Goal: Task Accomplishment & Management: Manage account settings

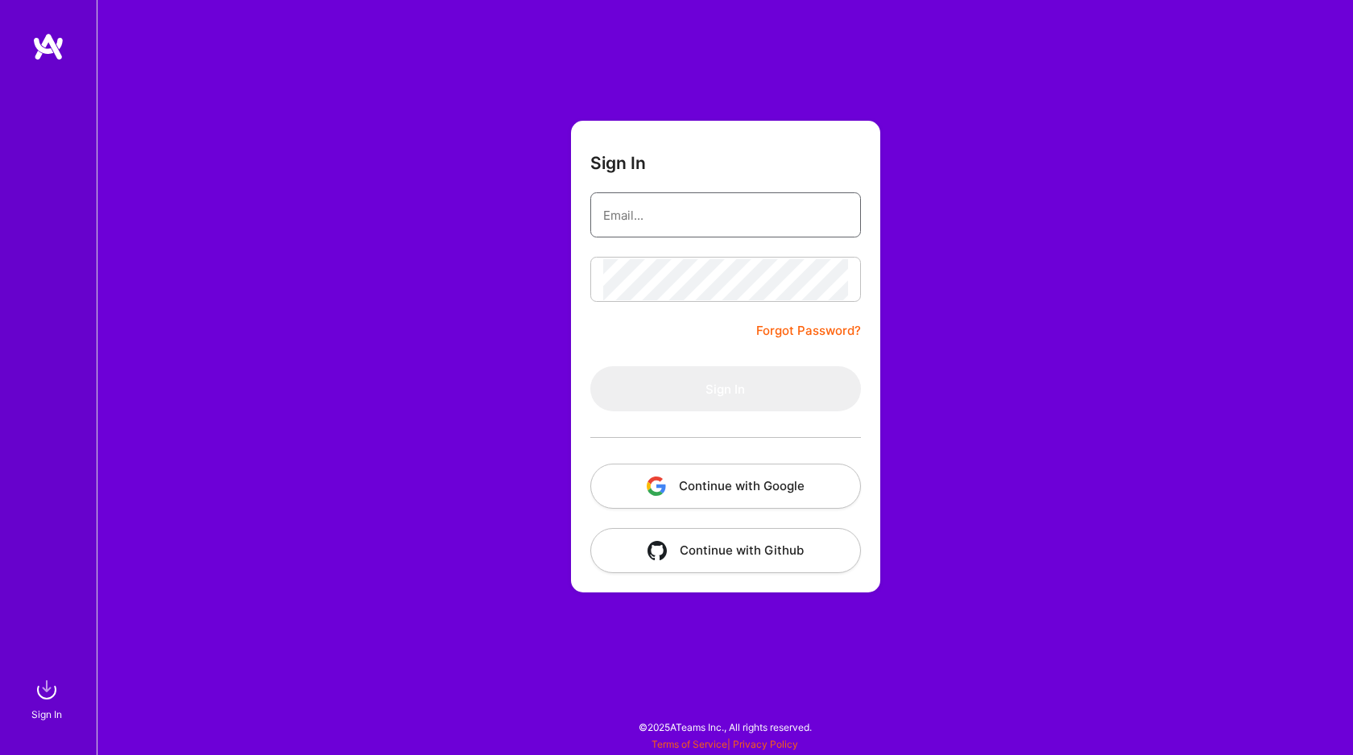
type input "[EMAIL_ADDRESS][DOMAIN_NAME]"
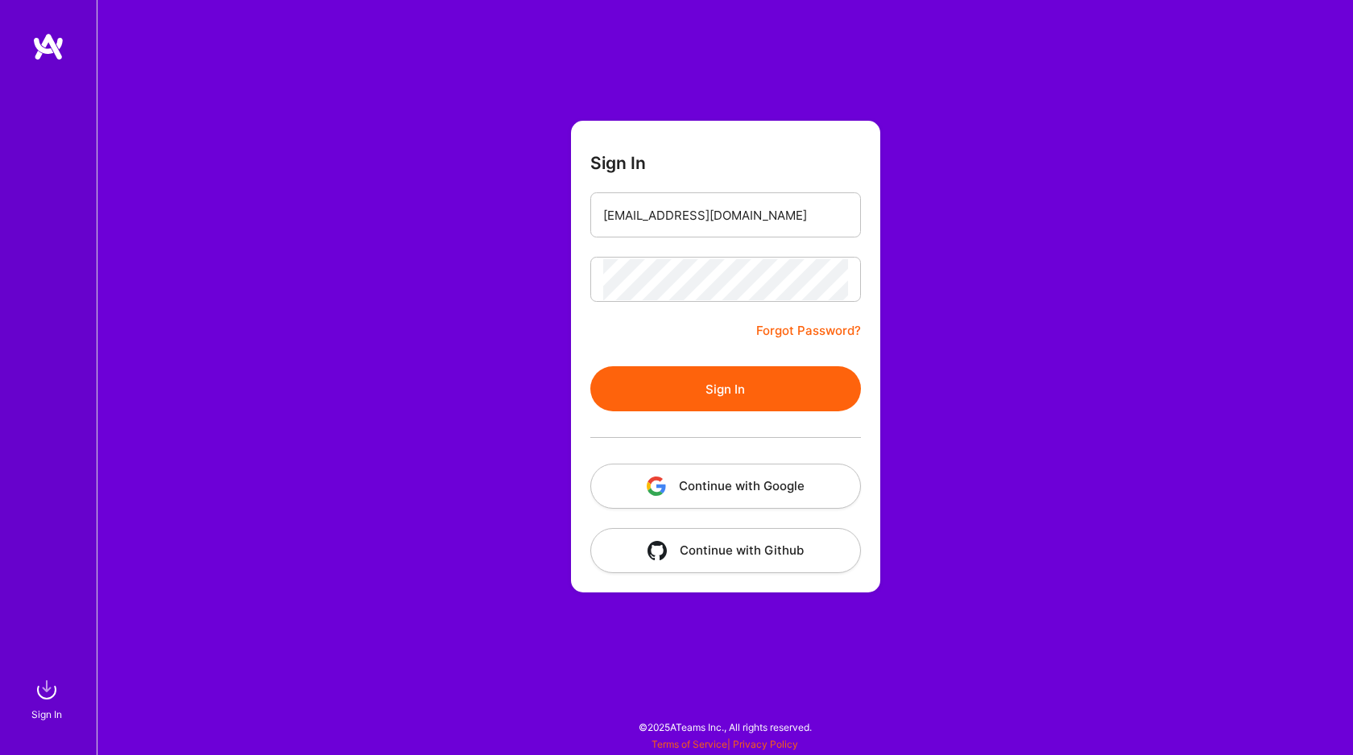
click at [663, 374] on button "Sign In" at bounding box center [725, 388] width 271 height 45
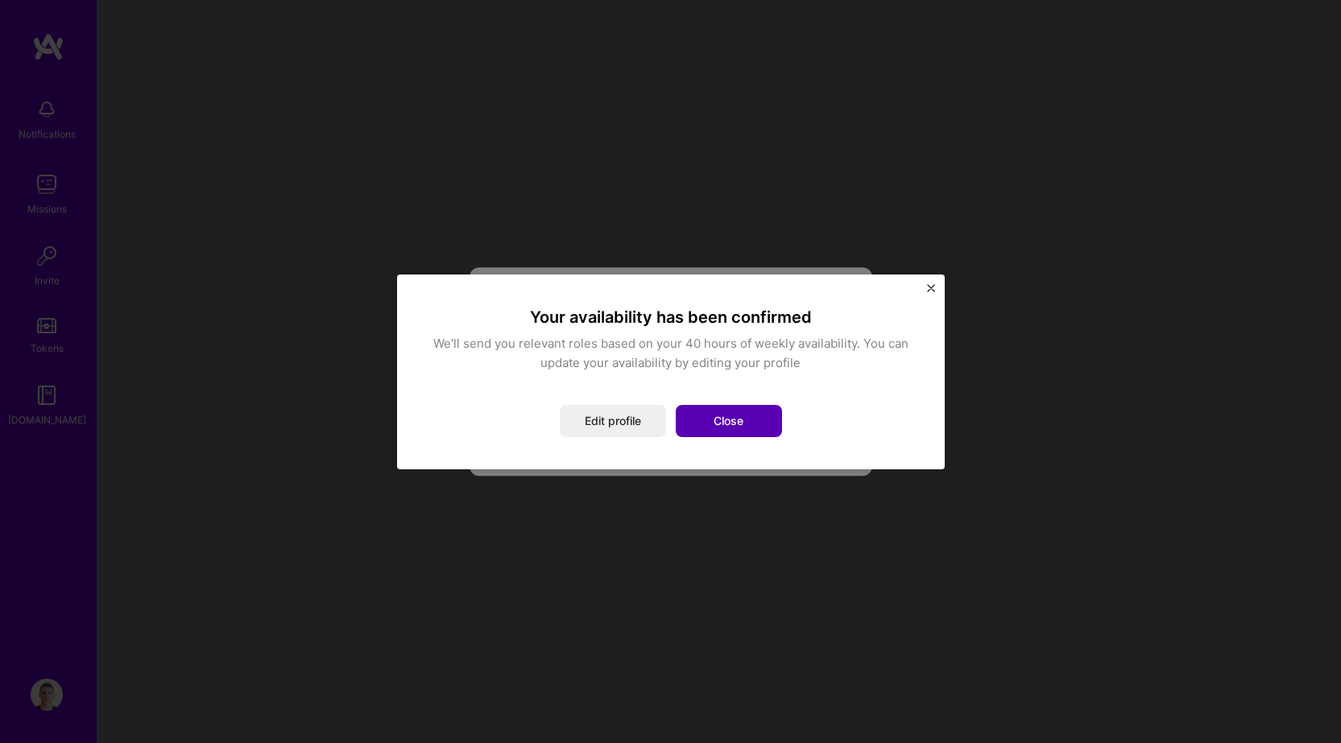
click at [701, 431] on button "Close" at bounding box center [729, 421] width 106 height 32
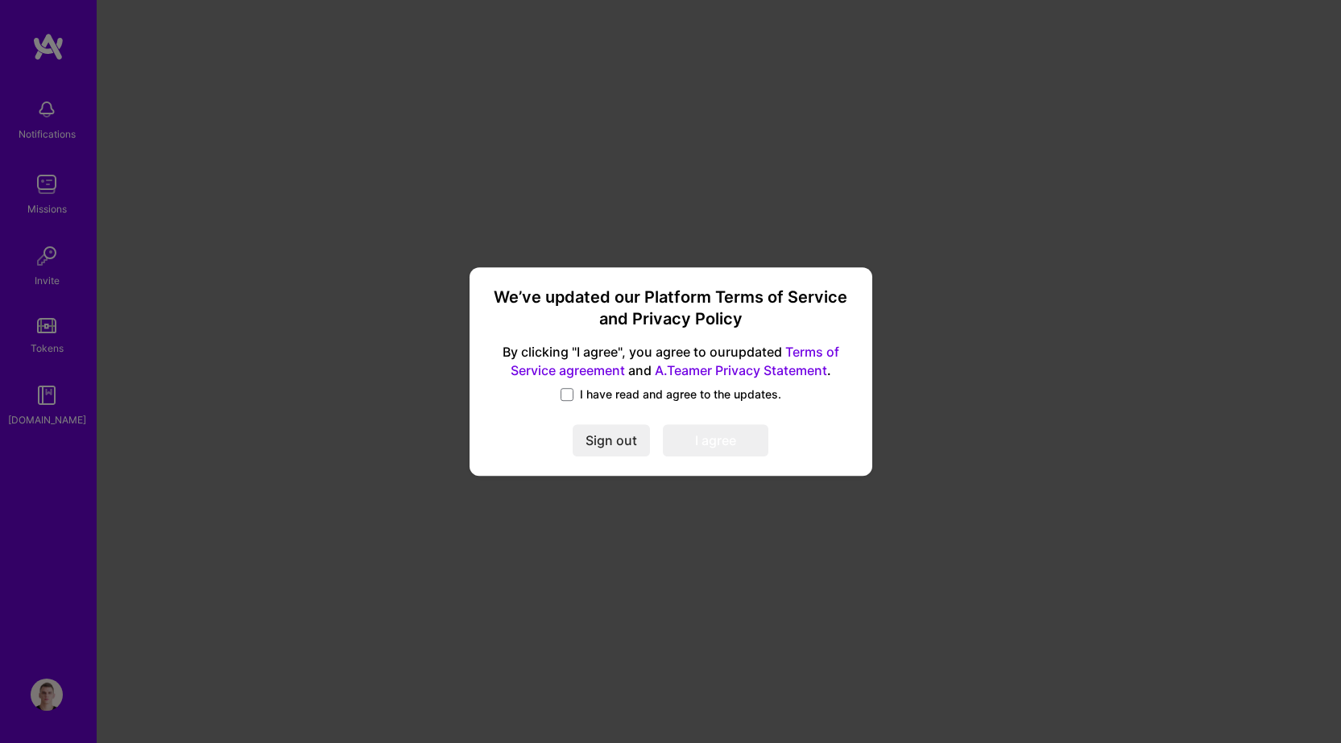
click at [619, 397] on span "I have read and agree to the updates." at bounding box center [680, 394] width 201 height 16
click at [0, 0] on input "I have read and agree to the updates." at bounding box center [0, 0] width 0 height 0
click at [736, 448] on button "I agree" at bounding box center [715, 441] width 105 height 32
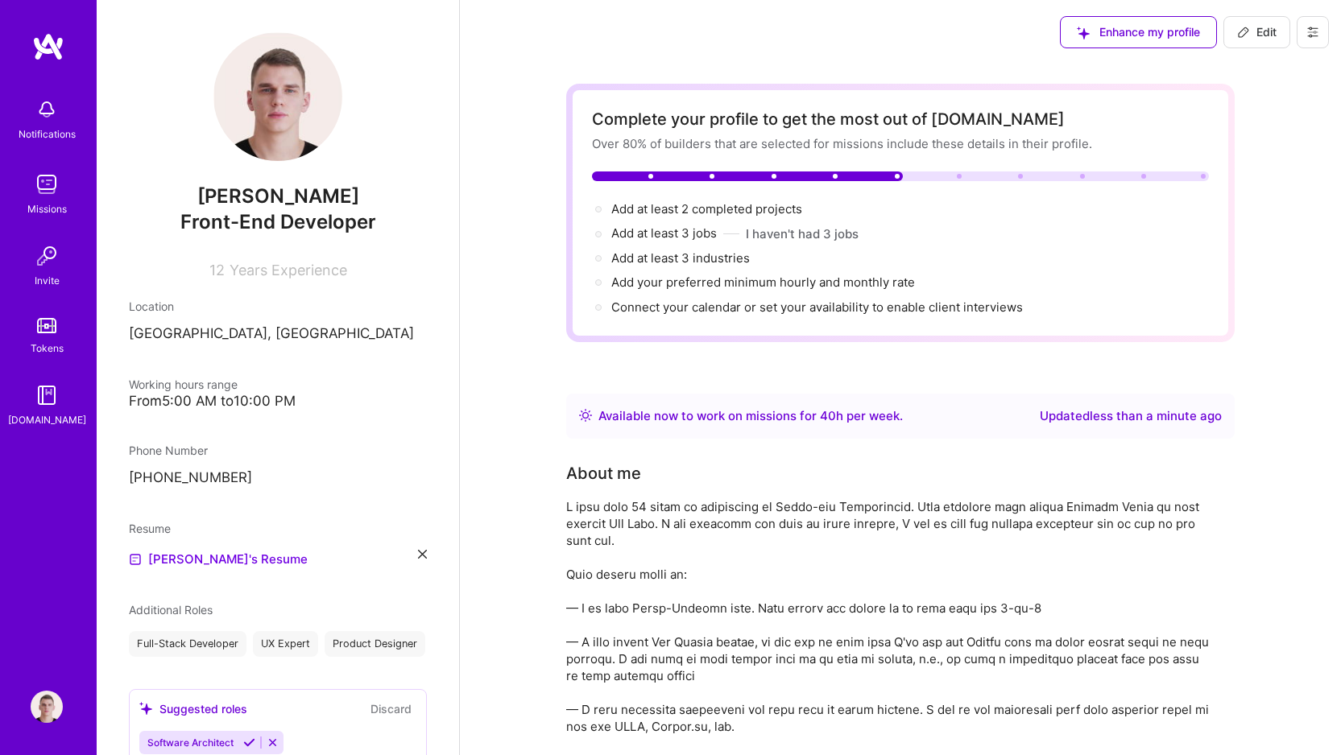
click at [195, 479] on p "+905348719112" at bounding box center [278, 478] width 298 height 19
click at [173, 555] on link "[PERSON_NAME]'s Resume" at bounding box center [218, 559] width 179 height 19
click at [399, 556] on div "[PERSON_NAME]'s Resume" at bounding box center [278, 559] width 298 height 19
click at [403, 555] on div "[PERSON_NAME]'s Resume" at bounding box center [278, 559] width 298 height 19
click at [404, 555] on div "[PERSON_NAME]'s Resume" at bounding box center [278, 559] width 298 height 19
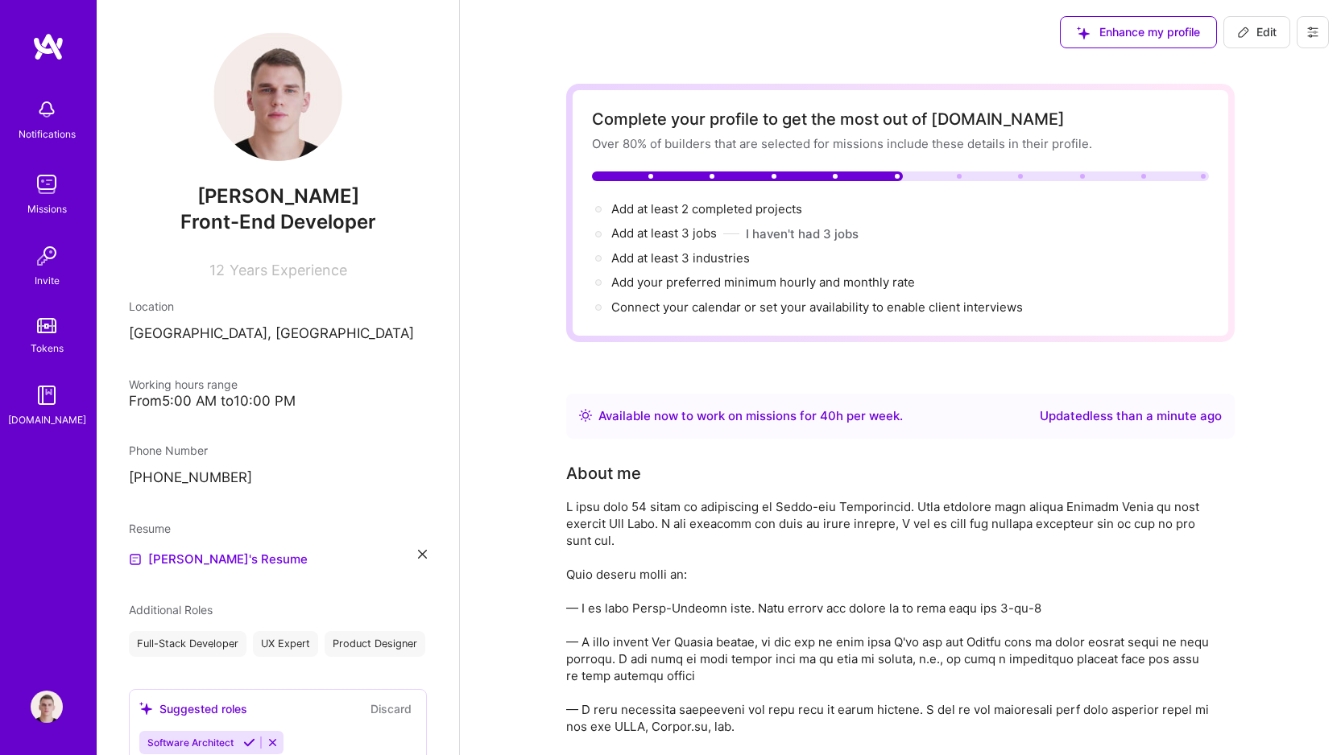
click at [418, 555] on icon at bounding box center [422, 554] width 9 height 9
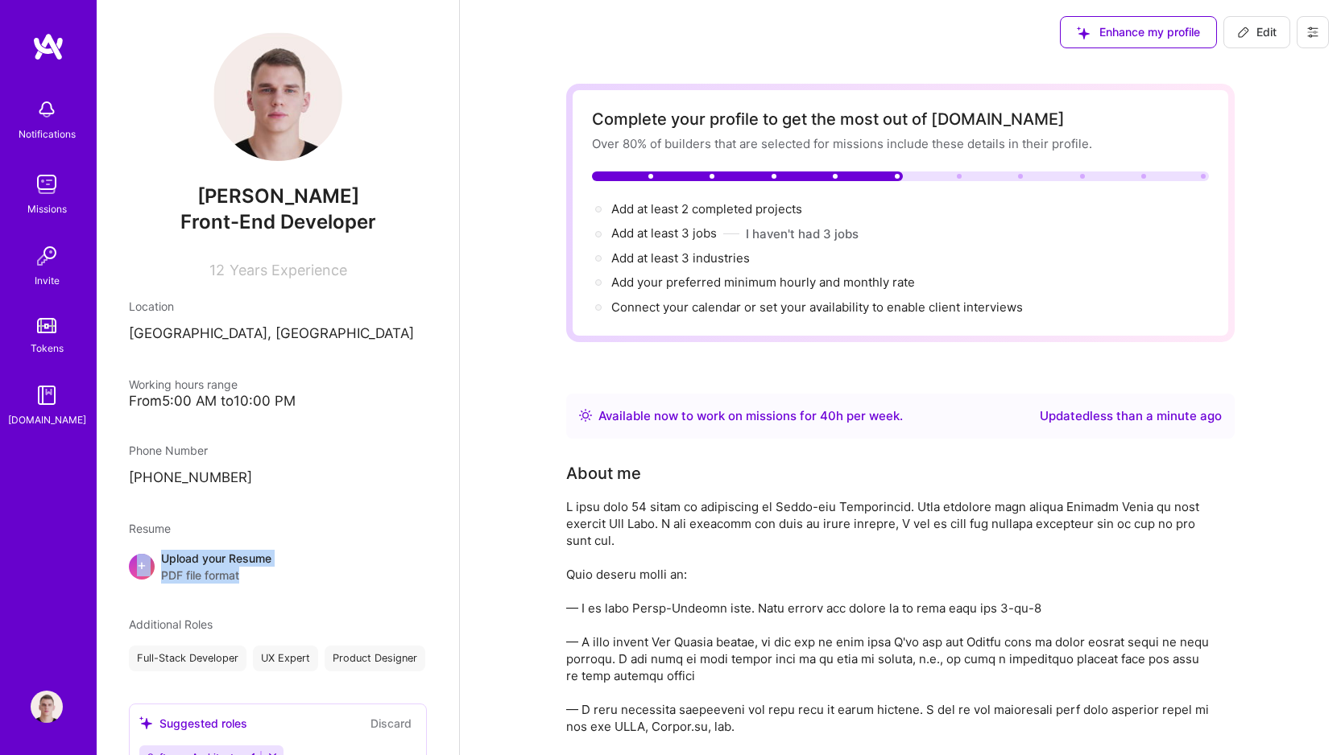
click at [355, 544] on div "Resume + Upload your Resume PDF file format" at bounding box center [278, 552] width 298 height 64
click at [217, 560] on div "Upload your Resume PDF file format" at bounding box center [216, 567] width 110 height 34
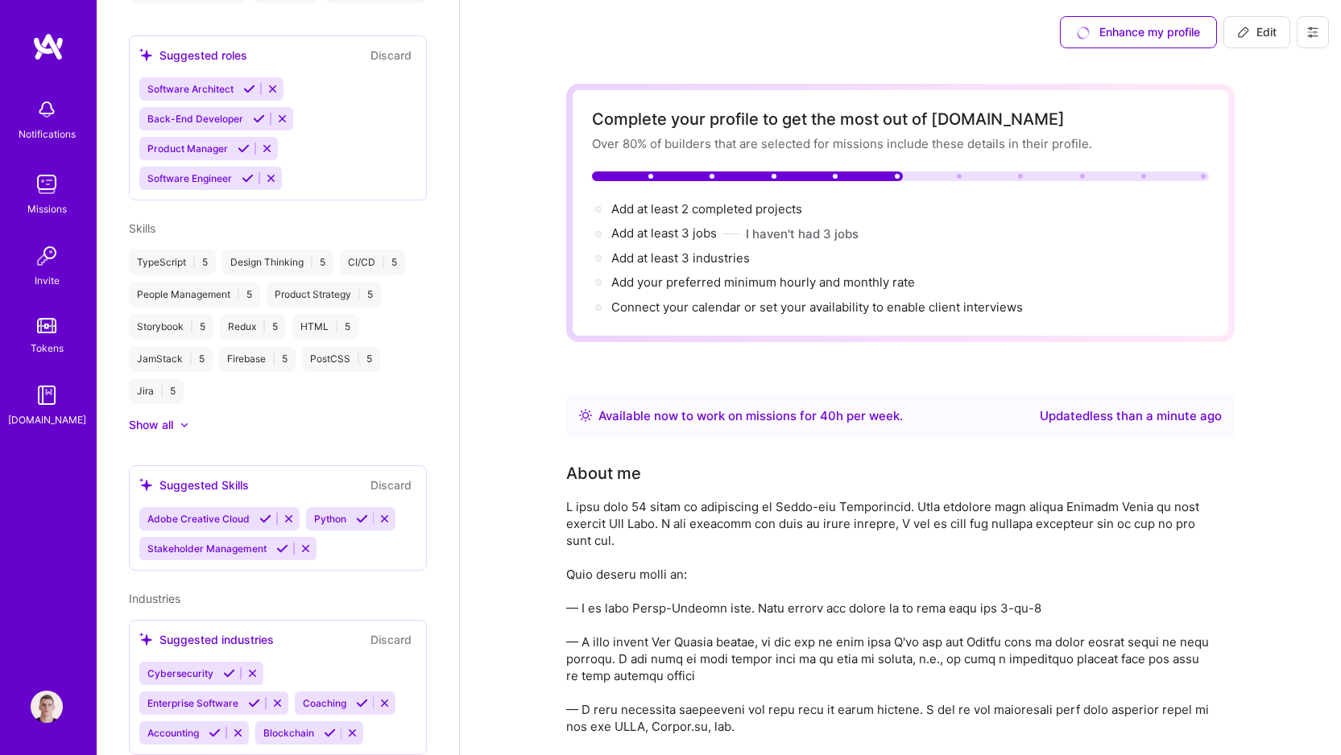
scroll to position [754, 0]
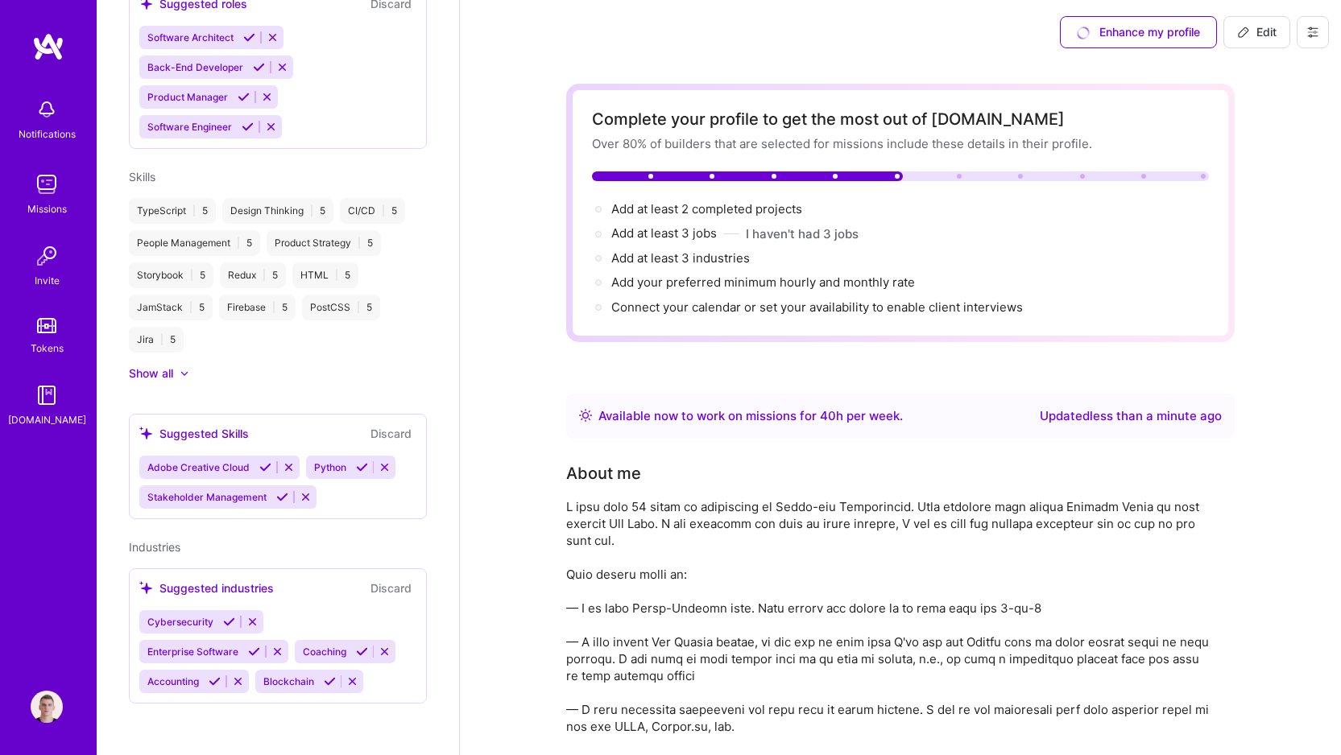
click at [290, 469] on icon at bounding box center [289, 467] width 12 height 12
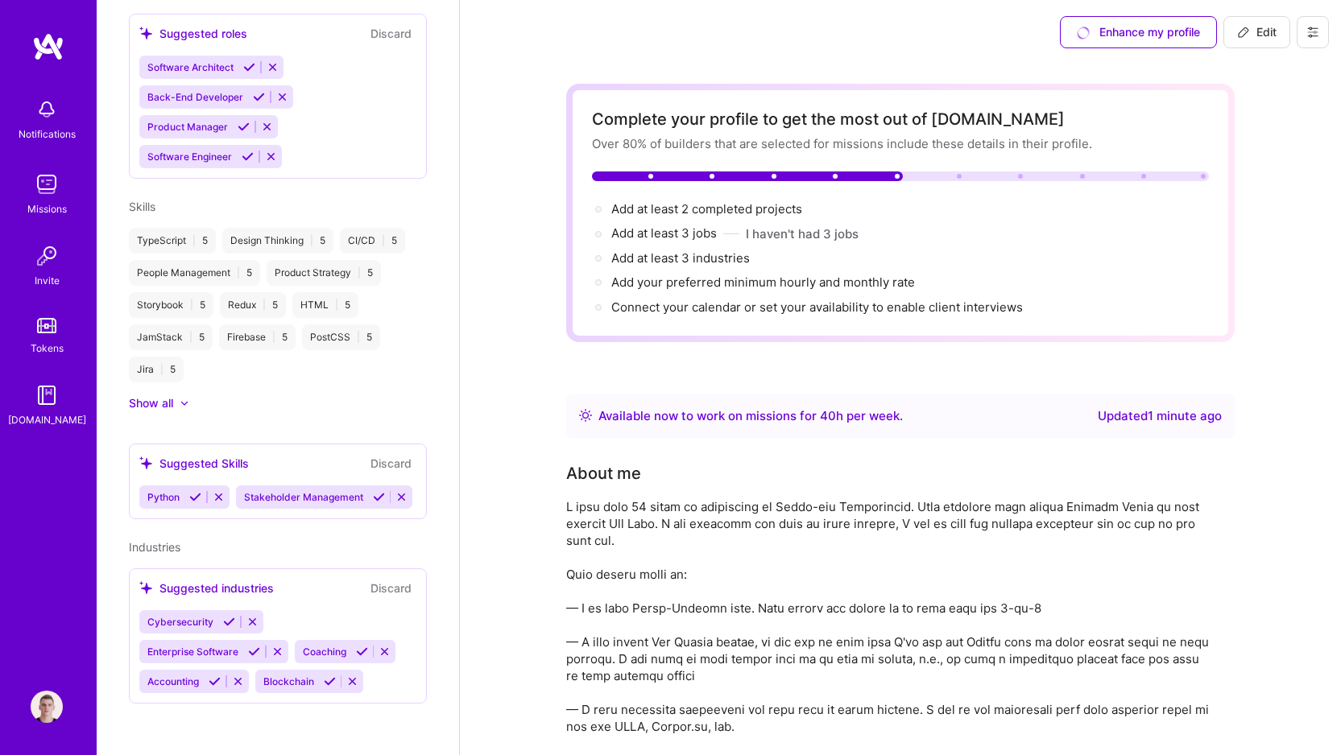
click at [216, 491] on icon at bounding box center [219, 497] width 12 height 12
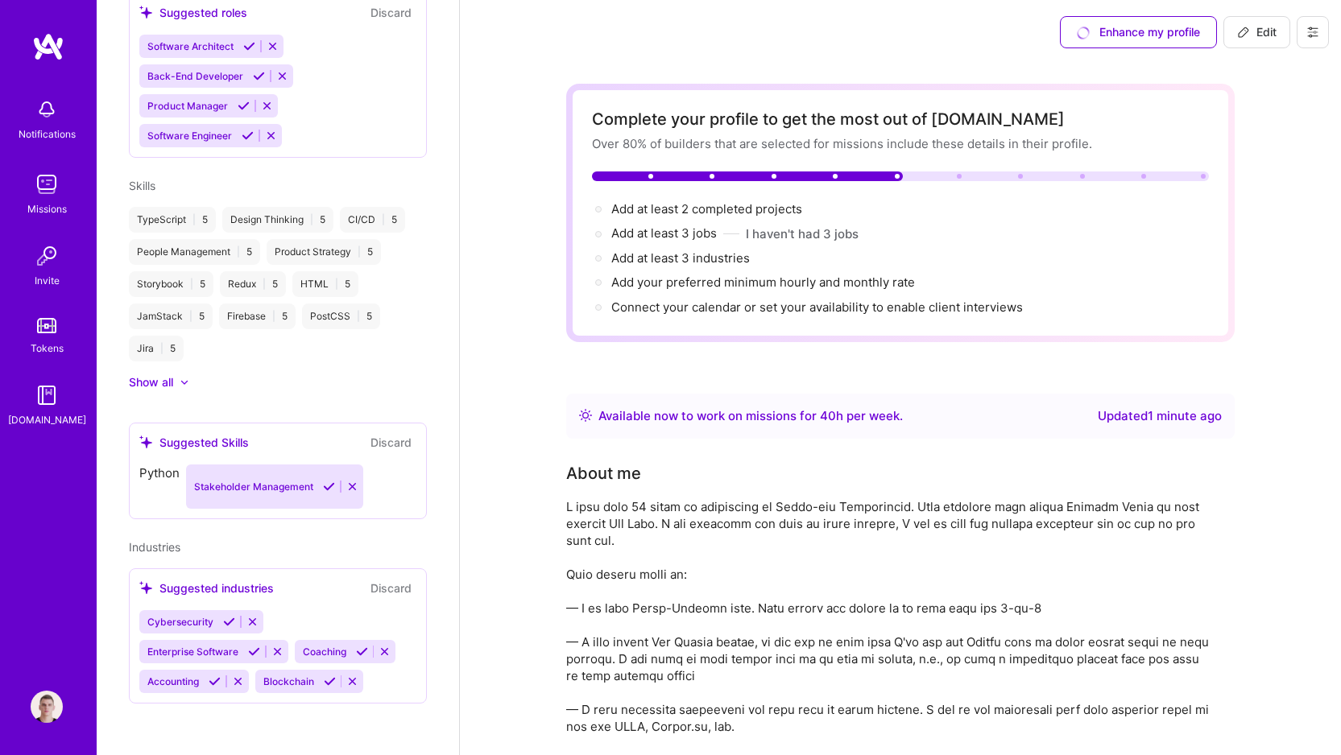
scroll to position [725, 0]
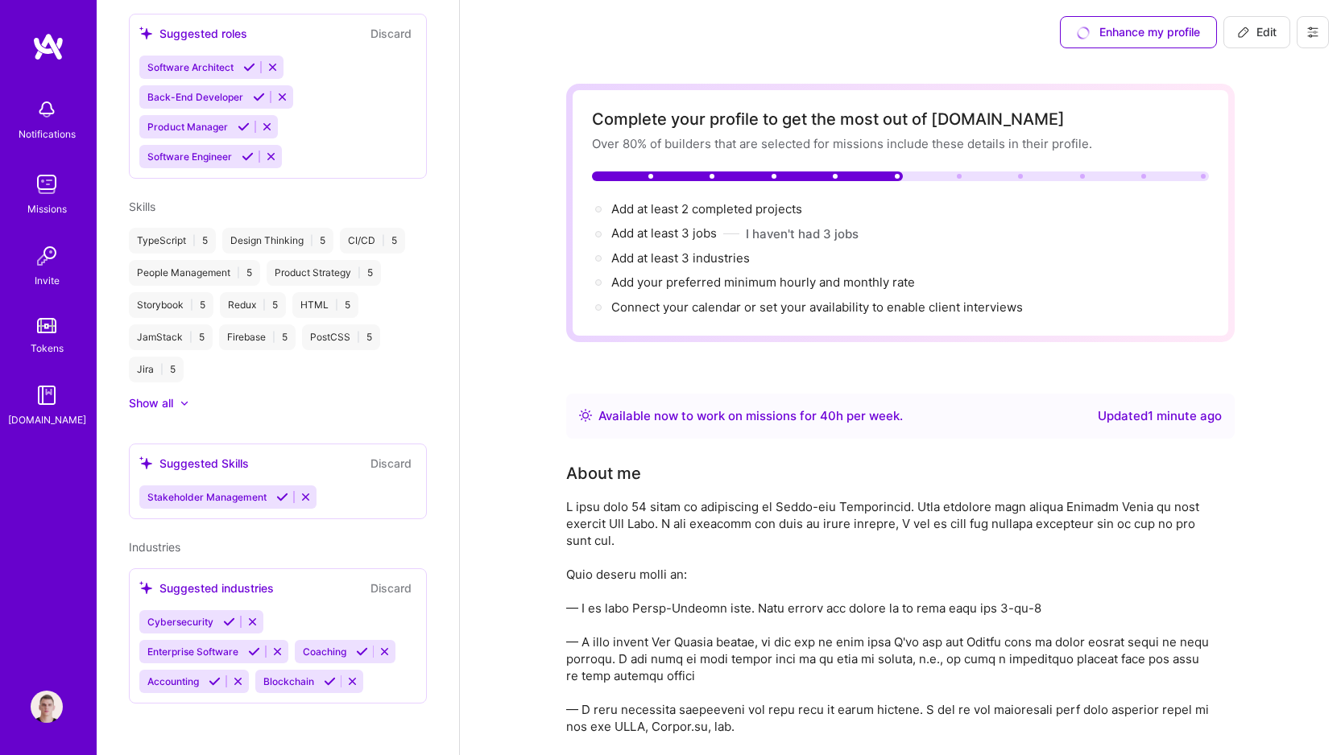
click at [308, 501] on icon at bounding box center [306, 497] width 12 height 12
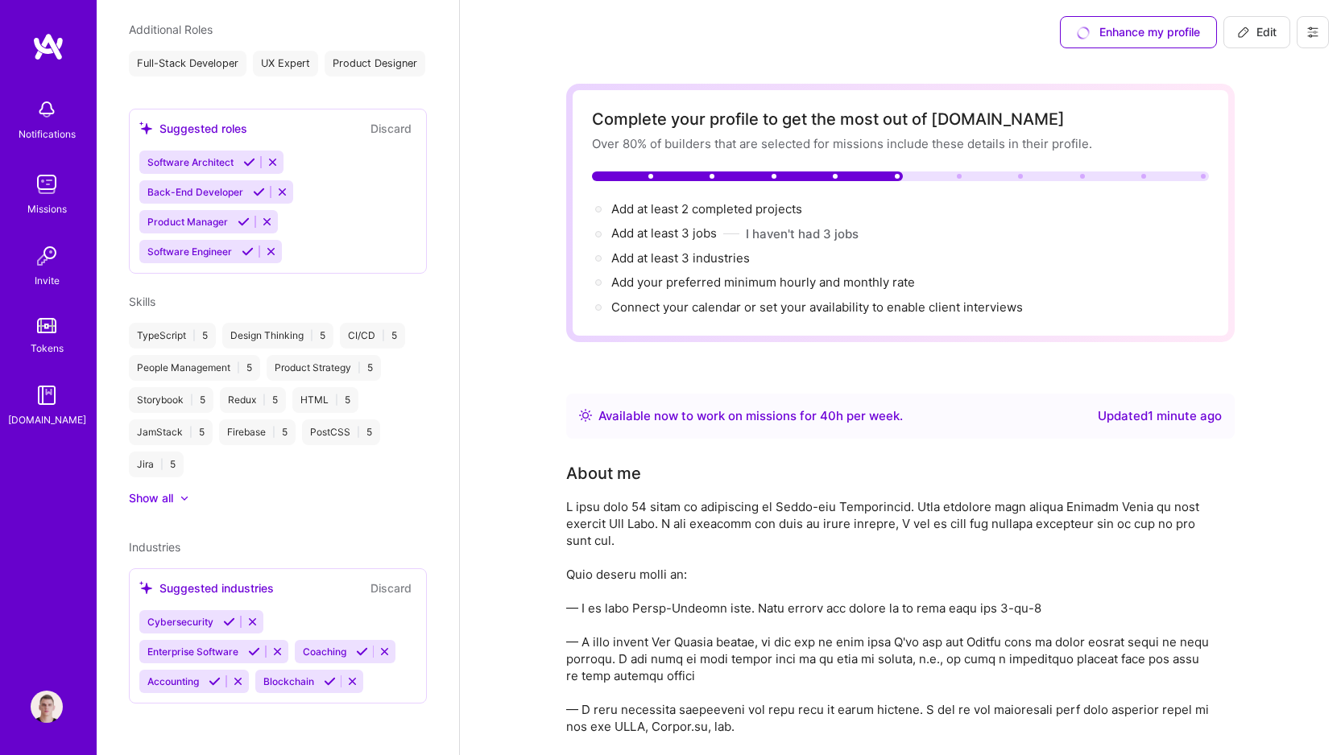
click at [329, 683] on icon at bounding box center [330, 682] width 12 height 12
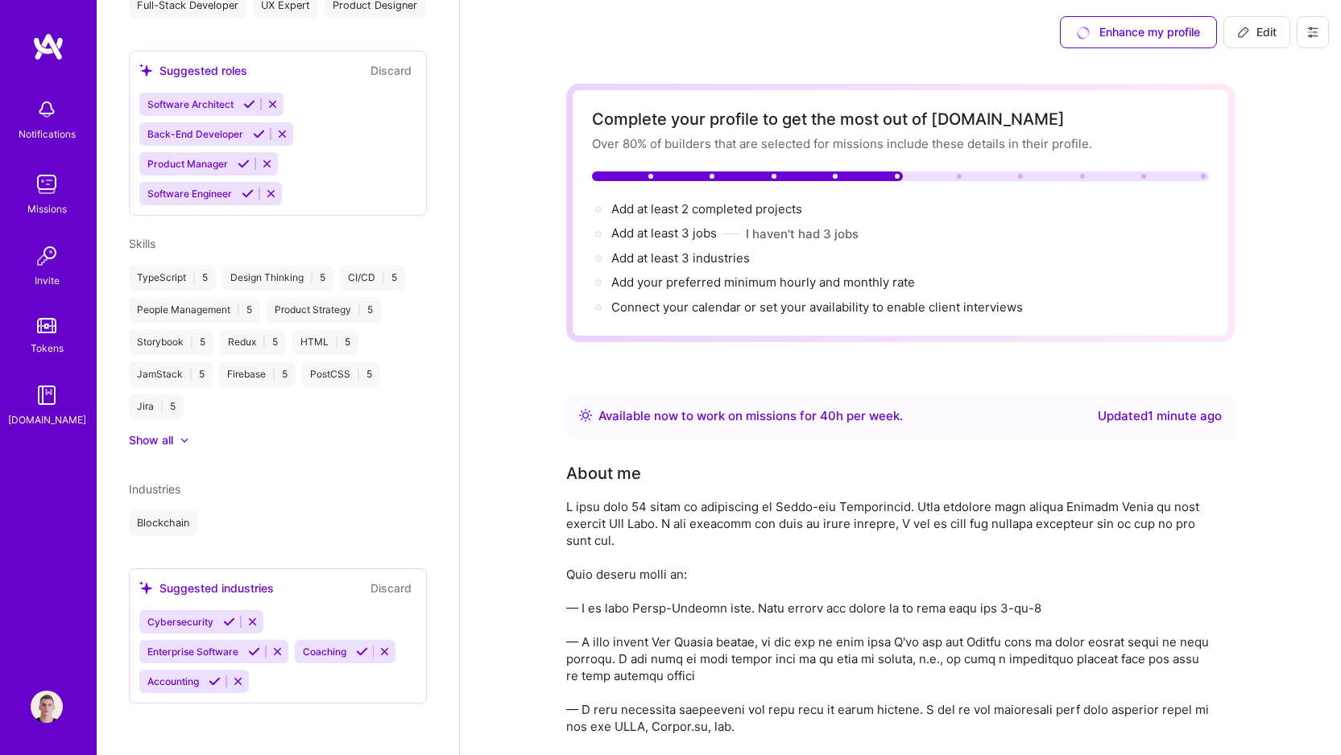
scroll to position [659, 0]
click at [374, 597] on button "Discard" at bounding box center [391, 588] width 51 height 19
click at [390, 597] on button "Discard" at bounding box center [391, 588] width 51 height 19
click at [366, 597] on button "Discard" at bounding box center [391, 588] width 51 height 19
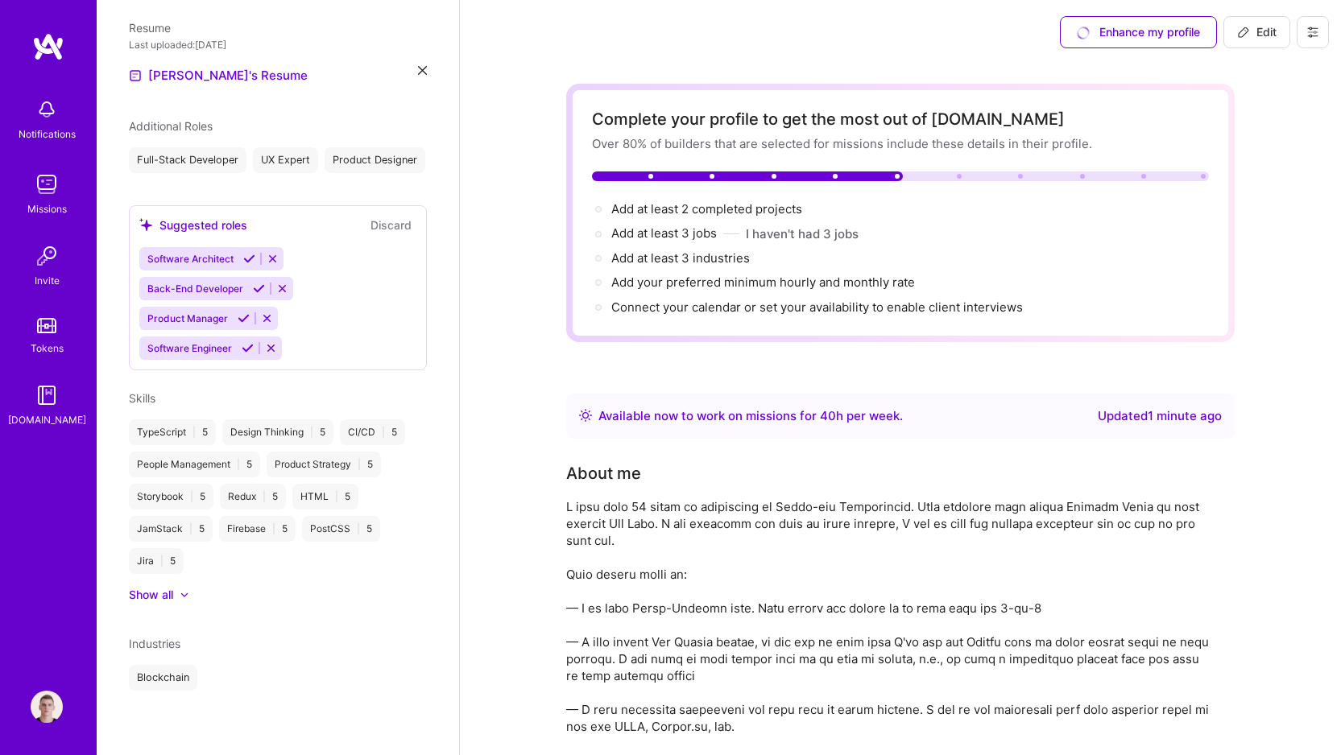
scroll to position [532, 0]
click at [366, 536] on div "PostCSS | 5" at bounding box center [341, 529] width 78 height 26
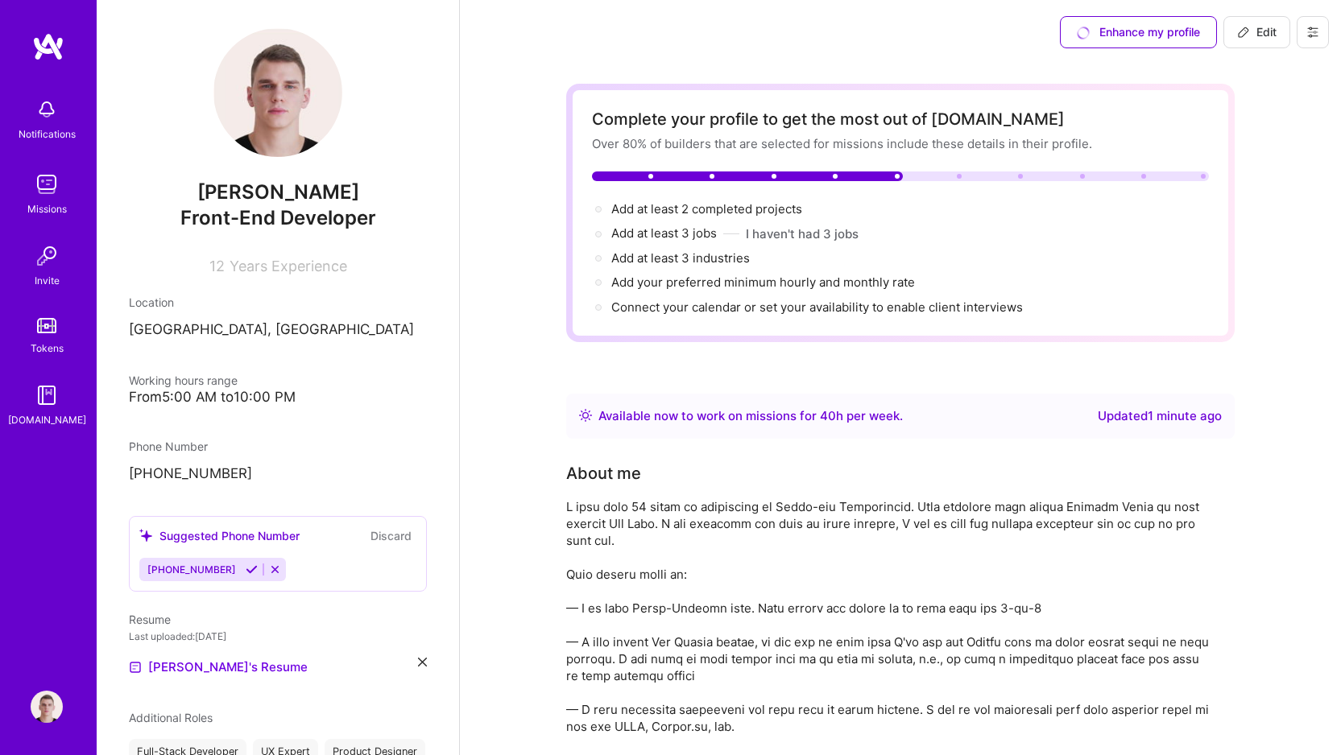
scroll to position [0, 0]
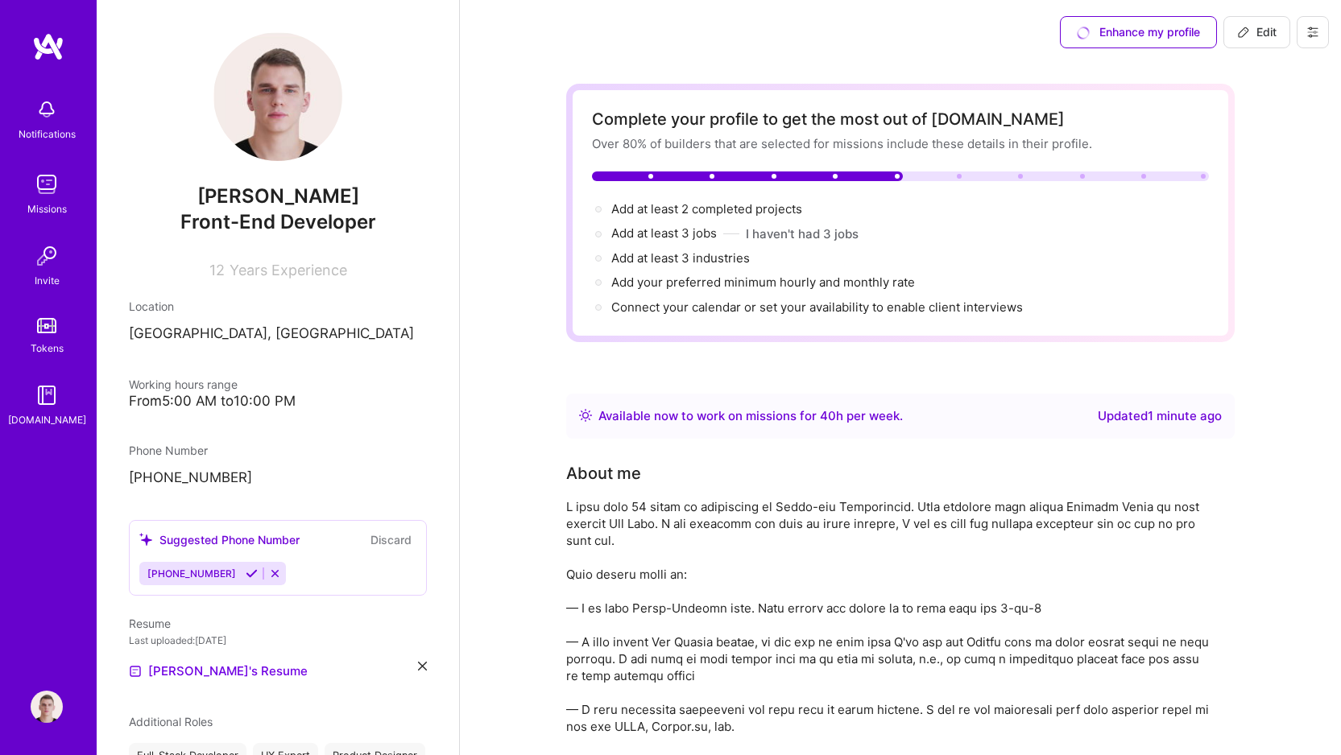
click at [1257, 32] on span "Edit" at bounding box center [1256, 32] width 39 height 16
select select "TR"
select select "Right Now"
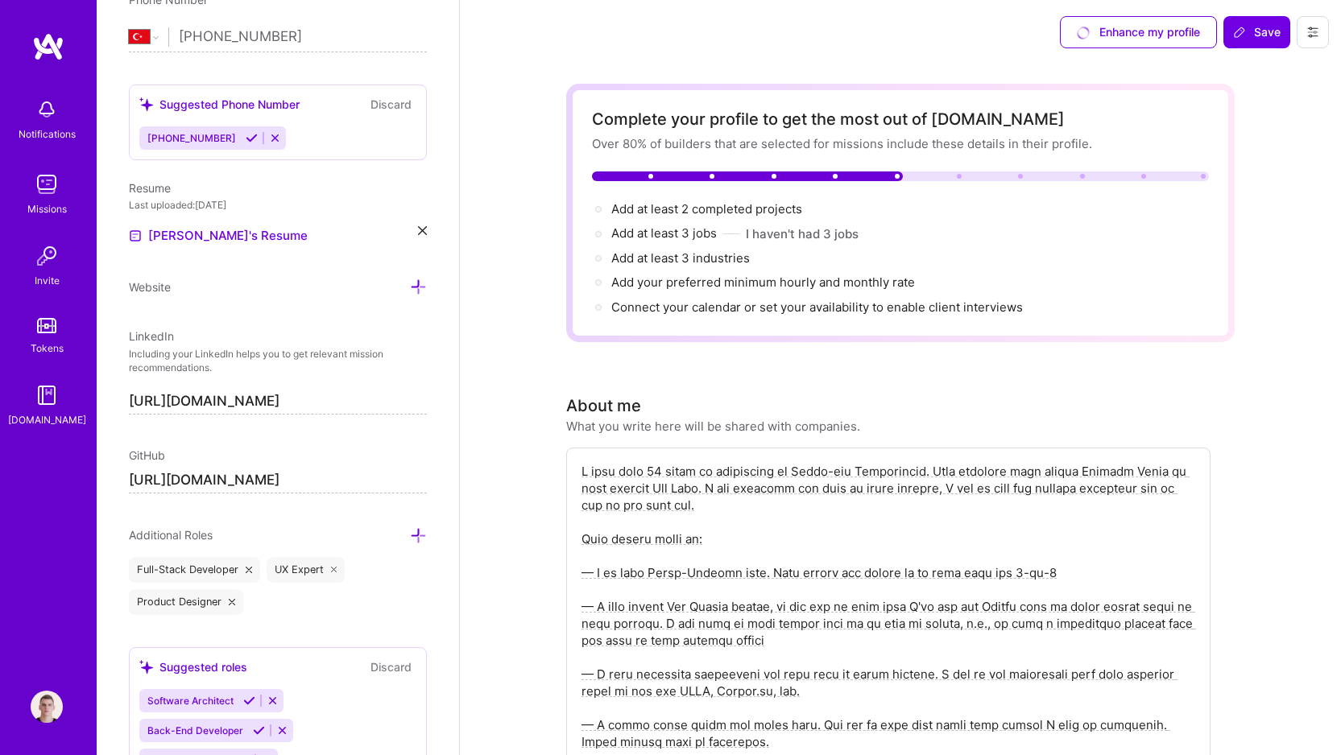
scroll to position [916, 0]
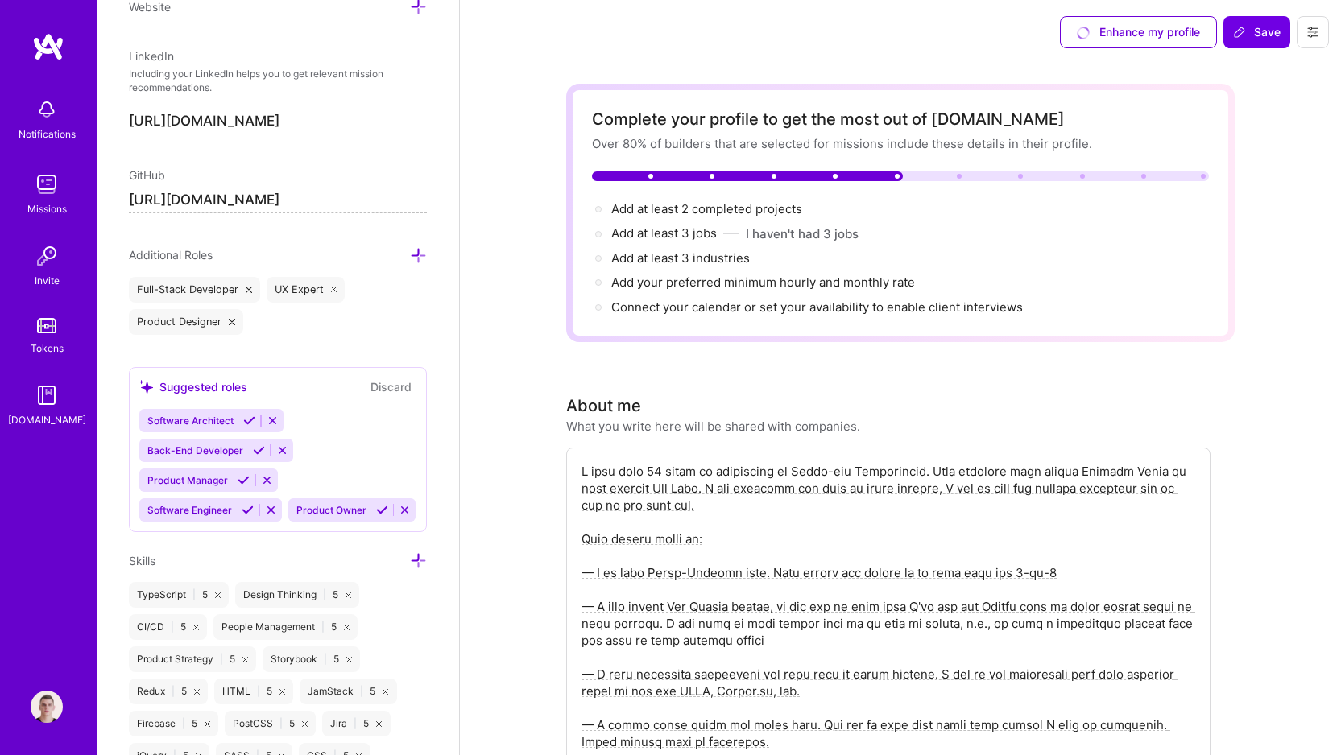
click at [301, 521] on div "Software Architect Back-End Developer Product Manager Software Engineer Product…" at bounding box center [277, 465] width 277 height 113
click at [246, 415] on icon at bounding box center [249, 421] width 12 height 12
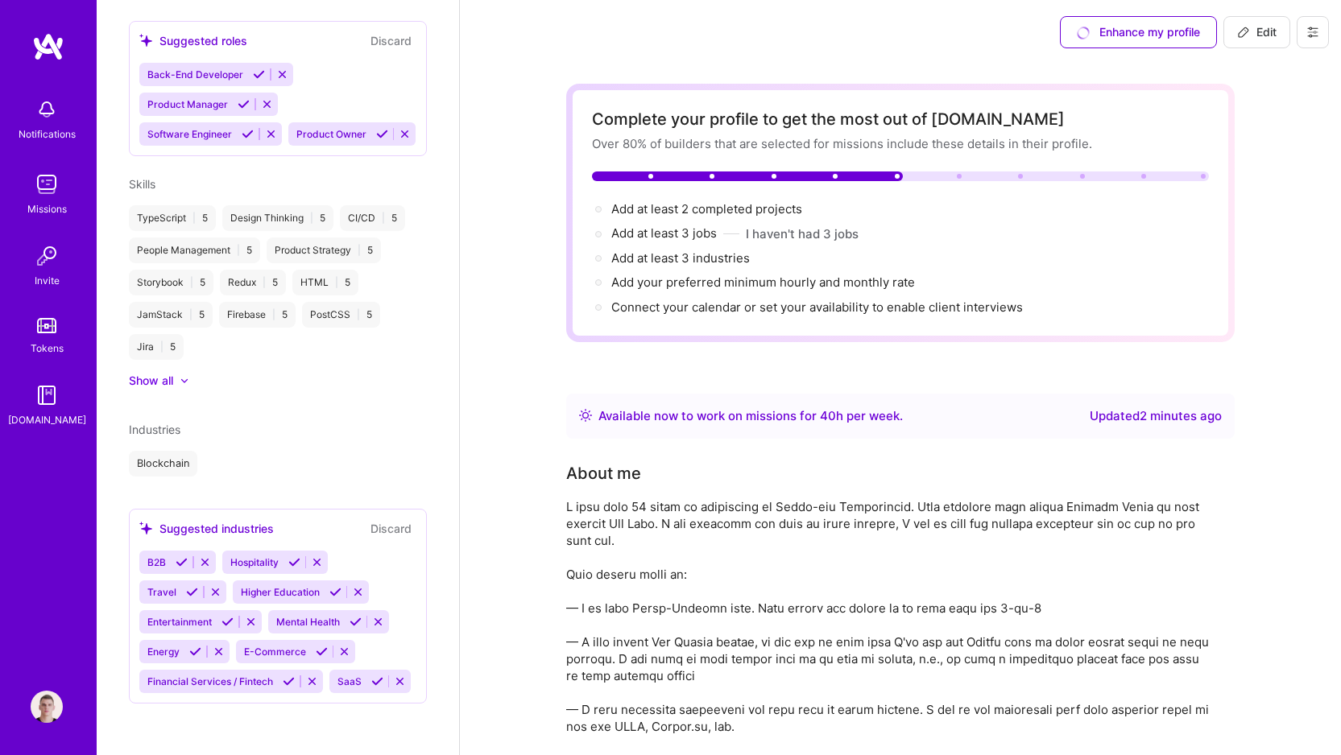
scroll to position [468, 0]
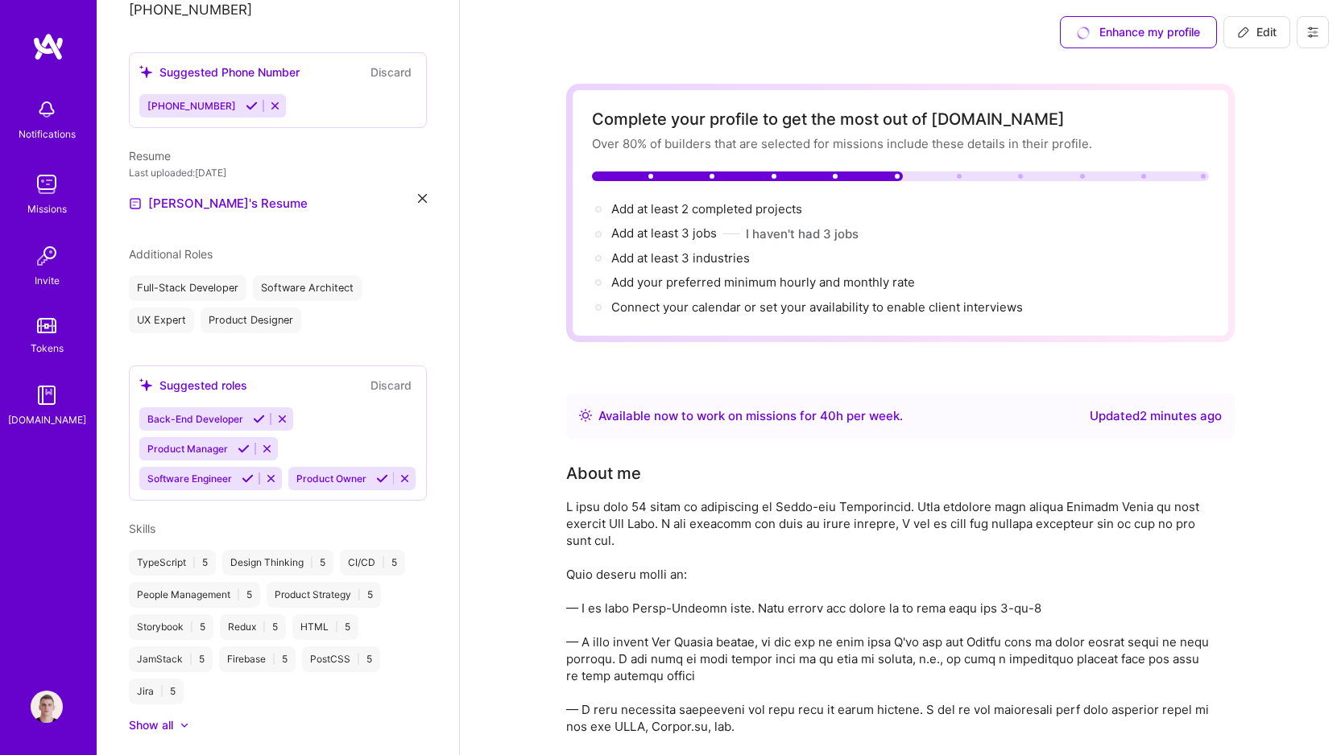
click at [245, 479] on icon at bounding box center [248, 479] width 12 height 12
click at [233, 482] on button at bounding box center [244, 478] width 22 height 14
click at [230, 477] on icon at bounding box center [233, 478] width 12 height 12
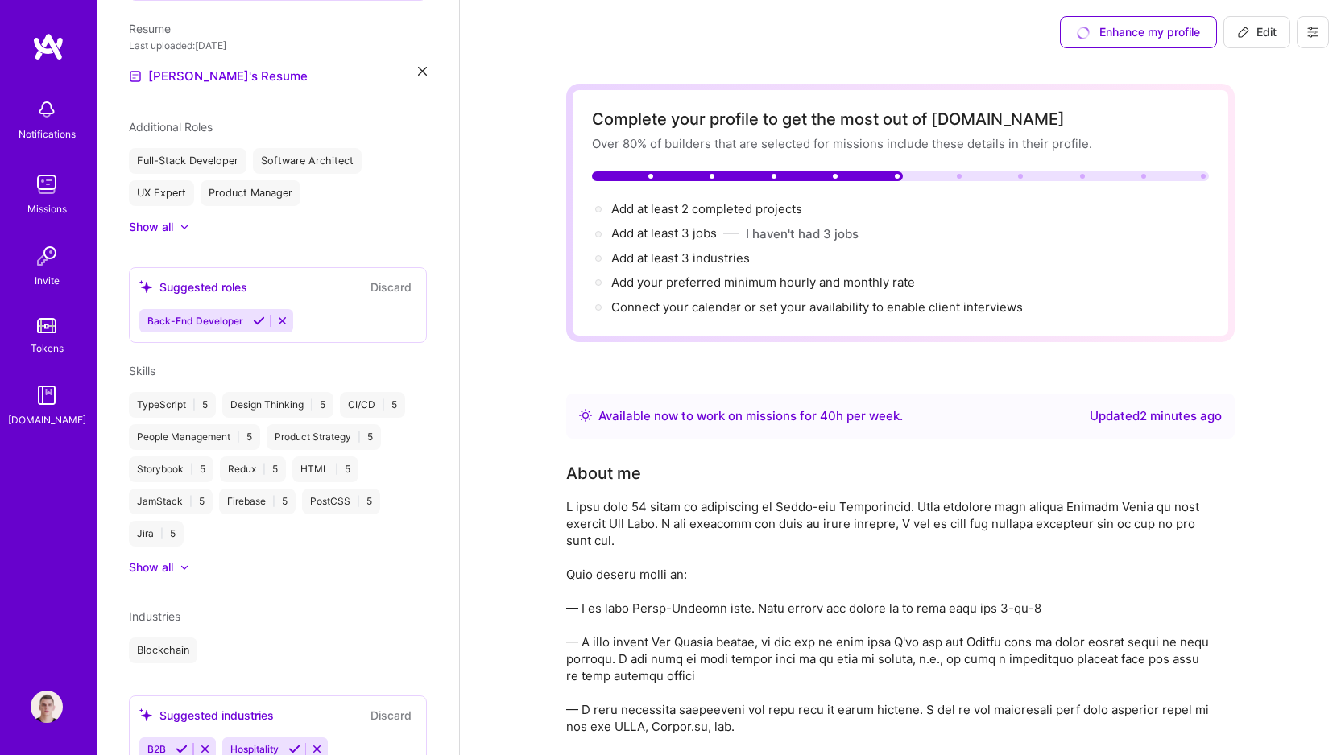
scroll to position [811, 0]
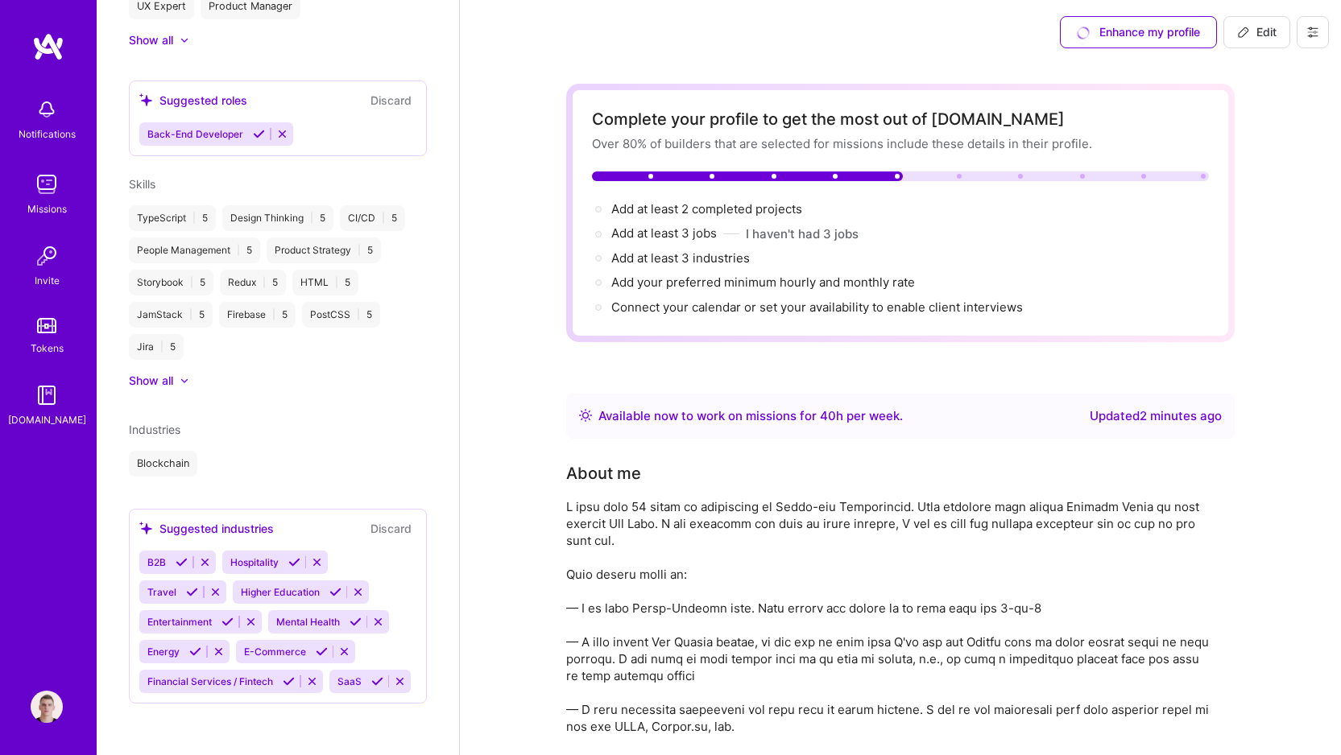
click at [184, 556] on icon at bounding box center [182, 562] width 12 height 12
click at [308, 556] on icon at bounding box center [305, 562] width 12 height 12
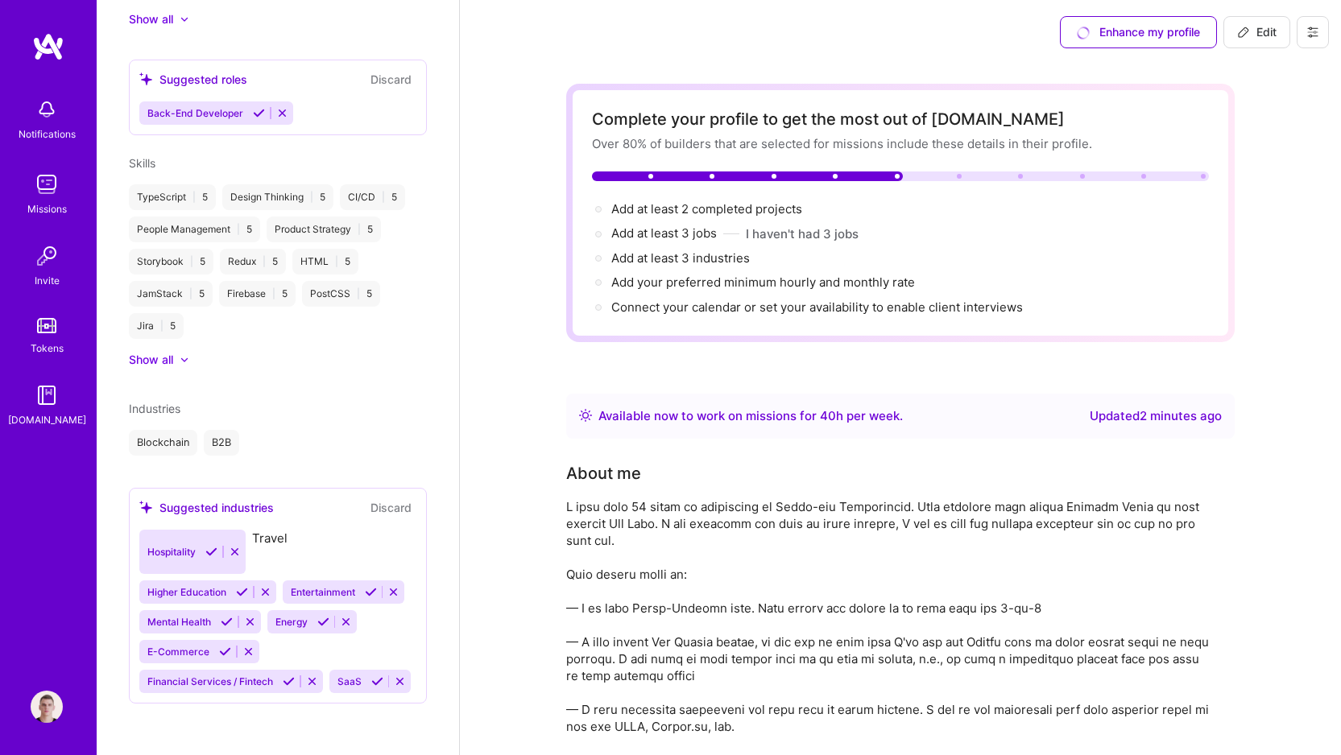
scroll to position [781, 0]
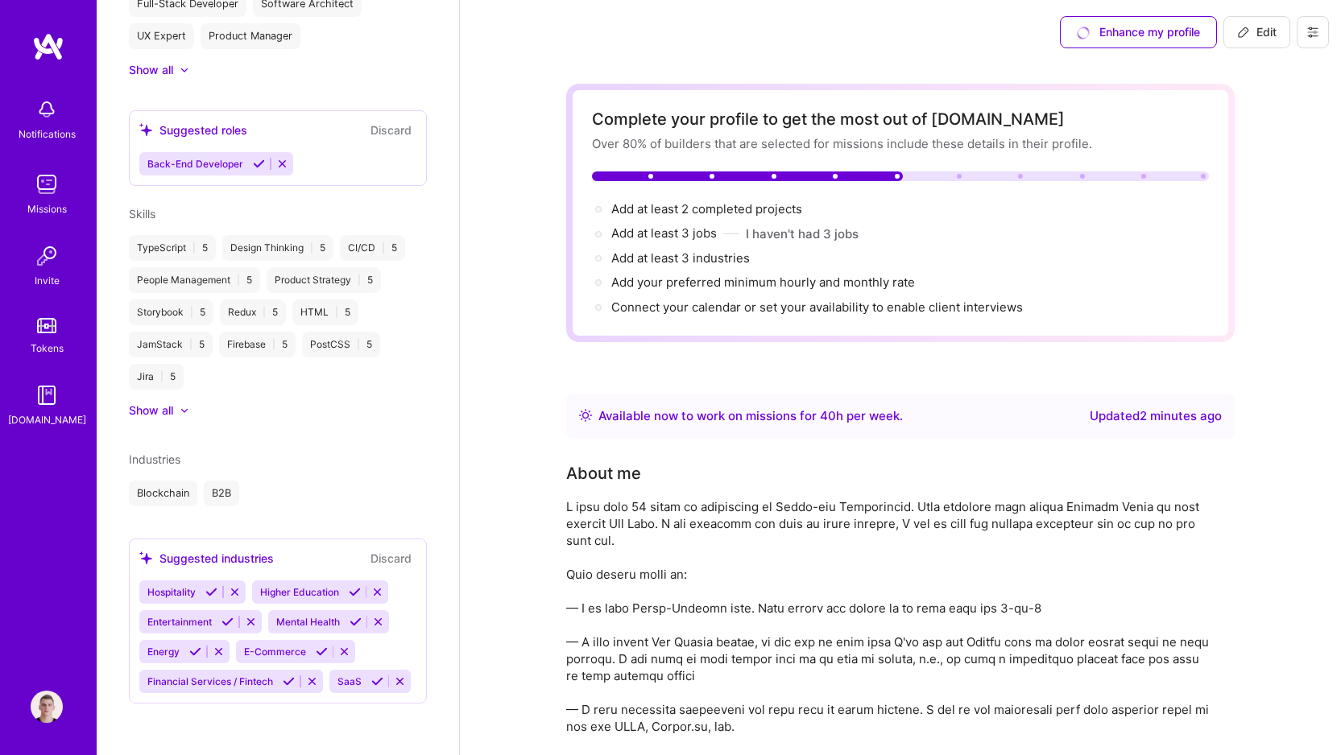
click at [227, 616] on icon at bounding box center [227, 622] width 12 height 12
click at [221, 646] on icon at bounding box center [225, 652] width 12 height 12
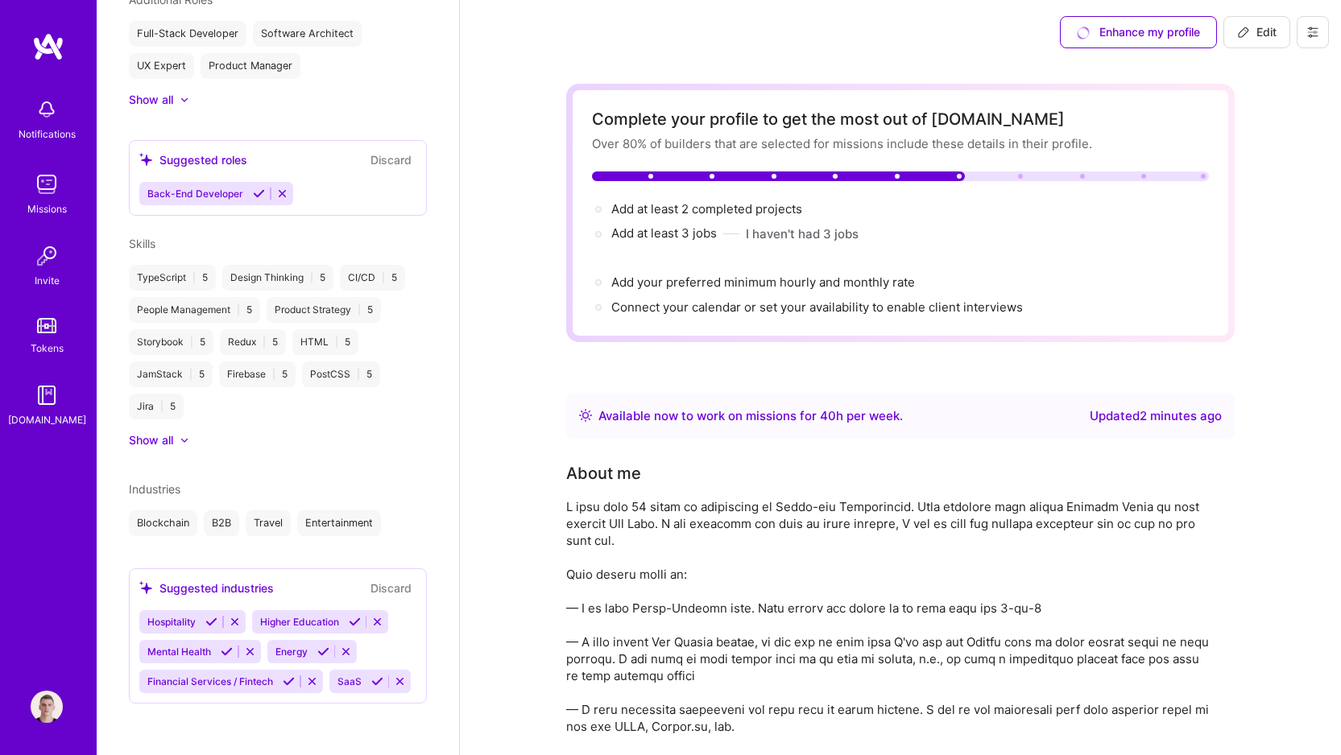
click at [302, 675] on button at bounding box center [312, 682] width 22 height 14
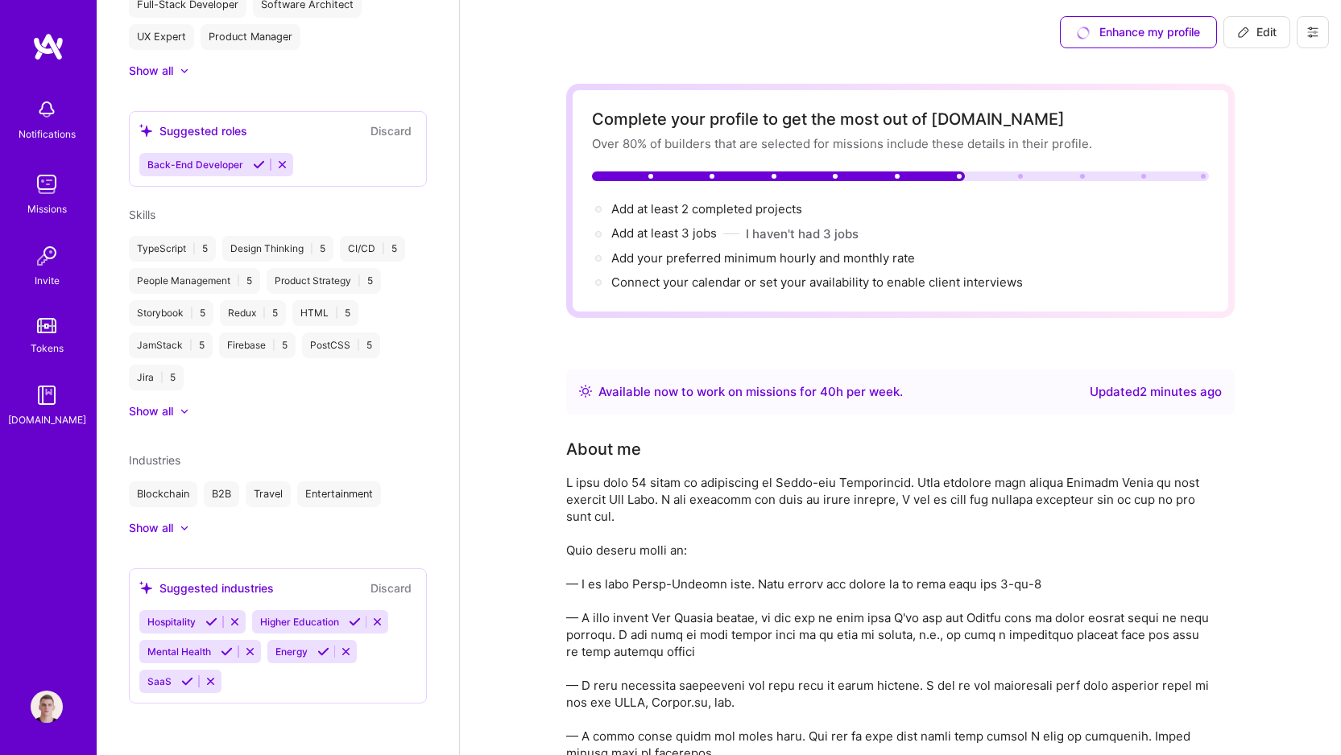
scroll to position [750, 0]
click at [173, 526] on div at bounding box center [176, 529] width 6 height 16
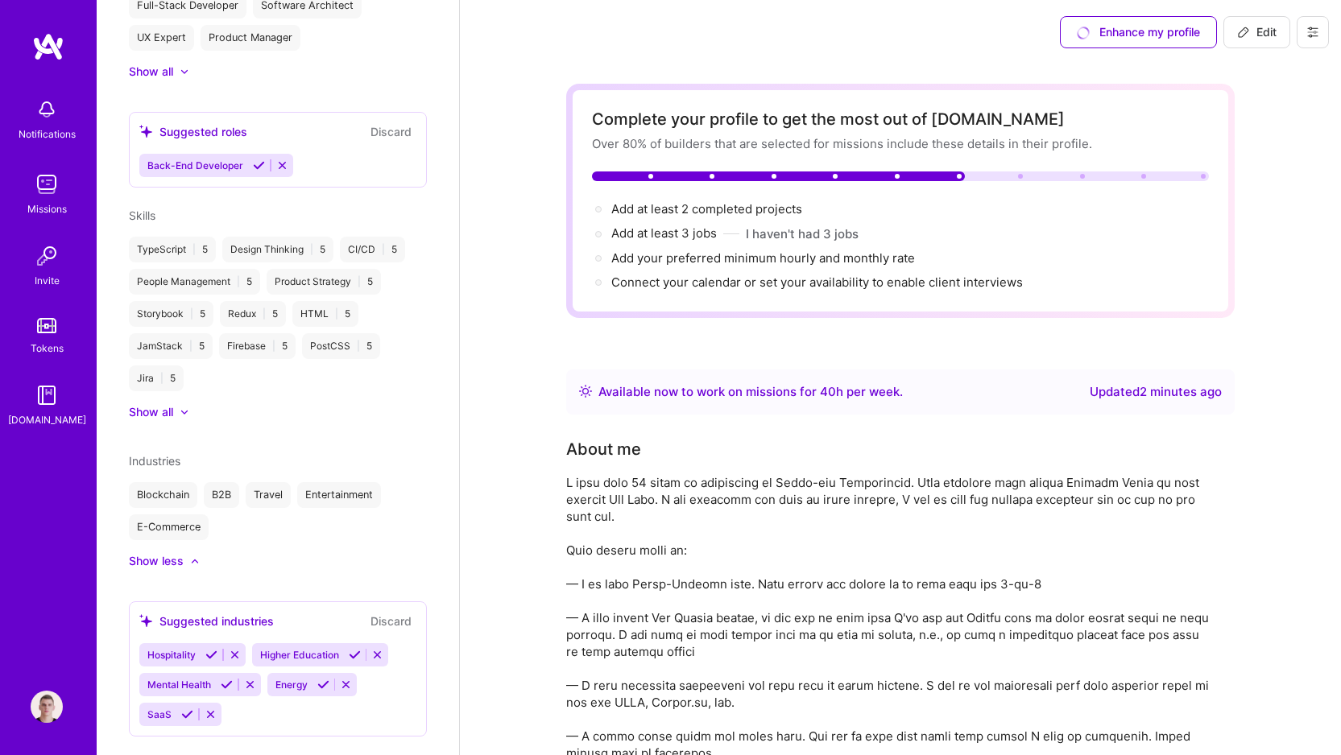
scroll to position [780, 0]
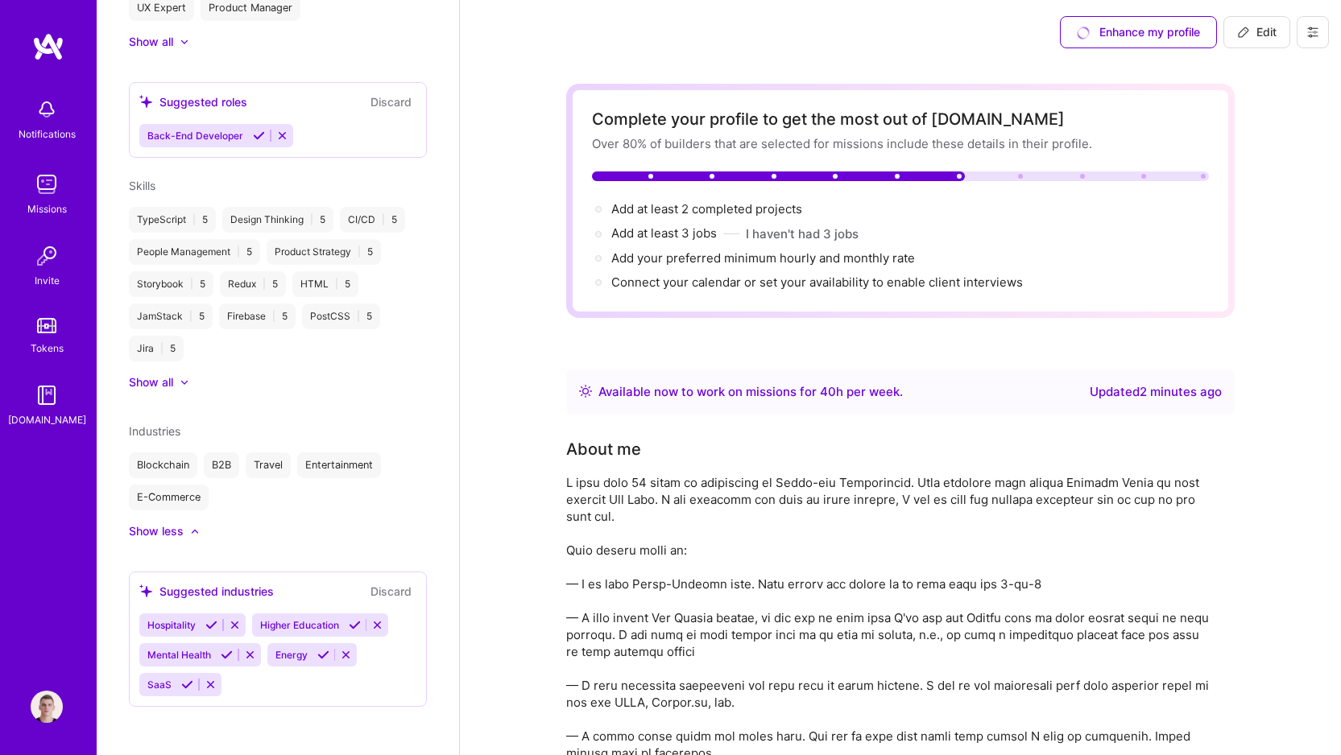
click at [231, 494] on div "Blockchain B2B Travel Entertainment E-Commerce" at bounding box center [278, 482] width 298 height 58
click at [188, 686] on icon at bounding box center [187, 685] width 12 height 12
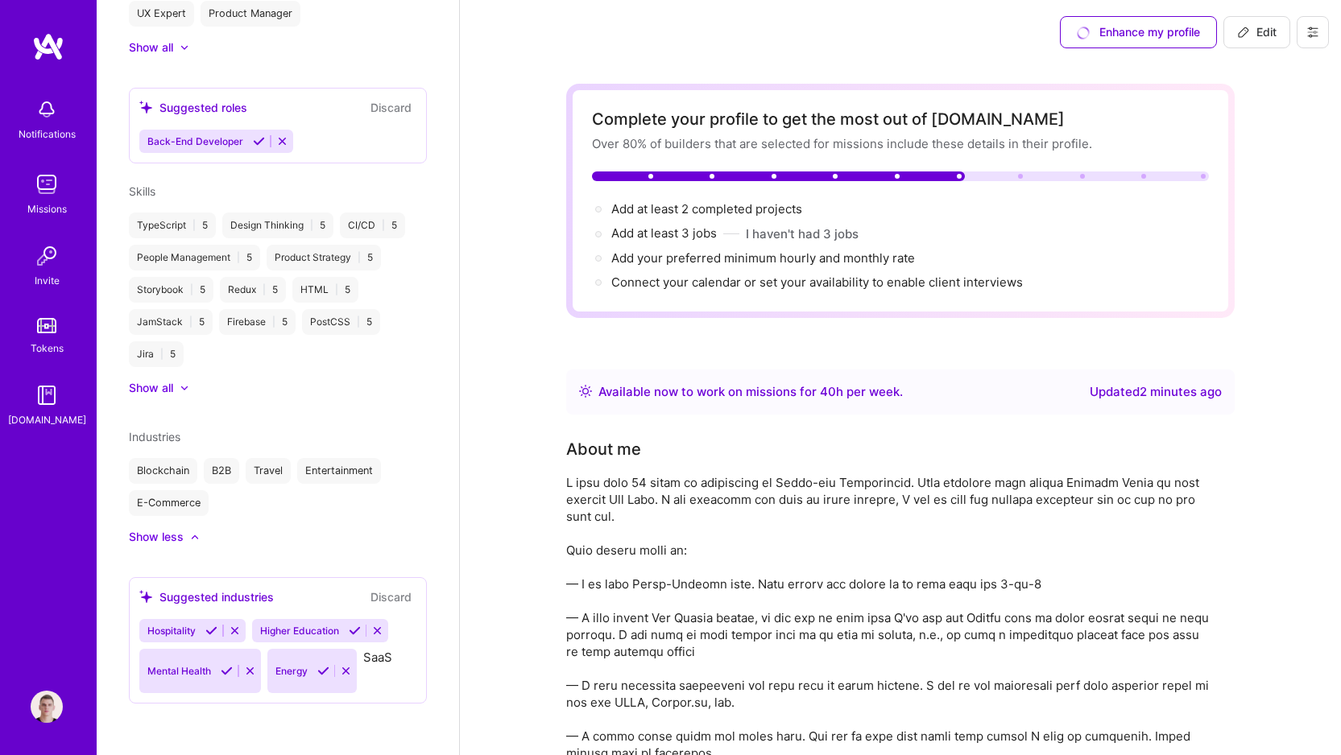
scroll to position [753, 0]
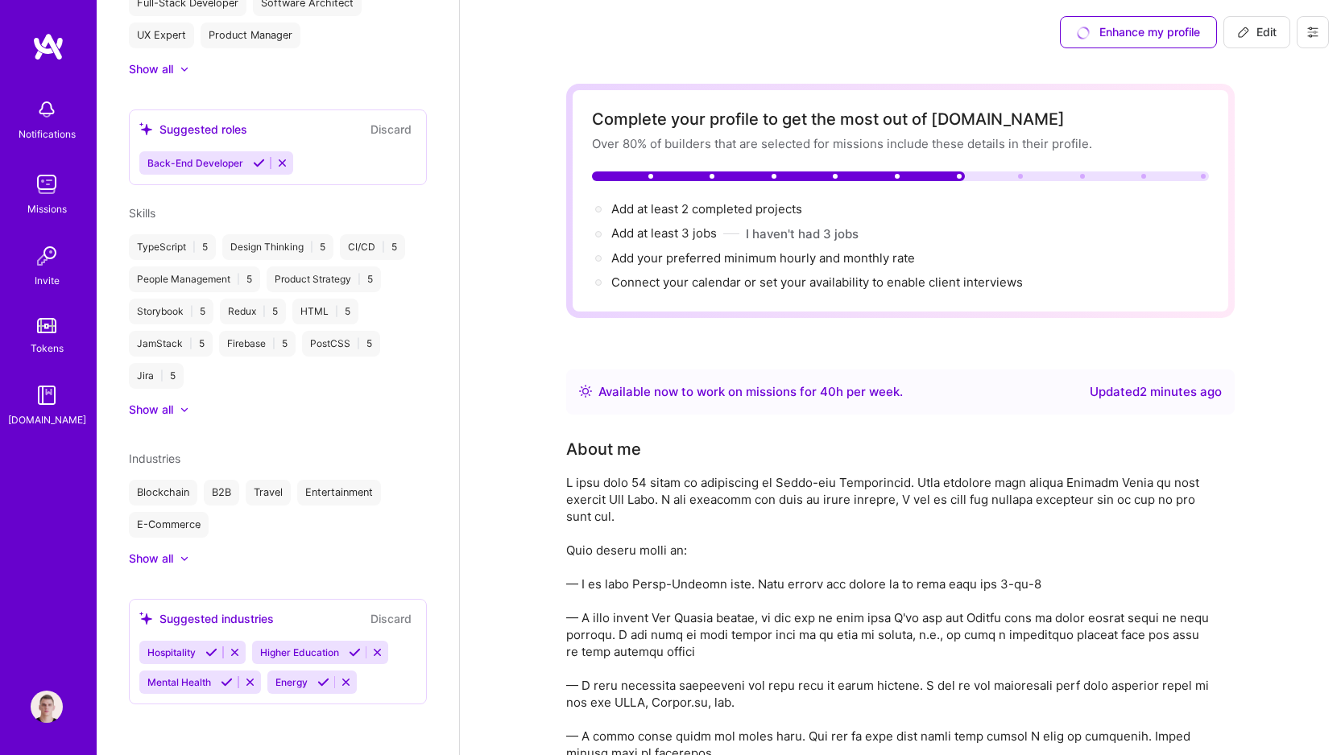
click at [224, 682] on icon at bounding box center [227, 682] width 12 height 12
click at [379, 651] on icon at bounding box center [377, 653] width 12 height 12
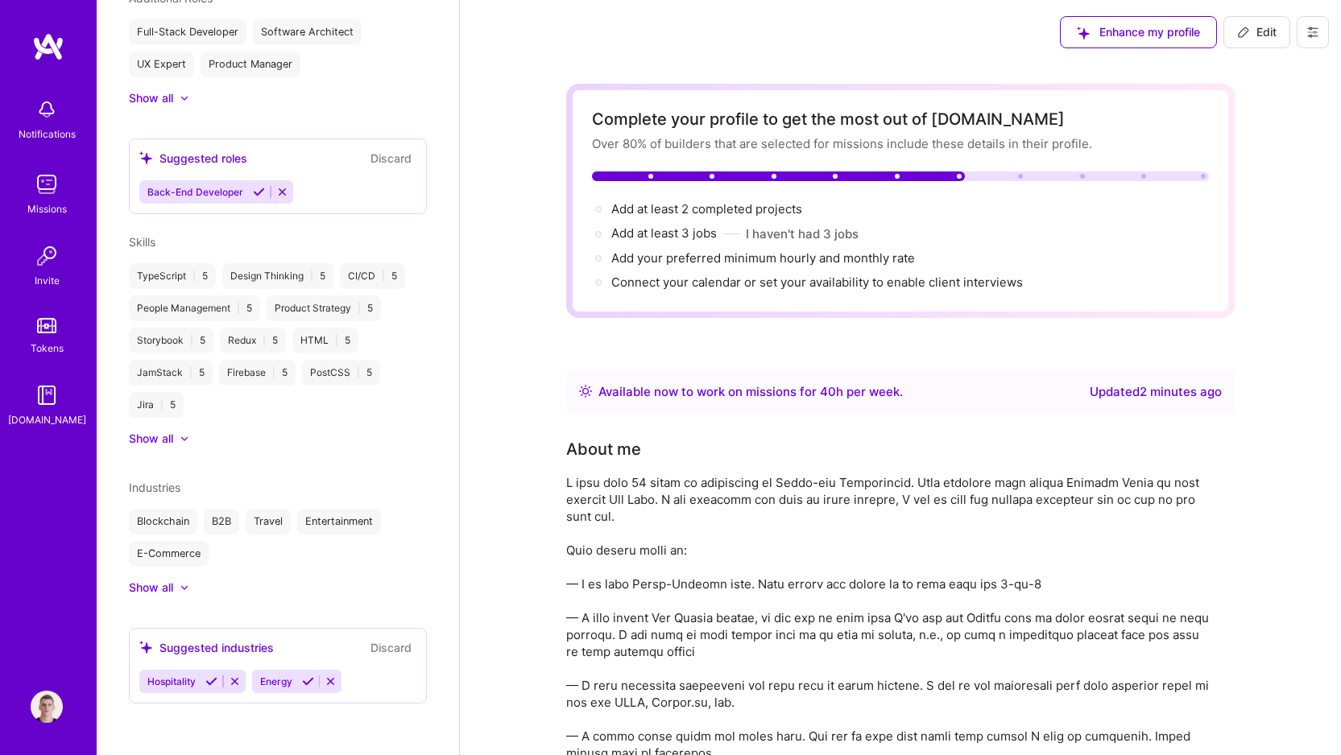
scroll to position [723, 0]
click at [228, 684] on button at bounding box center [235, 683] width 22 height 14
click at [215, 680] on icon at bounding box center [219, 682] width 12 height 12
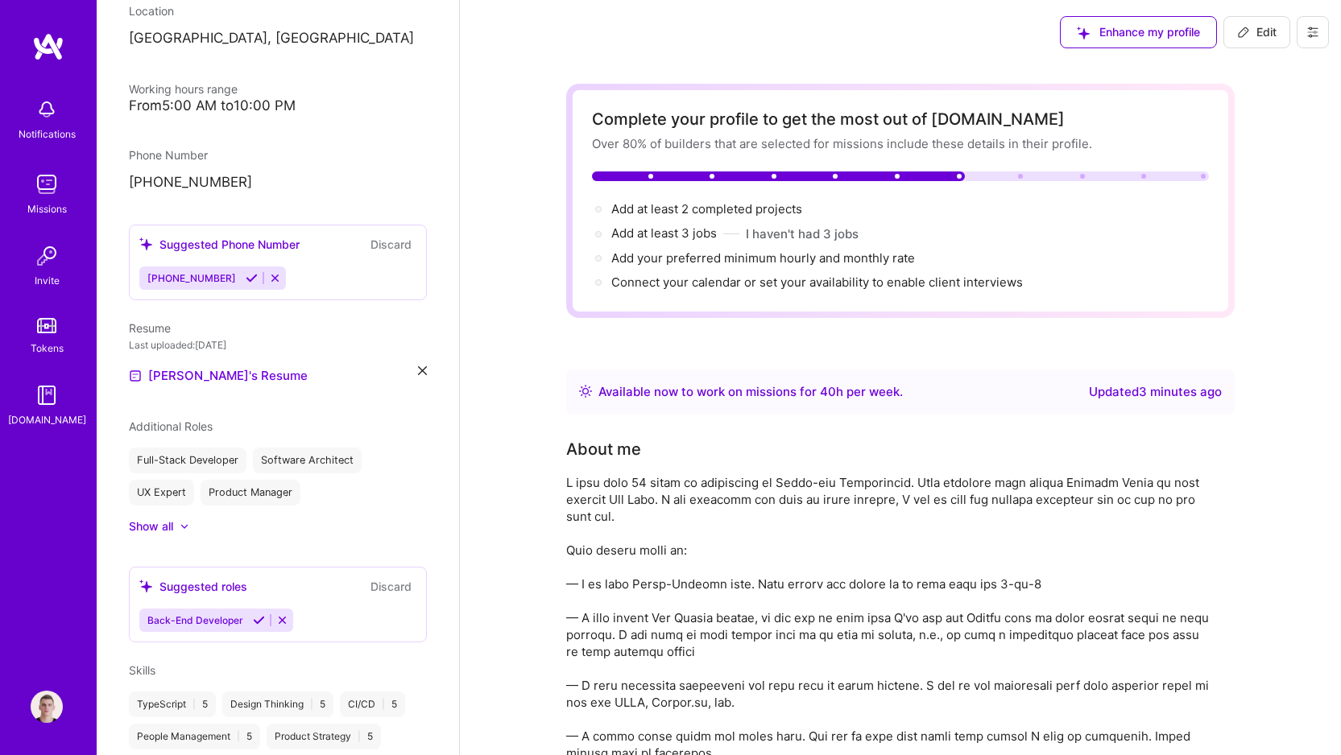
scroll to position [0, 0]
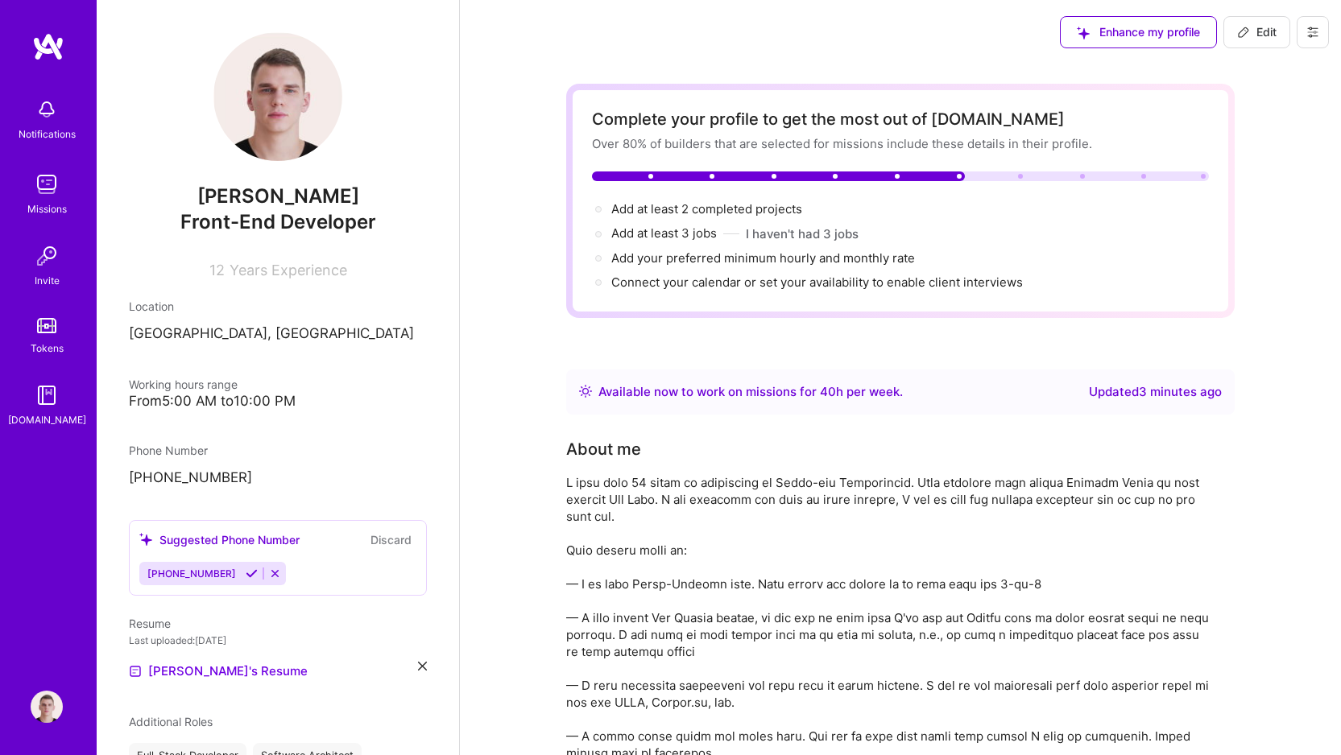
click at [1257, 35] on span "Edit" at bounding box center [1256, 32] width 39 height 16
select select "TR"
select select "Right Now"
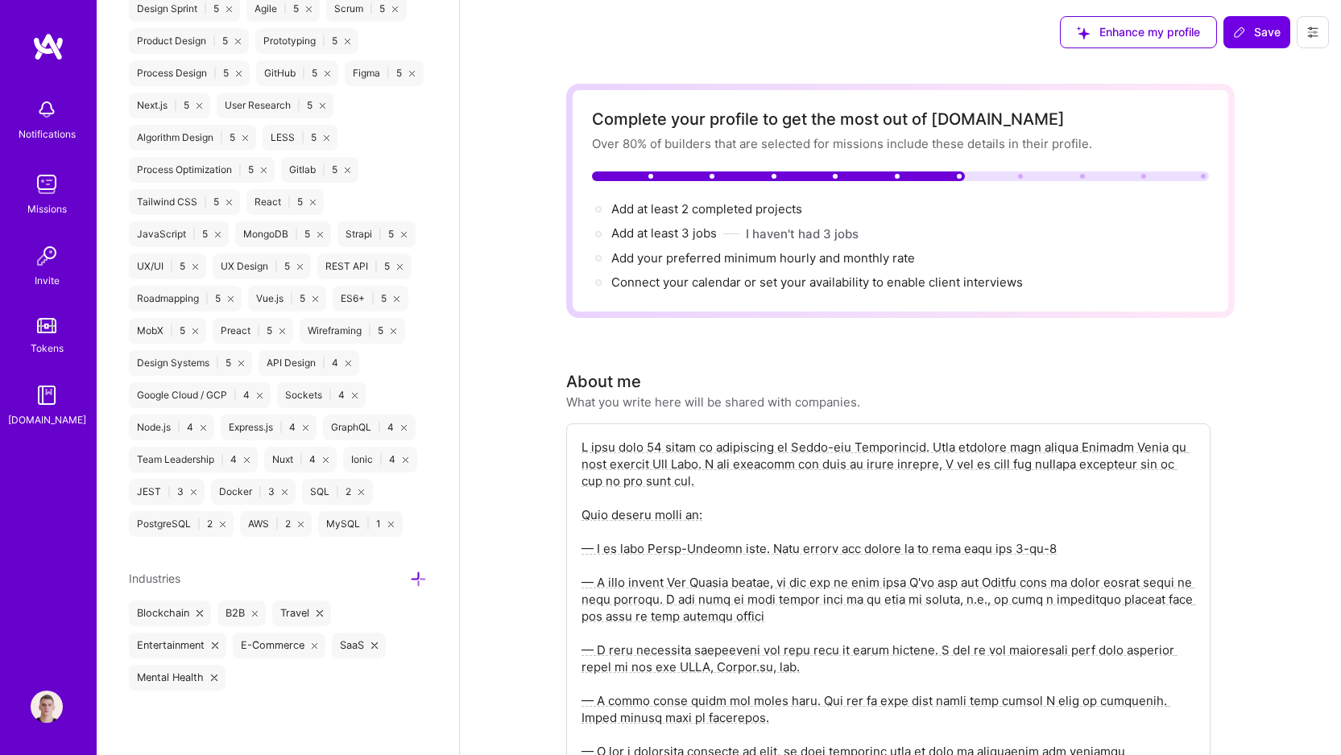
scroll to position [1734, 0]
click at [410, 581] on icon at bounding box center [418, 579] width 17 height 17
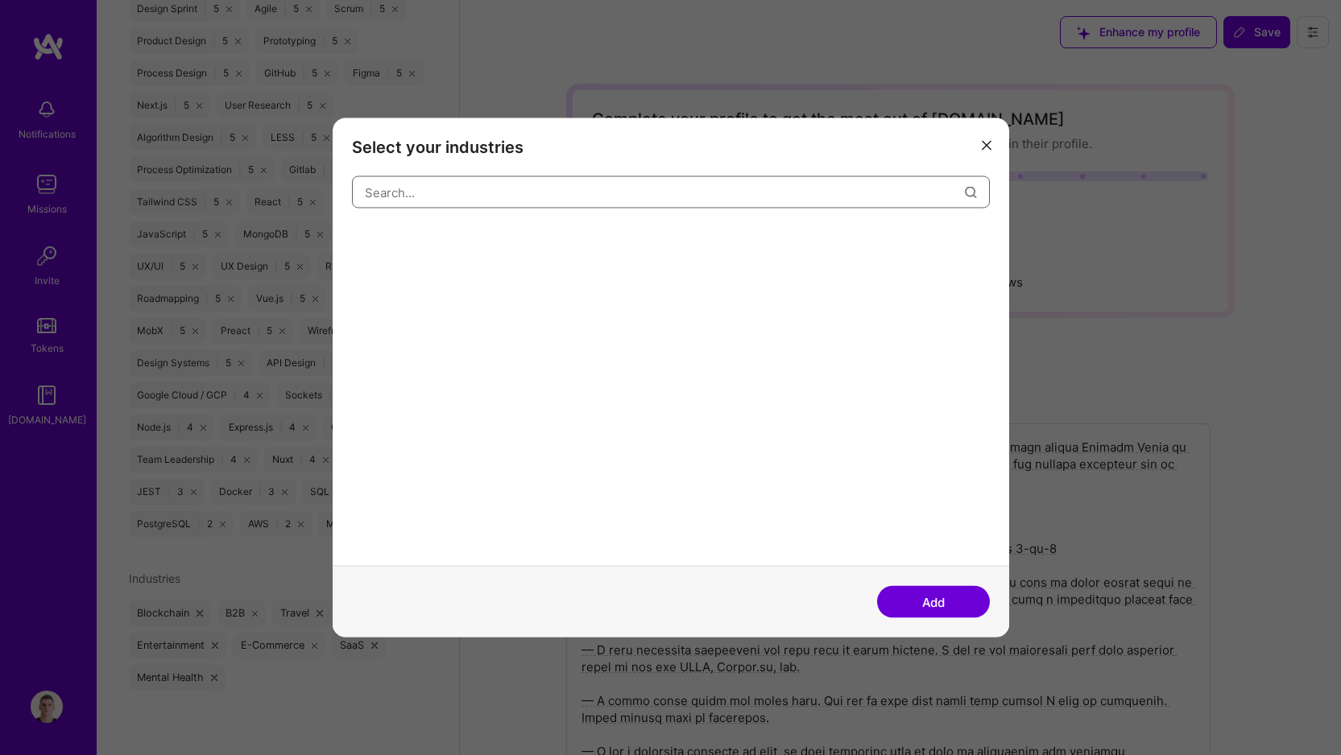
click at [633, 193] on input "modal" at bounding box center [665, 192] width 600 height 41
type input "healt"
click at [392, 242] on div "Healthcare" at bounding box center [391, 241] width 78 height 26
click at [601, 241] on div "Wellness & Mental Health" at bounding box center [621, 241] width 147 height 26
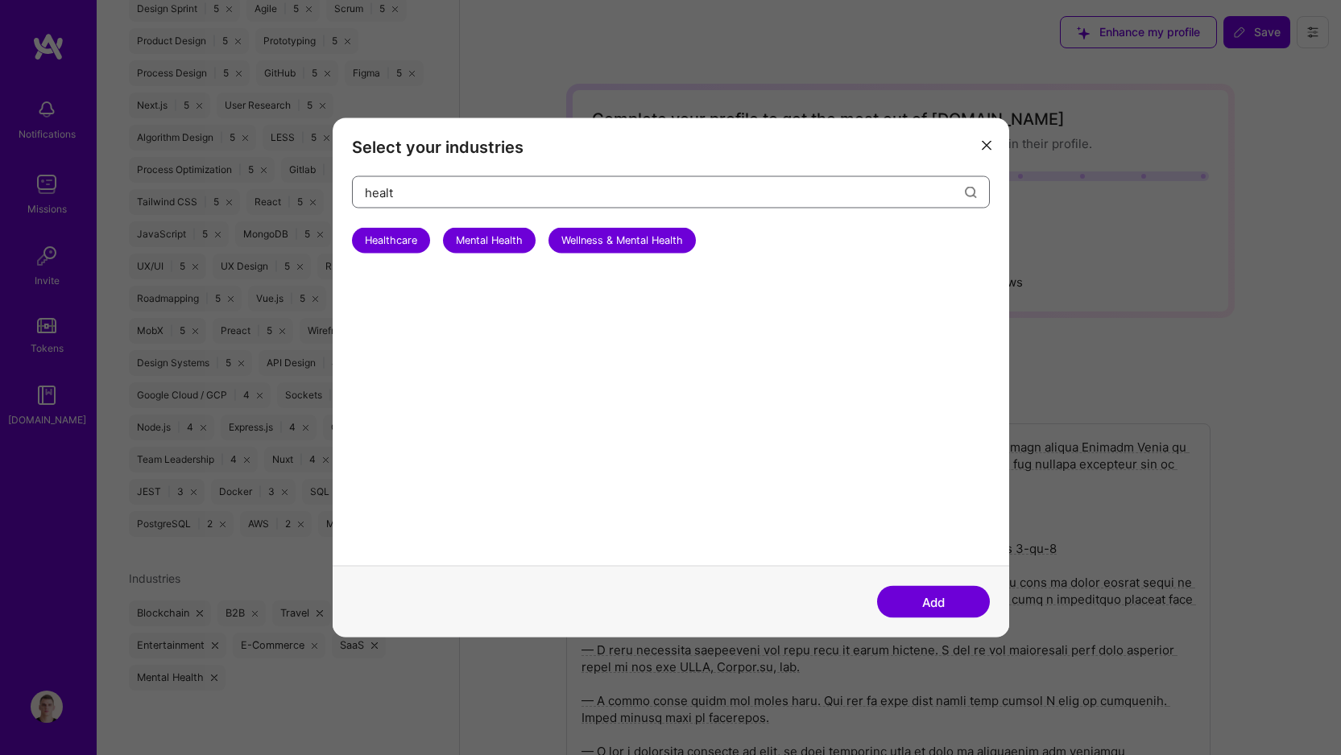
click at [539, 188] on input "healt" at bounding box center [665, 192] width 600 height 41
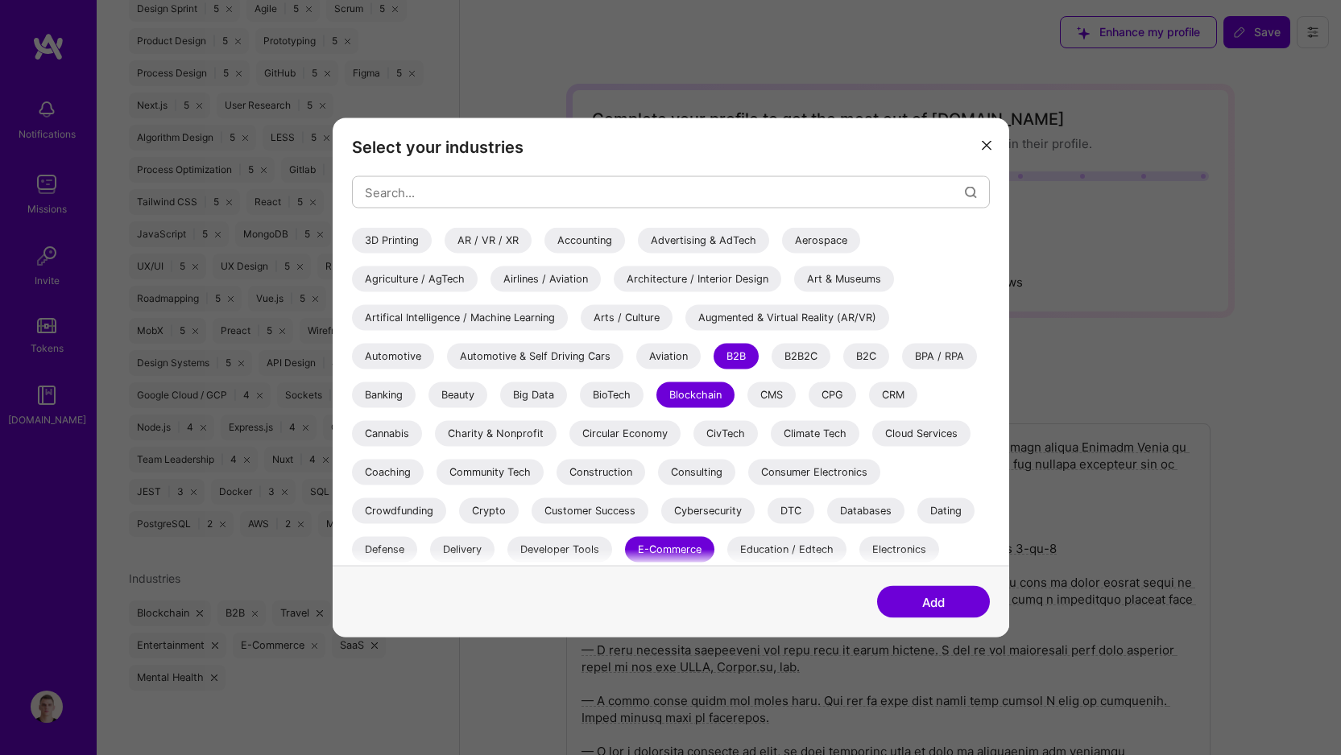
click at [568, 143] on h3 "Select your industries" at bounding box center [671, 147] width 638 height 19
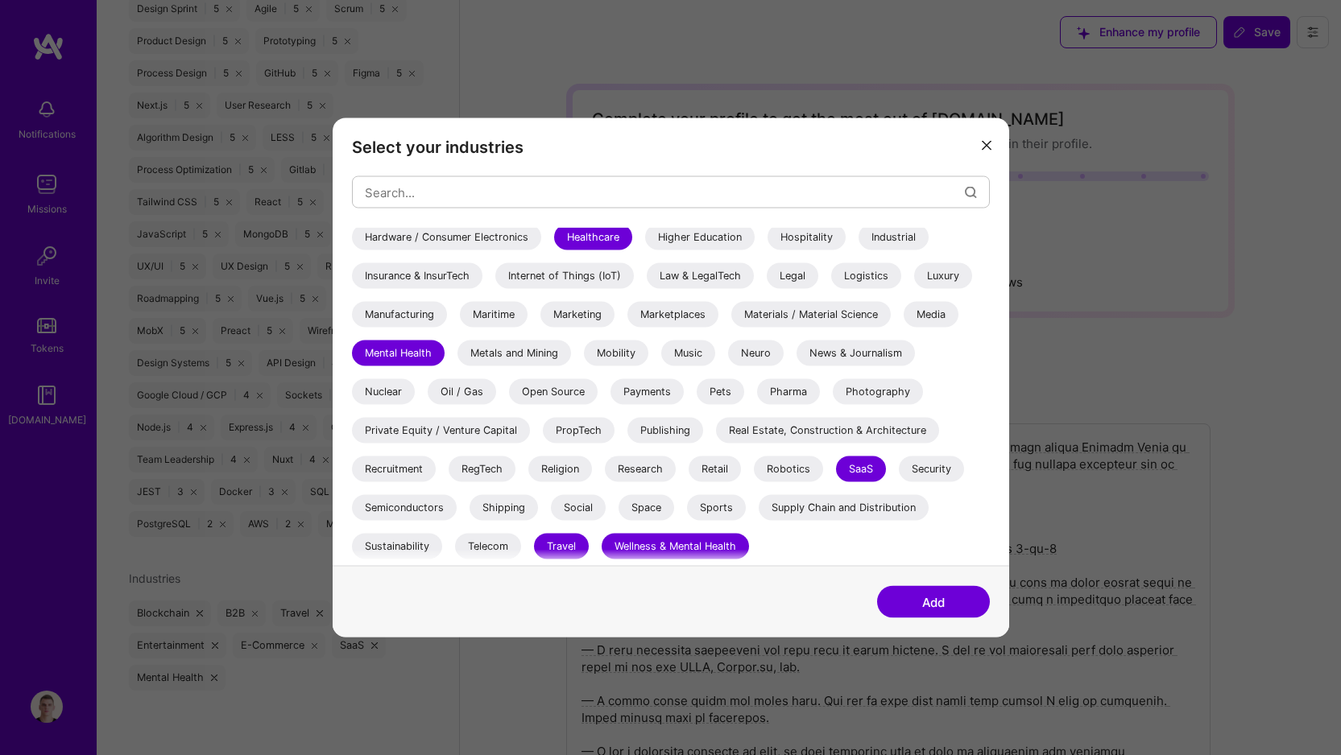
click at [783, 427] on div "Real Estate, Construction & Architecture" at bounding box center [827, 431] width 223 height 26
click at [436, 428] on div "Private Equity / Venture Capital" at bounding box center [441, 431] width 178 height 26
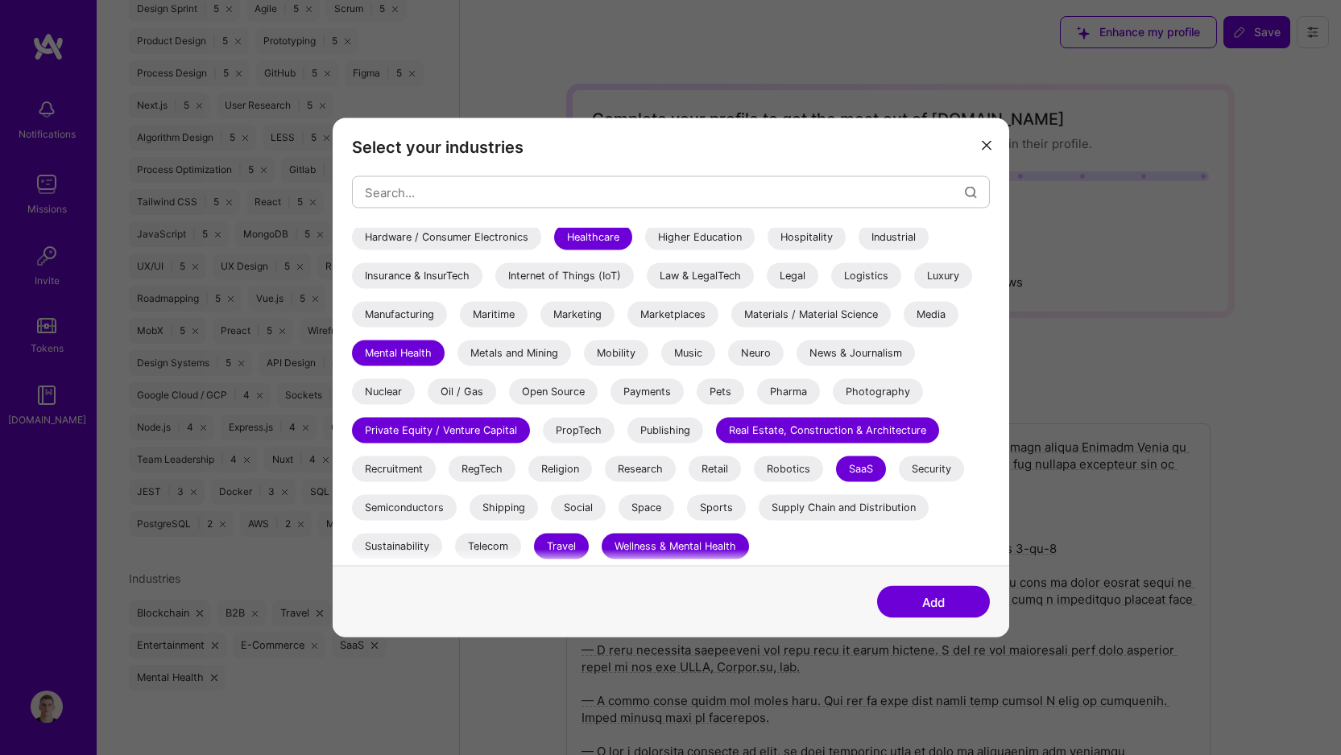
click at [541, 392] on div "Open Source" at bounding box center [553, 392] width 89 height 26
click at [651, 403] on div "Payments" at bounding box center [646, 392] width 73 height 26
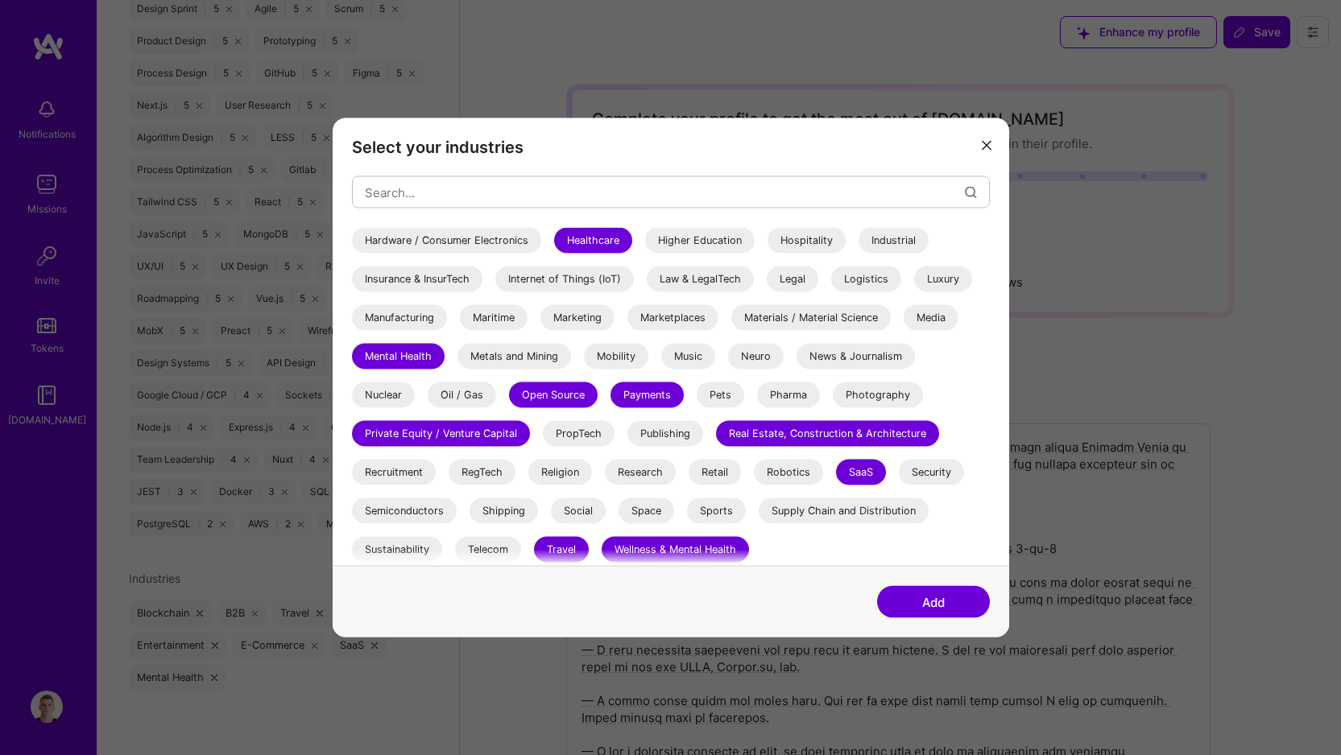
scroll to position [464, 0]
click at [767, 359] on div "Neuro" at bounding box center [756, 357] width 56 height 26
click at [849, 363] on div "News & Journalism" at bounding box center [855, 357] width 118 height 26
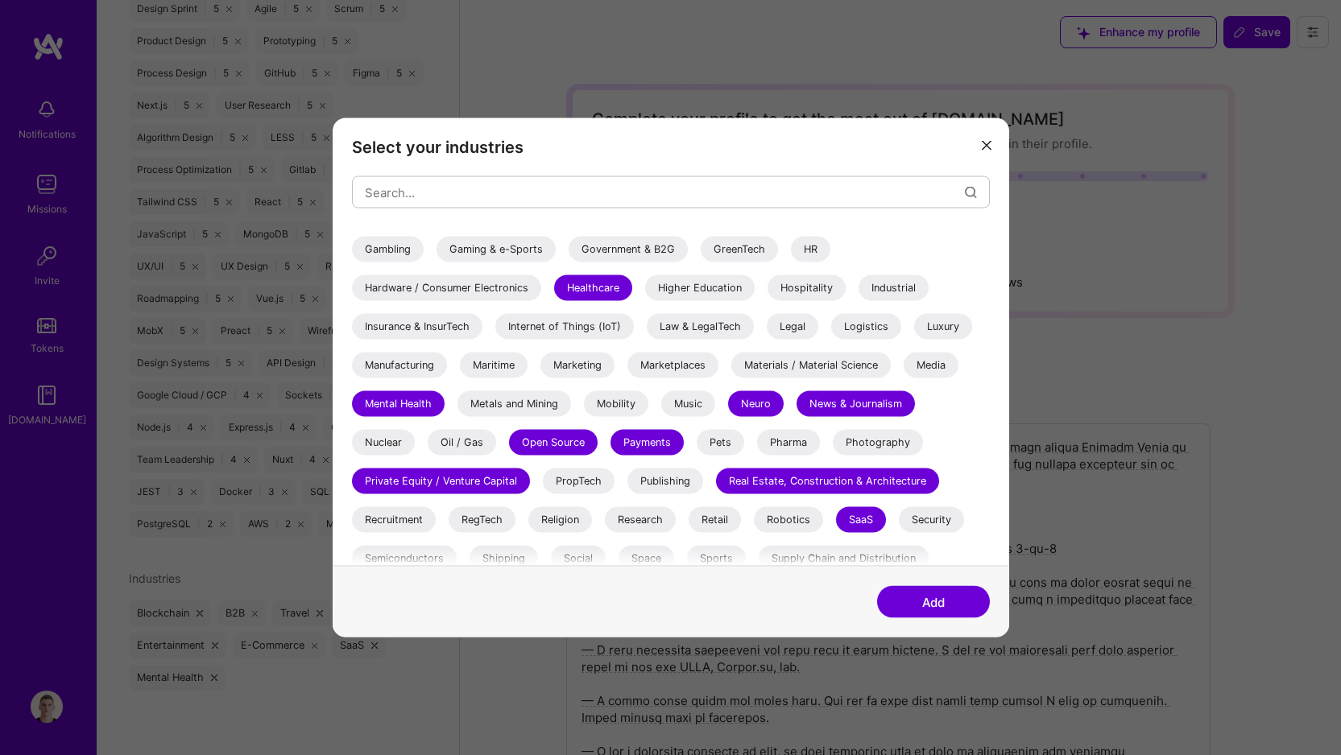
scroll to position [467, 0]
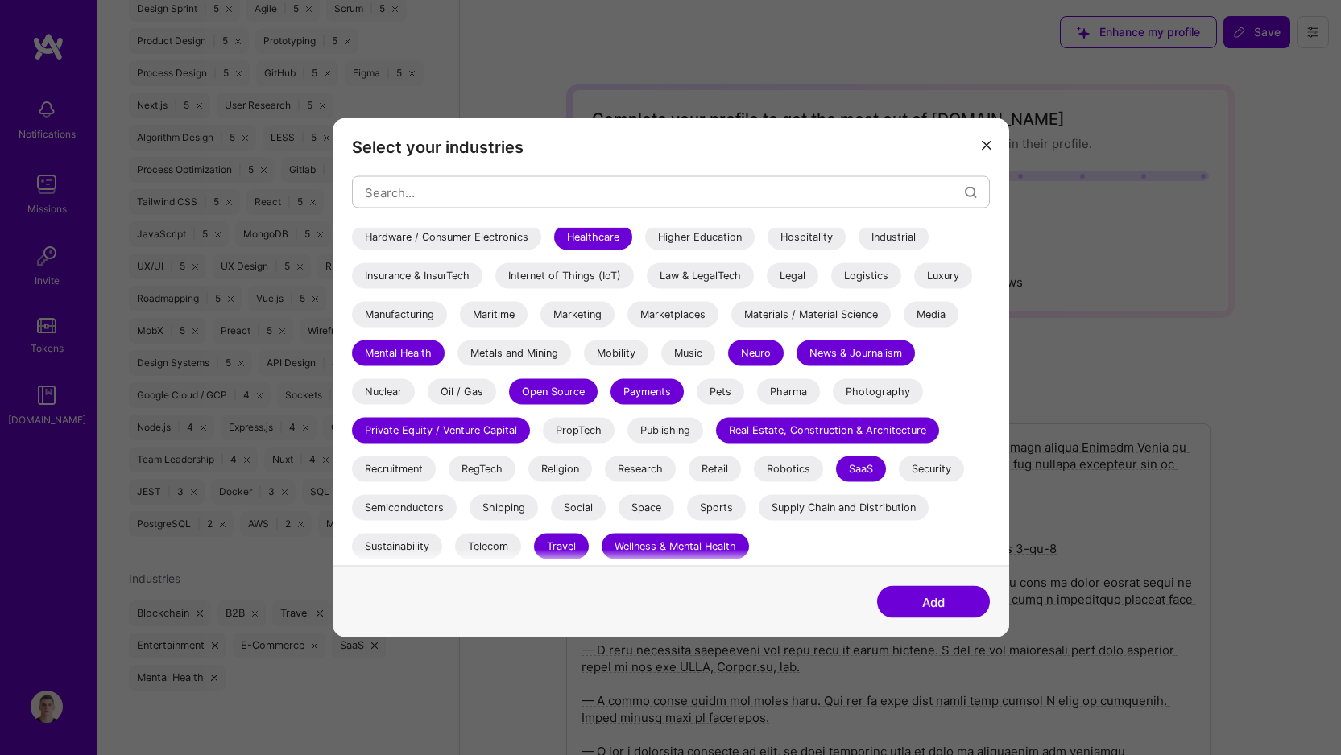
click at [655, 547] on div "Wellness & Mental Health" at bounding box center [674, 547] width 147 height 26
click at [583, 545] on div "Travel" at bounding box center [561, 547] width 55 height 26
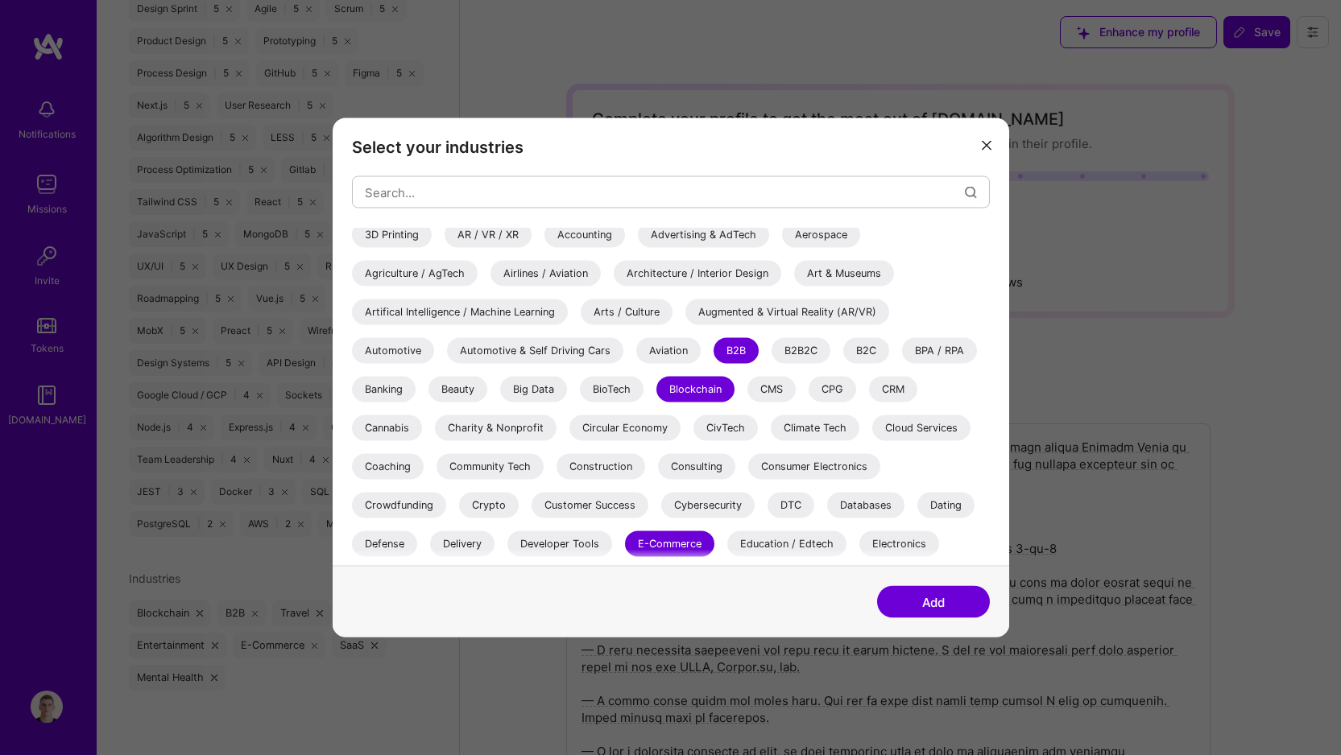
scroll to position [0, 0]
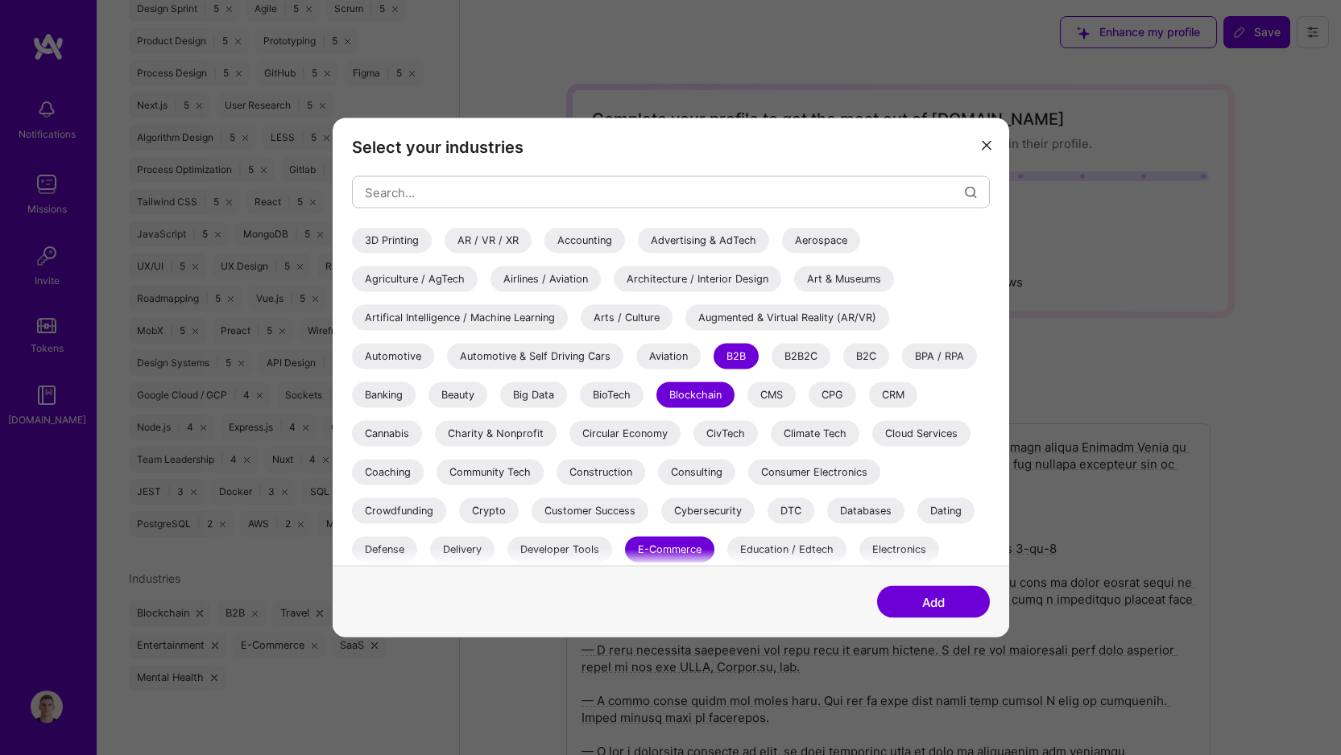
click at [762, 395] on div "CMS" at bounding box center [771, 395] width 48 height 26
click at [903, 397] on div "CRM" at bounding box center [893, 395] width 48 height 26
click at [875, 360] on div "B2C" at bounding box center [866, 357] width 46 height 26
click at [872, 361] on div "B2C" at bounding box center [866, 357] width 46 height 26
click at [393, 389] on div "Banking" at bounding box center [384, 395] width 64 height 26
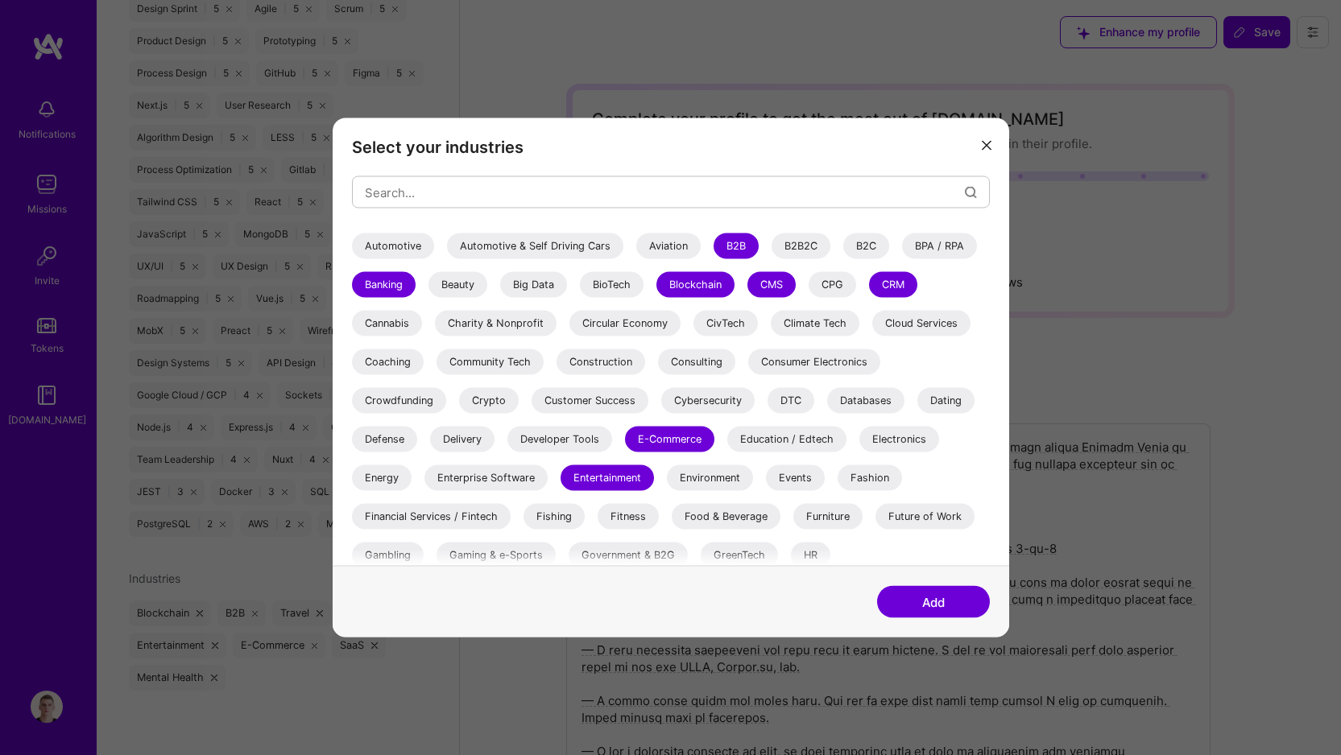
scroll to position [111, 0]
click at [948, 316] on div "Cloud Services" at bounding box center [921, 323] width 98 height 26
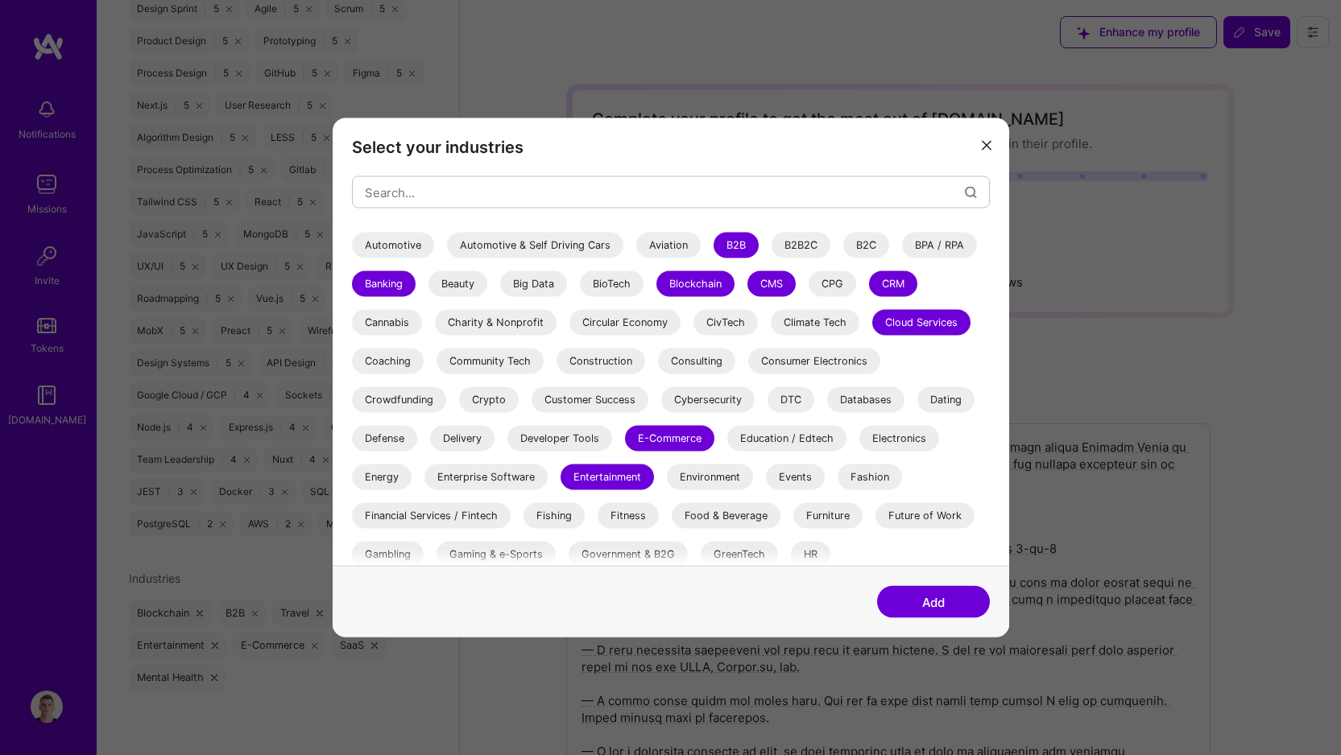
click at [490, 407] on div "Crypto" at bounding box center [489, 400] width 60 height 26
click at [860, 397] on div "Databases" at bounding box center [865, 400] width 77 height 26
click at [707, 400] on div "Cybersecurity" at bounding box center [707, 400] width 93 height 26
click at [938, 399] on div "Dating" at bounding box center [945, 400] width 57 height 26
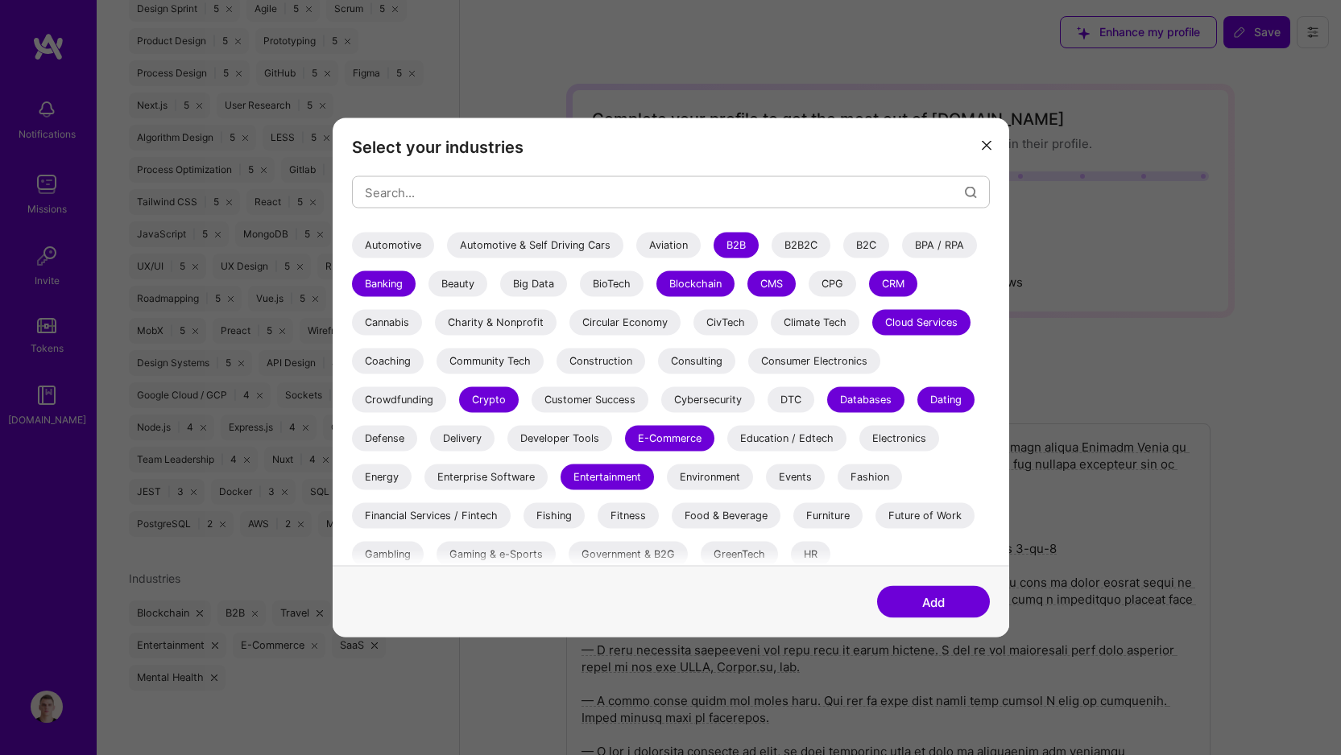
click at [552, 432] on div "Developer Tools" at bounding box center [559, 439] width 105 height 26
click at [746, 436] on div "Education / Edtech" at bounding box center [786, 439] width 119 height 26
click at [486, 477] on div "Enterprise Software" at bounding box center [485, 478] width 123 height 26
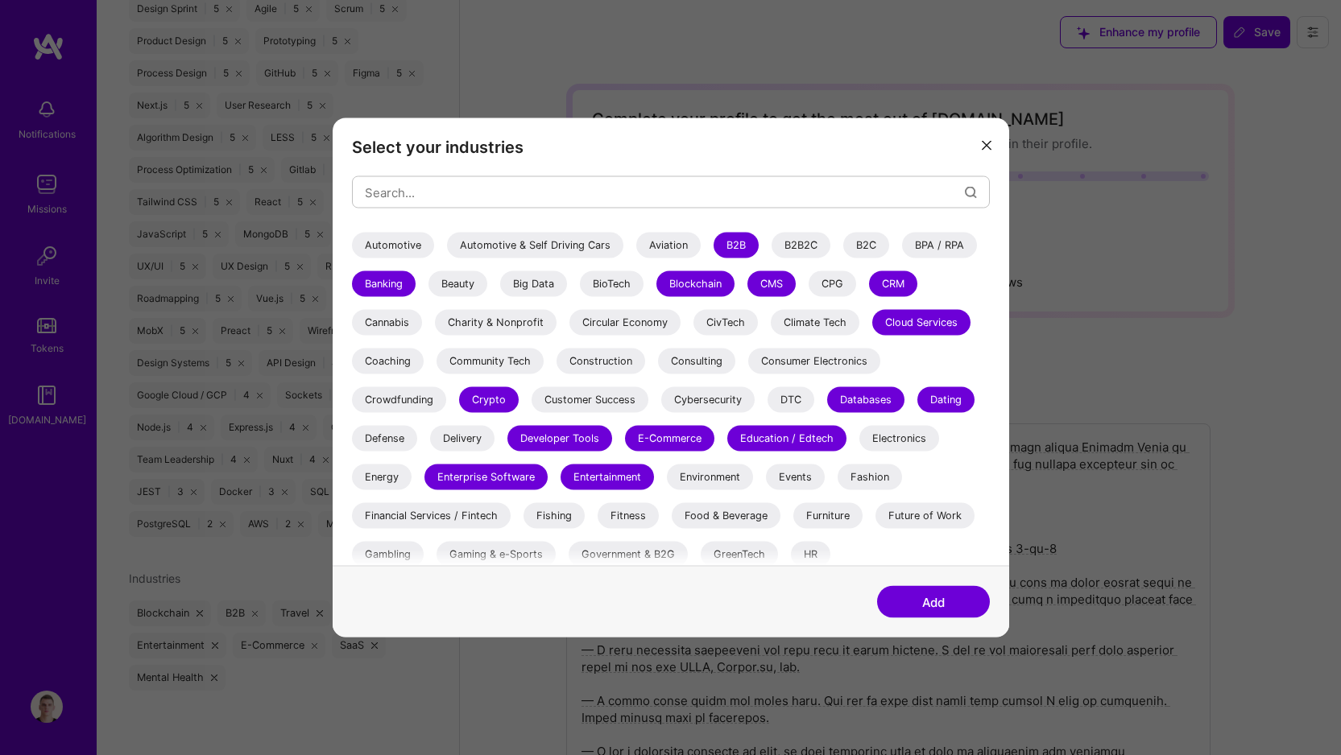
click at [560, 493] on div "3D Printing AR / VR / XR Accounting Advertising & AdTech Aerospace Agriculture …" at bounding box center [671, 519] width 638 height 805
click at [679, 477] on div "Environment" at bounding box center [710, 478] width 86 height 26
click at [484, 510] on div "Financial Services / Fintech" at bounding box center [431, 516] width 159 height 26
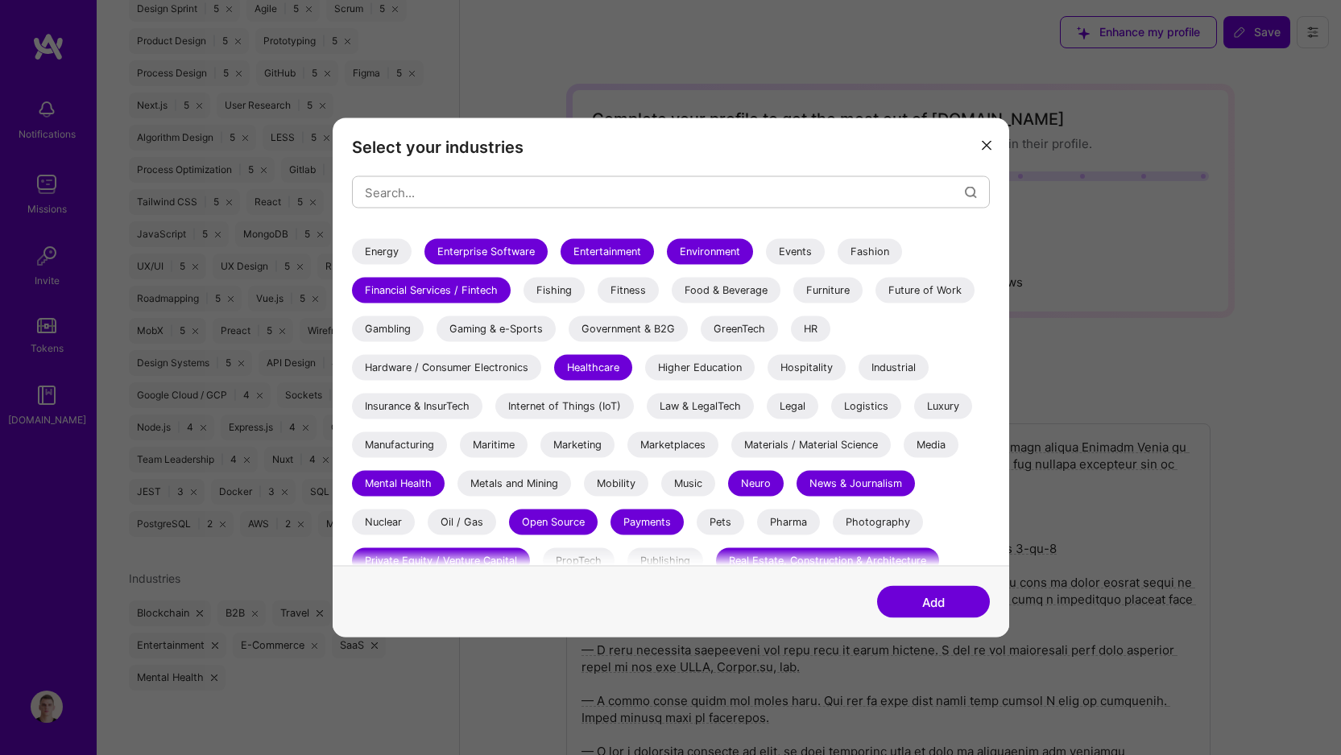
scroll to position [322, 0]
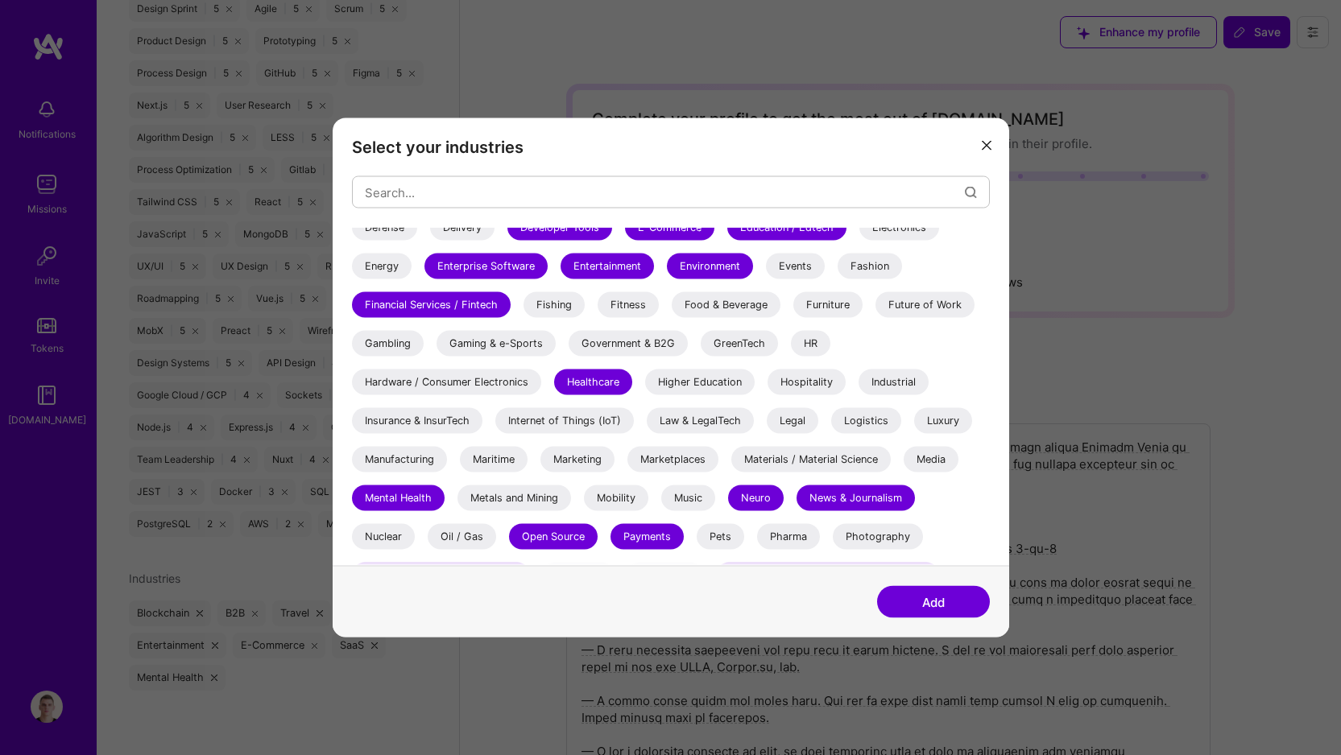
click at [703, 266] on div "Environment" at bounding box center [710, 267] width 86 height 26
click at [893, 302] on div "Future of Work" at bounding box center [924, 305] width 99 height 26
click at [447, 430] on div "Insurance & InsurTech" at bounding box center [417, 421] width 130 height 26
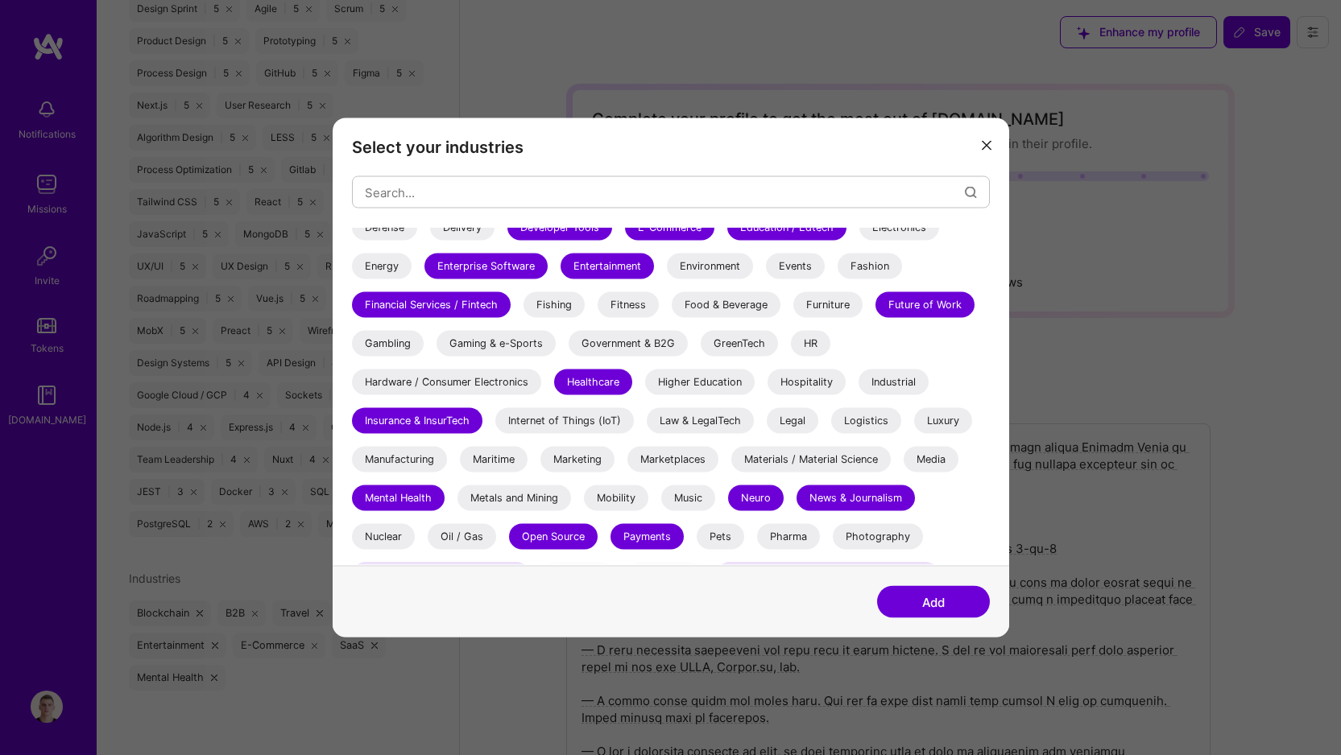
click at [510, 344] on div "Gaming & e-Sports" at bounding box center [495, 344] width 119 height 26
click at [573, 457] on div "Marketing" at bounding box center [577, 460] width 74 height 26
click at [699, 461] on div "Marketplaces" at bounding box center [672, 460] width 91 height 26
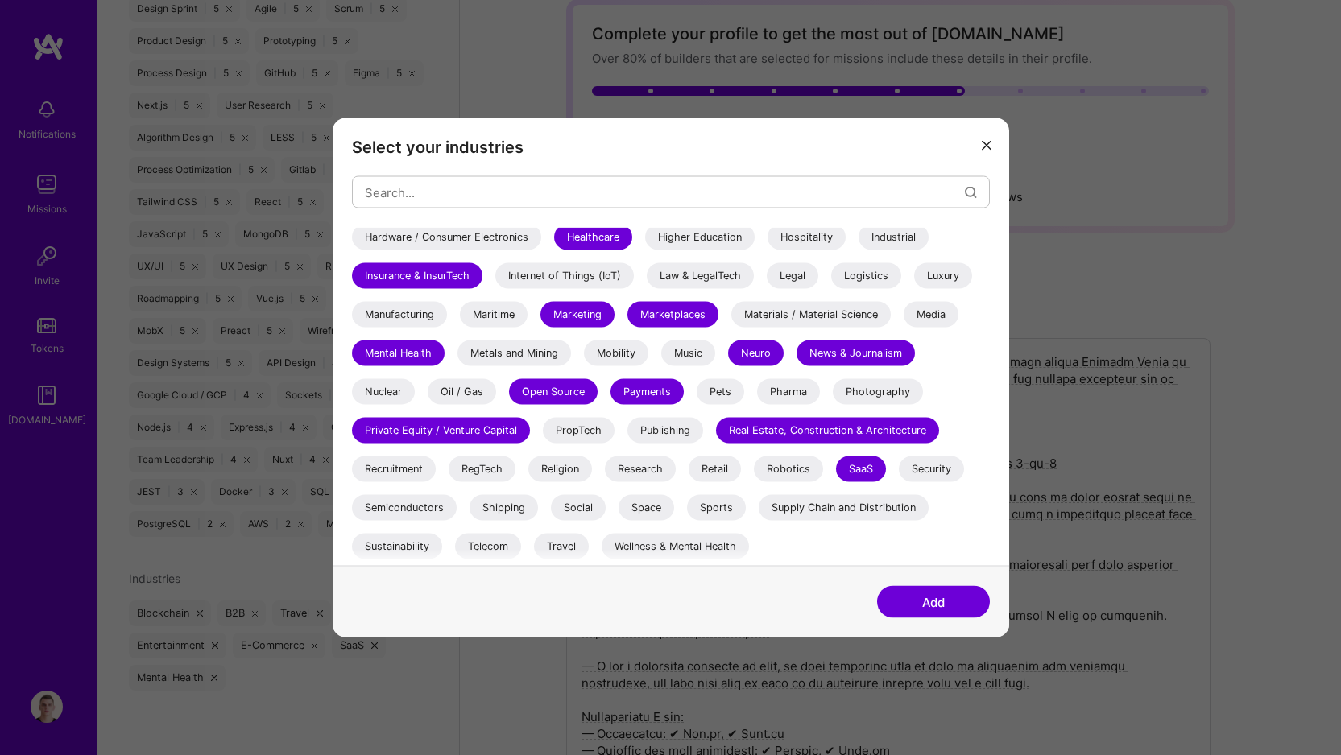
scroll to position [93, 0]
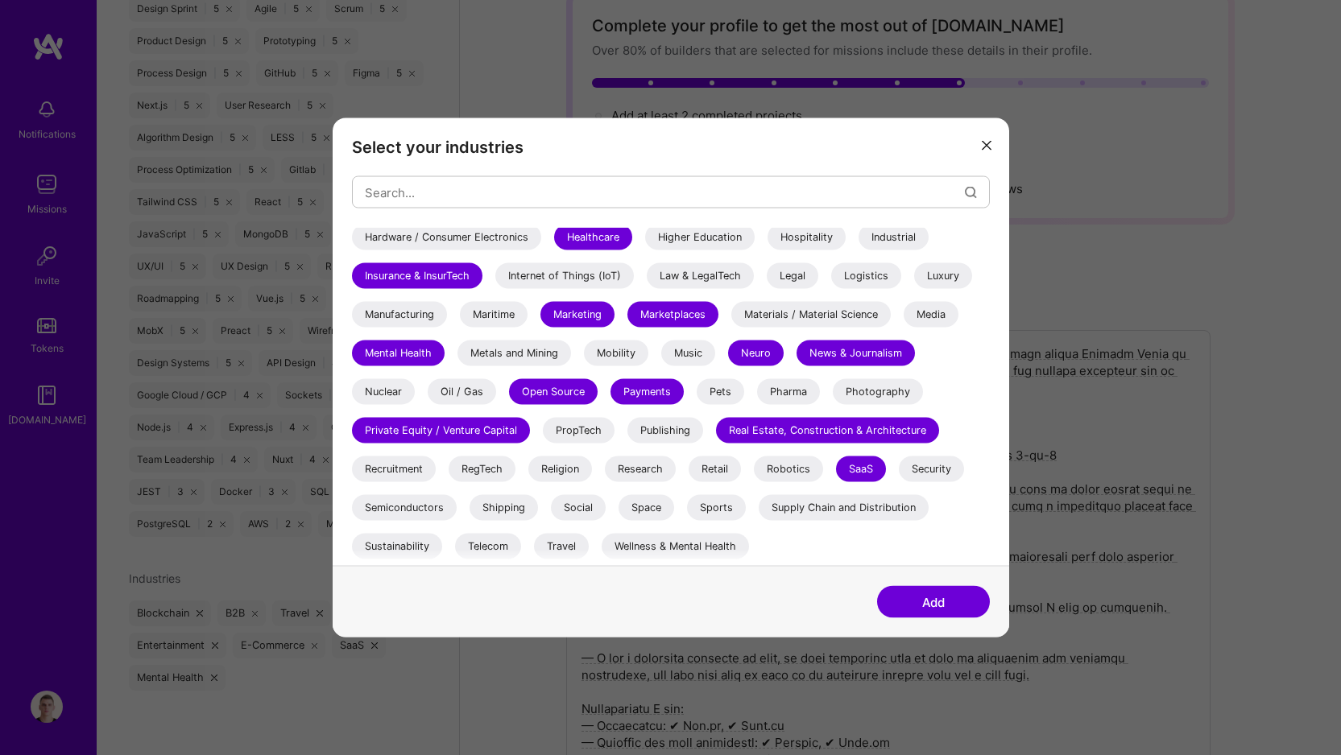
click at [579, 507] on div "Social" at bounding box center [578, 508] width 55 height 26
click at [943, 605] on button "Add" at bounding box center [933, 602] width 113 height 32
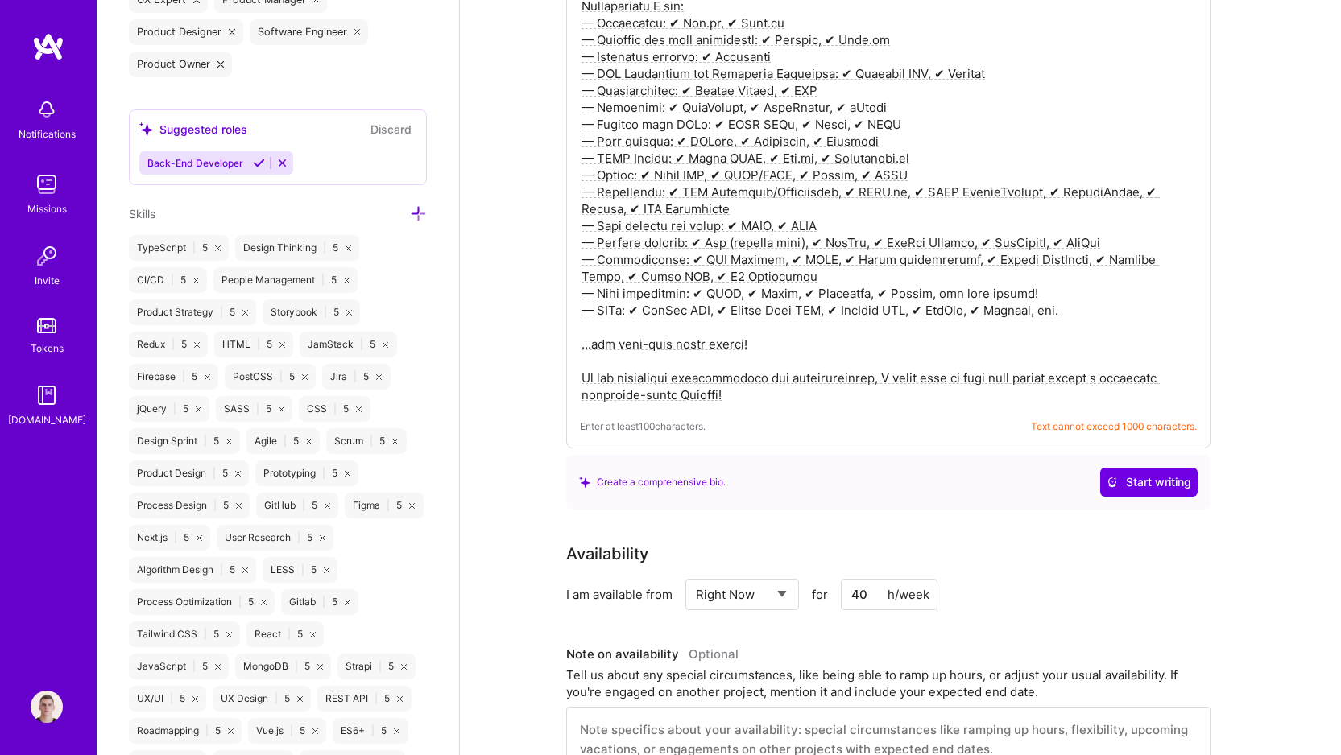
scroll to position [1238, 0]
click at [410, 207] on icon at bounding box center [418, 214] width 17 height 17
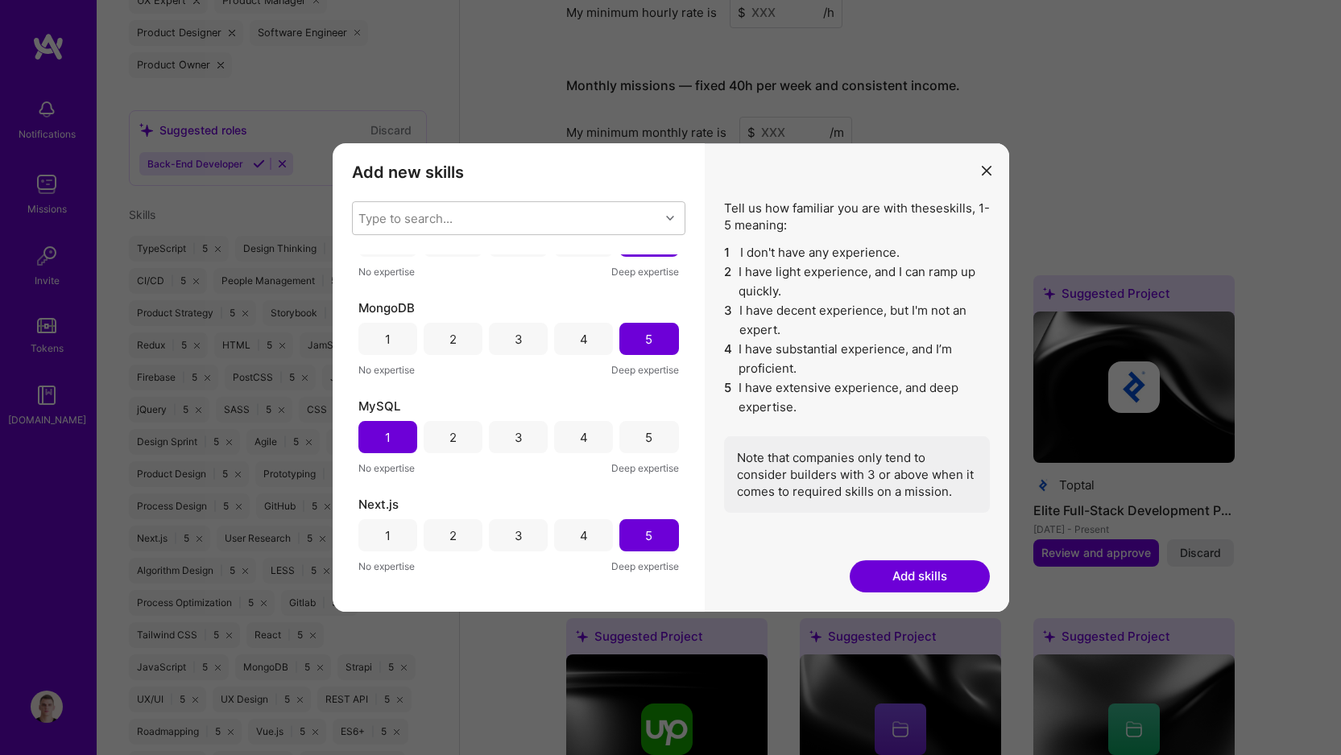
scroll to position [2781, 0]
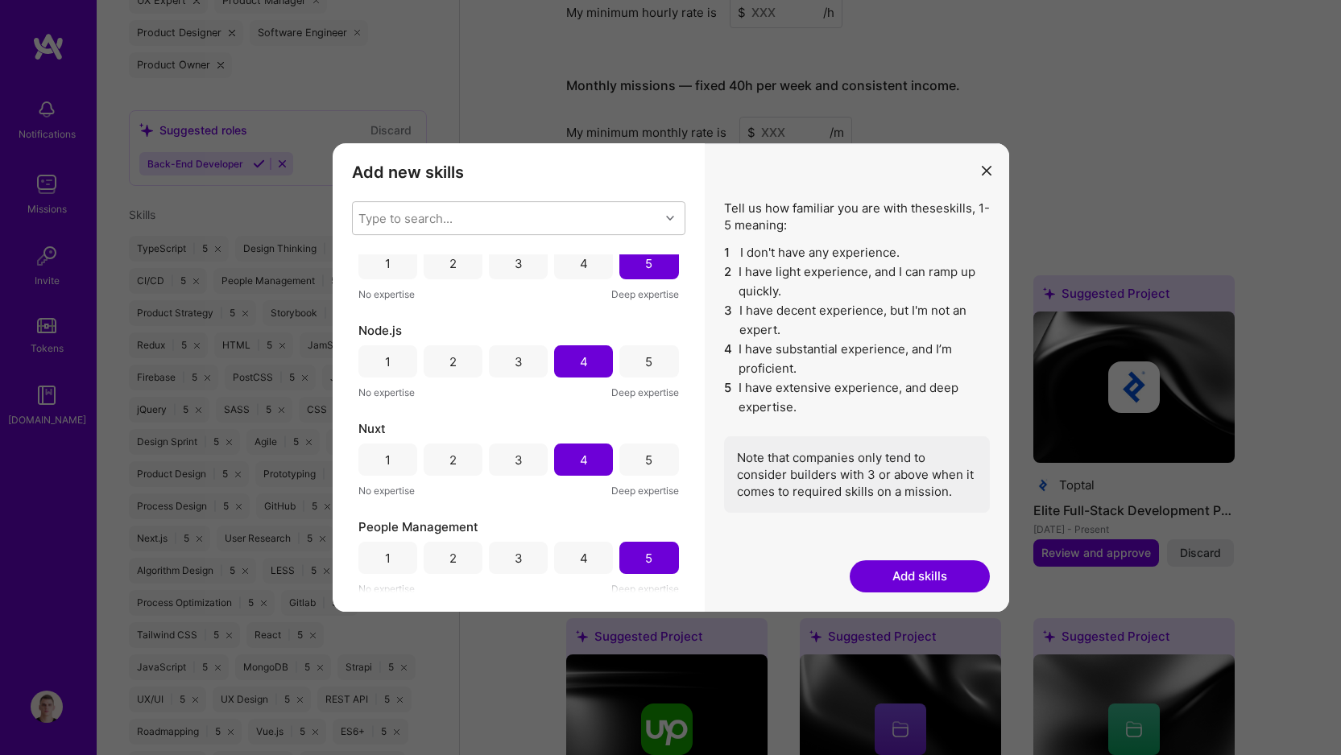
click at [650, 368] on div "5" at bounding box center [648, 361] width 59 height 32
click at [650, 463] on div "5" at bounding box center [648, 460] width 59 height 32
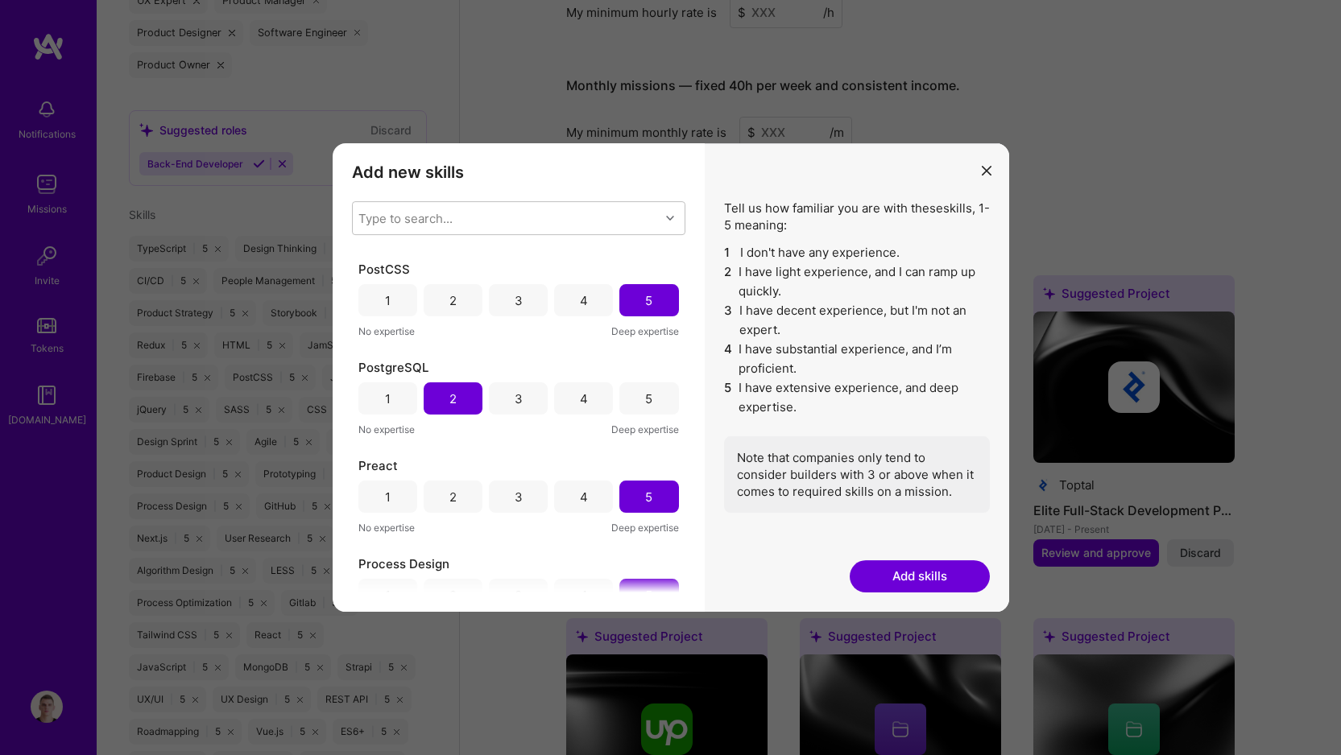
click at [630, 411] on div "5" at bounding box center [648, 398] width 59 height 32
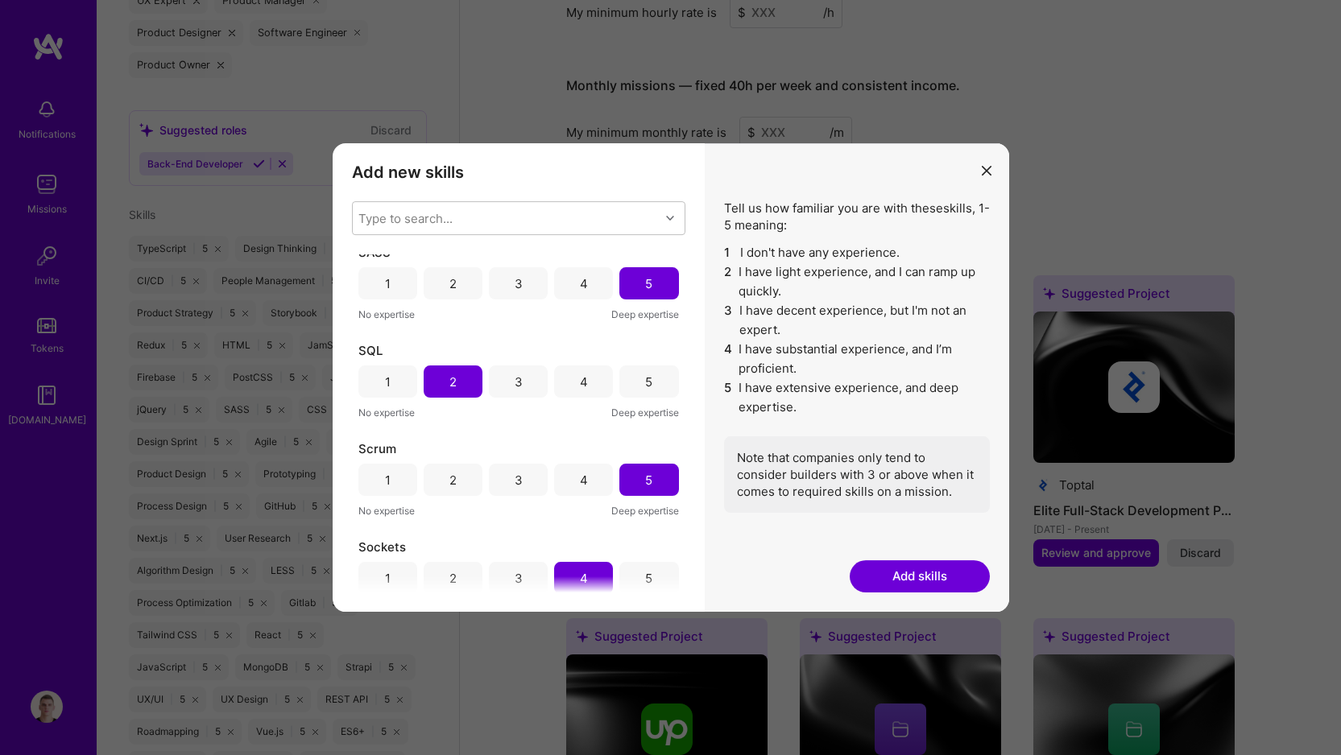
click at [634, 386] on div "5" at bounding box center [648, 382] width 59 height 32
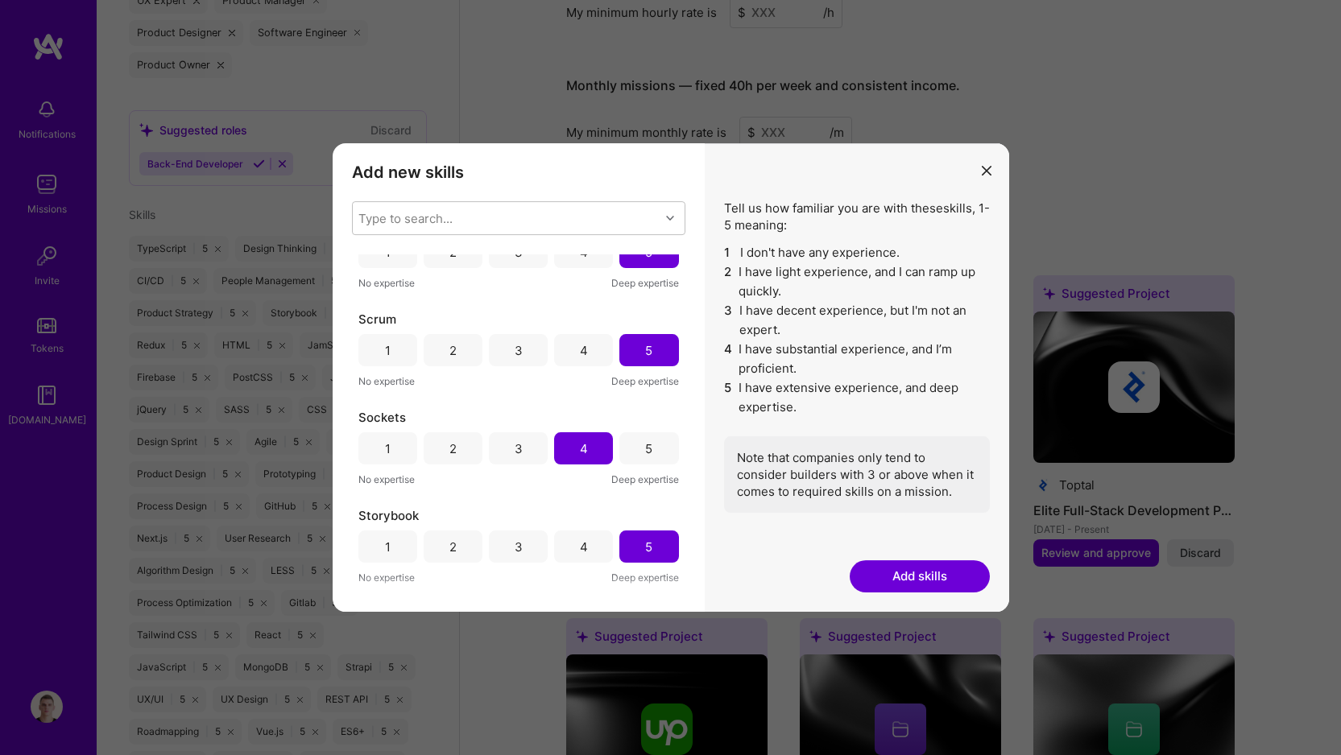
click at [653, 456] on div "5" at bounding box center [648, 448] width 59 height 32
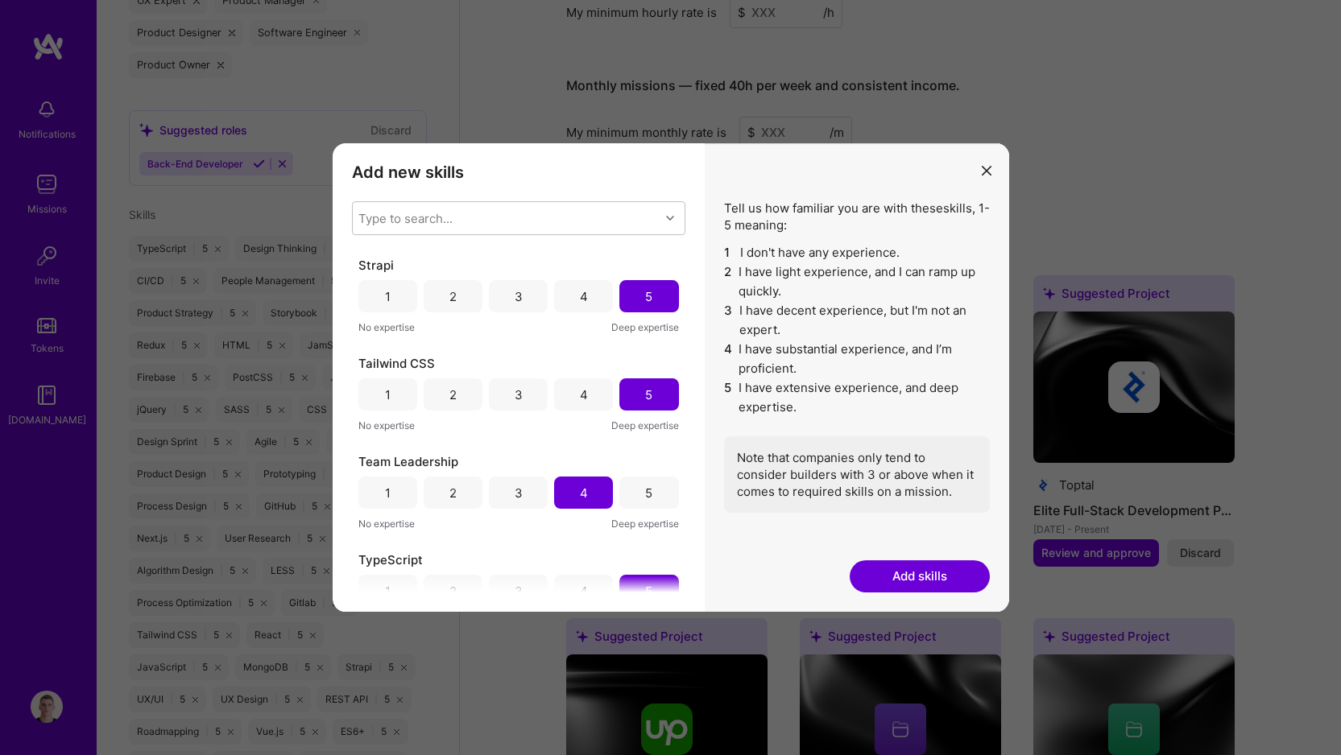
scroll to position [4950, 0]
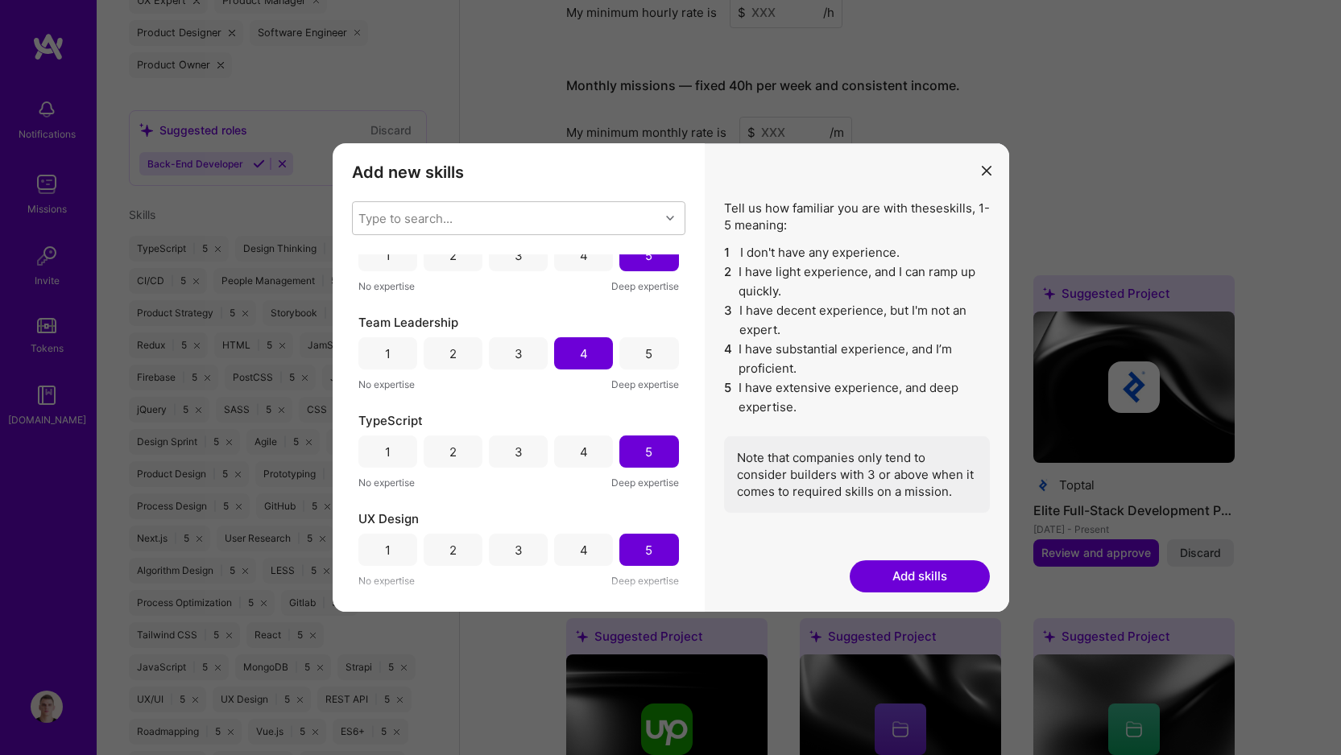
click at [640, 364] on div "5" at bounding box center [648, 353] width 59 height 32
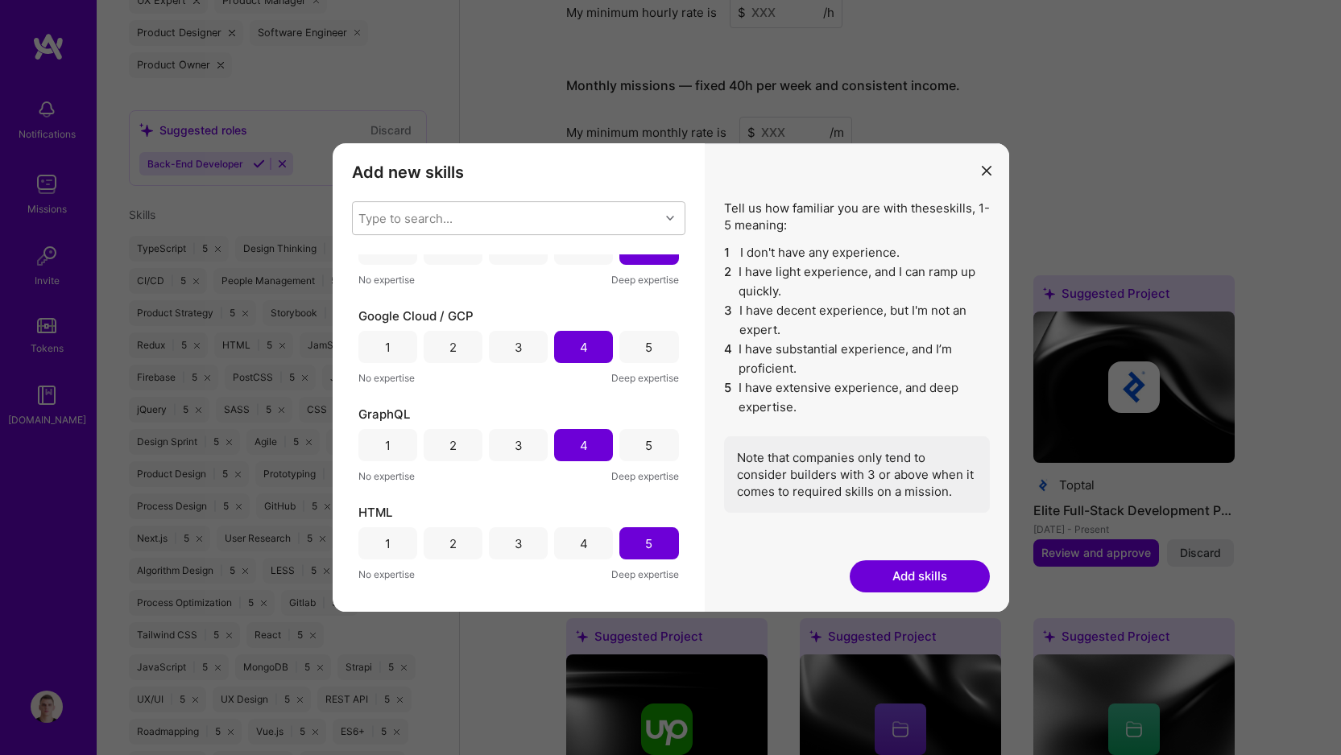
scroll to position [1562, 0]
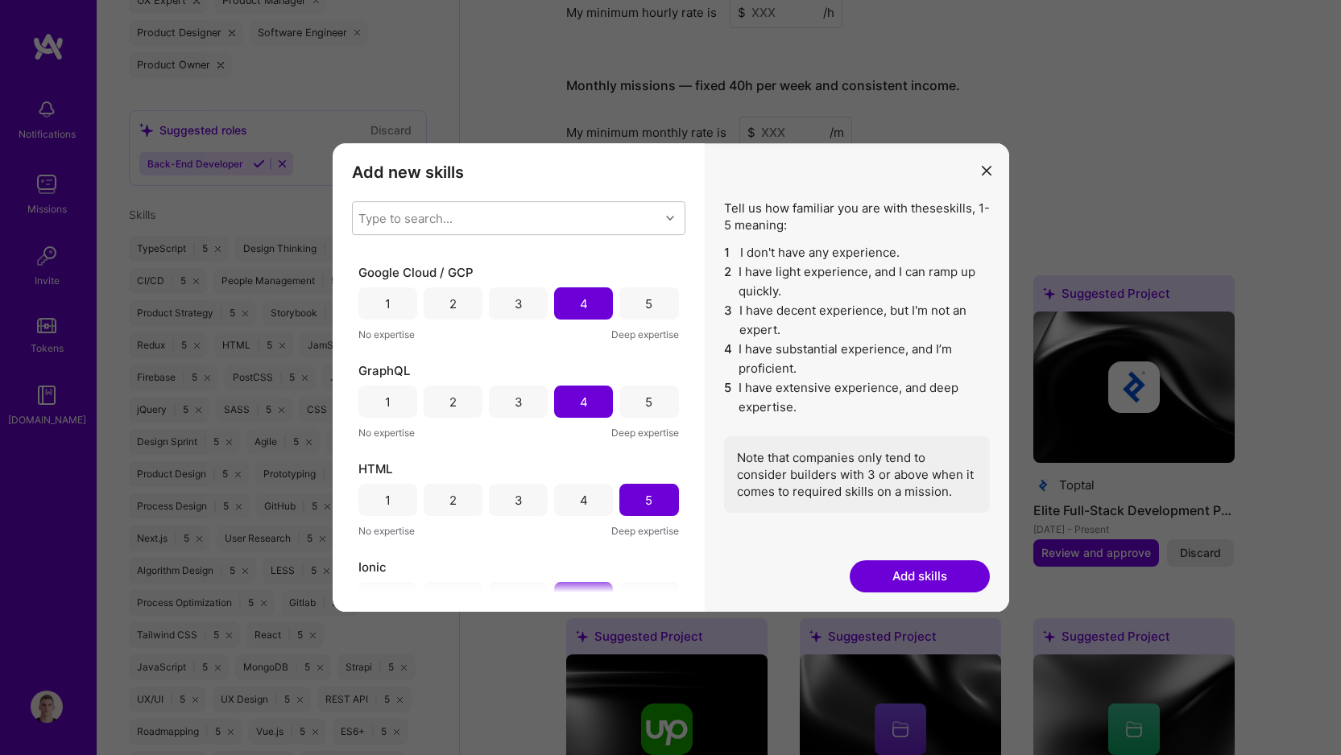
click at [647, 395] on div "5" at bounding box center [648, 402] width 59 height 32
click at [645, 305] on div "5" at bounding box center [648, 304] width 7 height 17
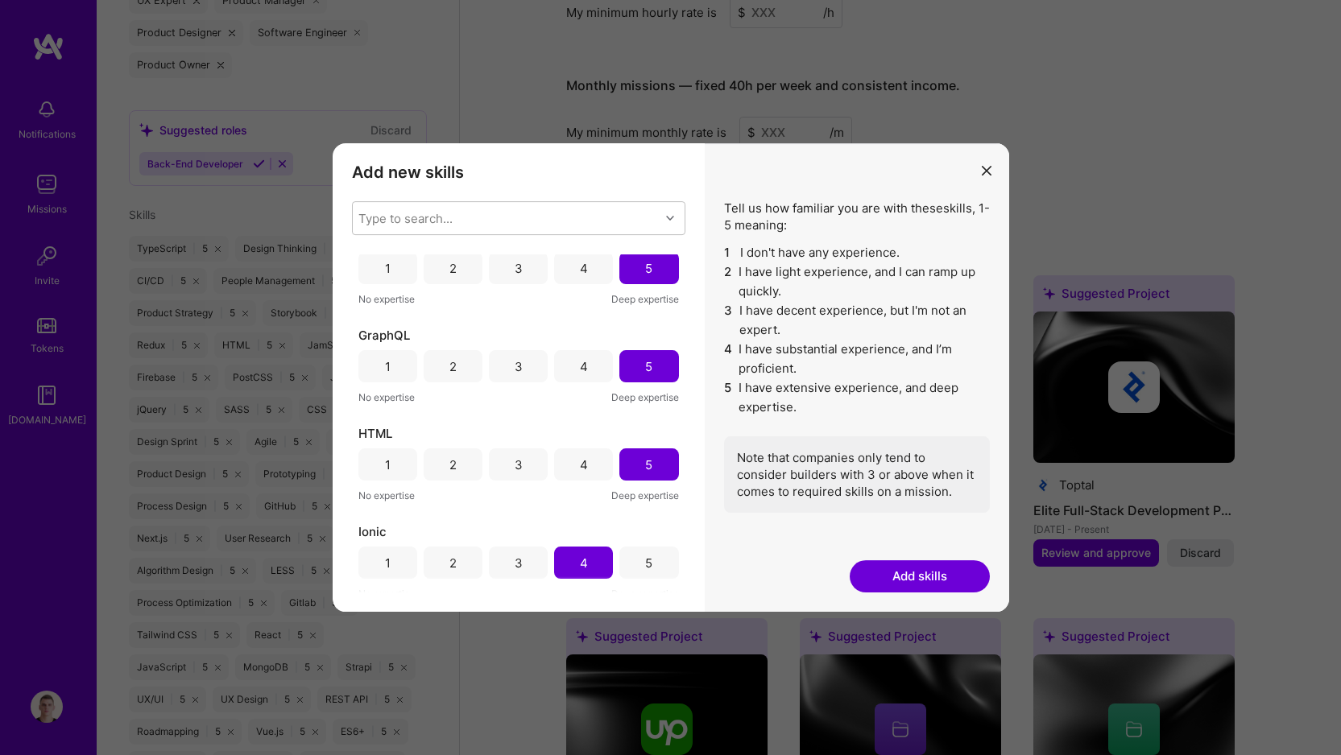
scroll to position [1684, 0]
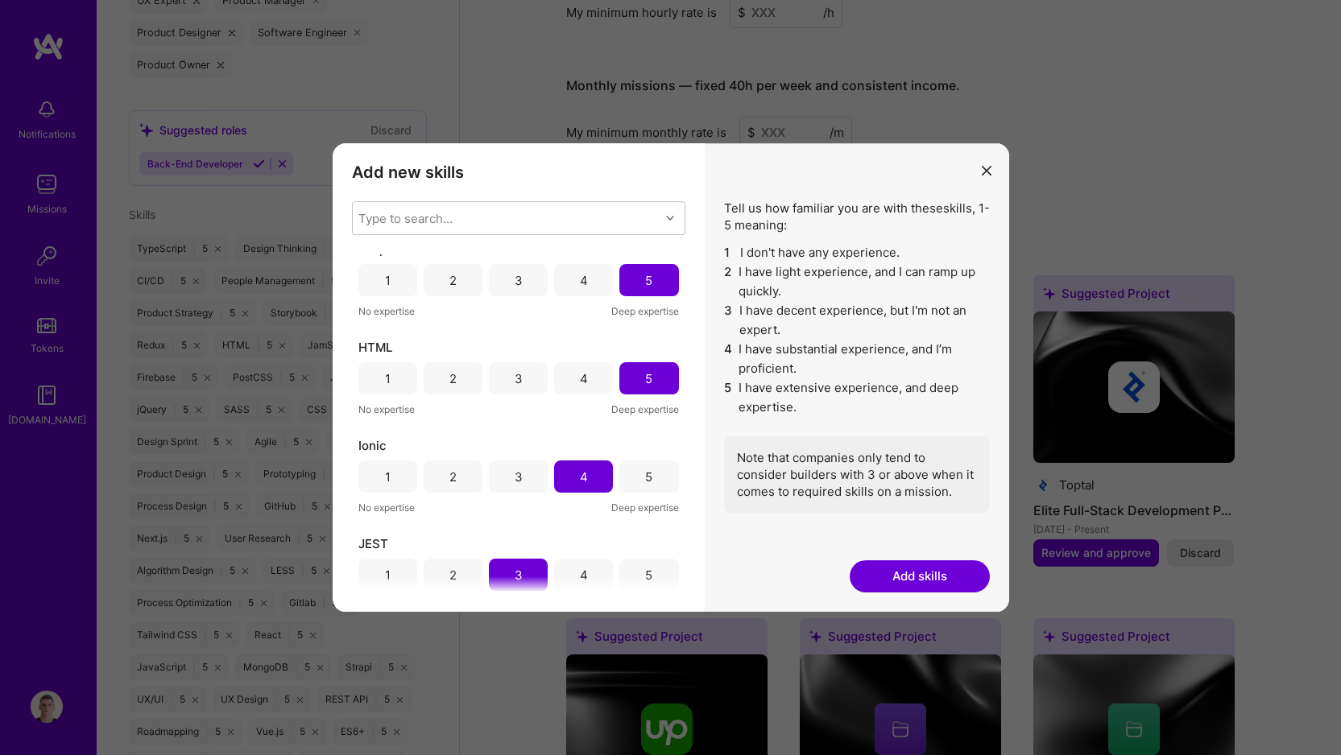
click at [655, 461] on div "5" at bounding box center [648, 477] width 59 height 32
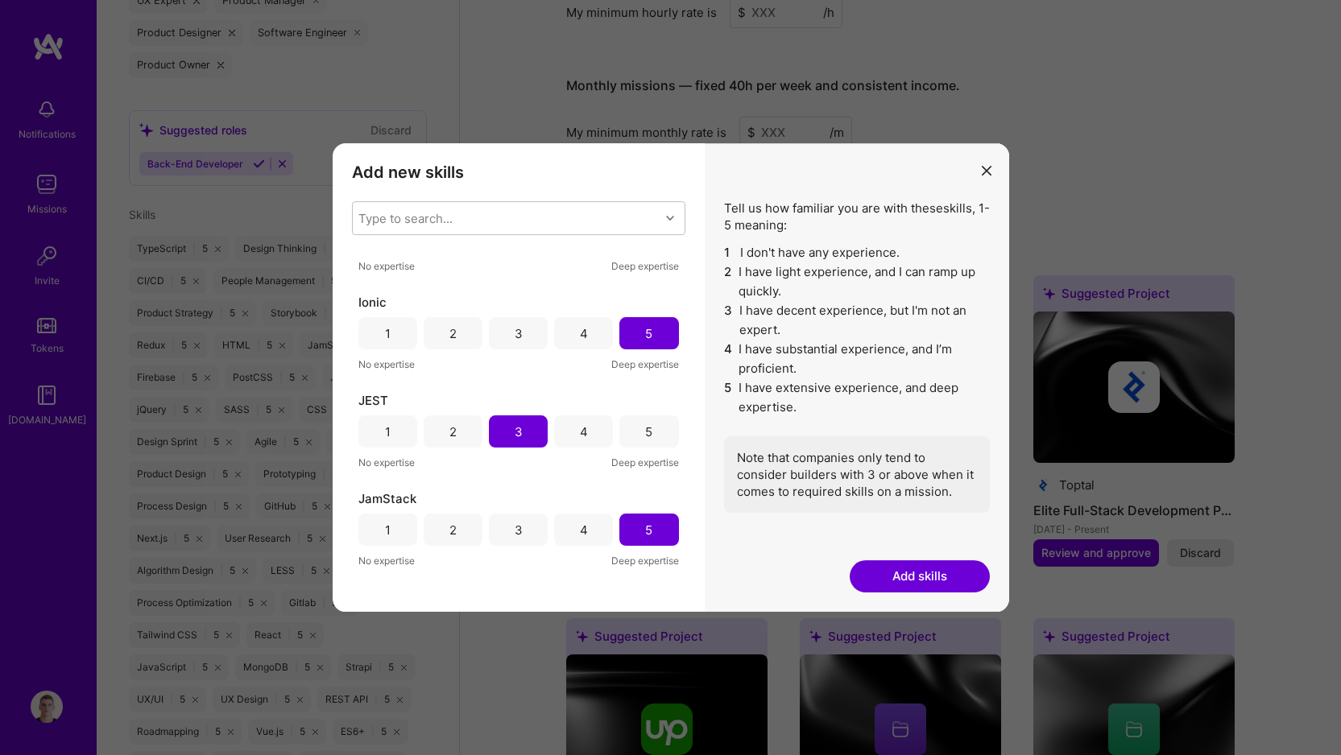
click at [654, 422] on div "5" at bounding box center [648, 431] width 59 height 32
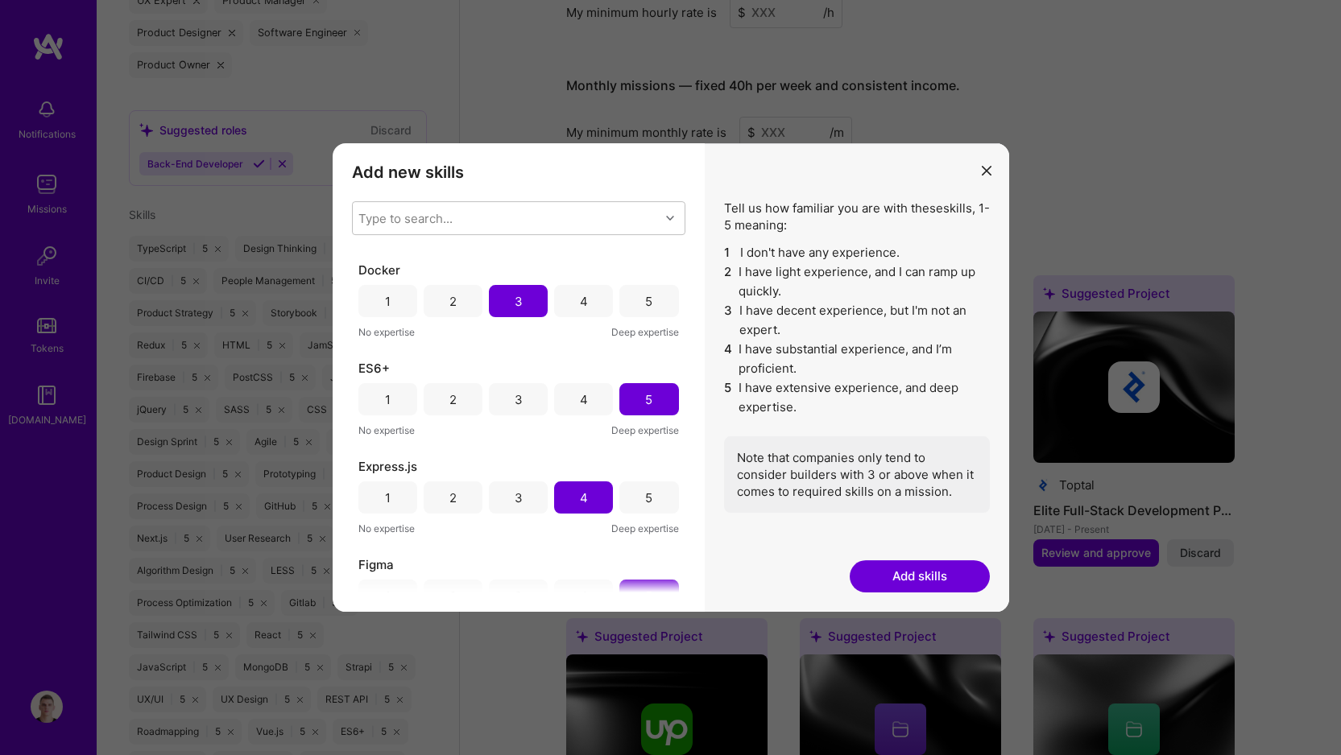
scroll to position [958, 0]
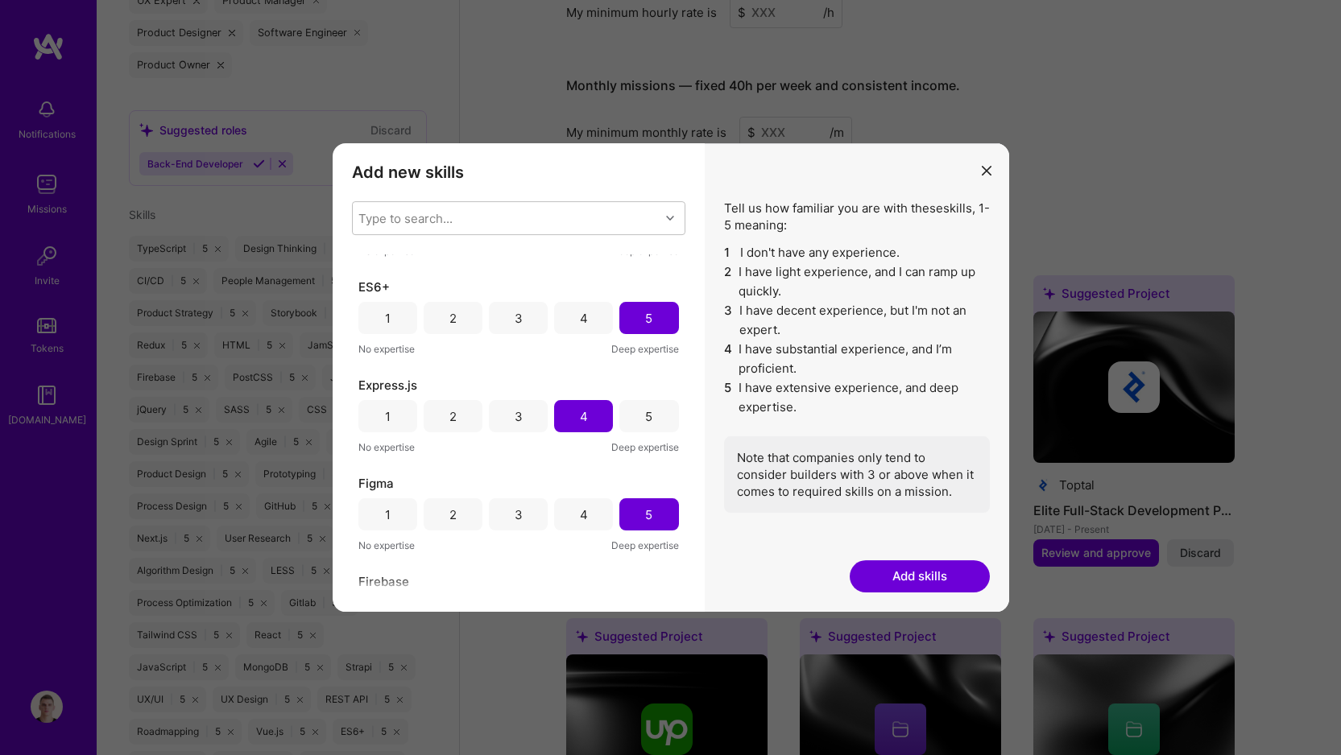
click at [654, 434] on div "Express.js 1 2 3 4 5 No expertise Deep expertise" at bounding box center [518, 416] width 320 height 79
click at [646, 412] on div "5" at bounding box center [648, 416] width 7 height 17
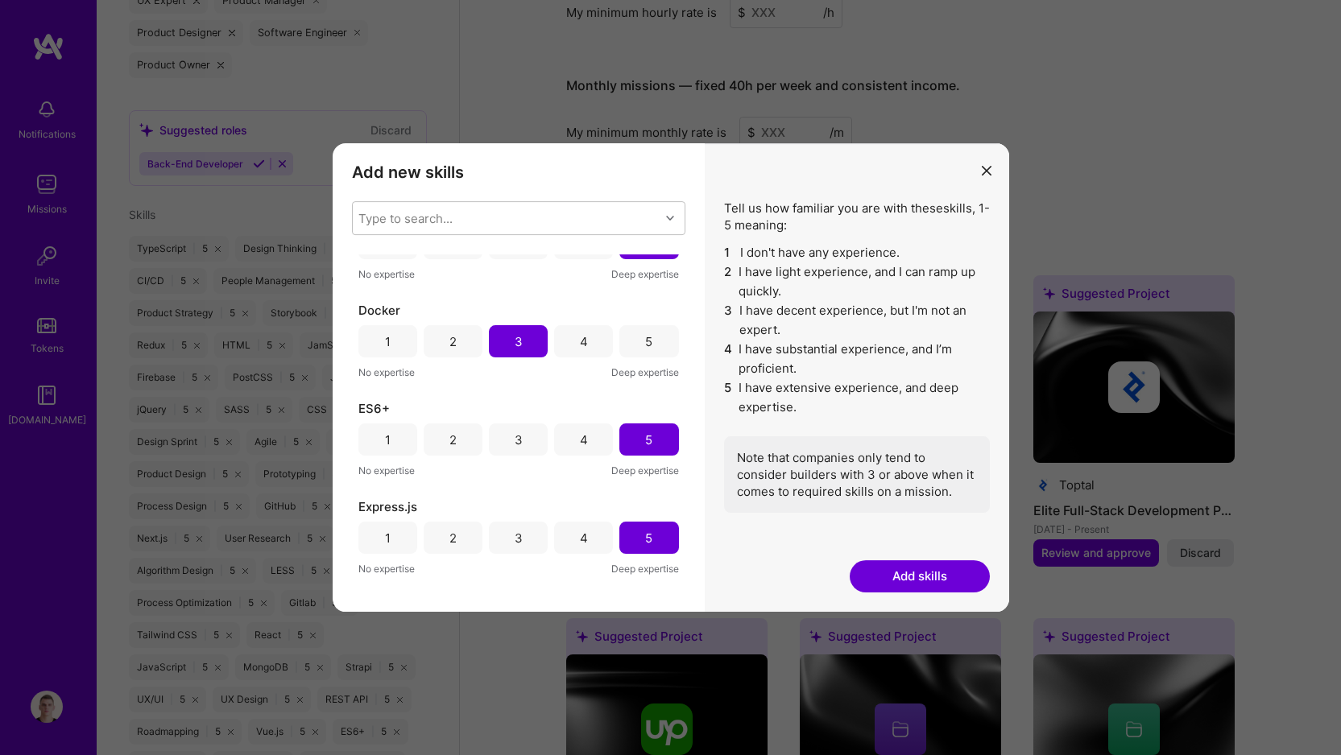
click at [630, 345] on div "5" at bounding box center [648, 341] width 59 height 32
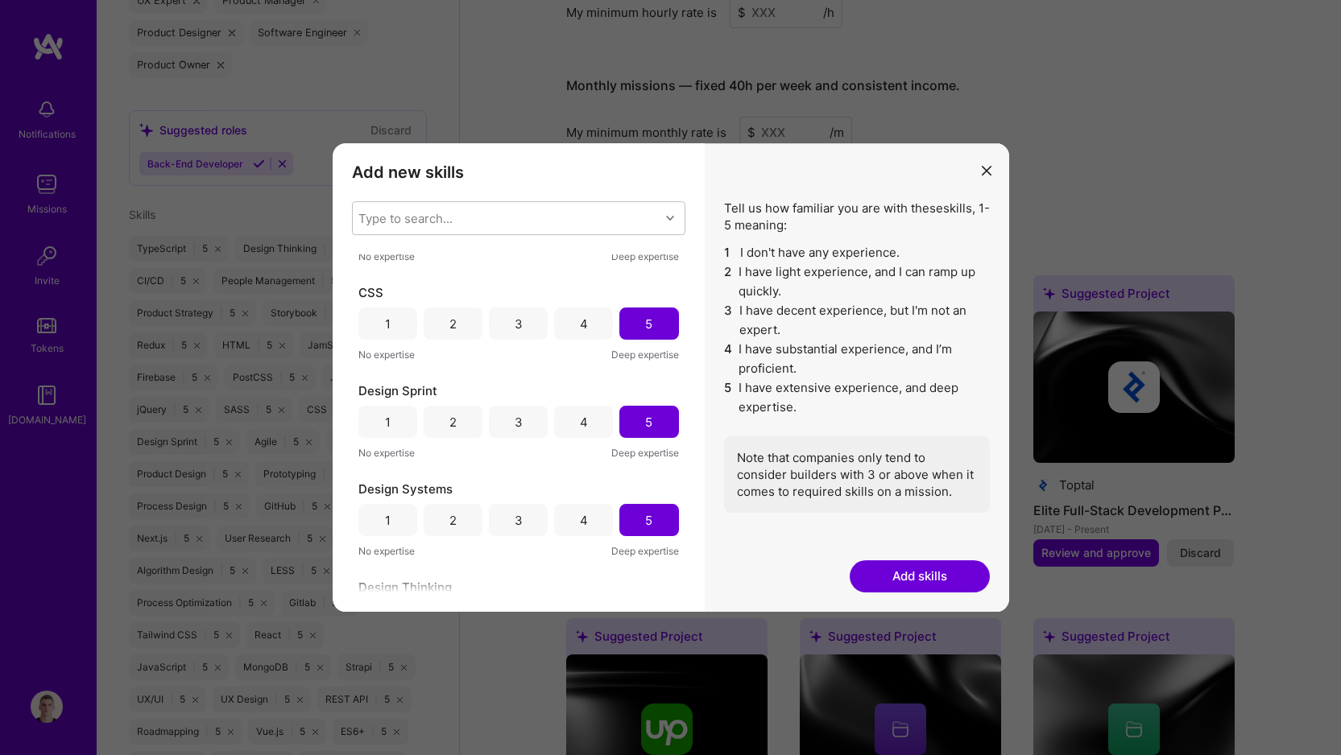
scroll to position [0, 0]
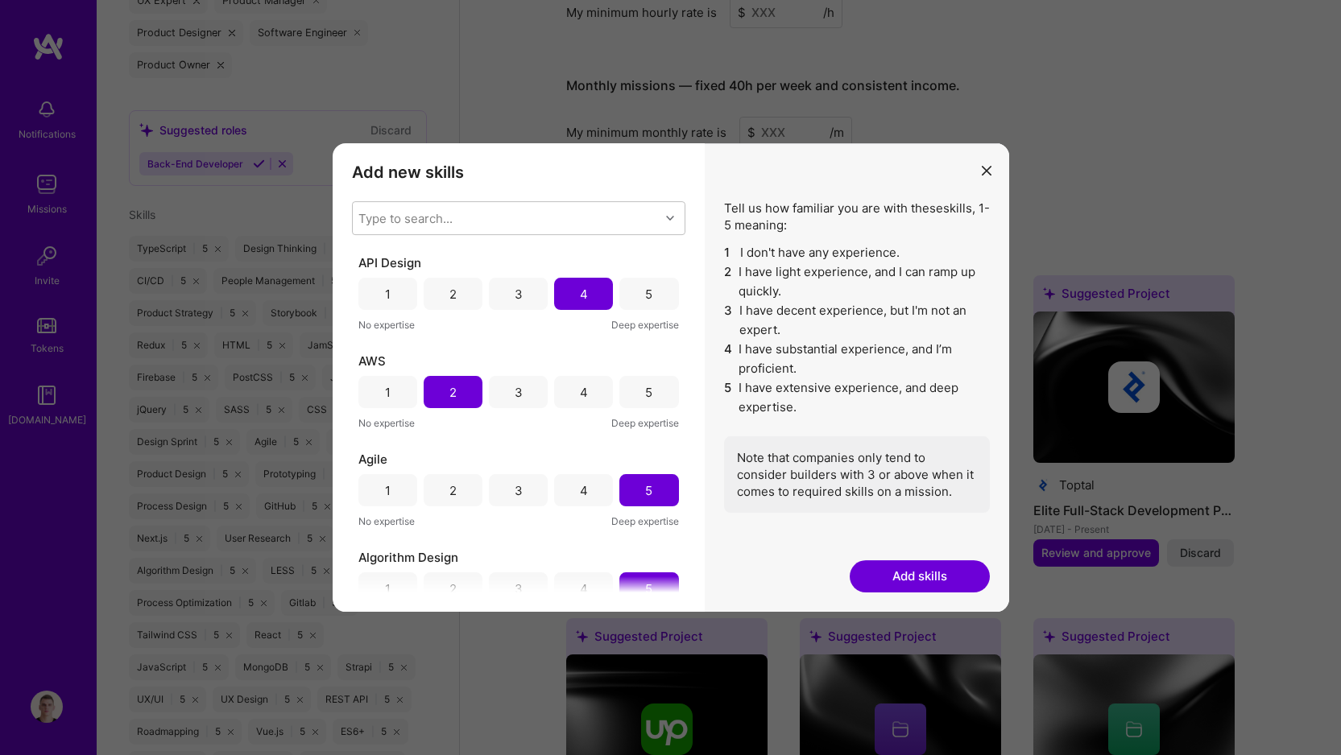
click at [656, 394] on div "5" at bounding box center [648, 392] width 59 height 32
click at [646, 283] on div "5" at bounding box center [648, 294] width 59 height 32
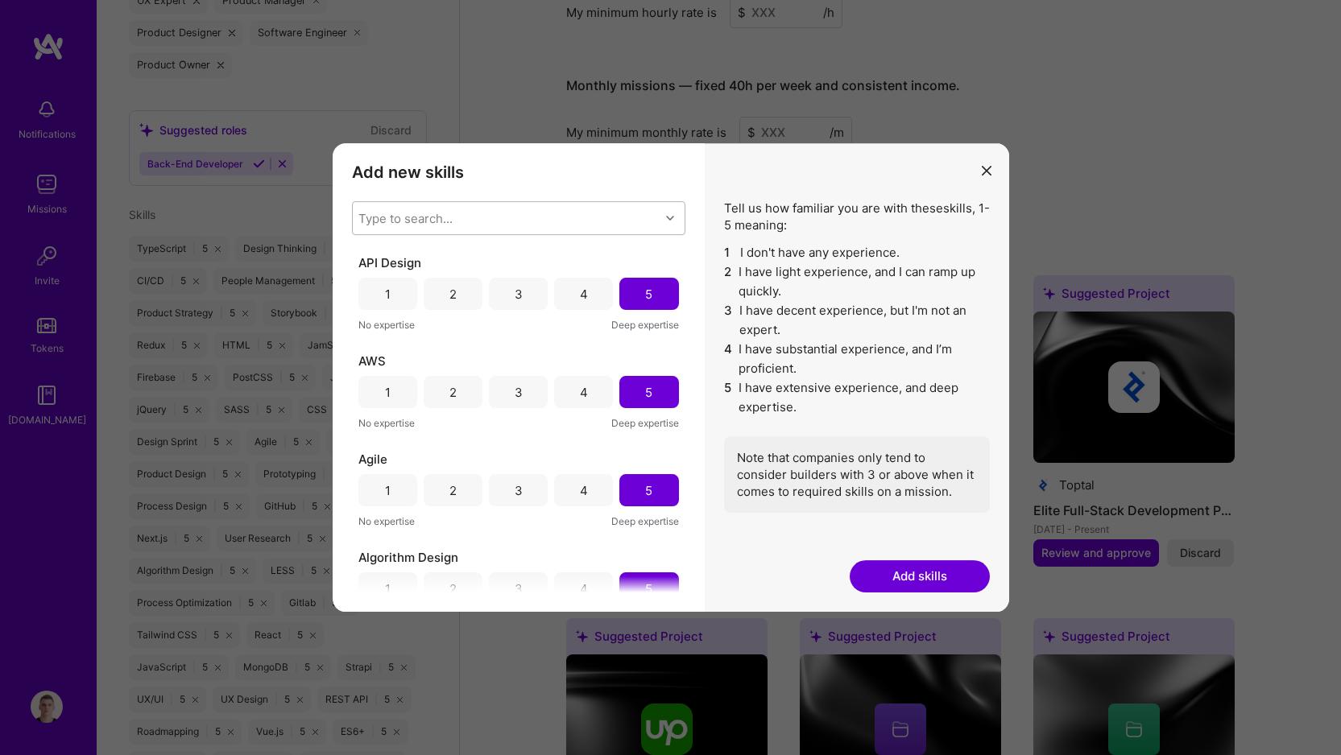
click at [597, 208] on div "Type to search..." at bounding box center [506, 218] width 307 height 32
type input "vi"
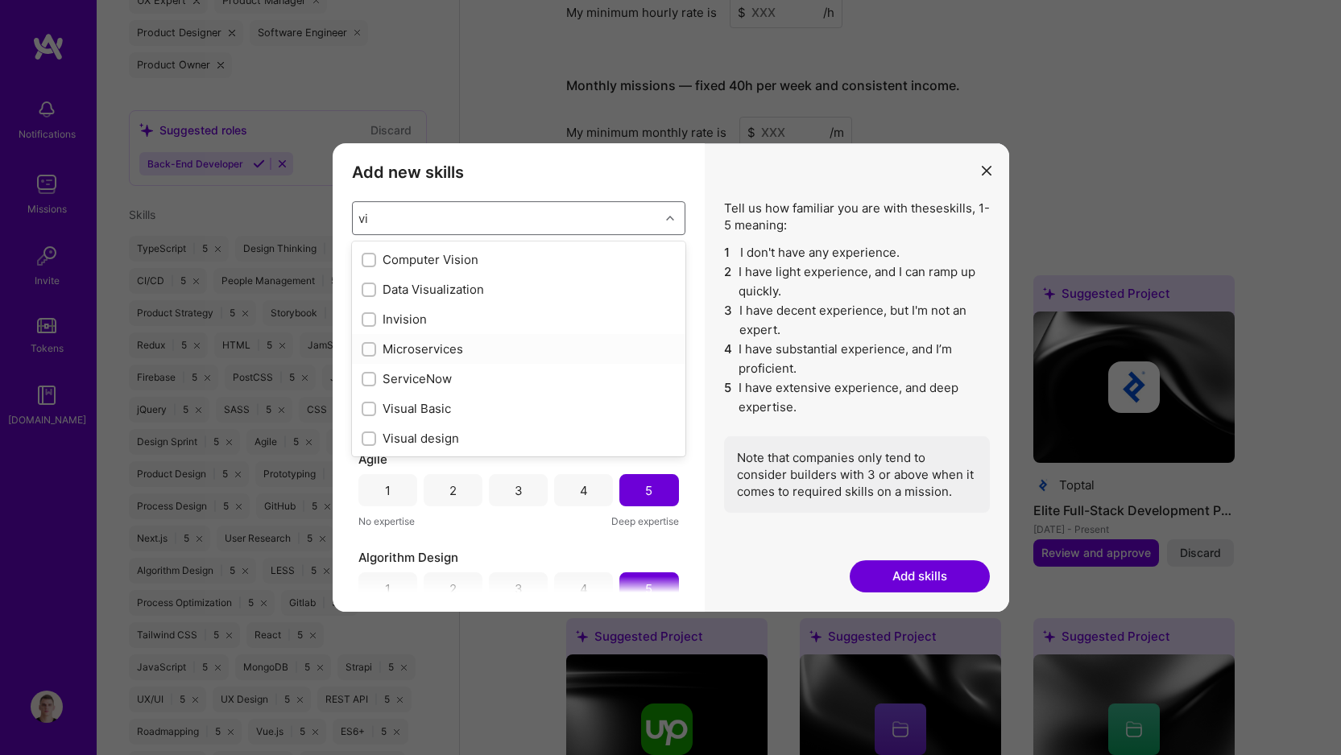
click at [532, 350] on div "Microservices" at bounding box center [519, 349] width 314 height 17
checkbox input "true"
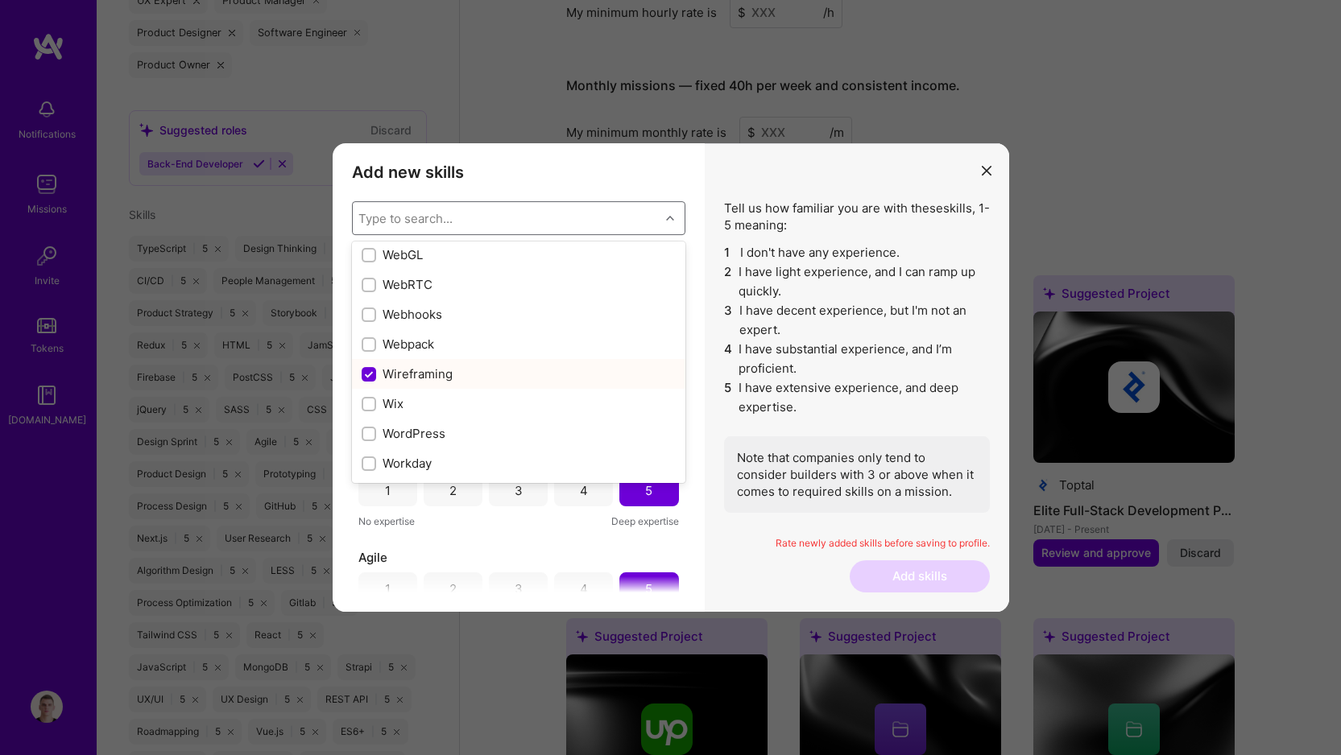
scroll to position [10654, 0]
click at [371, 361] on input "modal" at bounding box center [370, 361] width 11 height 11
checkbox input "true"
click at [371, 329] on input "modal" at bounding box center [370, 331] width 11 height 11
checkbox input "true"
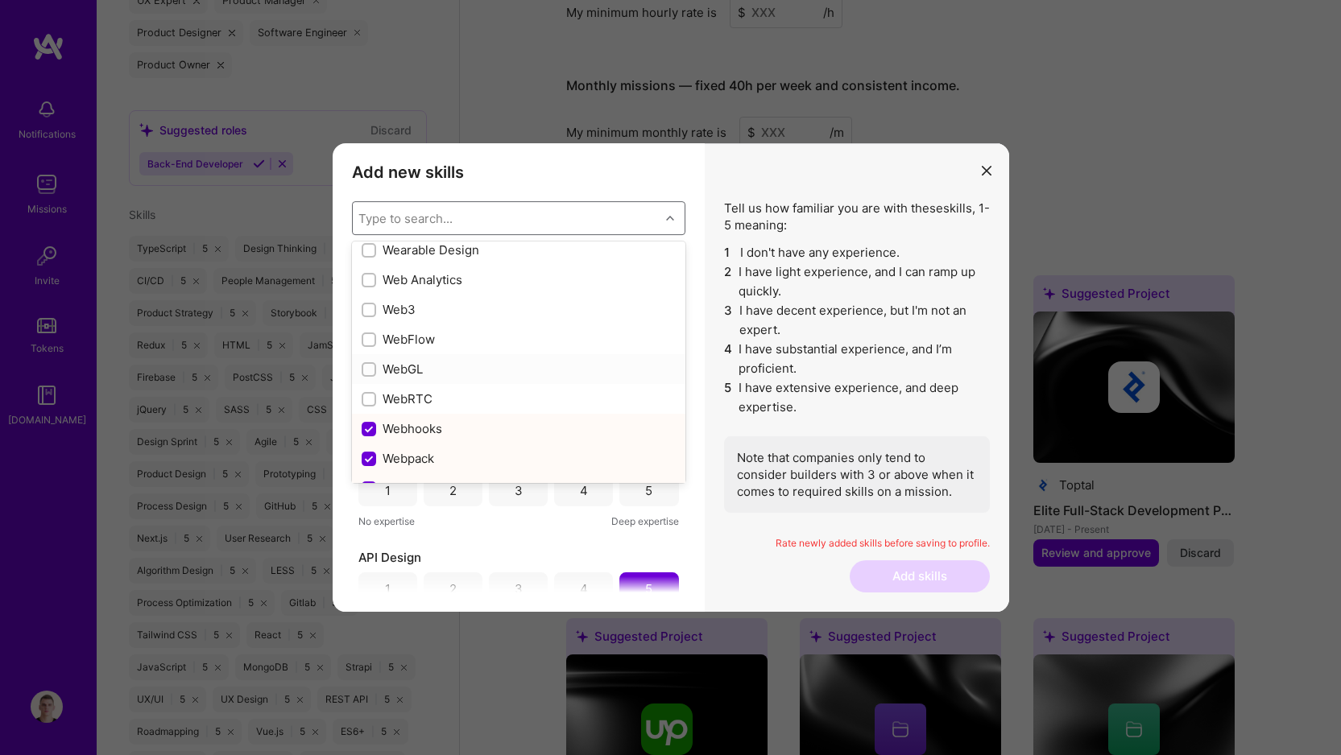
scroll to position [10529, 0]
click at [482, 309] on div "Web Analytics" at bounding box center [519, 304] width 314 height 17
checkbox input "true"
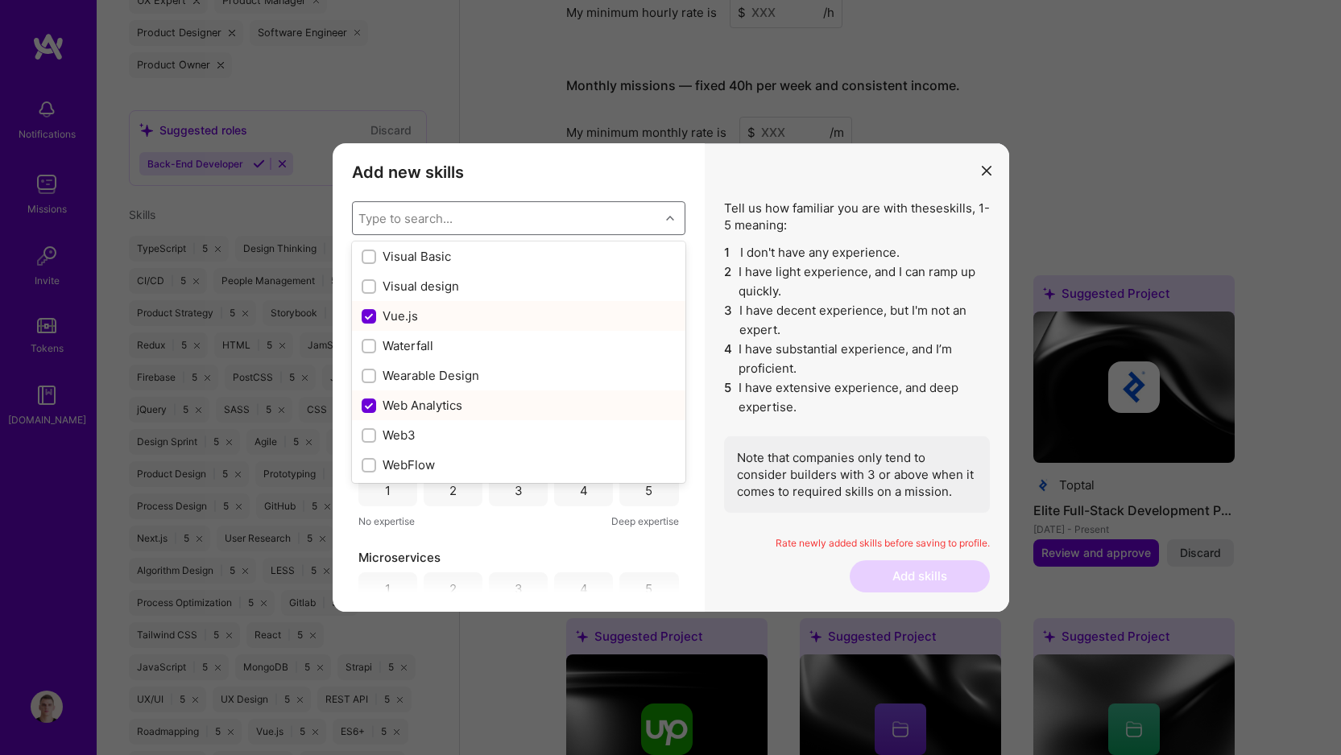
scroll to position [10427, 0]
click at [448, 439] on div "Web3" at bounding box center [519, 438] width 314 height 17
checkbox input "true"
click at [460, 359] on div "Waterfall" at bounding box center [518, 349] width 333 height 30
checkbox input "true"
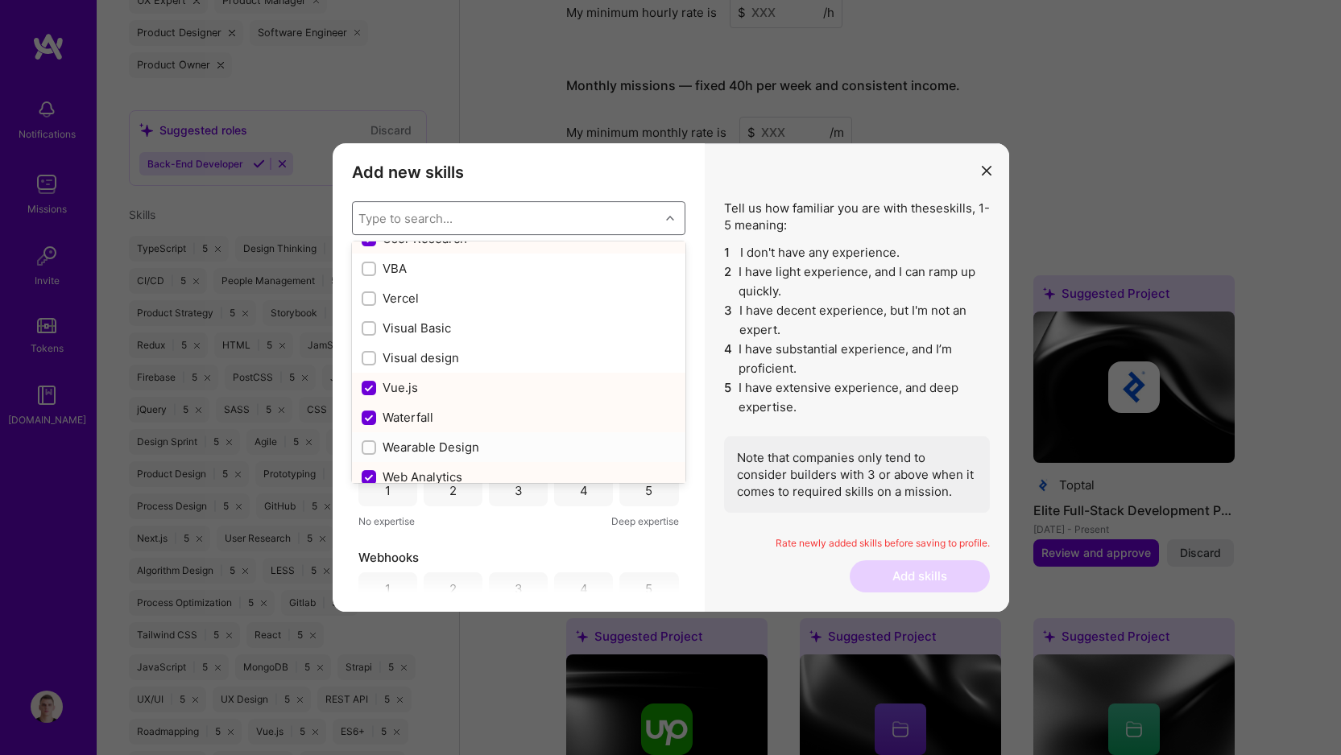
scroll to position [10357, 0]
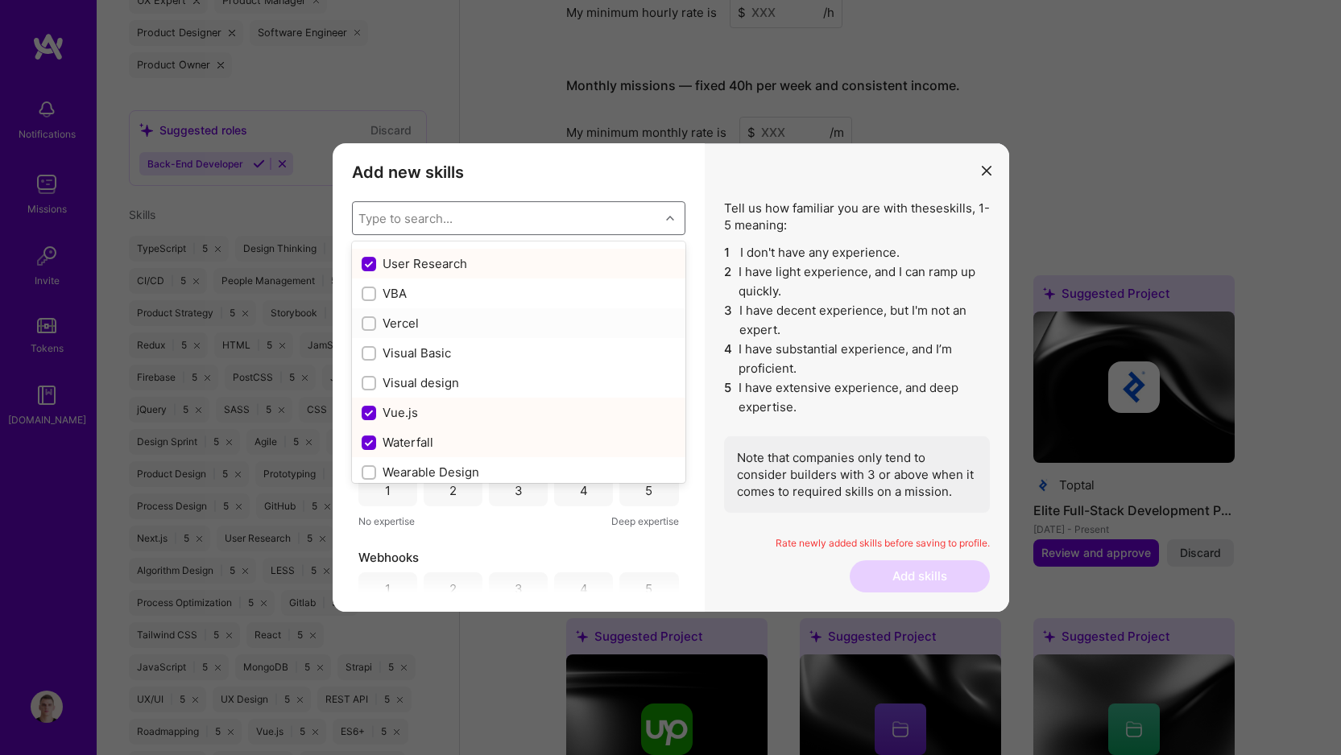
click at [449, 319] on div "Vercel" at bounding box center [519, 323] width 314 height 17
checkbox input "true"
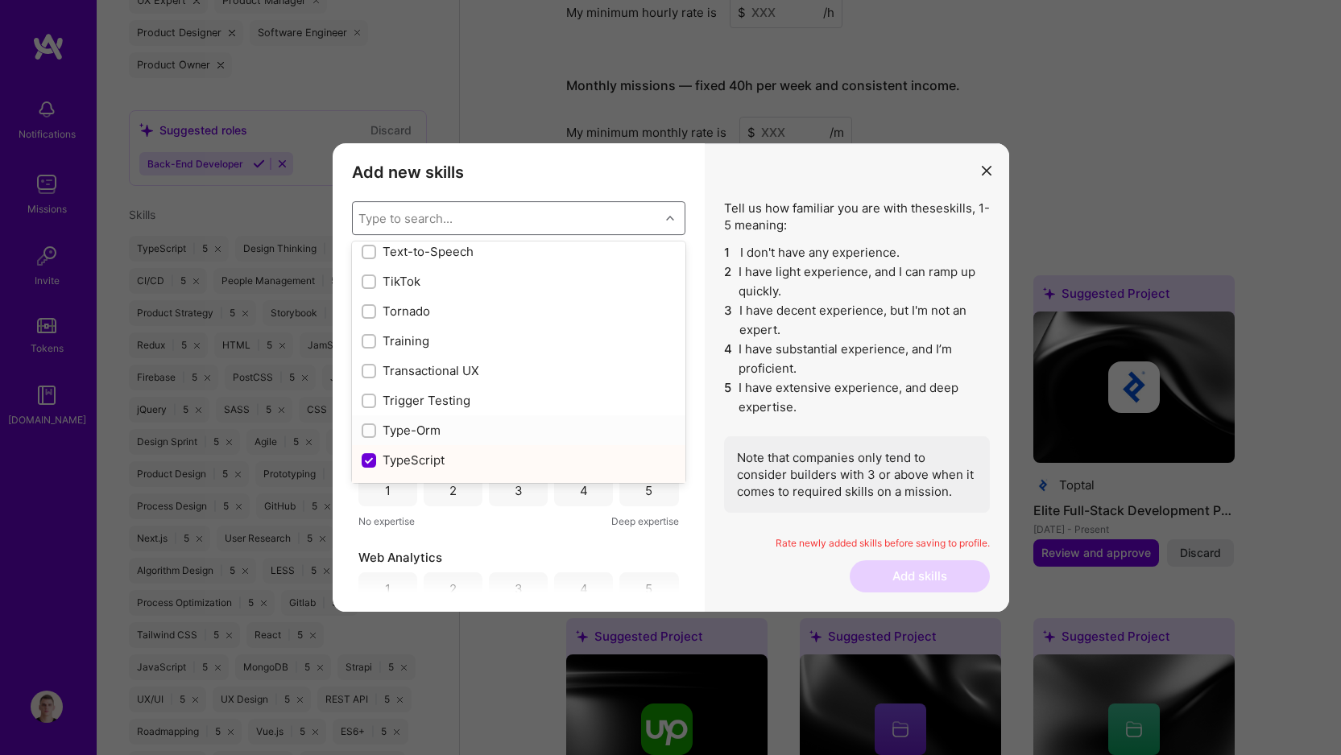
click at [448, 425] on div "Type-Orm" at bounding box center [519, 430] width 314 height 17
checkbox input "true"
click at [444, 363] on div "Transactional UX" at bounding box center [519, 370] width 314 height 17
click at [412, 404] on div "Transactional UX" at bounding box center [519, 400] width 314 height 17
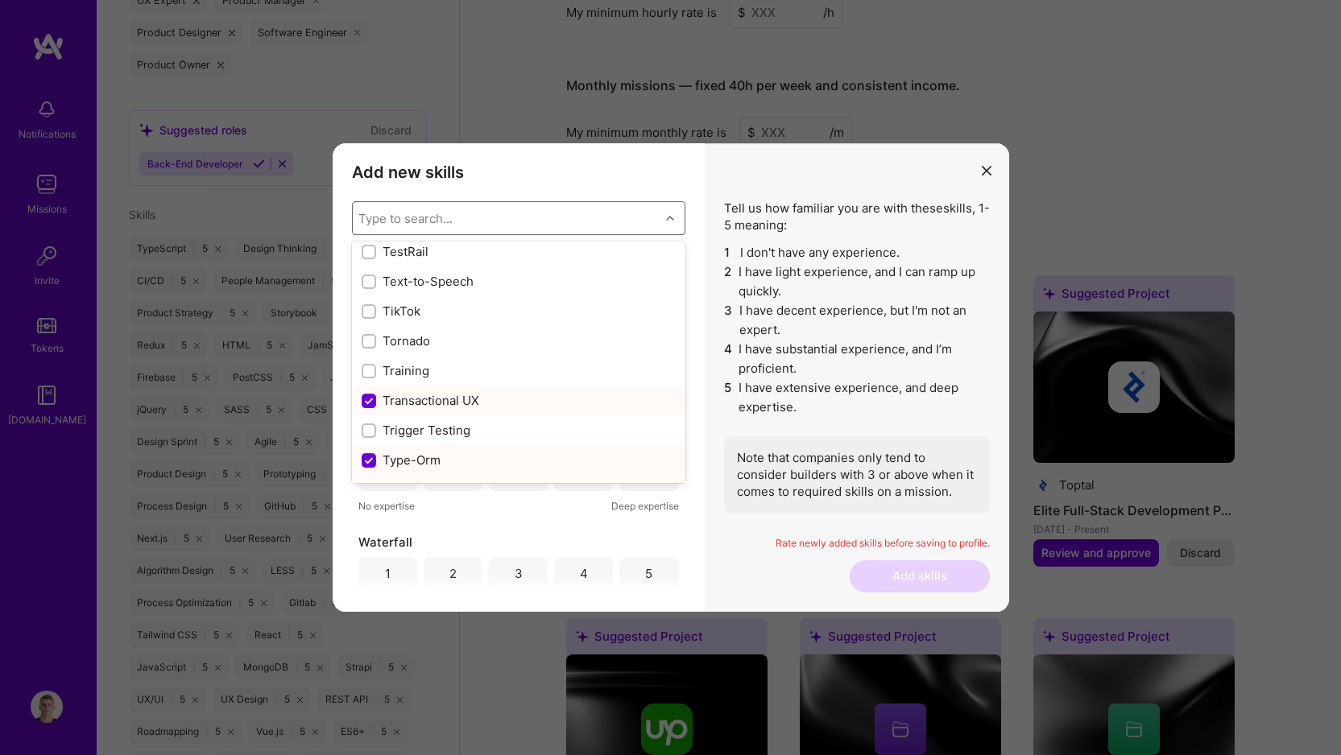
checkbox input "false"
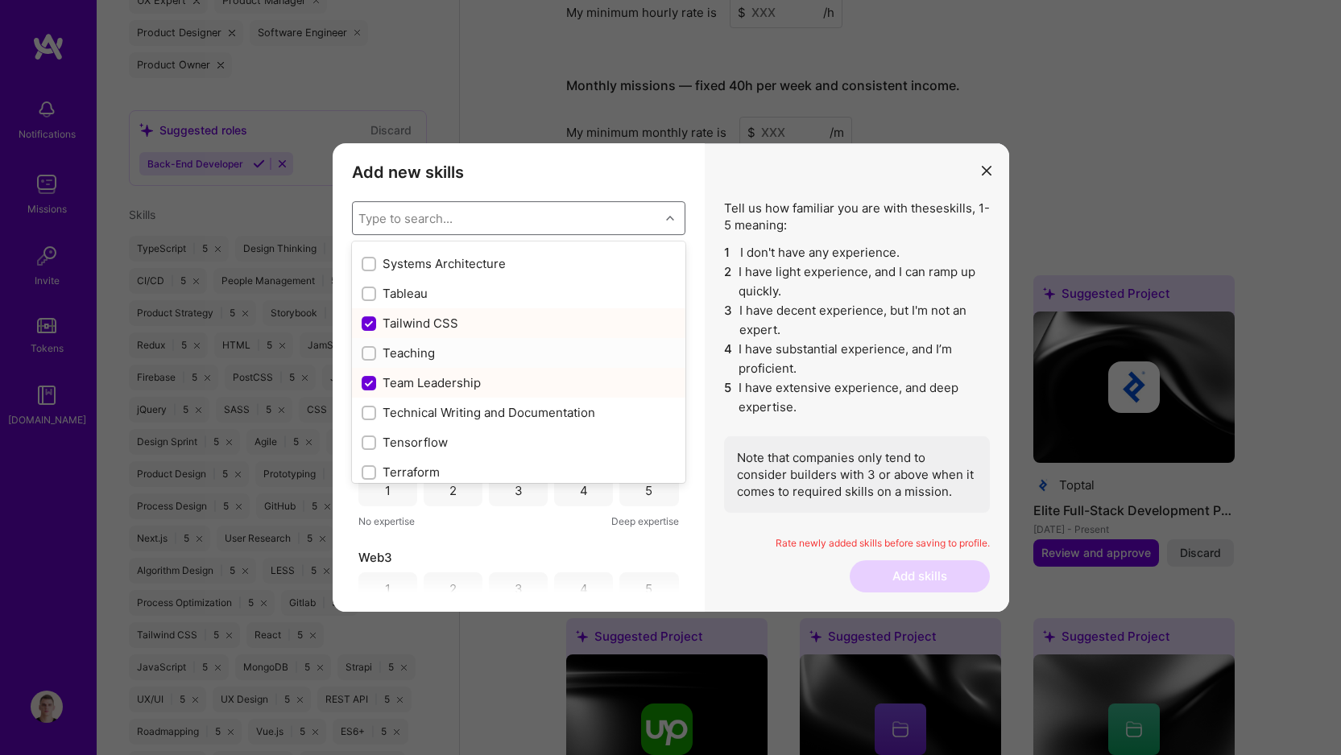
scroll to position [9678, 0]
click at [407, 414] on div "Technical Writing and Documentation" at bounding box center [519, 413] width 314 height 17
checkbox input "true"
click at [417, 354] on div "Teaching" at bounding box center [519, 353] width 314 height 17
checkbox input "true"
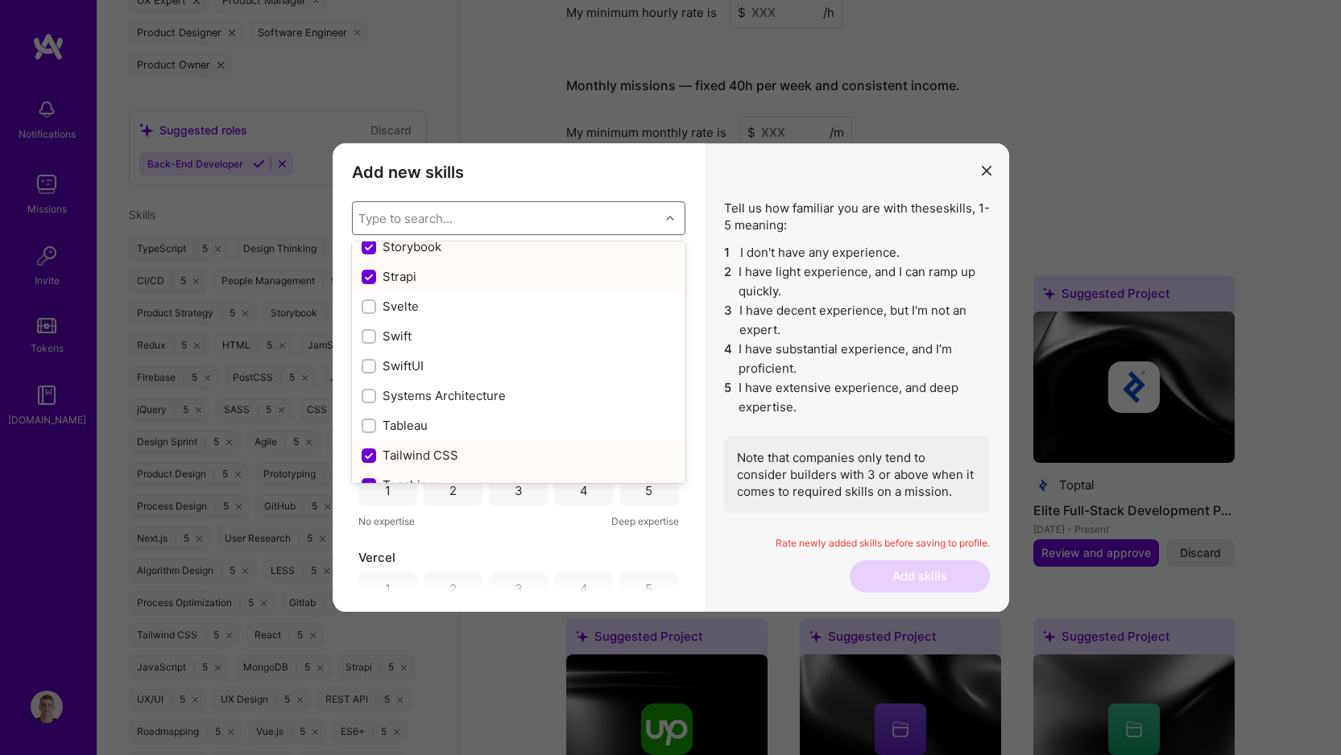
scroll to position [9545, 0]
click at [404, 416] on div "Tableau" at bounding box center [518, 427] width 333 height 30
checkbox input "true"
click at [420, 386] on div "Systems Architecture" at bounding box center [518, 397] width 333 height 30
checkbox input "true"
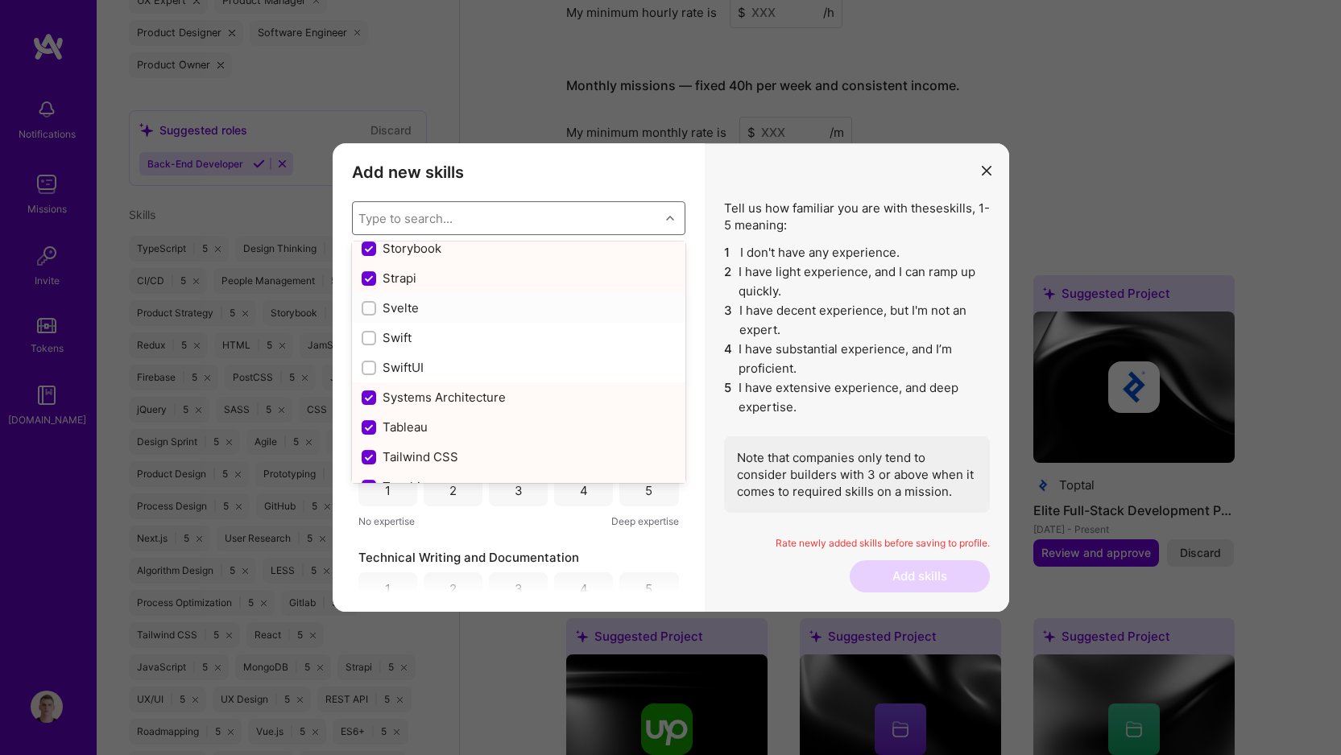
click at [424, 305] on div "Svelte" at bounding box center [519, 308] width 314 height 17
checkbox input "true"
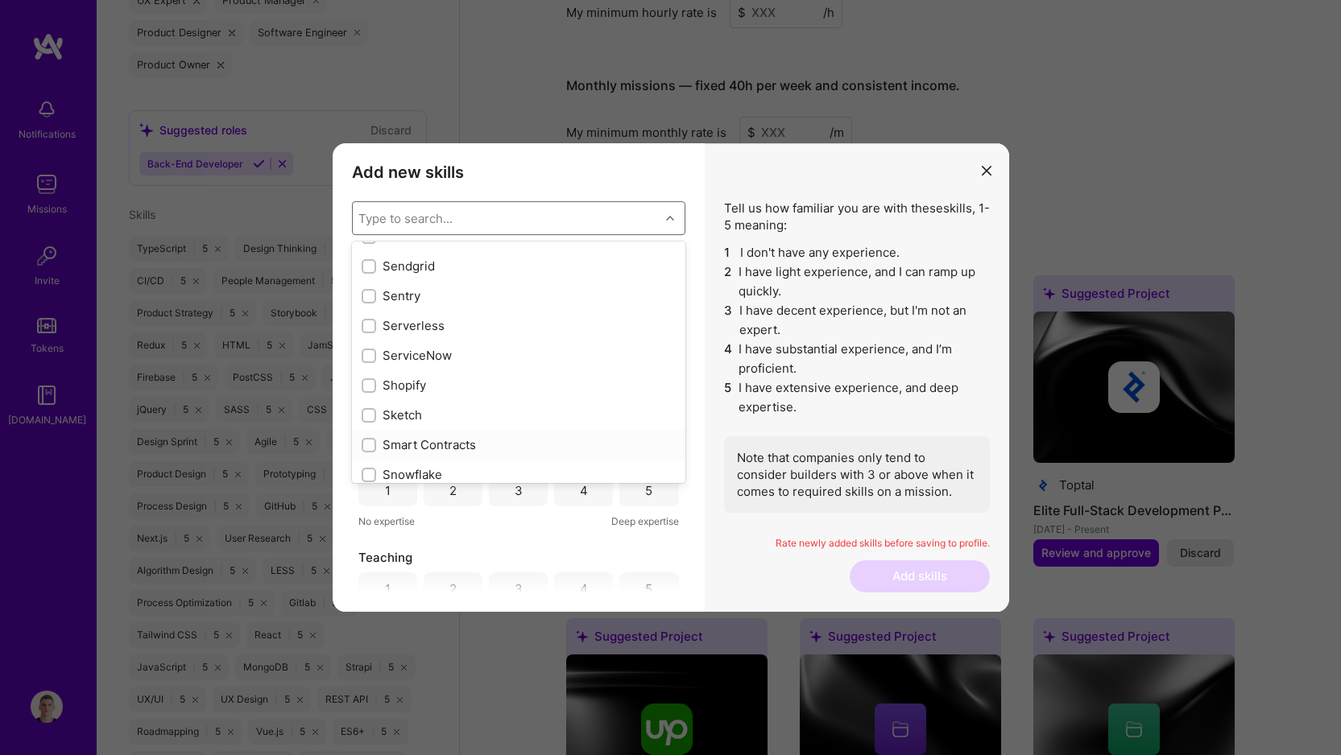
scroll to position [8831, 0]
click at [443, 358] on div "Serverless" at bounding box center [519, 366] width 314 height 17
checkbox input "true"
click at [448, 370] on div "Sentry" at bounding box center [519, 377] width 314 height 17
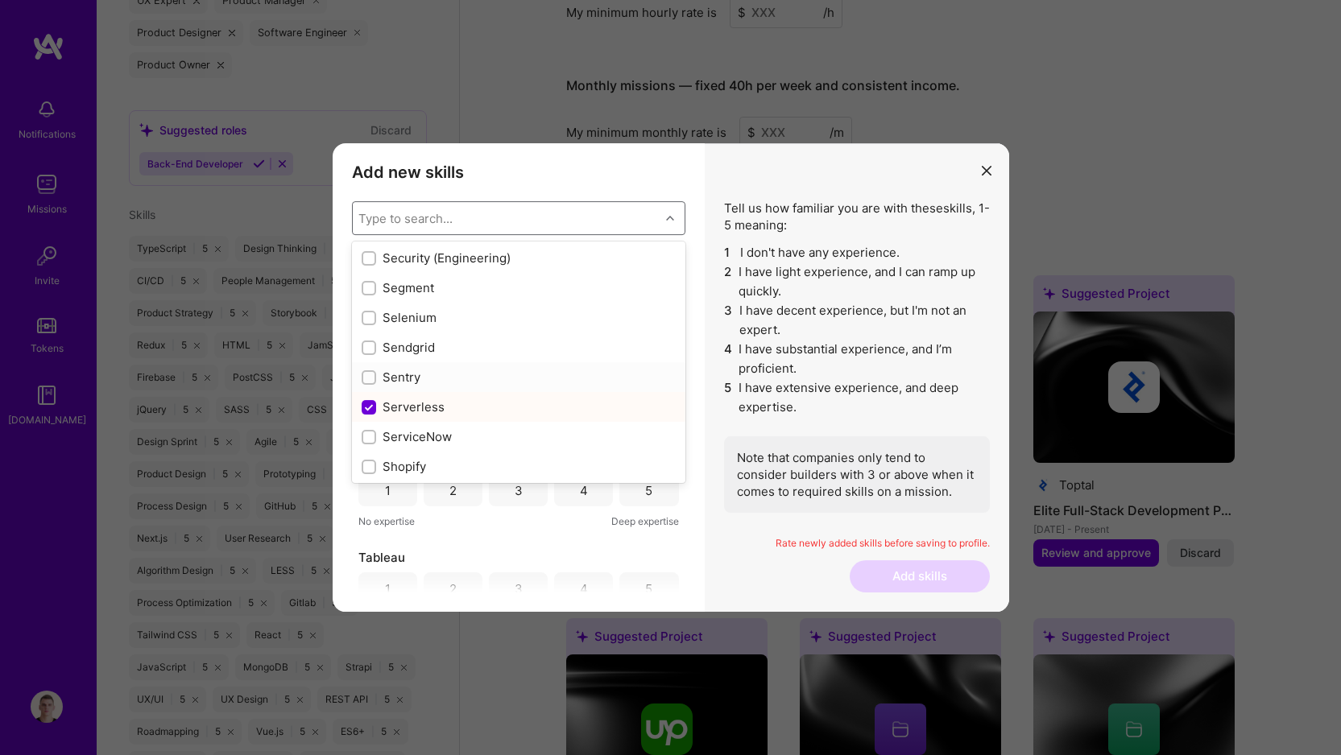
checkbox input "true"
click at [456, 353] on div "Sendgrid" at bounding box center [519, 347] width 314 height 17
checkbox input "true"
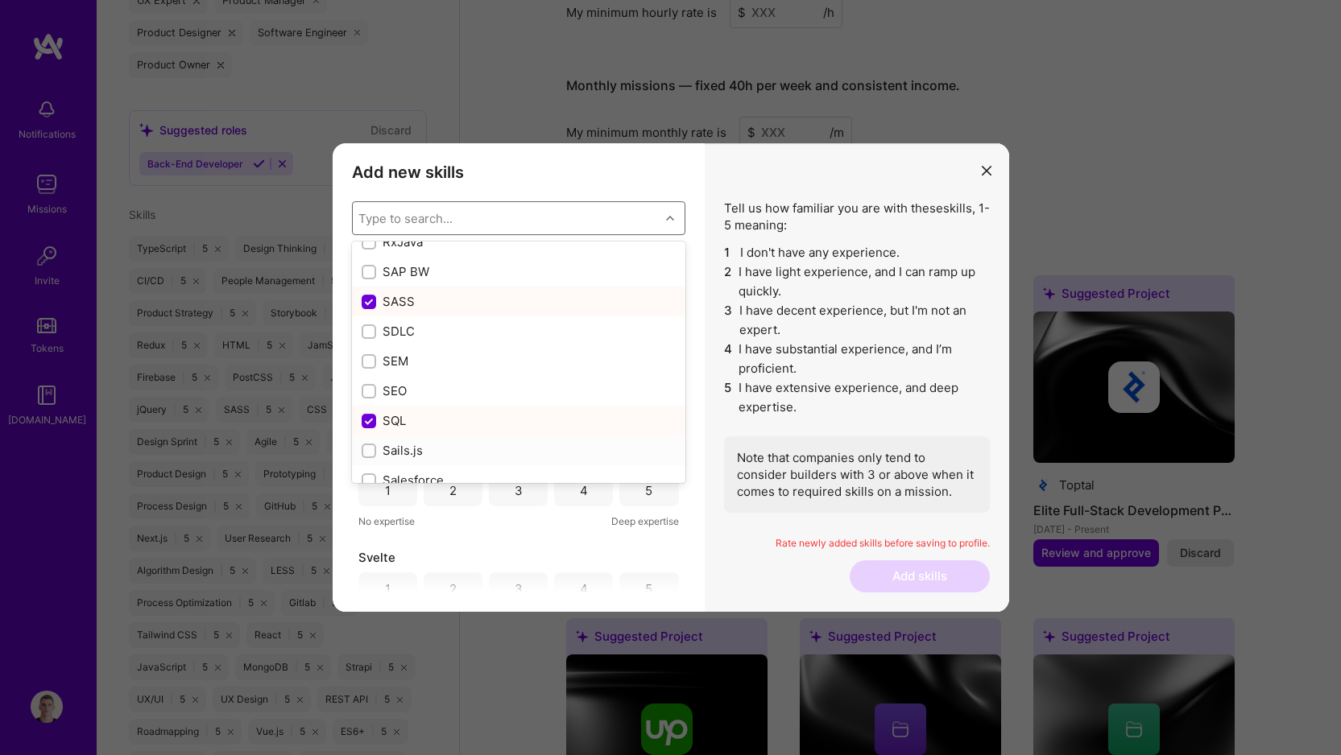
scroll to position [8436, 0]
click at [428, 399] on div "SEO" at bounding box center [519, 403] width 314 height 17
checkbox input "true"
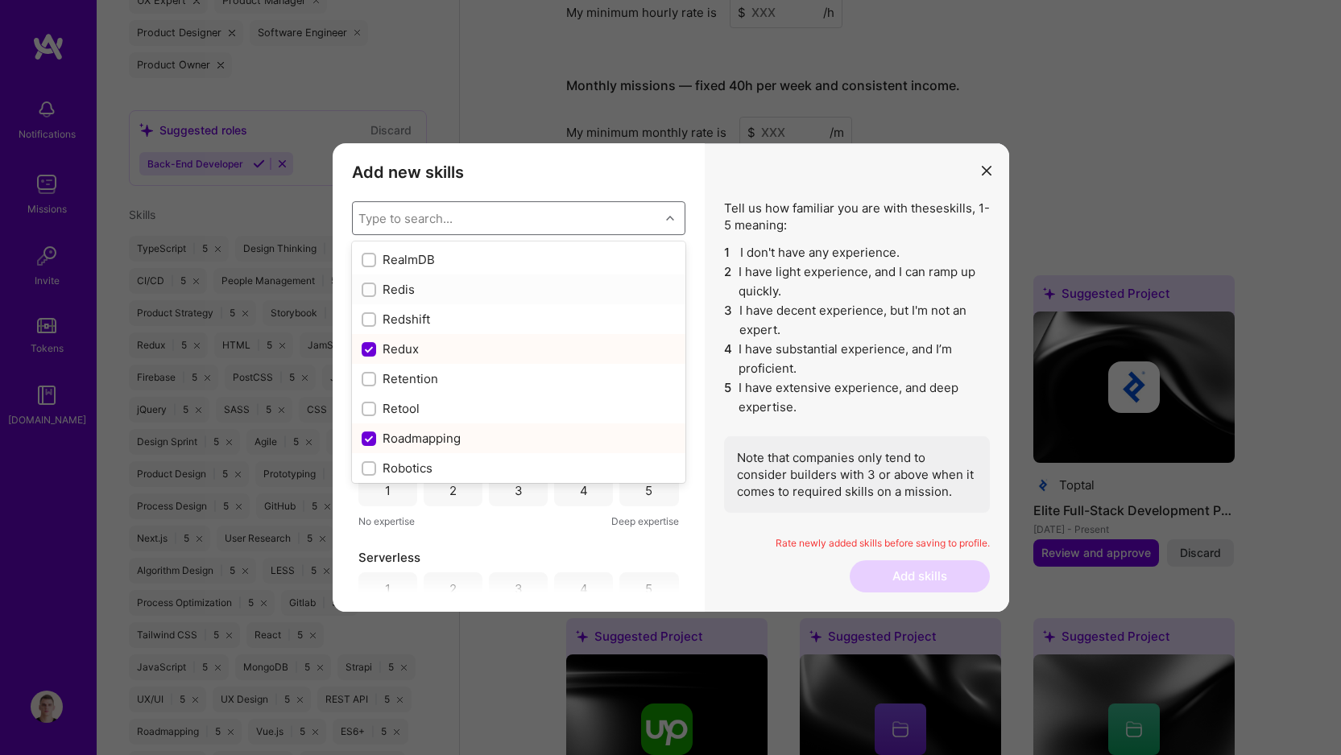
click at [407, 289] on div "Redis" at bounding box center [519, 289] width 314 height 17
checkbox input "true"
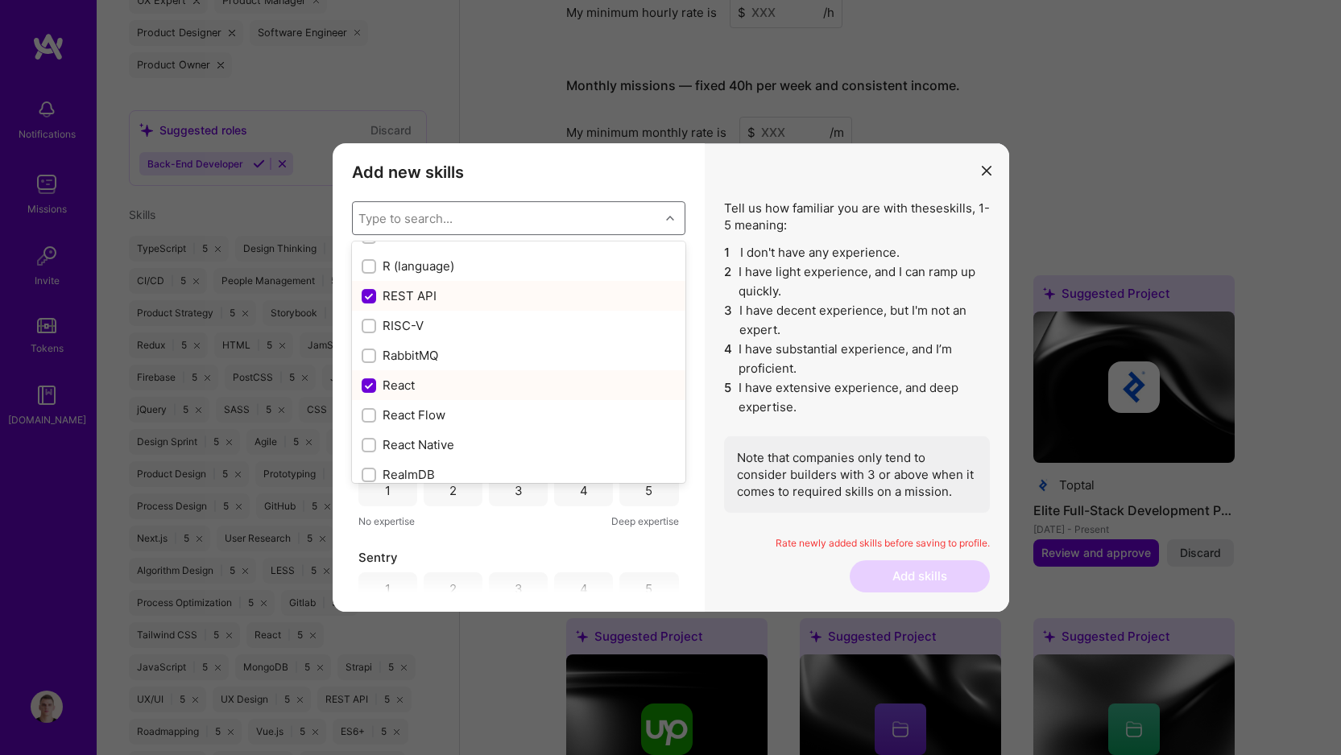
scroll to position [7797, 0]
click at [428, 424] on div "React Flow" at bounding box center [519, 417] width 314 height 17
checkbox input "true"
click at [425, 440] on div "React Native" at bounding box center [519, 447] width 314 height 17
checkbox input "true"
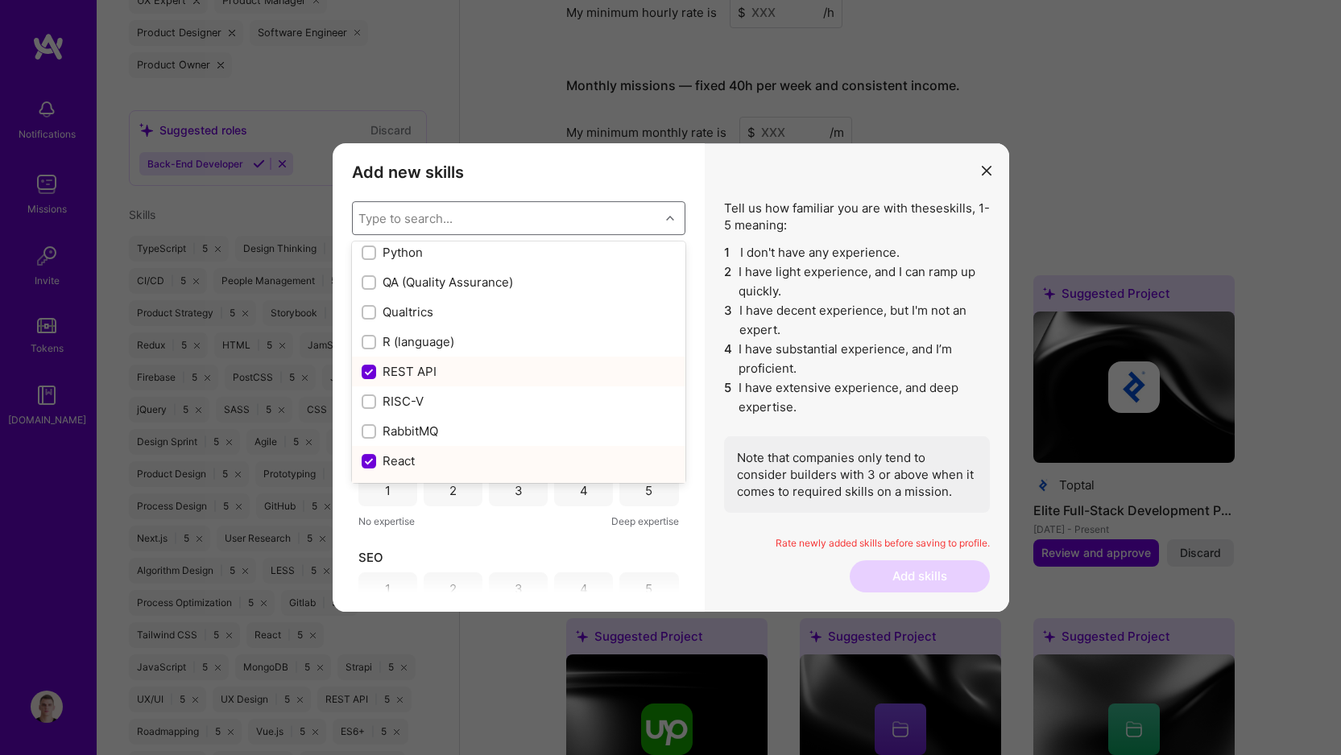
scroll to position [7709, 0]
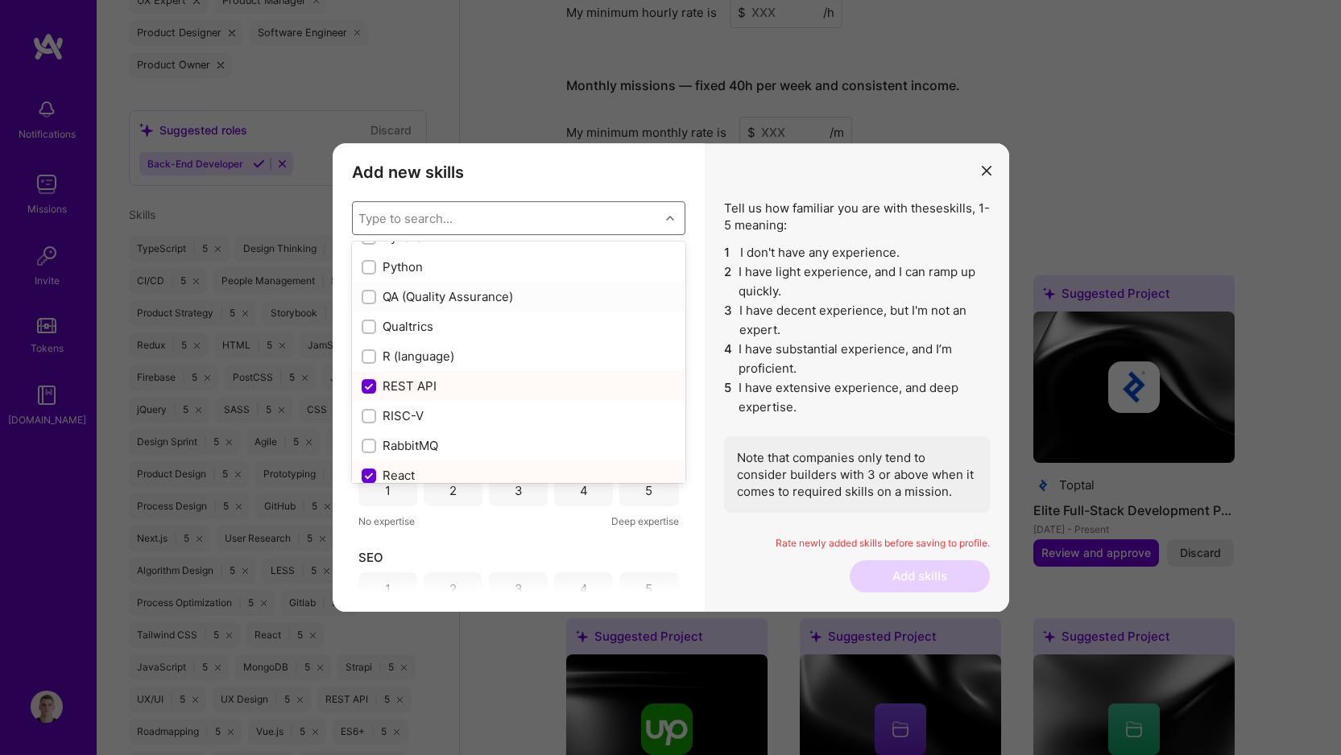
click at [447, 291] on div "QA (Quality Assurance)" at bounding box center [519, 296] width 314 height 17
checkbox input "true"
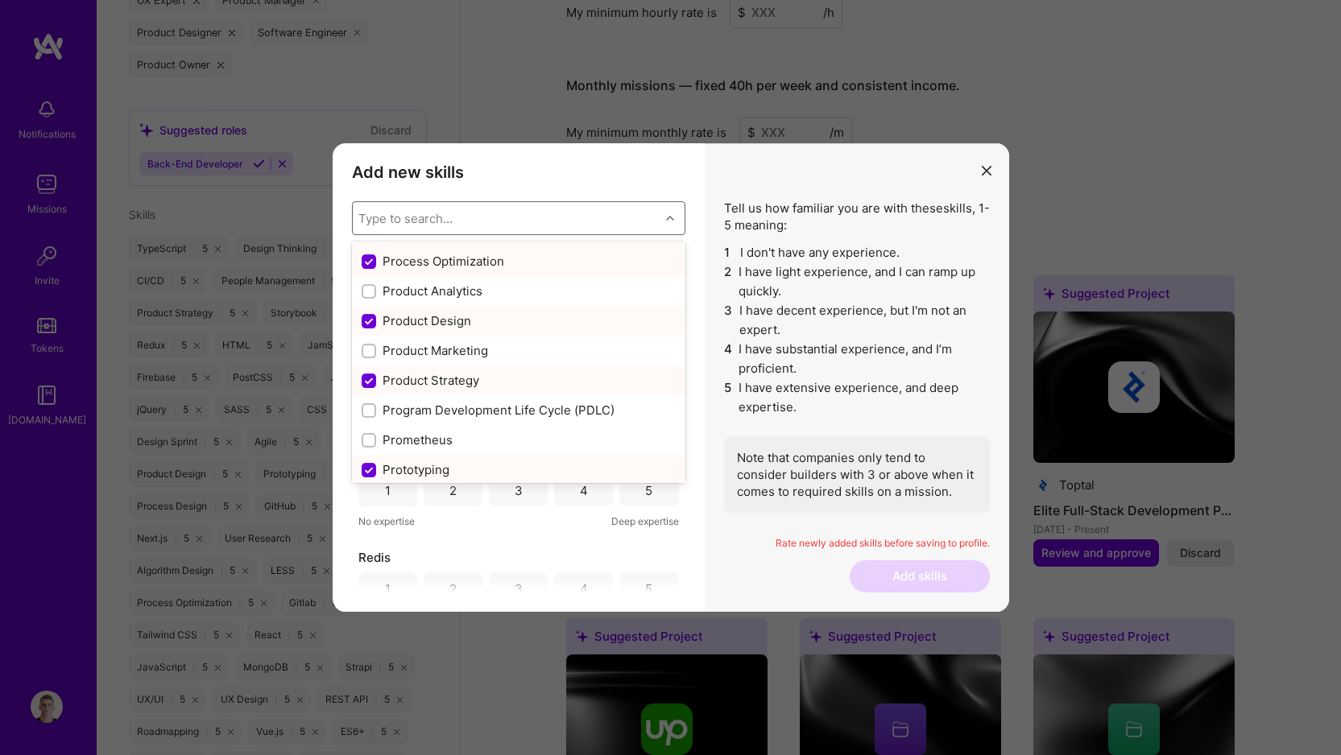
scroll to position [7354, 0]
click at [469, 350] on div "Product Marketing" at bounding box center [519, 353] width 314 height 17
checkbox input "true"
click at [469, 297] on div "Product Analytics" at bounding box center [519, 294] width 314 height 17
checkbox input "true"
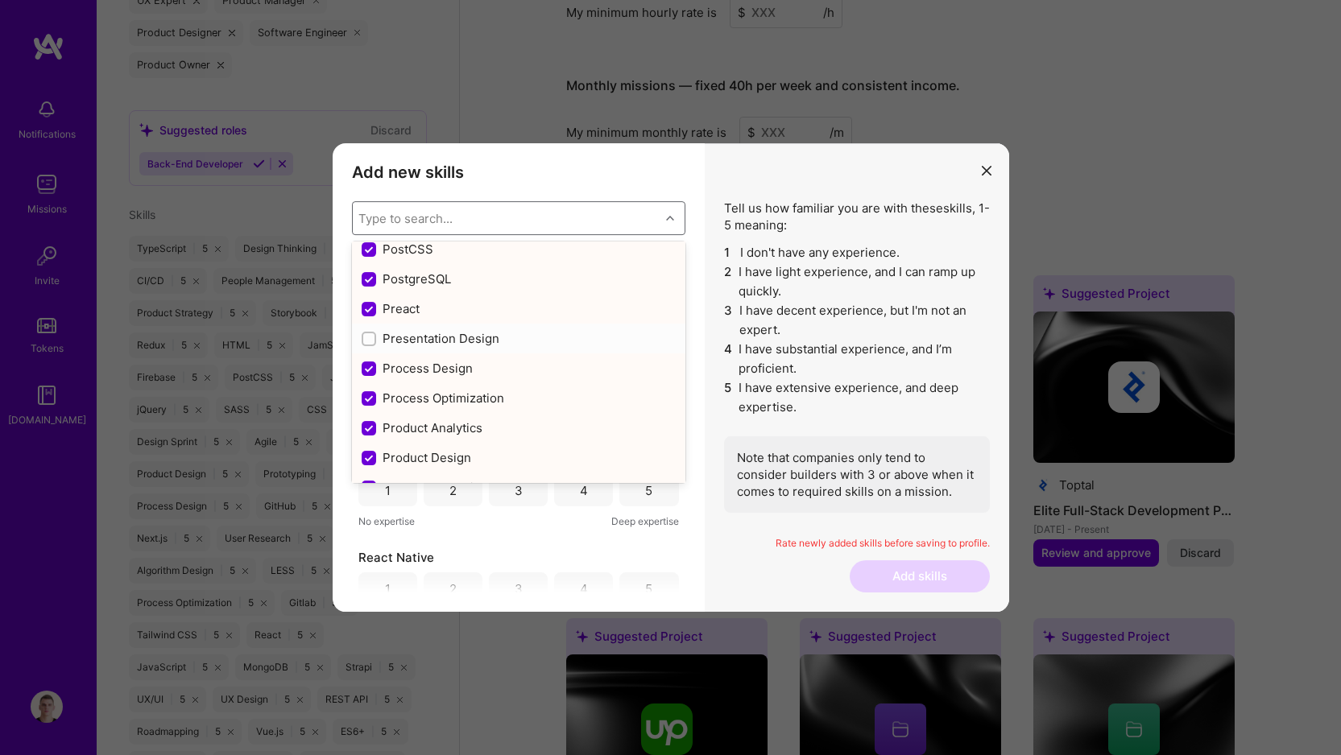
click at [464, 331] on div "Presentation Design" at bounding box center [519, 338] width 314 height 17
checkbox input "true"
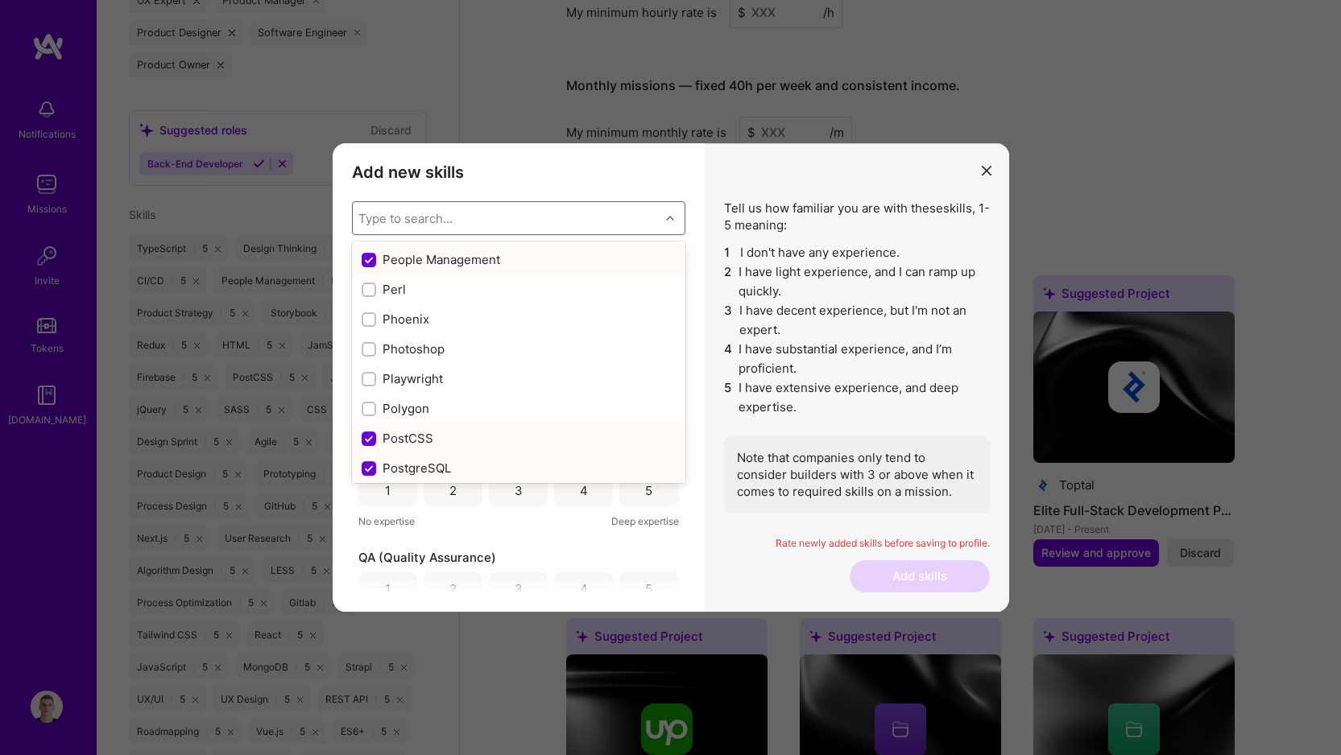
scroll to position [7045, 0]
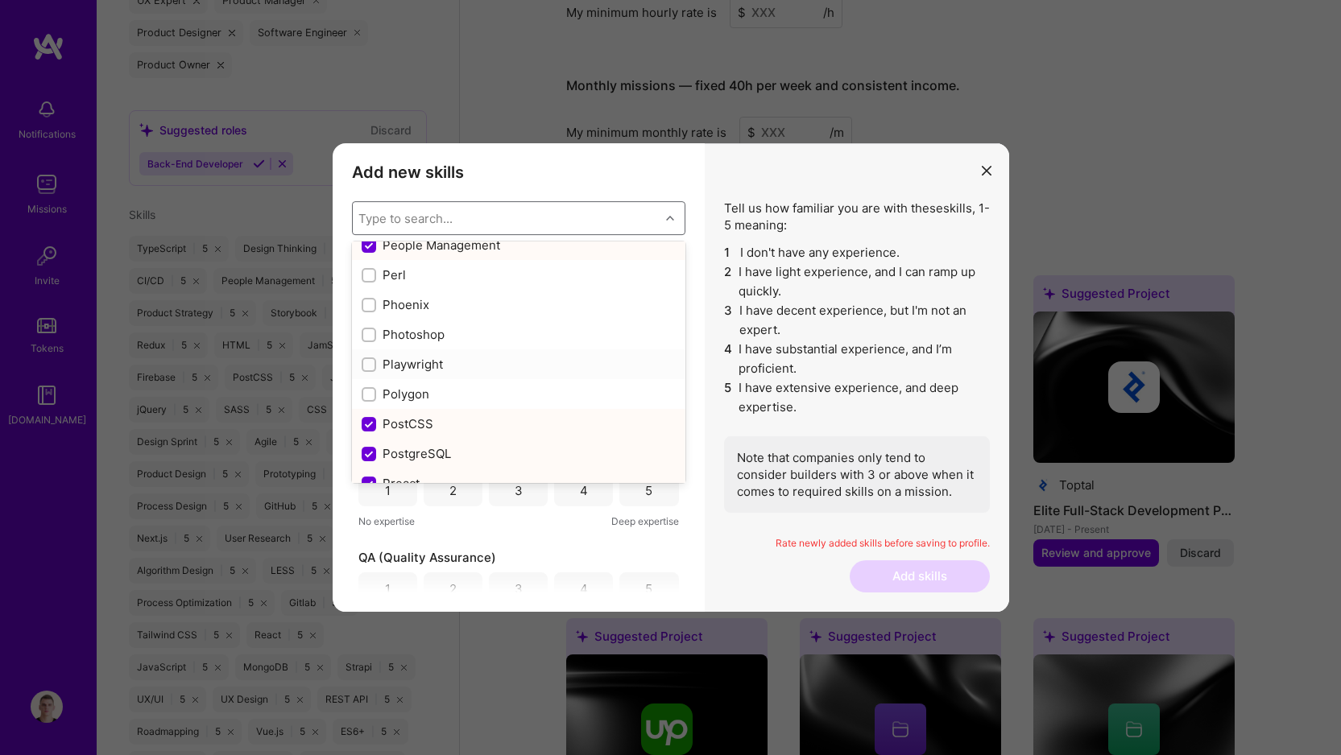
click at [452, 354] on div "Playwright" at bounding box center [518, 364] width 333 height 30
checkbox input "true"
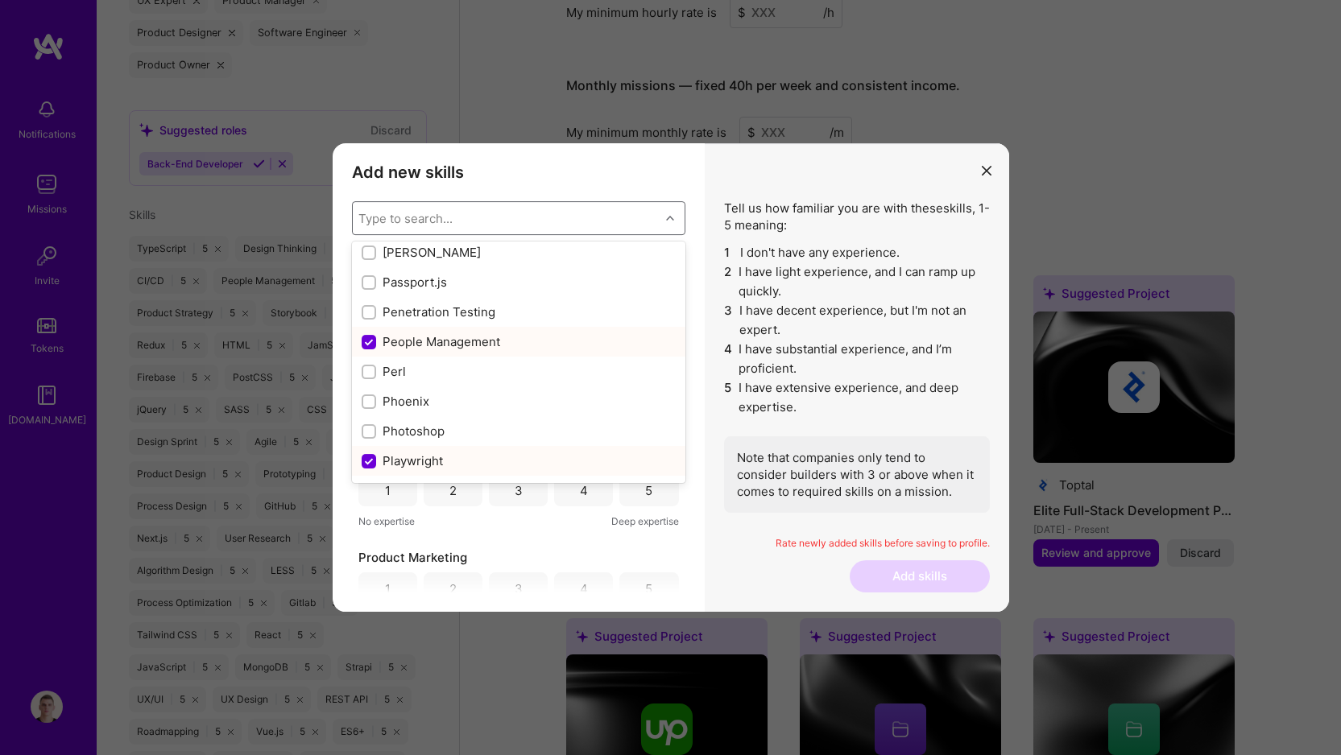
scroll to position [6835, 0]
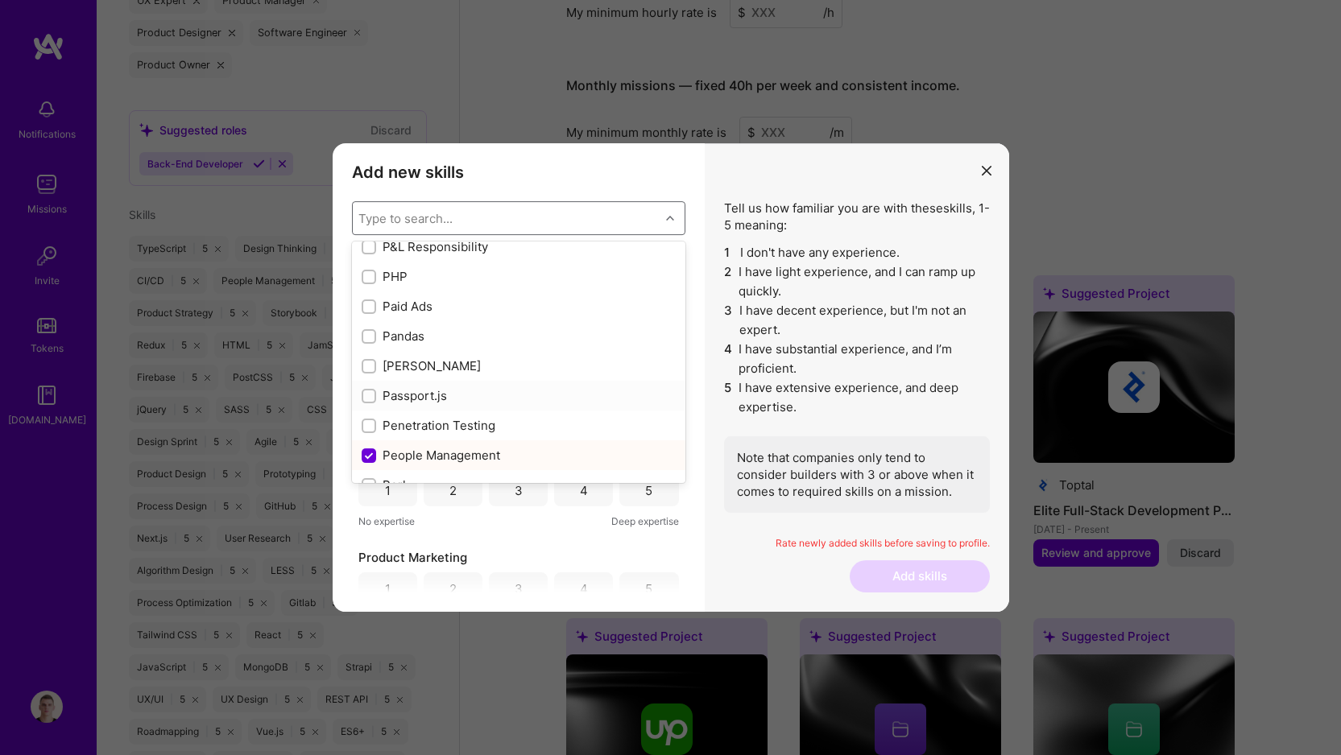
click at [439, 392] on div "Passport.js" at bounding box center [519, 395] width 314 height 17
checkbox input "true"
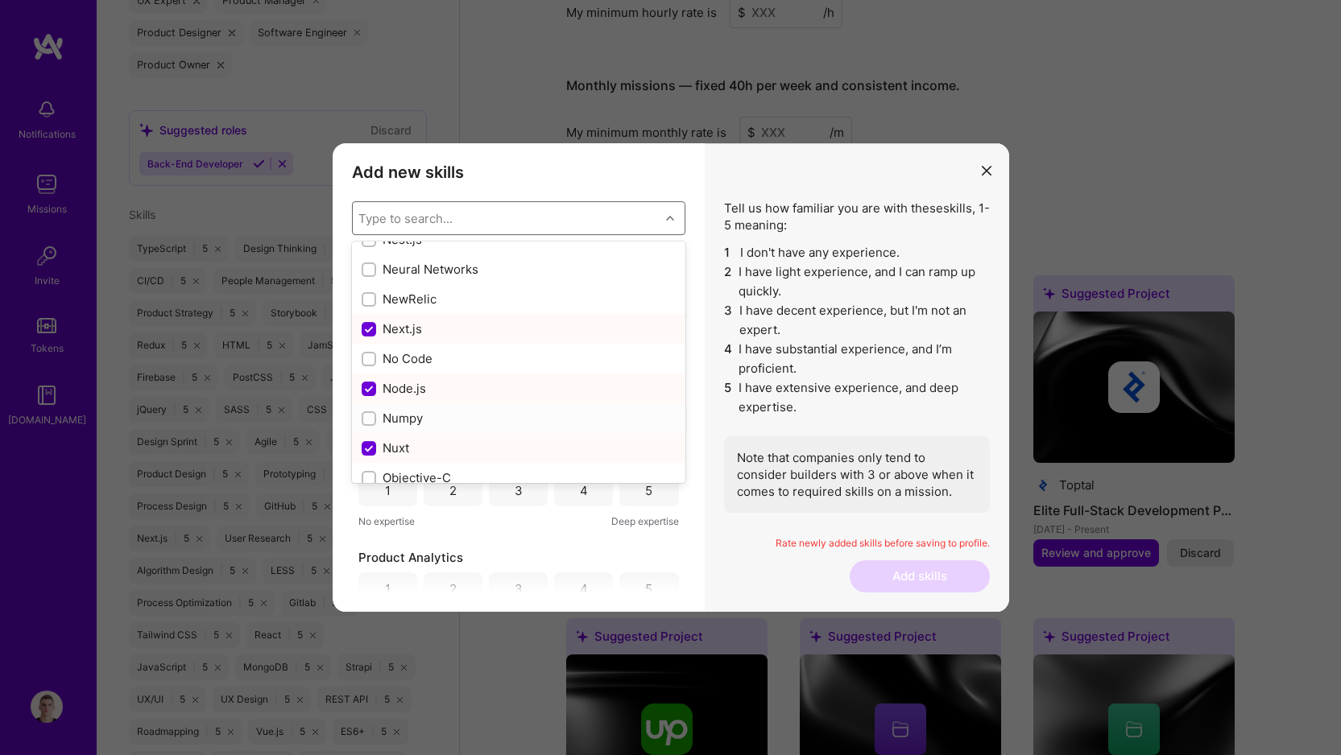
scroll to position [6458, 0]
click at [427, 382] on div "No Code" at bounding box center [519, 385] width 314 height 17
checkbox input "true"
click at [428, 293] on div "Nest.js" at bounding box center [519, 292] width 314 height 17
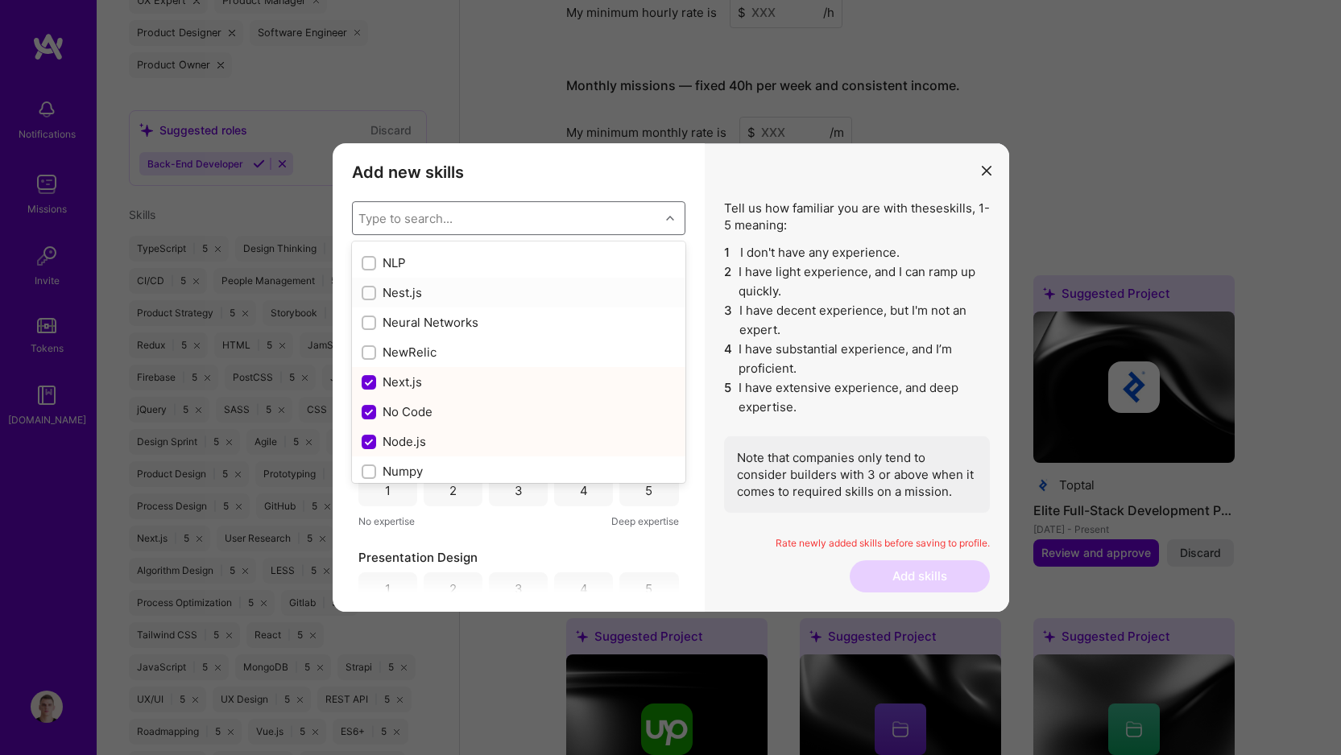
checkbox input "true"
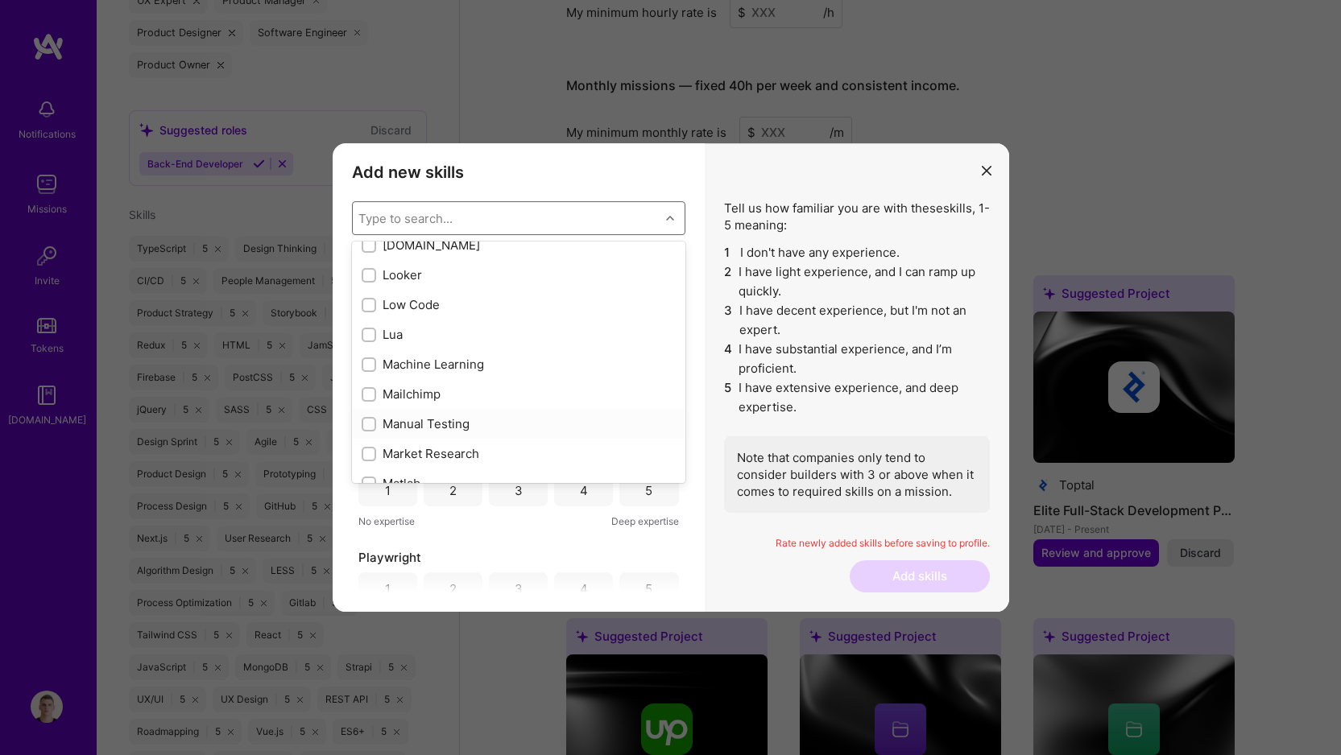
scroll to position [5704, 0]
click at [402, 429] on div "Manual Testing" at bounding box center [519, 424] width 314 height 17
checkbox input "true"
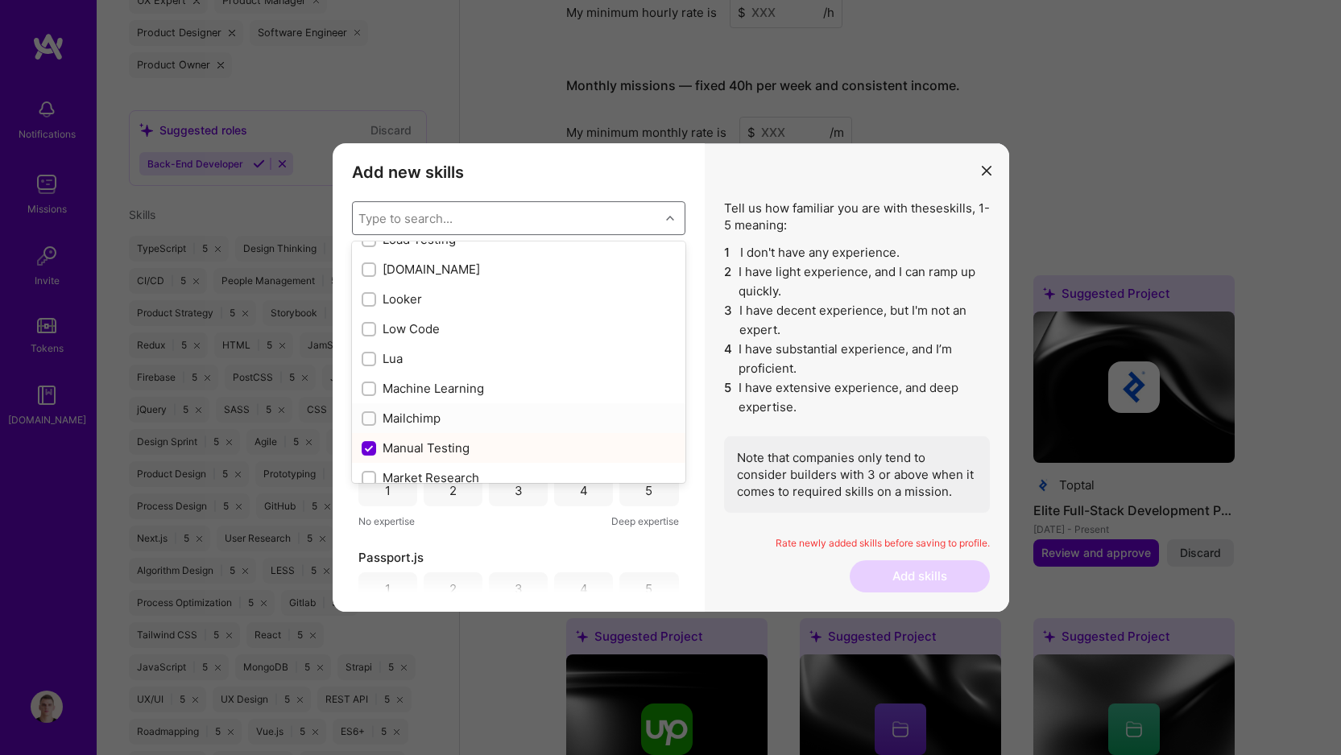
click at [439, 411] on div "Mailchimp" at bounding box center [519, 418] width 314 height 17
checkbox input "true"
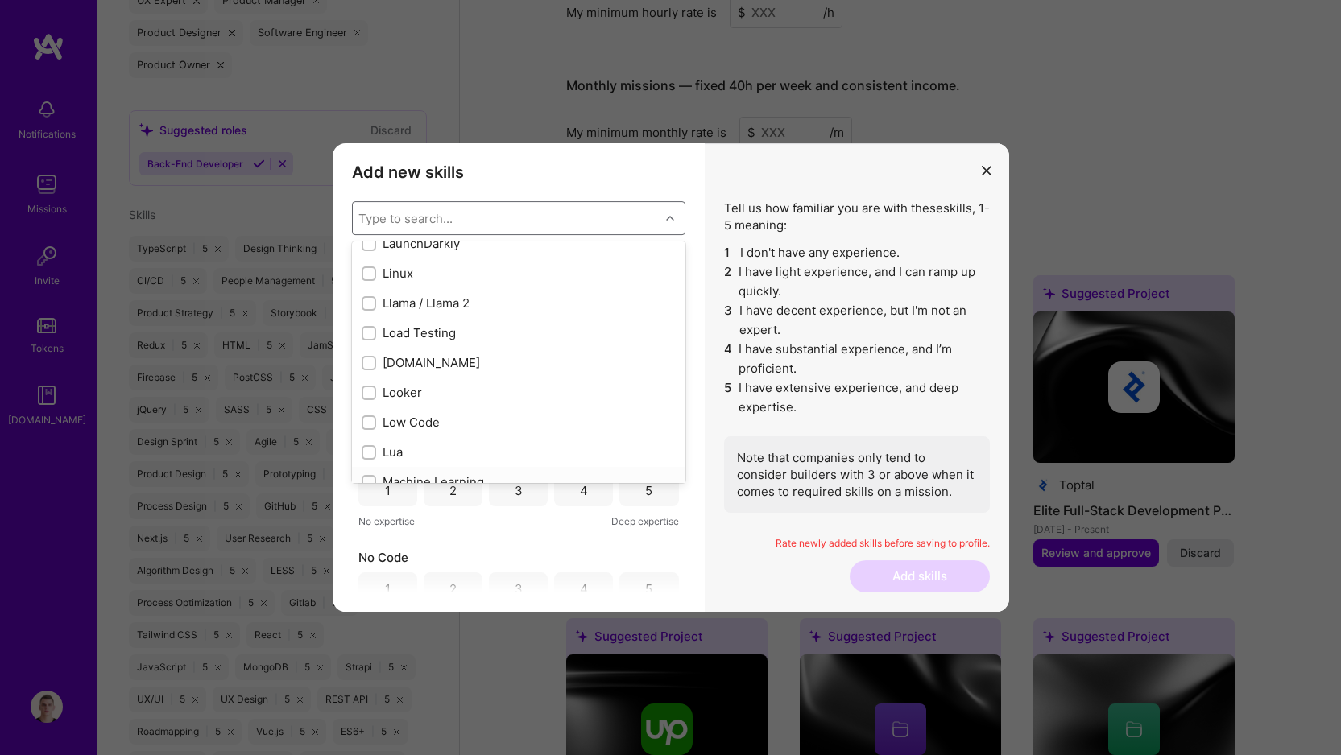
scroll to position [5561, 0]
click at [424, 451] on div "Low Code" at bounding box center [519, 448] width 314 height 17
checkbox input "true"
click at [415, 400] on div "Loader.io" at bounding box center [518, 389] width 333 height 30
checkbox input "true"
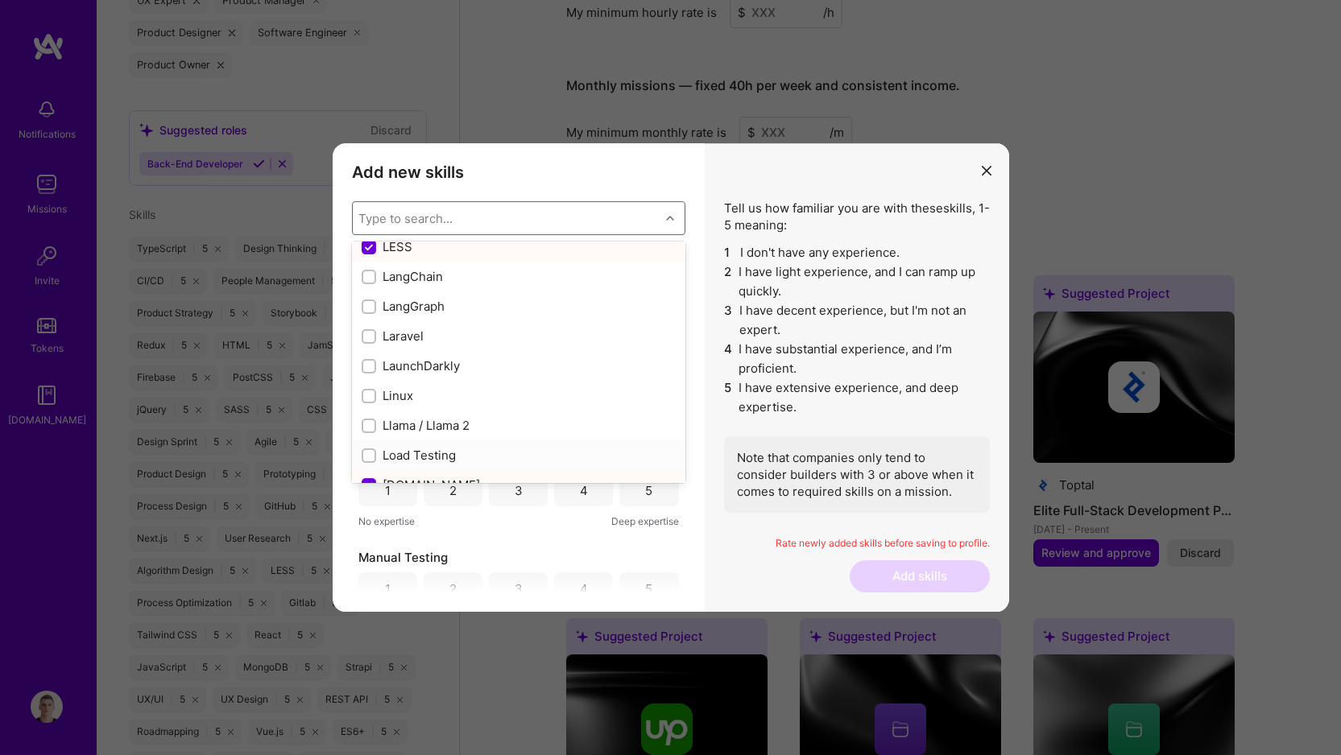
scroll to position [5445, 0]
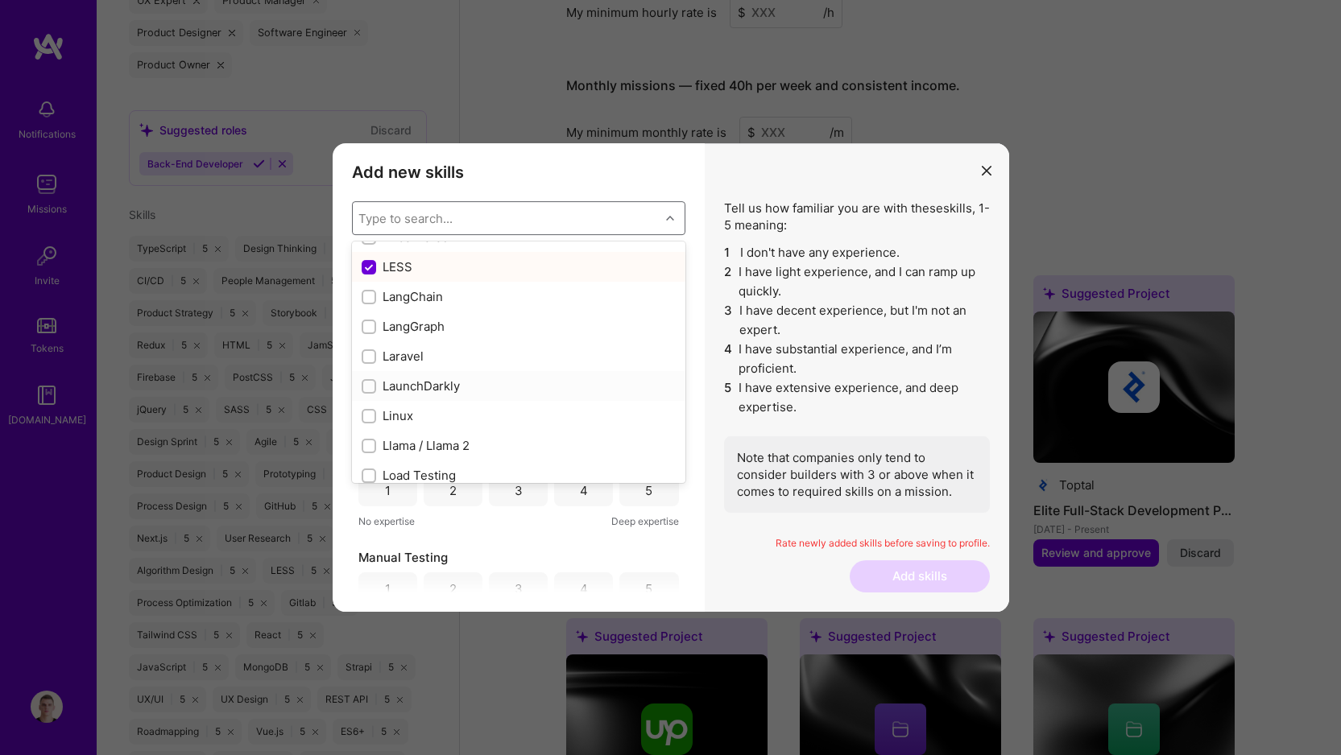
click at [435, 386] on div "LaunchDarkly" at bounding box center [519, 386] width 314 height 17
checkbox input "true"
click at [435, 385] on div "Kubernetes" at bounding box center [519, 393] width 314 height 17
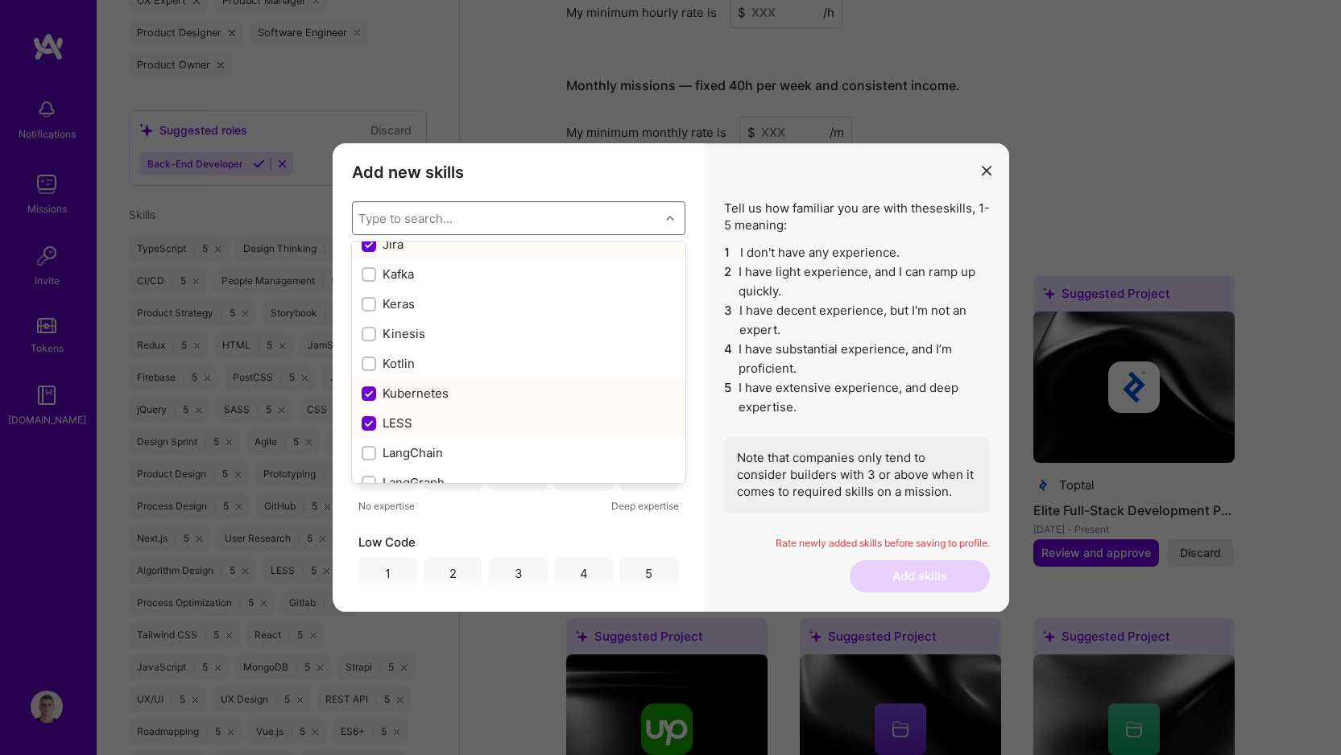
checkbox input "false"
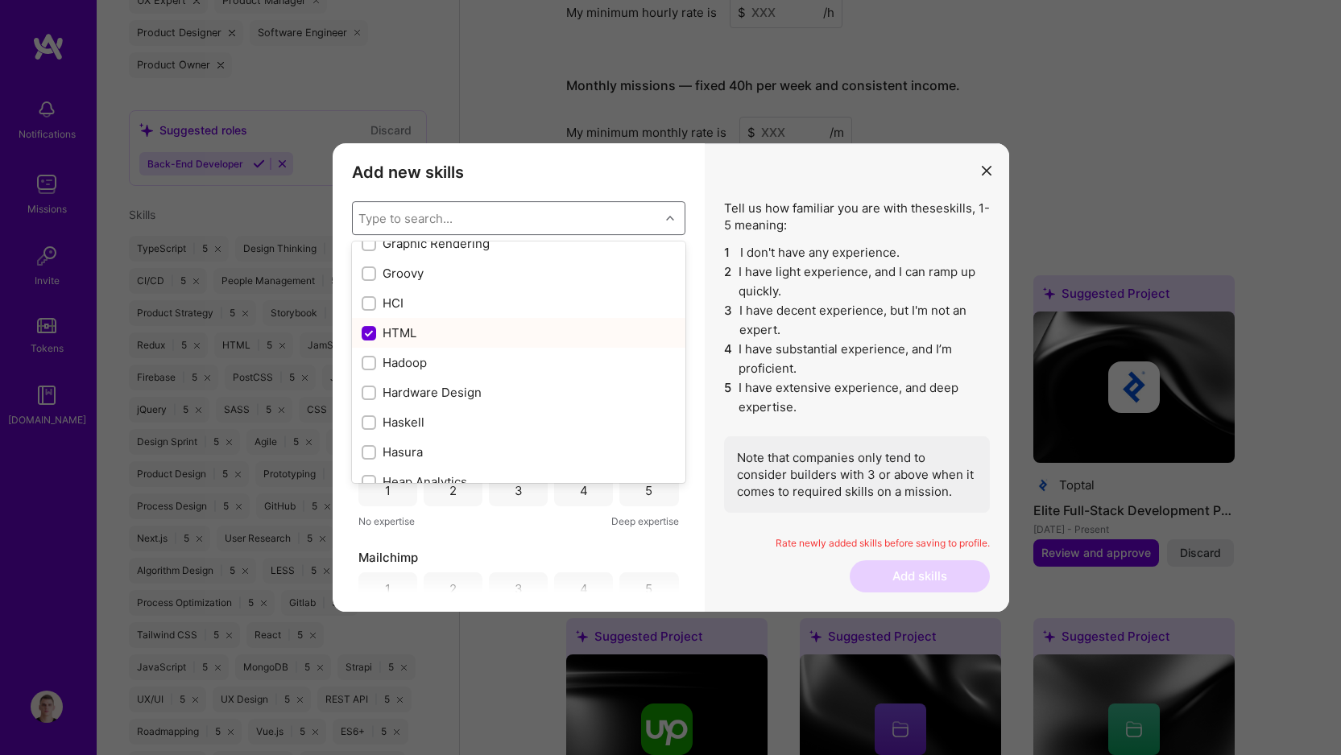
scroll to position [4573, 0]
click at [407, 455] on div "Hasura" at bounding box center [519, 452] width 314 height 17
checkbox input "true"
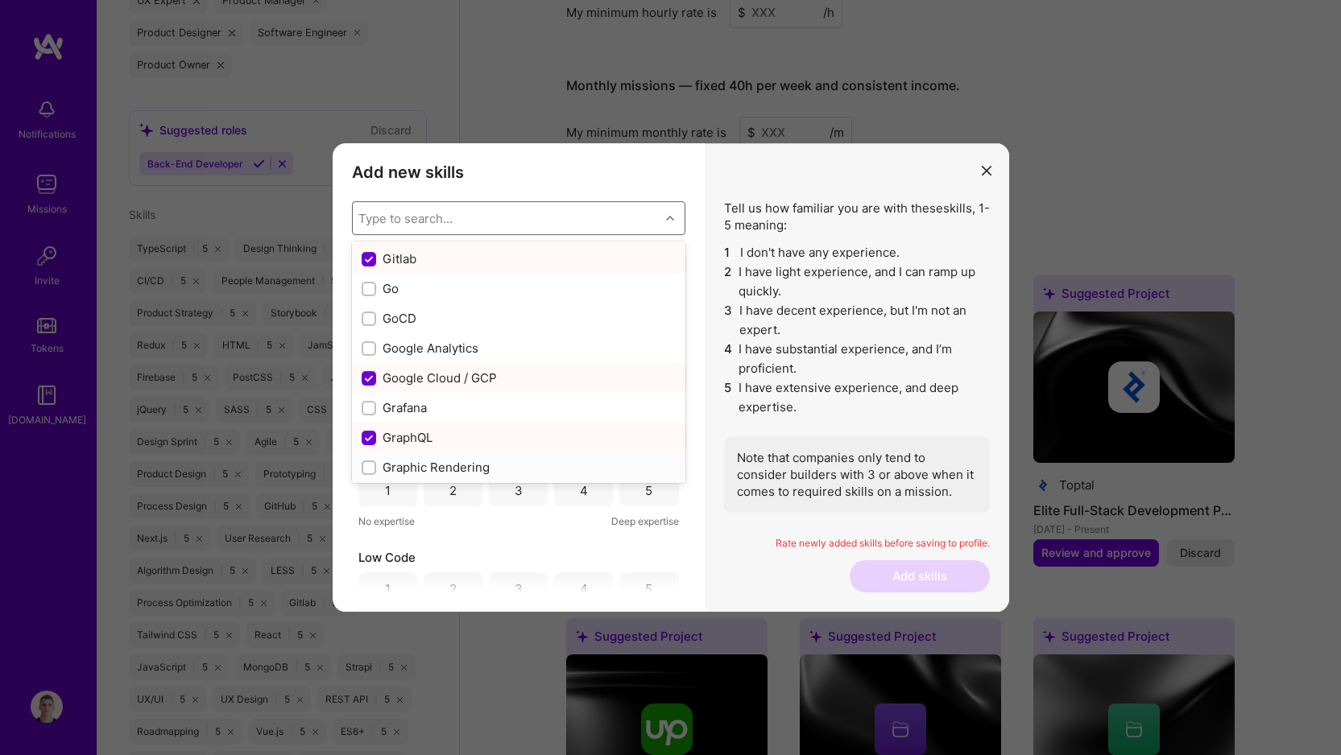
scroll to position [4336, 0]
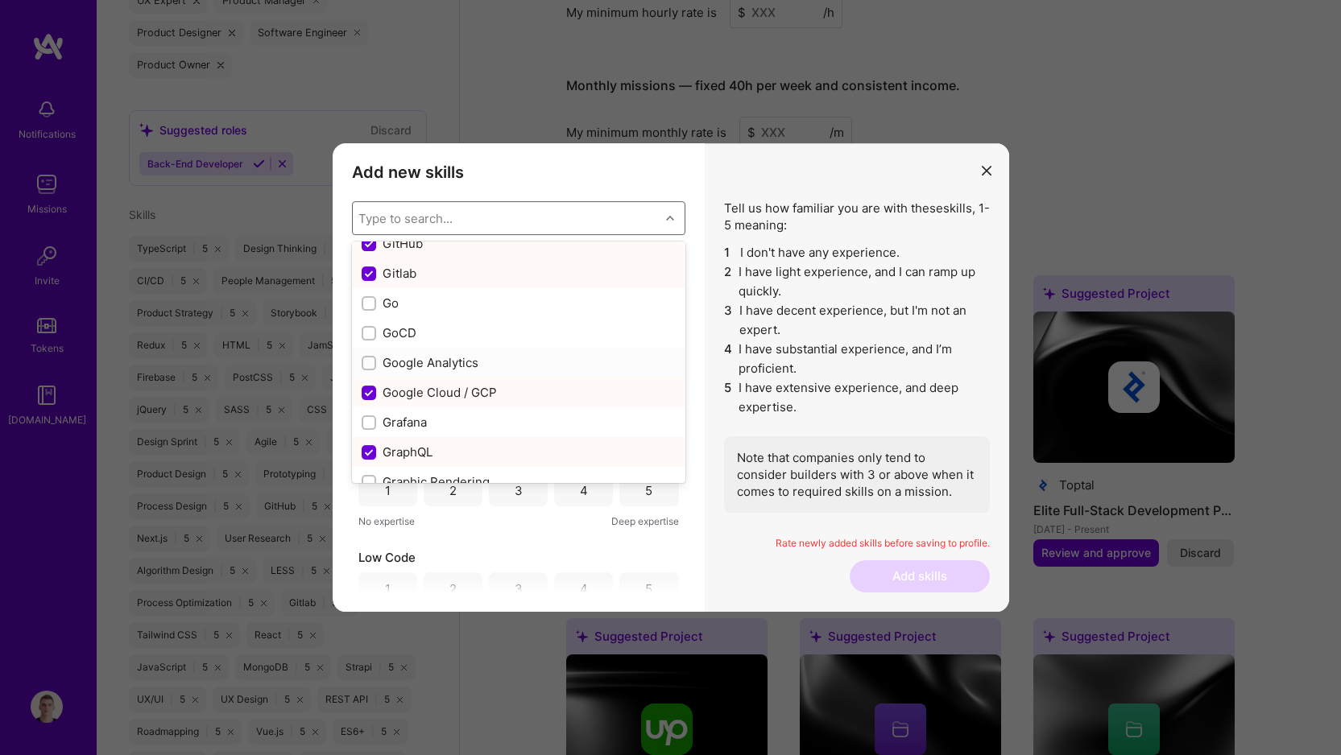
click at [432, 354] on div "Google Analytics" at bounding box center [519, 362] width 314 height 17
checkbox input "true"
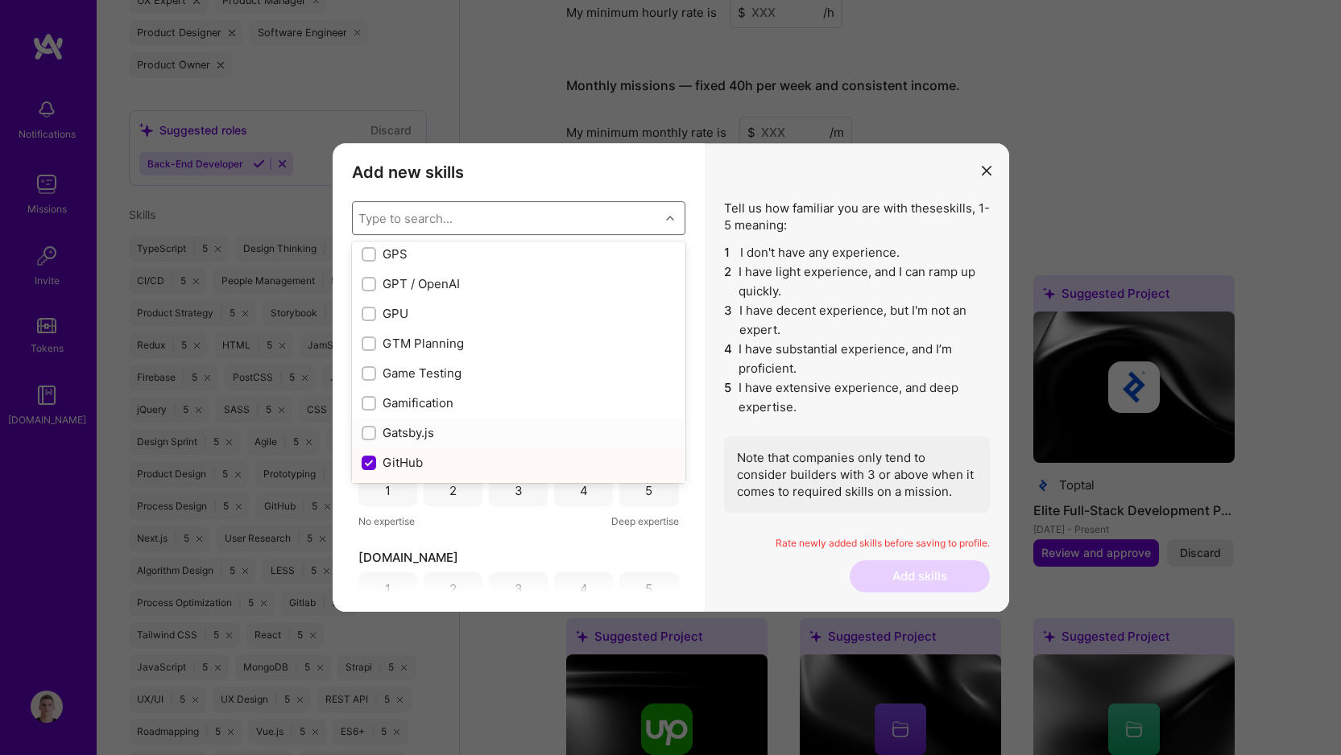
click at [424, 434] on div "Gatsby.js" at bounding box center [519, 432] width 314 height 17
checkbox input "true"
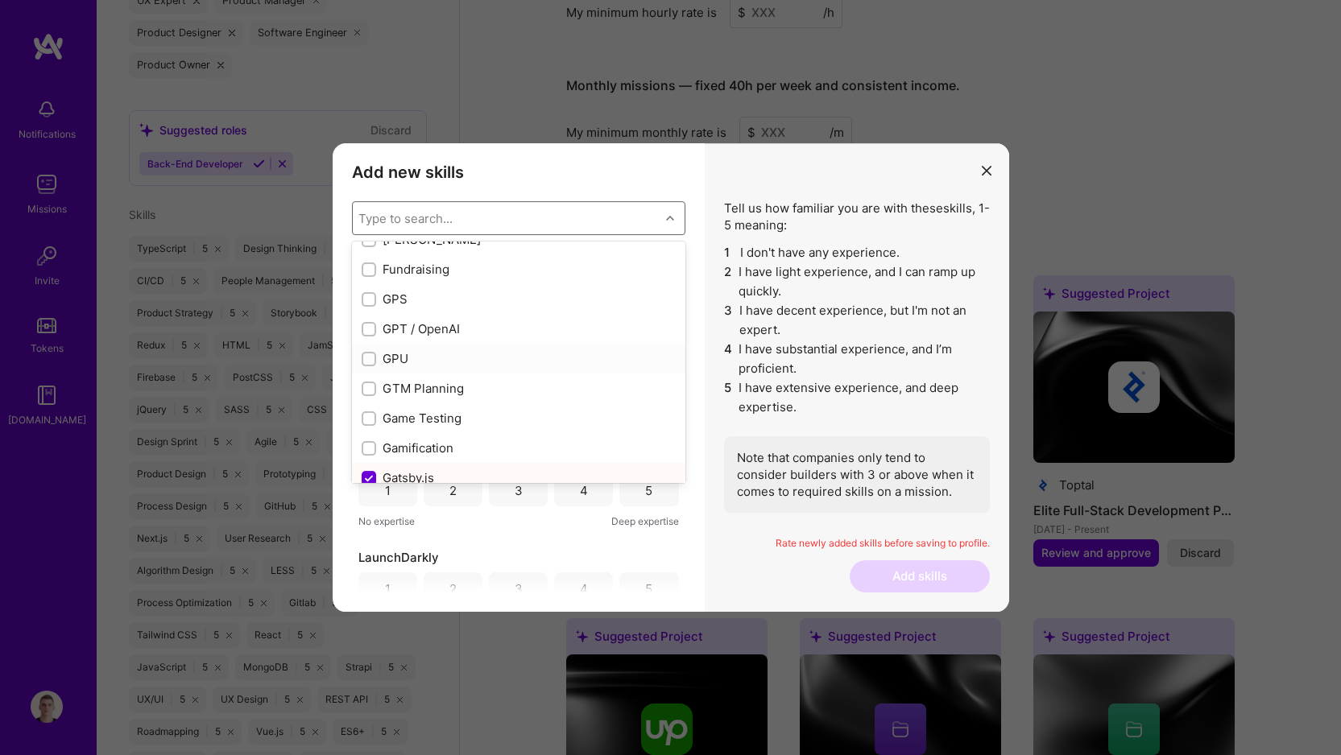
scroll to position [4070, 0]
click at [436, 332] on div "GPT / OpenAI" at bounding box center [519, 330] width 314 height 17
checkbox input "true"
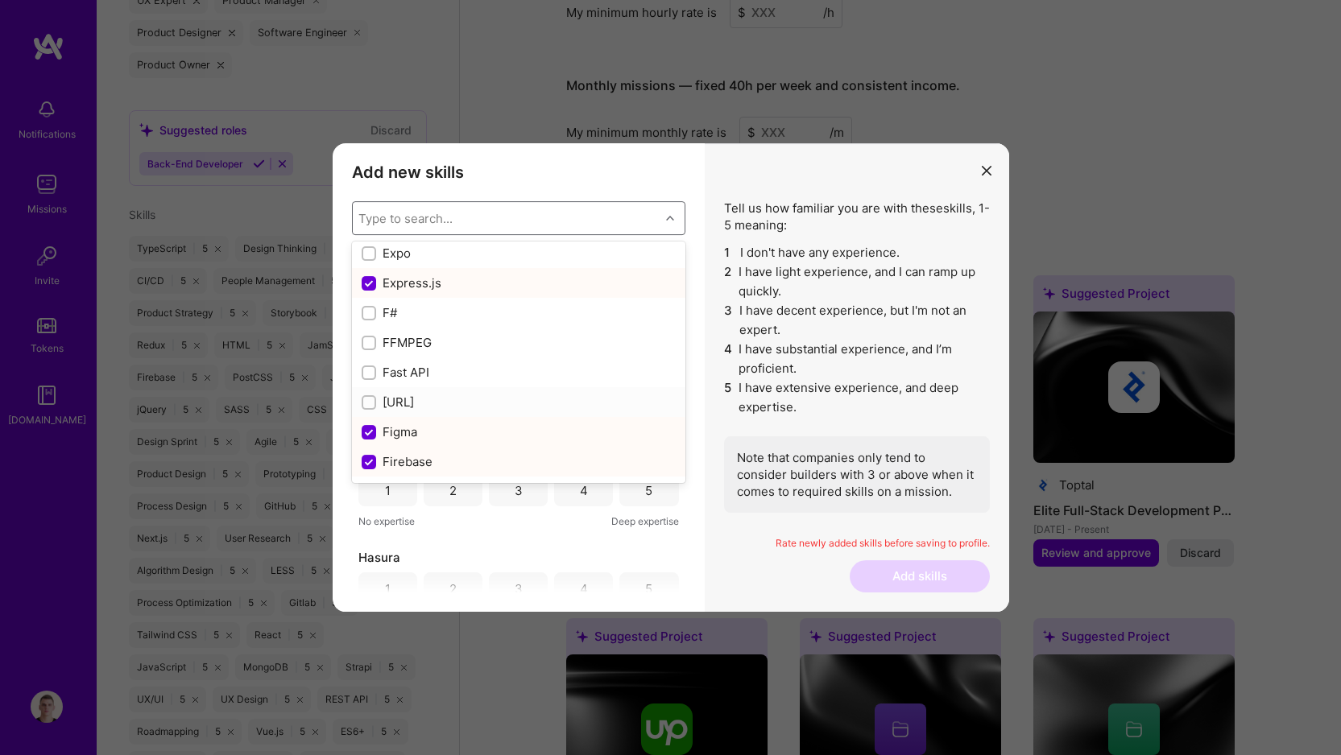
scroll to position [3716, 0]
click at [407, 382] on div "Fast API" at bounding box center [519, 386] width 314 height 17
checkbox input "true"
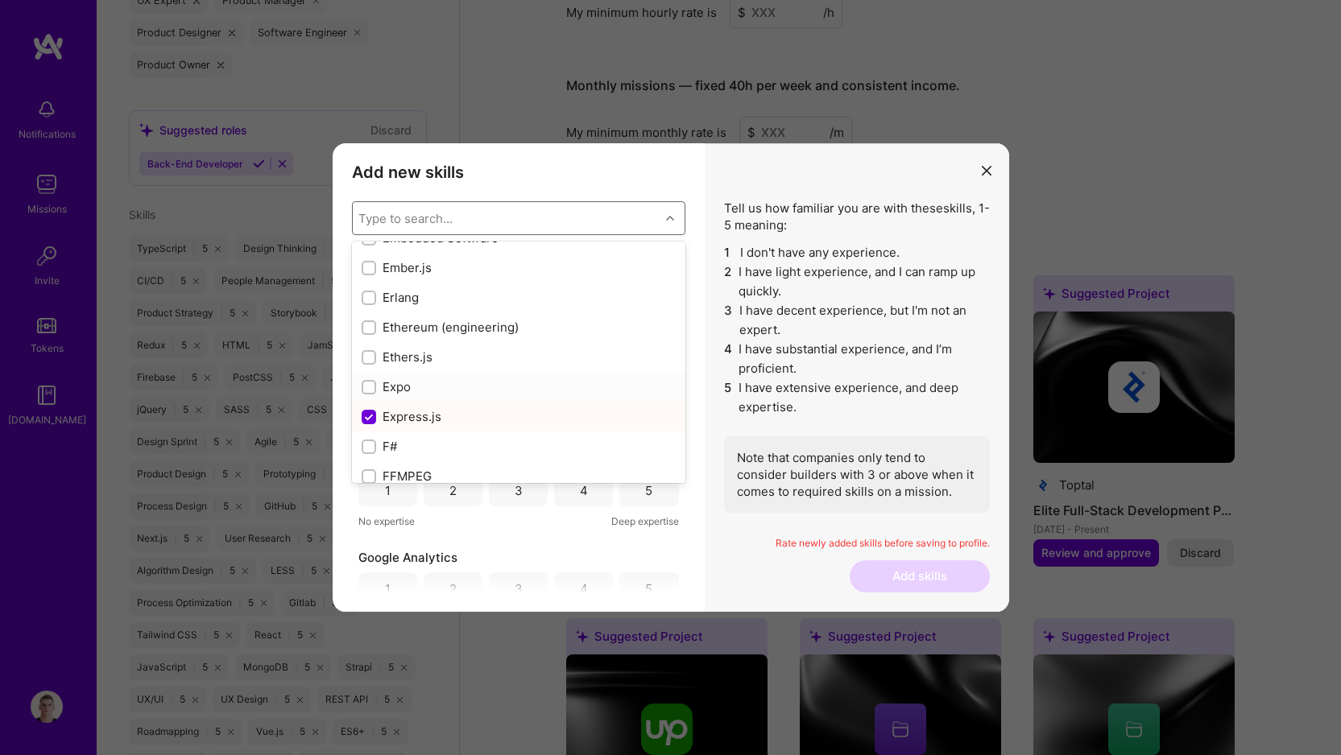
scroll to position [3595, 0]
click at [407, 382] on div "Expo" at bounding box center [519, 388] width 314 height 17
checkbox input "true"
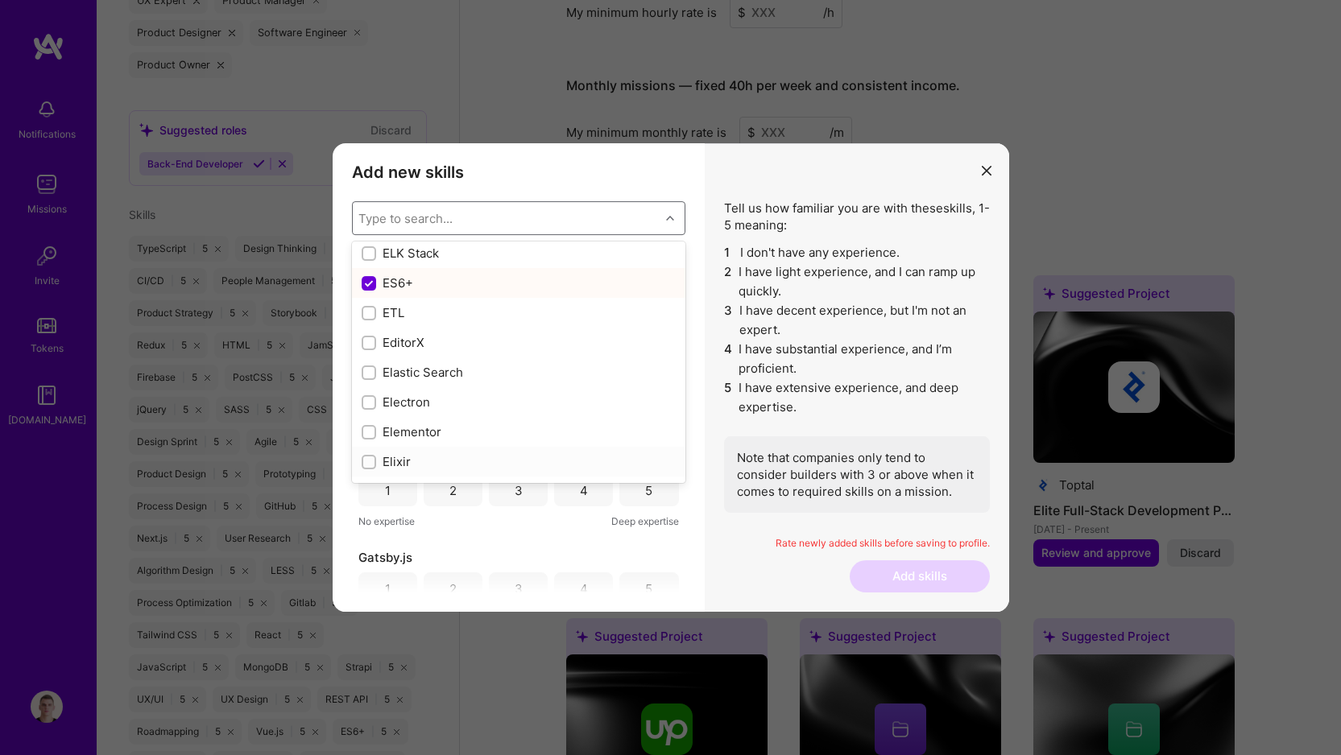
scroll to position [3284, 0]
click at [408, 457] on div "Elixir" at bounding box center [519, 461] width 314 height 17
checkbox input "true"
click at [426, 368] on div "Elastic Search" at bounding box center [519, 372] width 314 height 17
checkbox input "true"
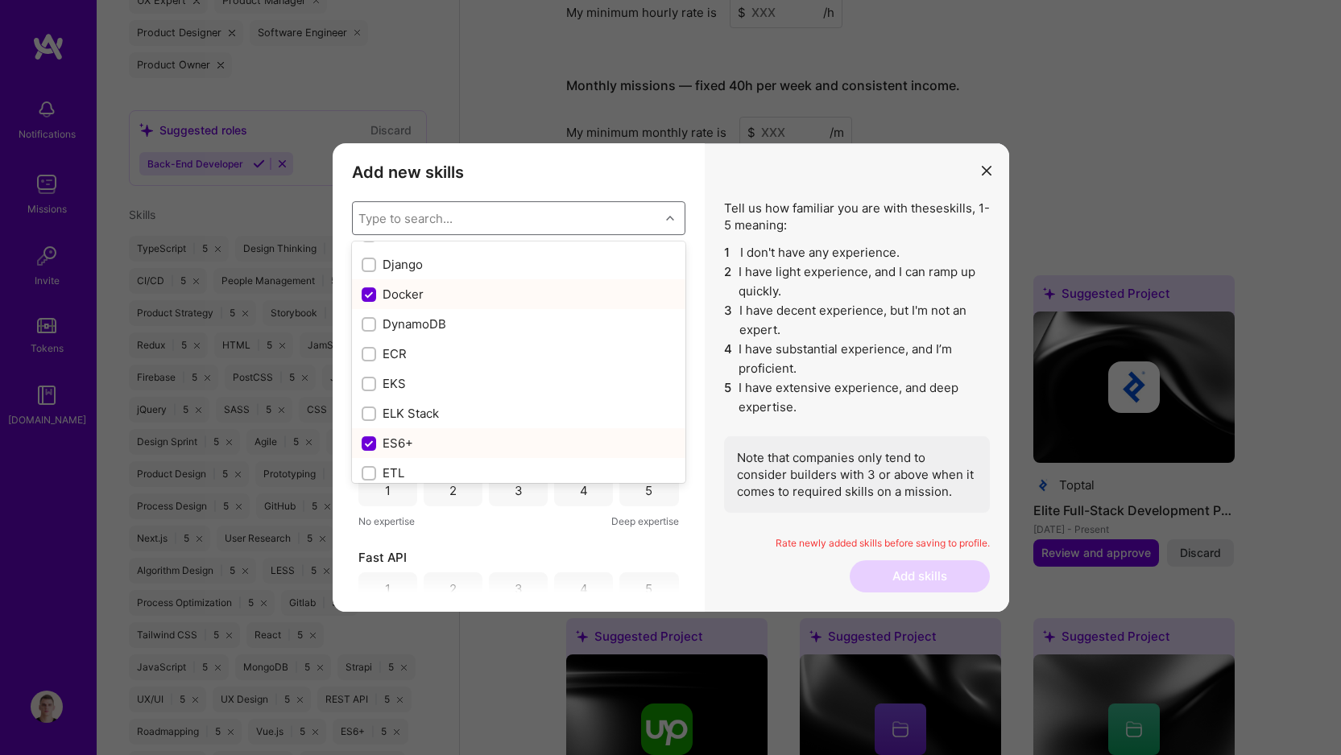
scroll to position [3115, 0]
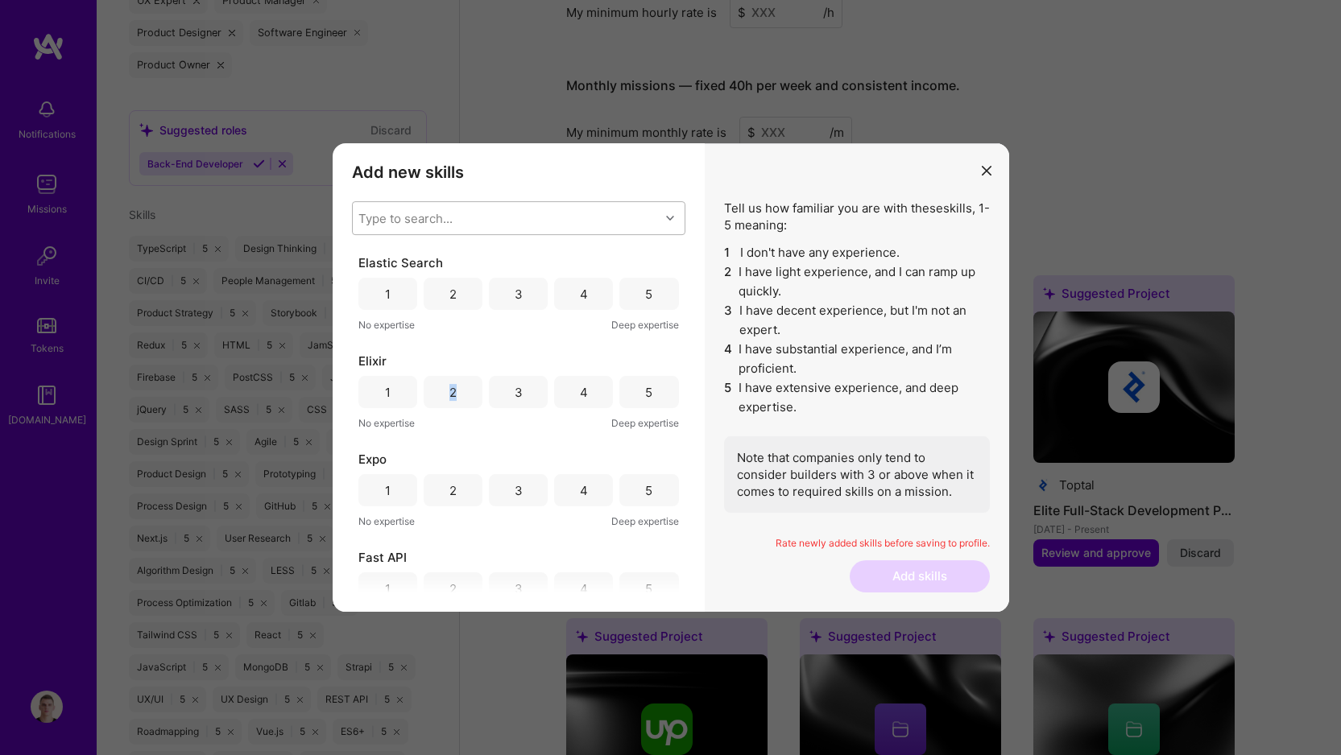
click at [479, 217] on div "Type to search..." at bounding box center [506, 218] width 307 height 32
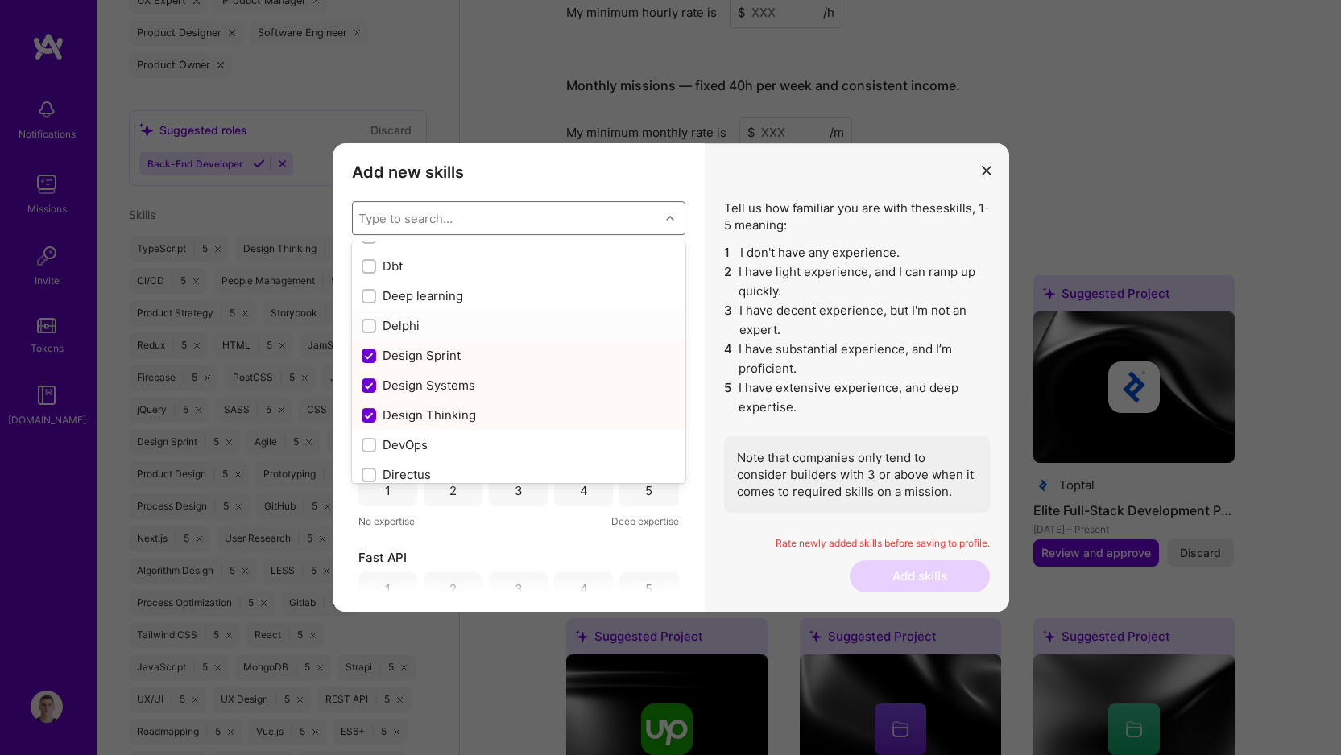
scroll to position [2572, 0]
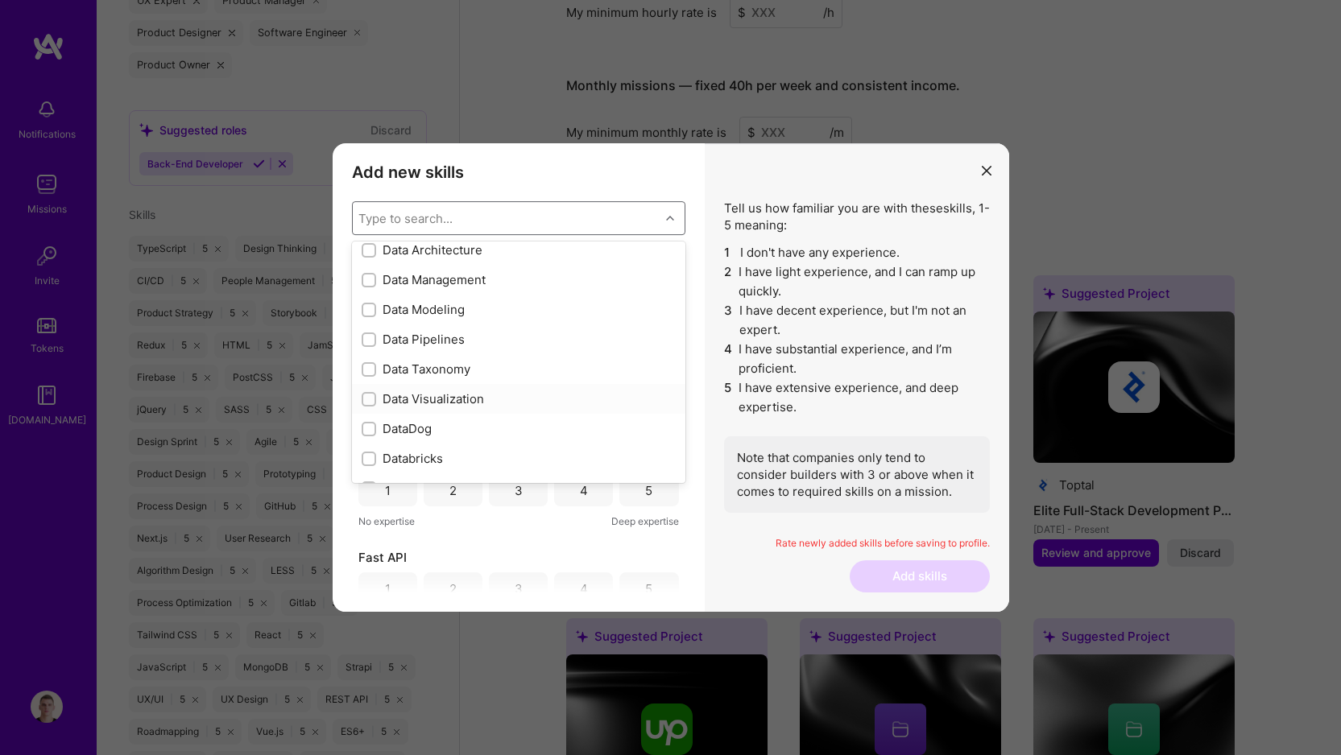
click at [467, 389] on div "Data Visualization" at bounding box center [518, 399] width 333 height 30
checkbox input "true"
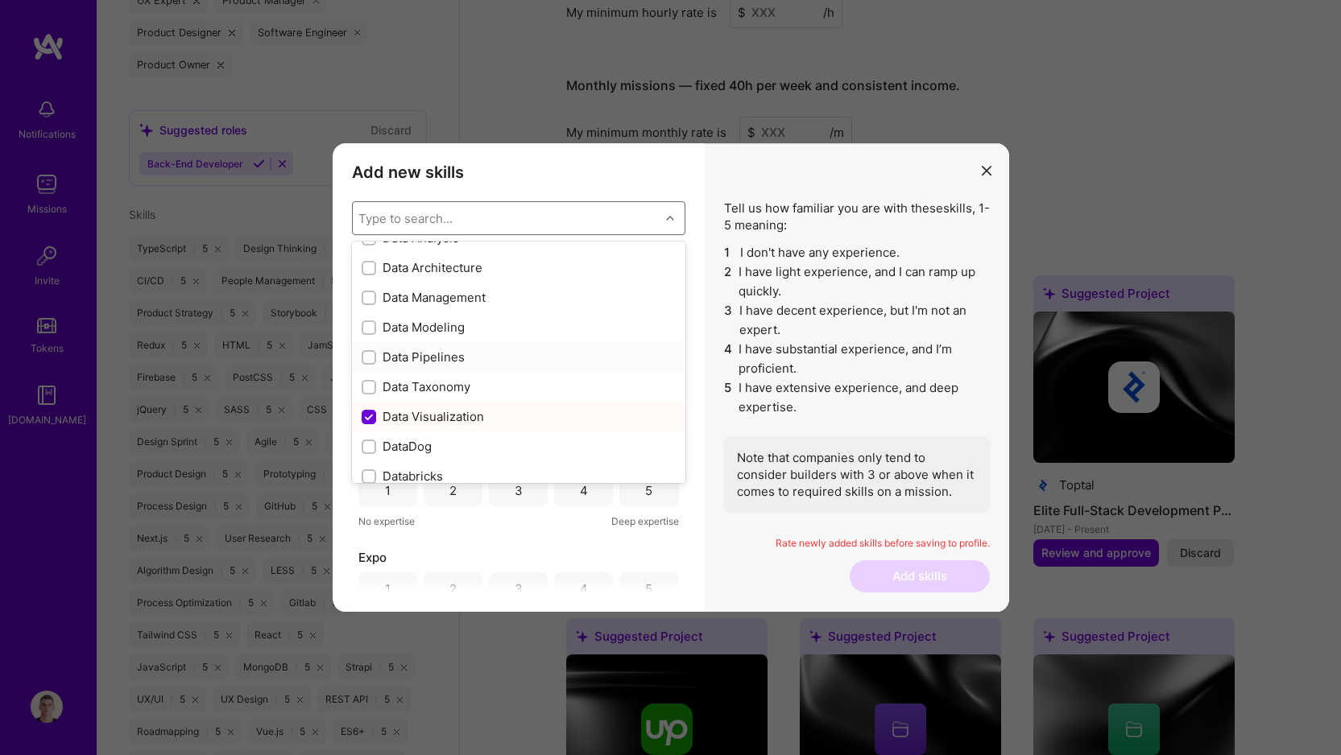
scroll to position [2545, 0]
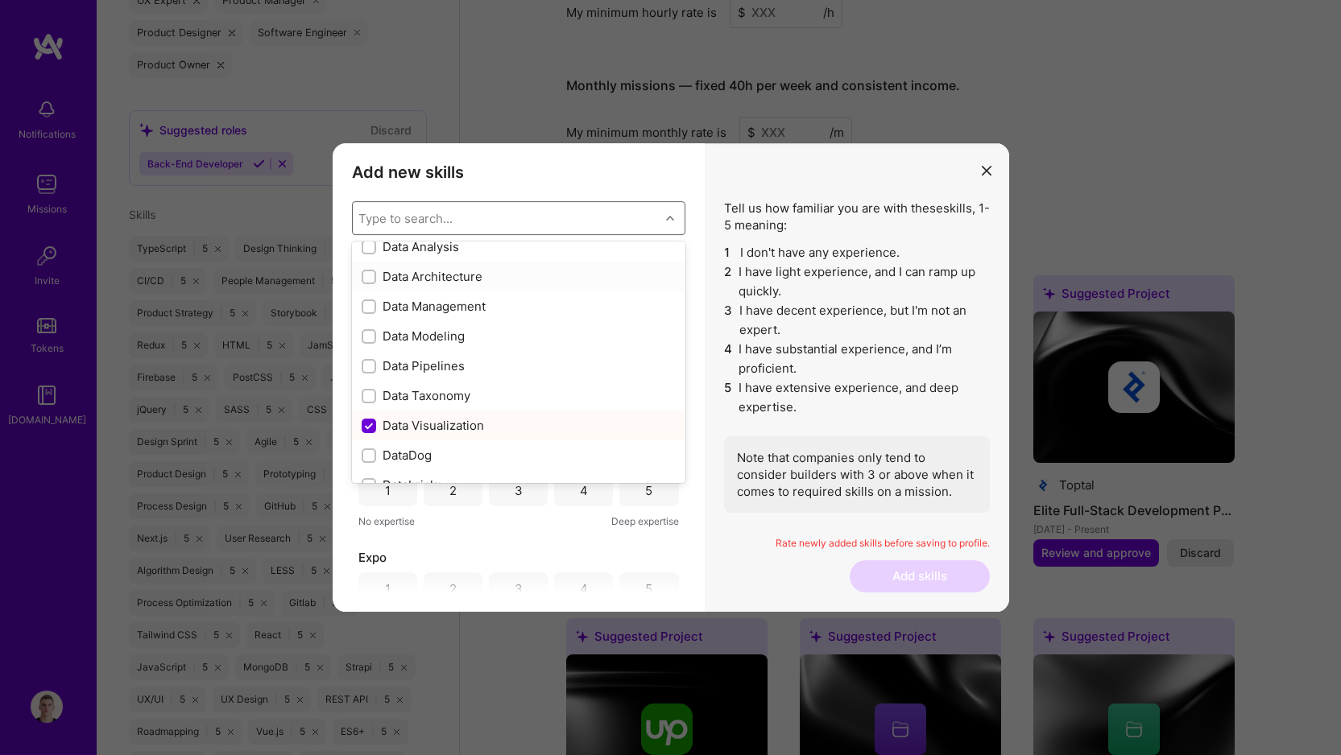
click at [470, 269] on div "Data Architecture" at bounding box center [519, 276] width 314 height 17
checkbox input "true"
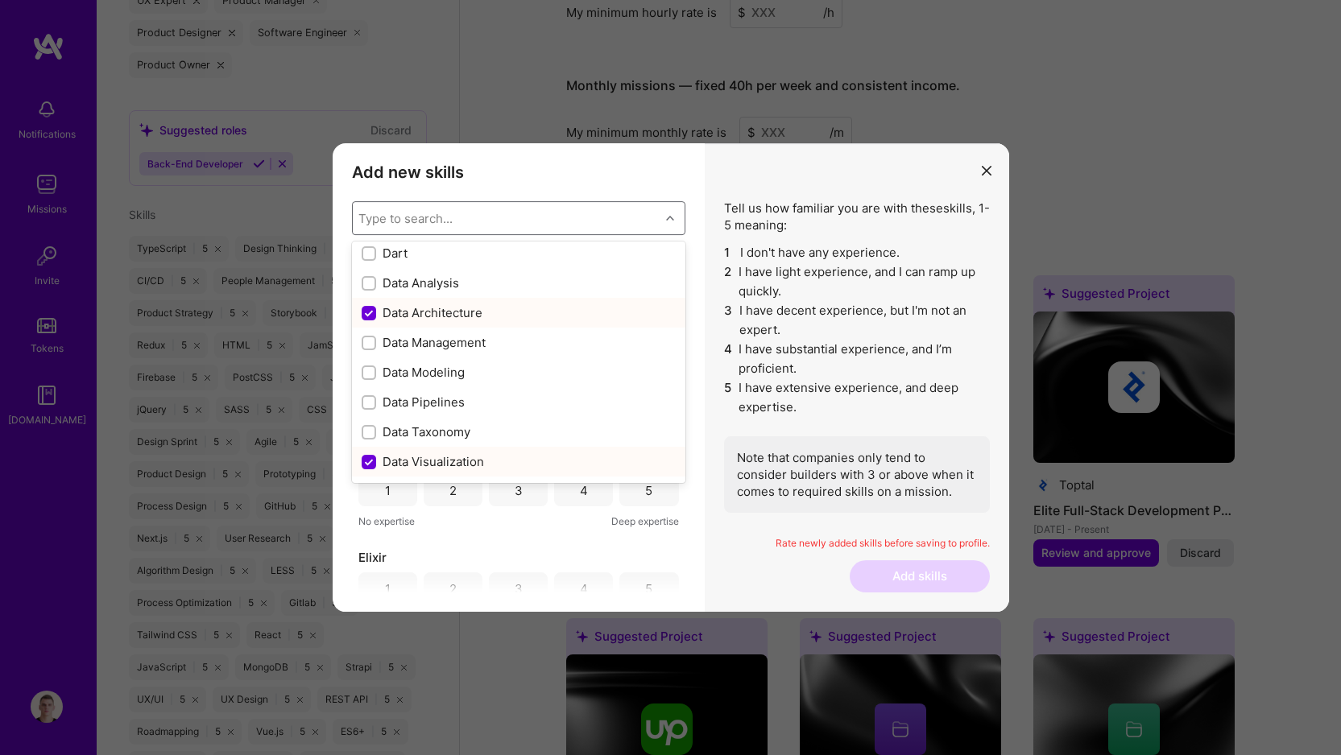
scroll to position [2495, 0]
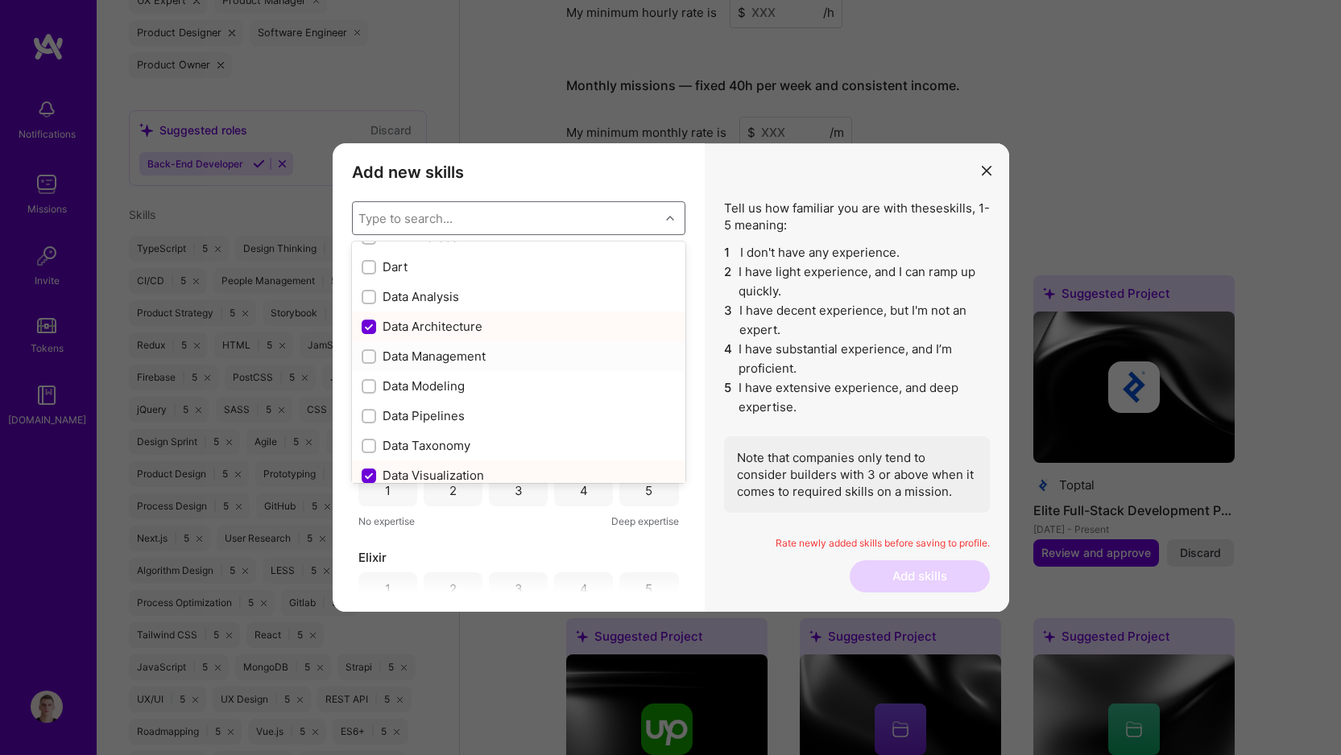
click at [464, 351] on div "Data Management" at bounding box center [519, 356] width 314 height 17
checkbox input "true"
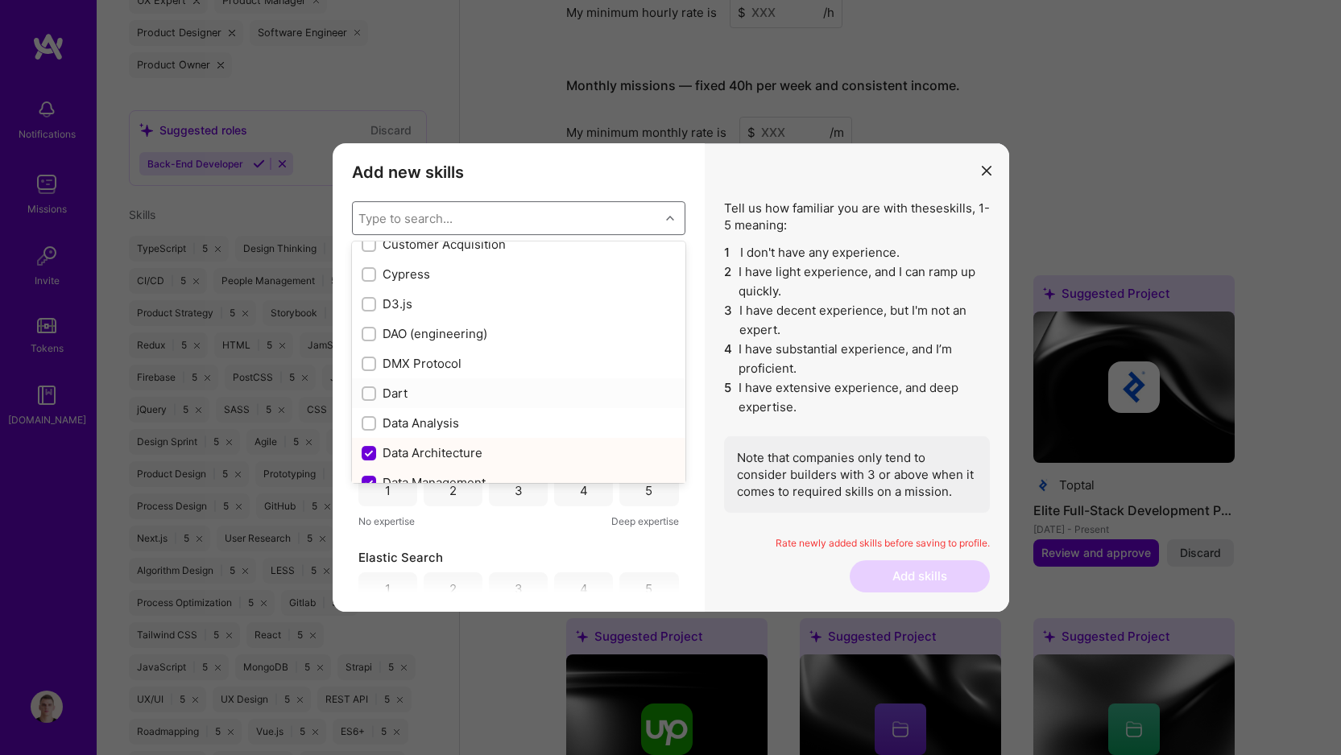
click at [457, 392] on div "Dart" at bounding box center [519, 393] width 314 height 17
click at [459, 389] on div "Dart" at bounding box center [519, 393] width 314 height 17
checkbox input "false"
click at [451, 303] on div "D3.js" at bounding box center [519, 304] width 314 height 17
checkbox input "true"
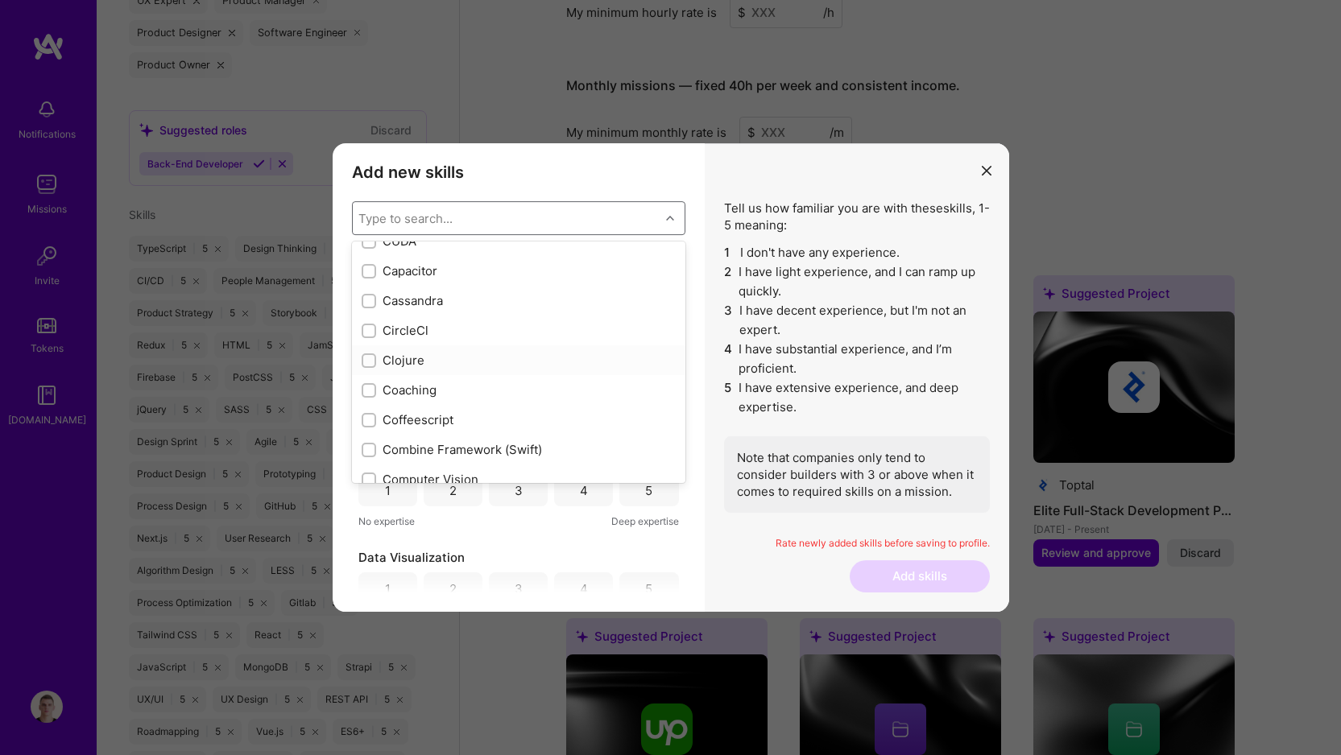
scroll to position [1885, 0]
click at [449, 401] on div "Coaching" at bounding box center [519, 400] width 314 height 17
checkbox input "true"
click at [457, 428] on div "Coffeescript" at bounding box center [519, 430] width 314 height 17
checkbox input "true"
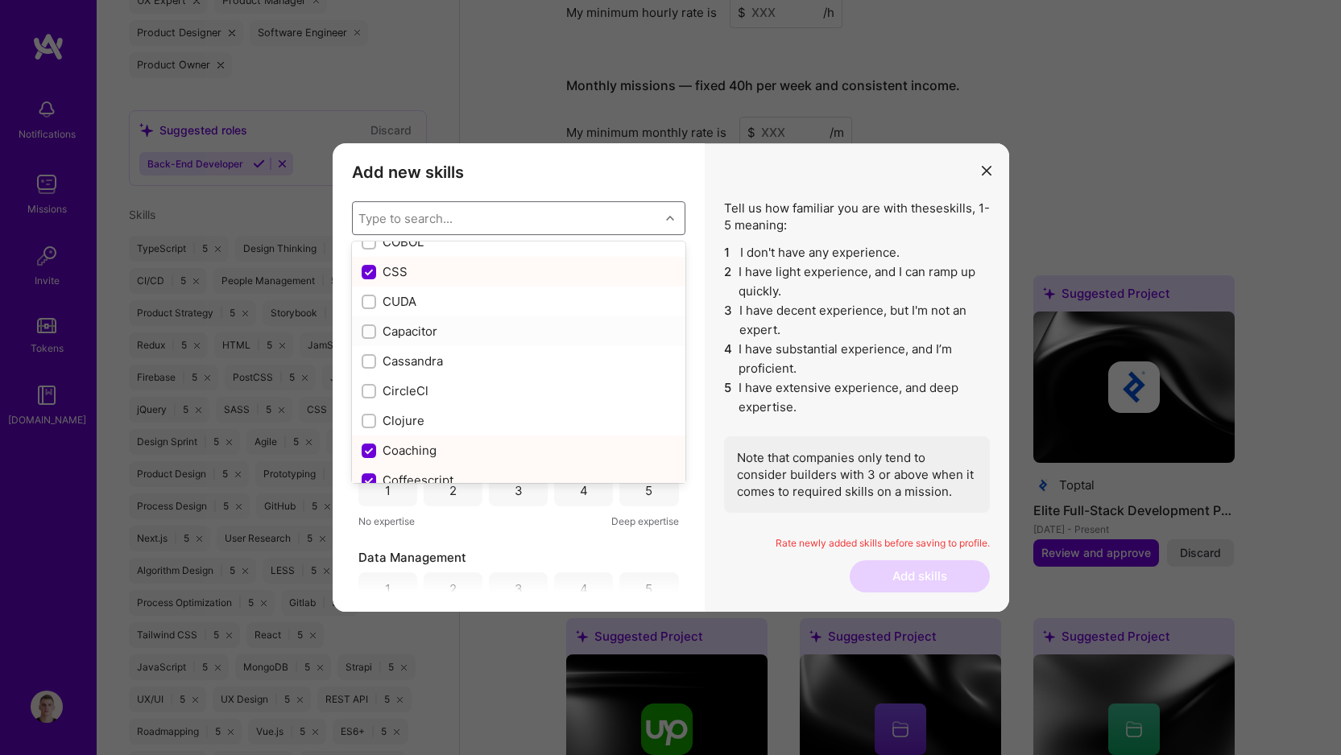
click at [461, 323] on div "Capacitor" at bounding box center [519, 331] width 314 height 17
checkbox input "true"
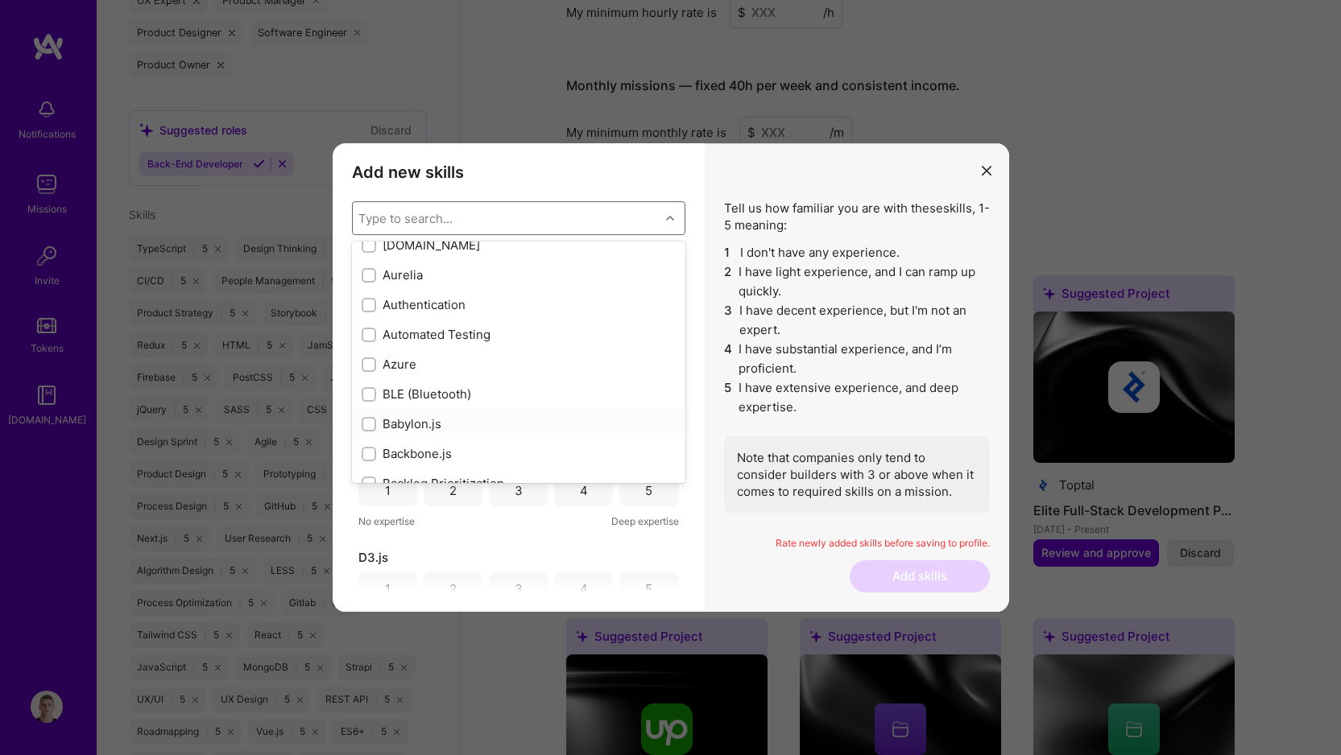
scroll to position [1096, 0]
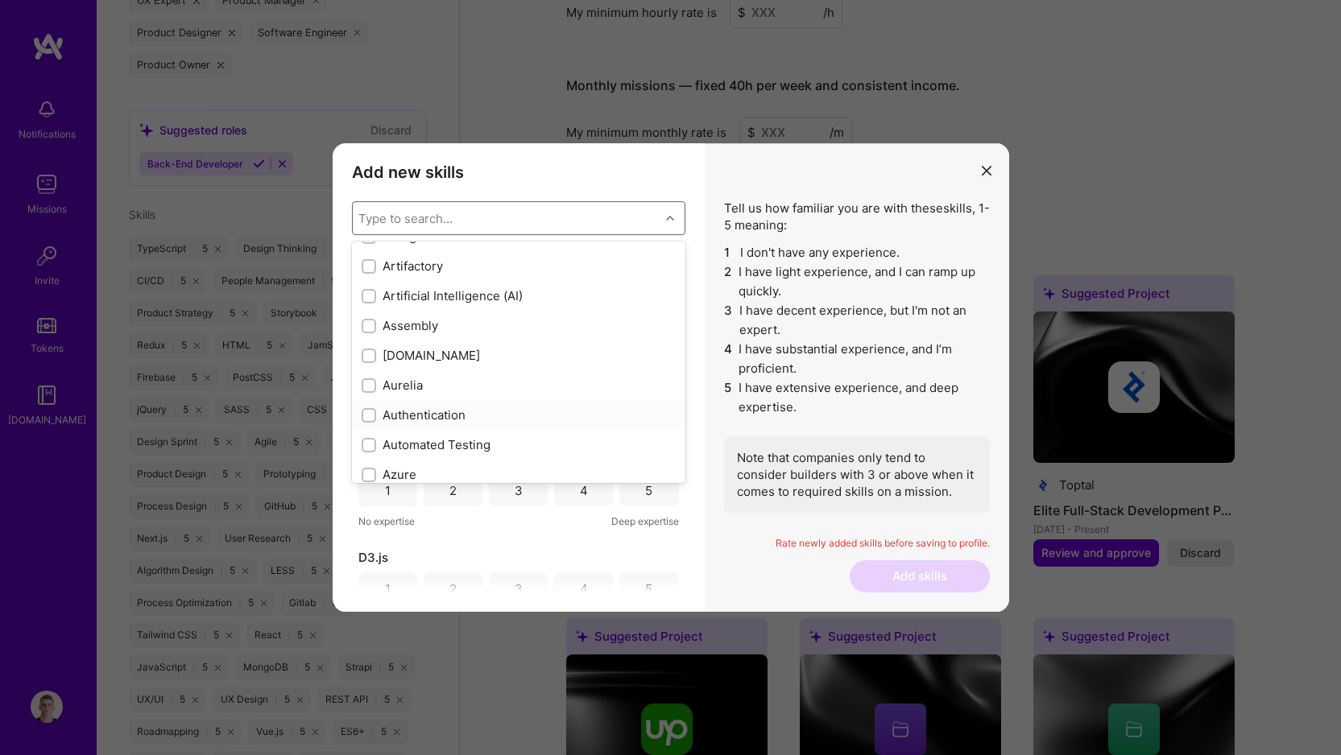
click at [435, 418] on div "Authentication" at bounding box center [519, 415] width 314 height 17
checkbox input "true"
click at [430, 435] on div "Automated Testing" at bounding box center [518, 445] width 333 height 30
checkbox input "true"
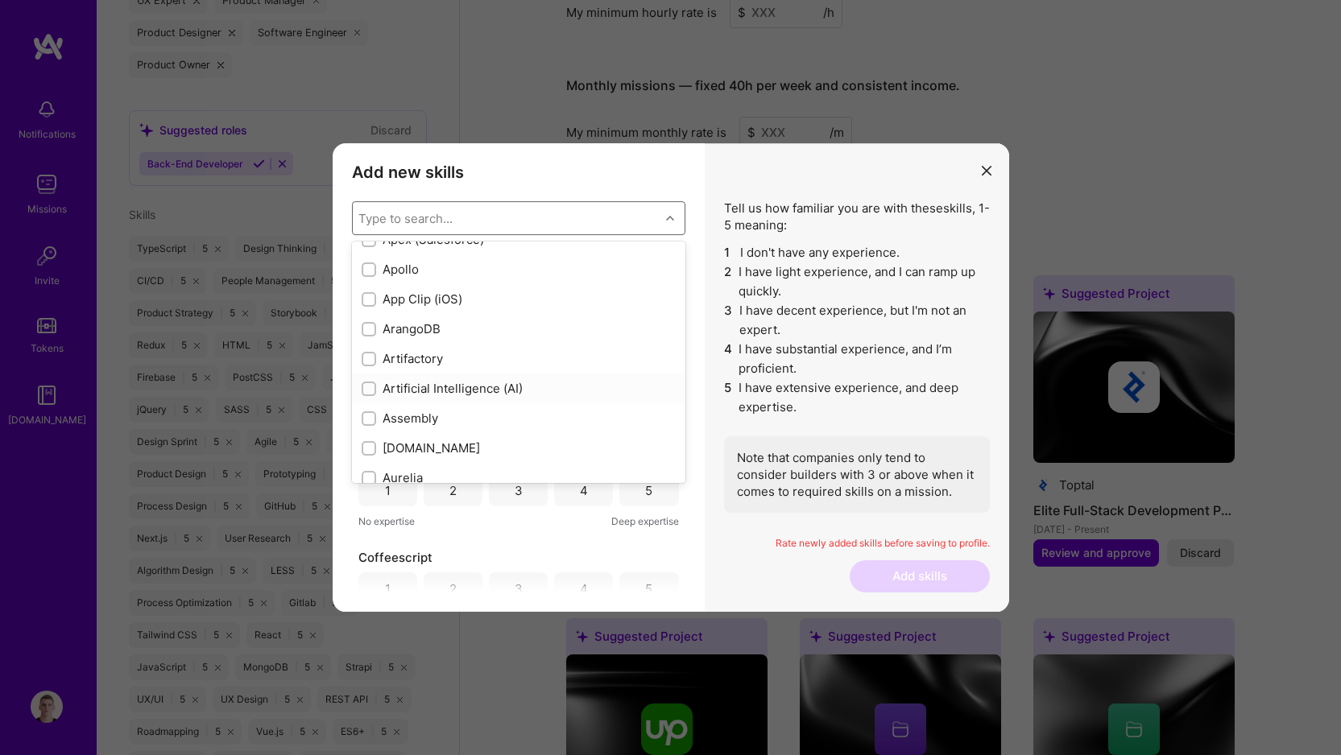
click at [436, 395] on div "Artificial Intelligence (AI)" at bounding box center [519, 388] width 314 height 17
checkbox input "true"
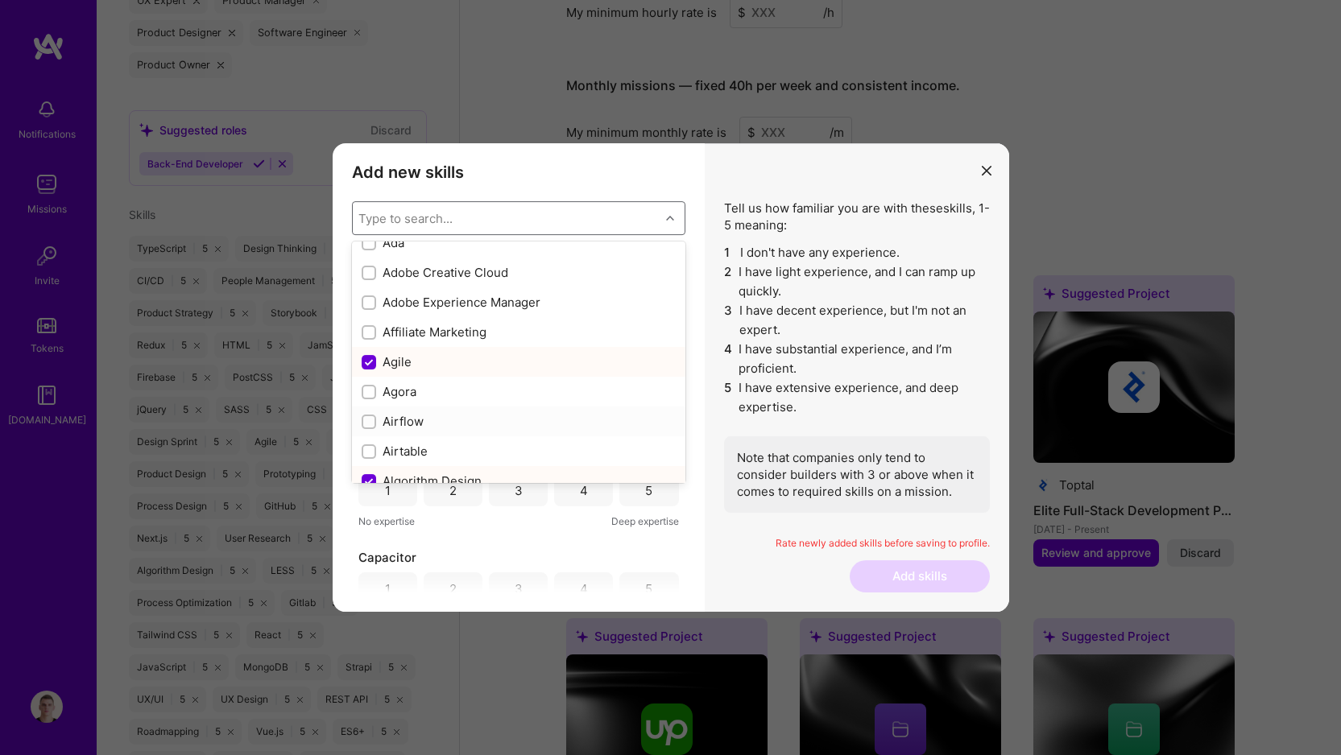
scroll to position [493, 0]
click at [423, 446] on div "Airtable" at bounding box center [519, 452] width 314 height 17
checkbox input "true"
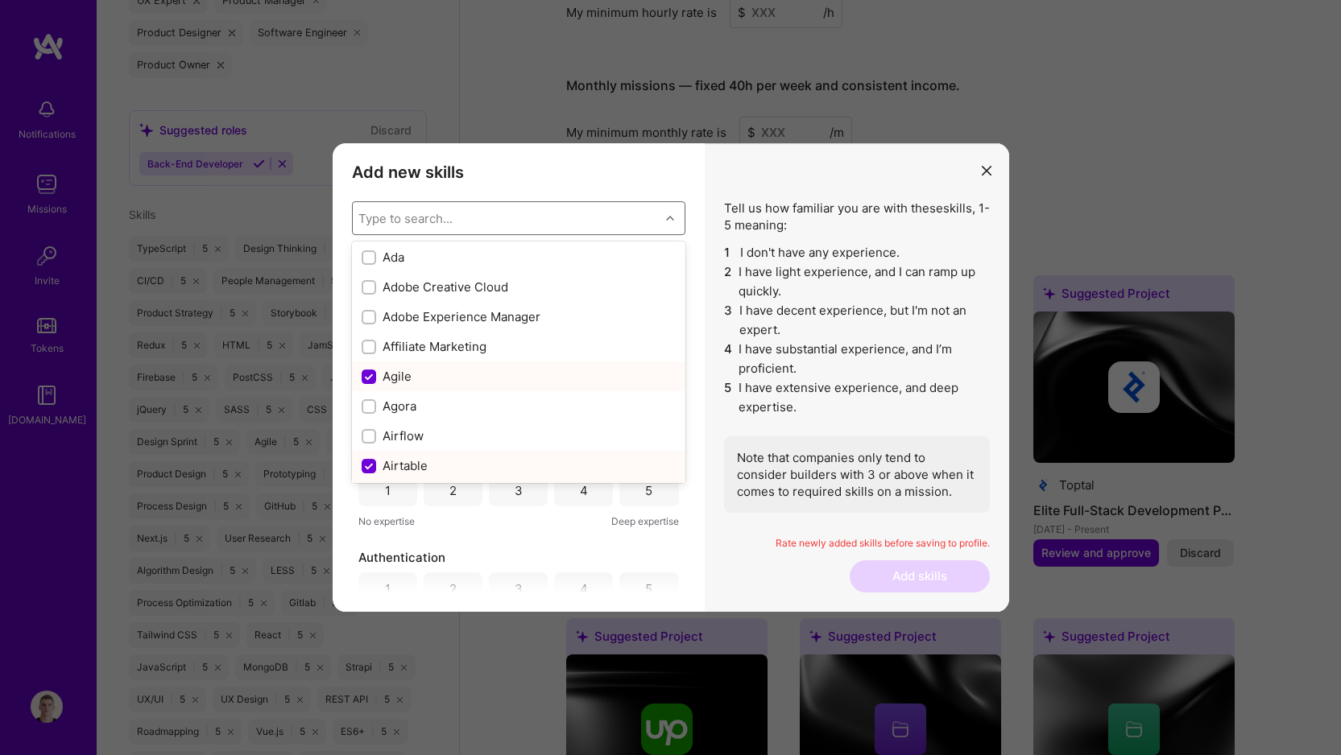
scroll to position [245, 0]
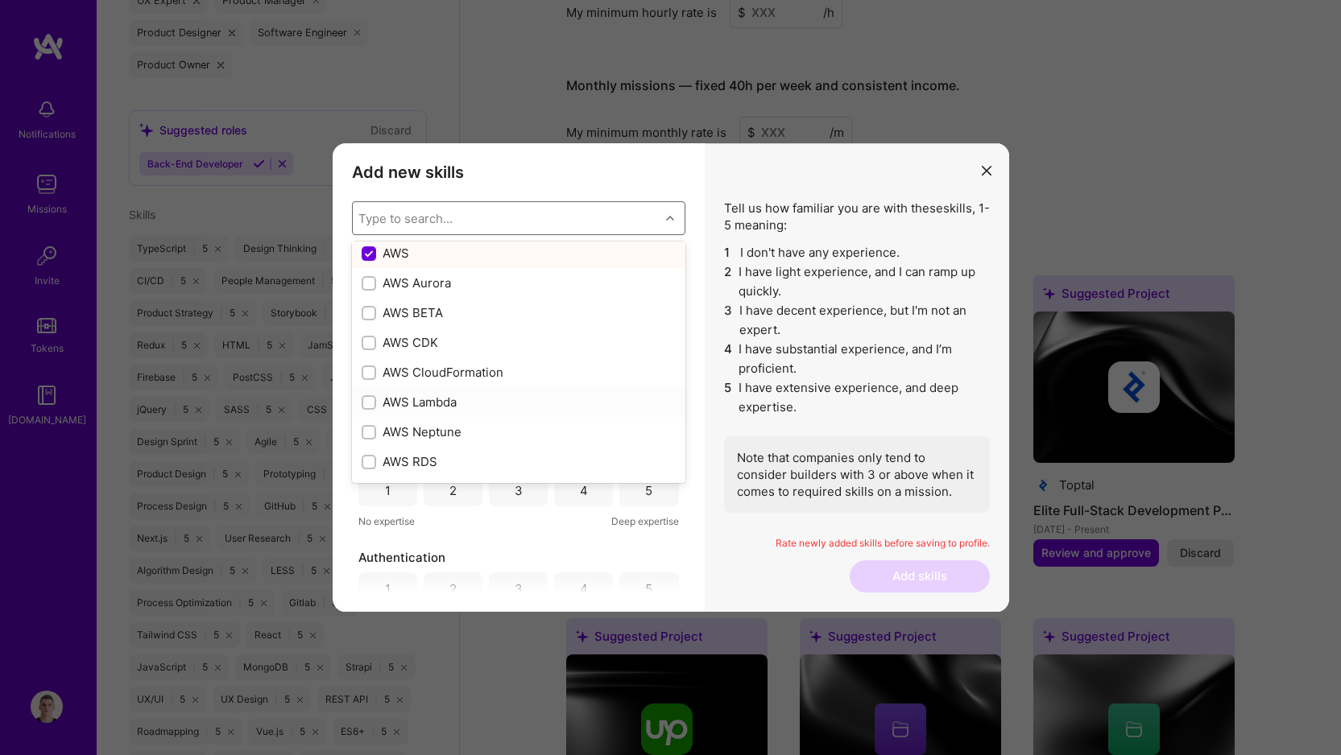
click at [452, 407] on div "AWS Lambda" at bounding box center [519, 402] width 314 height 17
checkbox input "true"
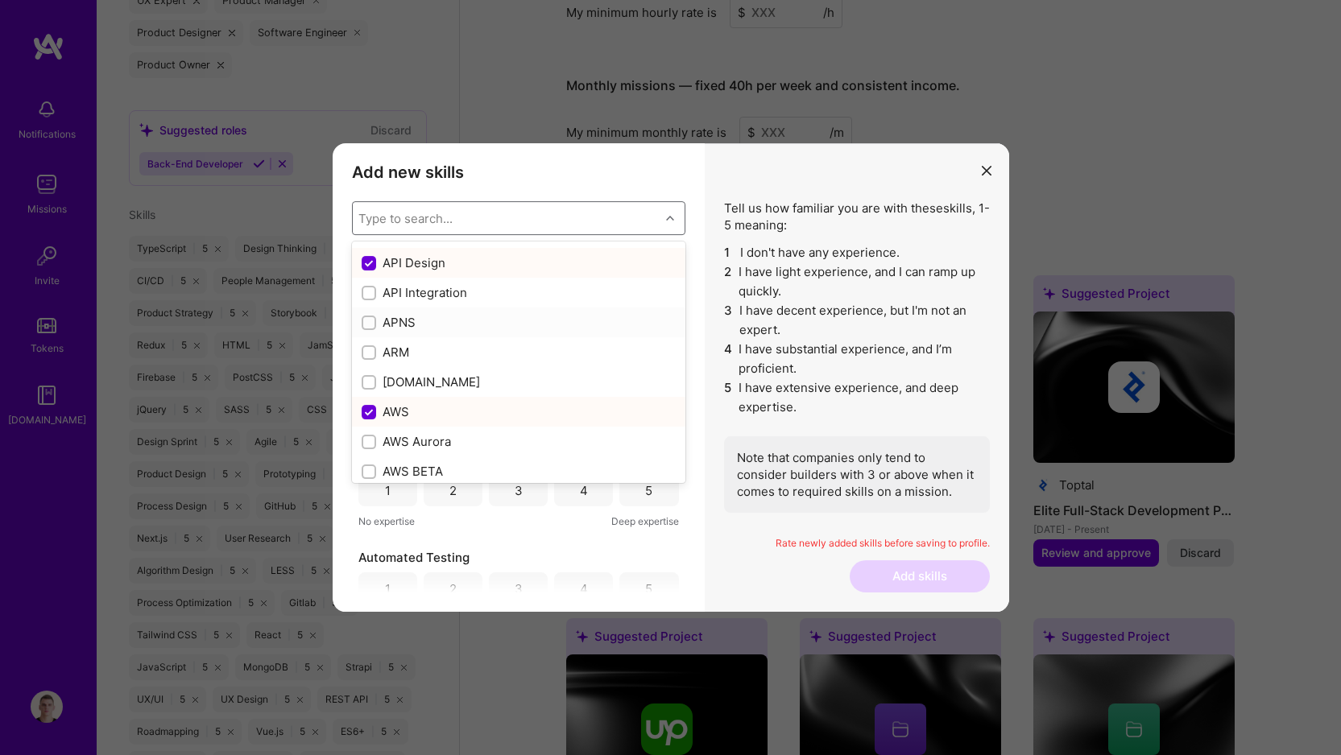
scroll to position [0, 0]
click at [429, 378] on div "API Integration" at bounding box center [519, 378] width 314 height 17
checkbox input "true"
click at [715, 230] on div "Tell us how familiar you are with these skills , 1-5 meaning: 1 I don't have an…" at bounding box center [857, 377] width 304 height 469
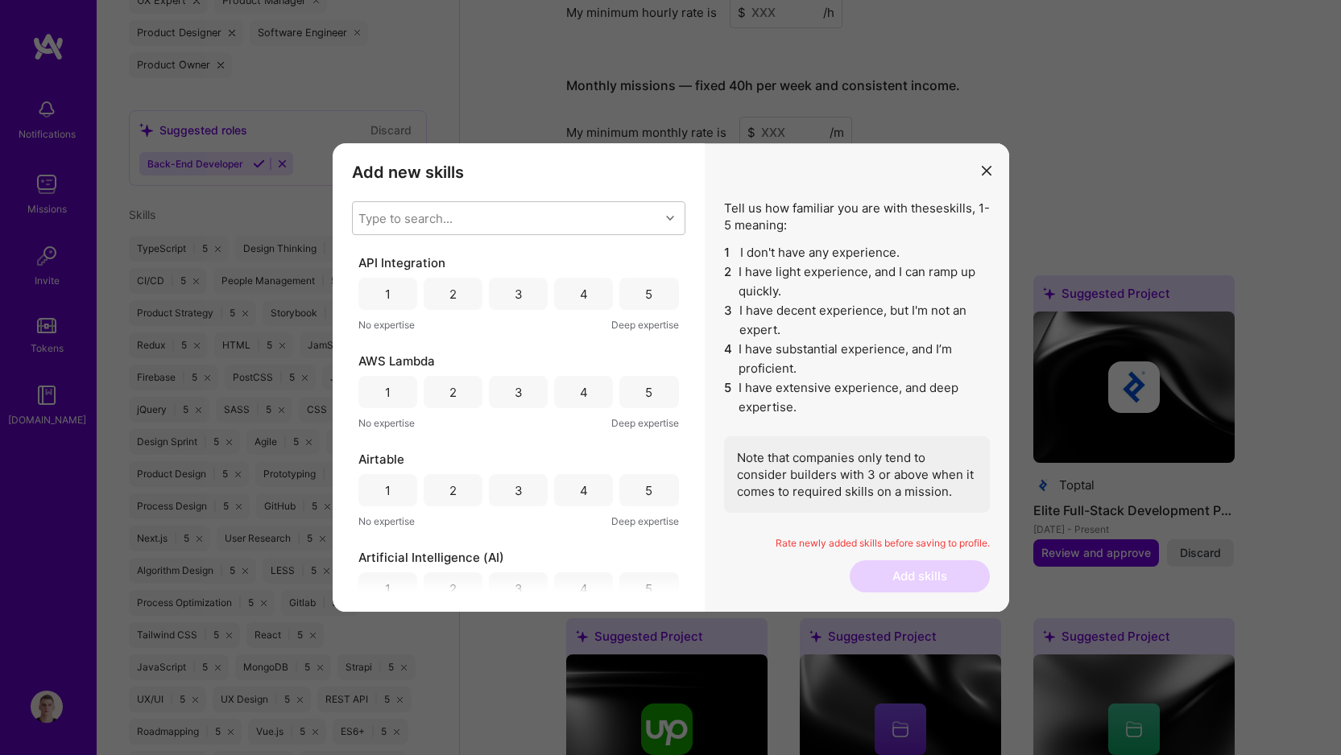
click at [656, 294] on div "5" at bounding box center [648, 294] width 59 height 32
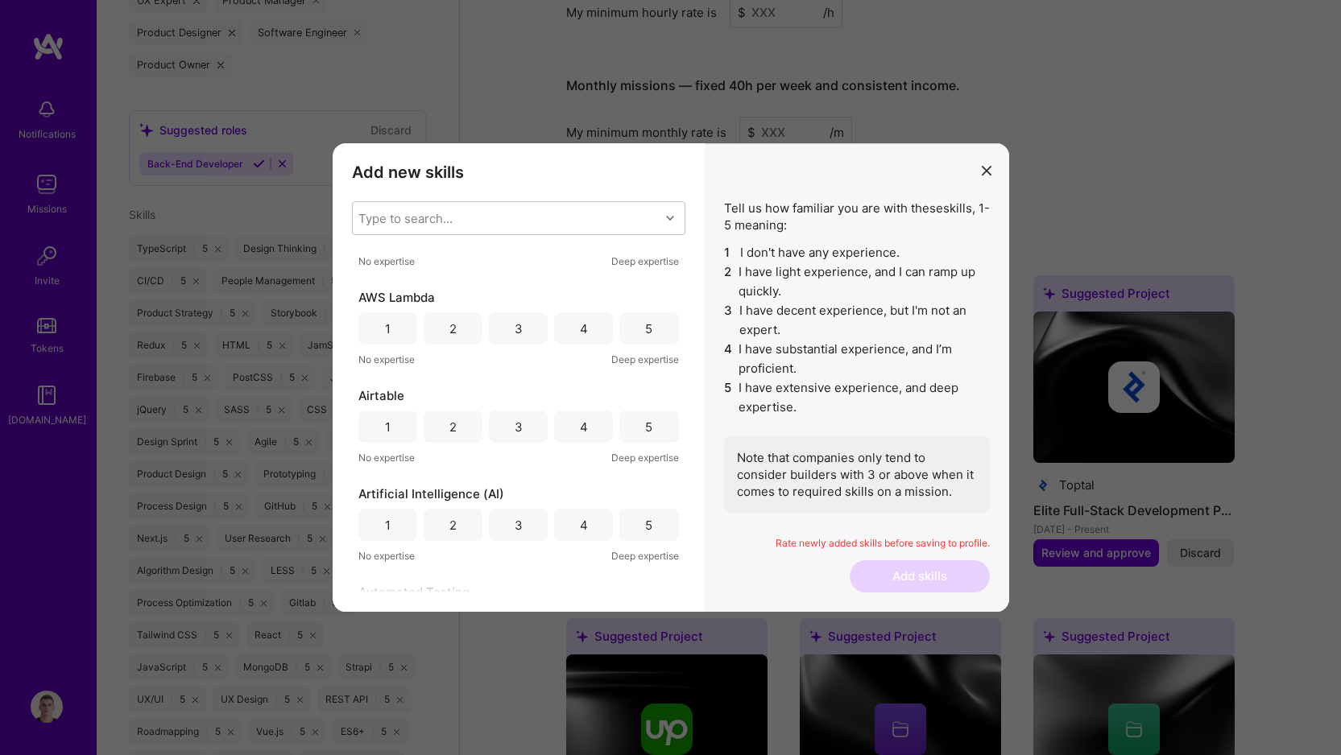
scroll to position [67, 0]
click at [645, 327] on div "5" at bounding box center [648, 325] width 7 height 17
click at [651, 431] on div "5" at bounding box center [648, 423] width 59 height 32
click at [652, 518] on div "5" at bounding box center [648, 522] width 59 height 32
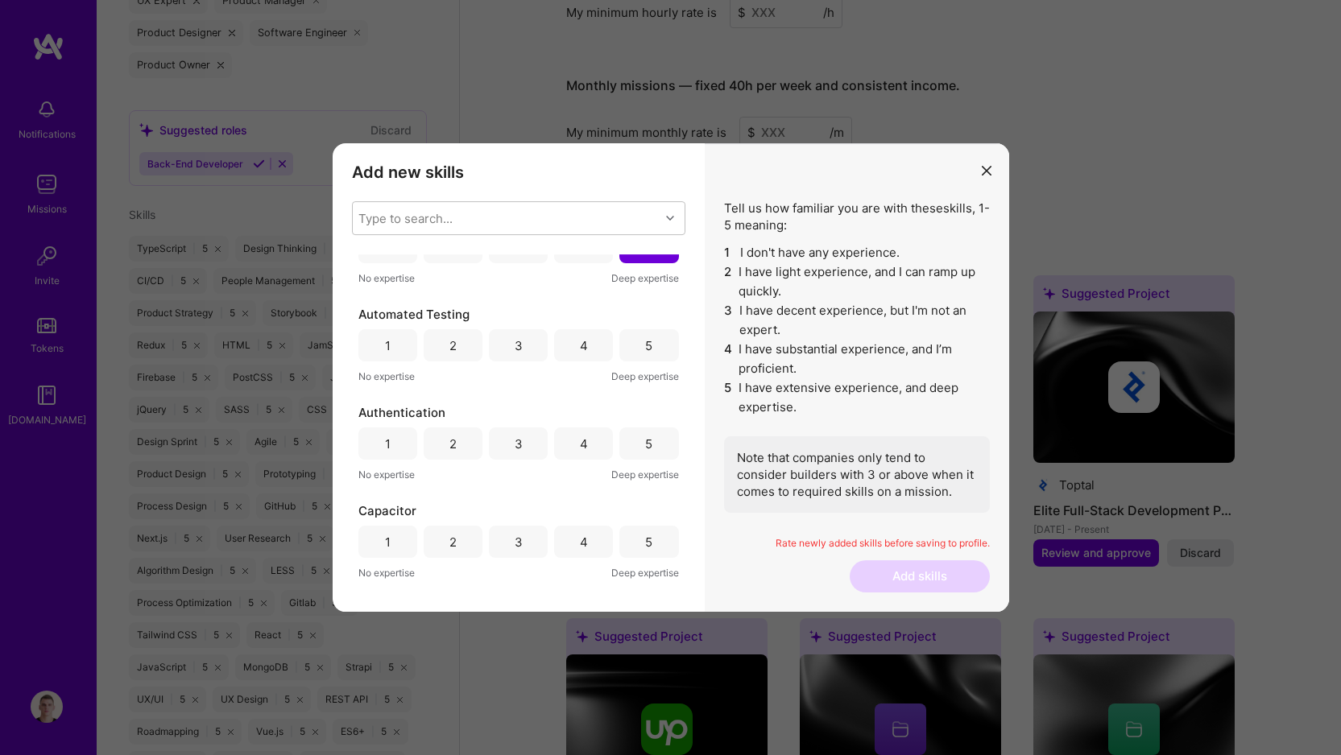
click at [645, 349] on div "5" at bounding box center [648, 345] width 7 height 17
click at [645, 457] on div "5" at bounding box center [648, 444] width 59 height 32
click at [644, 531] on div "5" at bounding box center [648, 542] width 59 height 32
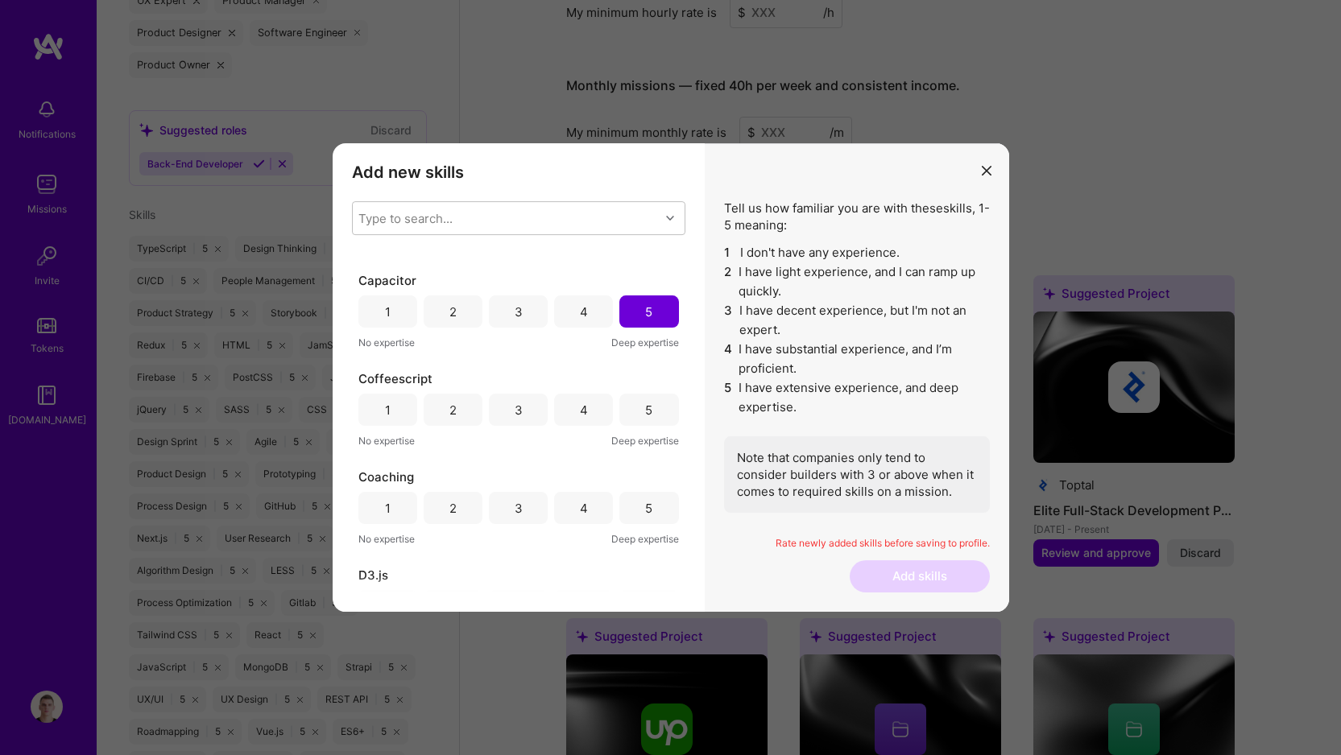
scroll to position [573, 0]
click at [645, 401] on div "5" at bounding box center [648, 408] width 7 height 17
click at [645, 503] on div "5" at bounding box center [648, 506] width 7 height 17
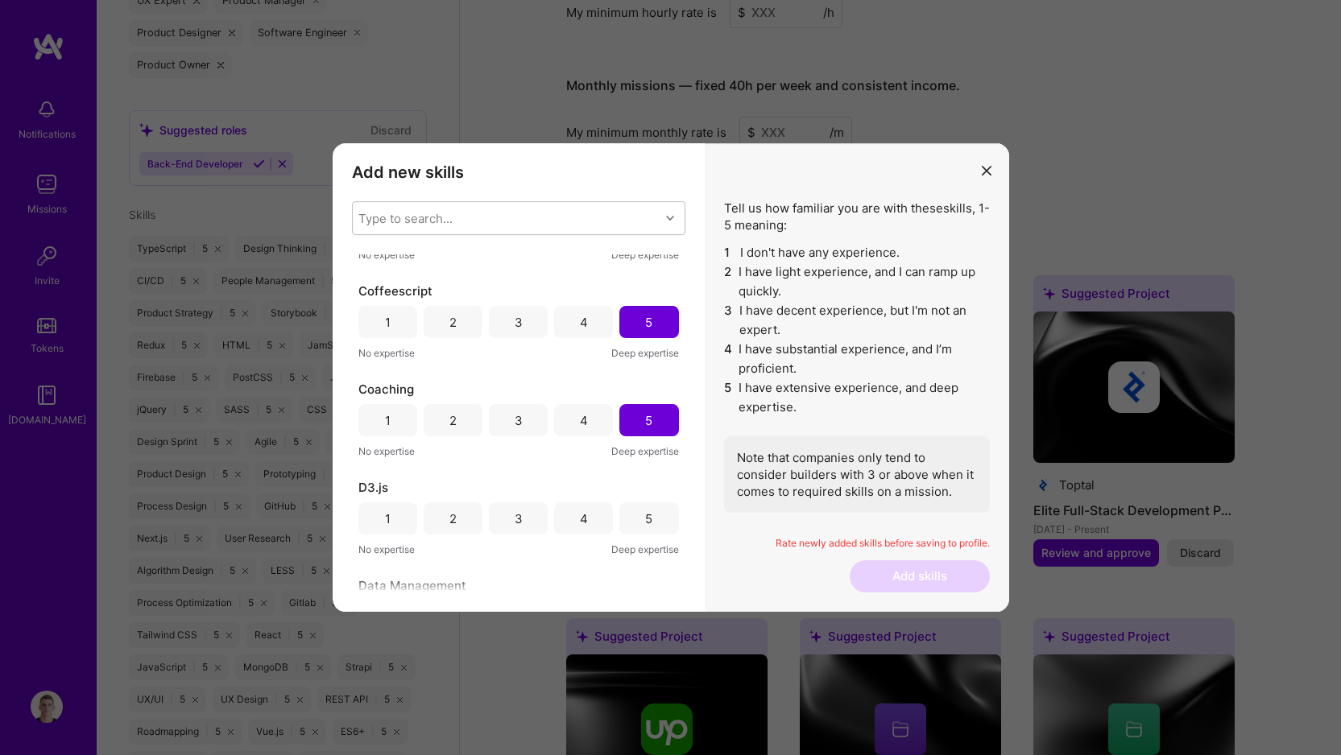
scroll to position [790, 0]
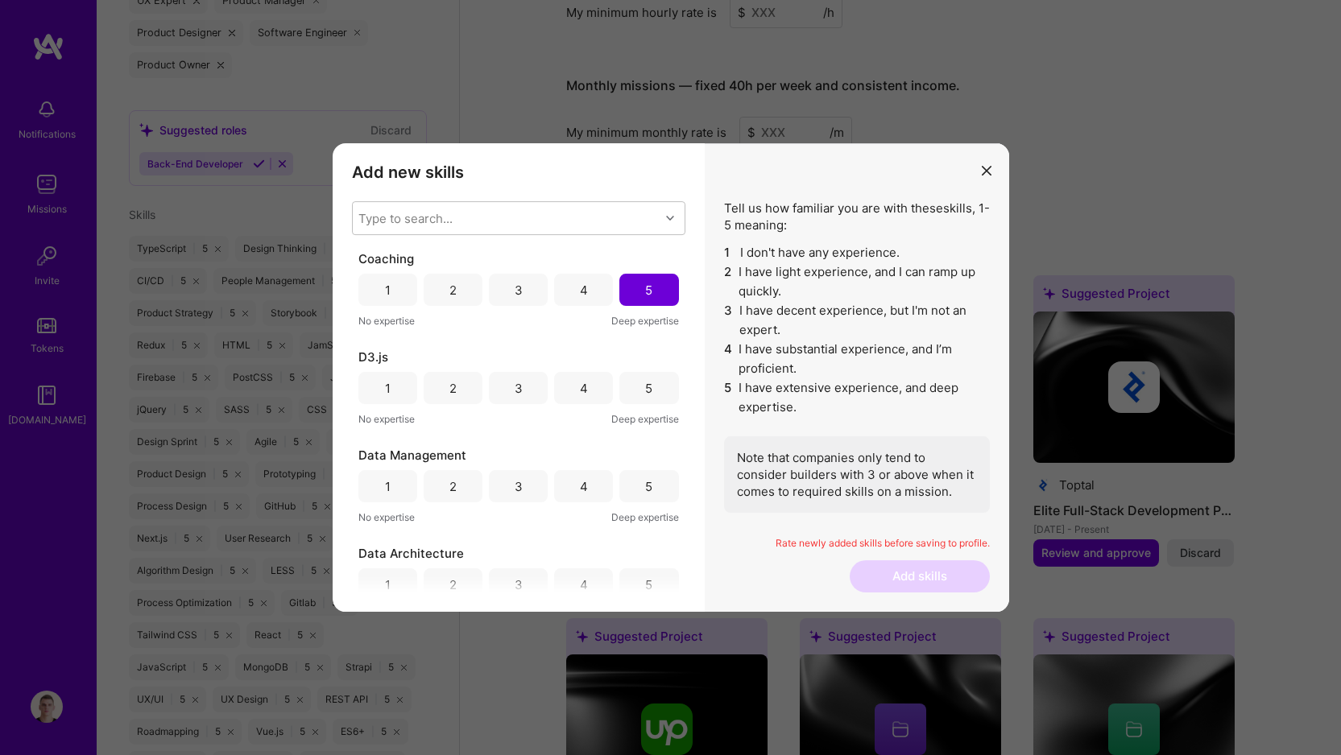
click at [635, 387] on div "5" at bounding box center [648, 388] width 59 height 32
click at [651, 489] on div "5" at bounding box center [648, 486] width 59 height 32
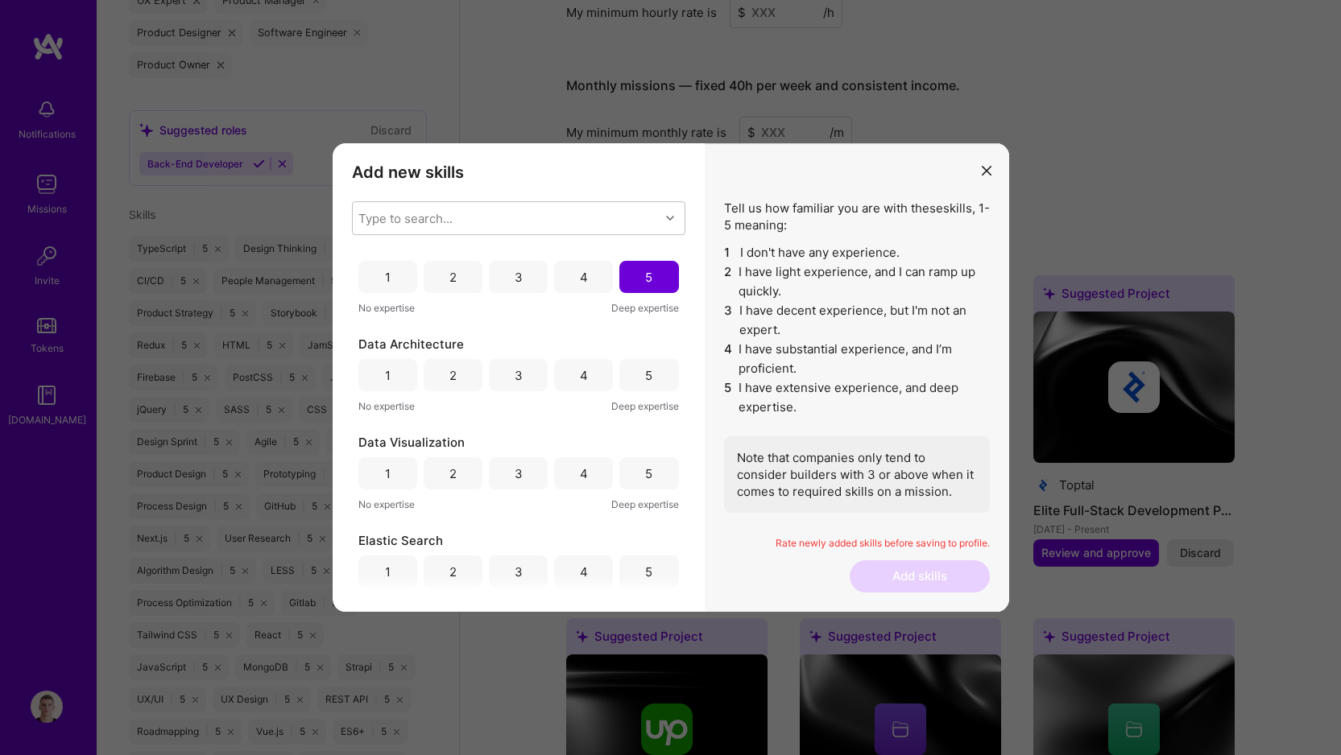
scroll to position [1017, 0]
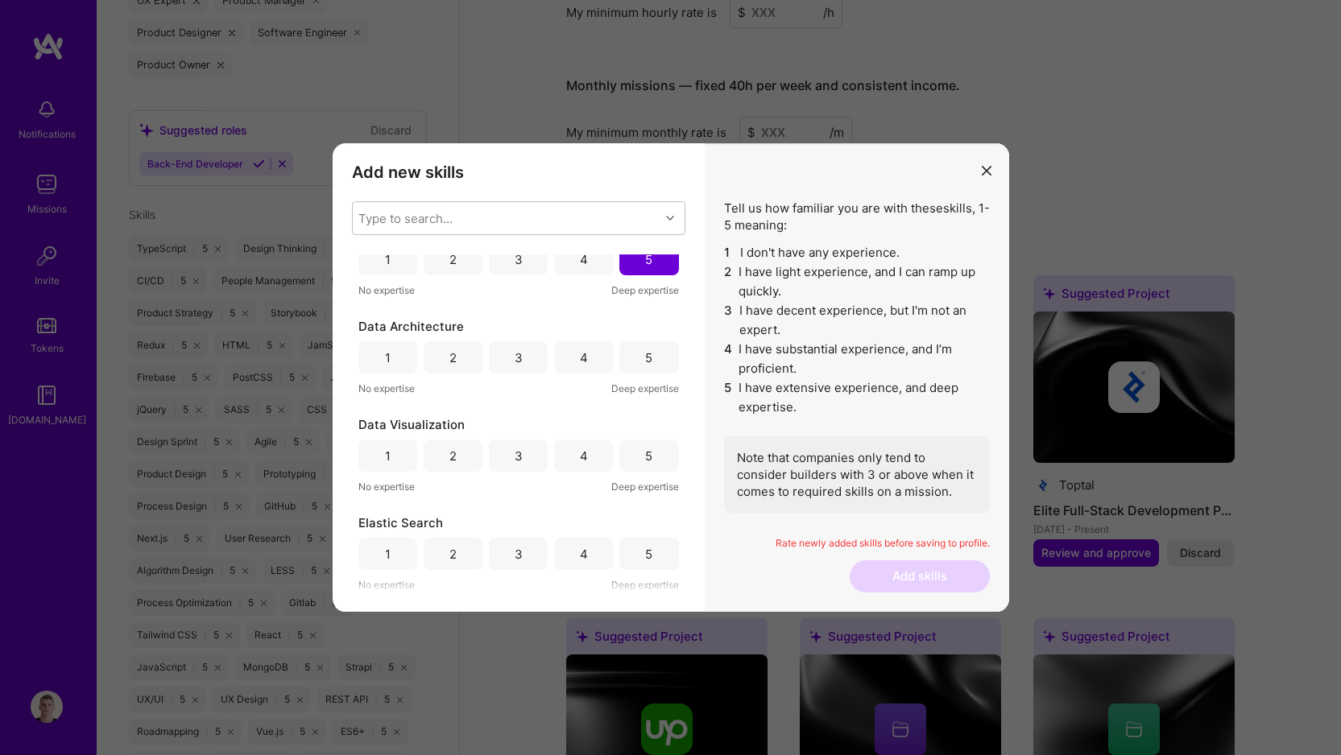
click at [645, 360] on div "5" at bounding box center [648, 357] width 7 height 17
click at [645, 449] on div "5" at bounding box center [648, 456] width 7 height 17
click at [654, 560] on div "5" at bounding box center [648, 554] width 59 height 32
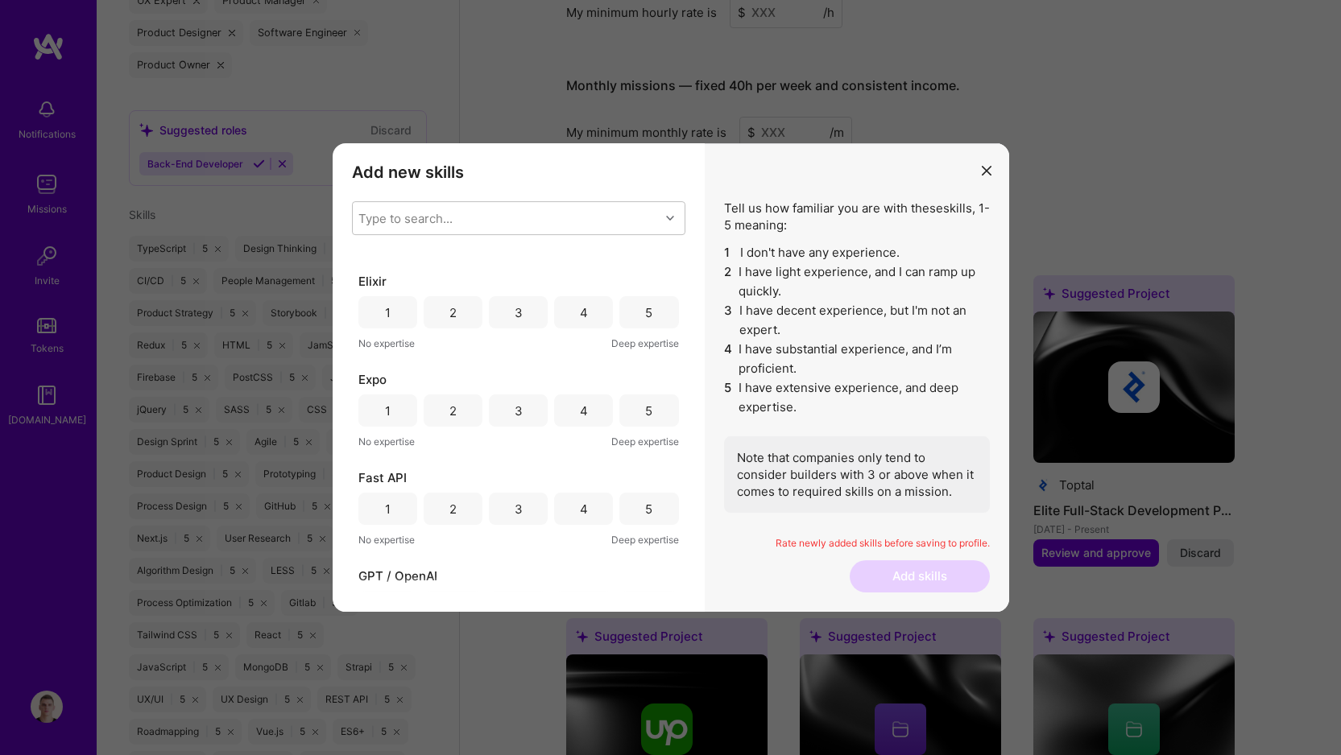
click at [643, 420] on div "5" at bounding box center [648, 411] width 59 height 32
click at [646, 308] on div "5" at bounding box center [648, 312] width 7 height 17
click at [645, 514] on div "5" at bounding box center [648, 509] width 7 height 17
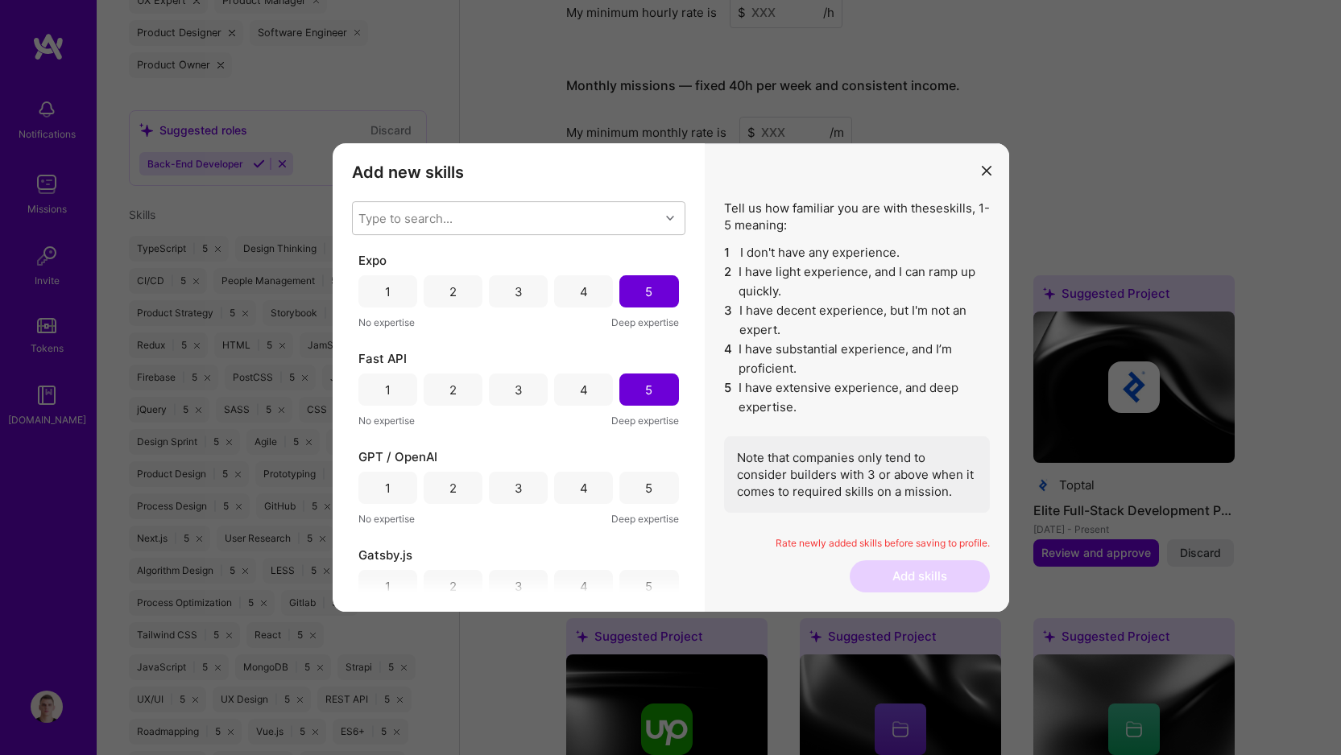
click at [645, 483] on div "5" at bounding box center [648, 488] width 7 height 17
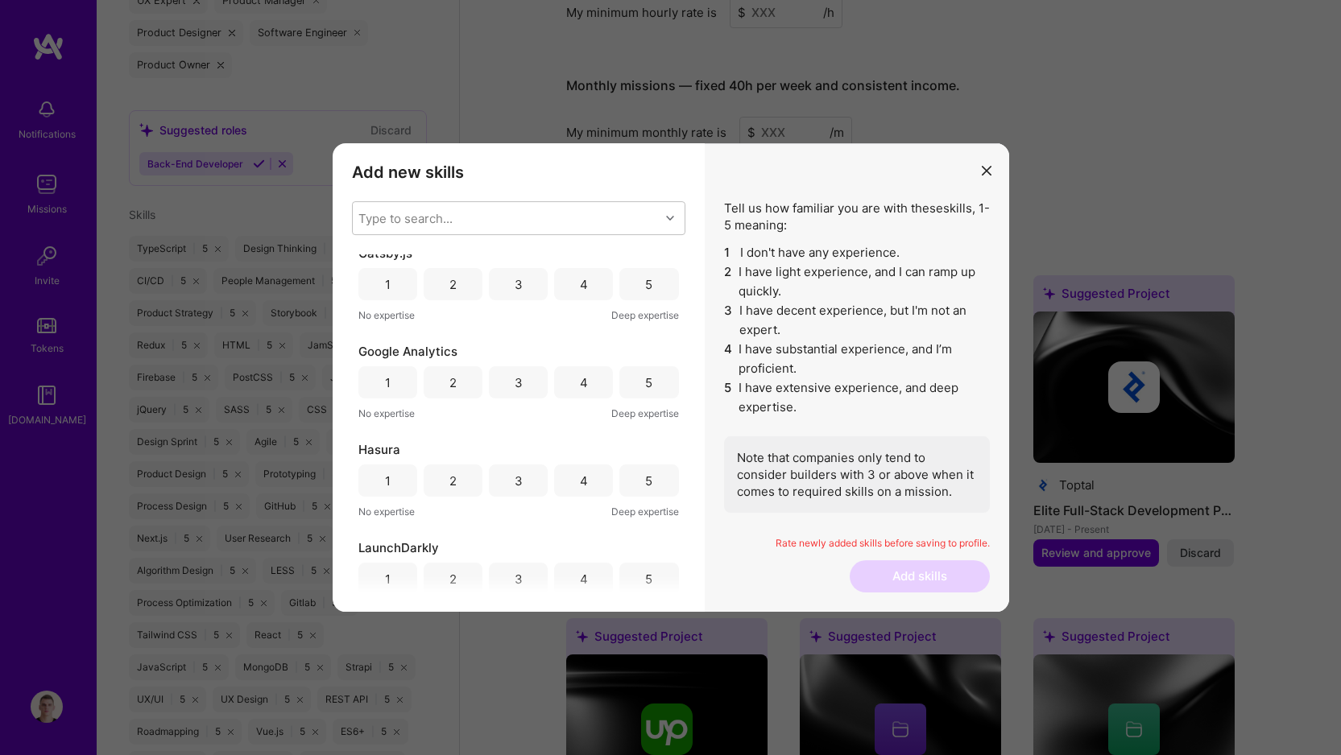
click at [647, 288] on div "5" at bounding box center [648, 284] width 59 height 32
click at [643, 393] on div "5" at bounding box center [648, 382] width 59 height 32
click at [645, 481] on div "5" at bounding box center [648, 481] width 7 height 17
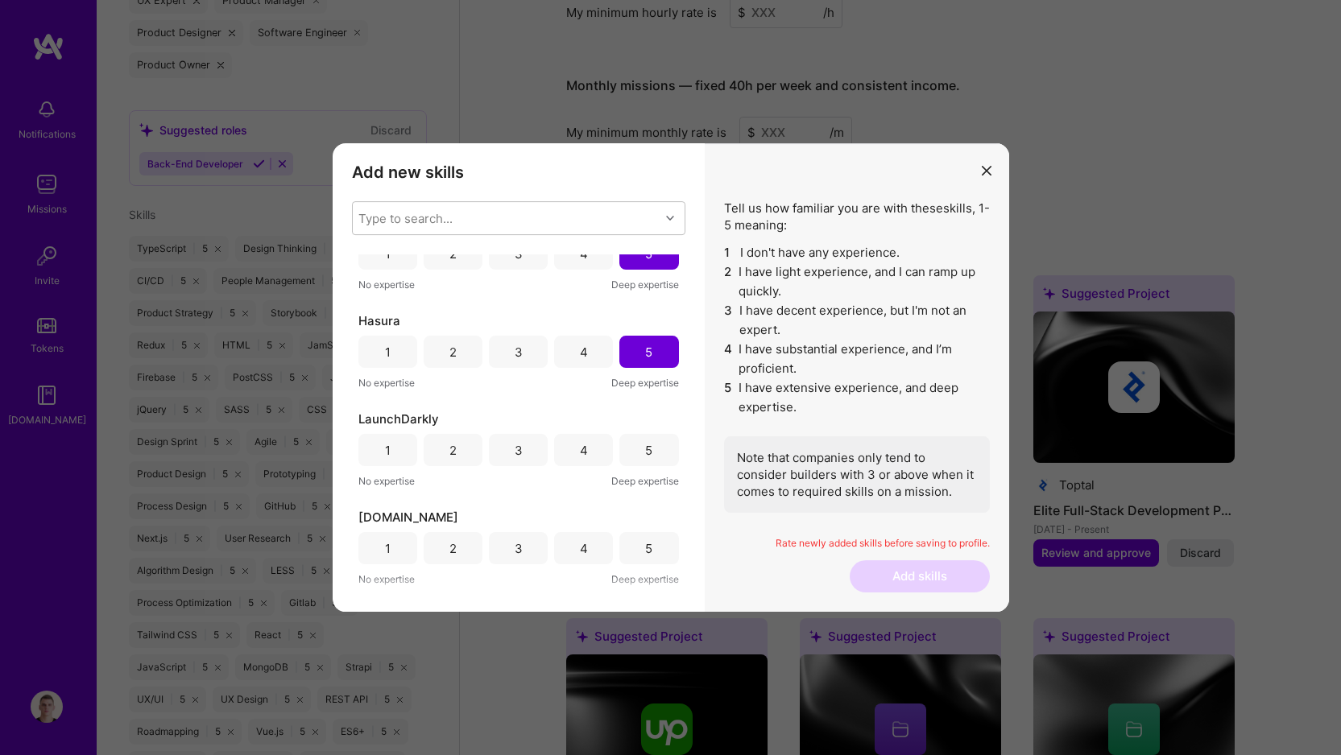
scroll to position [1908, 0]
click at [645, 444] on div "5" at bounding box center [648, 448] width 7 height 17
click at [645, 552] on div "5" at bounding box center [648, 547] width 7 height 17
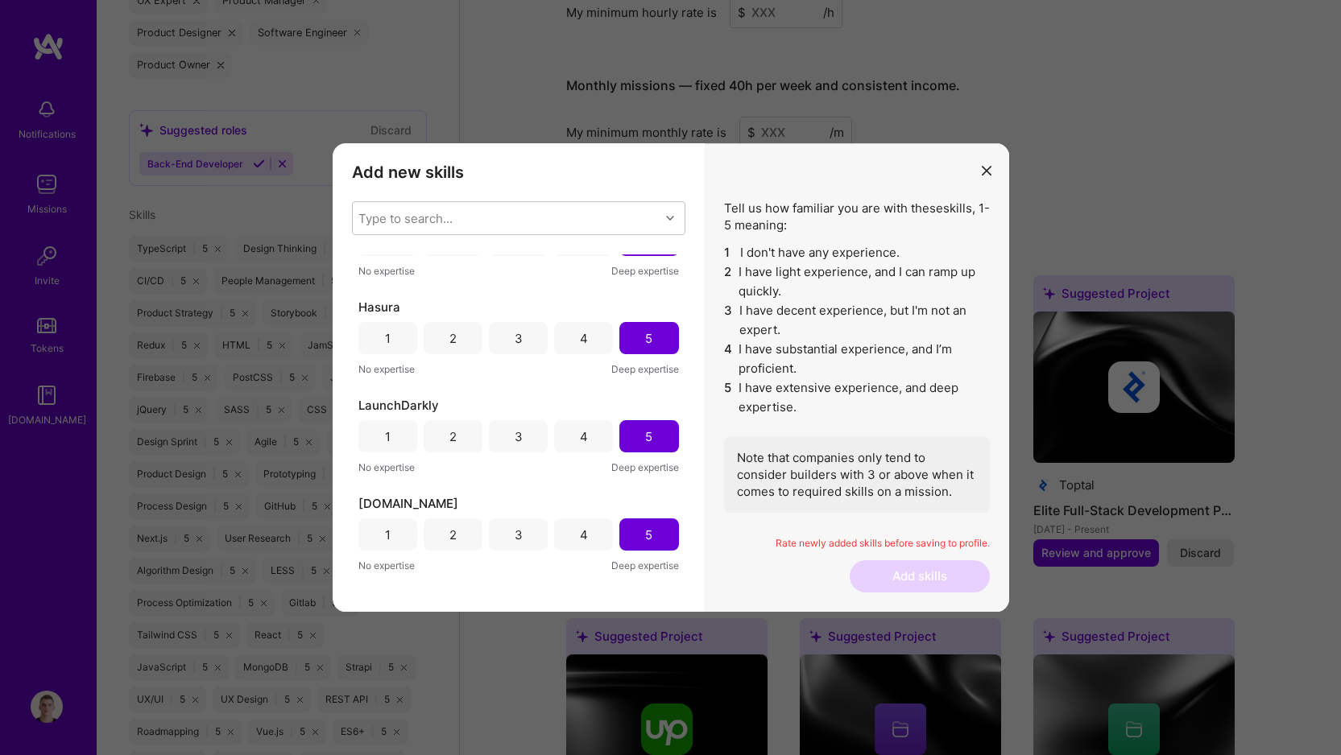
scroll to position [2186, 0]
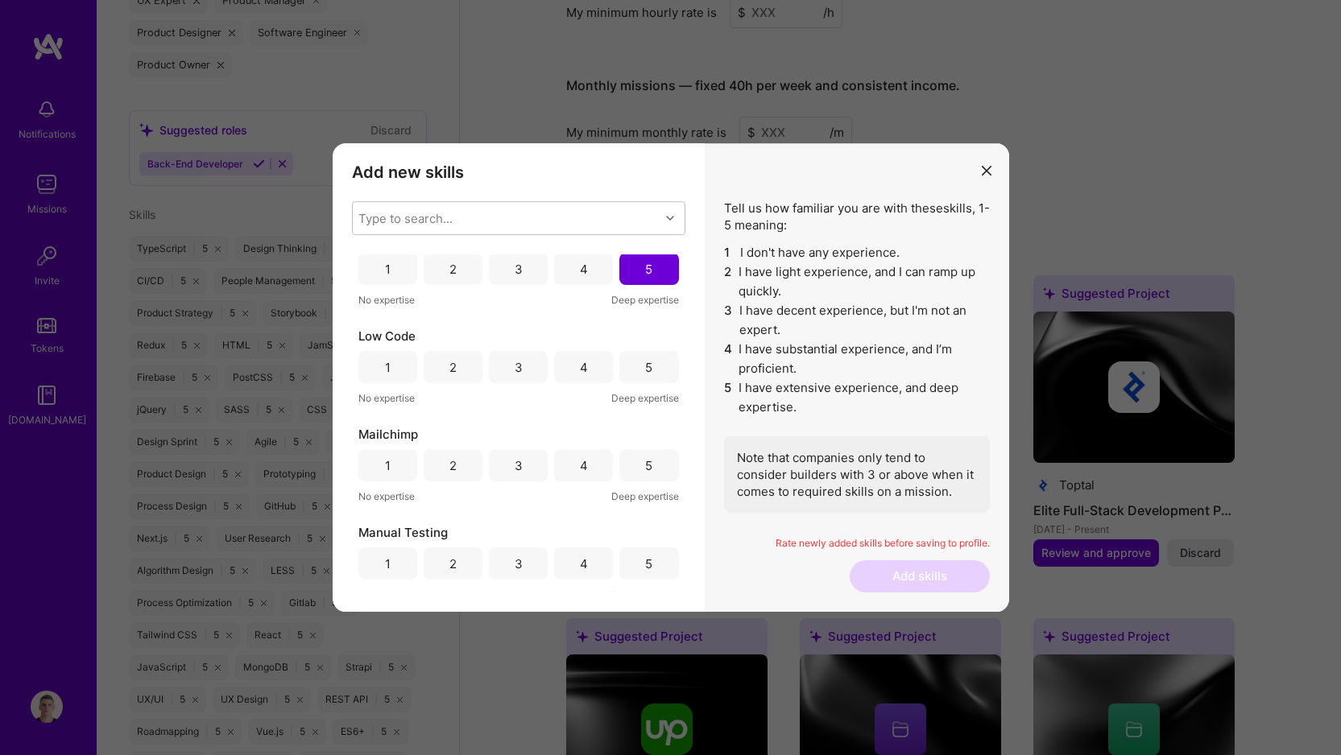
click at [640, 384] on div "Low Code 1 2 3 4 5 No expertise Deep expertise" at bounding box center [518, 367] width 320 height 79
click at [640, 381] on div "5" at bounding box center [648, 367] width 59 height 32
click at [647, 474] on div "5" at bounding box center [648, 465] width 59 height 32
click at [649, 570] on div "5" at bounding box center [648, 564] width 59 height 32
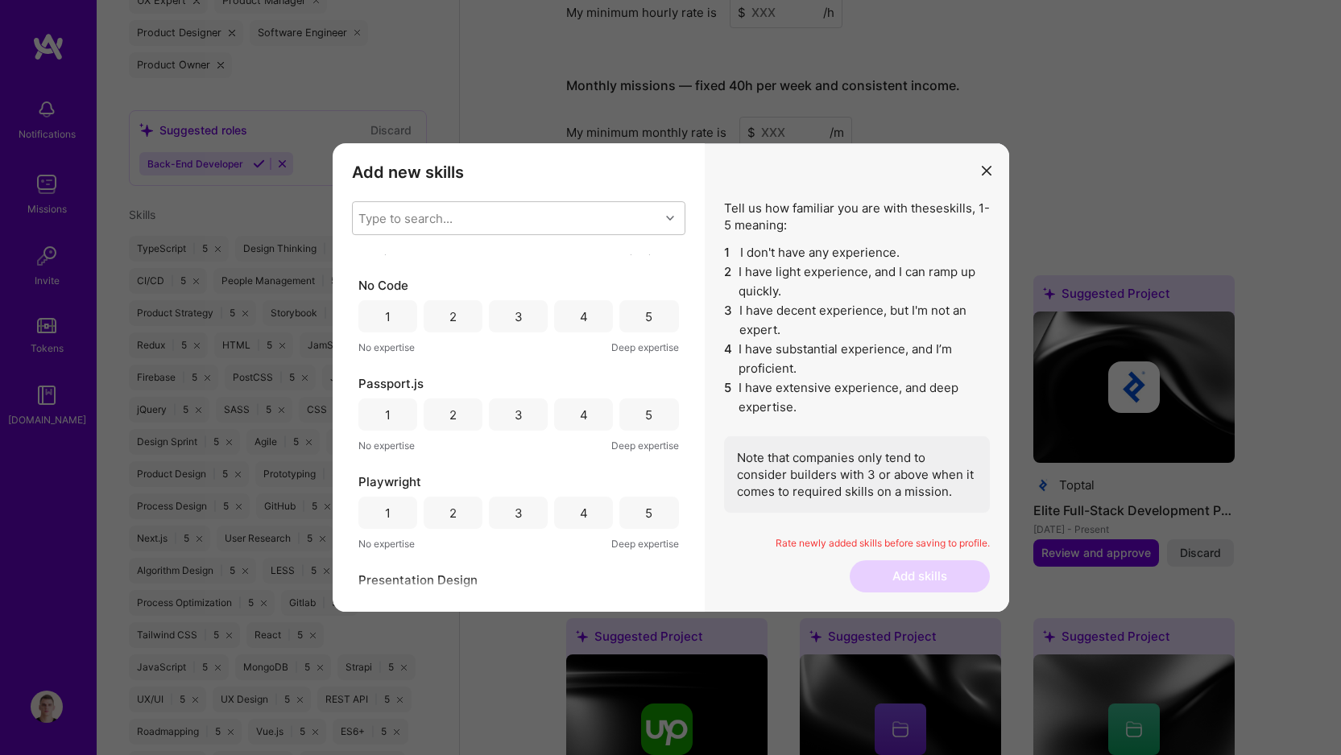
scroll to position [2558, 0]
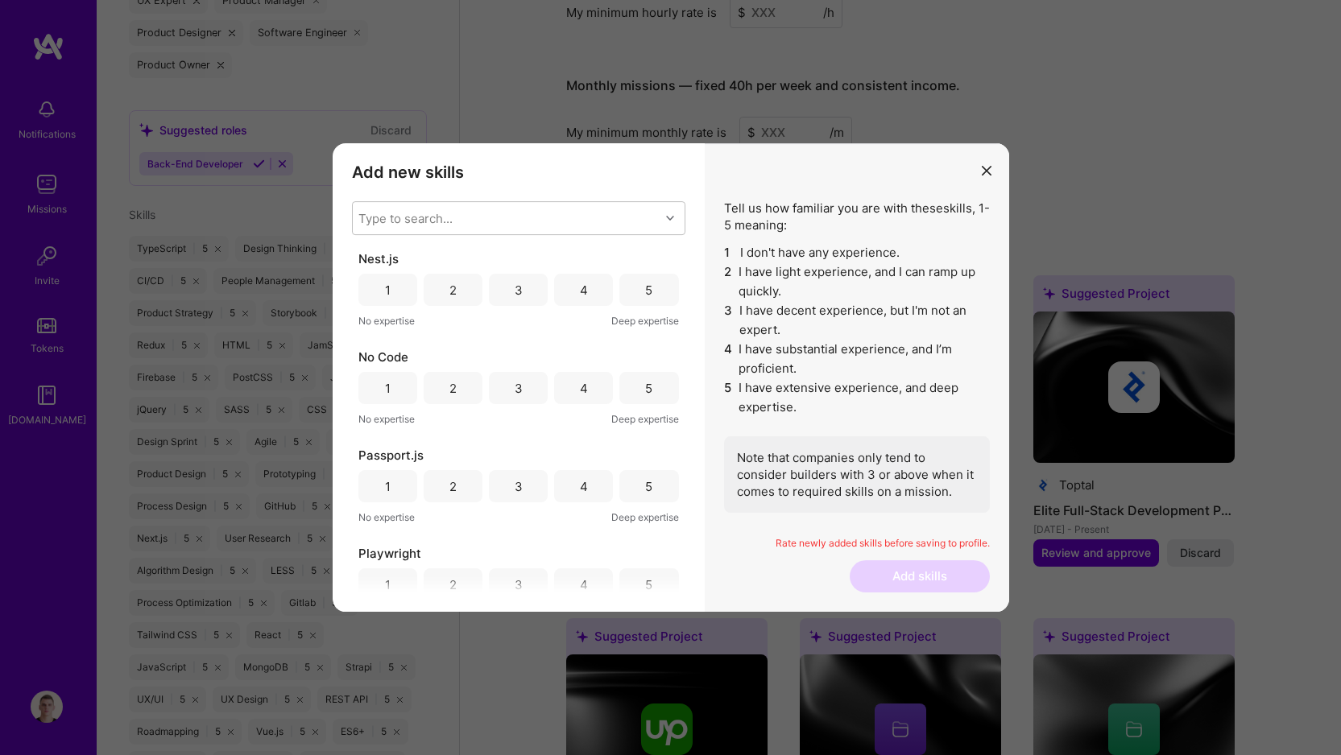
click at [645, 284] on div "5" at bounding box center [648, 290] width 7 height 17
click at [637, 384] on div "5" at bounding box center [648, 388] width 59 height 32
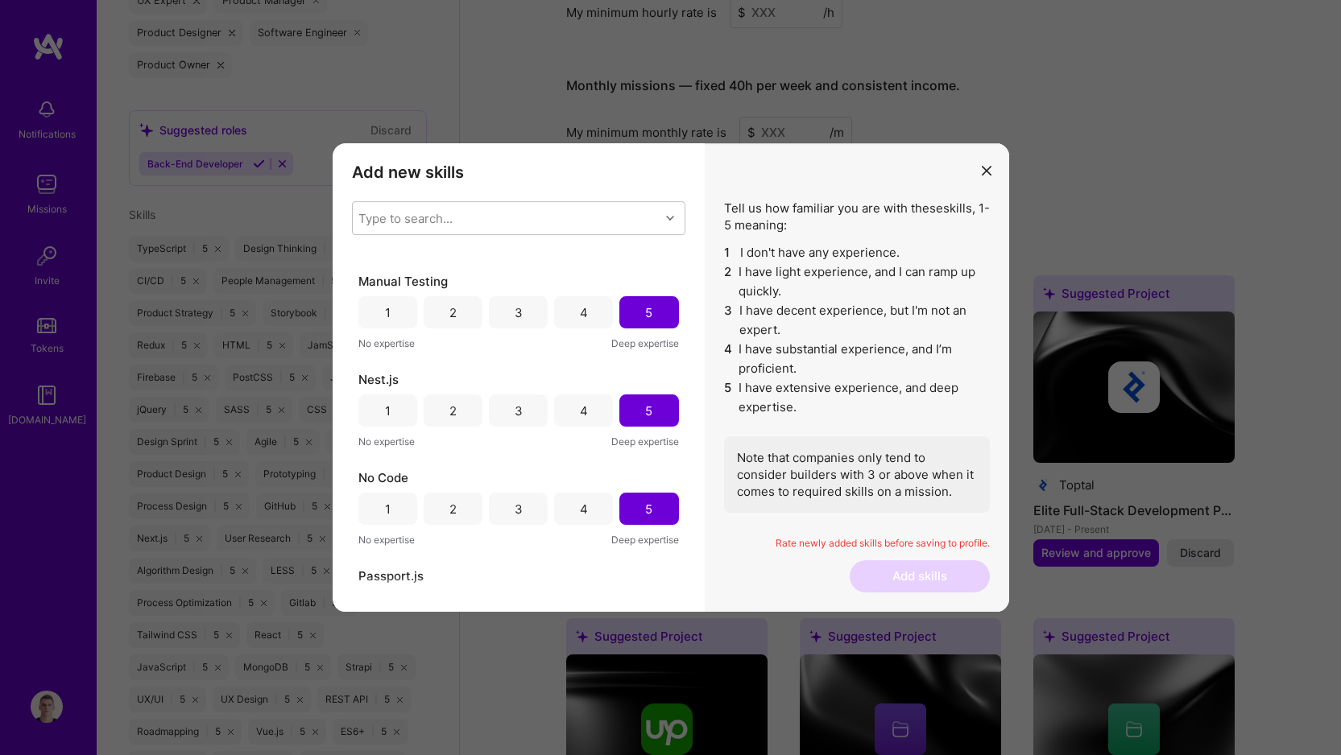
scroll to position [2648, 0]
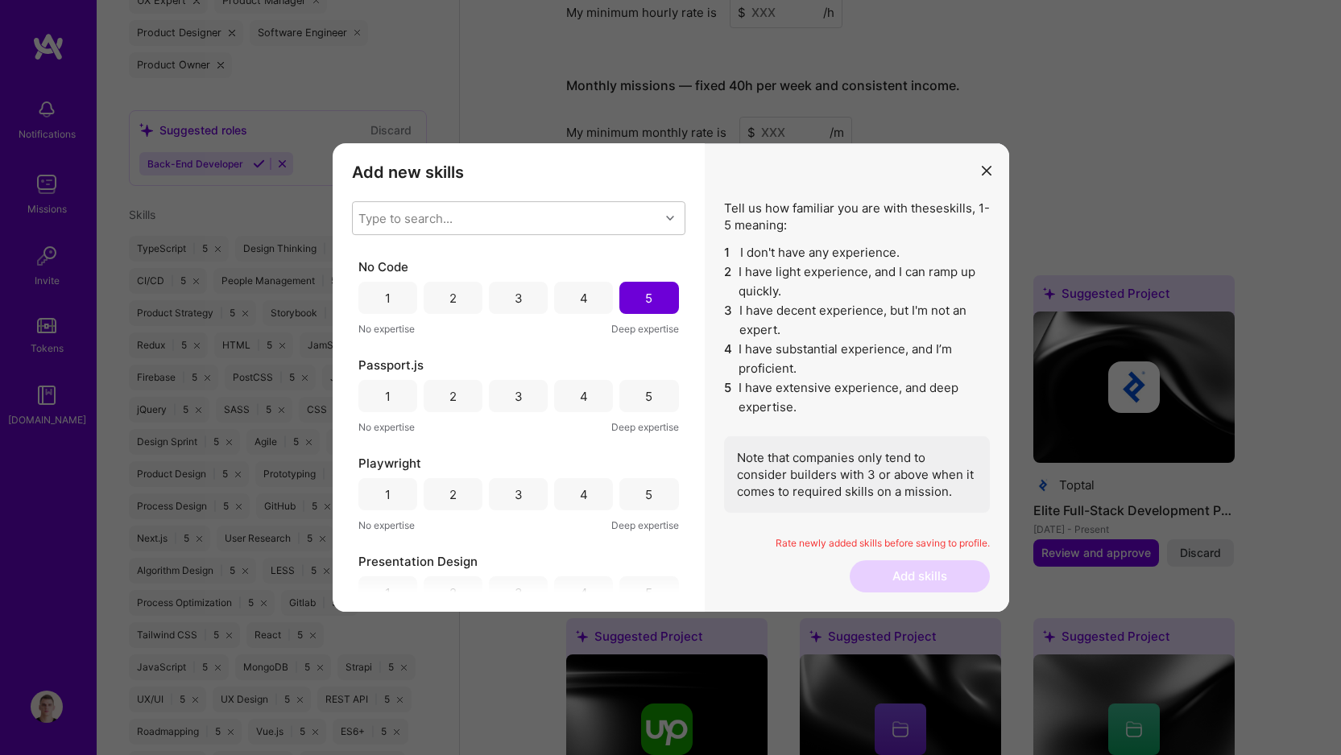
click at [645, 403] on div "5" at bounding box center [648, 396] width 7 height 17
click at [654, 491] on div "5" at bounding box center [648, 494] width 59 height 32
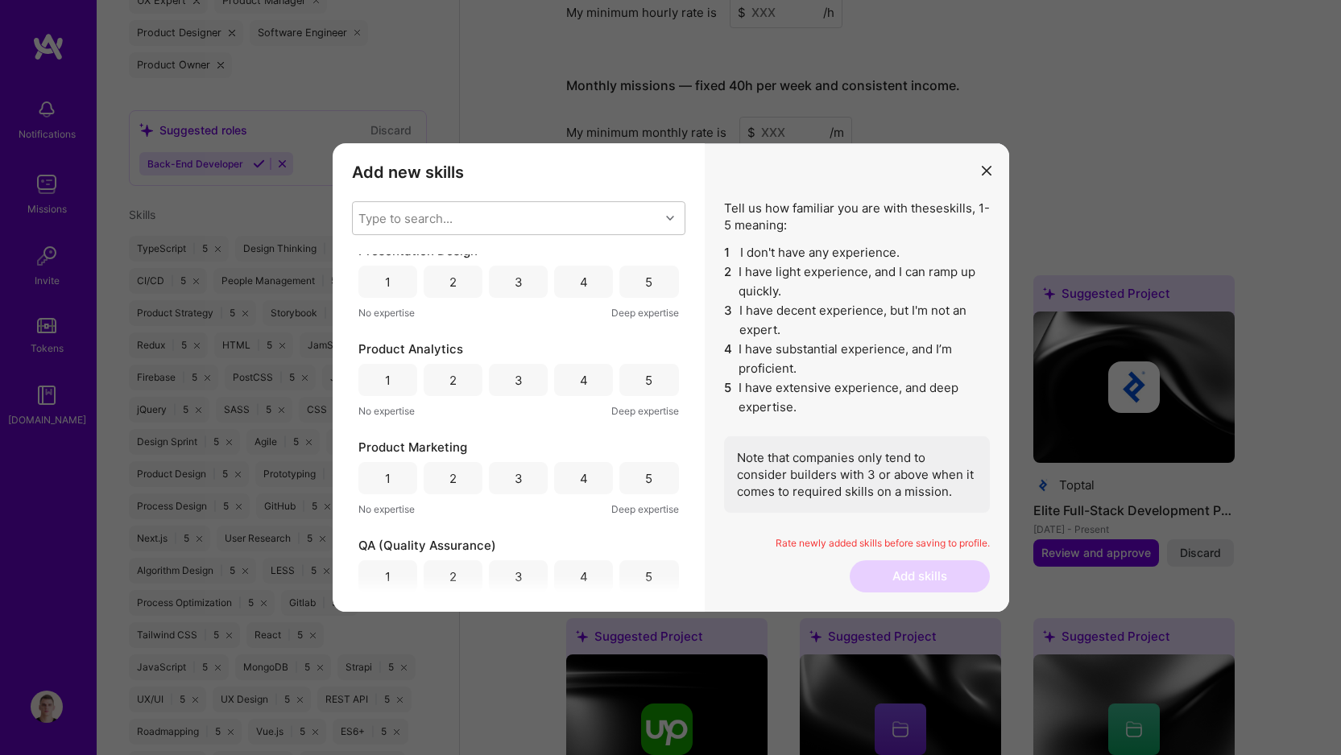
click at [651, 374] on div "5" at bounding box center [648, 380] width 59 height 32
click at [646, 266] on div "5" at bounding box center [648, 282] width 59 height 32
click at [645, 477] on div "5" at bounding box center [648, 478] width 7 height 17
click at [650, 564] on div "5" at bounding box center [648, 576] width 59 height 32
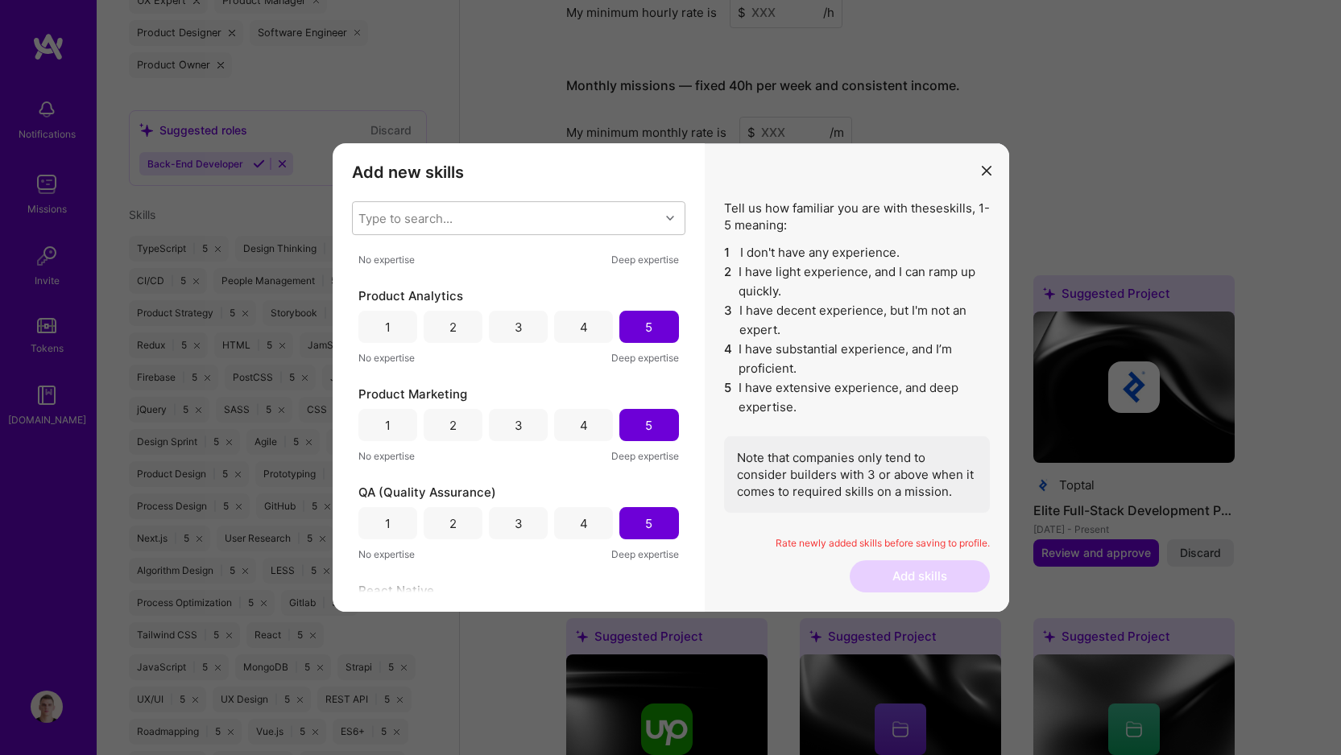
scroll to position [3222, 0]
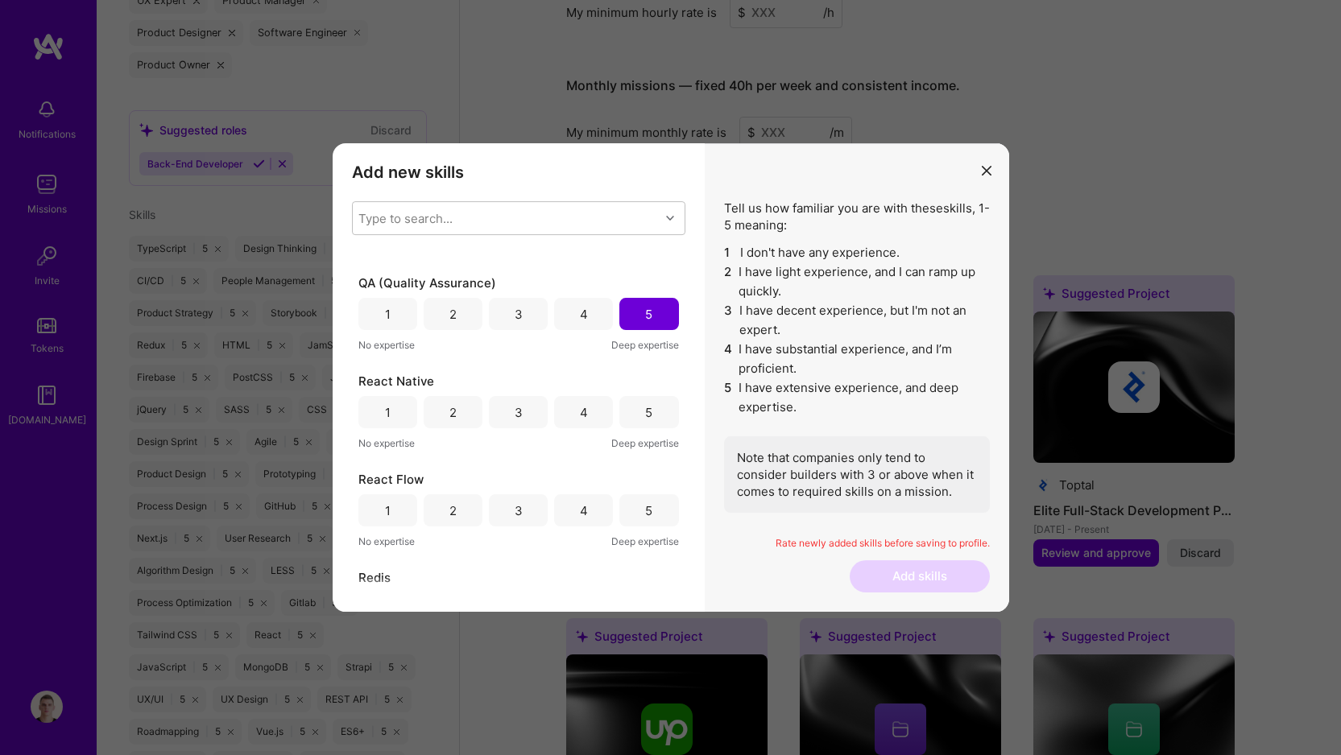
click at [650, 418] on div "5" at bounding box center [648, 412] width 59 height 32
click at [650, 505] on div "5" at bounding box center [648, 510] width 59 height 32
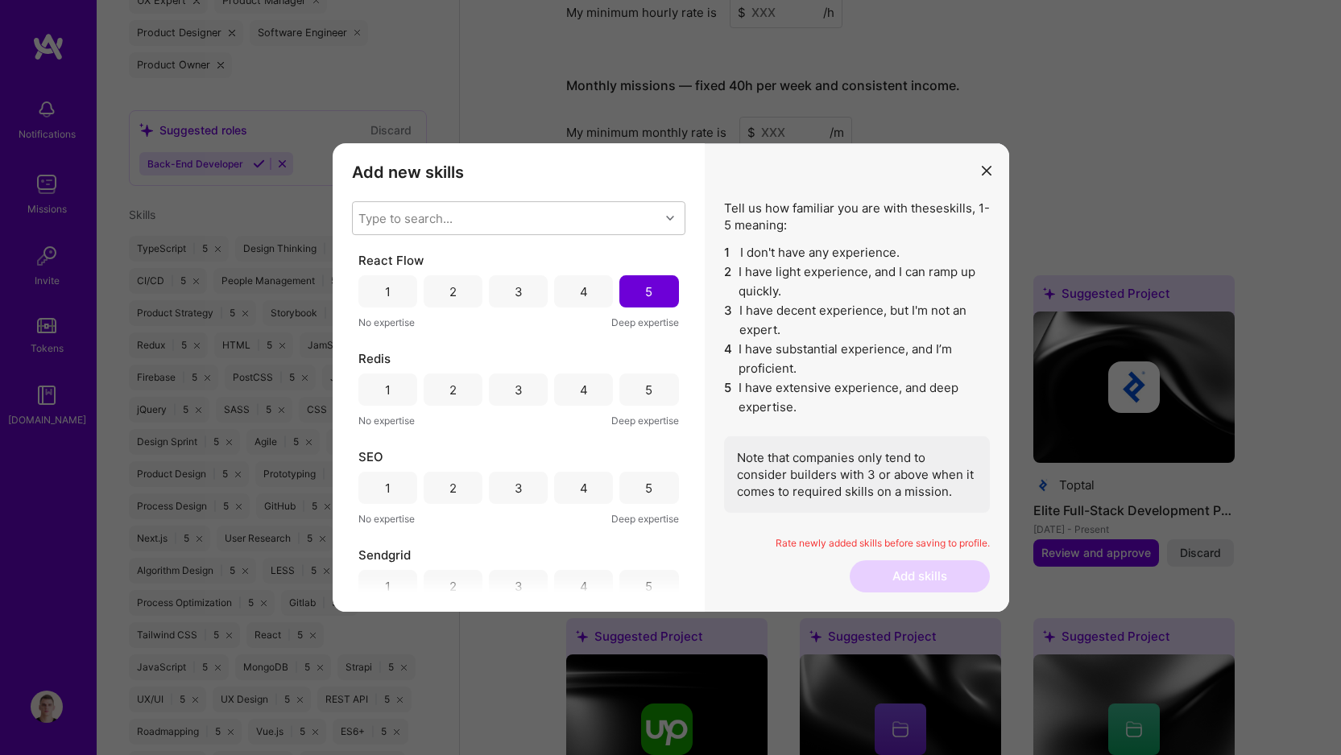
scroll to position [3461, 0]
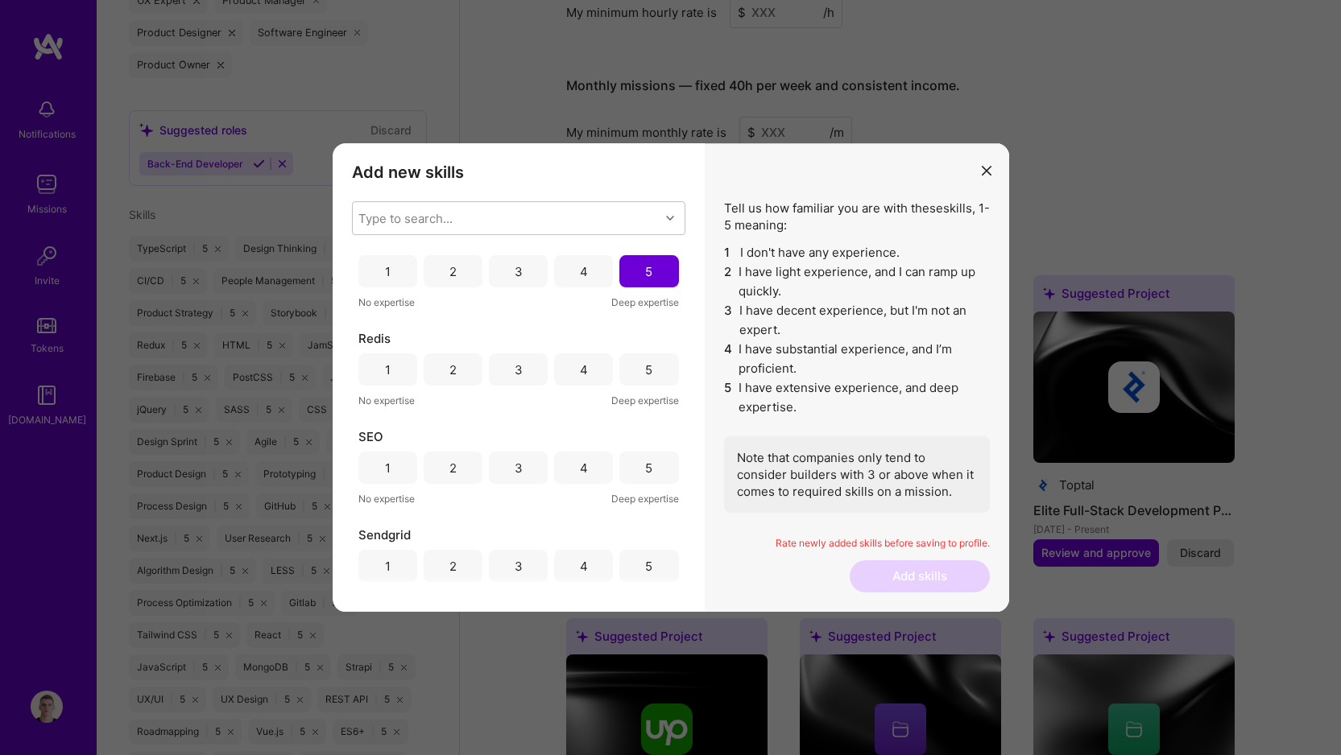
click at [639, 371] on div "5" at bounding box center [648, 369] width 59 height 32
drag, startPoint x: 639, startPoint y: 447, endPoint x: 639, endPoint y: 458, distance: 11.3
click at [639, 447] on div "SEO 1 2 3 4 5 No expertise Deep expertise" at bounding box center [518, 467] width 320 height 79
click at [645, 460] on div "5" at bounding box center [648, 468] width 7 height 17
click at [645, 564] on div "5" at bounding box center [648, 566] width 7 height 17
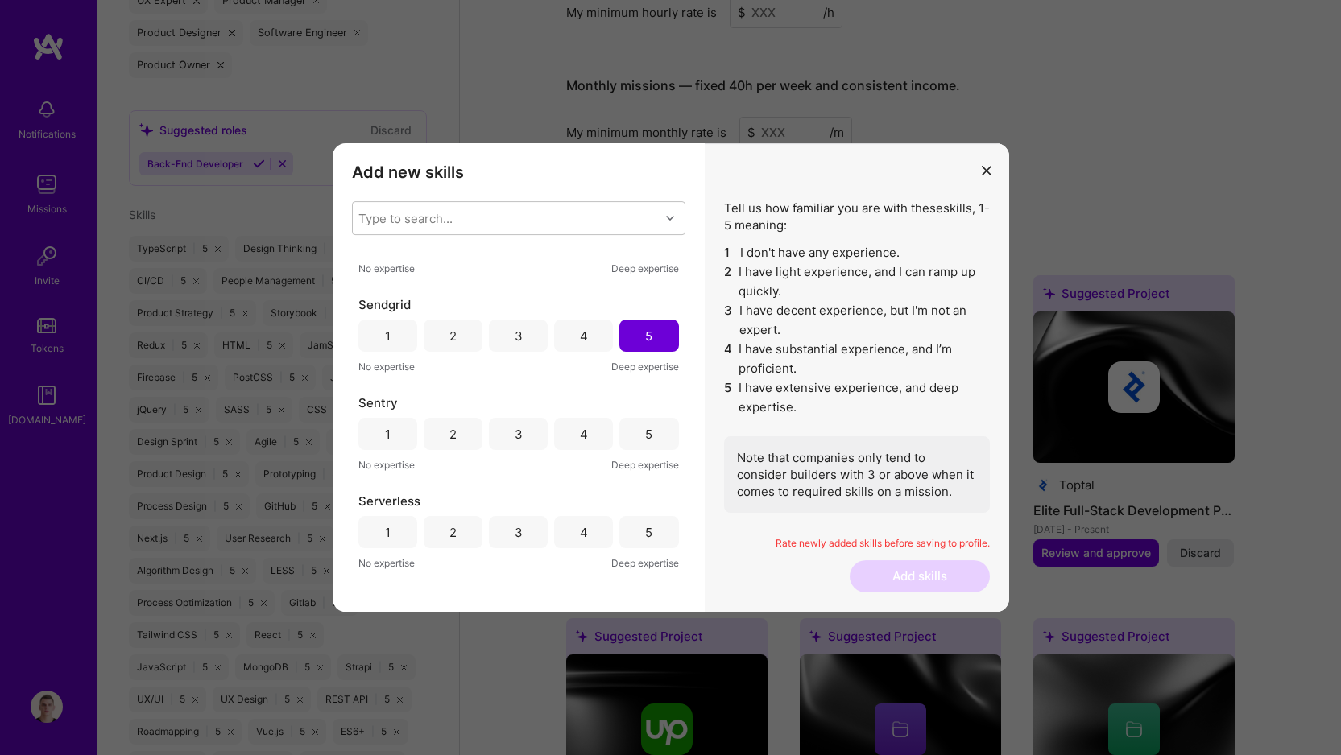
scroll to position [3706, 0]
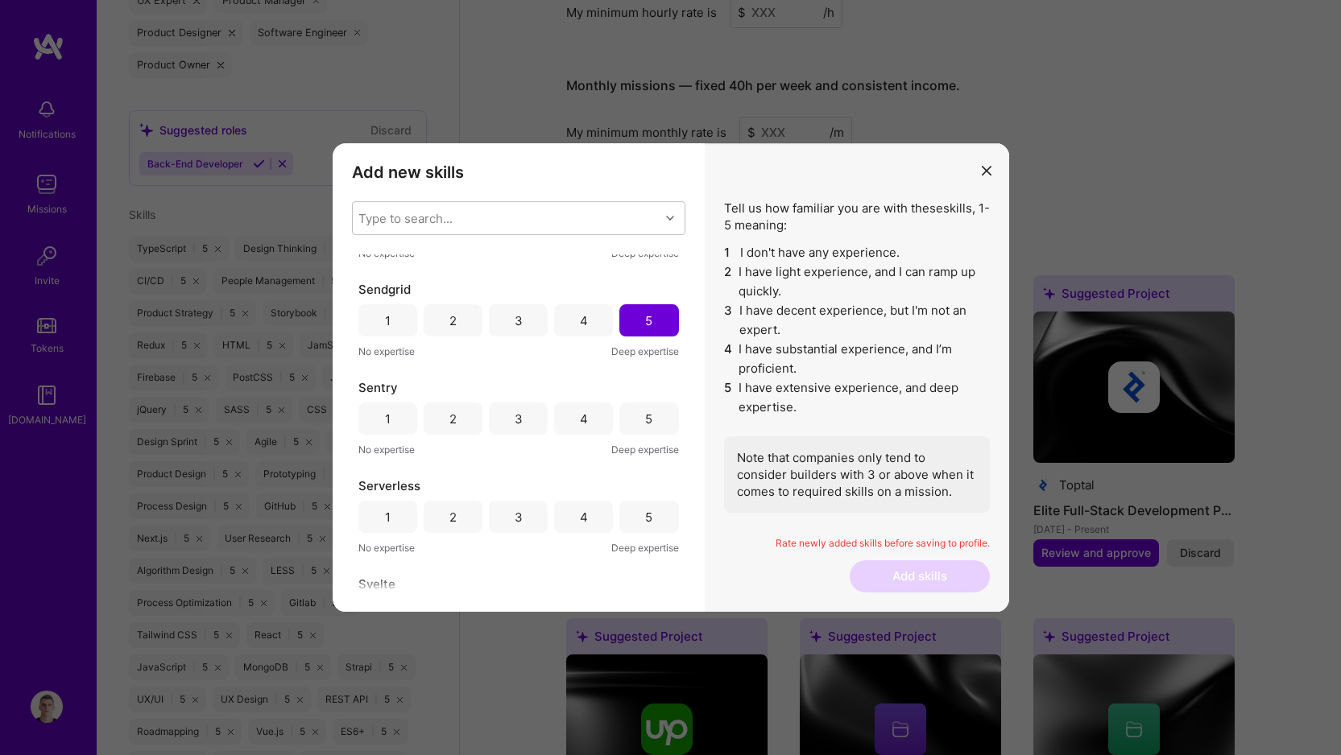
click at [647, 405] on div "5" at bounding box center [648, 419] width 59 height 32
click at [649, 525] on div "5" at bounding box center [648, 517] width 59 height 32
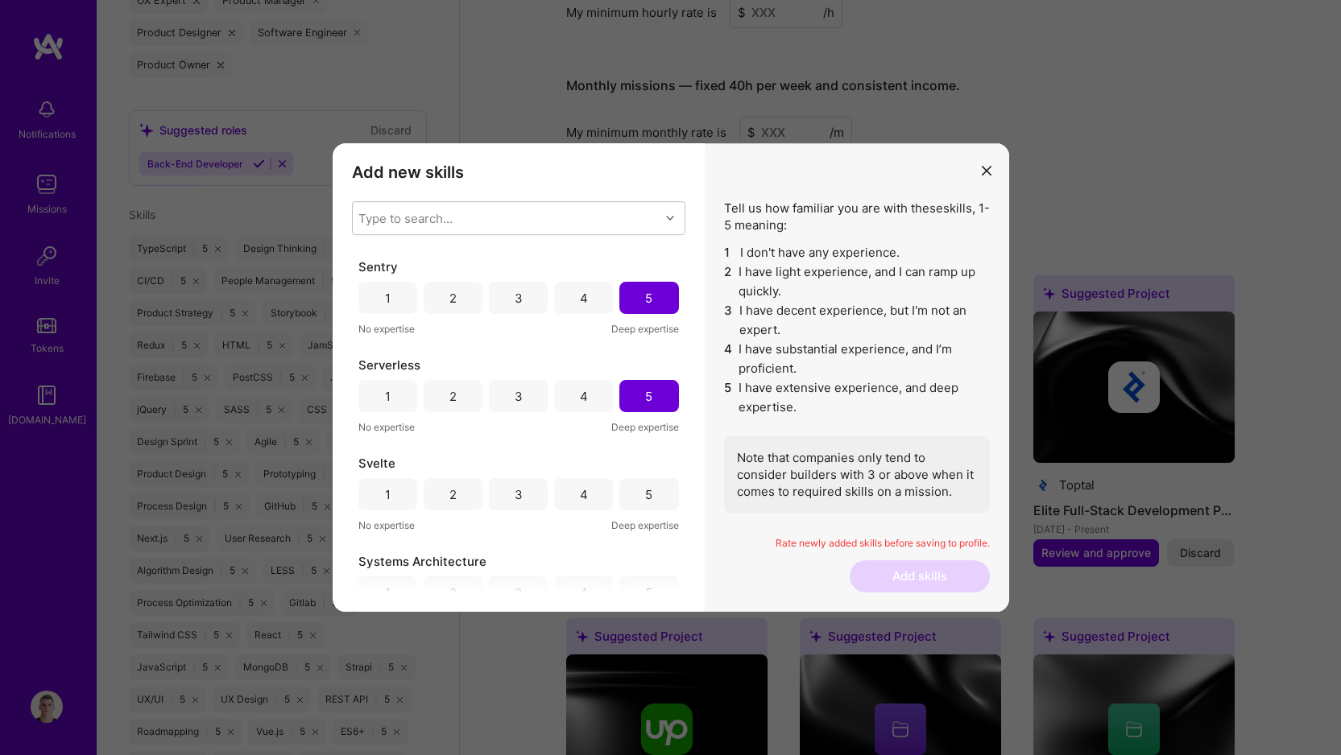
click at [647, 494] on div "5" at bounding box center [648, 494] width 7 height 17
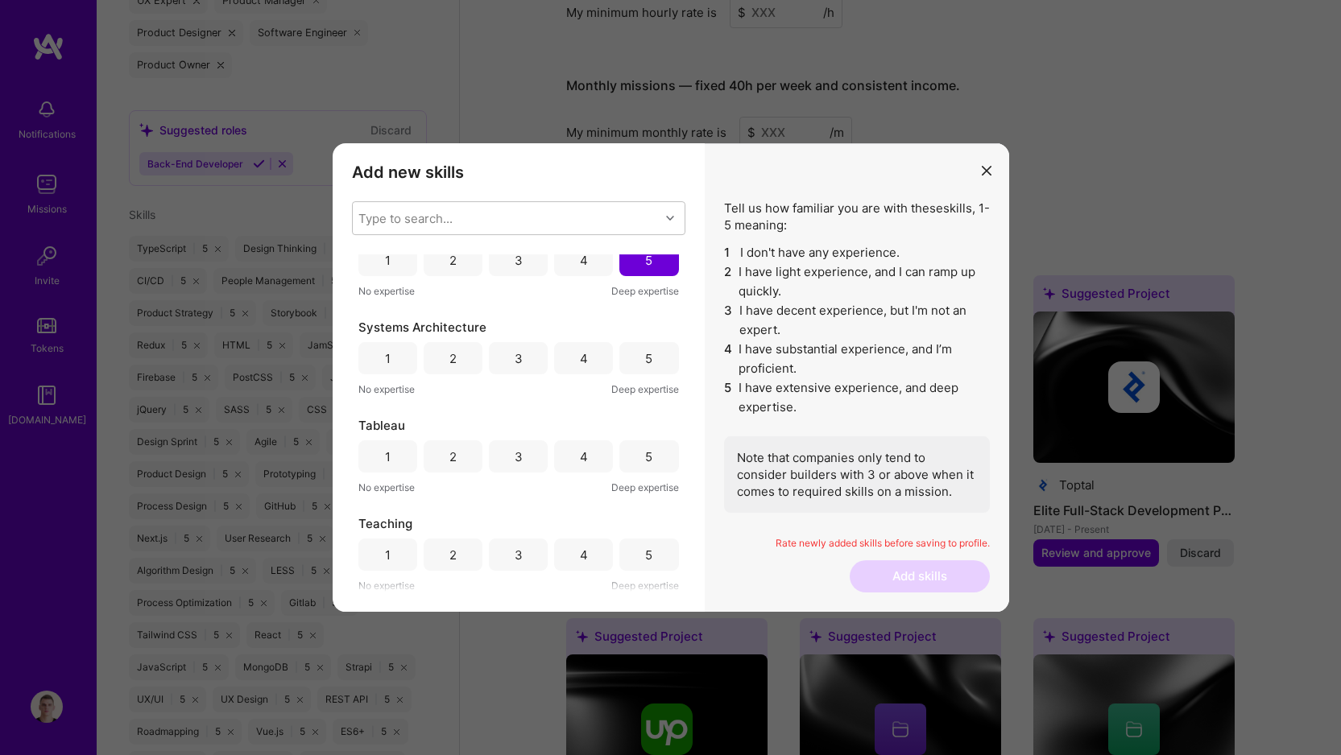
scroll to position [4073, 0]
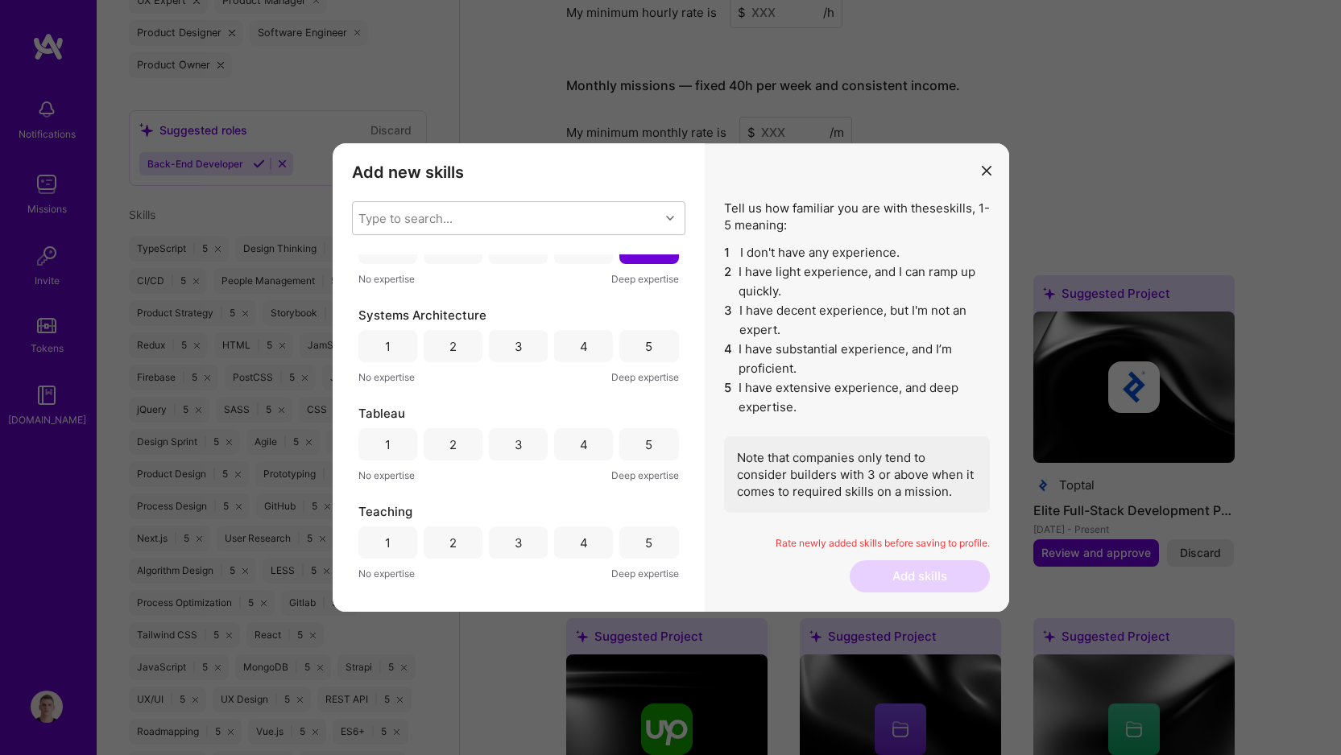
click at [656, 343] on div "5" at bounding box center [648, 346] width 59 height 32
click at [649, 447] on div "5" at bounding box center [648, 444] width 59 height 32
click at [648, 531] on div "5" at bounding box center [648, 543] width 59 height 32
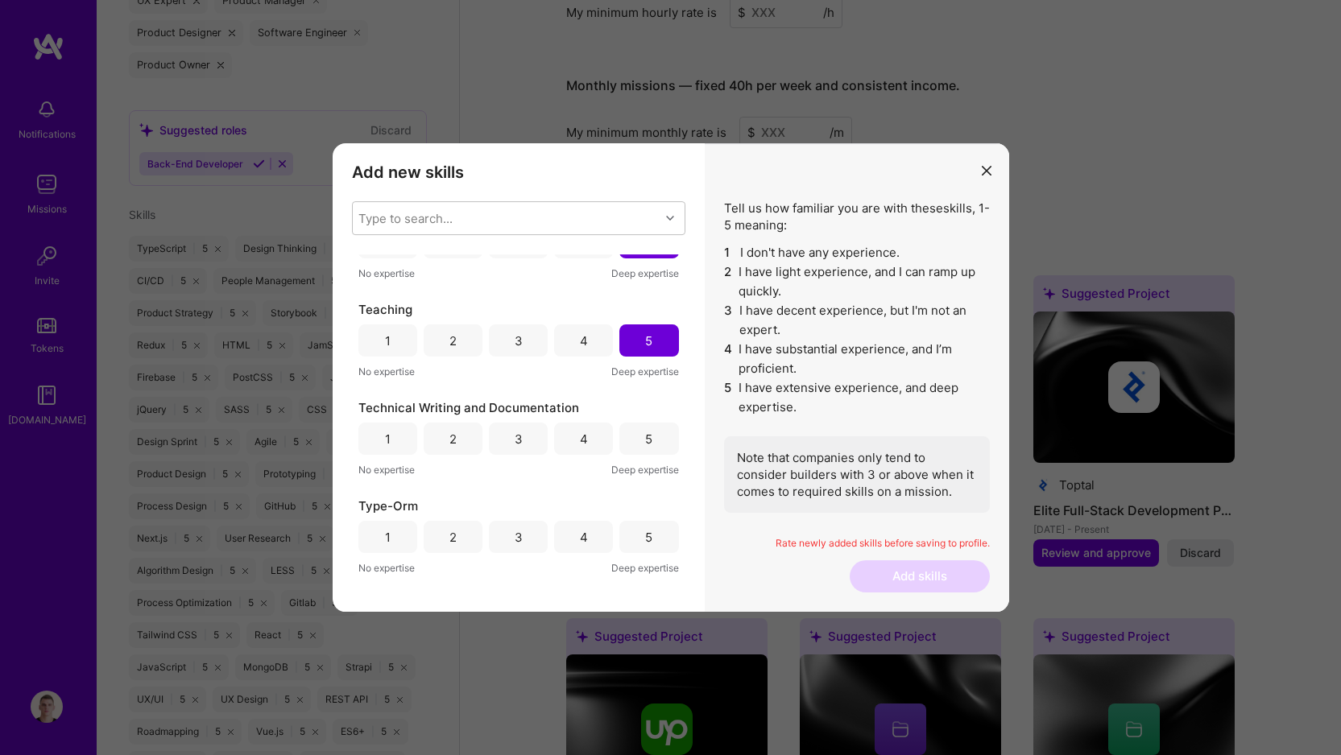
scroll to position [4312, 0]
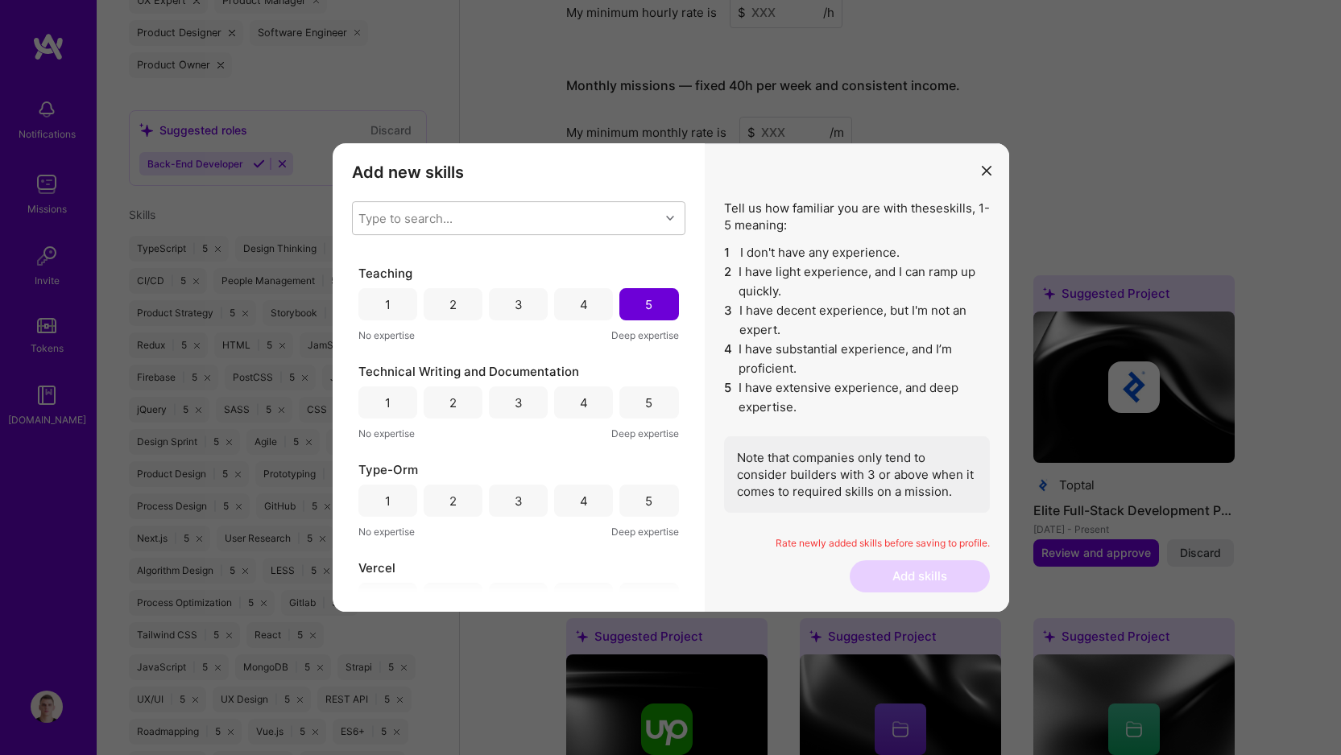
click at [651, 397] on div "5" at bounding box center [648, 402] width 59 height 32
click at [647, 519] on div "Type-Orm 1 2 3 4 5 No expertise Deep expertise" at bounding box center [518, 500] width 320 height 79
click at [648, 510] on div "5" at bounding box center [648, 501] width 59 height 32
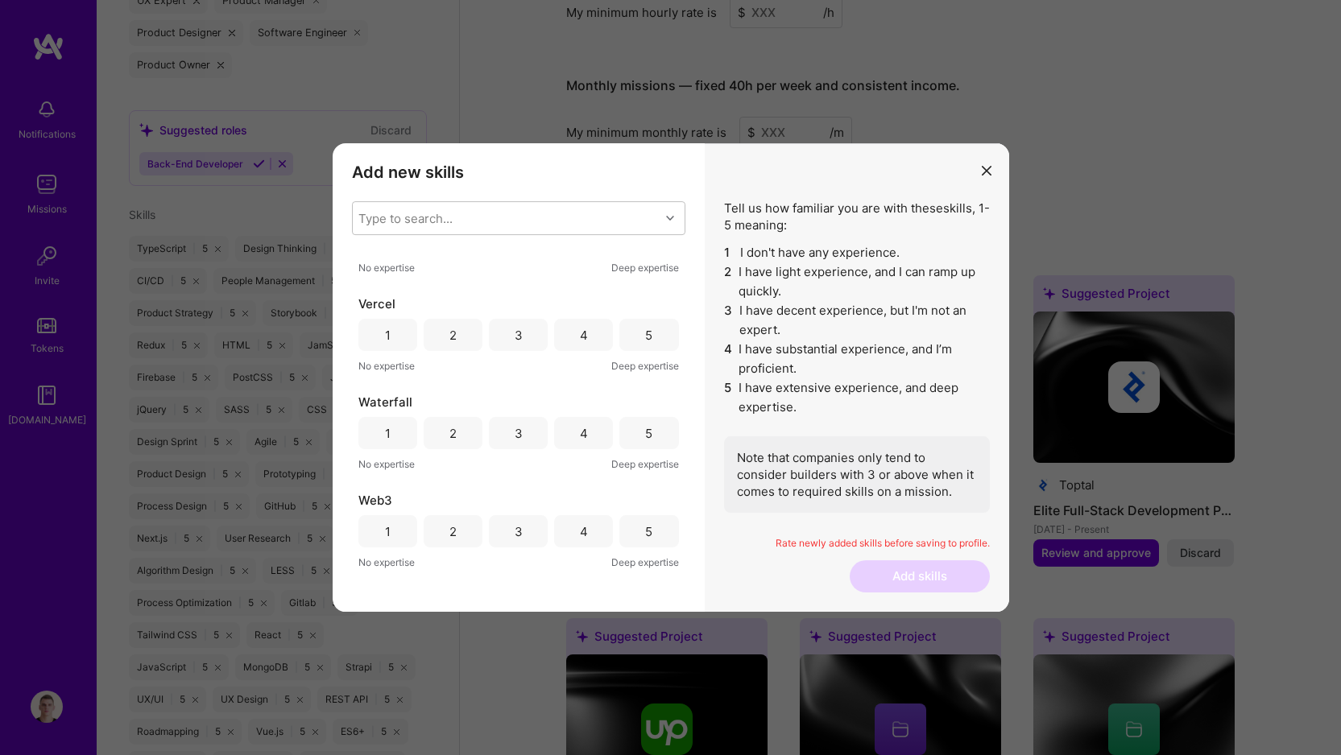
scroll to position [4560, 0]
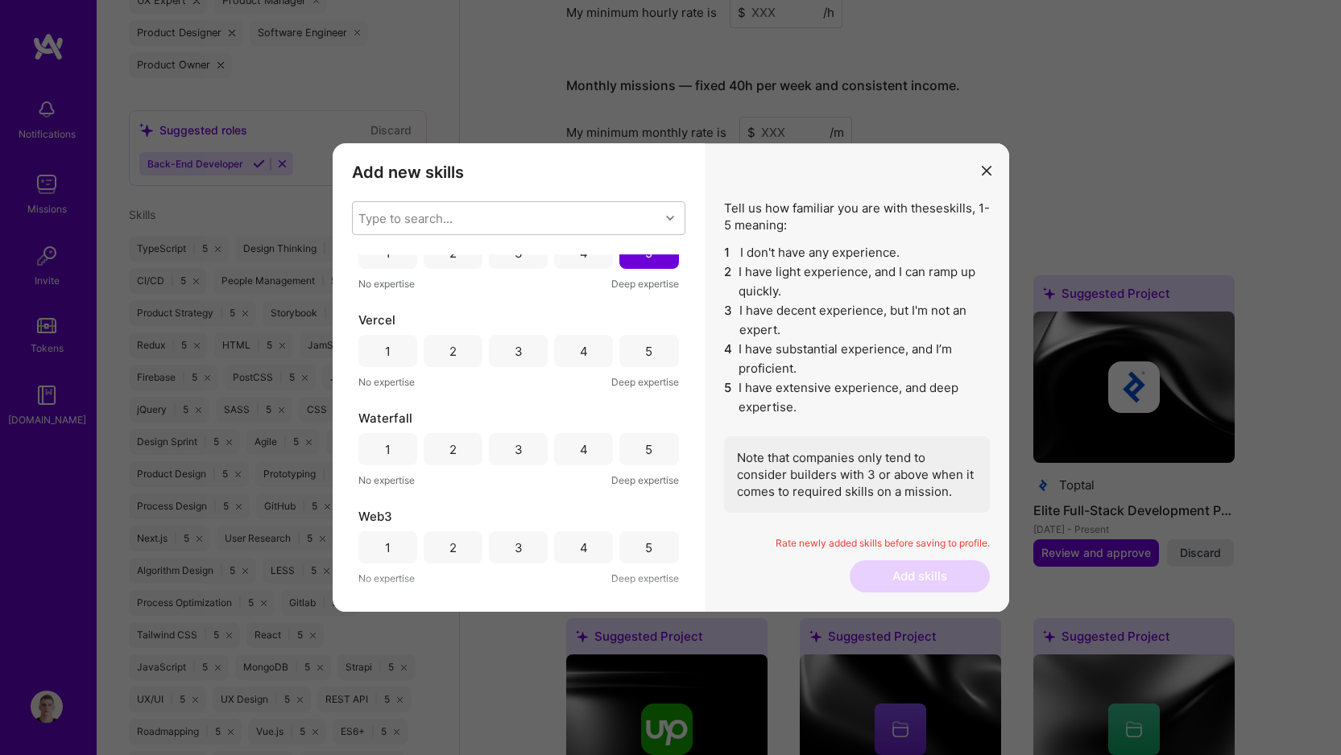
click at [653, 353] on div "5" at bounding box center [648, 351] width 59 height 32
click at [637, 455] on div "5" at bounding box center [648, 449] width 59 height 32
click at [638, 539] on div "5" at bounding box center [648, 547] width 59 height 32
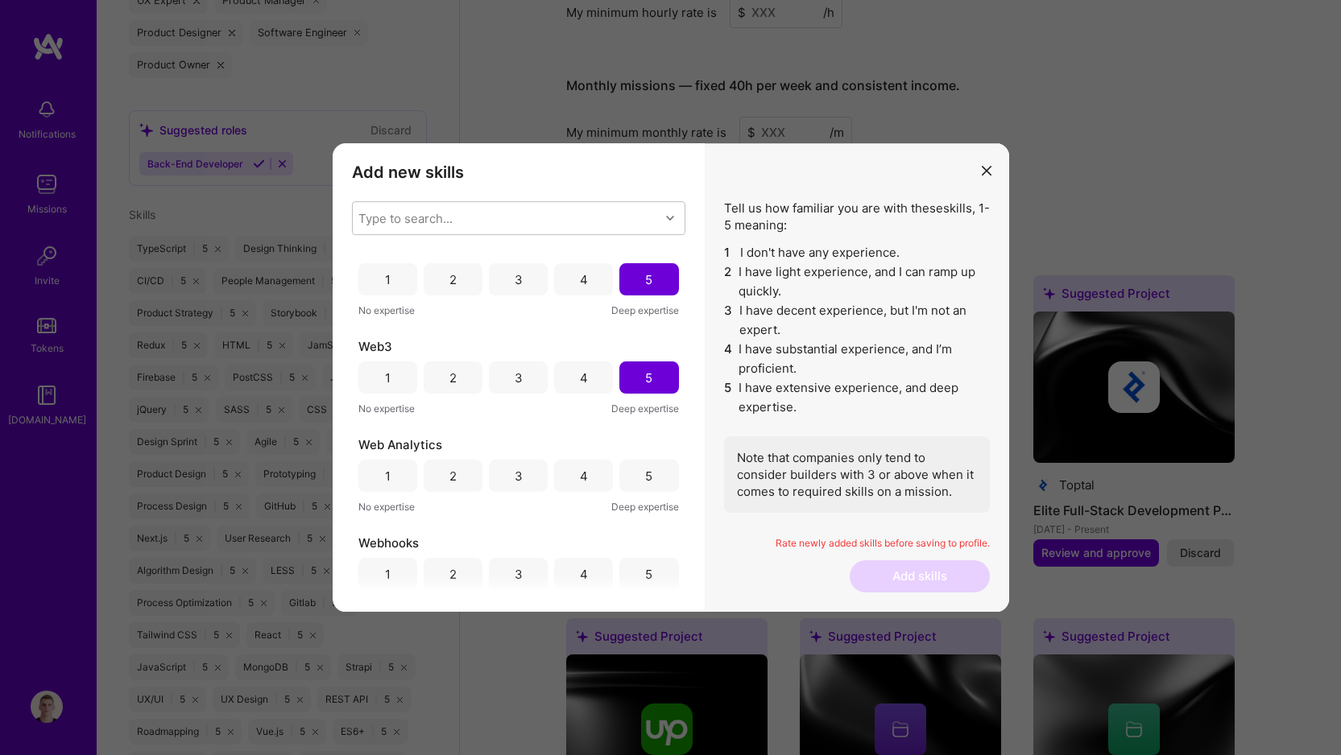
scroll to position [4838, 0]
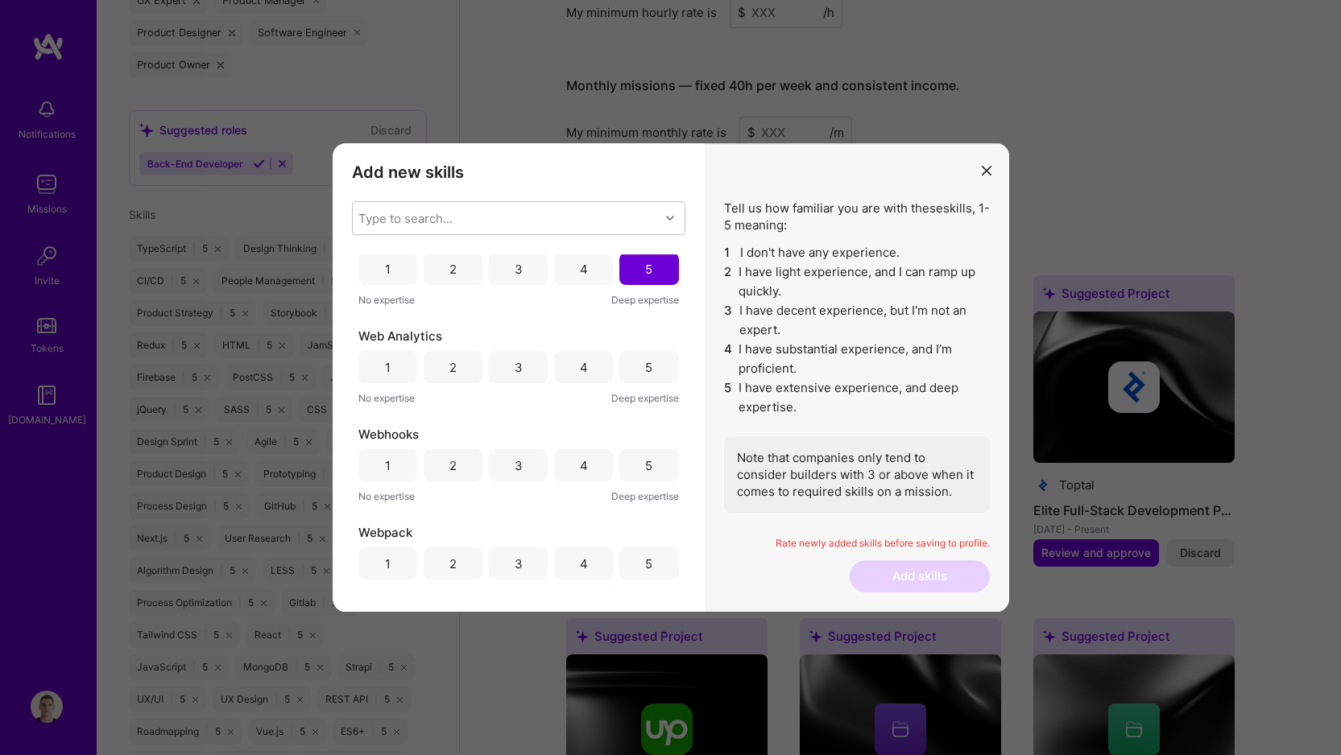
click at [647, 367] on div "5" at bounding box center [648, 367] width 59 height 32
click at [645, 473] on div "5" at bounding box center [648, 465] width 7 height 17
click at [647, 548] on div "5" at bounding box center [648, 564] width 59 height 32
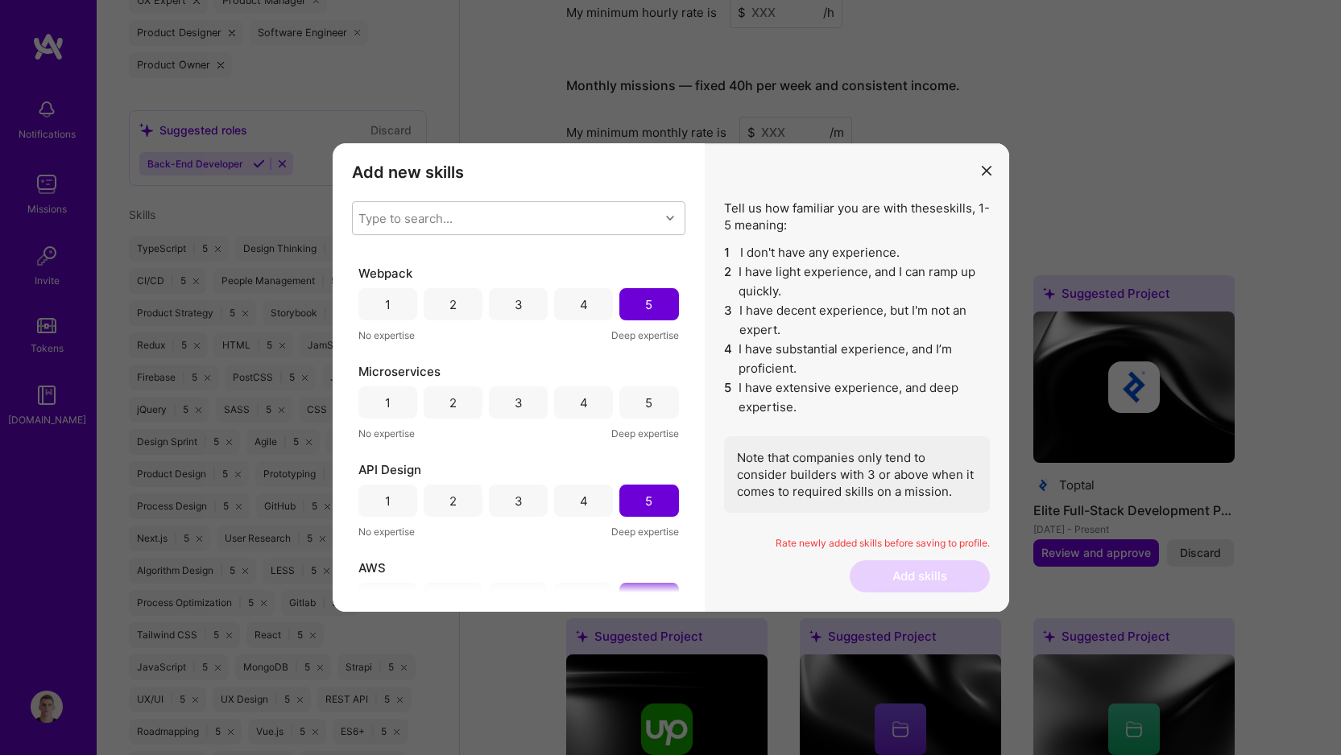
click at [648, 402] on div "5" at bounding box center [648, 402] width 59 height 32
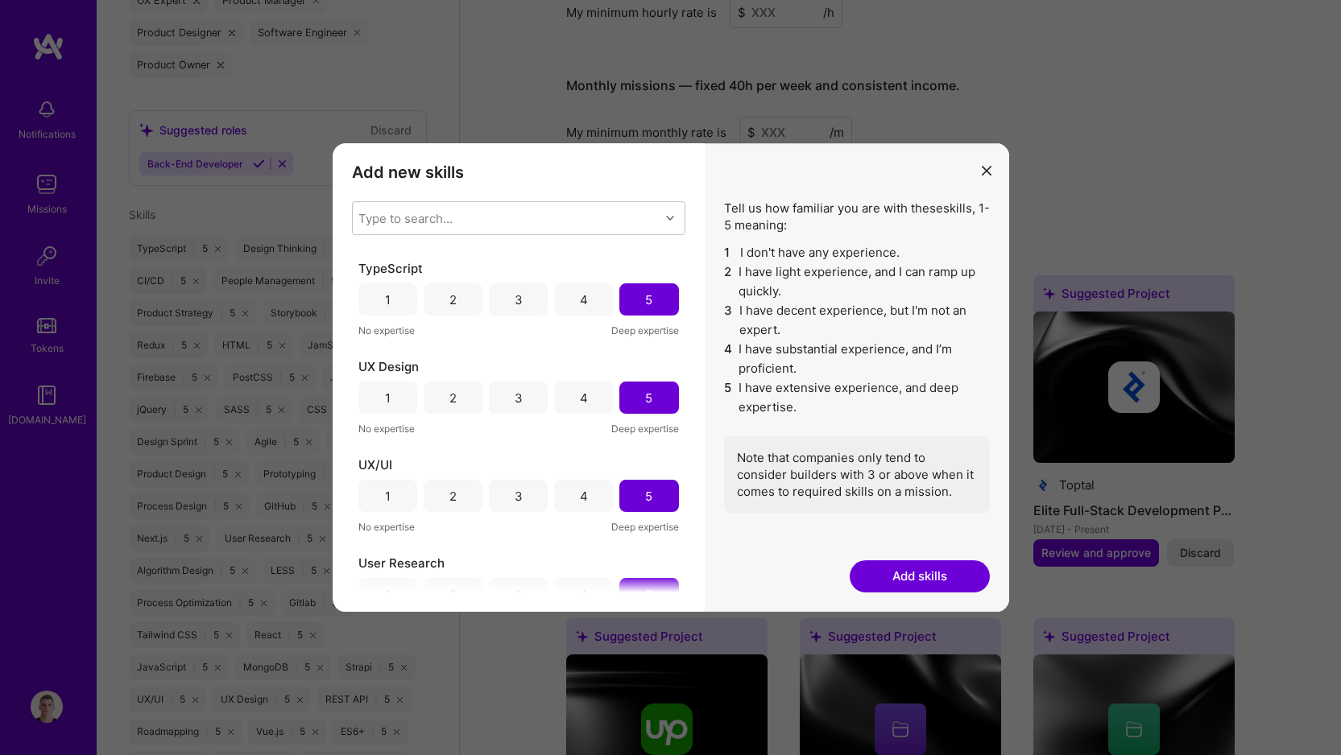
scroll to position [10743, 0]
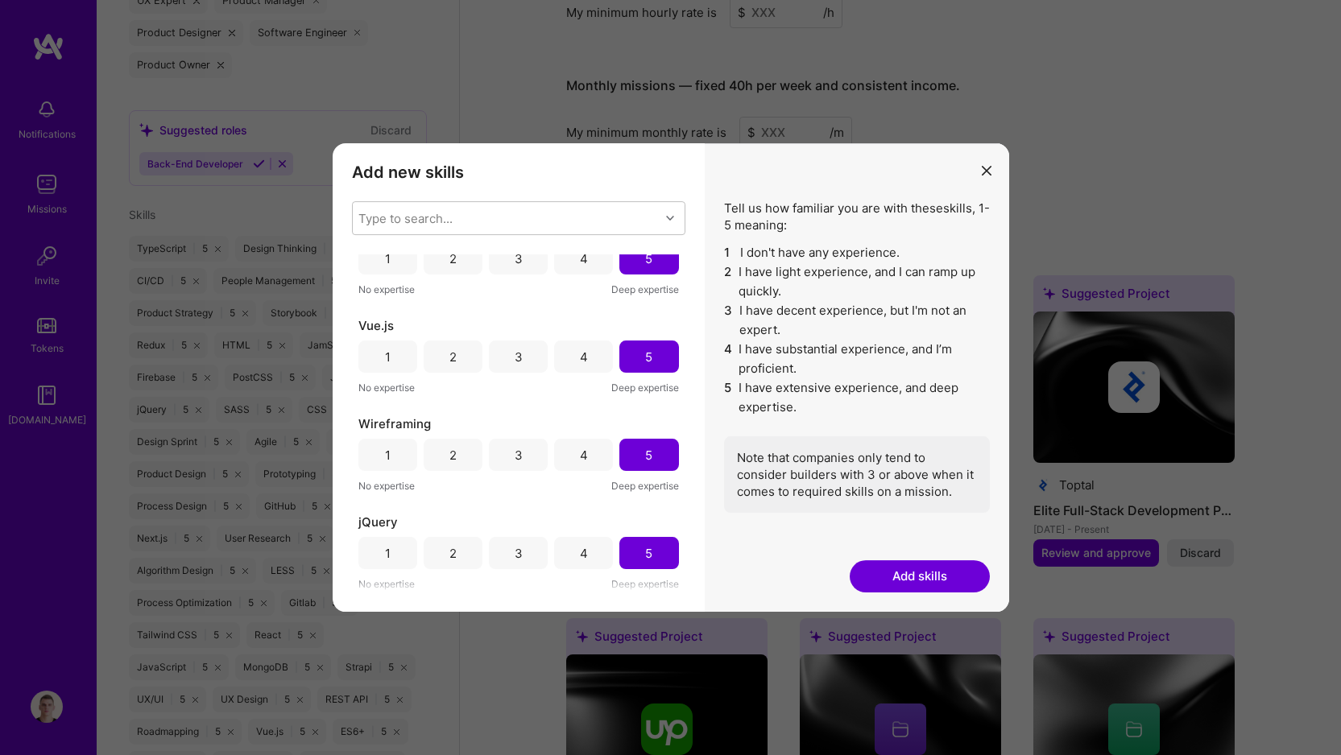
click at [899, 567] on button "Add skills" at bounding box center [919, 576] width 140 height 32
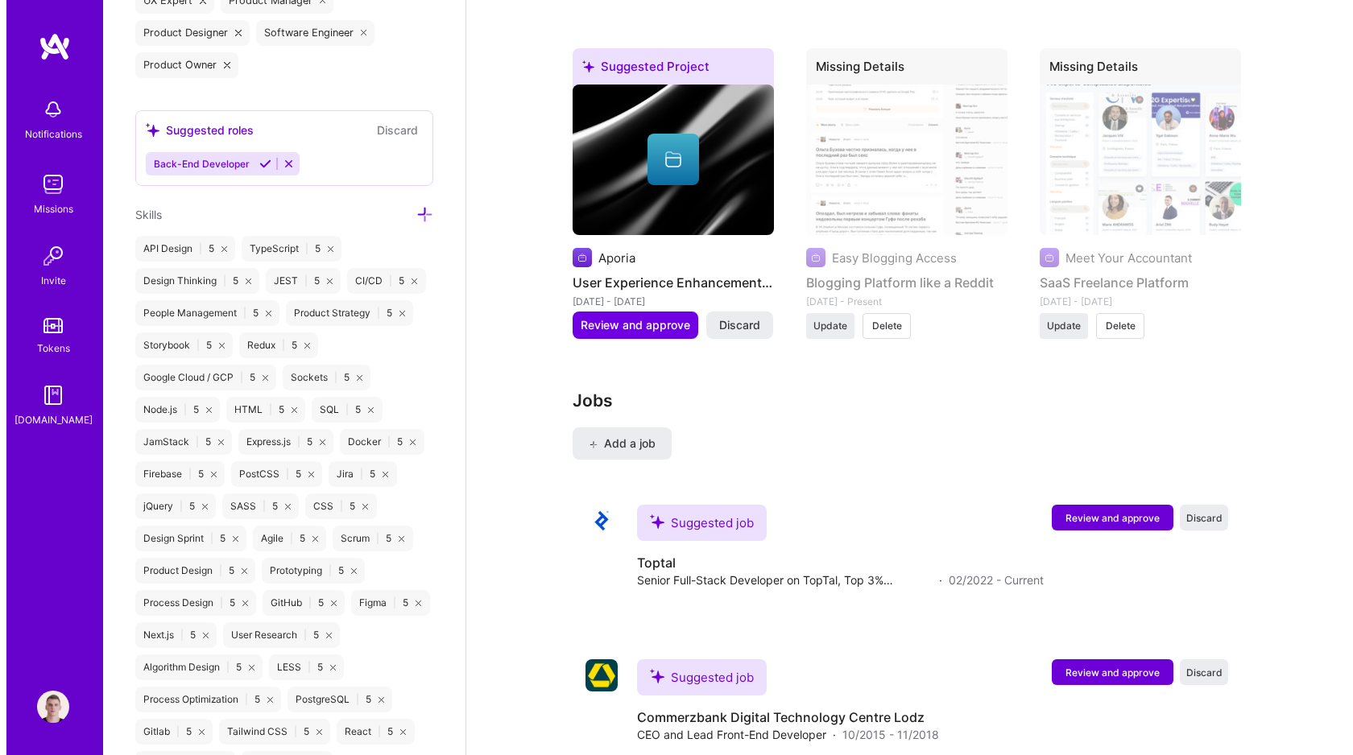
scroll to position [3148, 0]
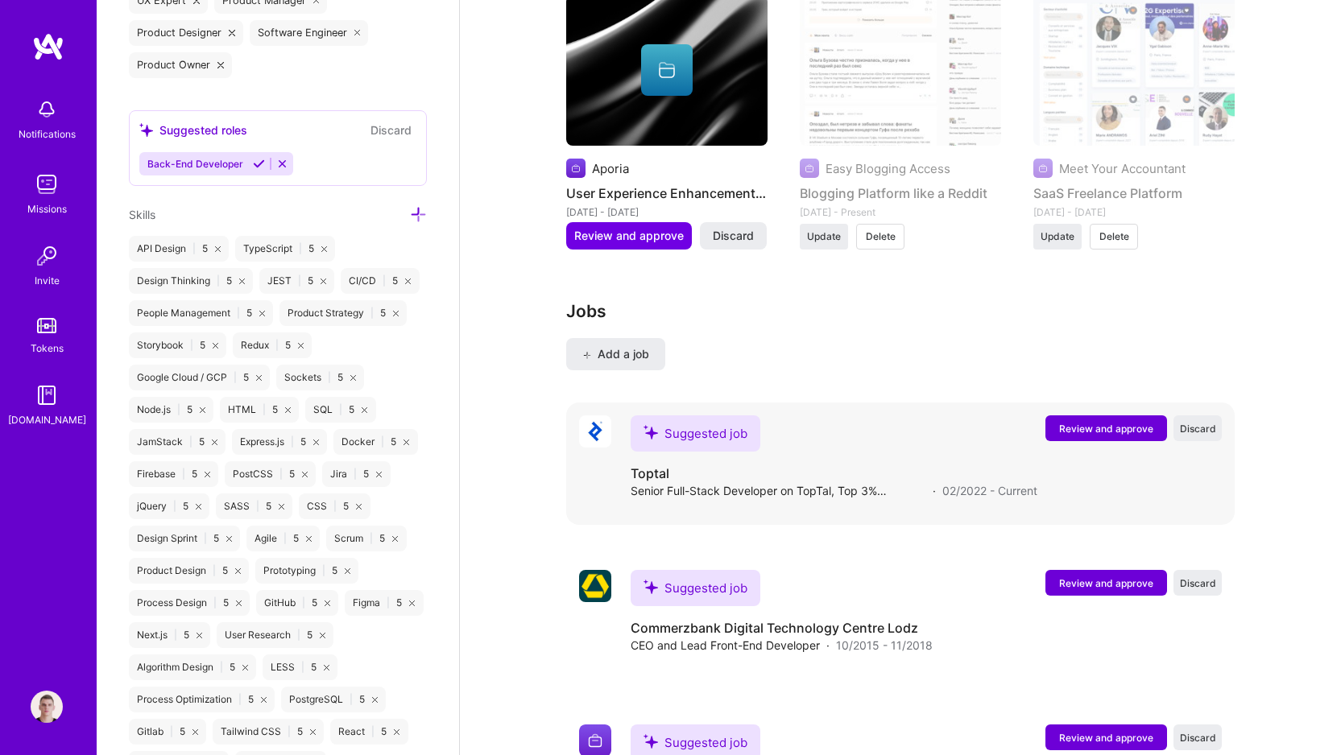
click at [1079, 415] on button "Review and approve" at bounding box center [1106, 428] width 122 height 26
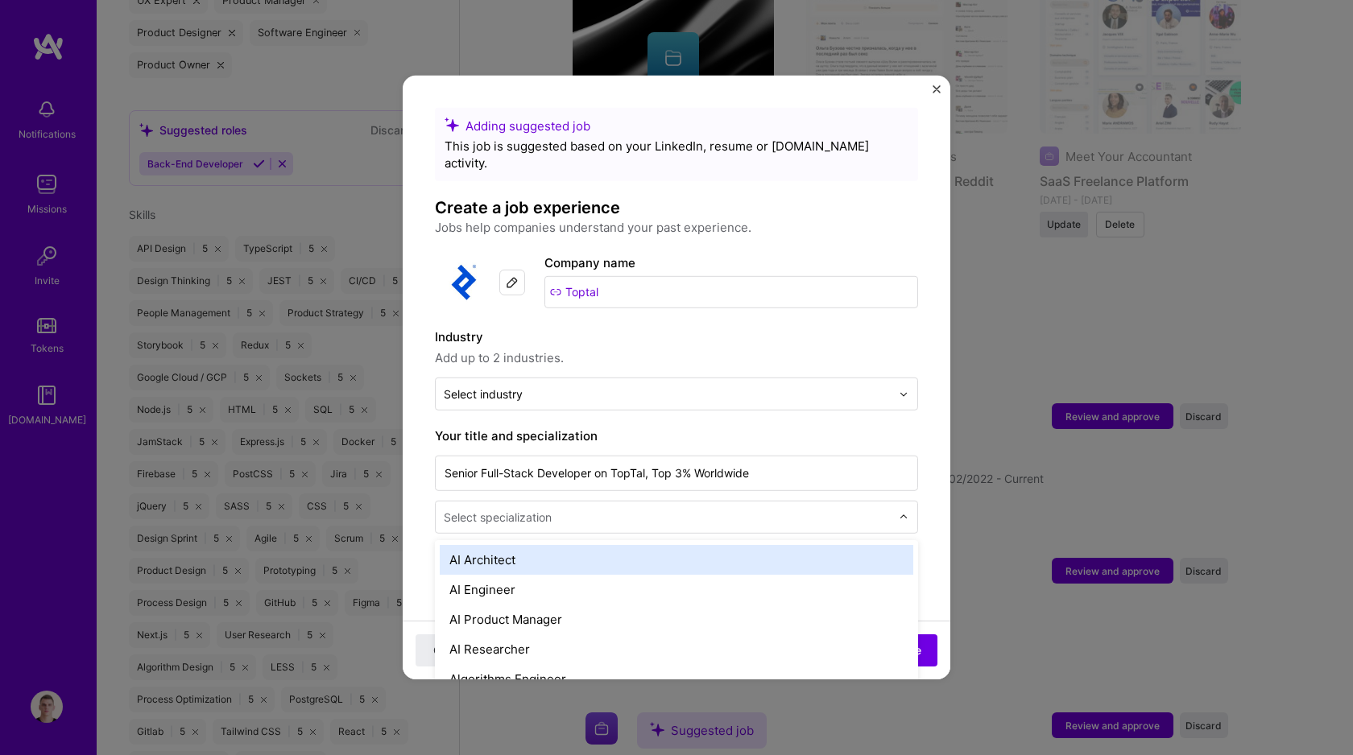
click at [762, 509] on input "text" at bounding box center [669, 517] width 450 height 17
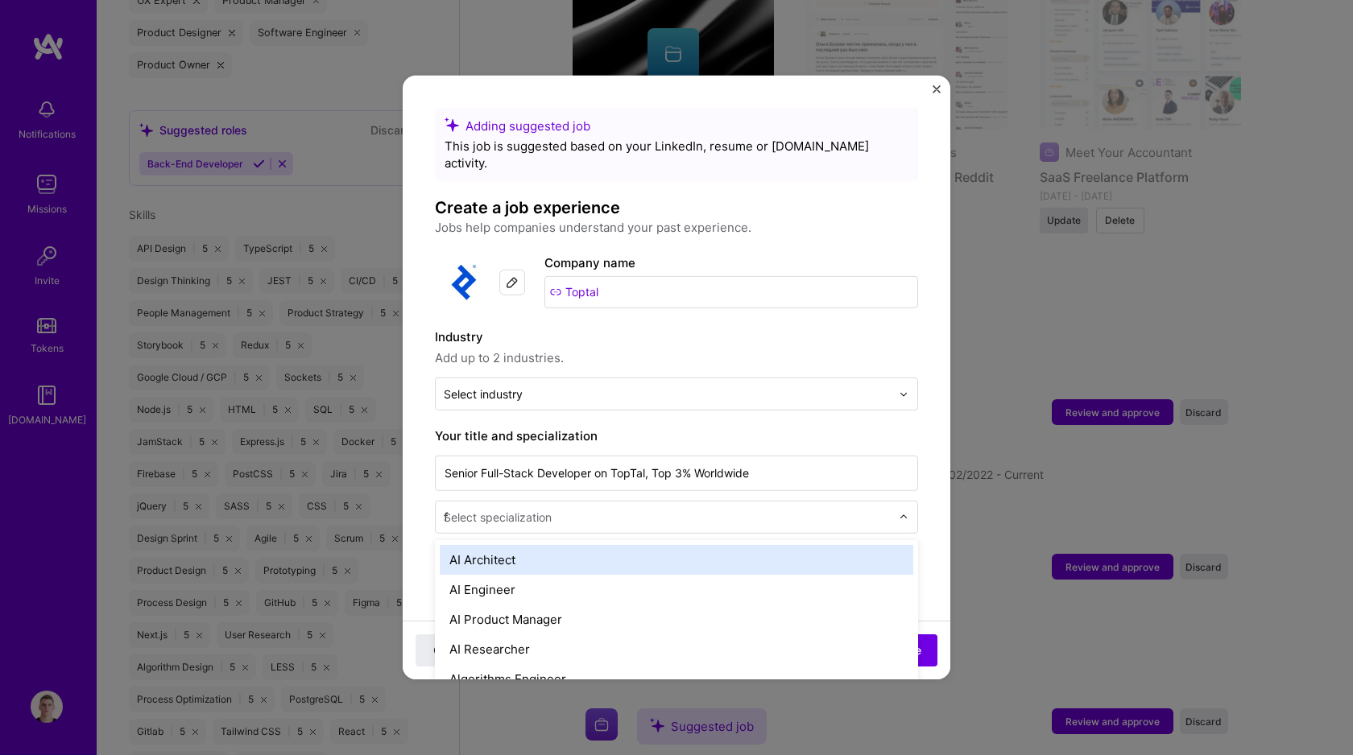
type input "fr"
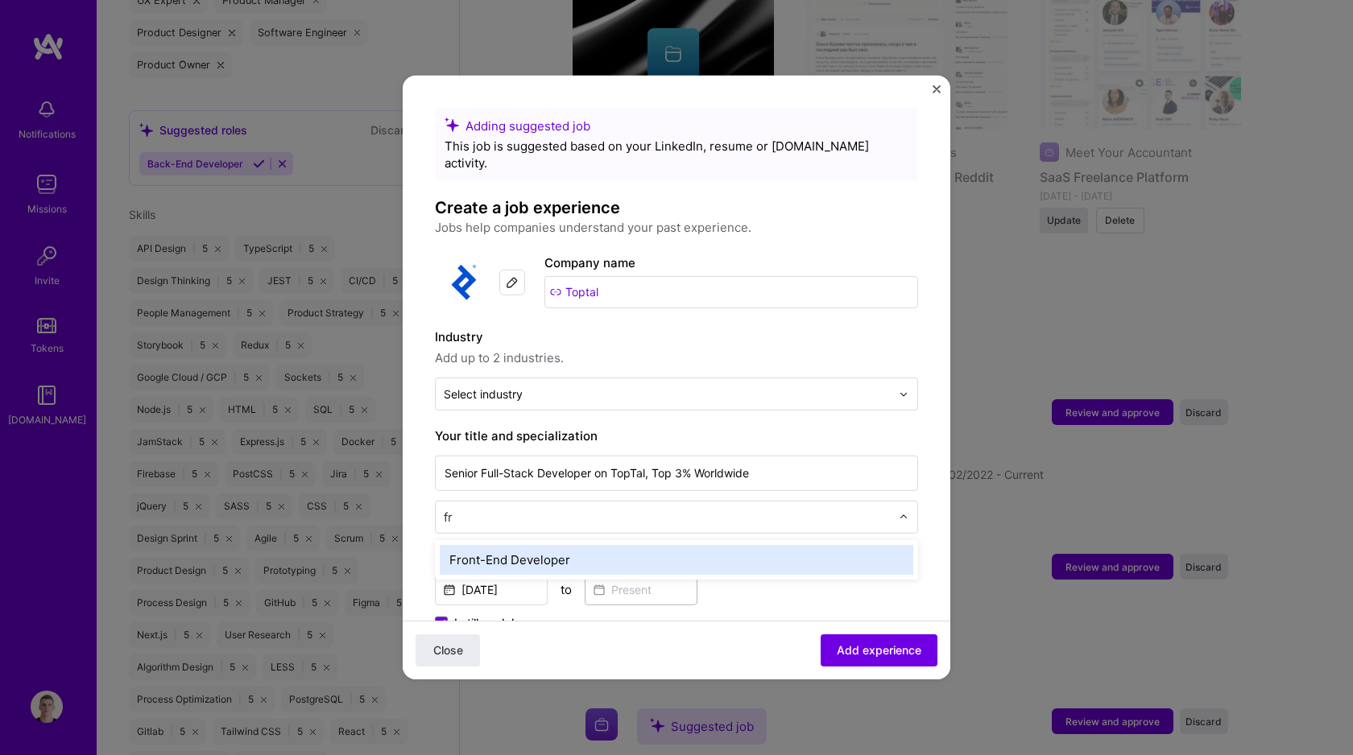
click at [708, 545] on div "Front-End Developer" at bounding box center [676, 560] width 473 height 30
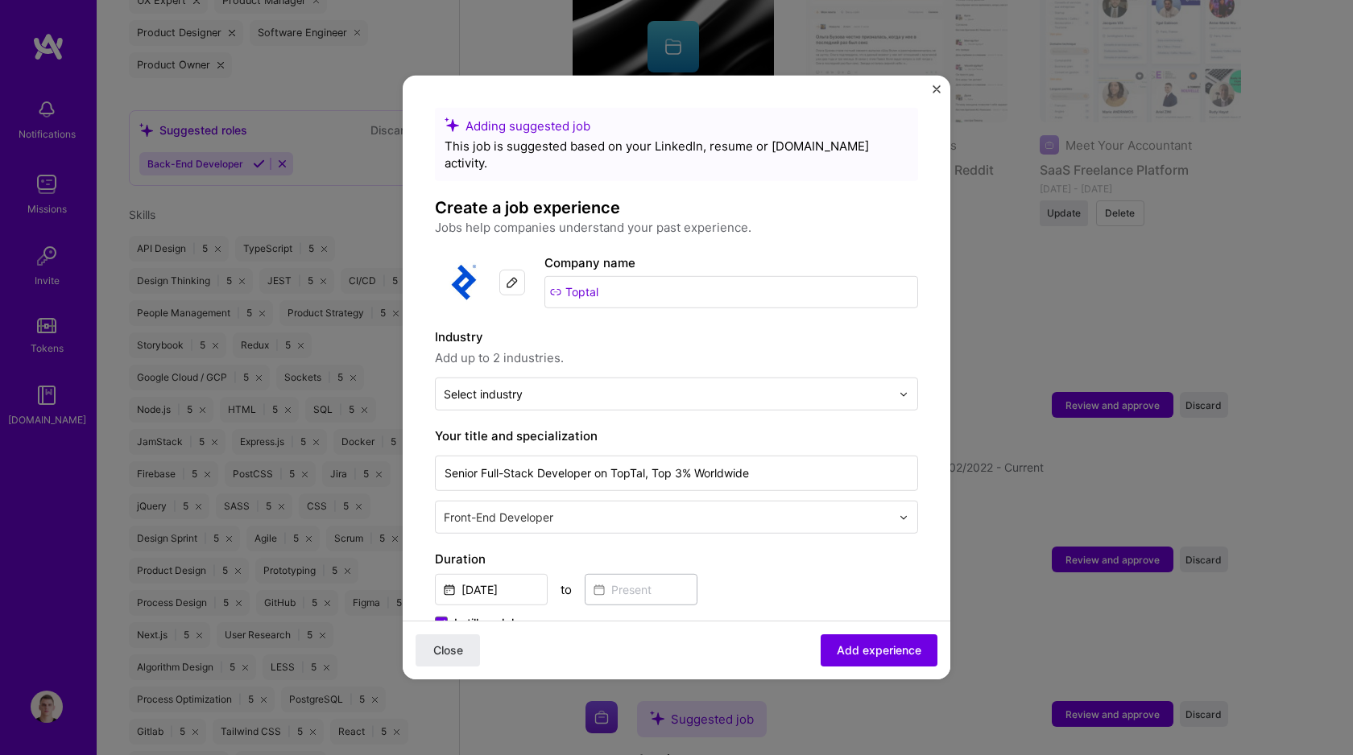
click at [521, 509] on input "text" at bounding box center [669, 517] width 450 height 17
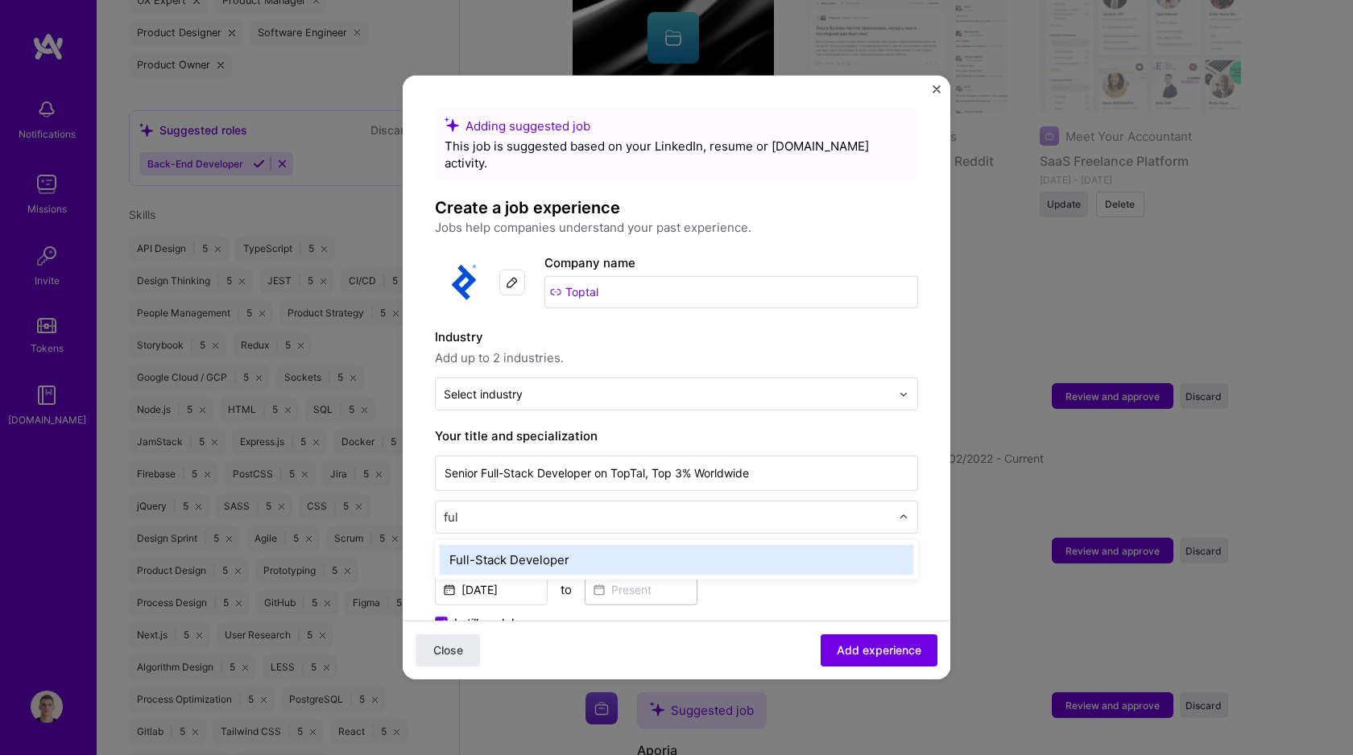
type input "full"
click at [518, 545] on div "Full-Stack Developer" at bounding box center [676, 560] width 473 height 30
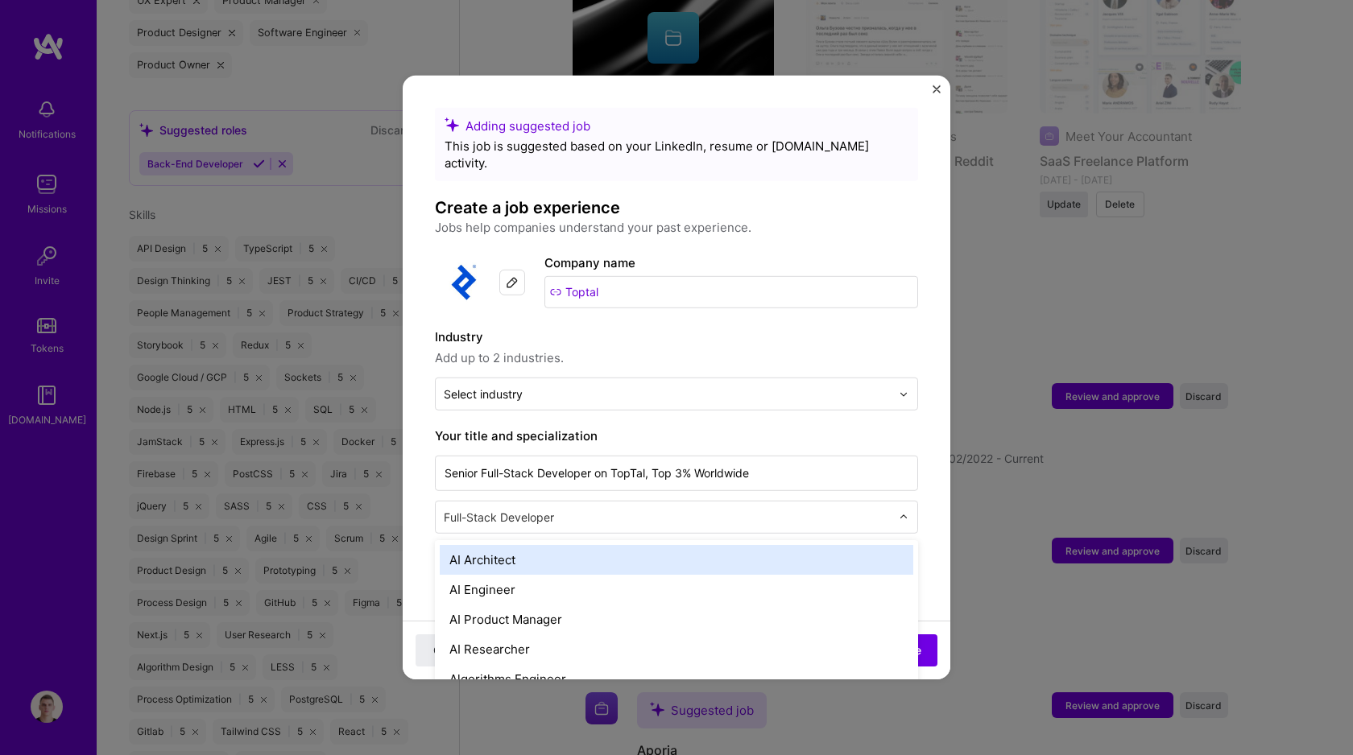
click at [555, 509] on input "text" at bounding box center [669, 517] width 450 height 17
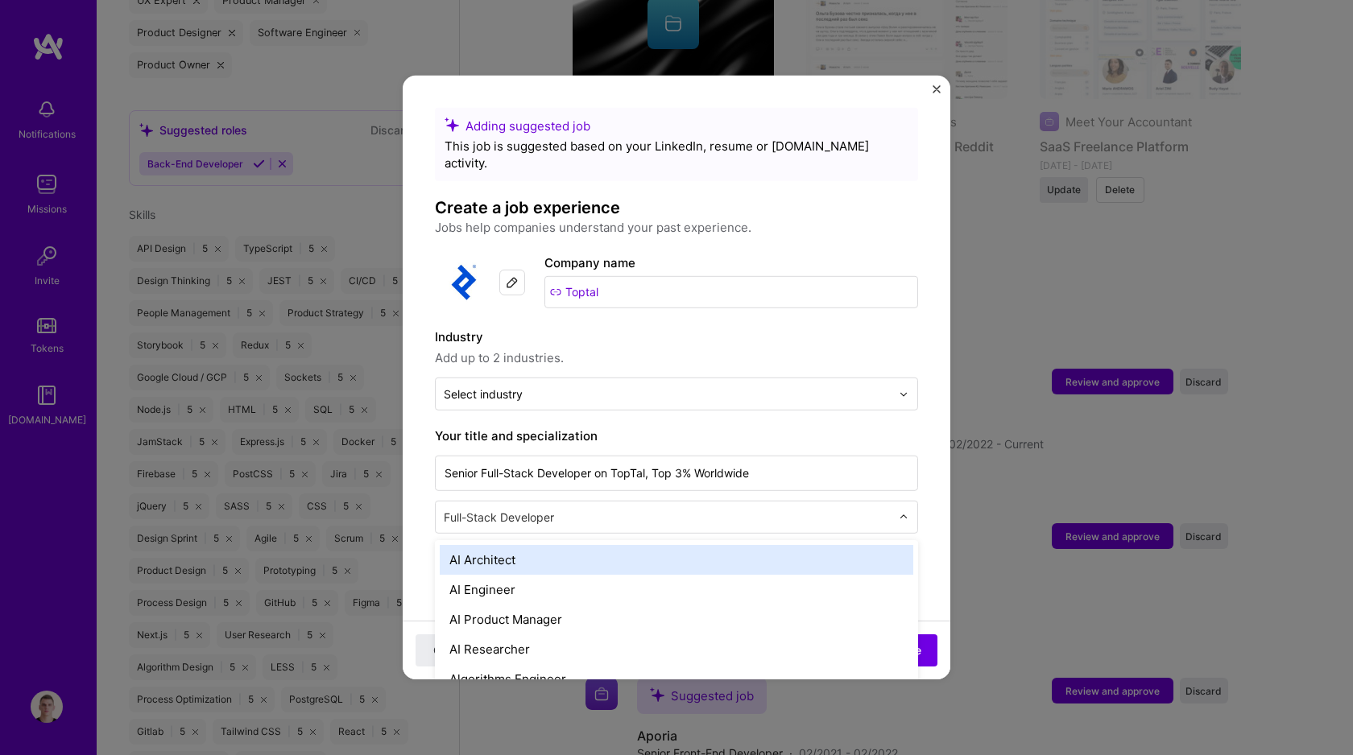
scroll to position [3197, 0]
type input "fr"
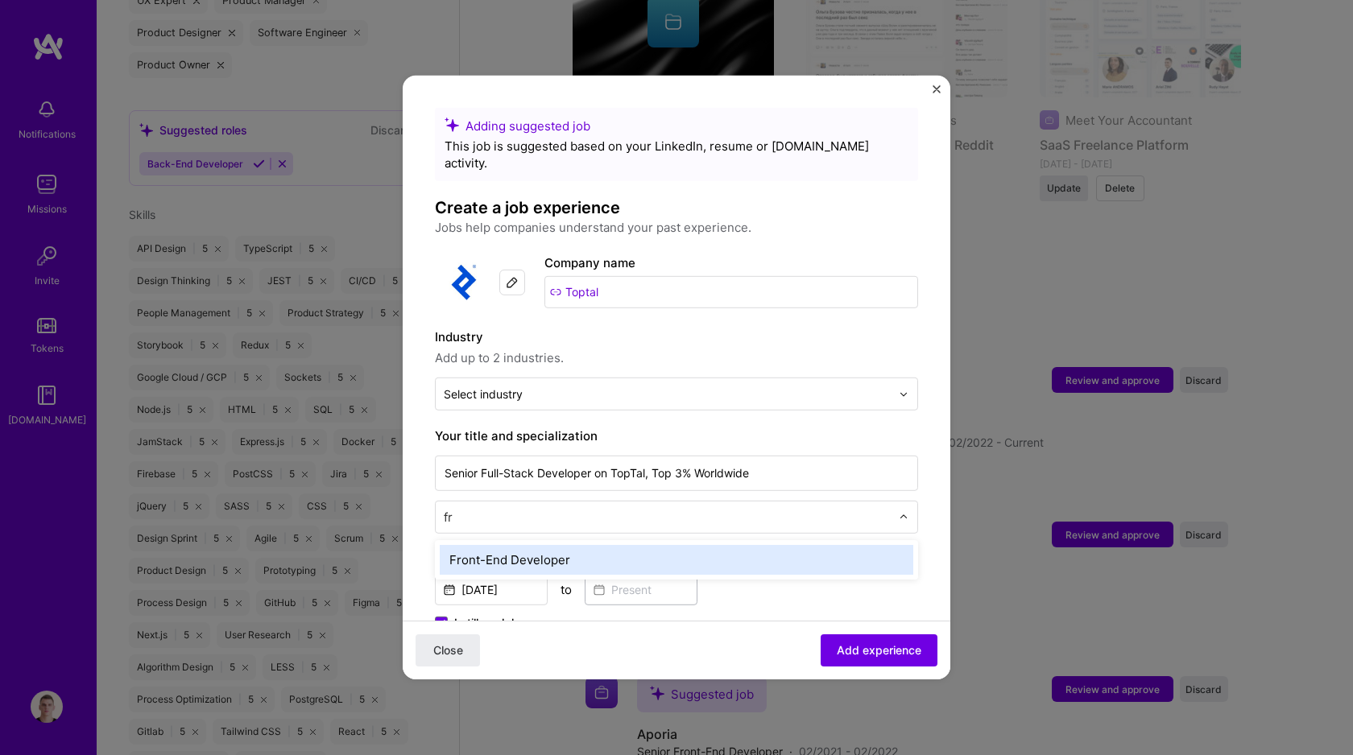
click at [541, 545] on div "Front-End Developer" at bounding box center [676, 560] width 473 height 30
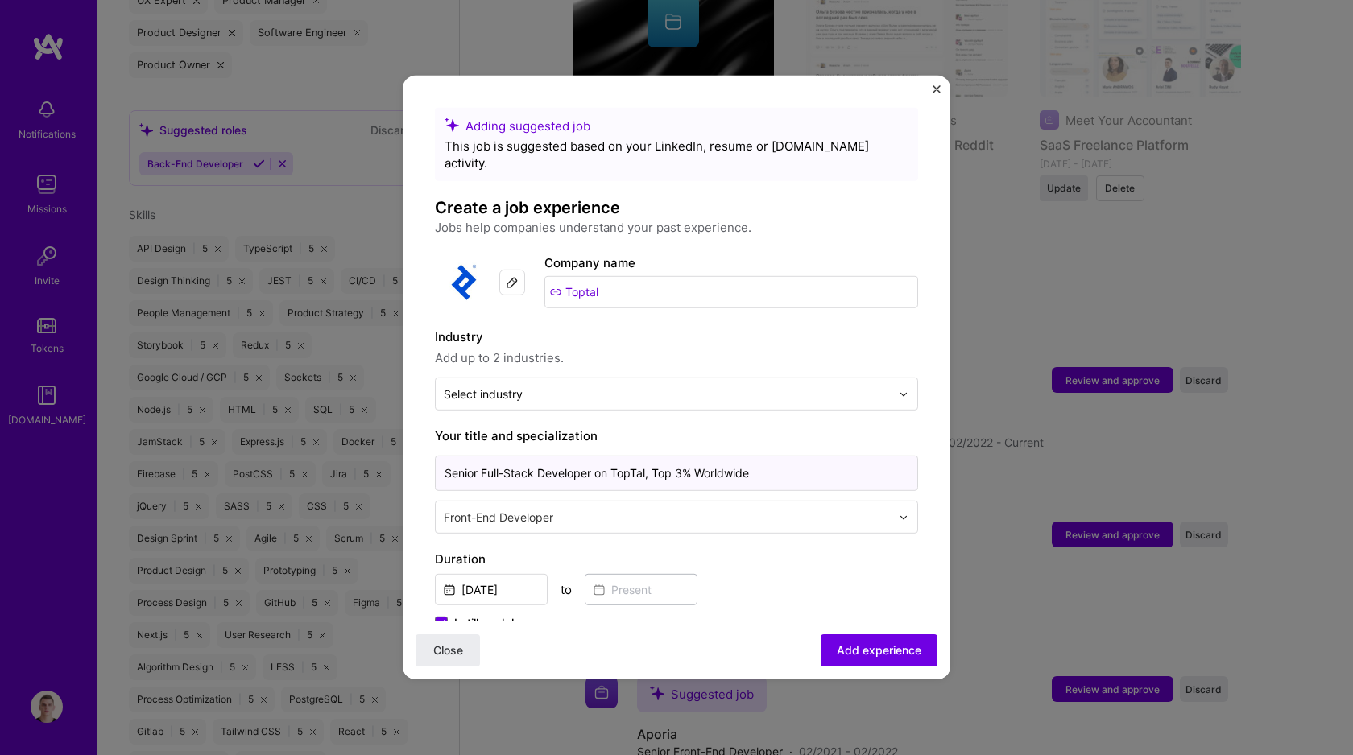
click at [483, 456] on input "Senior Full-Stack Developer on TopTal, Top 3% Worldwide" at bounding box center [676, 473] width 483 height 35
click at [483, 457] on input "Senior Full-Stack Developer on TopTal, Top 3% Worldwide" at bounding box center [676, 473] width 483 height 35
type input "Senior Front-End / Full-Stack Developer on TopTal, Top 3% Worldwide"
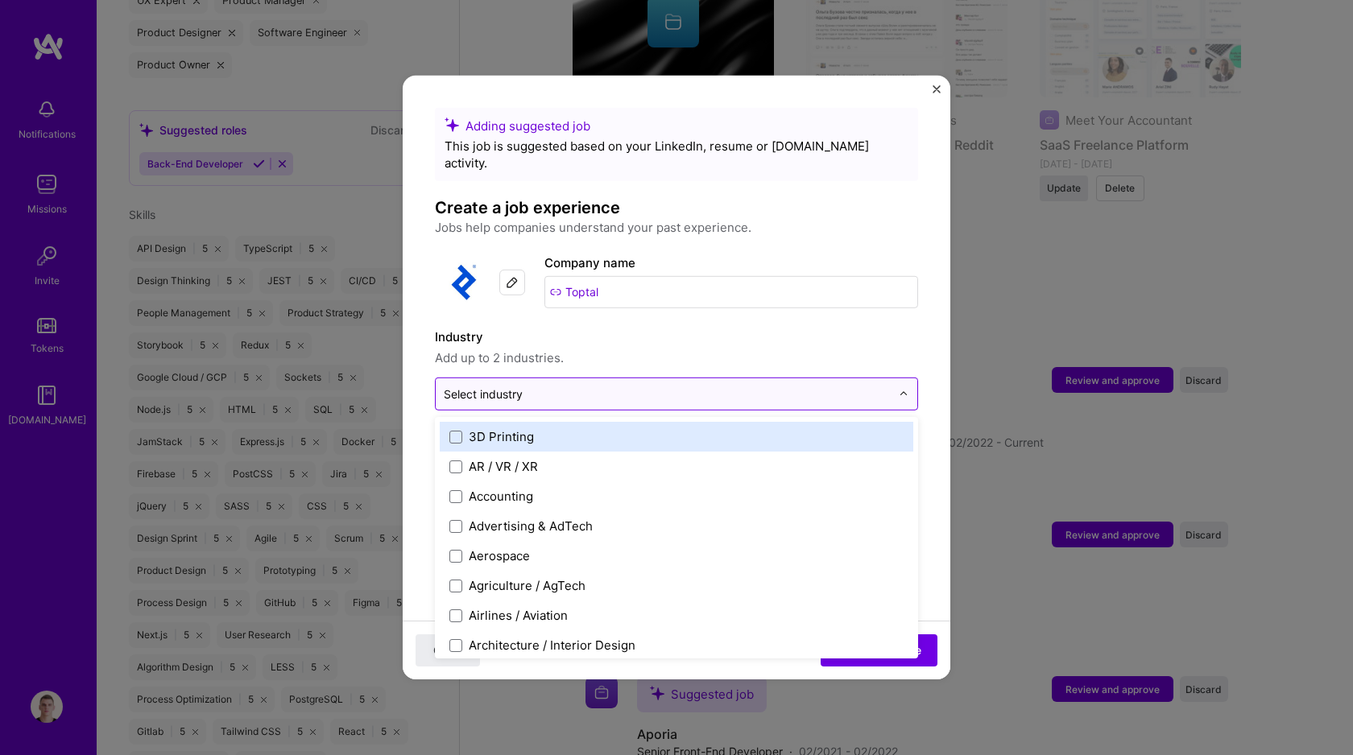
click at [722, 386] on input "text" at bounding box center [667, 394] width 447 height 17
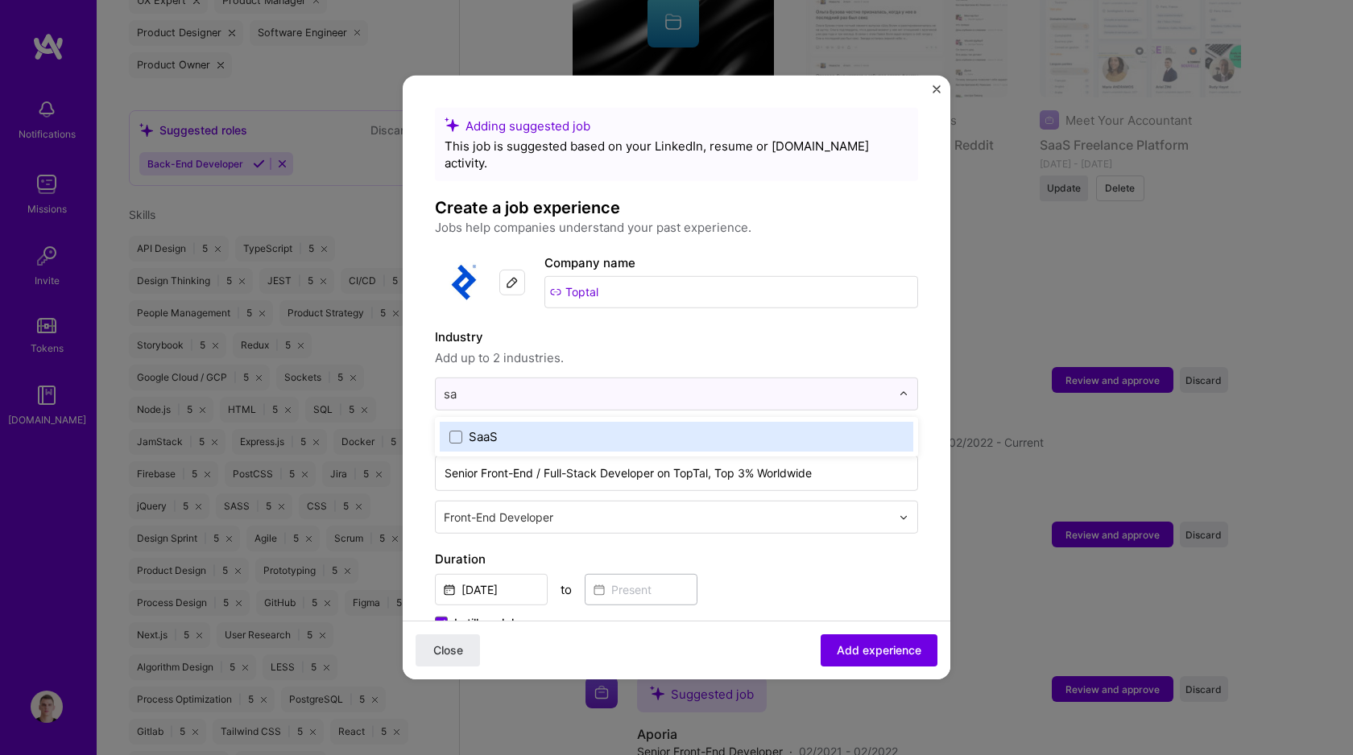
type input "saa"
click at [602, 428] on label "SaaS" at bounding box center [676, 436] width 454 height 17
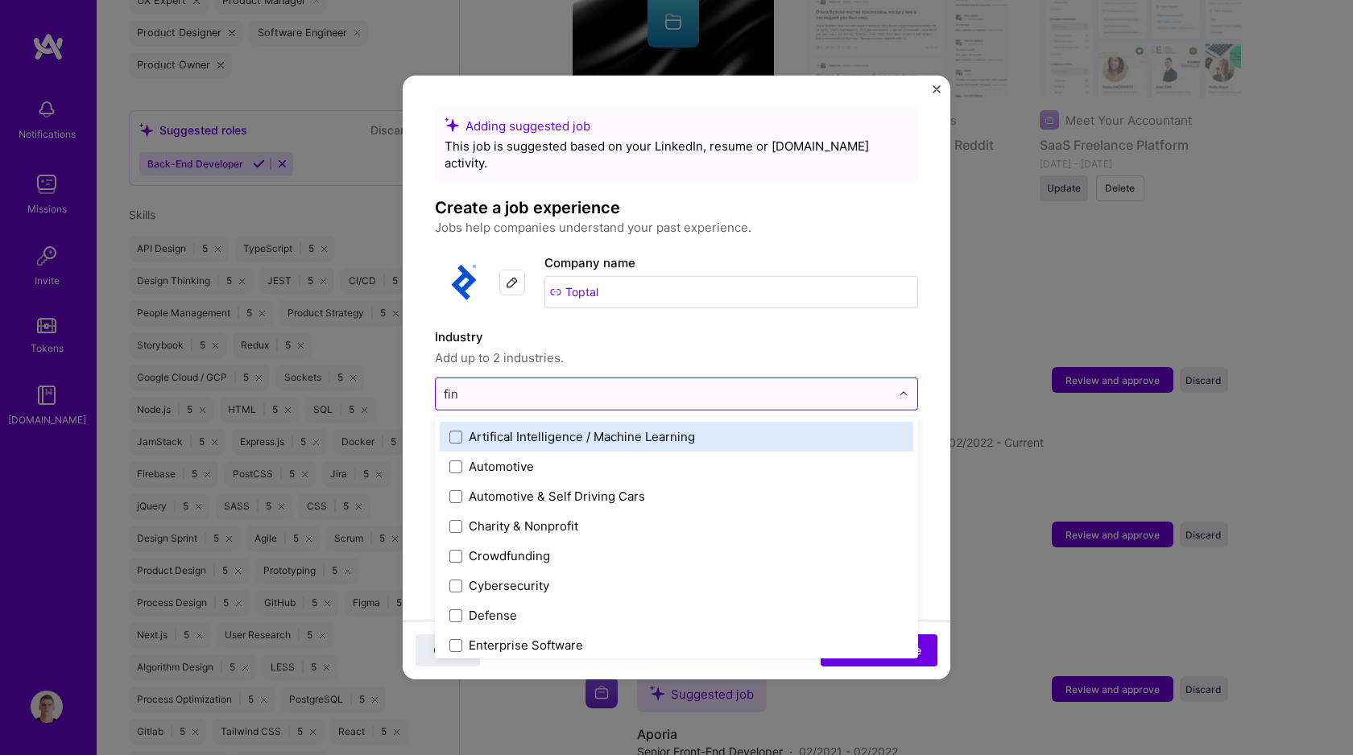
type input "fint"
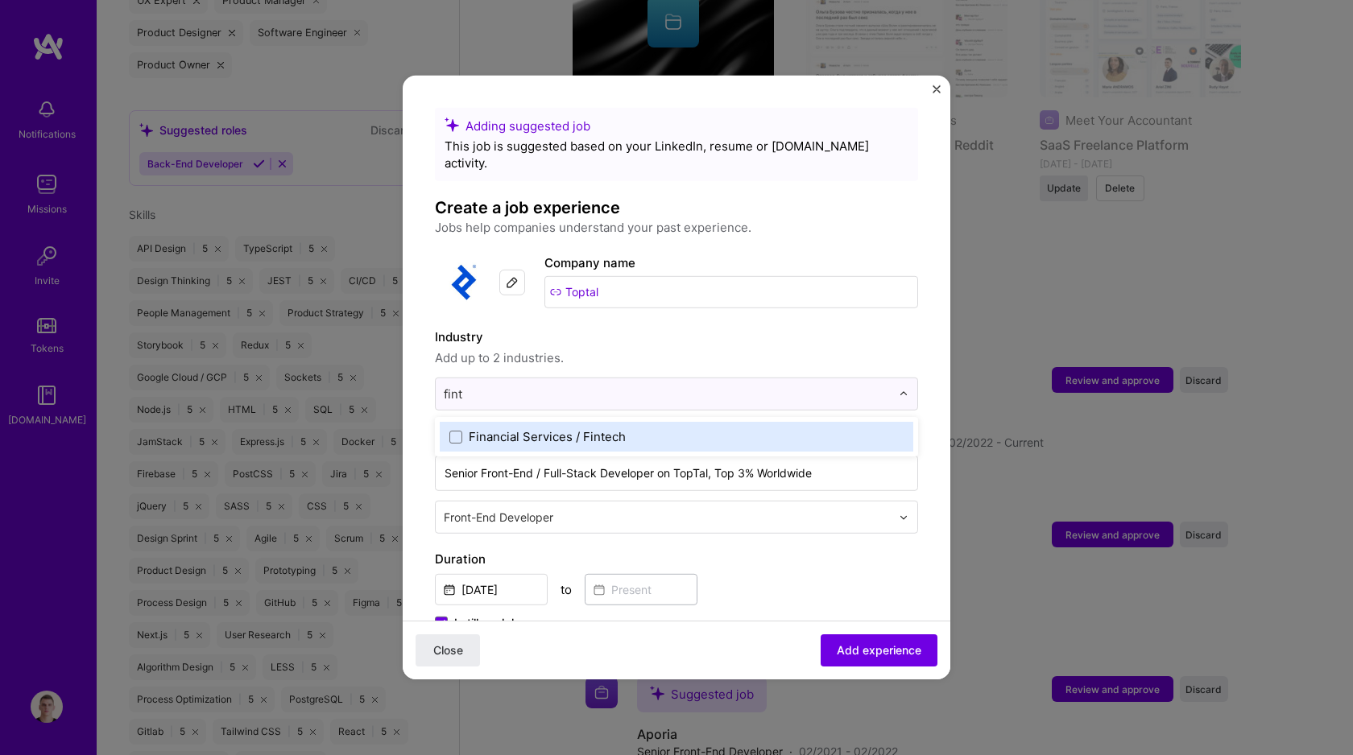
click at [624, 428] on div "Financial Services / Fintech" at bounding box center [547, 436] width 157 height 17
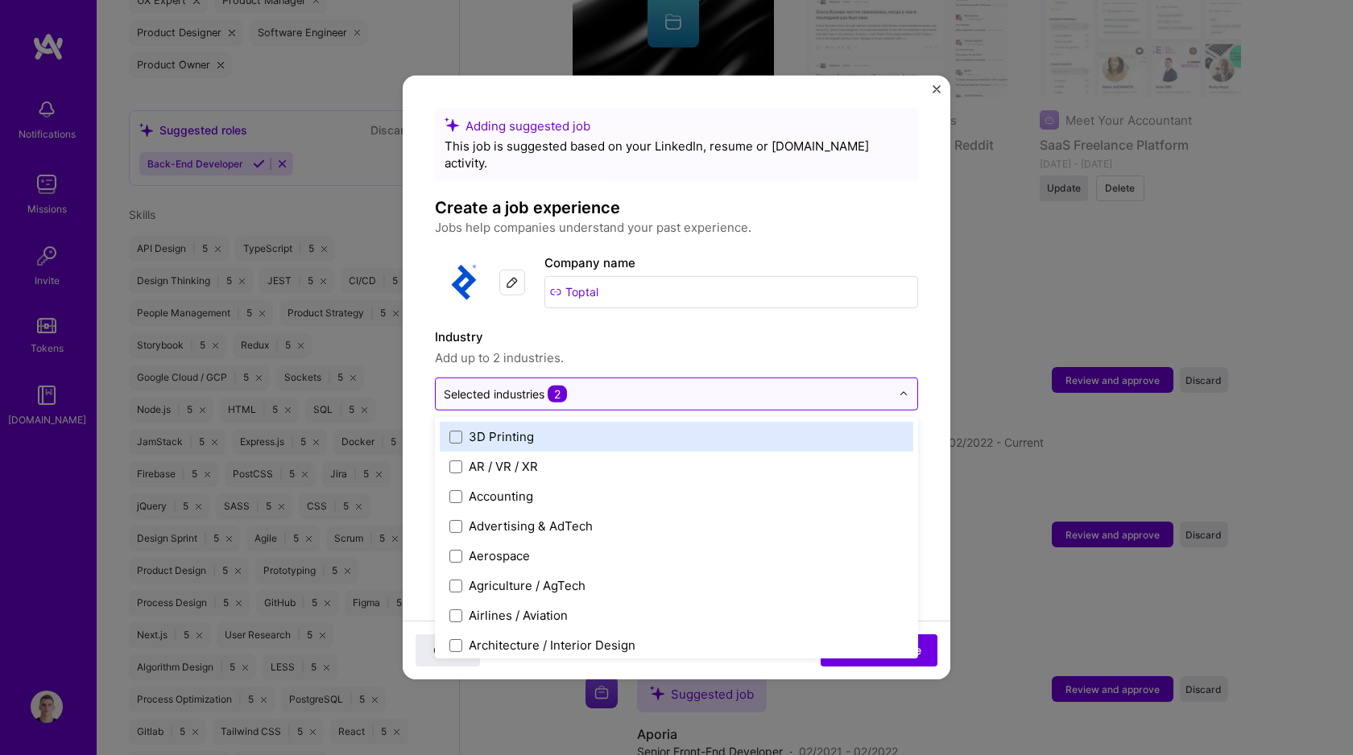
click at [608, 386] on input "text" at bounding box center [667, 394] width 447 height 17
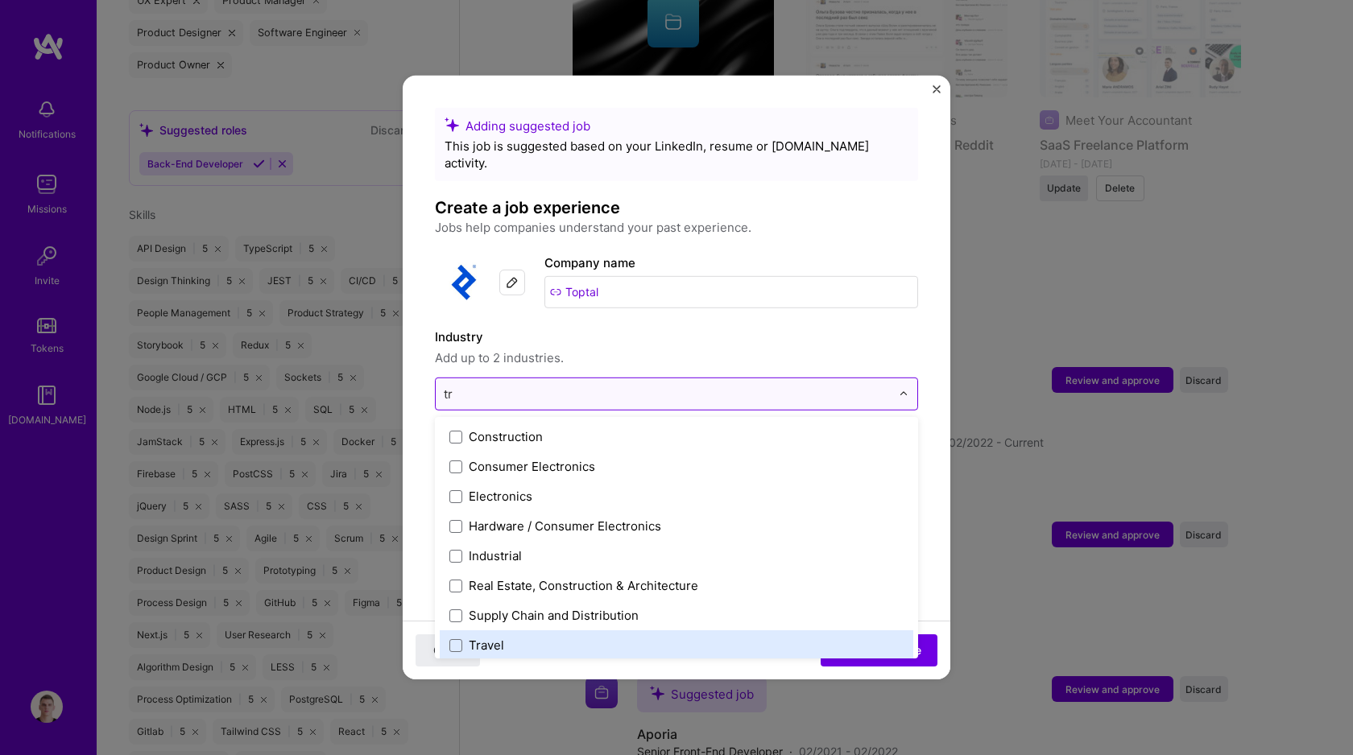
type input "t"
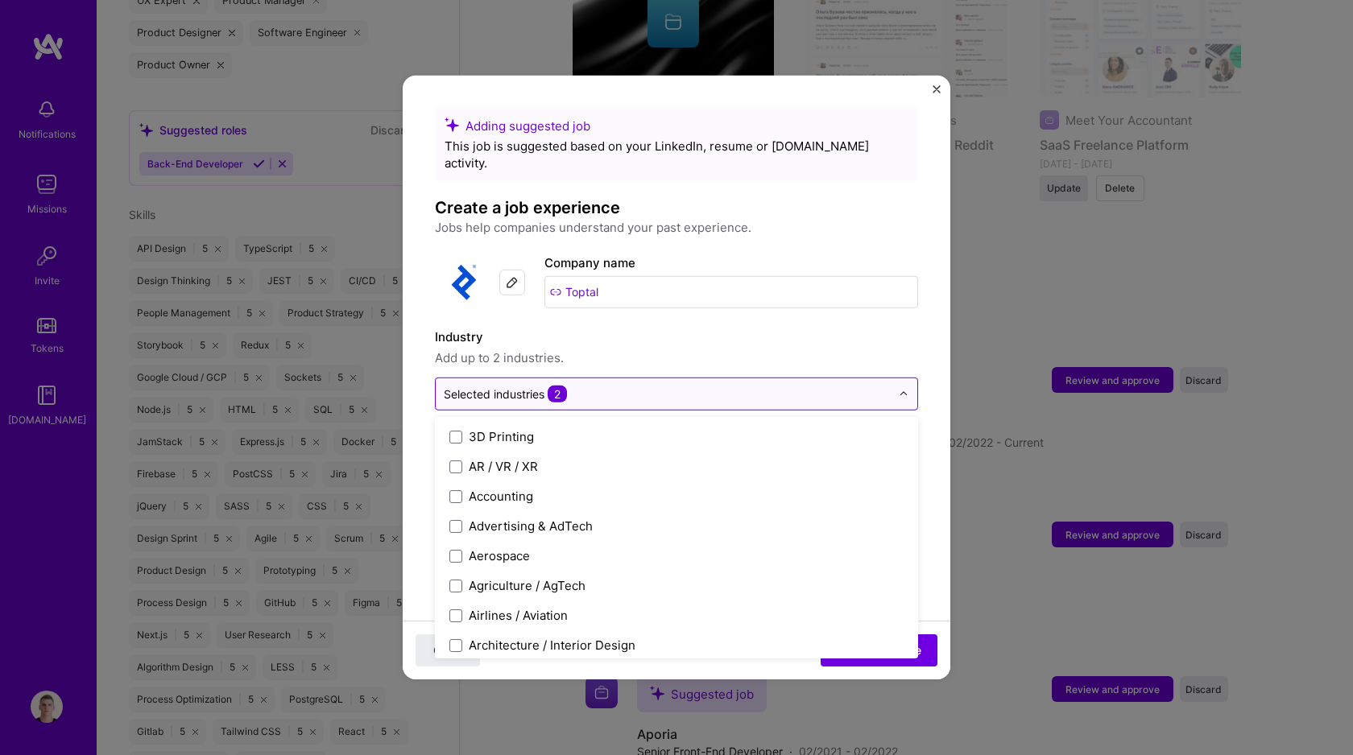
type input "f"
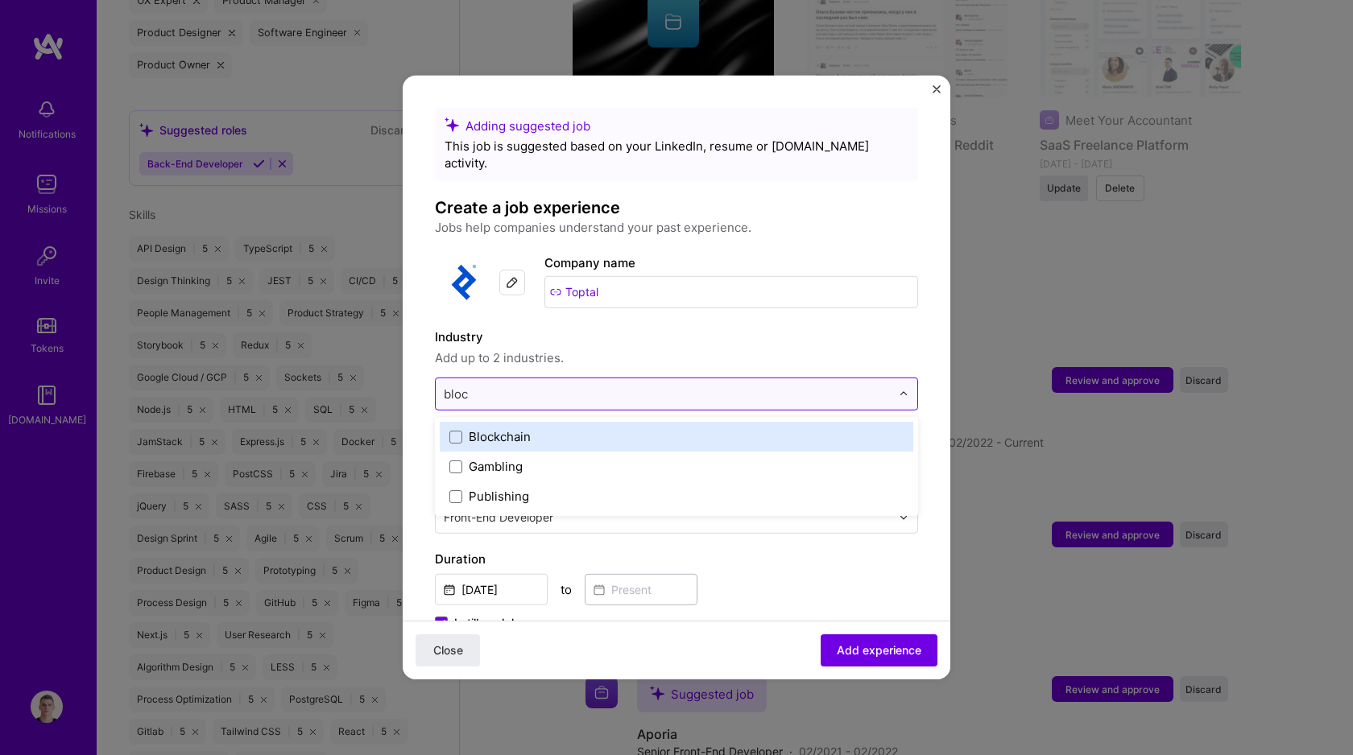
type input "block"
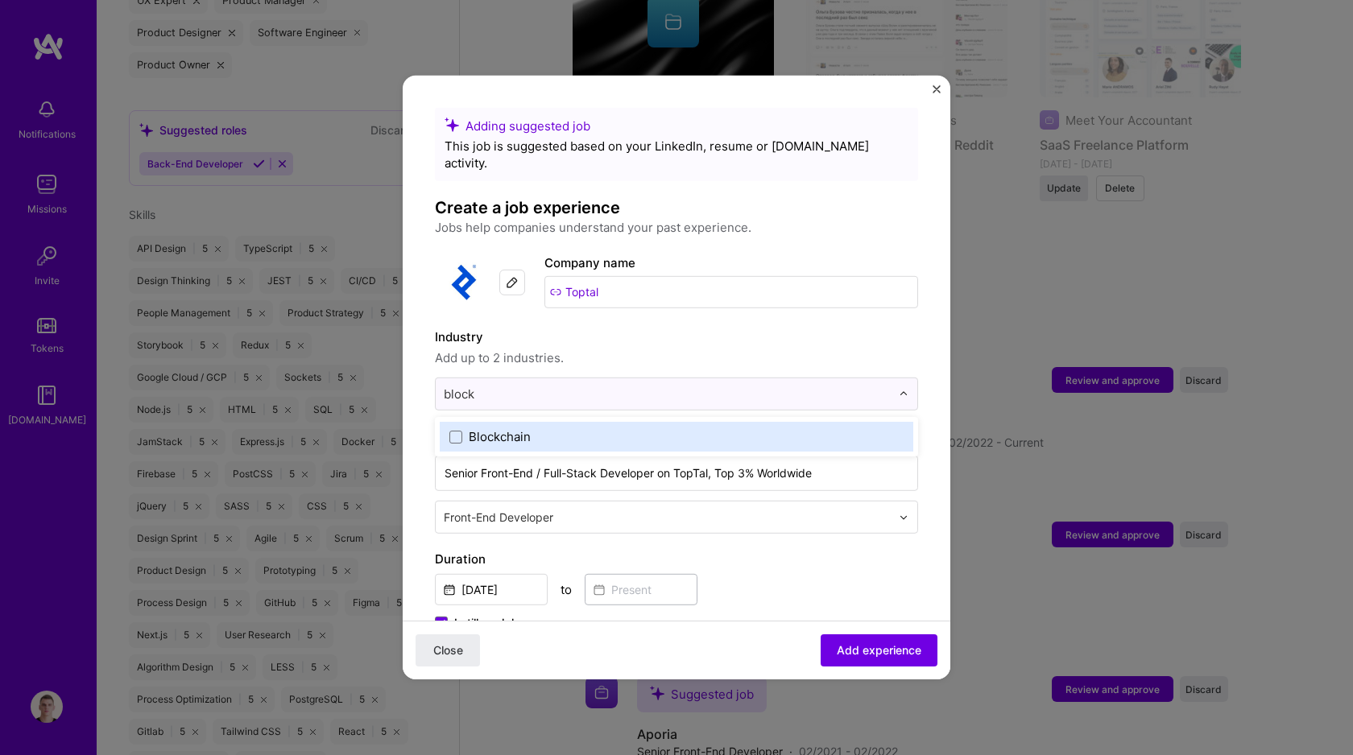
click at [628, 432] on div "Blockchain" at bounding box center [676, 437] width 473 height 30
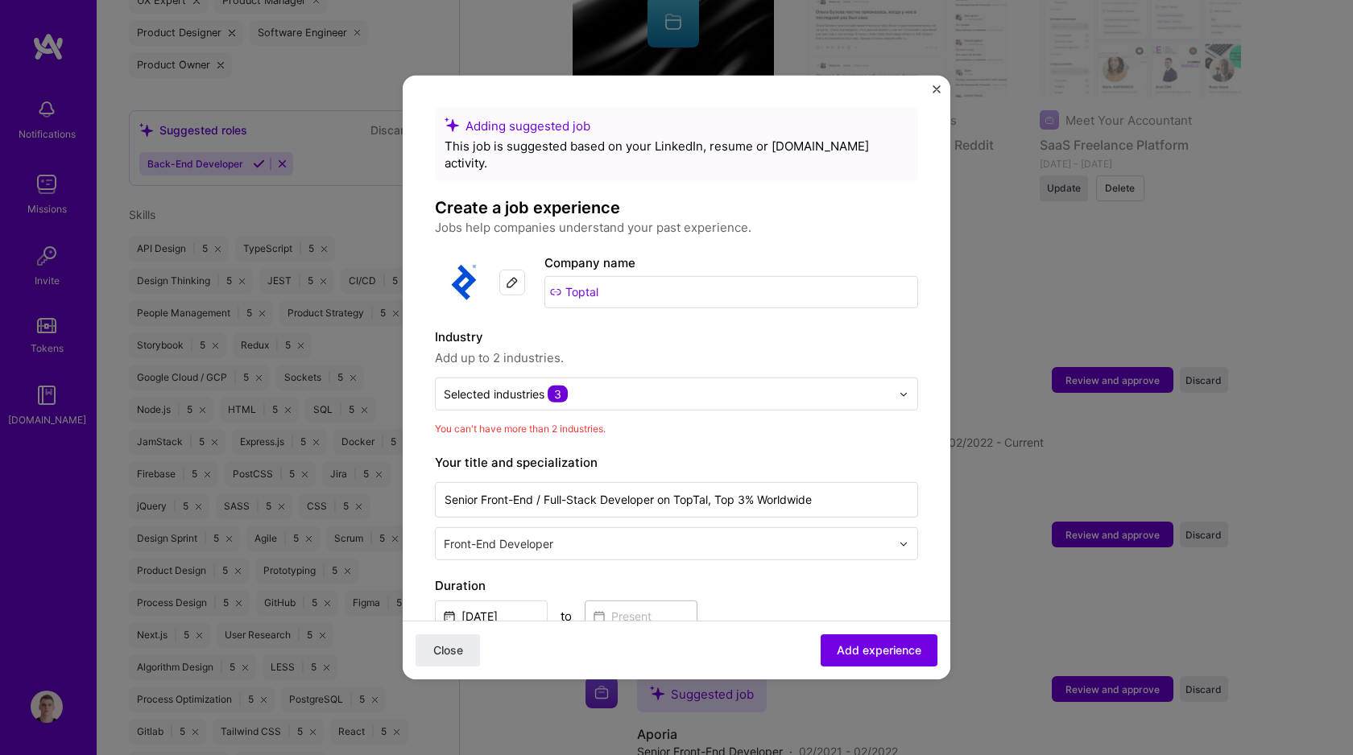
click at [627, 349] on span "Add up to 2 industries." at bounding box center [676, 358] width 483 height 19
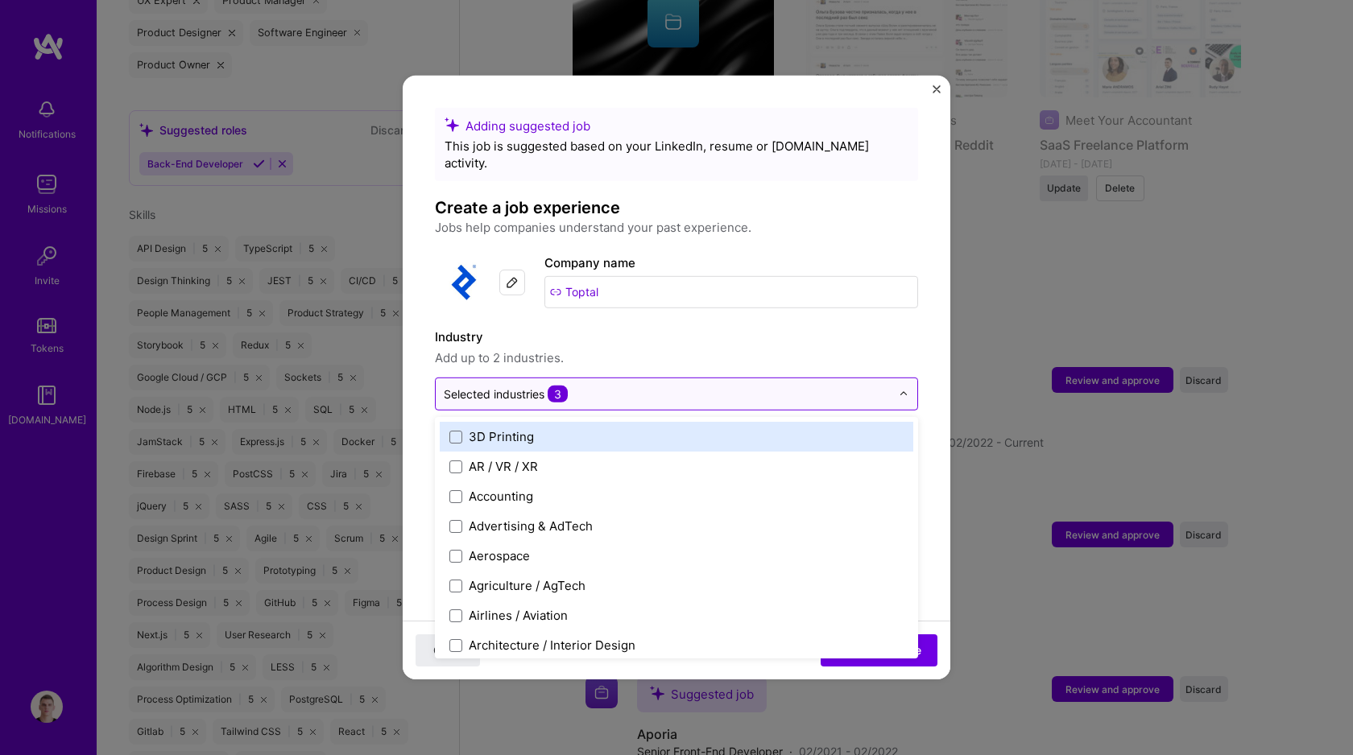
click at [617, 386] on input "text" at bounding box center [667, 394] width 447 height 17
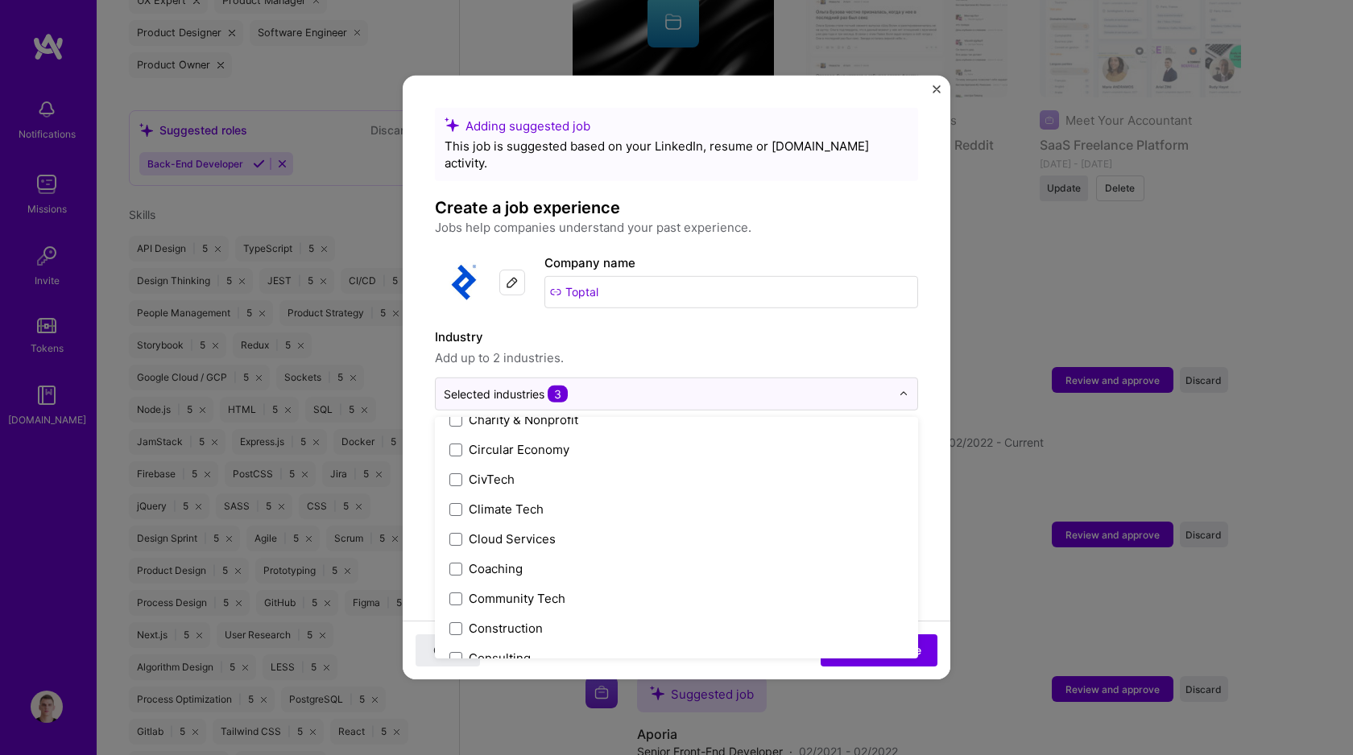
scroll to position [848, 0]
type input "bl"
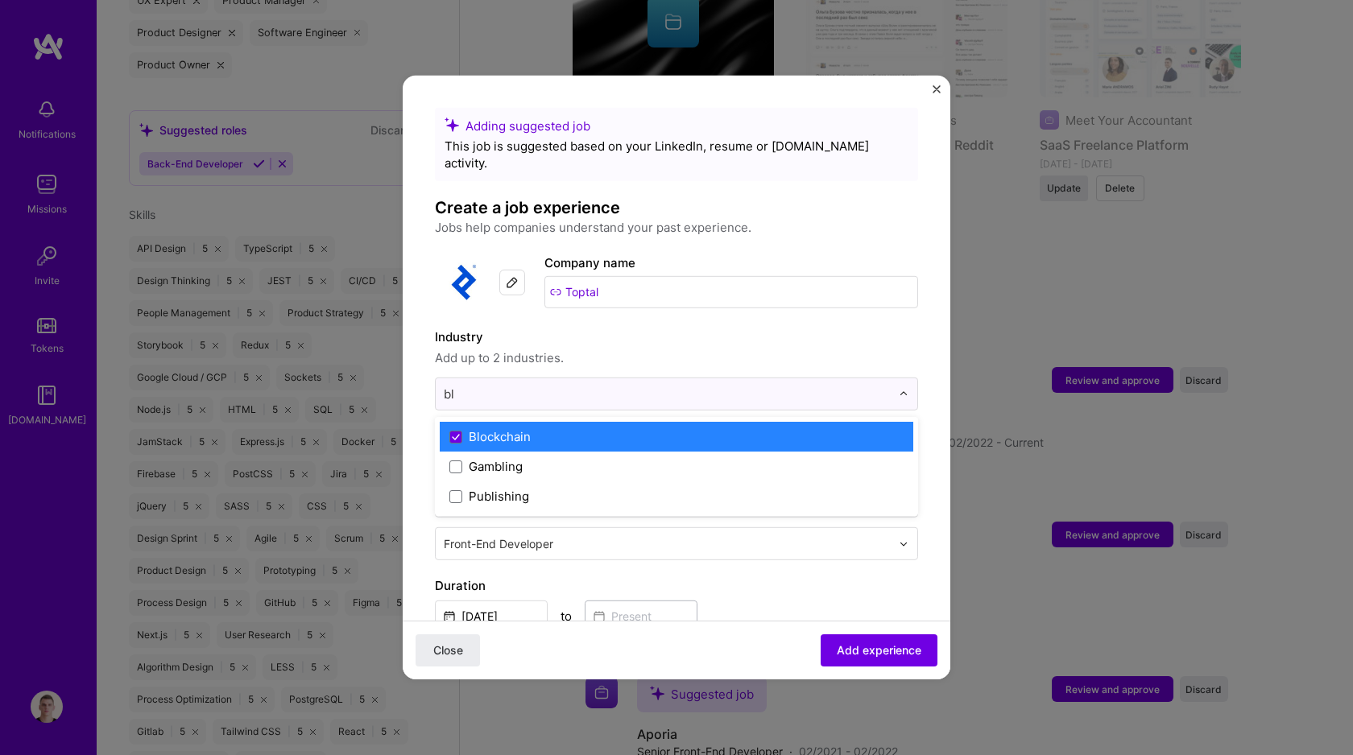
click at [581, 428] on label "Blockchain" at bounding box center [676, 436] width 454 height 17
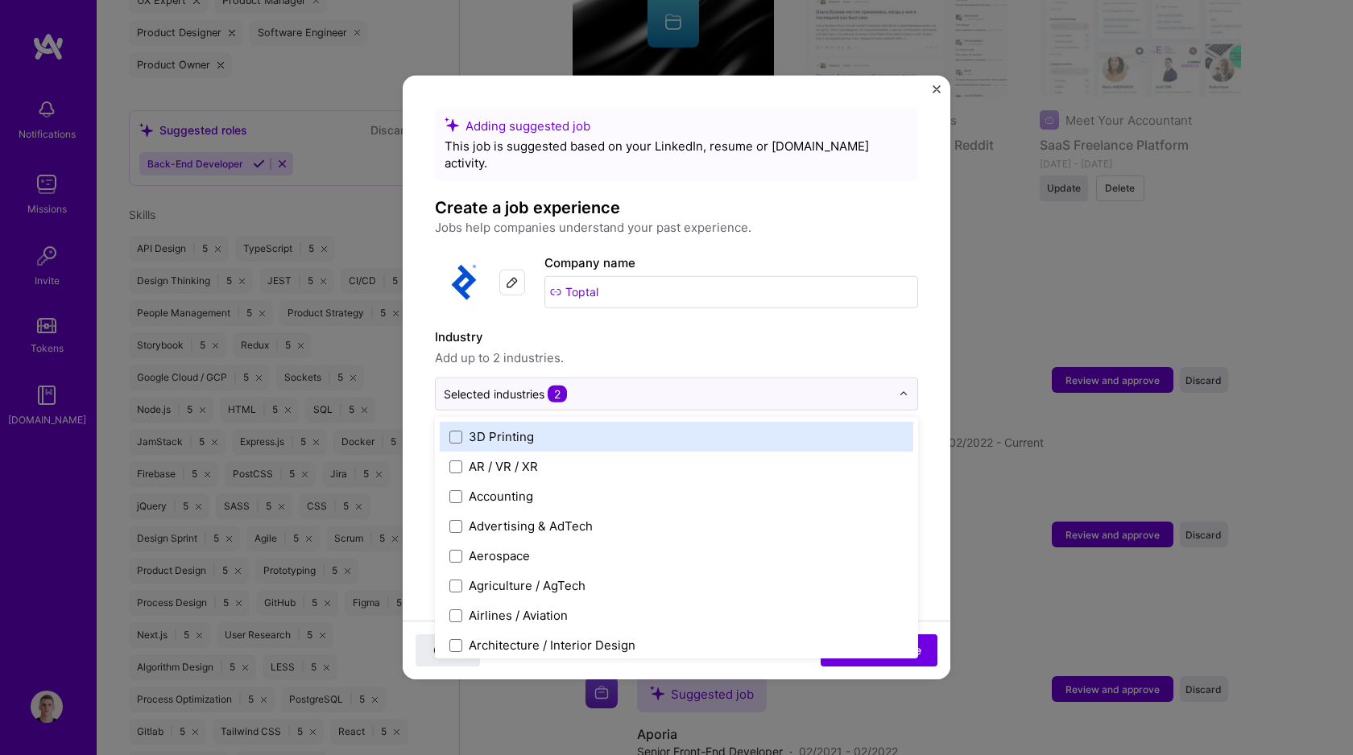
click at [614, 328] on label "Industry" at bounding box center [676, 337] width 483 height 19
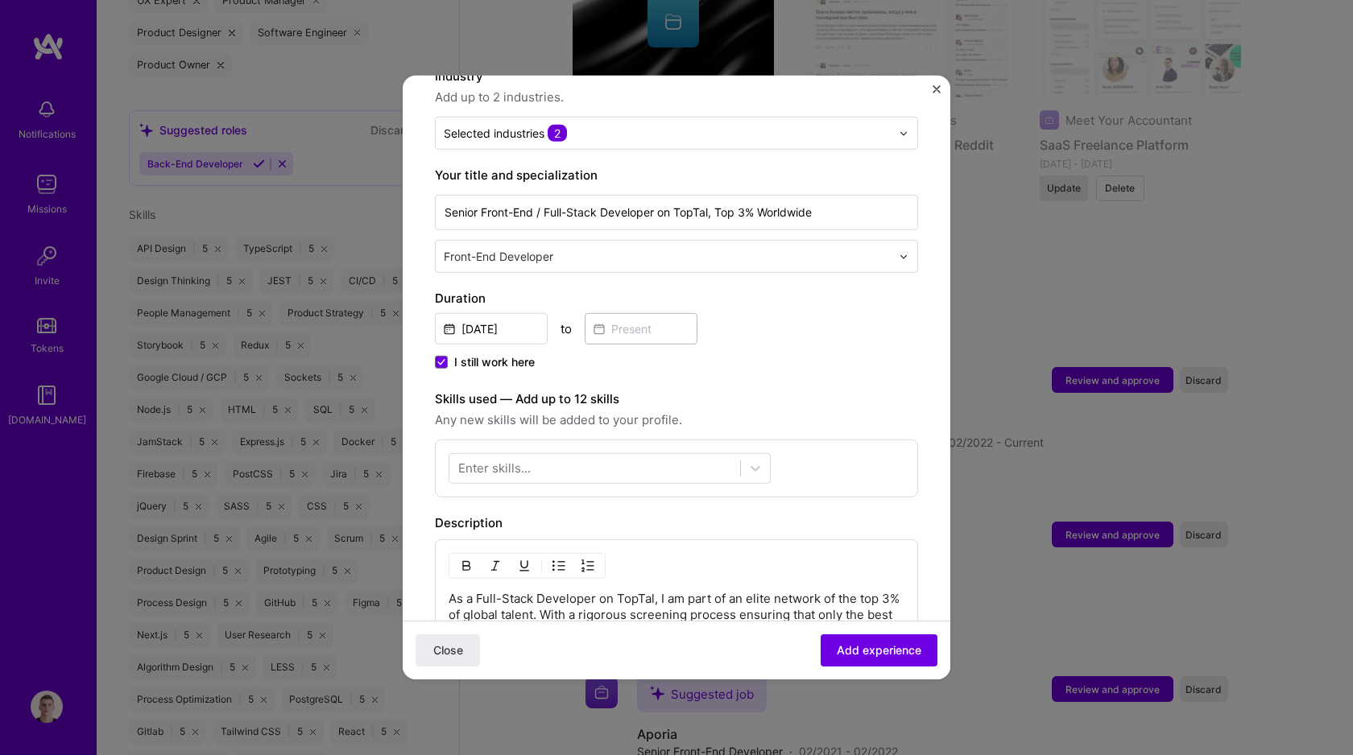
scroll to position [382, 0]
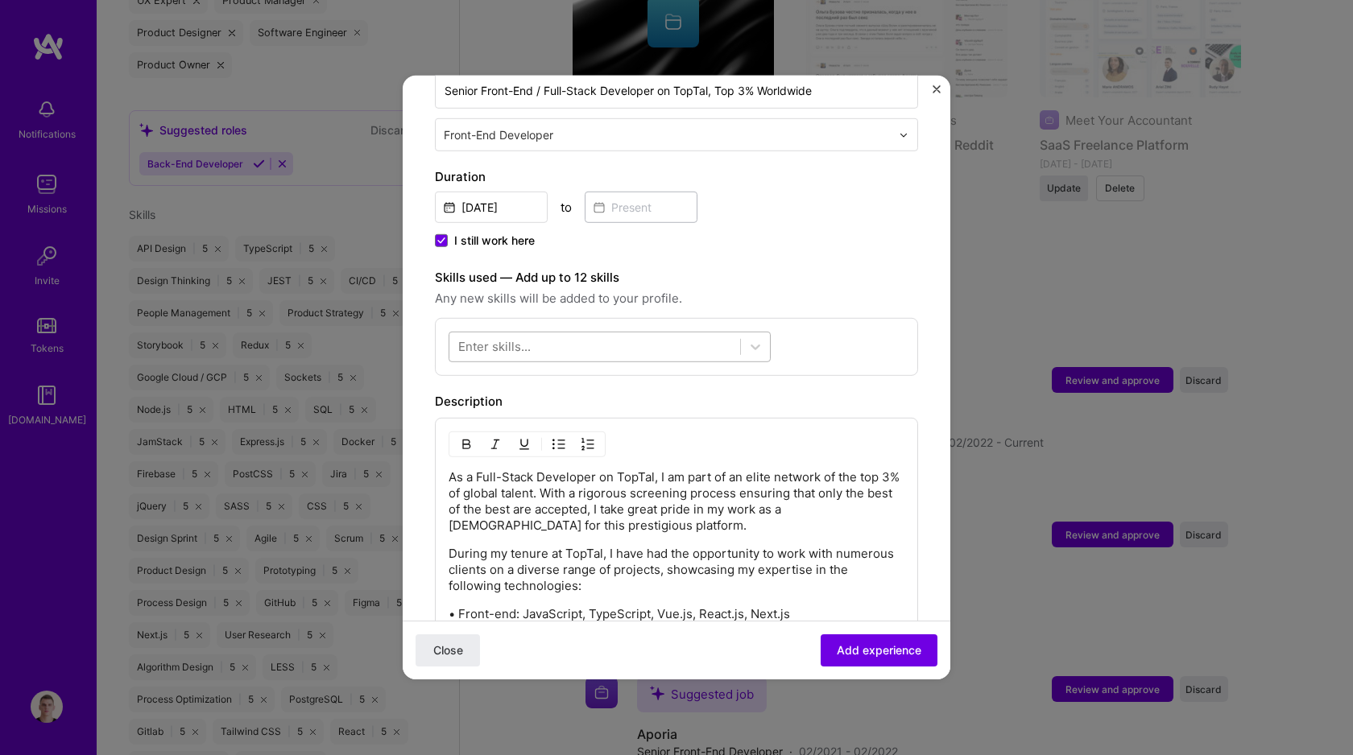
click at [614, 333] on div at bounding box center [594, 346] width 291 height 27
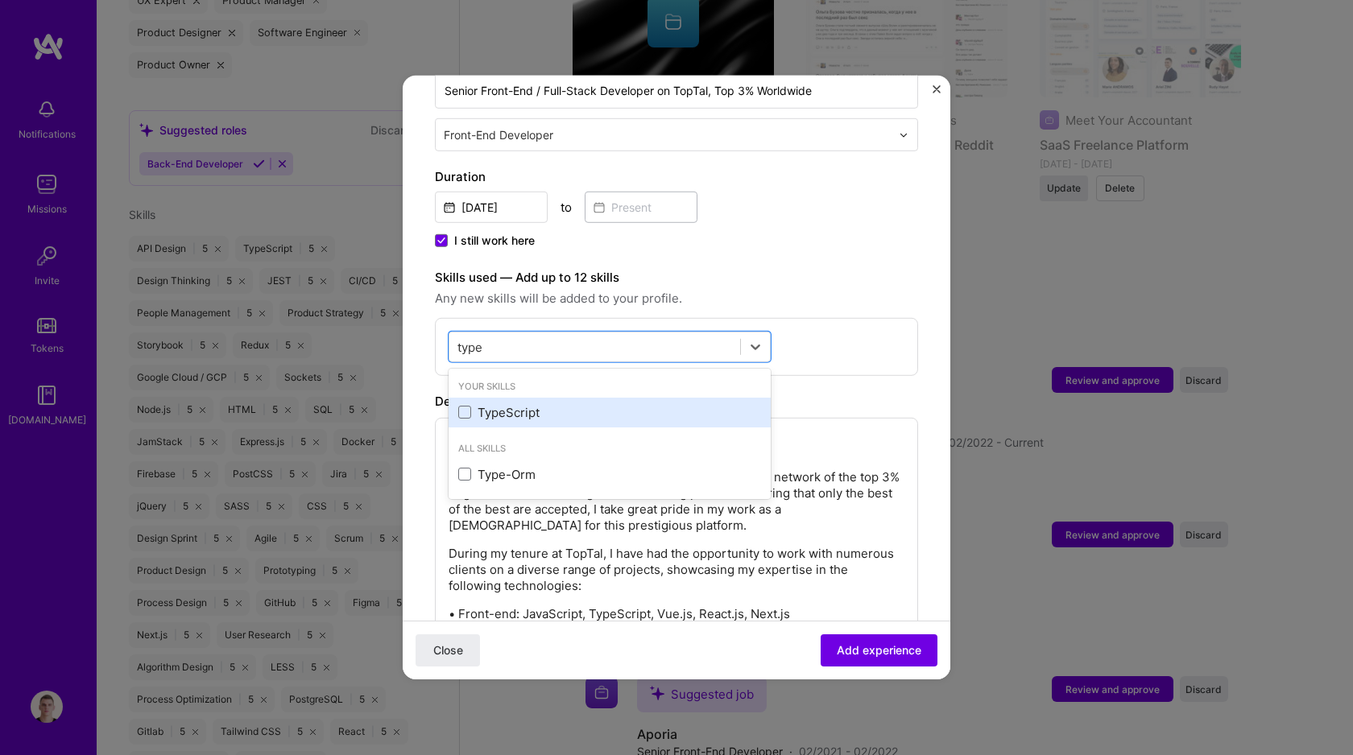
click at [614, 404] on div "TypeScript" at bounding box center [609, 412] width 303 height 17
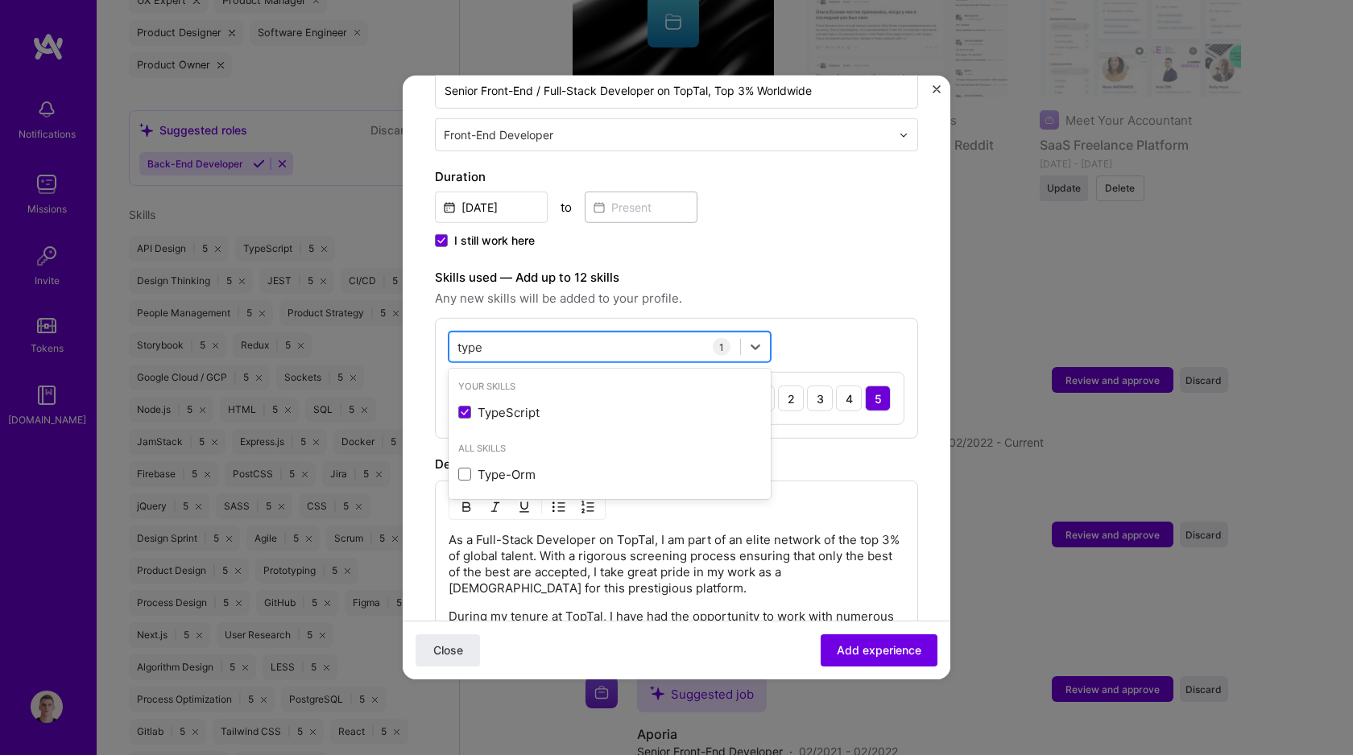
click at [615, 333] on div "type type" at bounding box center [594, 346] width 291 height 27
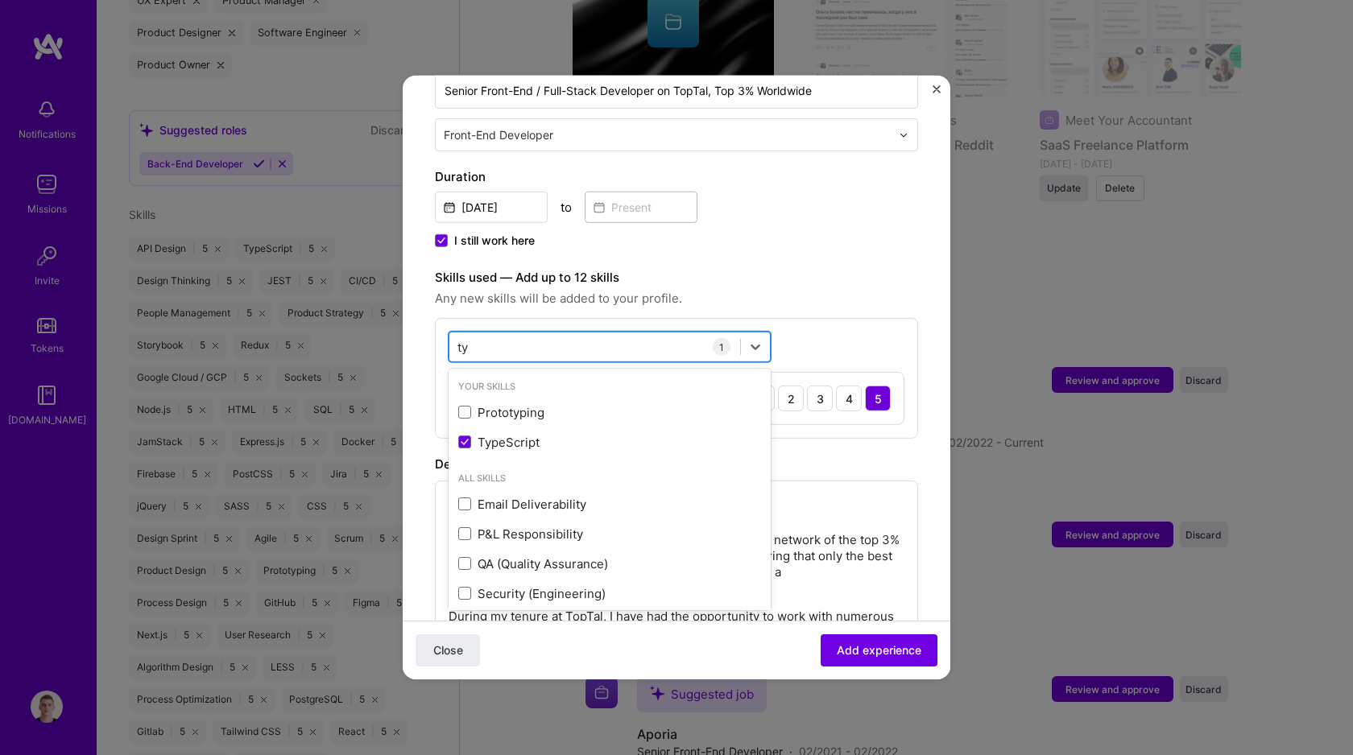
type input "t"
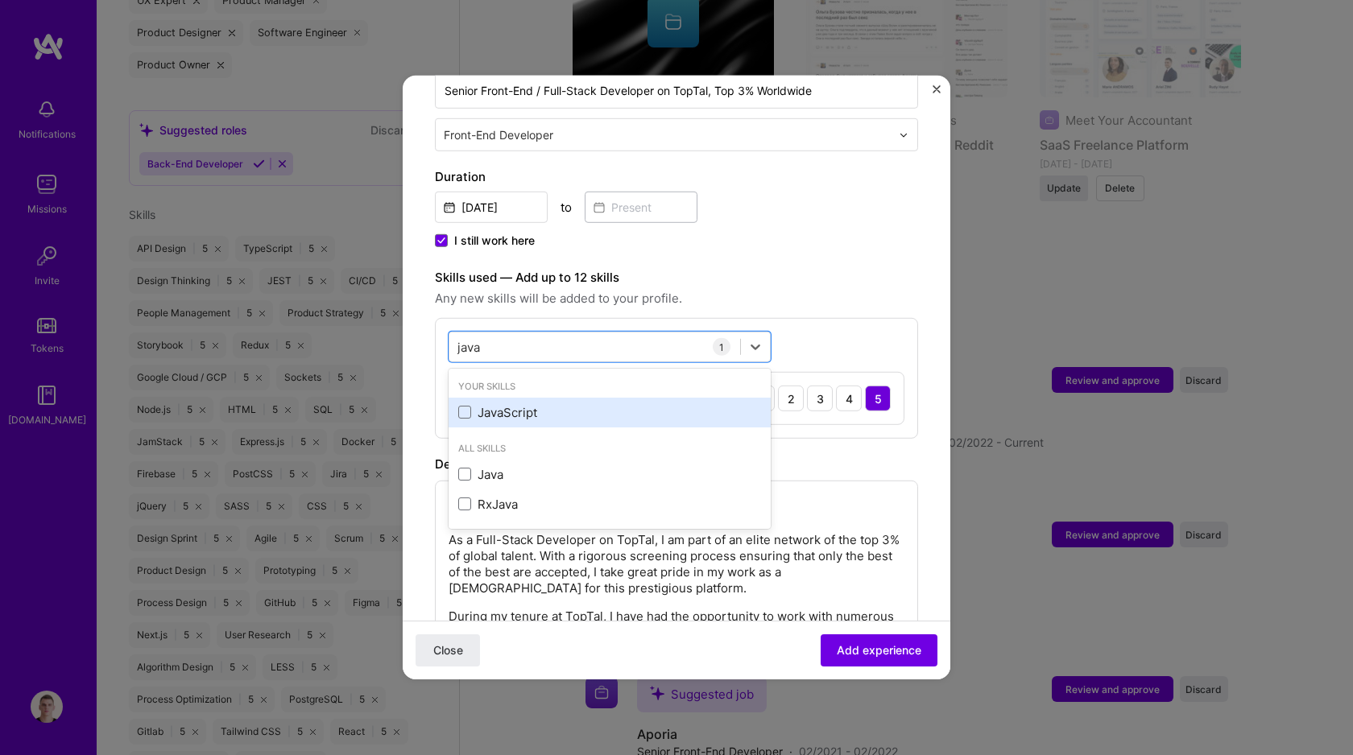
click at [590, 404] on div "JavaScript" at bounding box center [609, 412] width 303 height 17
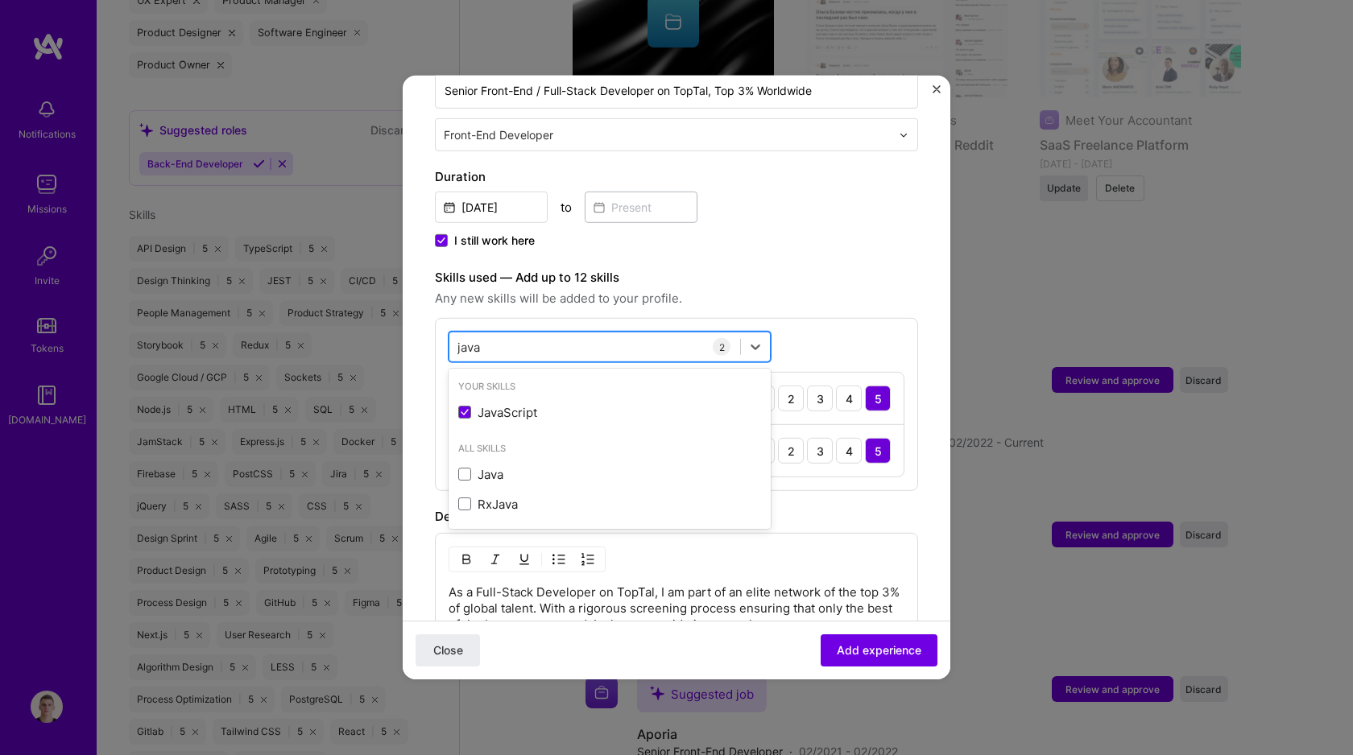
click at [576, 336] on div "java java" at bounding box center [594, 346] width 291 height 27
type input "j"
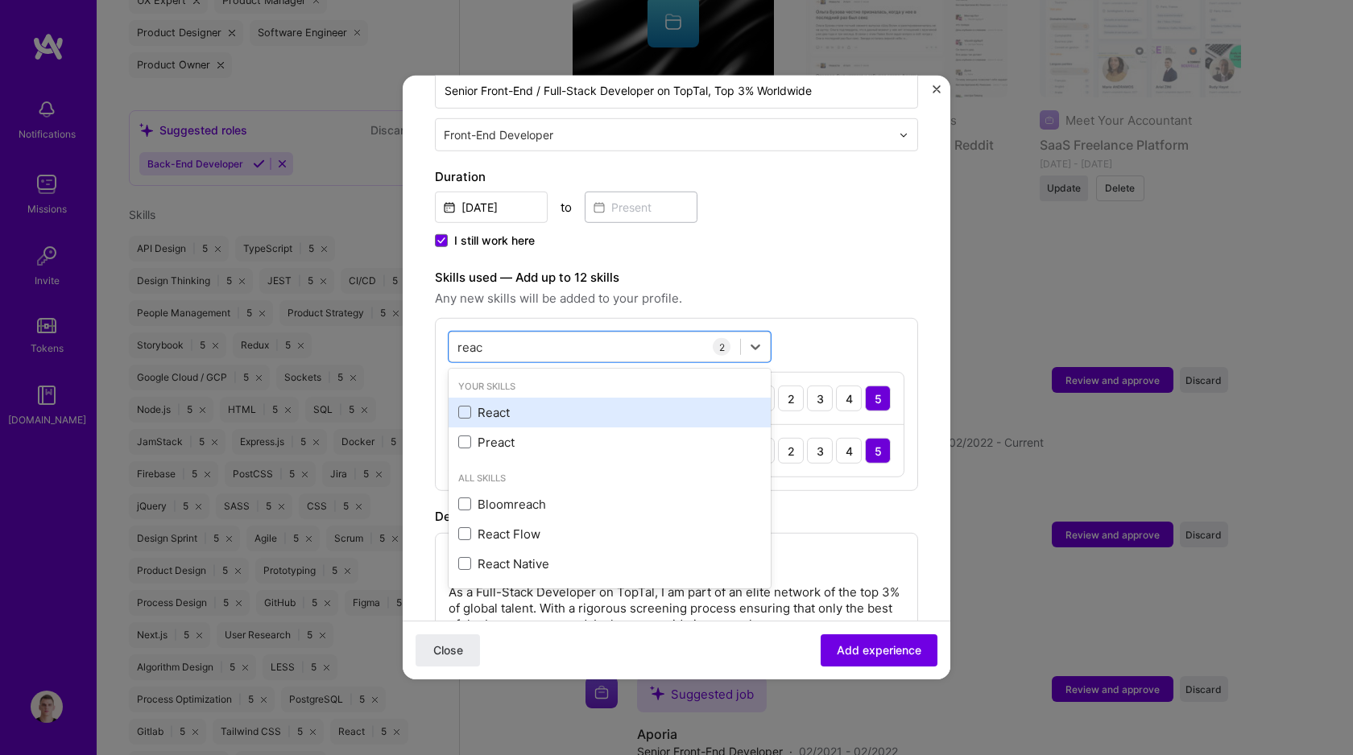
click at [606, 404] on div "React" at bounding box center [609, 412] width 303 height 17
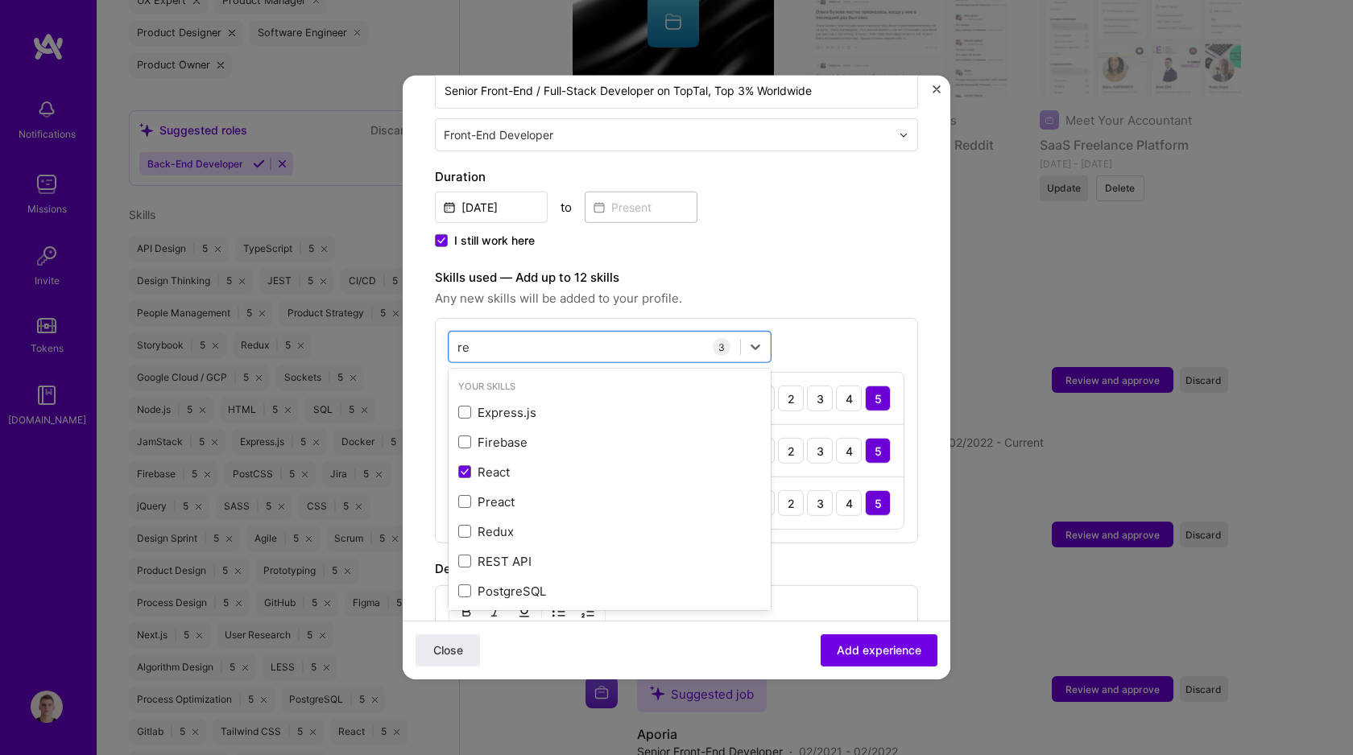
type input "r"
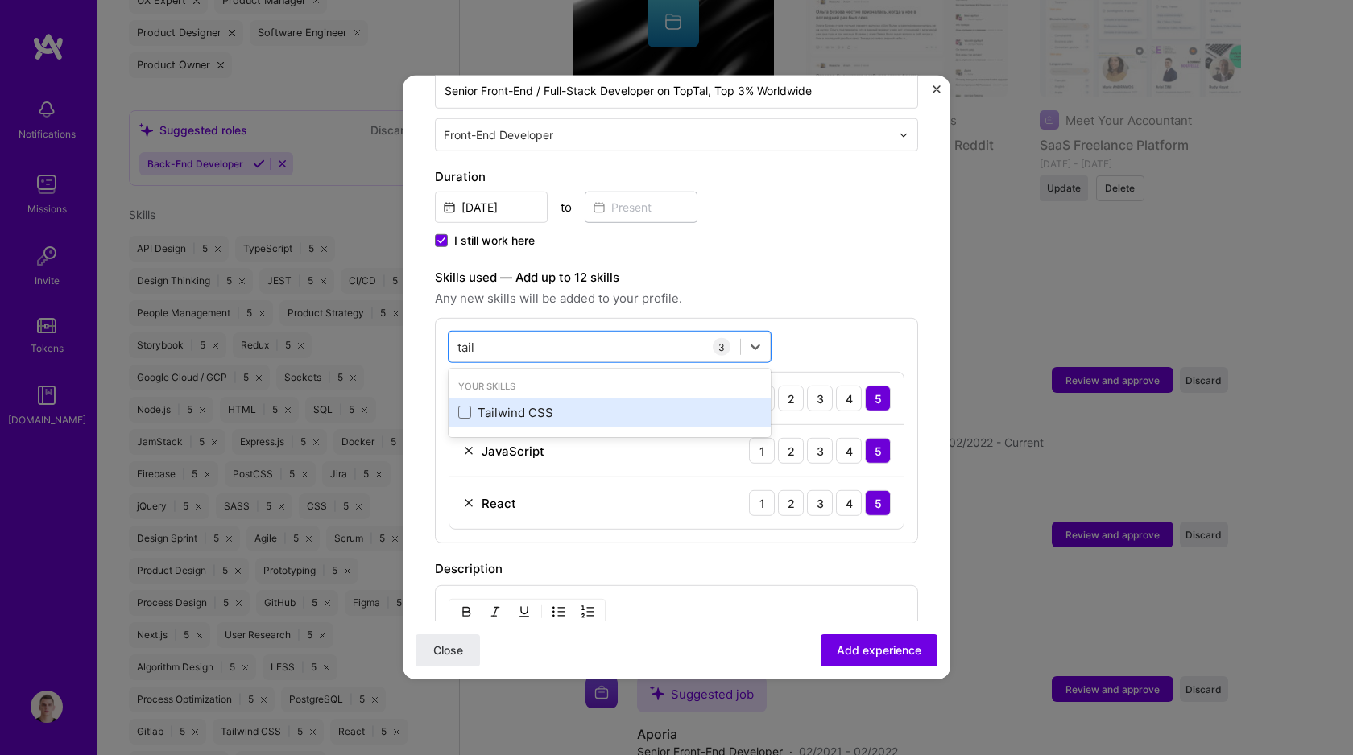
click at [572, 404] on div "Tailwind CSS" at bounding box center [609, 412] width 303 height 17
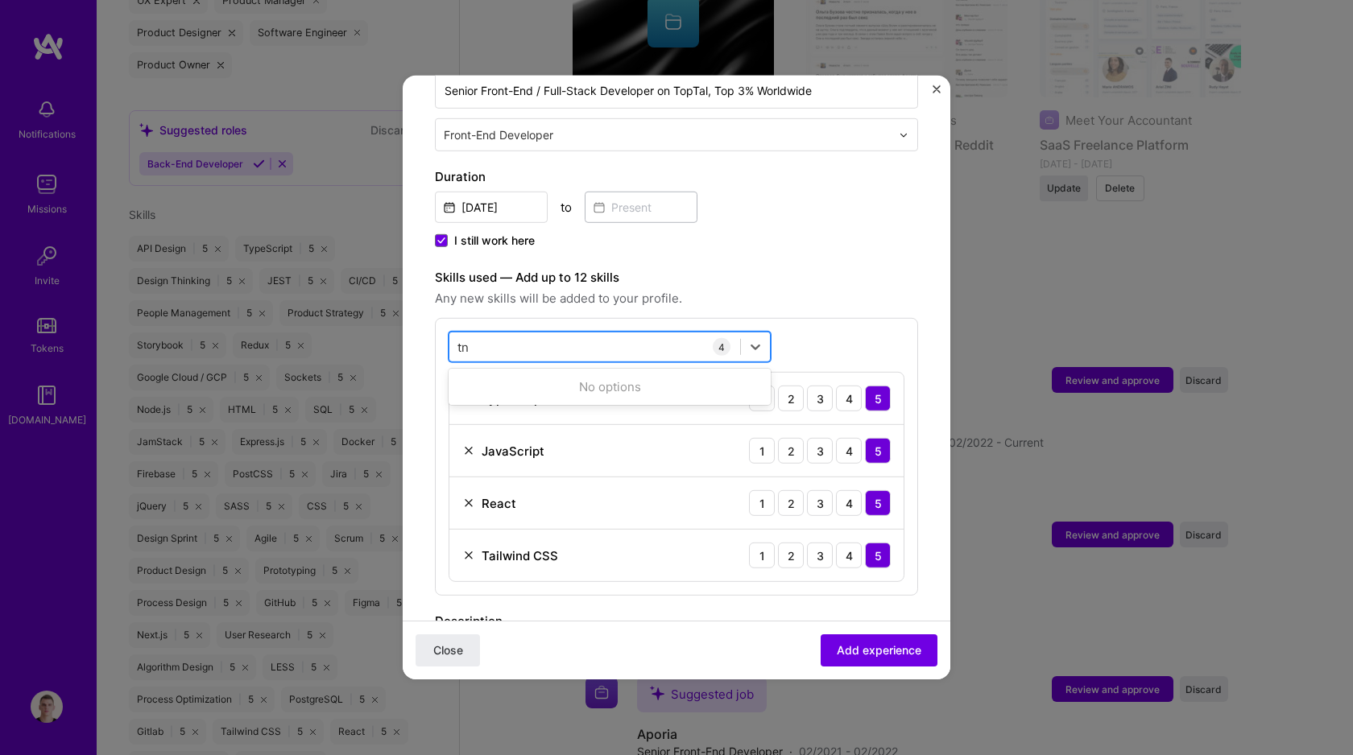
type input "t"
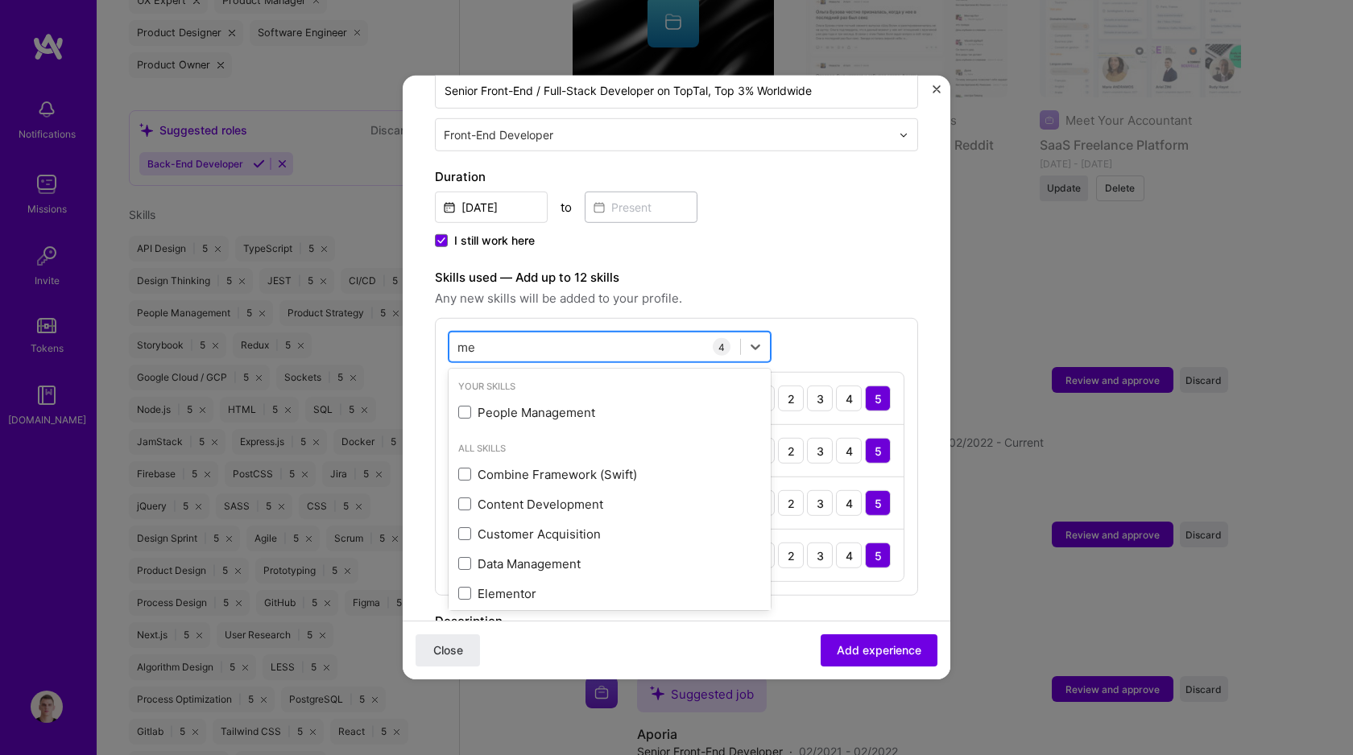
type input "m"
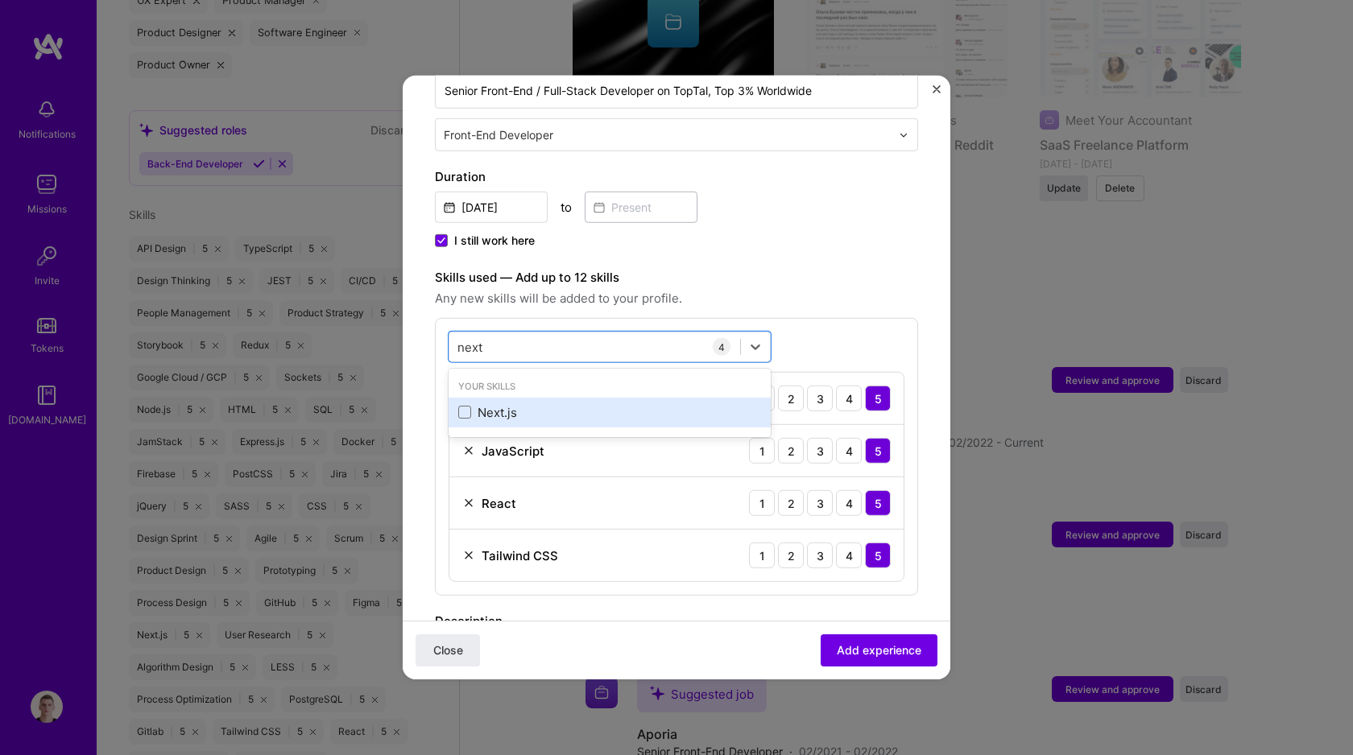
click at [597, 408] on div "Next.js" at bounding box center [609, 413] width 322 height 30
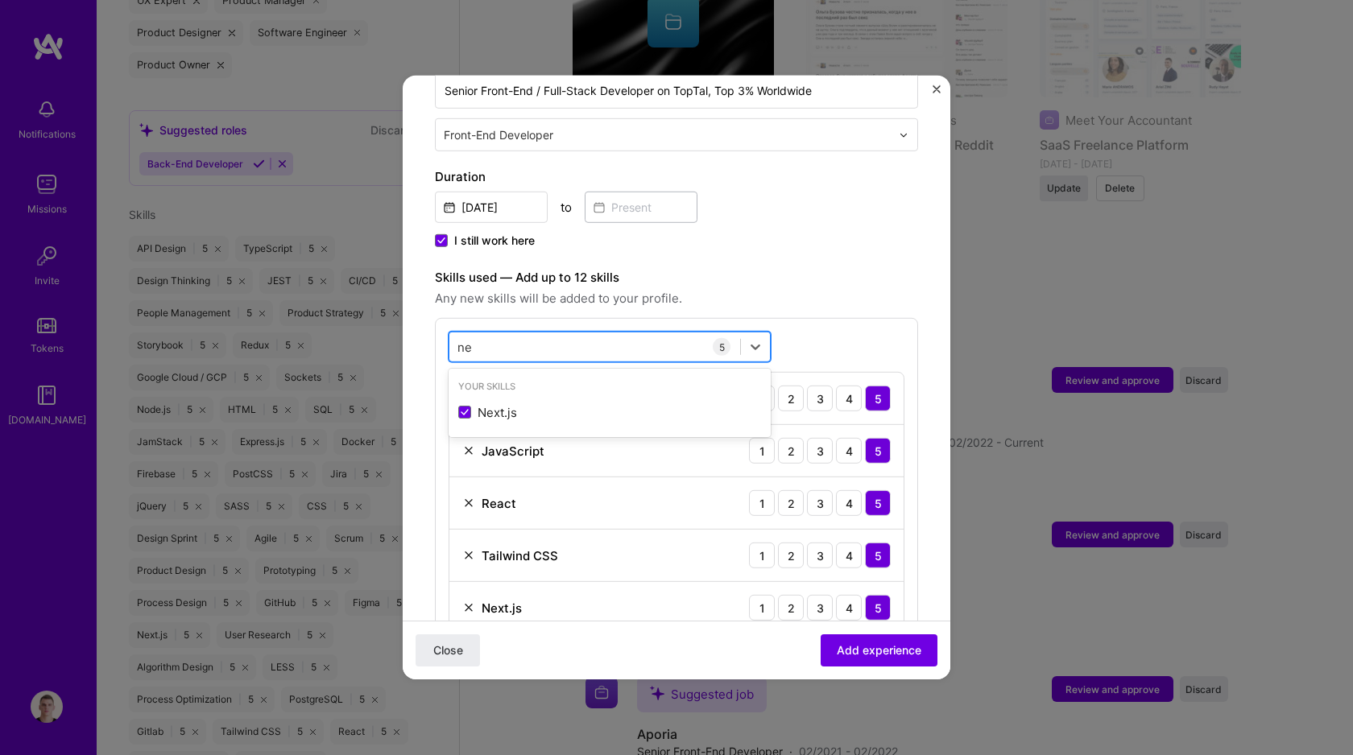
type input "n"
click at [568, 404] on div "Node.js" at bounding box center [609, 412] width 303 height 17
type input "n"
type input "p"
type input "n"
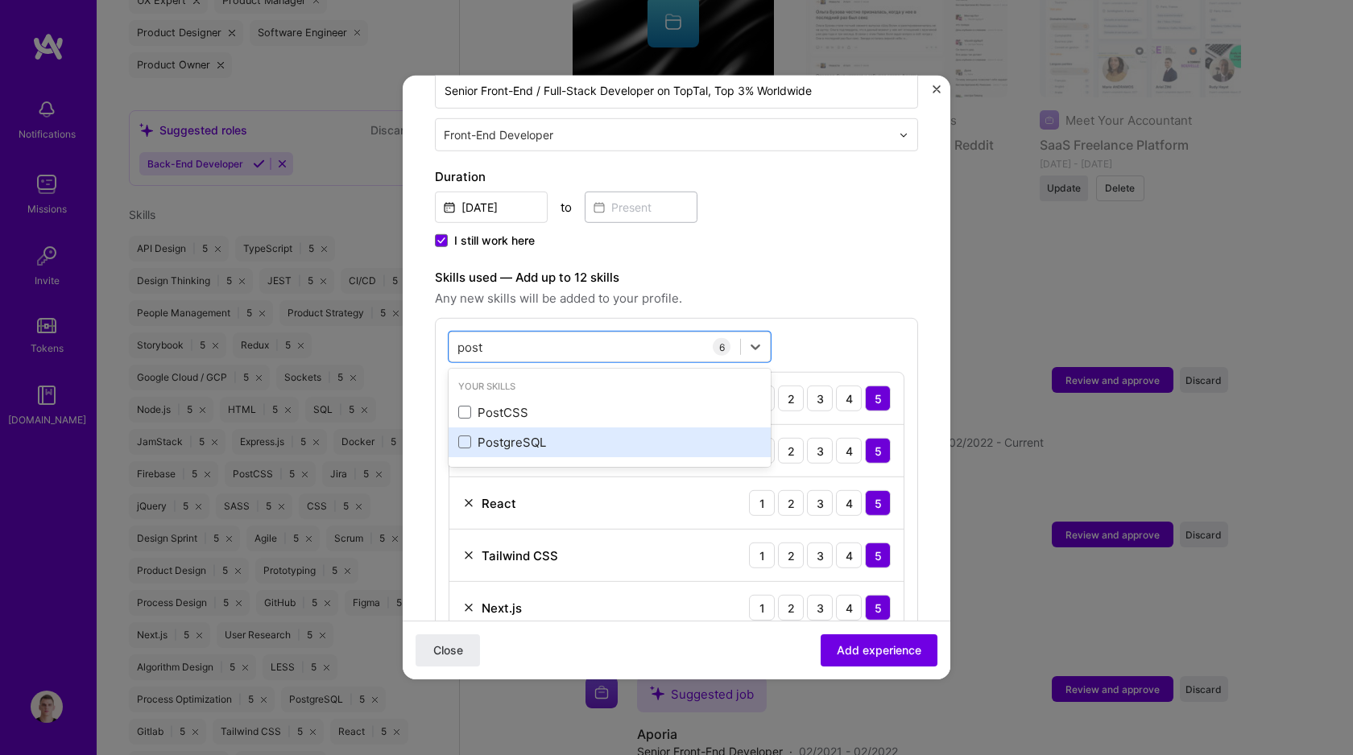
click at [666, 434] on div "PostgreSQL" at bounding box center [609, 442] width 303 height 17
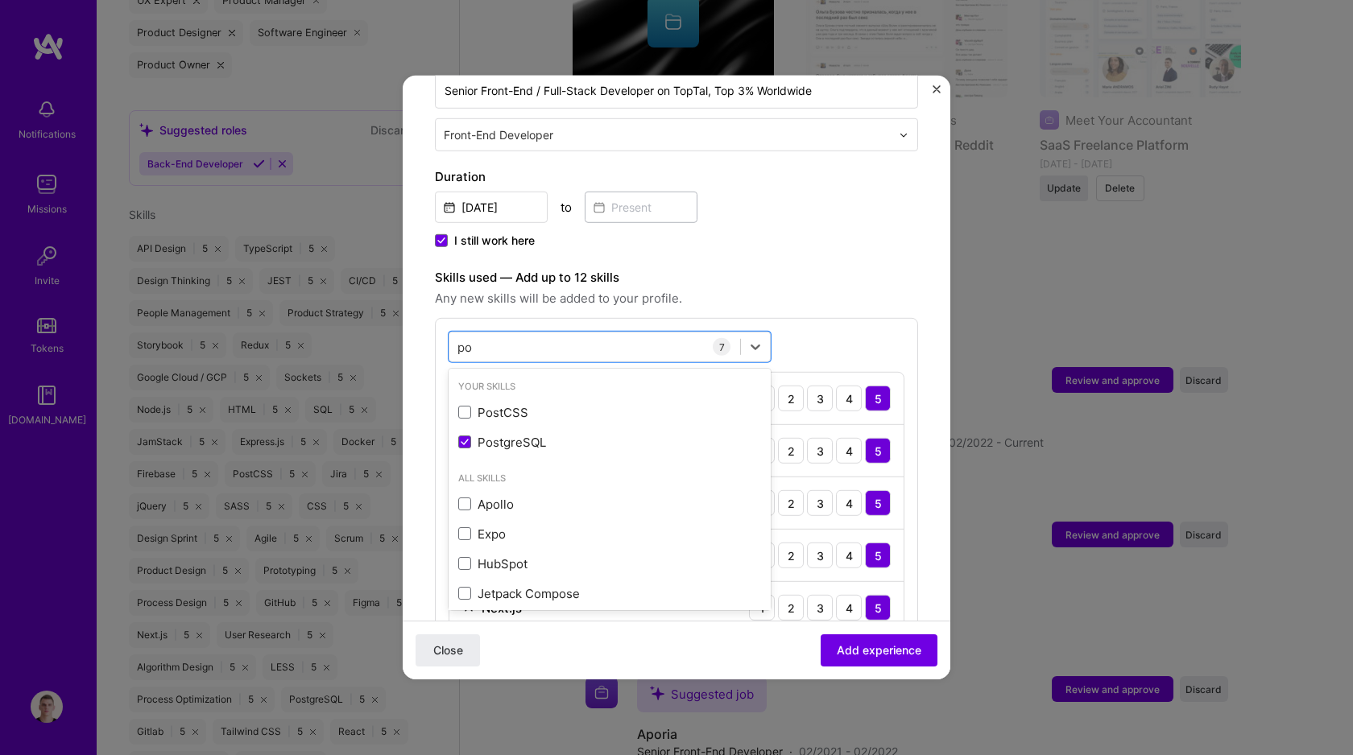
type input "p"
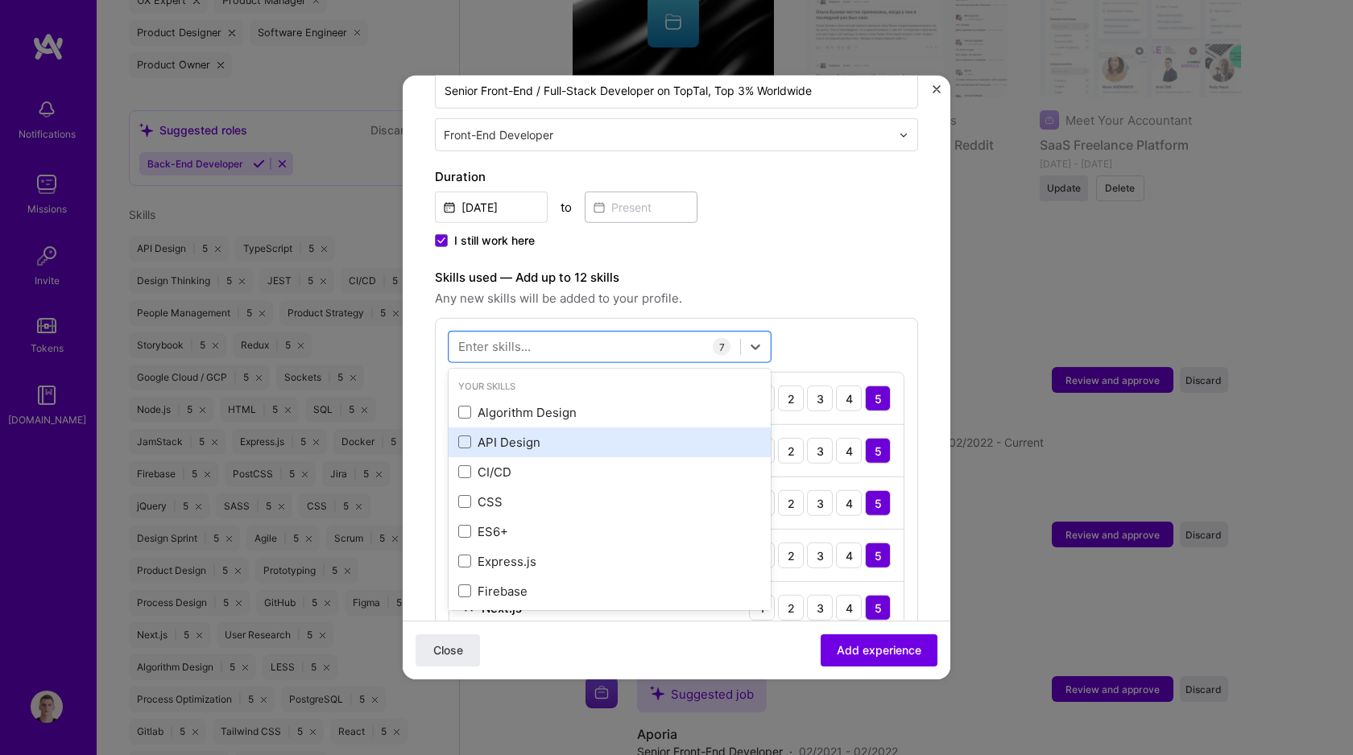
click at [563, 434] on div "API Design" at bounding box center [609, 442] width 303 height 17
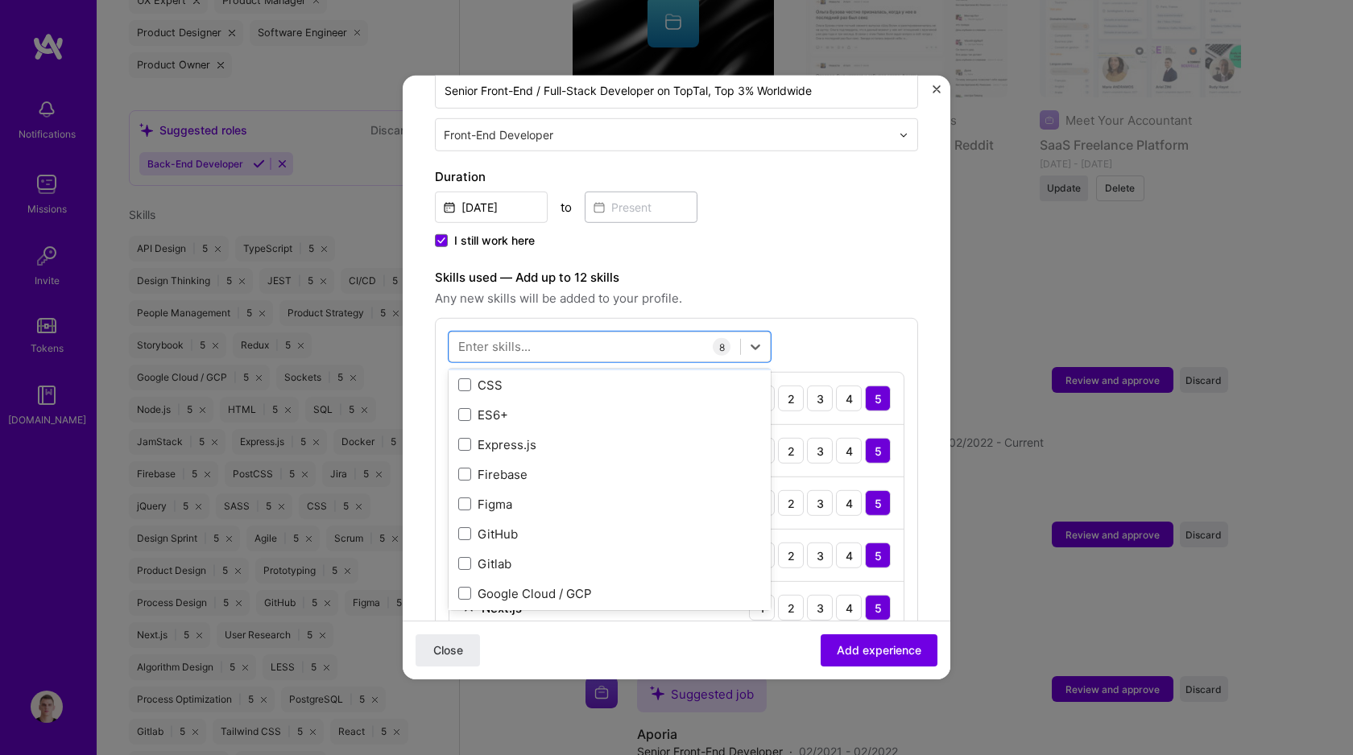
scroll to position [126, 0]
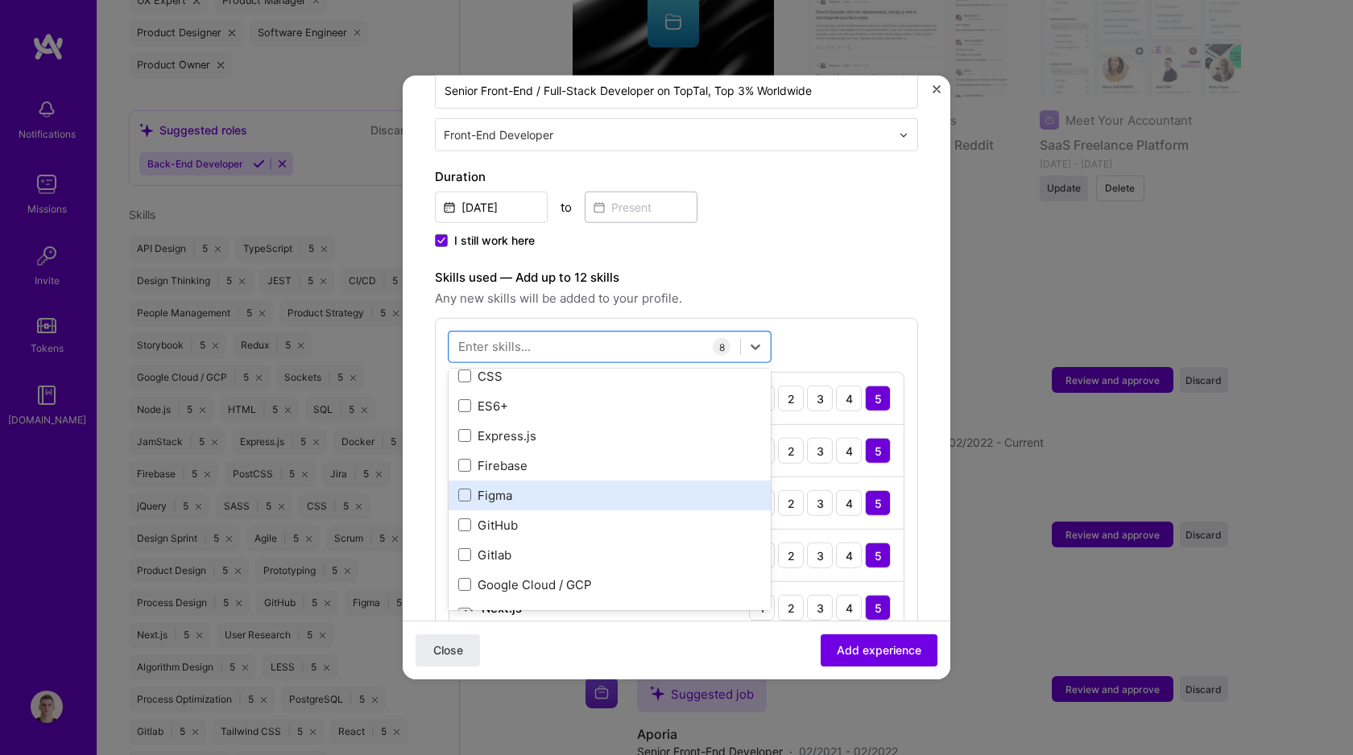
click at [587, 487] on div "Figma" at bounding box center [609, 495] width 303 height 17
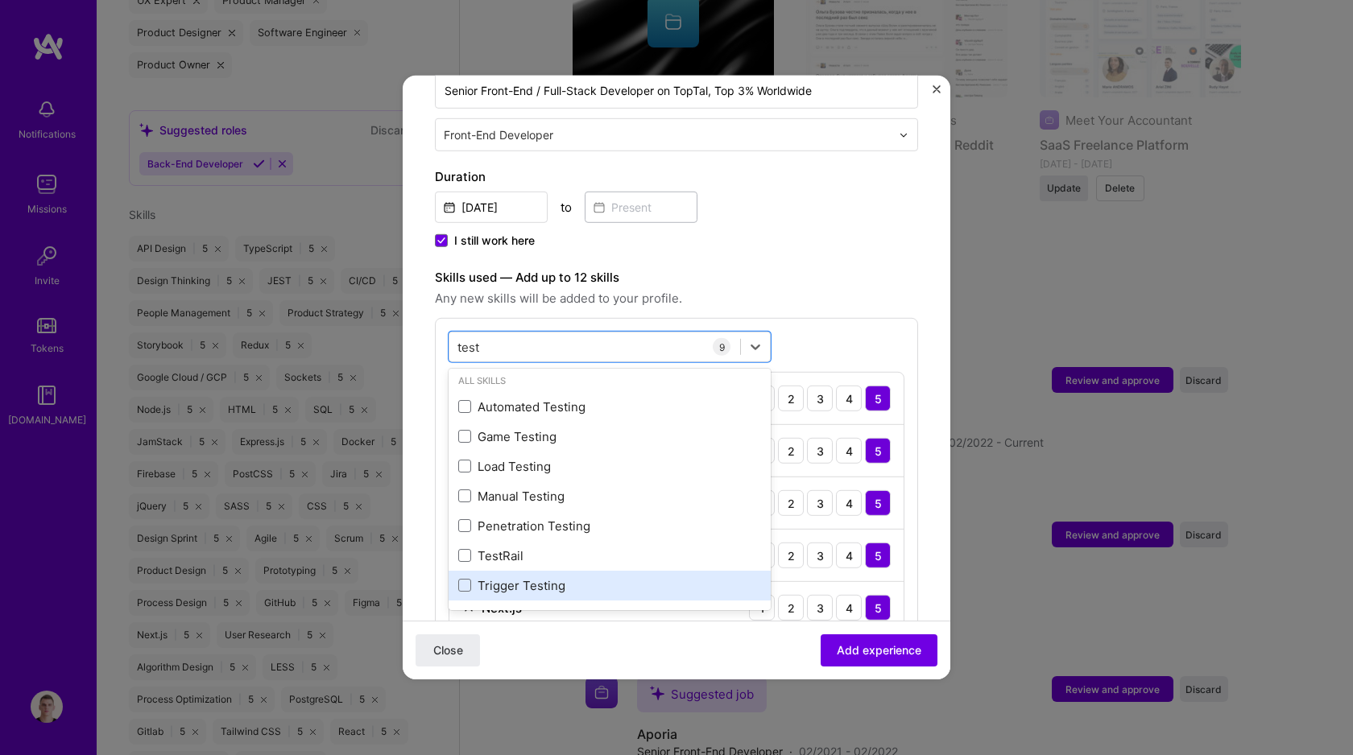
scroll to position [0, 0]
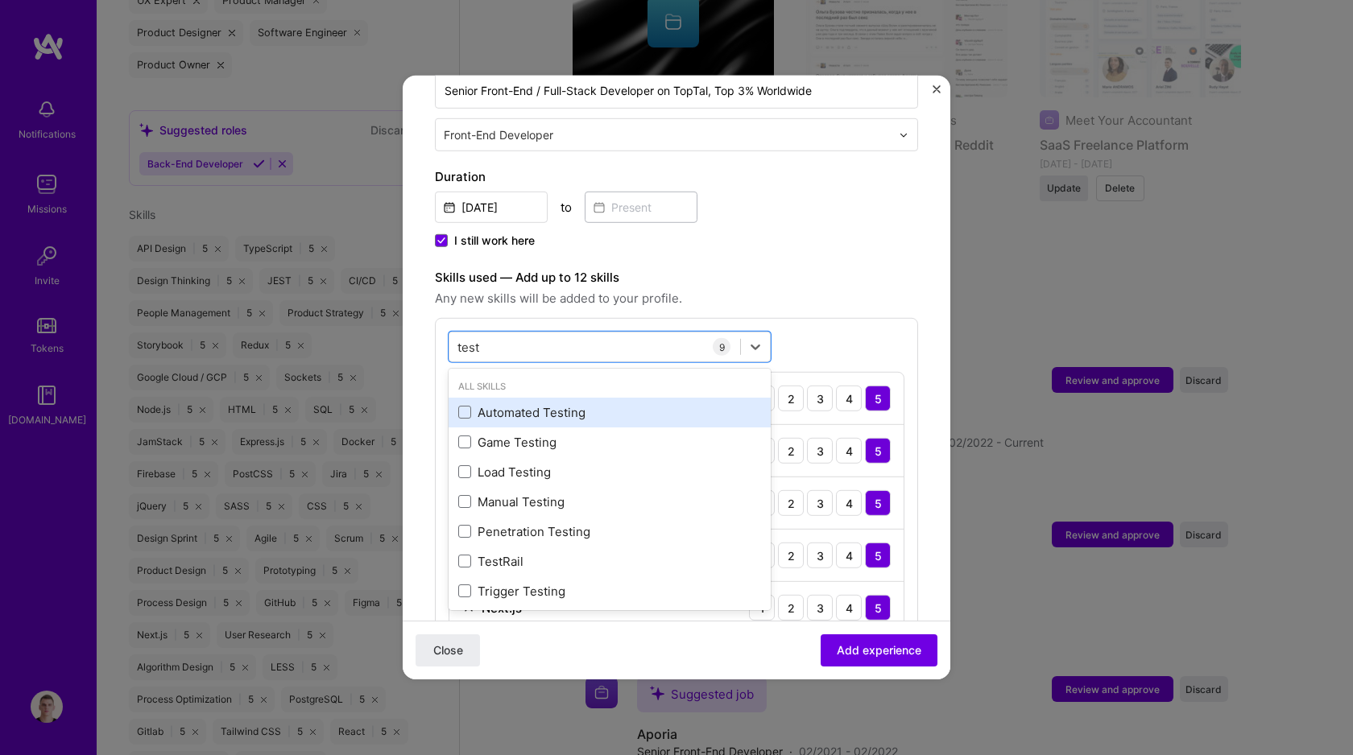
click at [568, 404] on div "Automated Testing" at bounding box center [609, 412] width 303 height 17
type input "test"
click at [762, 297] on div "Skills used — Add up to 12 skills Any new skills will be added to your profile.…" at bounding box center [676, 589] width 483 height 642
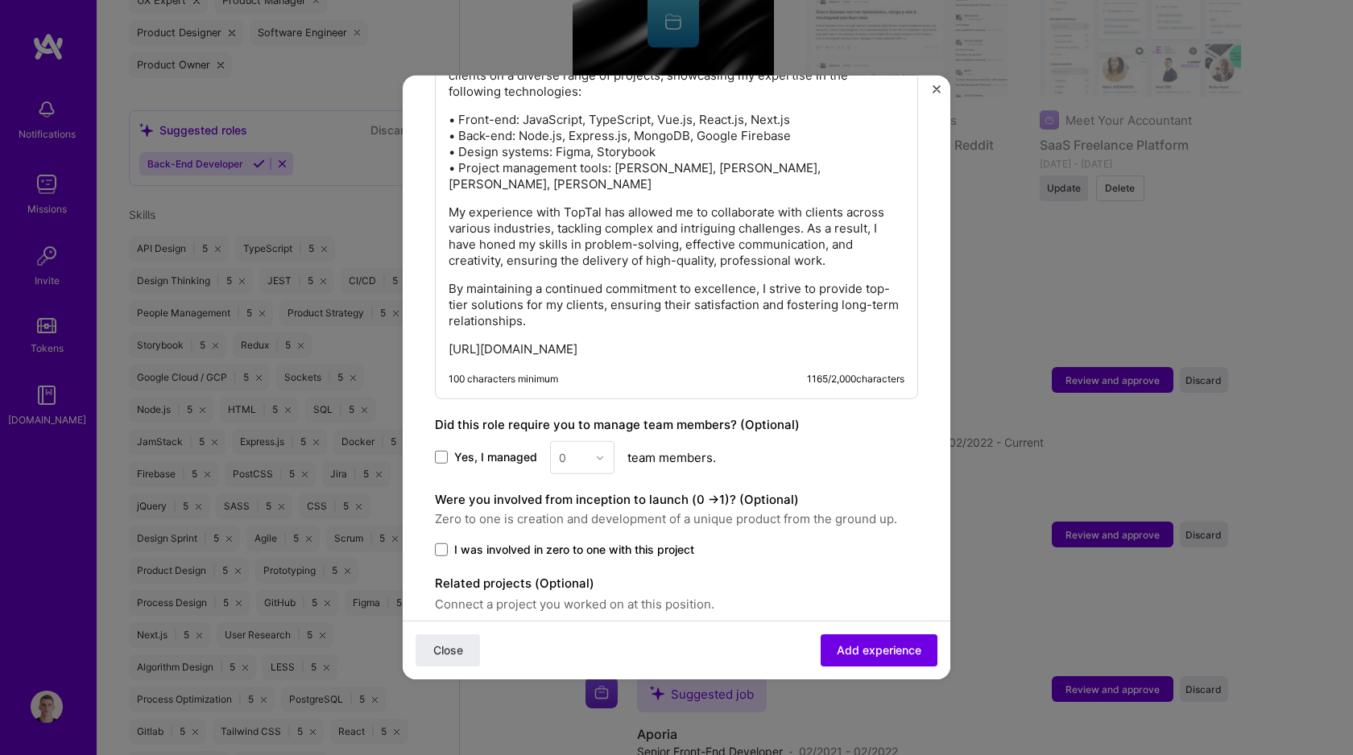
scroll to position [1445, 0]
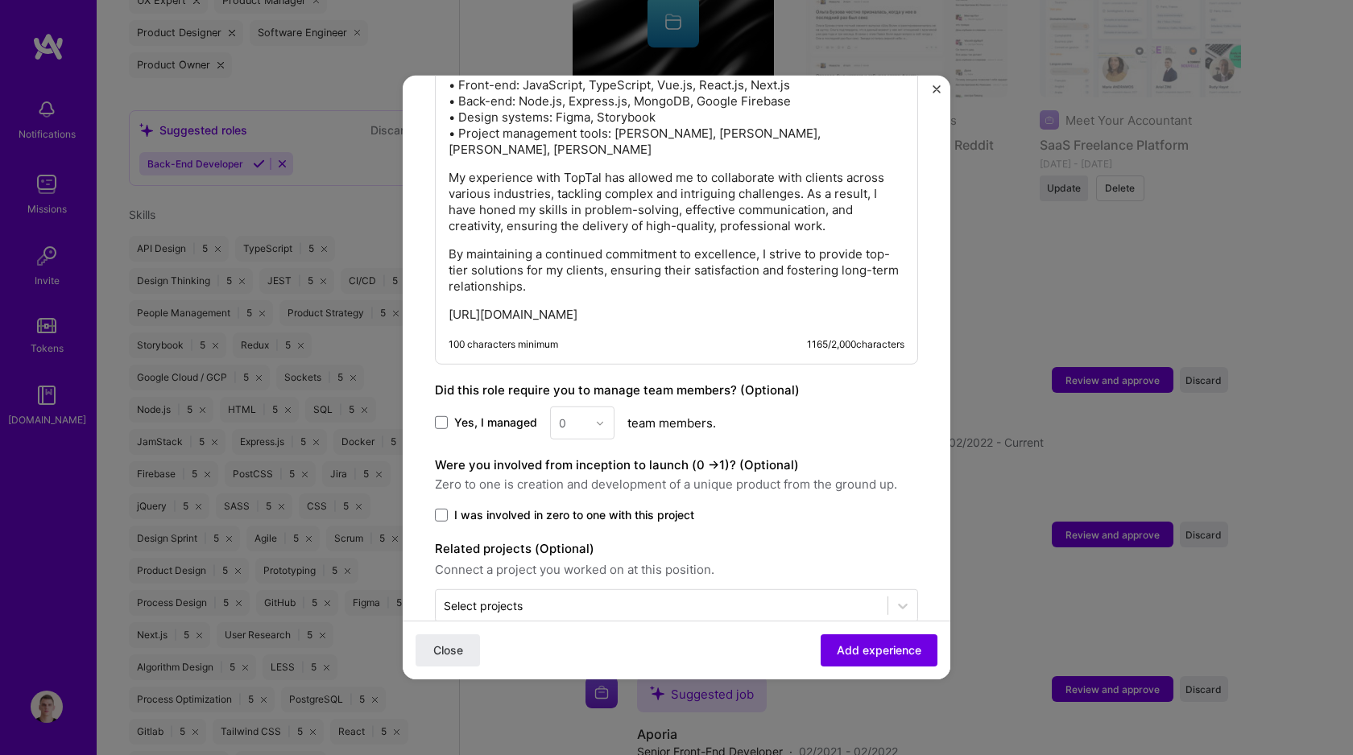
click at [637, 507] on span "I was involved in zero to one with this project" at bounding box center [574, 515] width 240 height 16
click at [0, 0] on input "I was involved in zero to one with this project" at bounding box center [0, 0] width 0 height 0
click at [882, 648] on span "Add experience" at bounding box center [879, 651] width 85 height 16
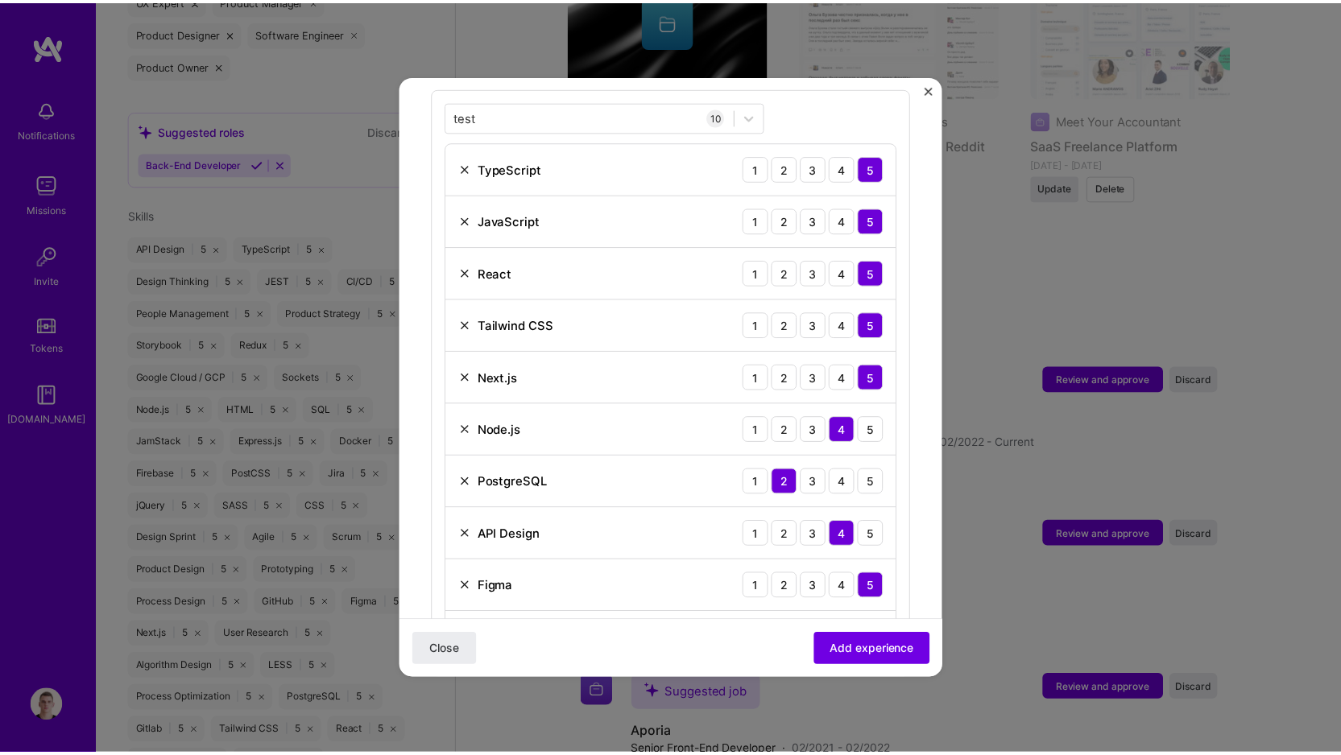
scroll to position [829, 0]
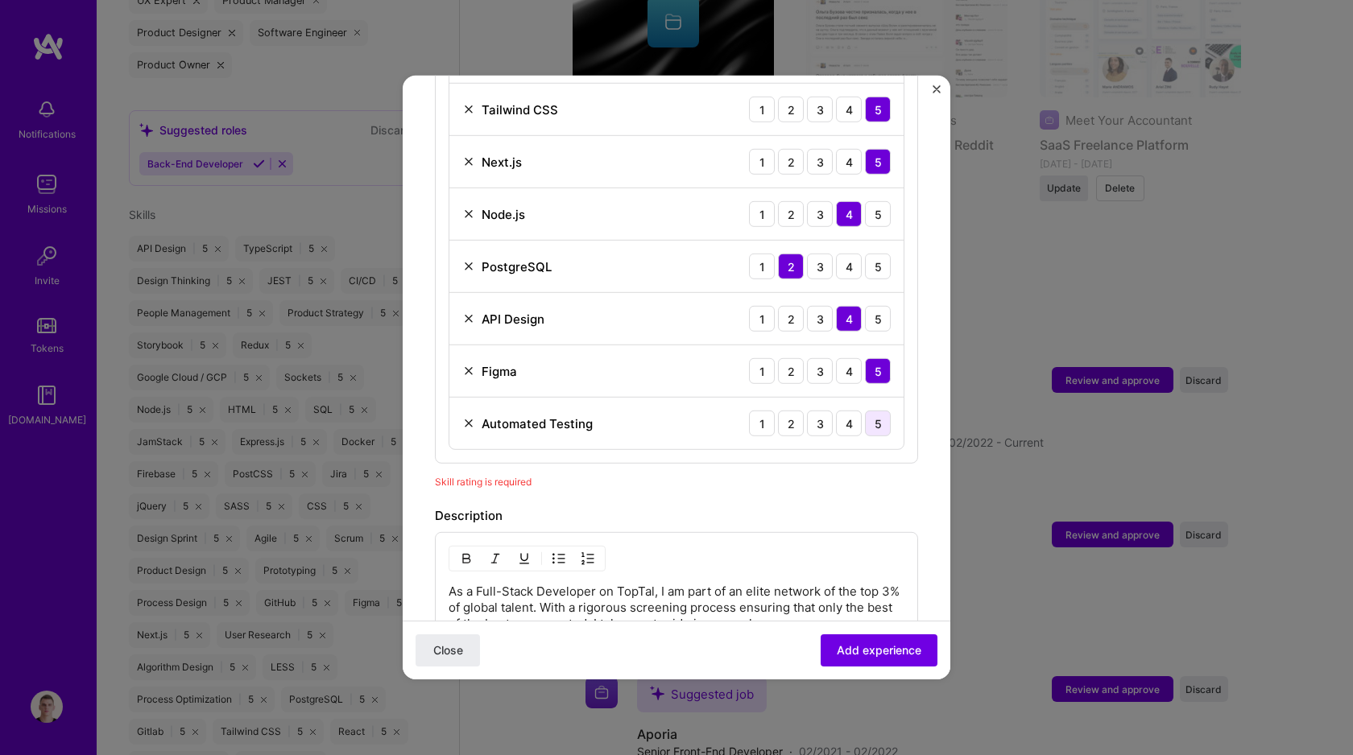
click at [870, 411] on div "5" at bounding box center [878, 424] width 26 height 26
click at [901, 667] on div "Close Add experience" at bounding box center [677, 650] width 548 height 59
click at [899, 655] on span "Add experience" at bounding box center [879, 651] width 85 height 16
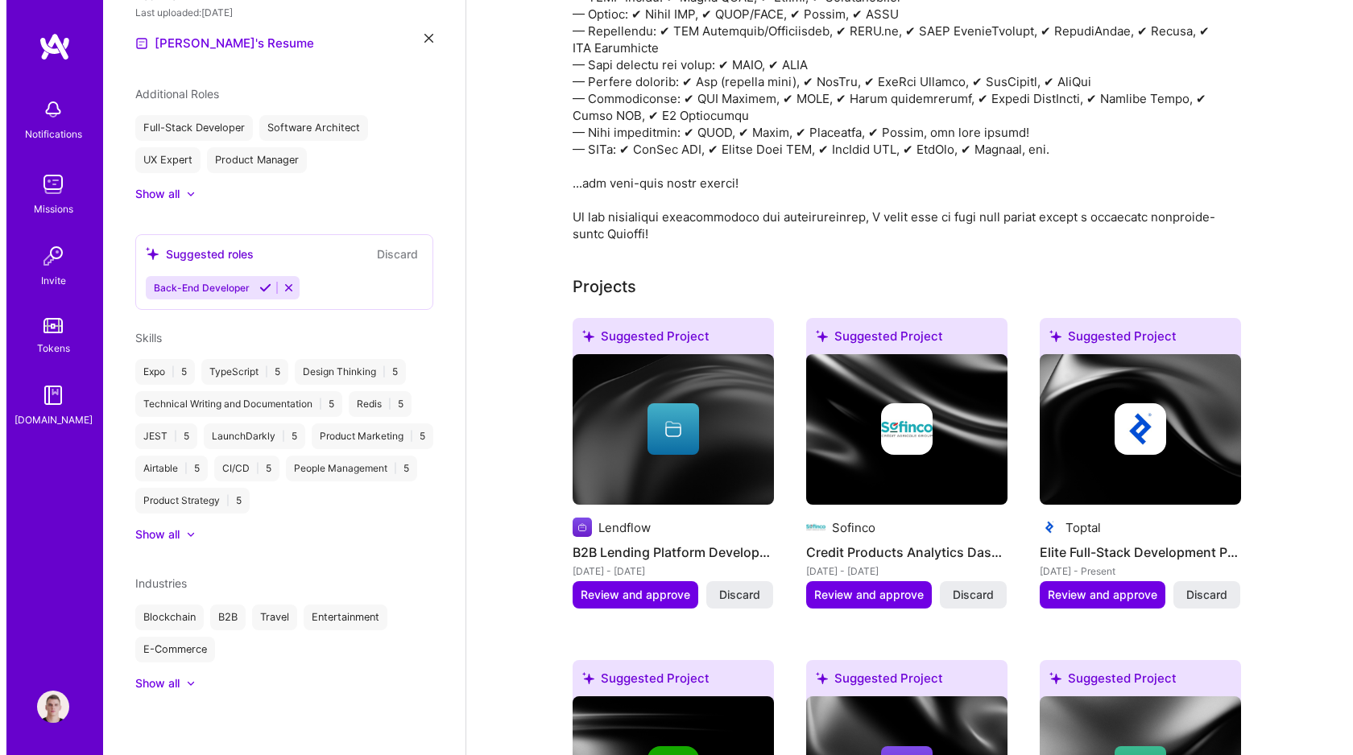
scroll to position [1086, 0]
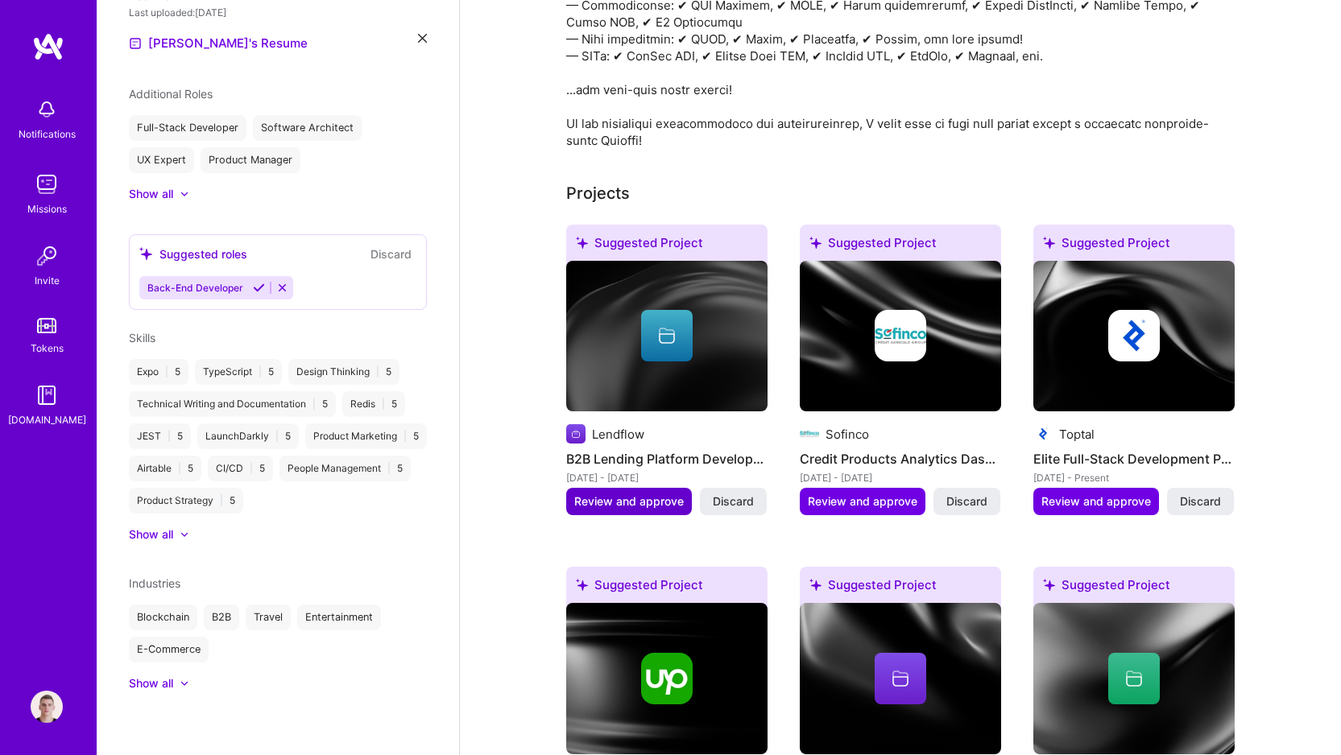
click at [657, 497] on span "Review and approve" at bounding box center [629, 502] width 110 height 16
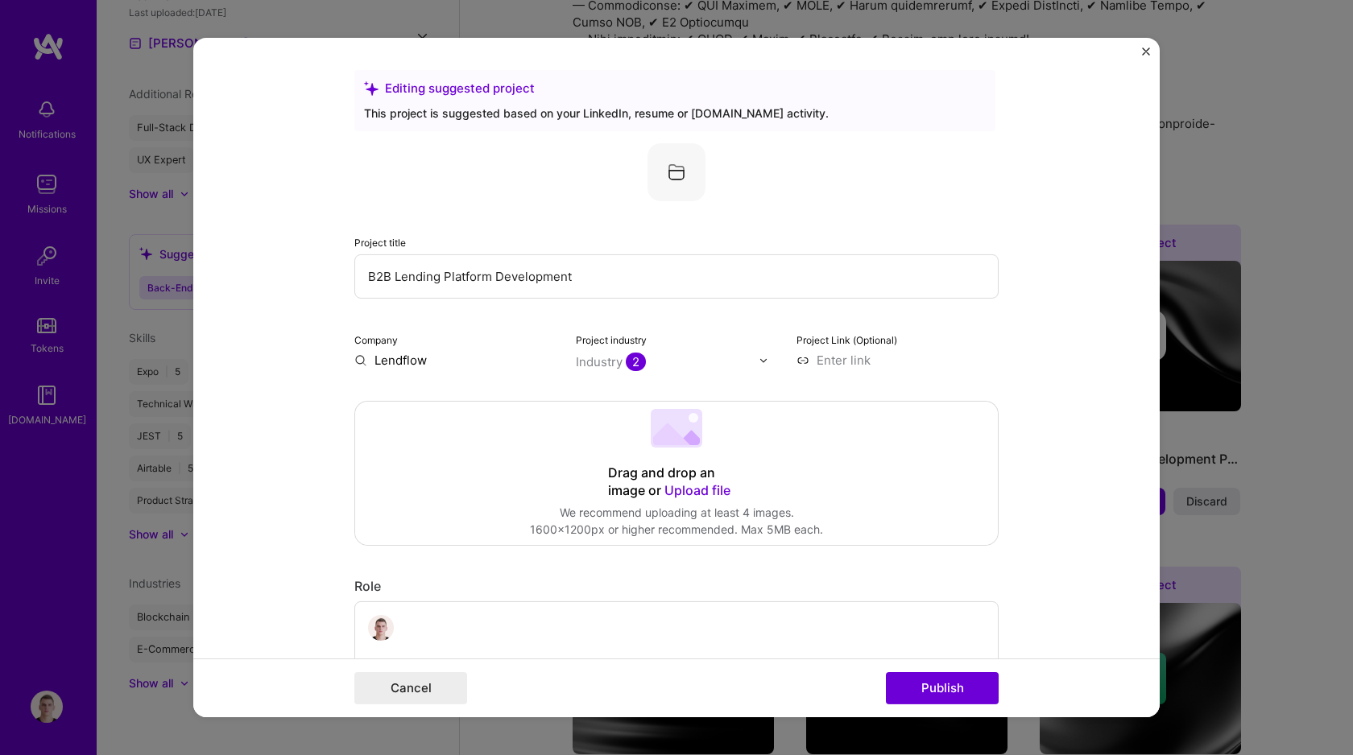
click at [363, 275] on input "B2B Lending Platform Development" at bounding box center [676, 276] width 644 height 44
type input "Lendflow – B2B Lending Platform Development"
click at [548, 242] on div "Project title Lendflow – B2B Lending Platform Development" at bounding box center [676, 266] width 644 height 65
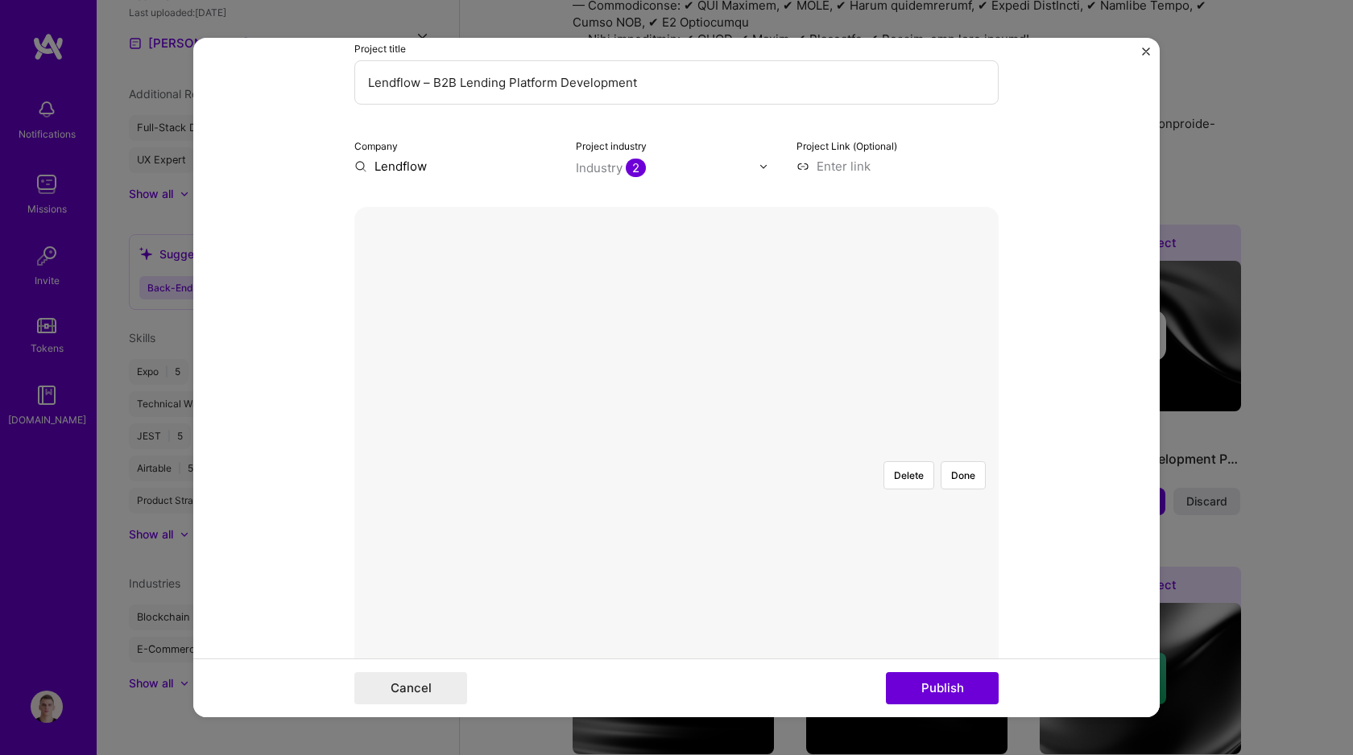
scroll to position [211, 0]
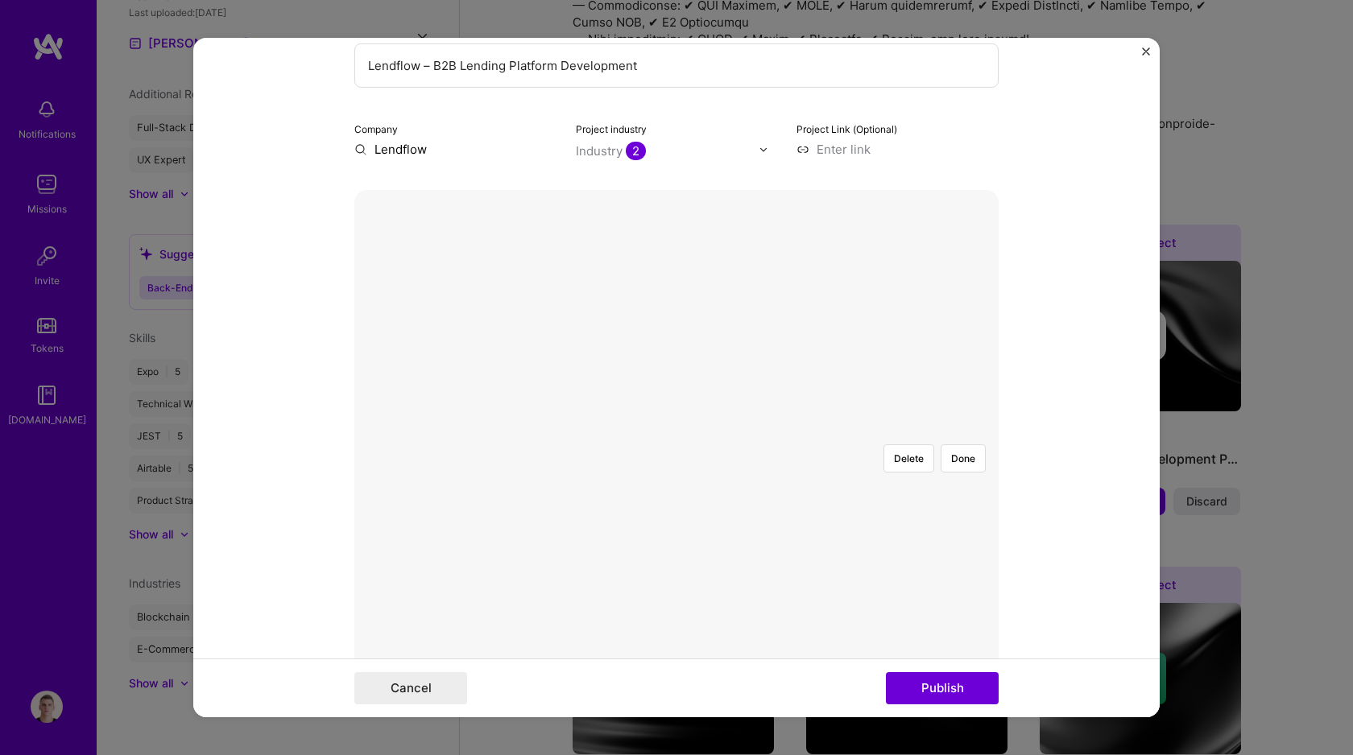
click at [876, 471] on div at bounding box center [1002, 614] width 484 height 364
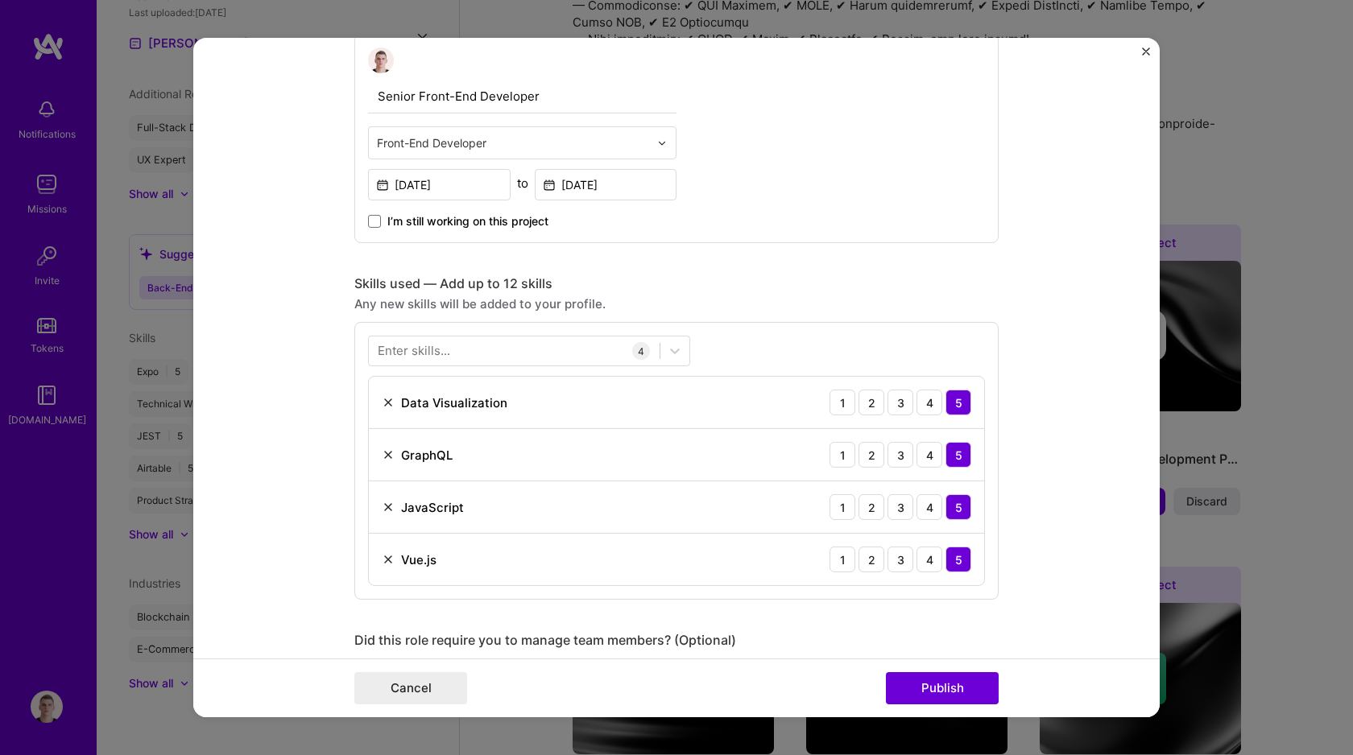
scroll to position [953, 0]
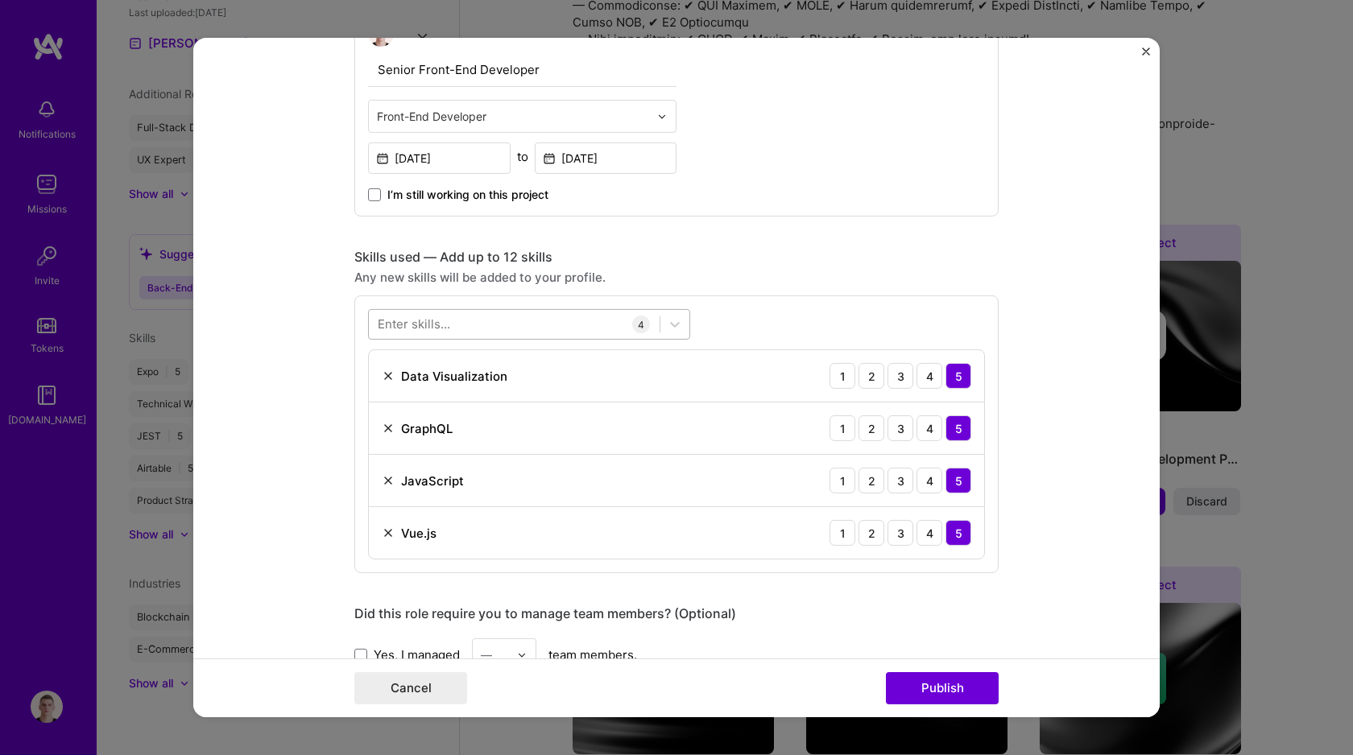
click at [578, 316] on div at bounding box center [514, 324] width 291 height 27
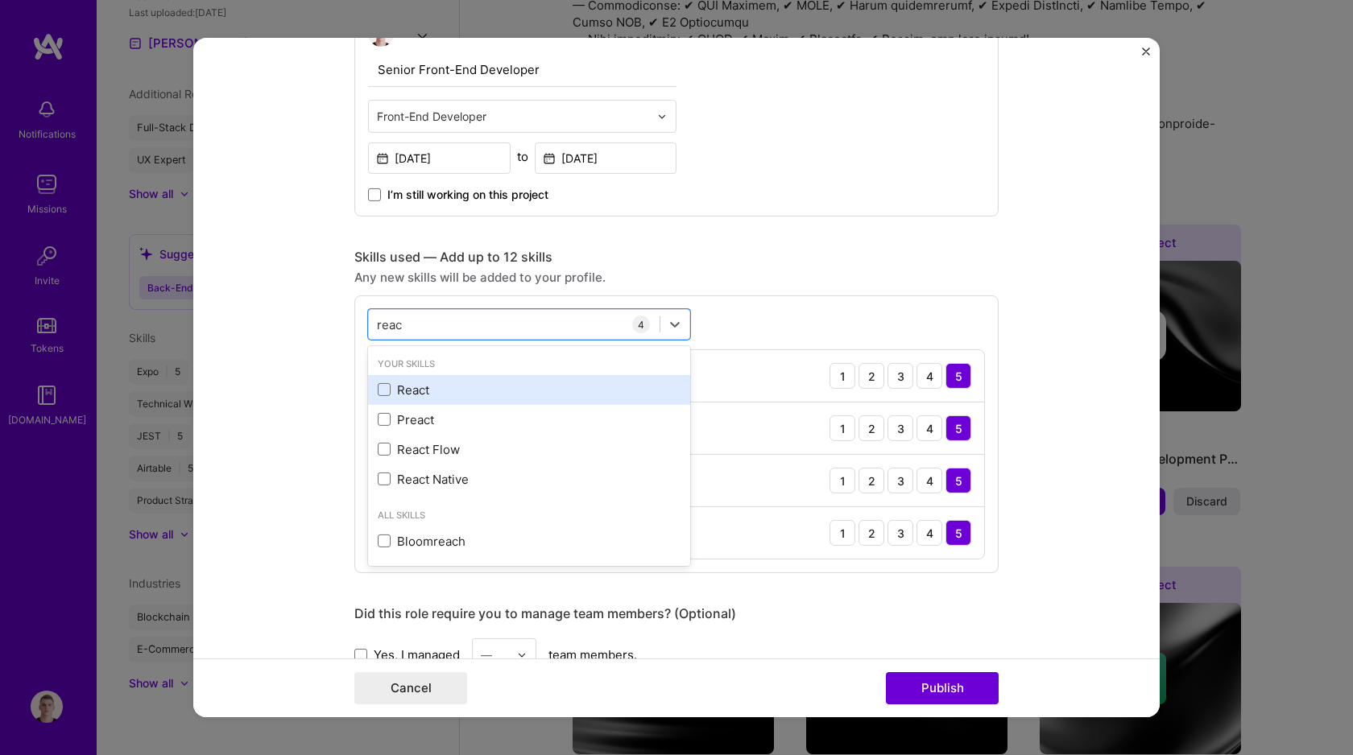
click at [503, 391] on div "React" at bounding box center [529, 390] width 303 height 17
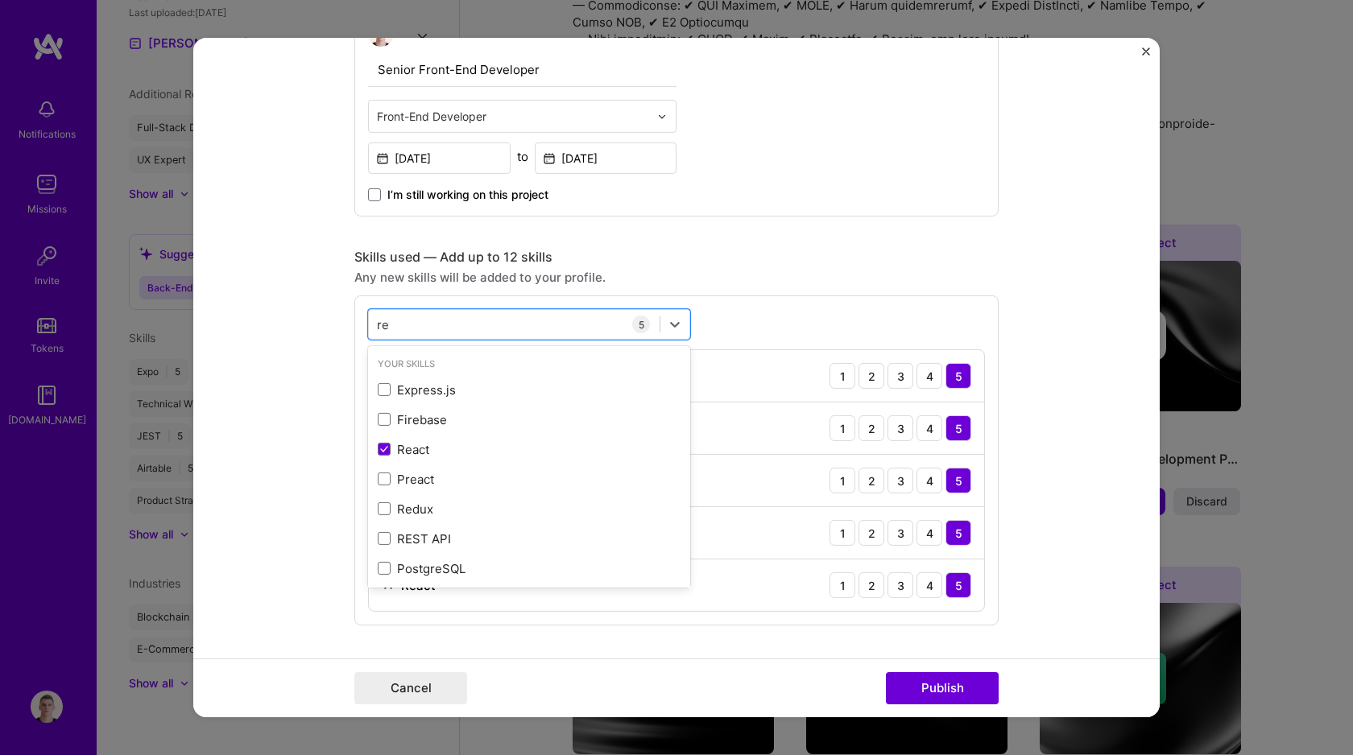
type input "r"
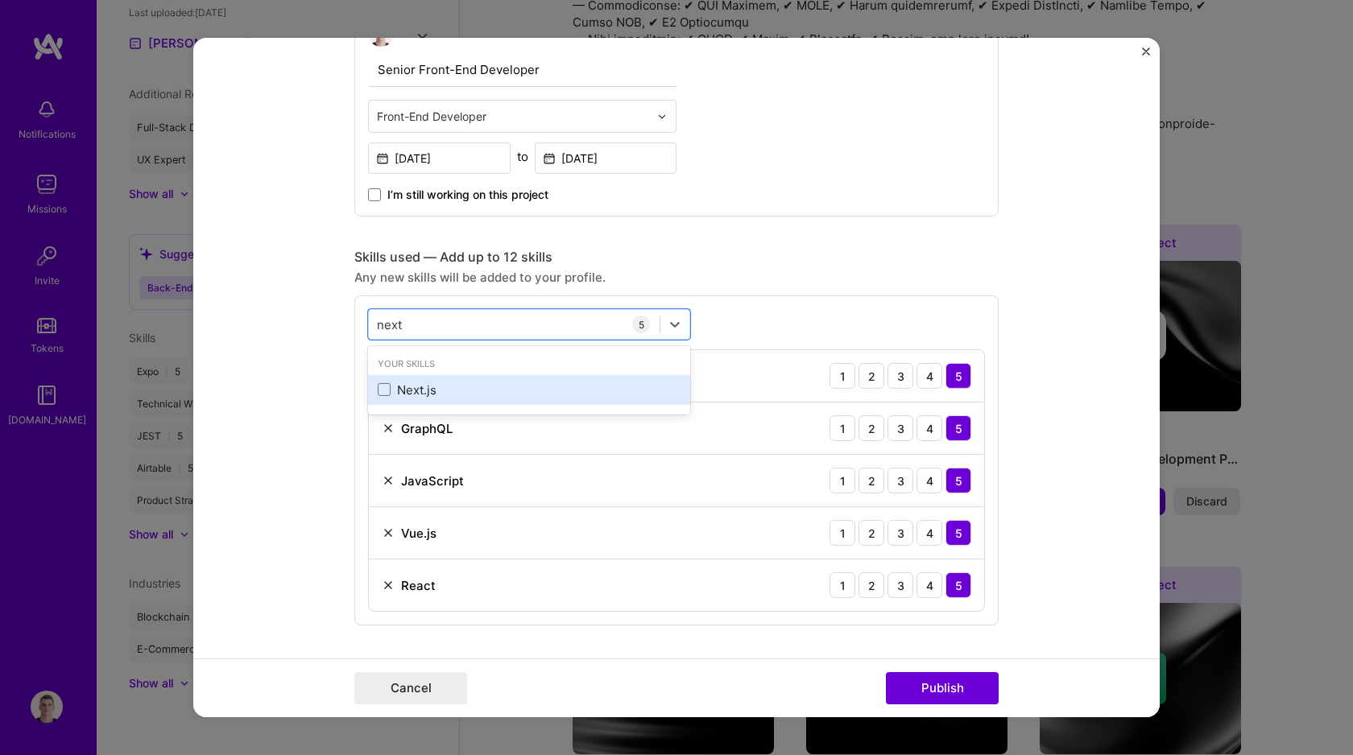
click at [481, 387] on div "Next.js" at bounding box center [529, 390] width 303 height 17
click at [862, 270] on div "Any new skills will be added to your profile." at bounding box center [676, 277] width 644 height 17
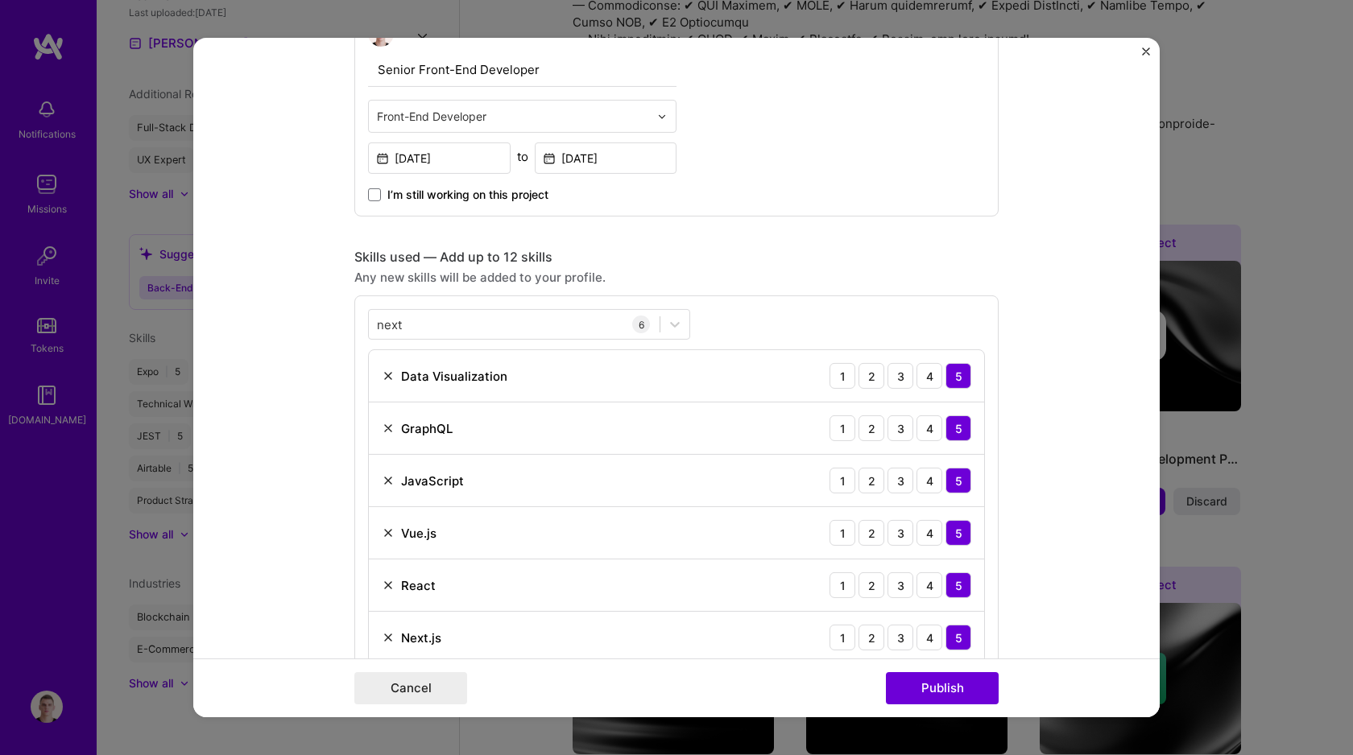
scroll to position [1082, 0]
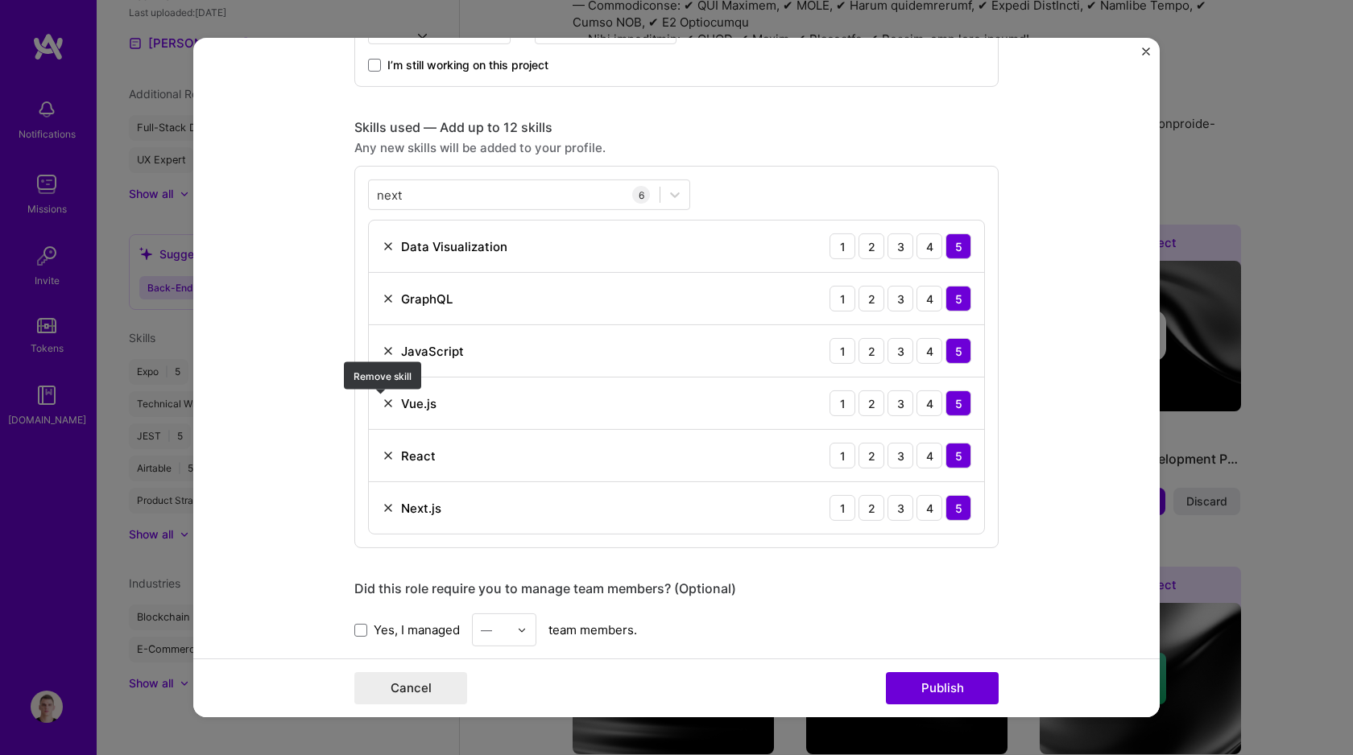
click at [382, 402] on img at bounding box center [388, 403] width 13 height 13
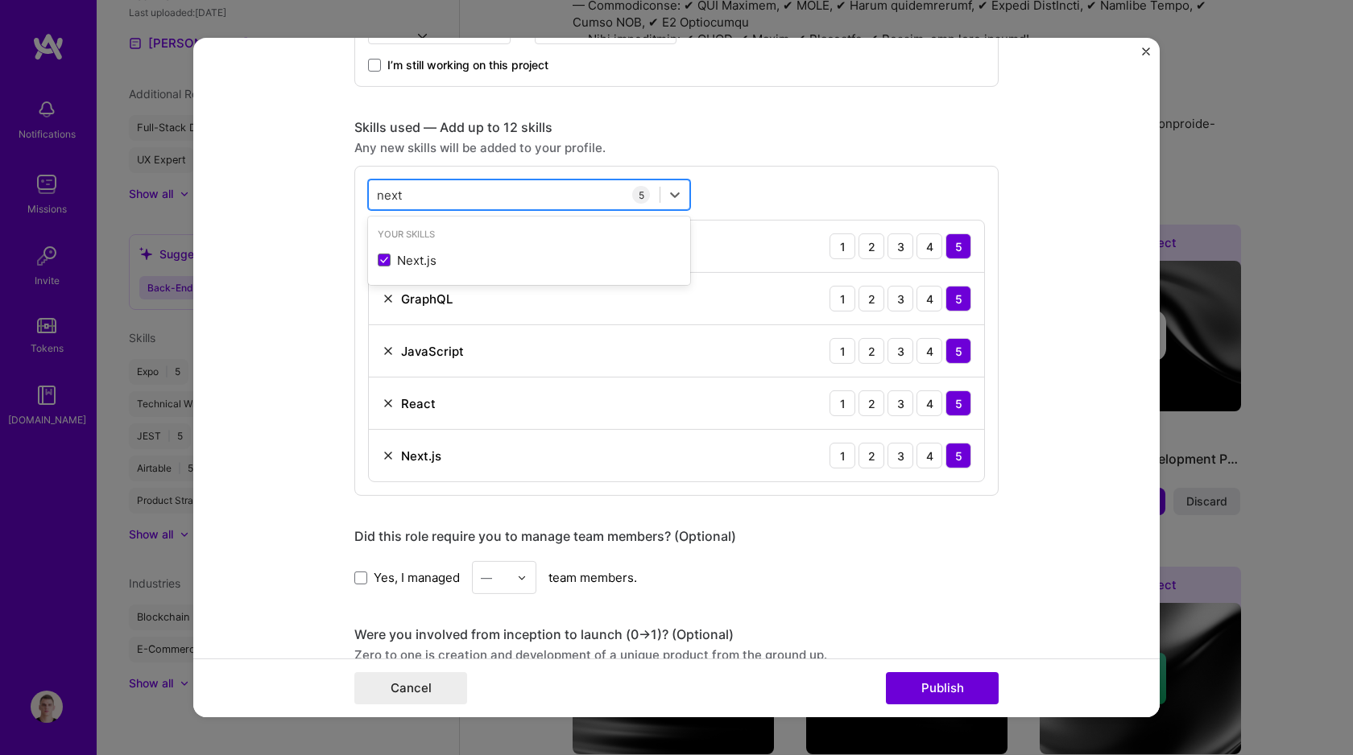
click at [490, 202] on div "next next" at bounding box center [514, 194] width 291 height 27
type input "n"
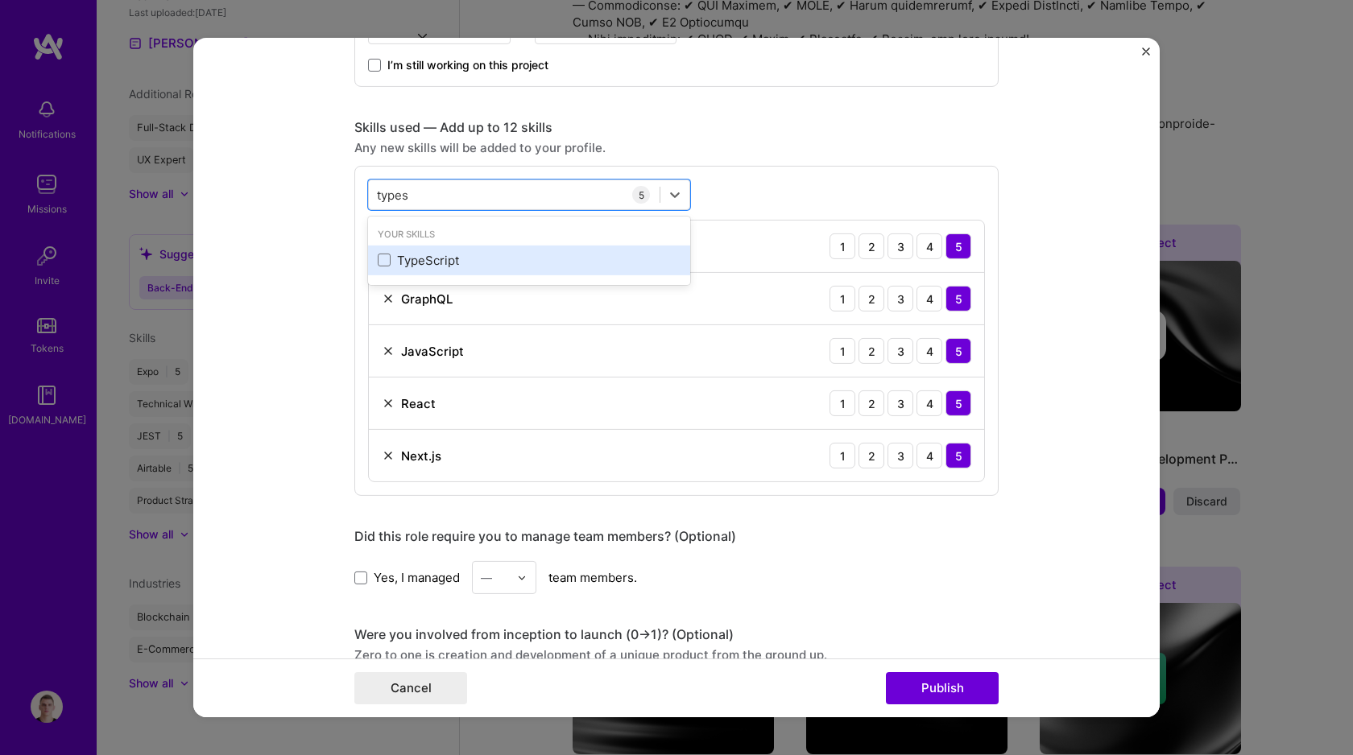
click at [454, 264] on div "TypeScript" at bounding box center [529, 260] width 303 height 17
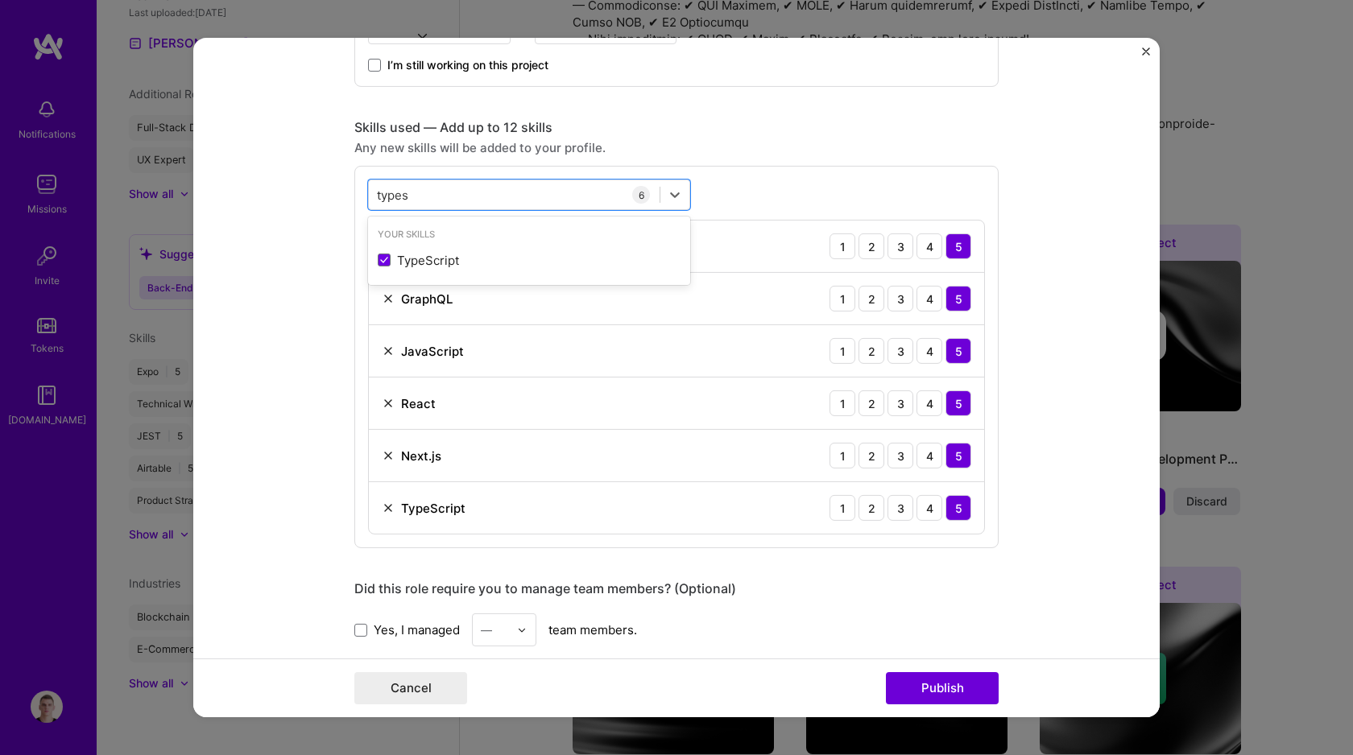
click at [283, 255] on form "Editing suggested project This project is suggested based on your LinkedIn, res…" at bounding box center [676, 378] width 966 height 680
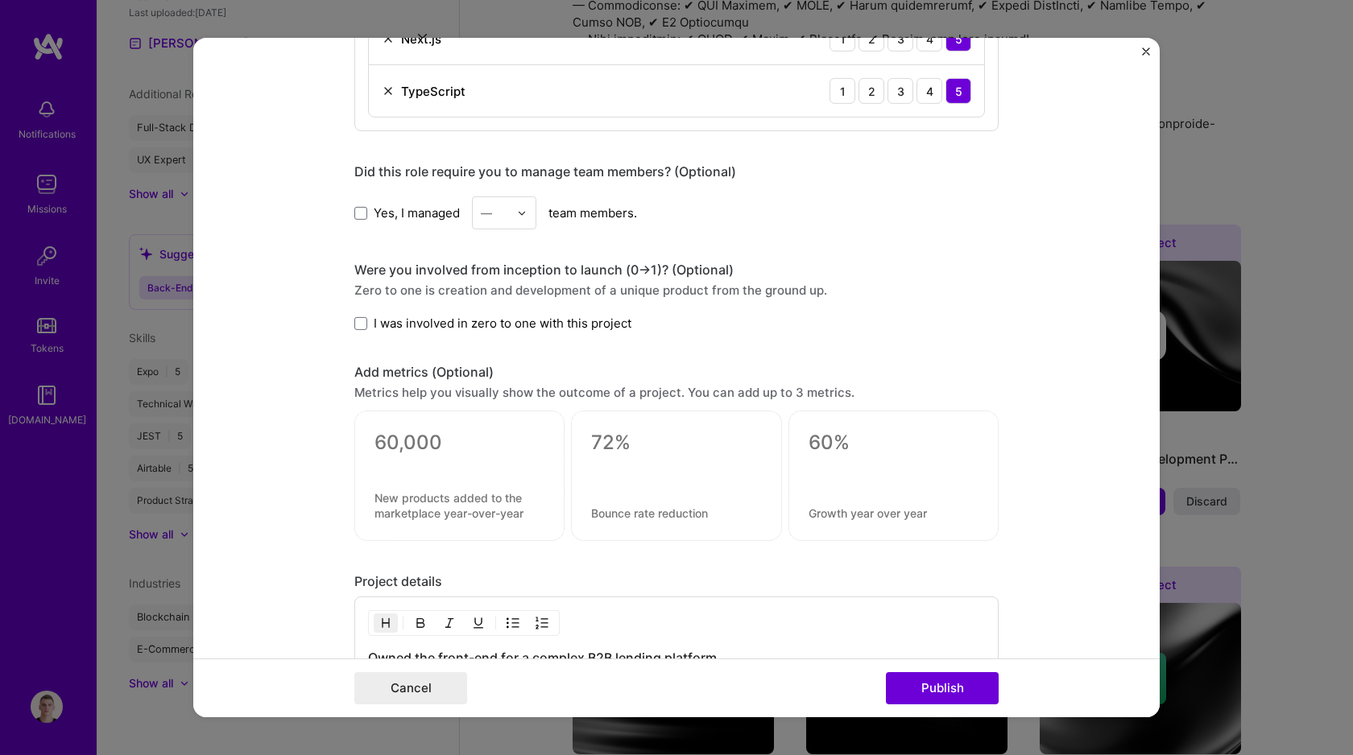
scroll to position [1672, 0]
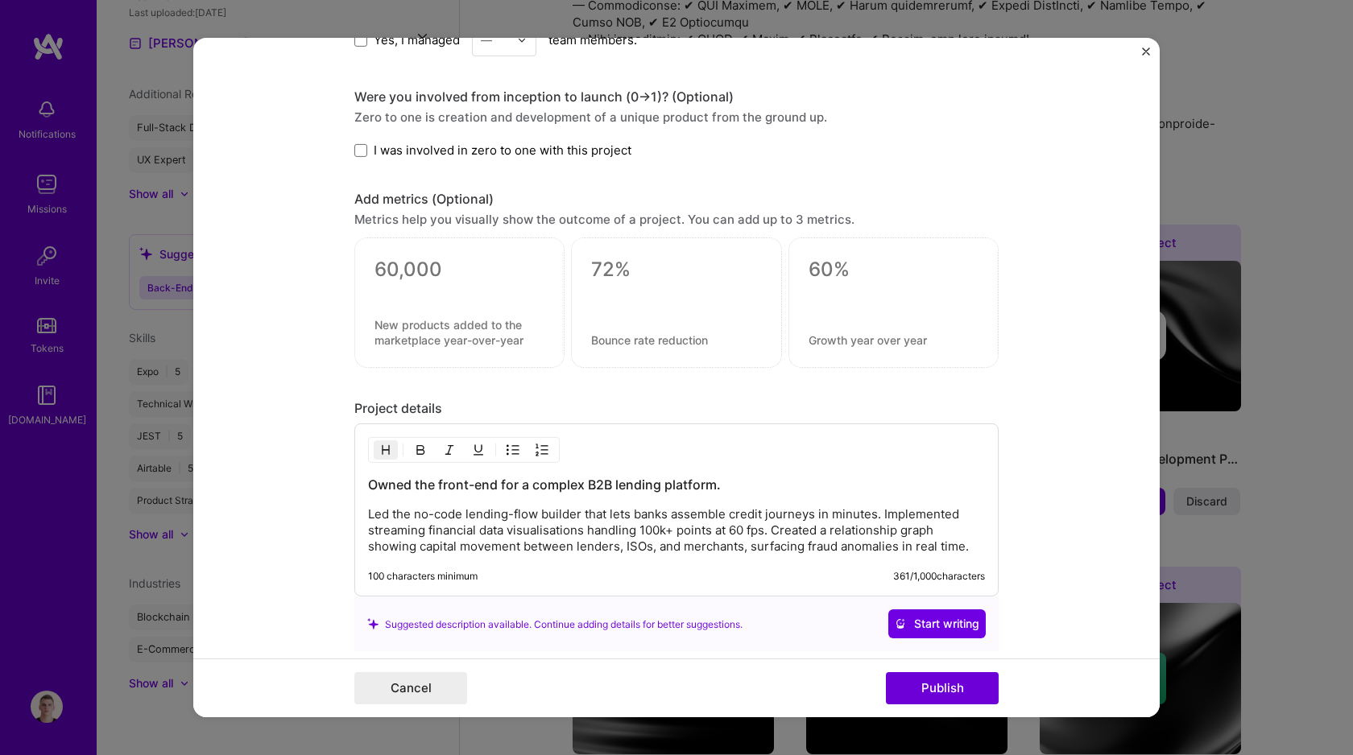
click at [477, 151] on span "I was involved in zero to one with this project" at bounding box center [503, 150] width 258 height 17
click at [0, 0] on input "I was involved in zero to one with this project" at bounding box center [0, 0] width 0 height 0
click at [488, 151] on span "I was involved in zero to one with this project" at bounding box center [503, 150] width 258 height 17
click at [0, 0] on input "I was involved in zero to one with this project" at bounding box center [0, 0] width 0 height 0
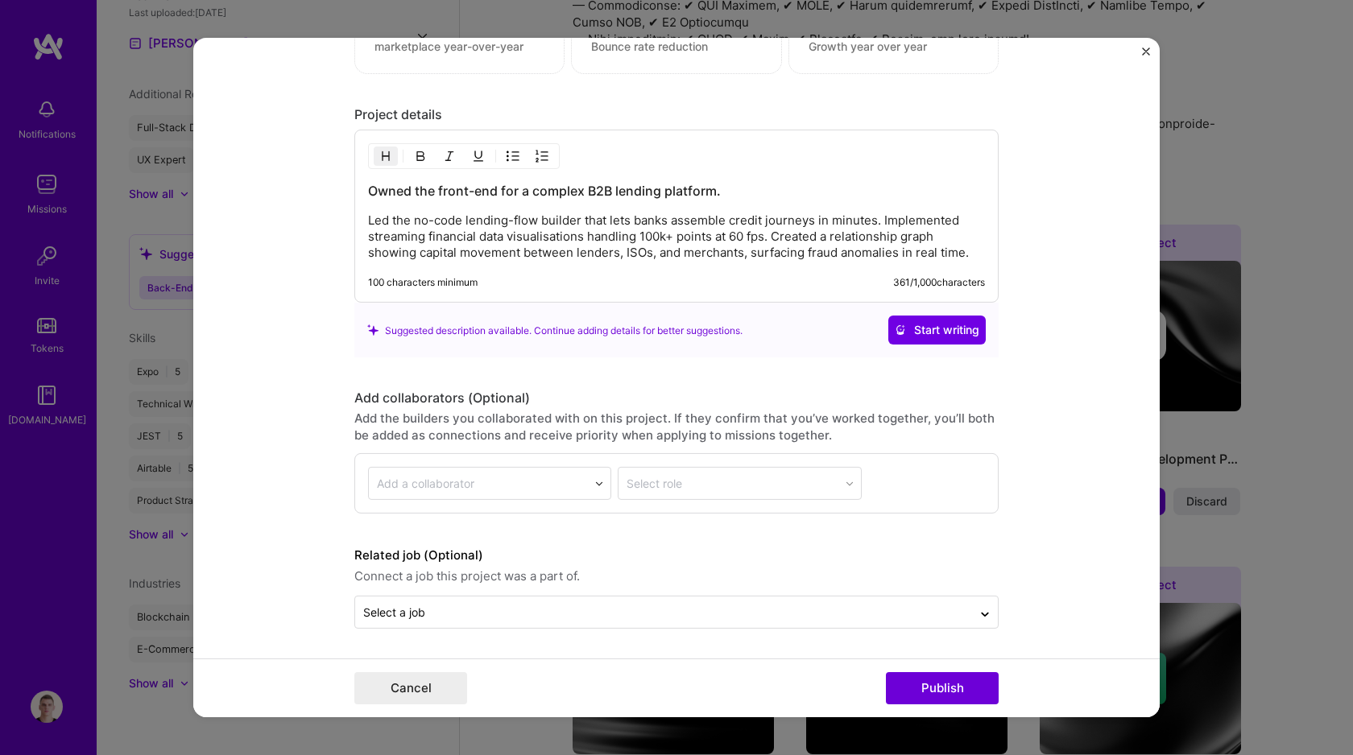
scroll to position [1967, 0]
click at [640, 593] on div "Related job (Optional) Connect a job this project was a part of. Select a job" at bounding box center [676, 587] width 644 height 83
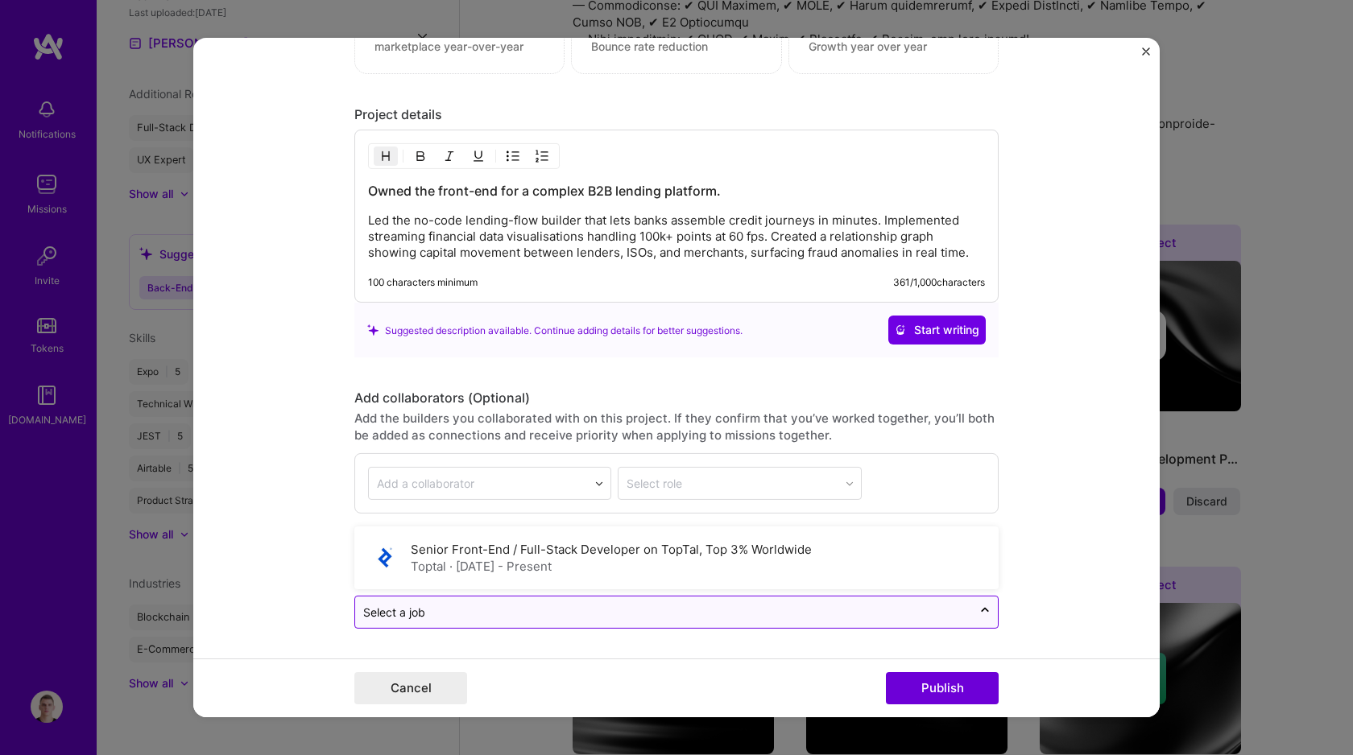
click at [640, 596] on div "Select a job" at bounding box center [676, 612] width 644 height 33
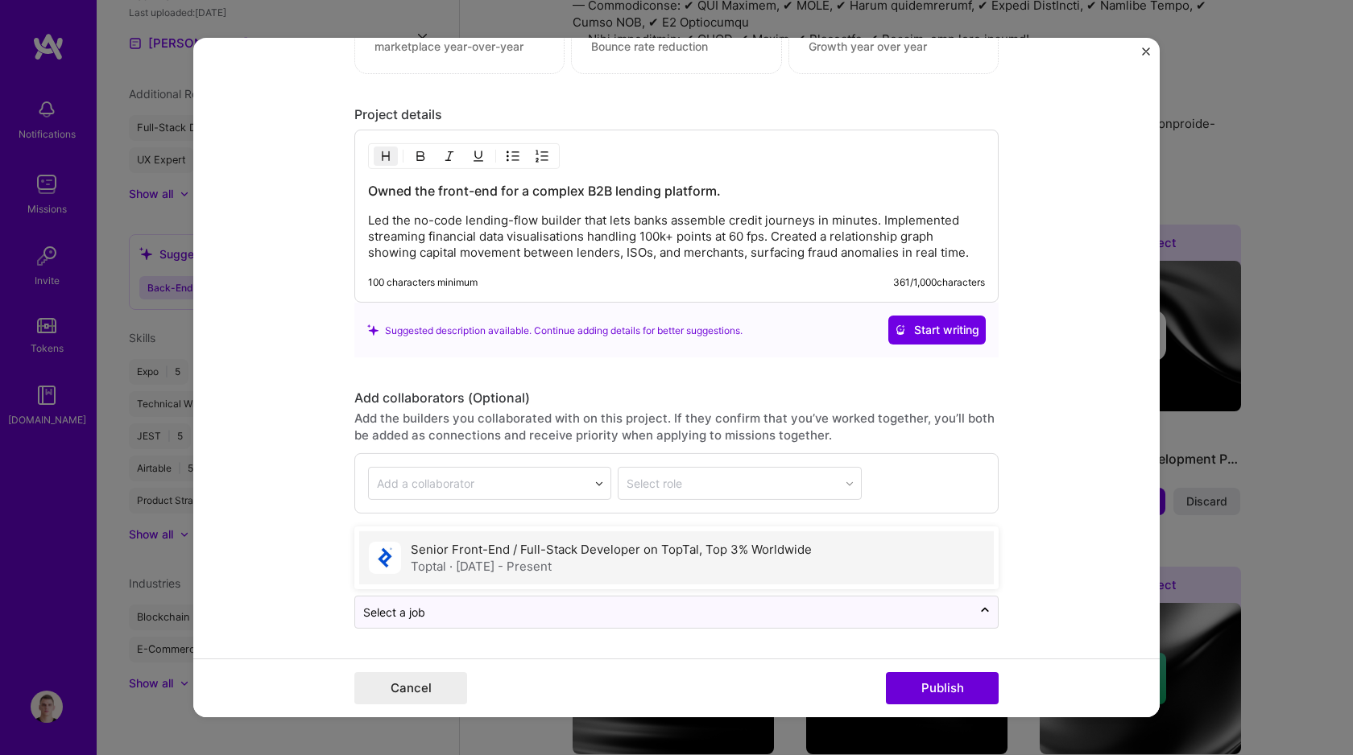
click at [674, 546] on label "Senior Front-End / Full-Stack Developer on TopTal, Top 3% Worldwide" at bounding box center [611, 549] width 401 height 15
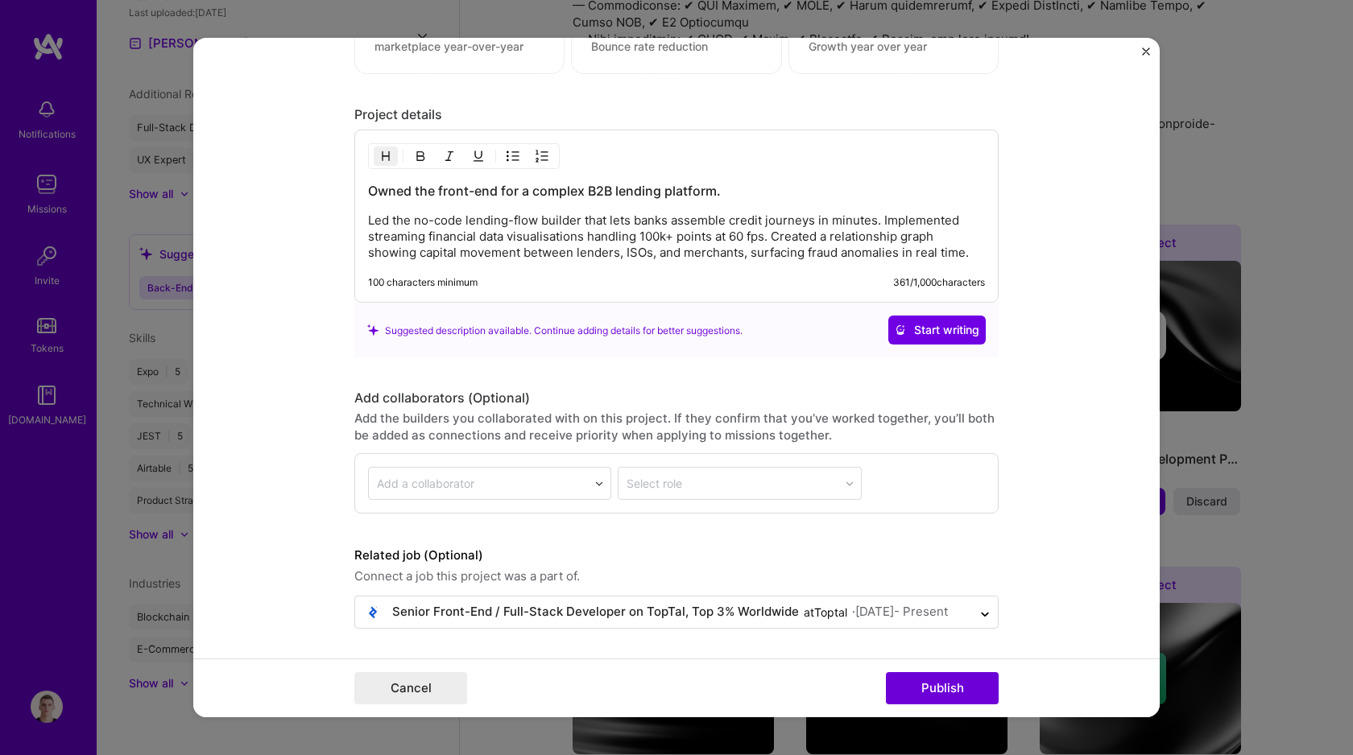
click at [649, 548] on label "Related job (Optional)" at bounding box center [676, 555] width 644 height 19
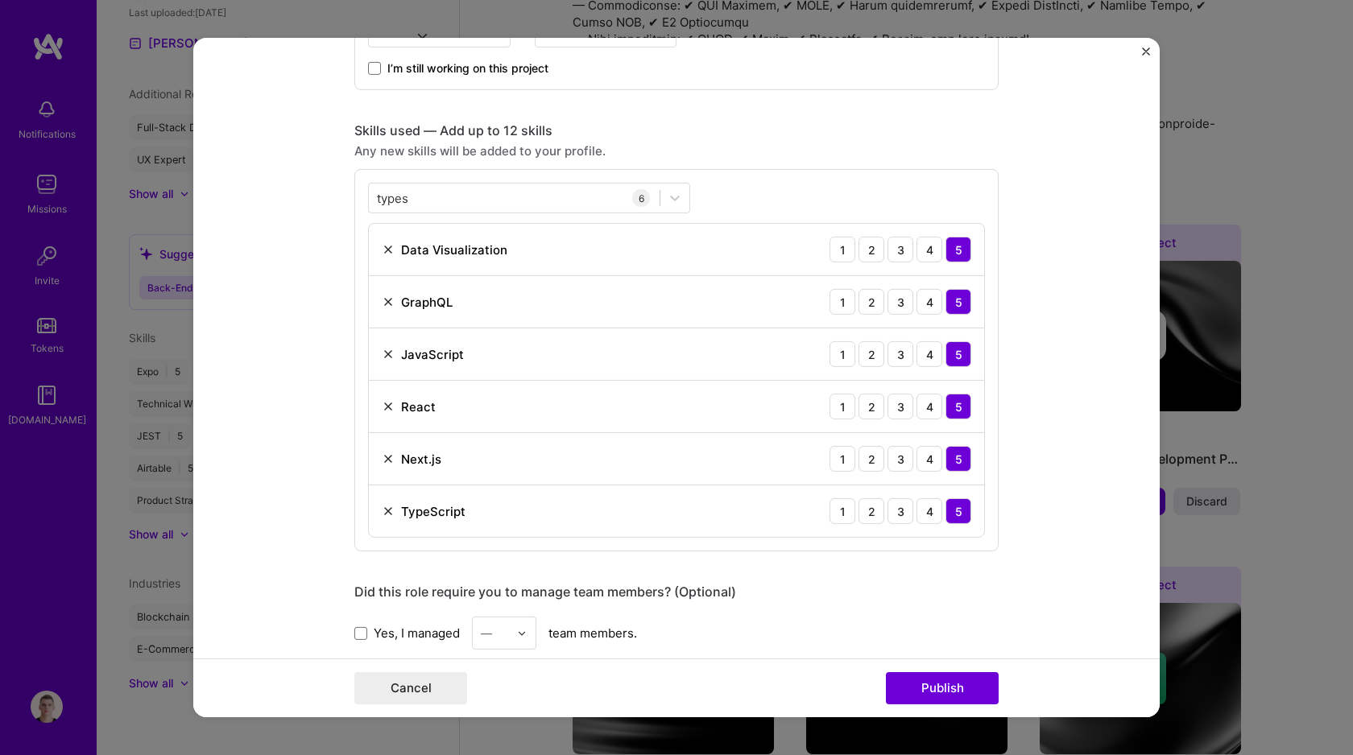
scroll to position [1078, 0]
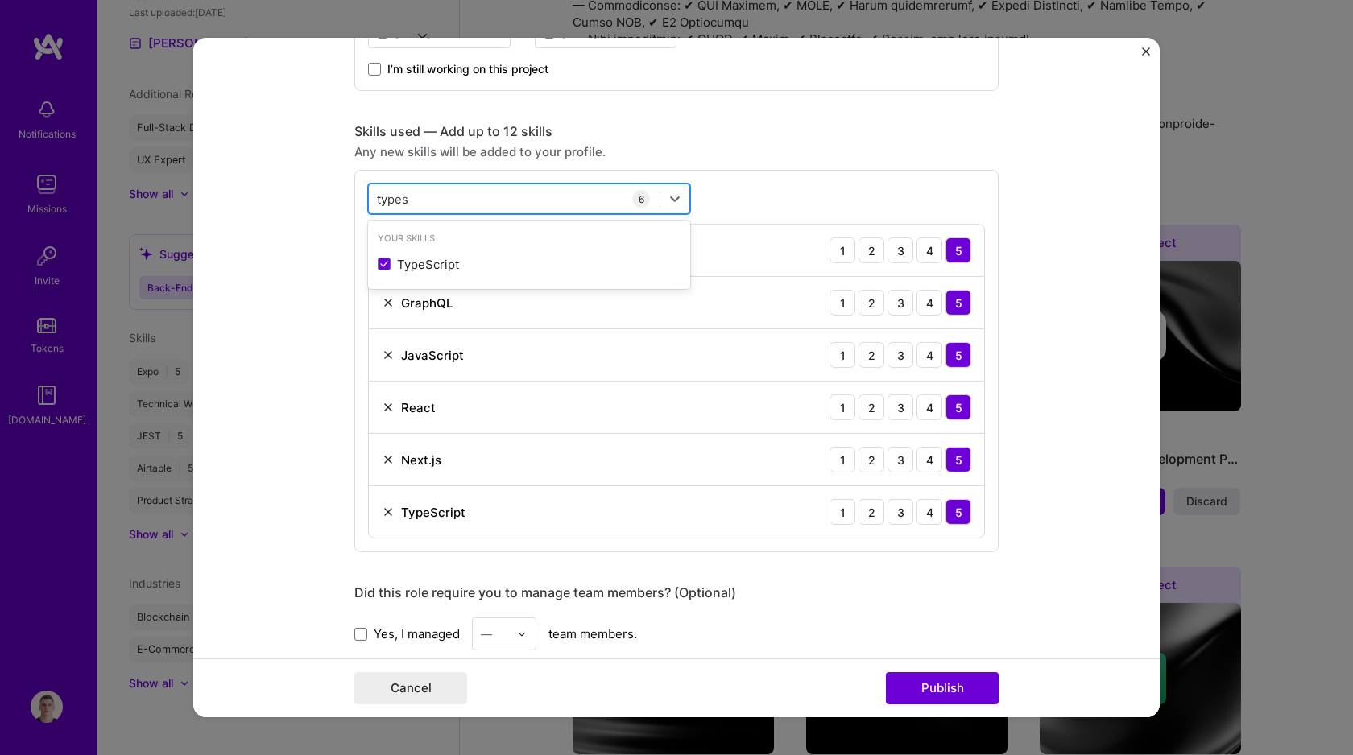
click at [496, 198] on div "types types" at bounding box center [514, 198] width 291 height 27
type input "t"
click at [507, 256] on div "Tailwind CSS" at bounding box center [529, 264] width 303 height 17
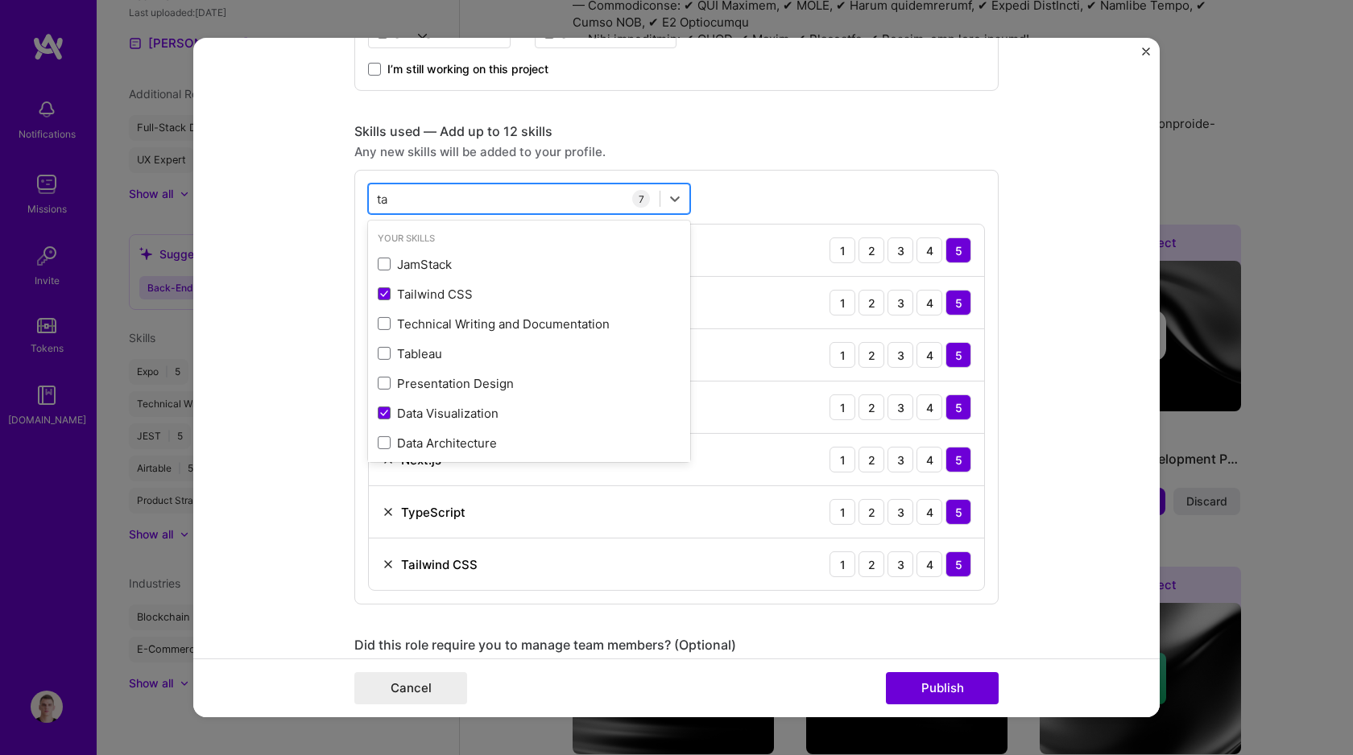
type input "t"
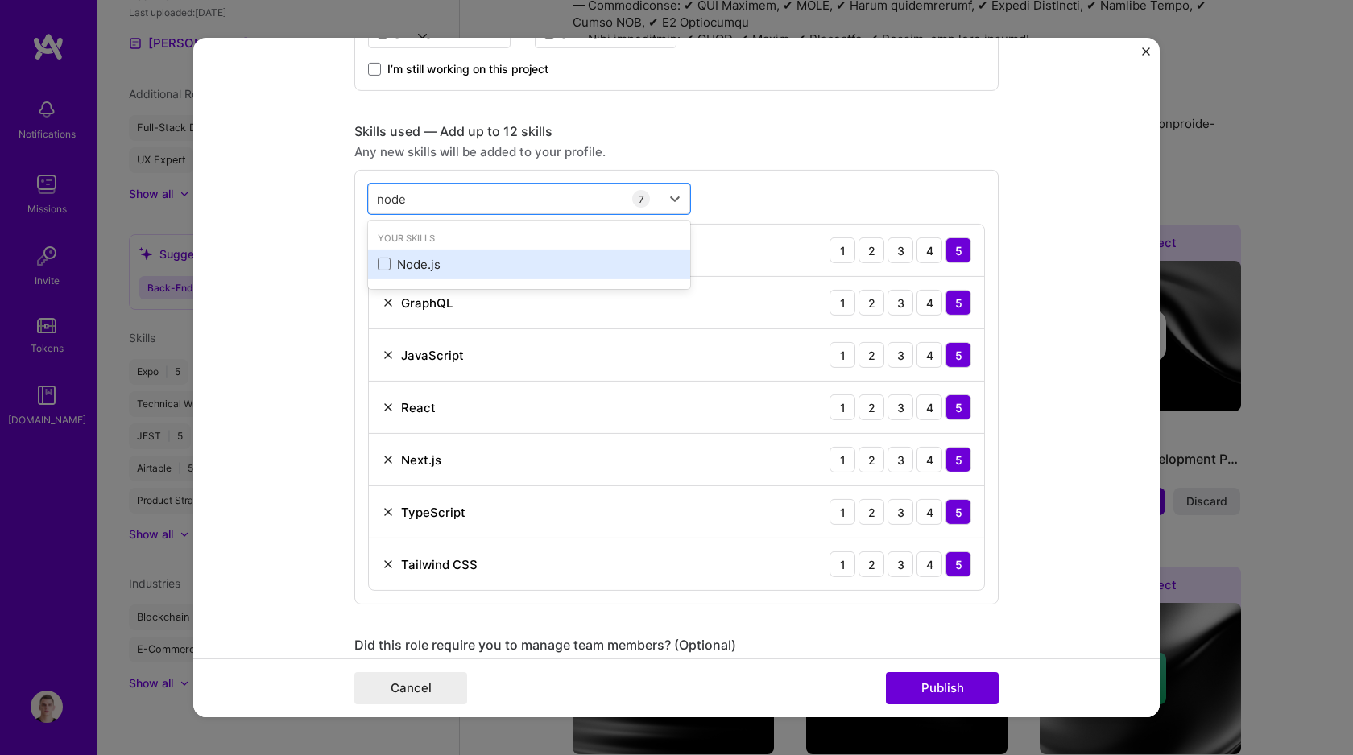
click at [413, 262] on div "Node.js" at bounding box center [529, 264] width 303 height 17
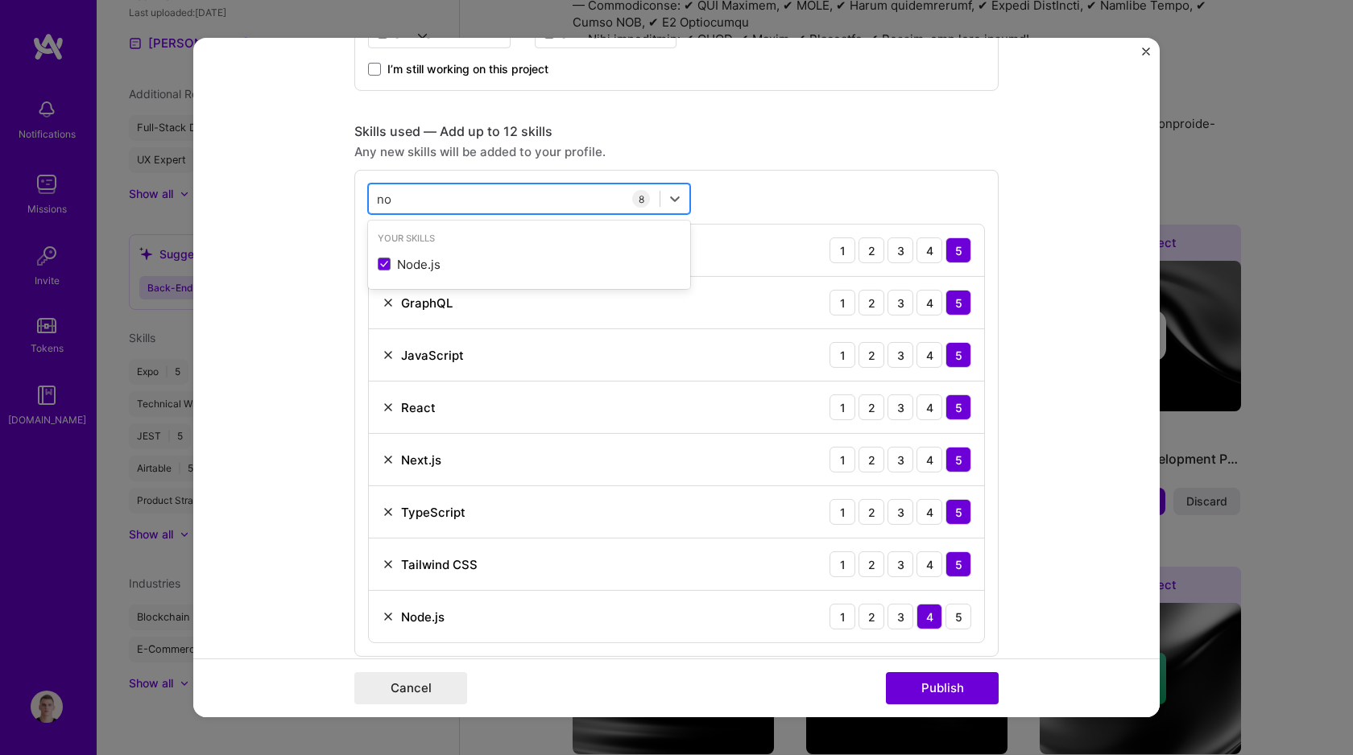
type input "n"
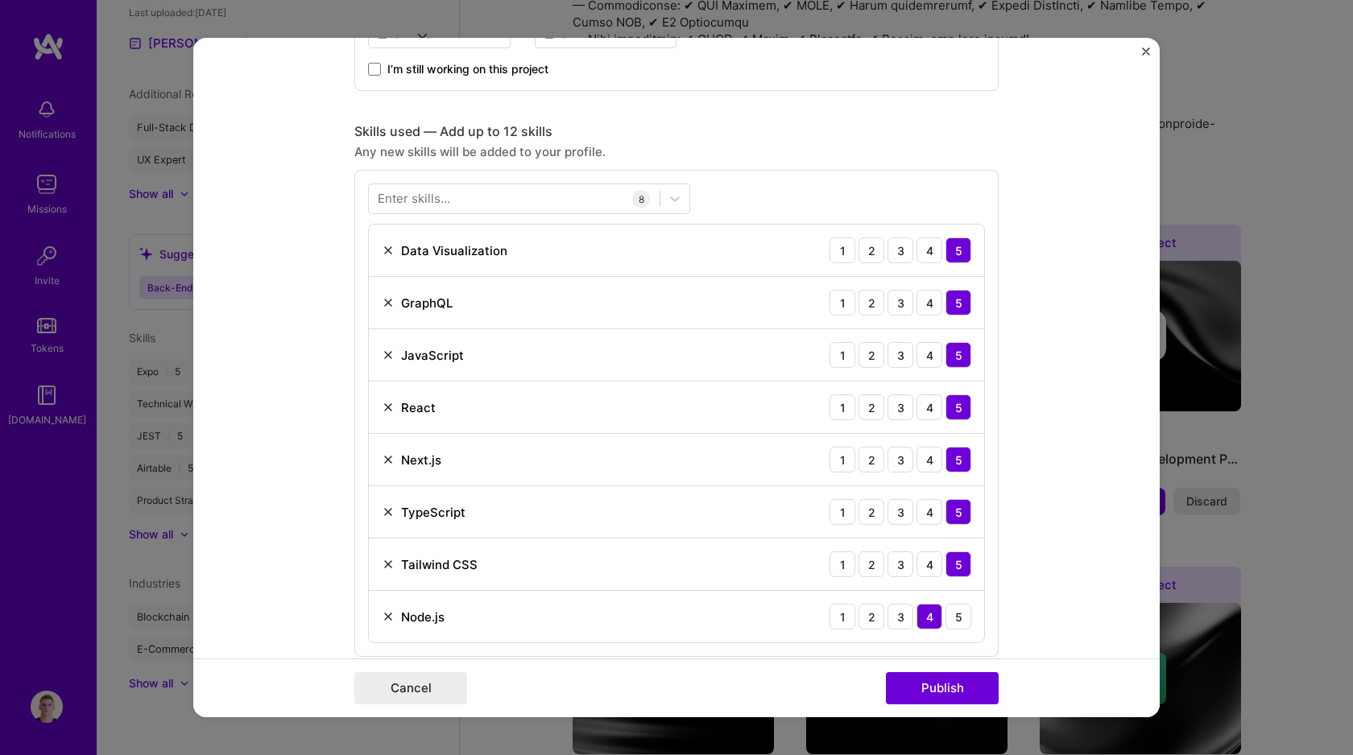
click at [316, 344] on form "Editing suggested project This project is suggested based on your LinkedIn, res…" at bounding box center [676, 378] width 966 height 680
click at [952, 621] on div "5" at bounding box center [958, 617] width 26 height 26
click at [953, 685] on button "Publish" at bounding box center [942, 688] width 113 height 32
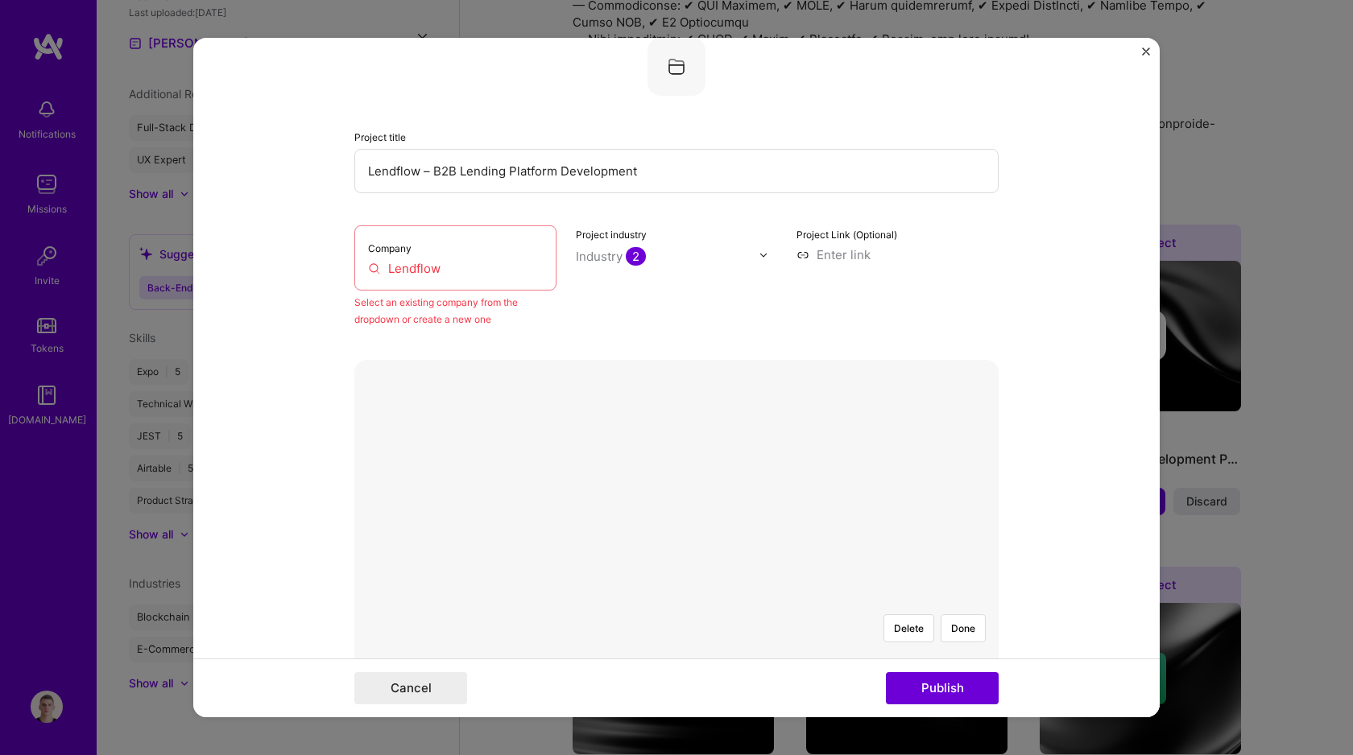
scroll to position [105, 0]
click at [464, 275] on input "Lendflow" at bounding box center [455, 268] width 175 height 17
type input "Lendflow"
click at [482, 291] on div "Lendflow" at bounding box center [477, 292] width 66 height 28
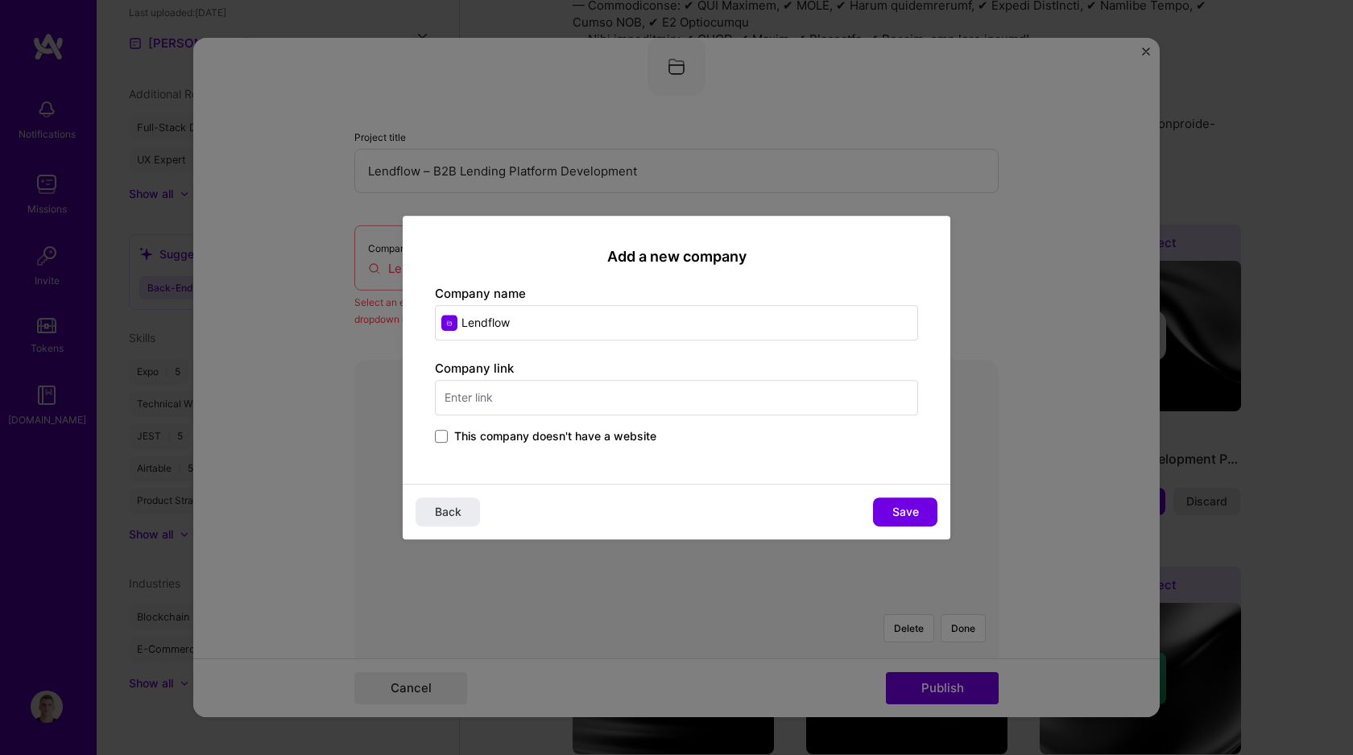
click at [561, 399] on input "text" at bounding box center [676, 397] width 483 height 35
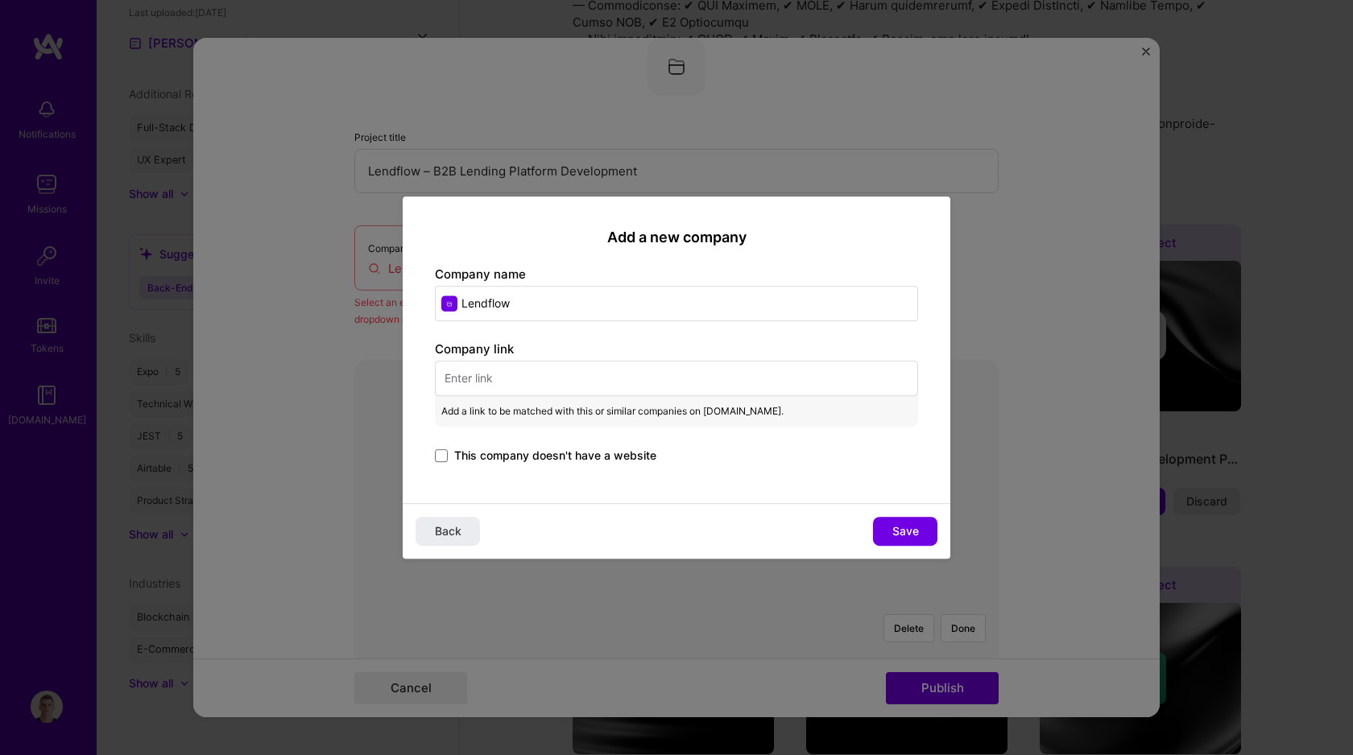
paste input "https://www.lendflow.com/"
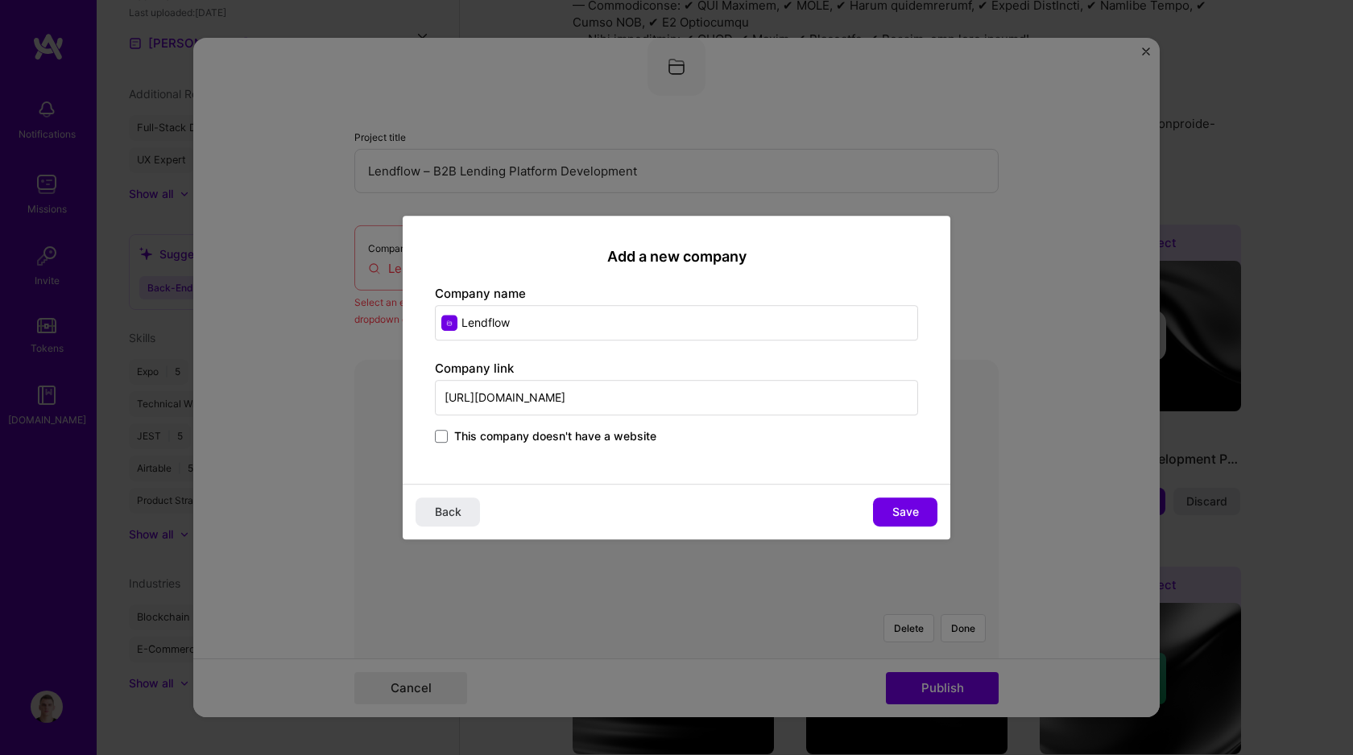
type input "https://www.lendflow.com/"
click at [610, 492] on div "Back Save" at bounding box center [677, 512] width 548 height 56
click at [920, 513] on button "Save" at bounding box center [905, 512] width 64 height 29
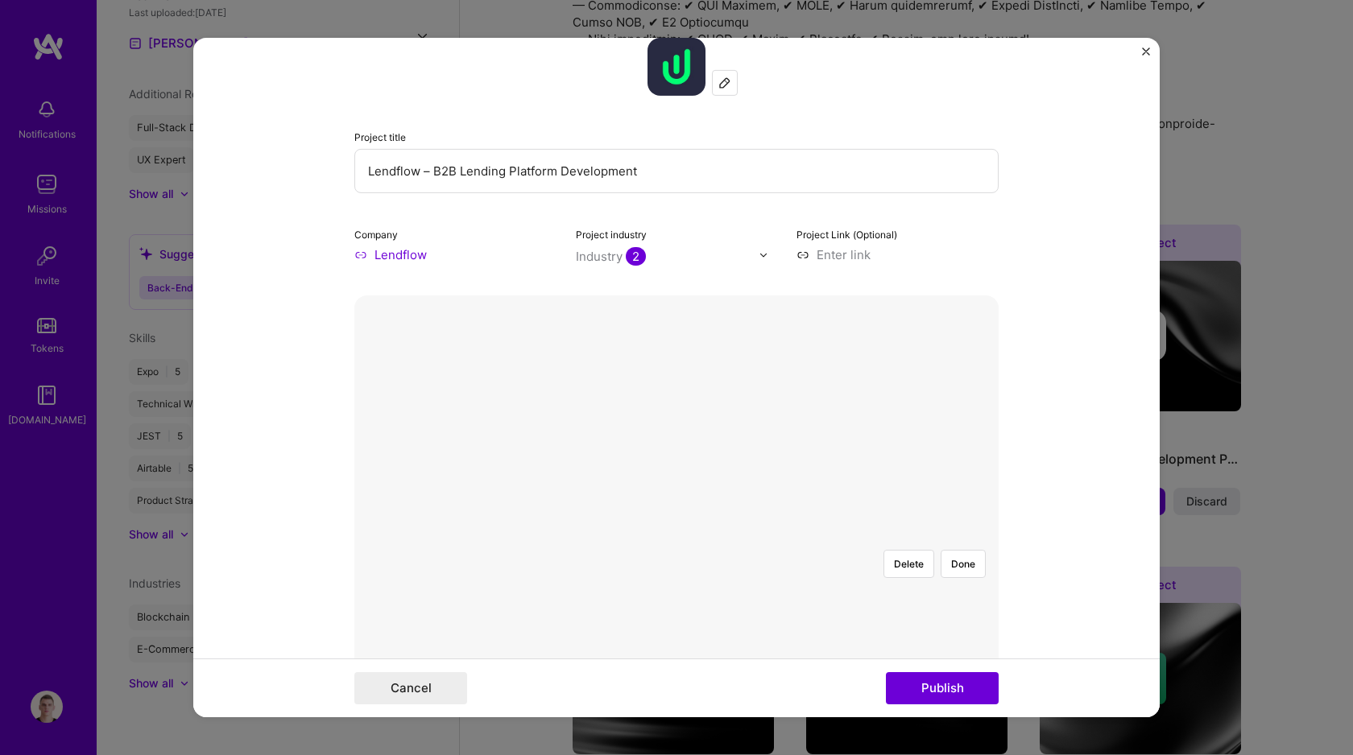
click at [605, 254] on div "Industry 2" at bounding box center [611, 256] width 70 height 17
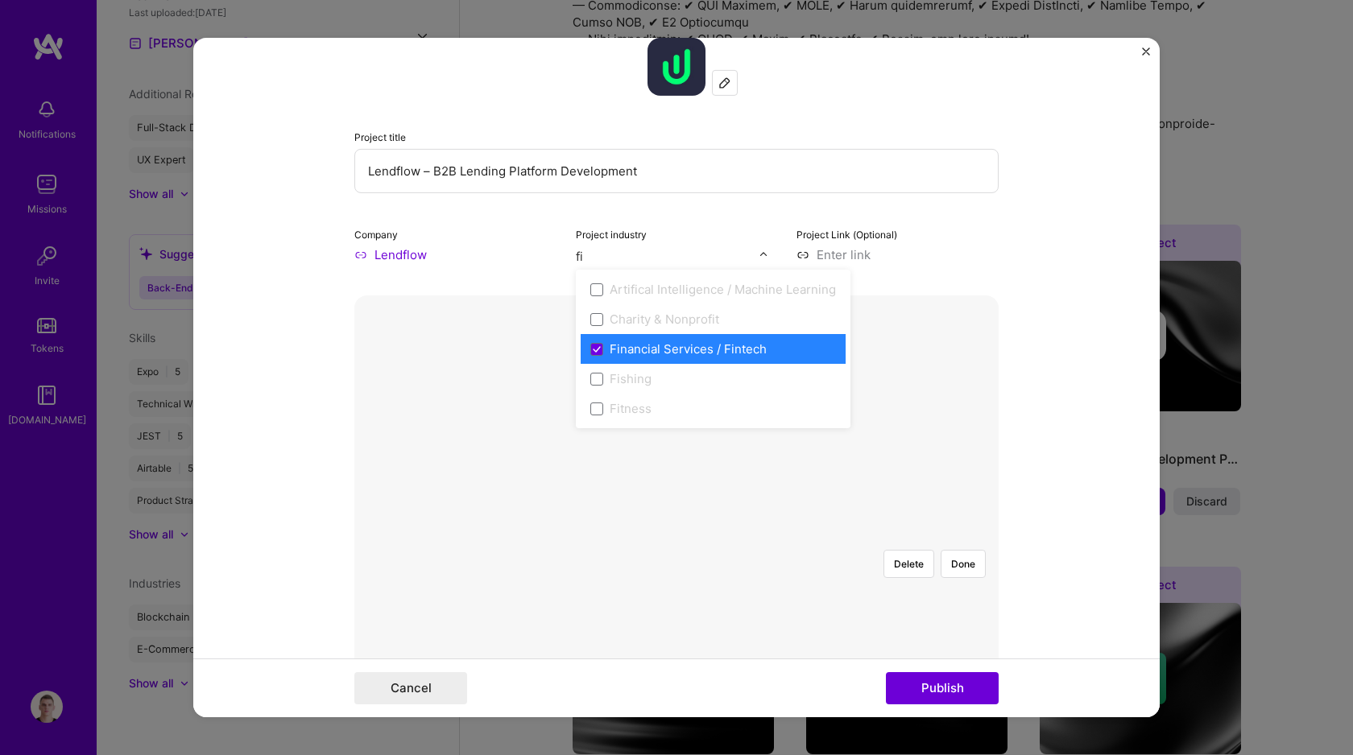
type input "f"
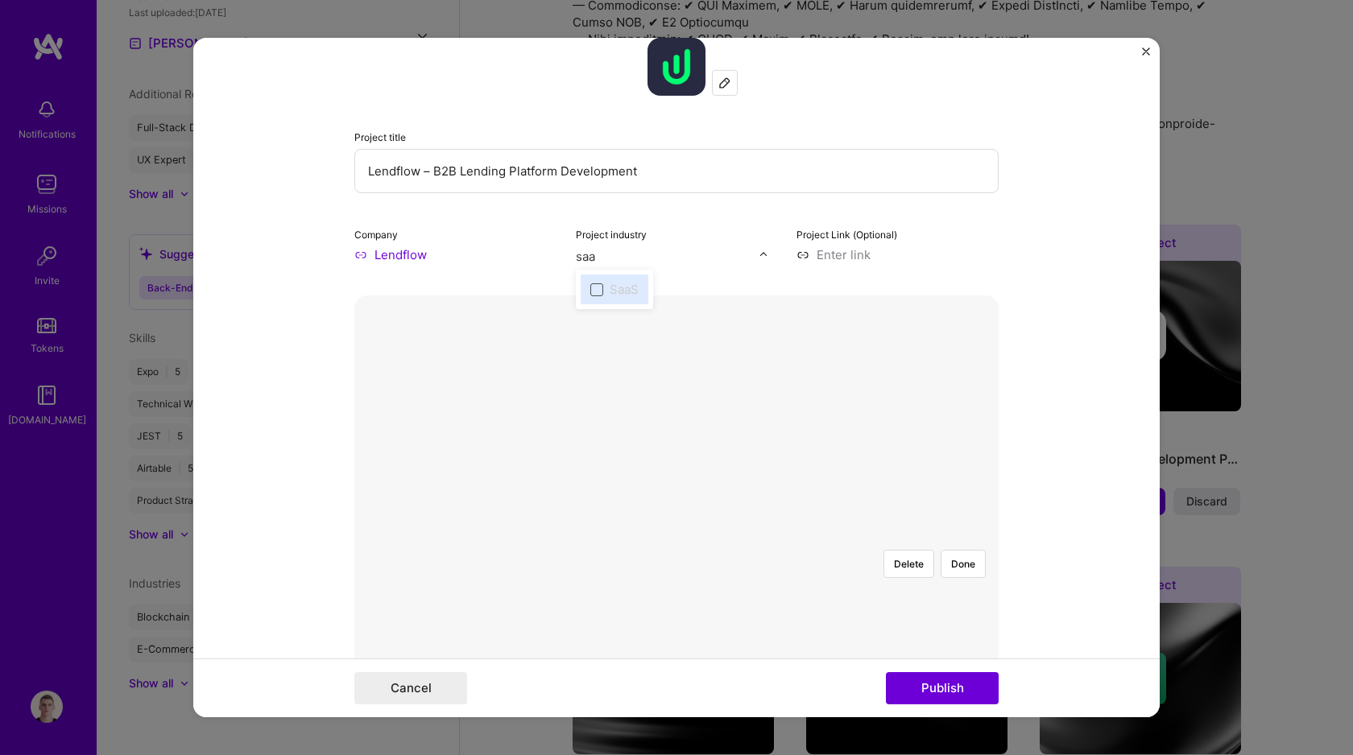
click at [590, 292] on span at bounding box center [596, 289] width 13 height 13
type input "saa"
click at [684, 258] on input "text" at bounding box center [668, 256] width 184 height 17
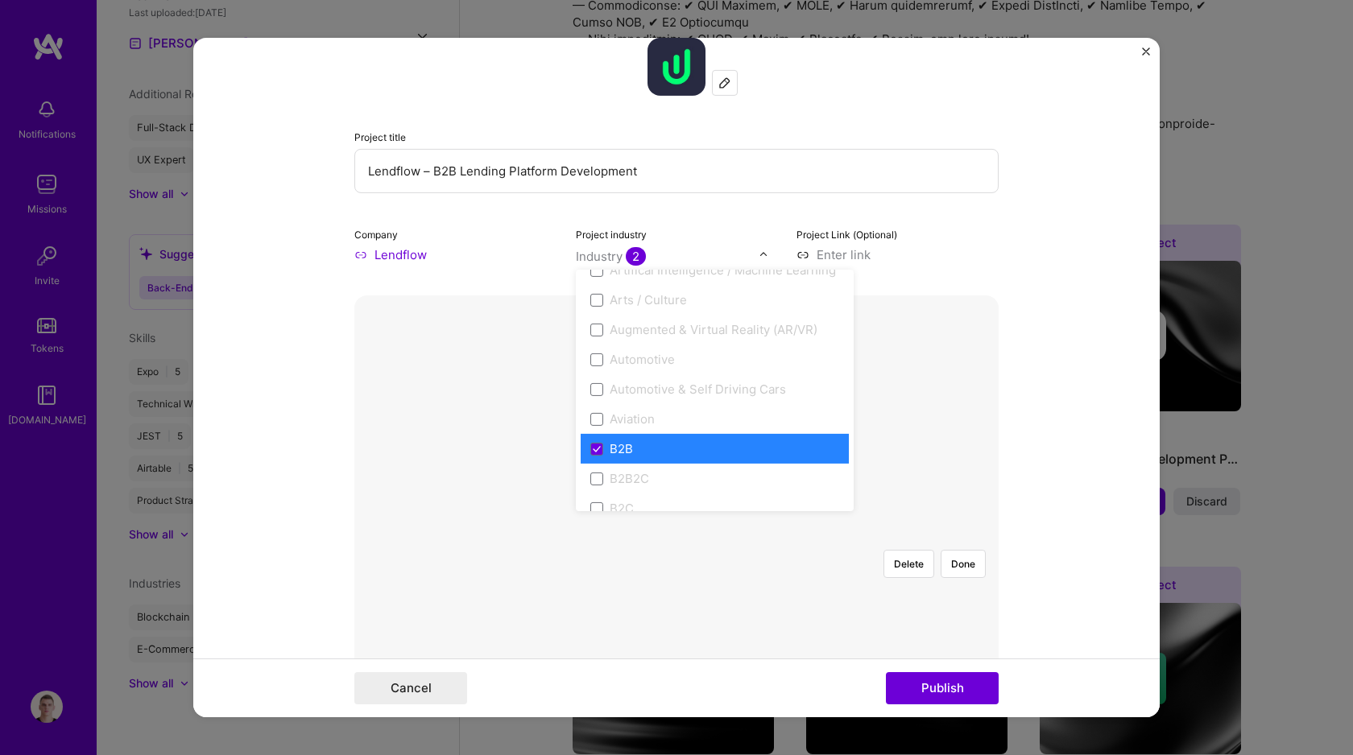
click at [590, 457] on label "B2B" at bounding box center [714, 448] width 249 height 17
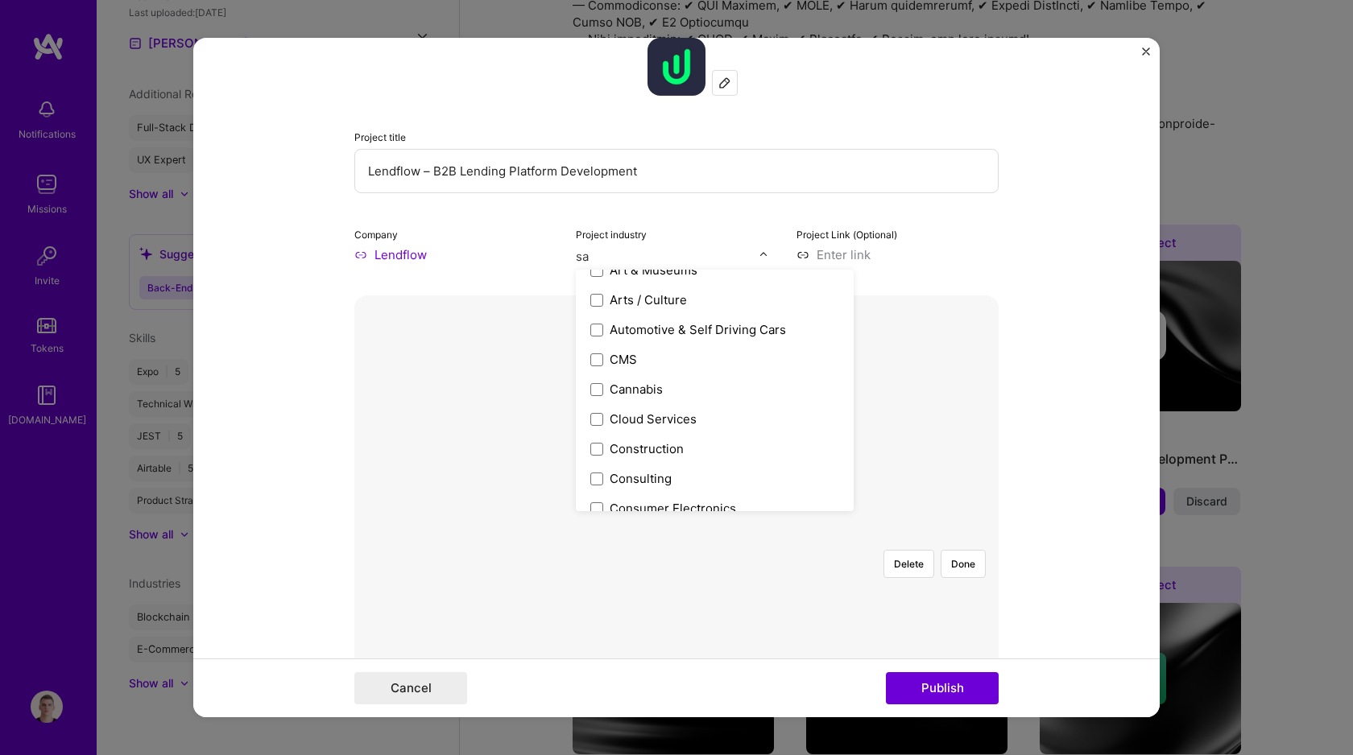
scroll to position [0, 0]
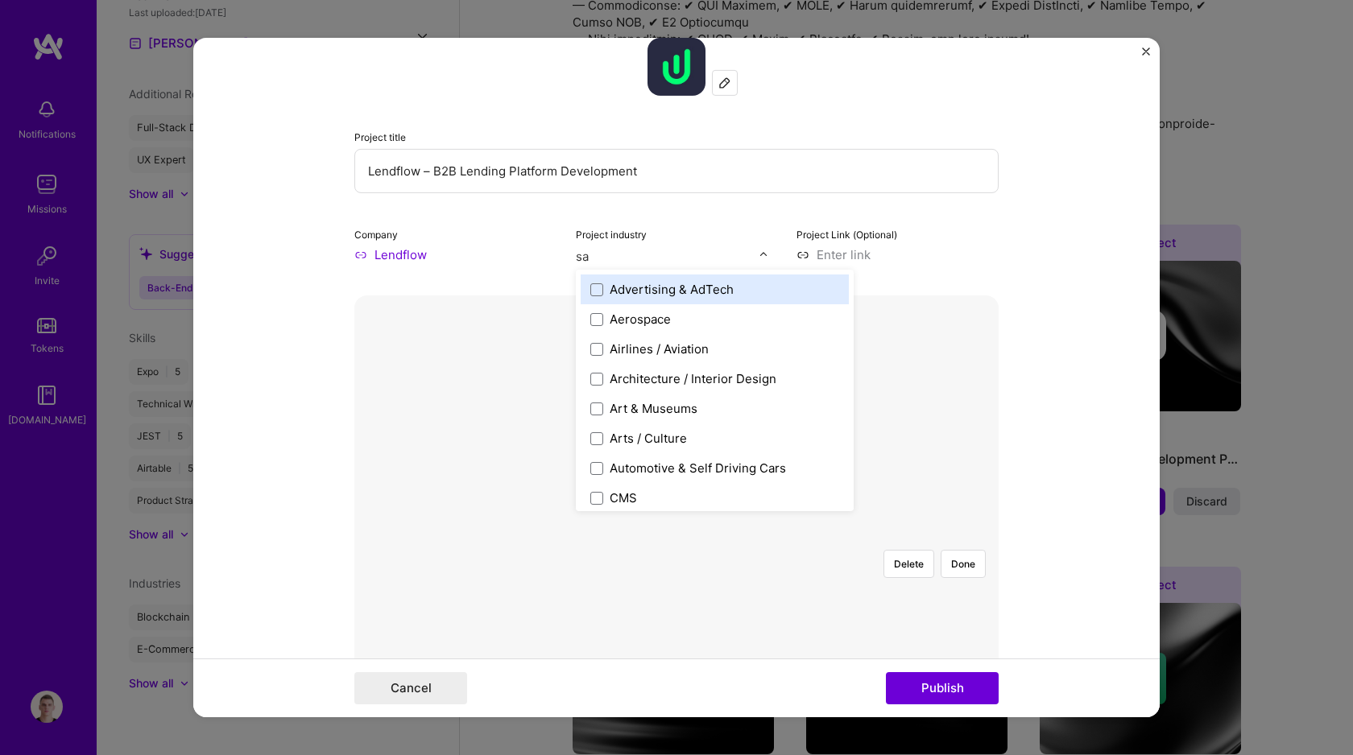
type input "saa"
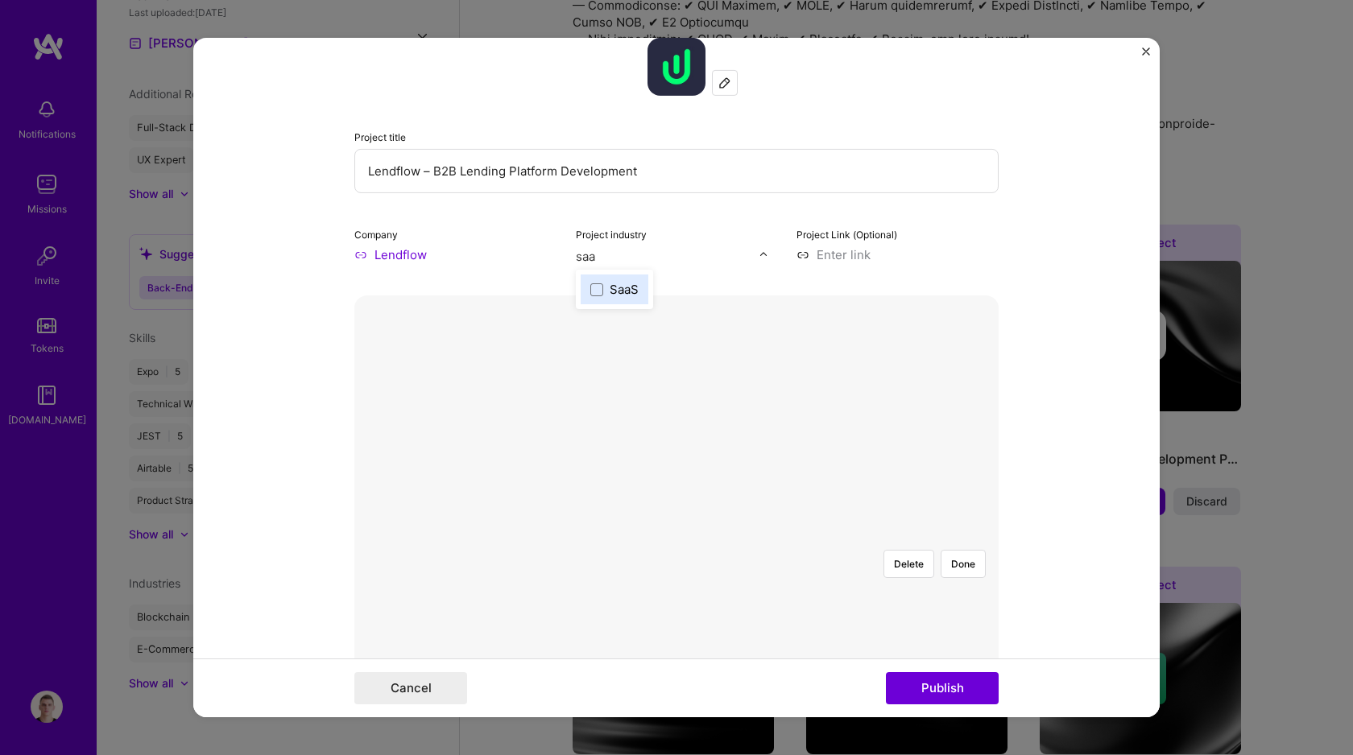
click at [615, 296] on div "SaaS" at bounding box center [624, 289] width 29 height 17
click at [857, 257] on input at bounding box center [897, 254] width 202 height 17
paste input "https://www.lendflow.com/"
type input "https://www.lendflow.com/"
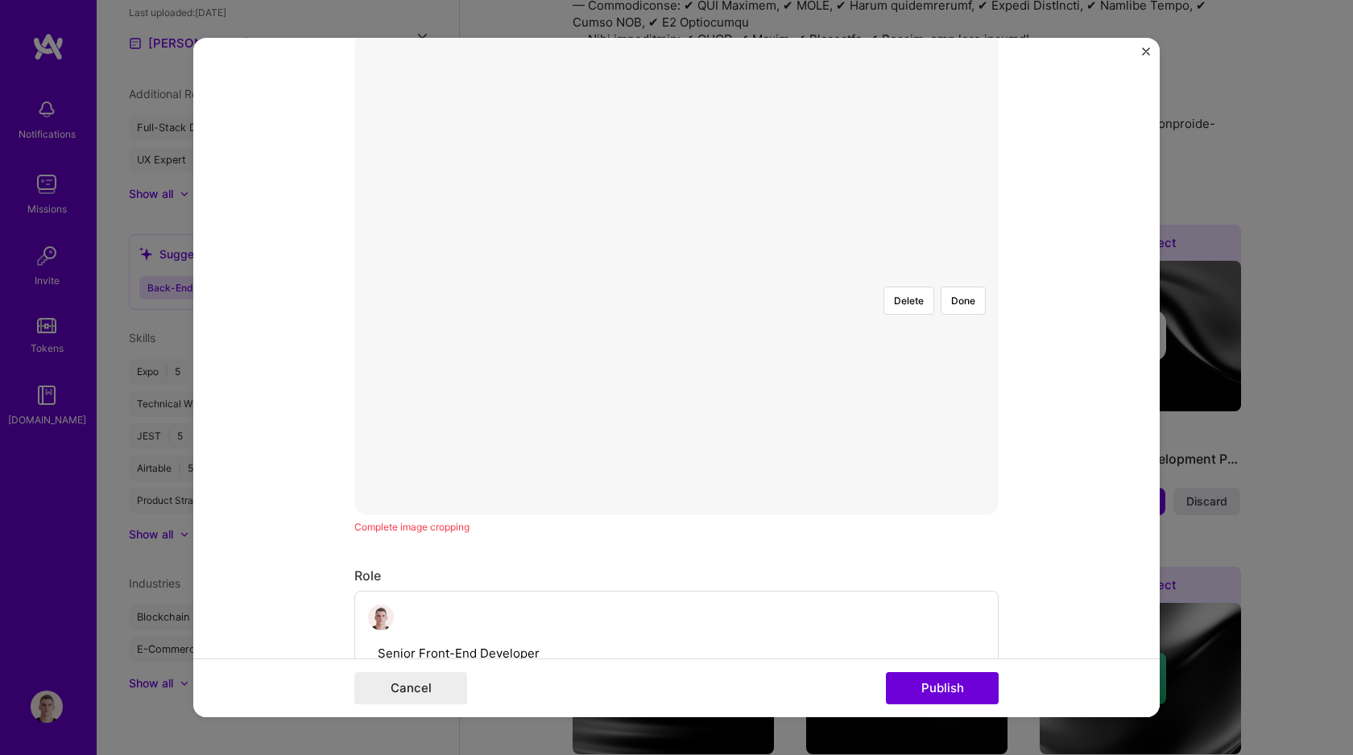
scroll to position [402, 0]
click at [760, 372] on div at bounding box center [1002, 423] width 484 height 364
click at [953, 283] on button "Done" at bounding box center [962, 297] width 45 height 28
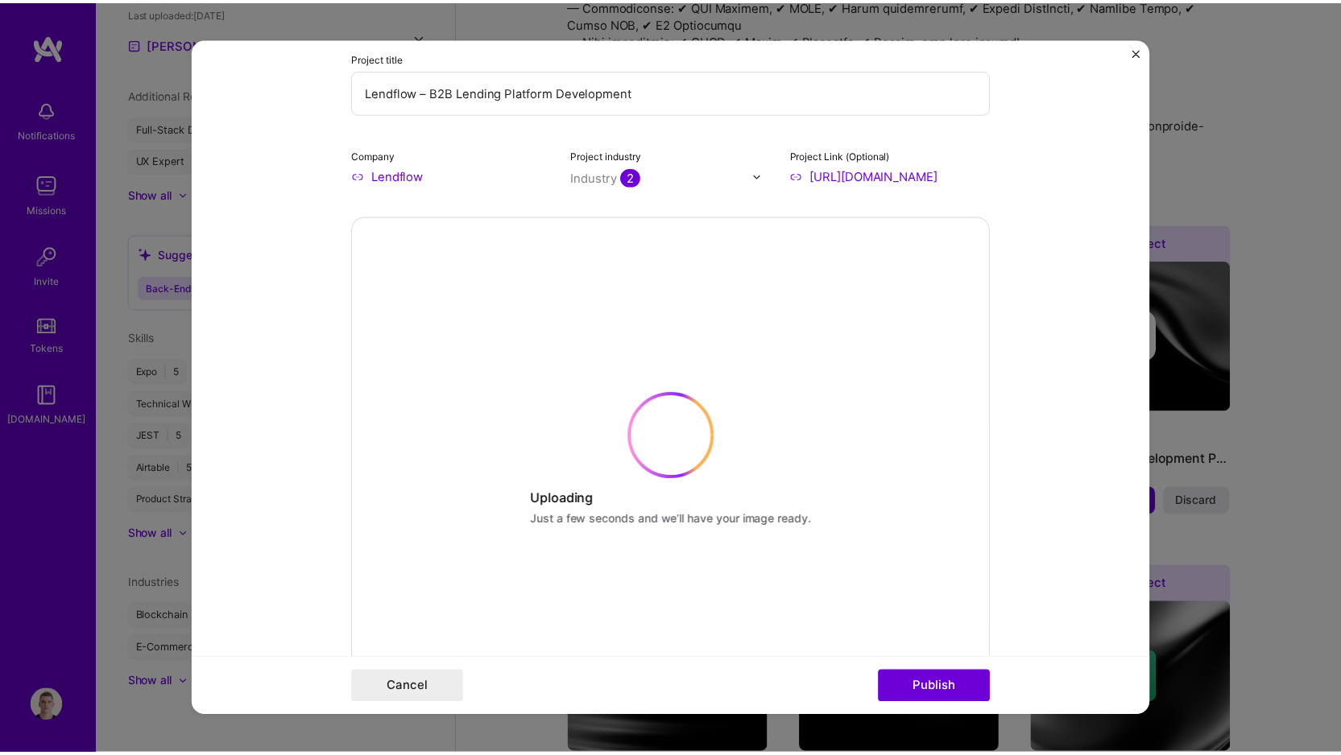
scroll to position [0, 0]
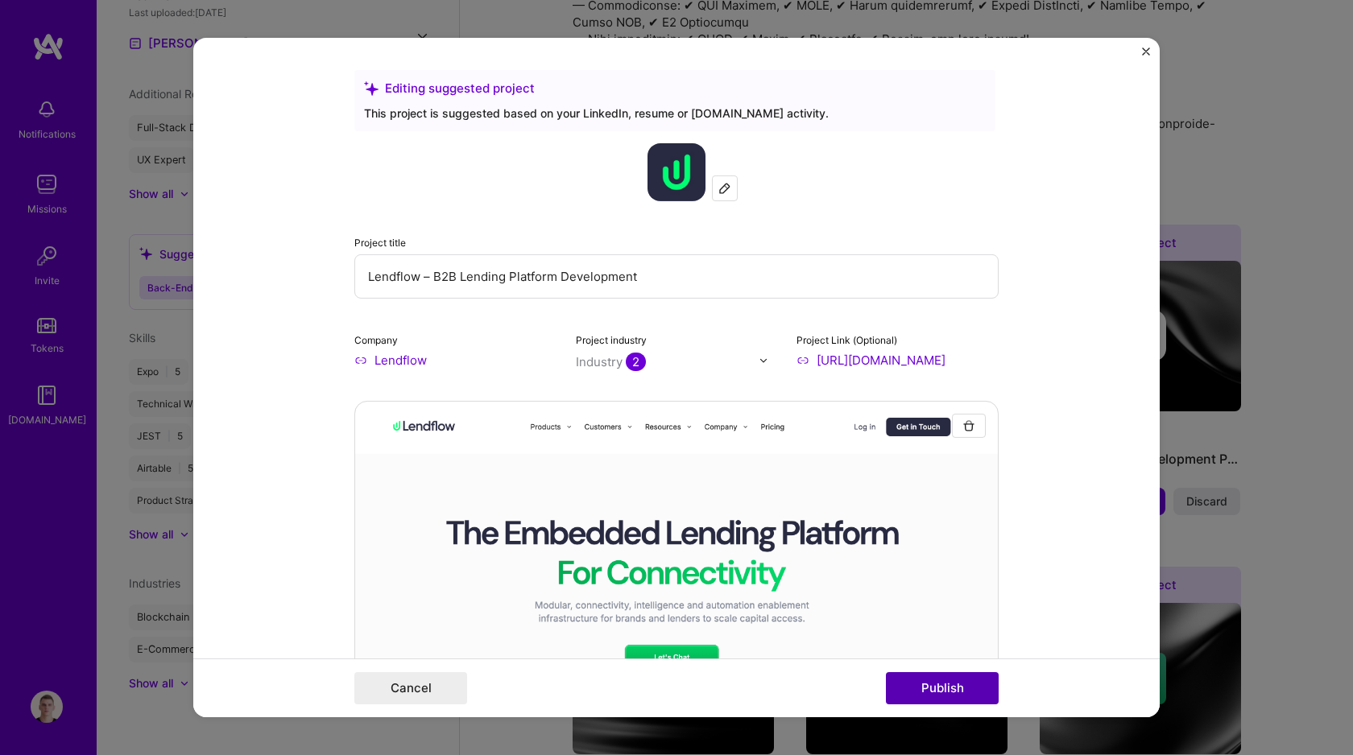
click at [952, 685] on button "Publish" at bounding box center [942, 688] width 113 height 32
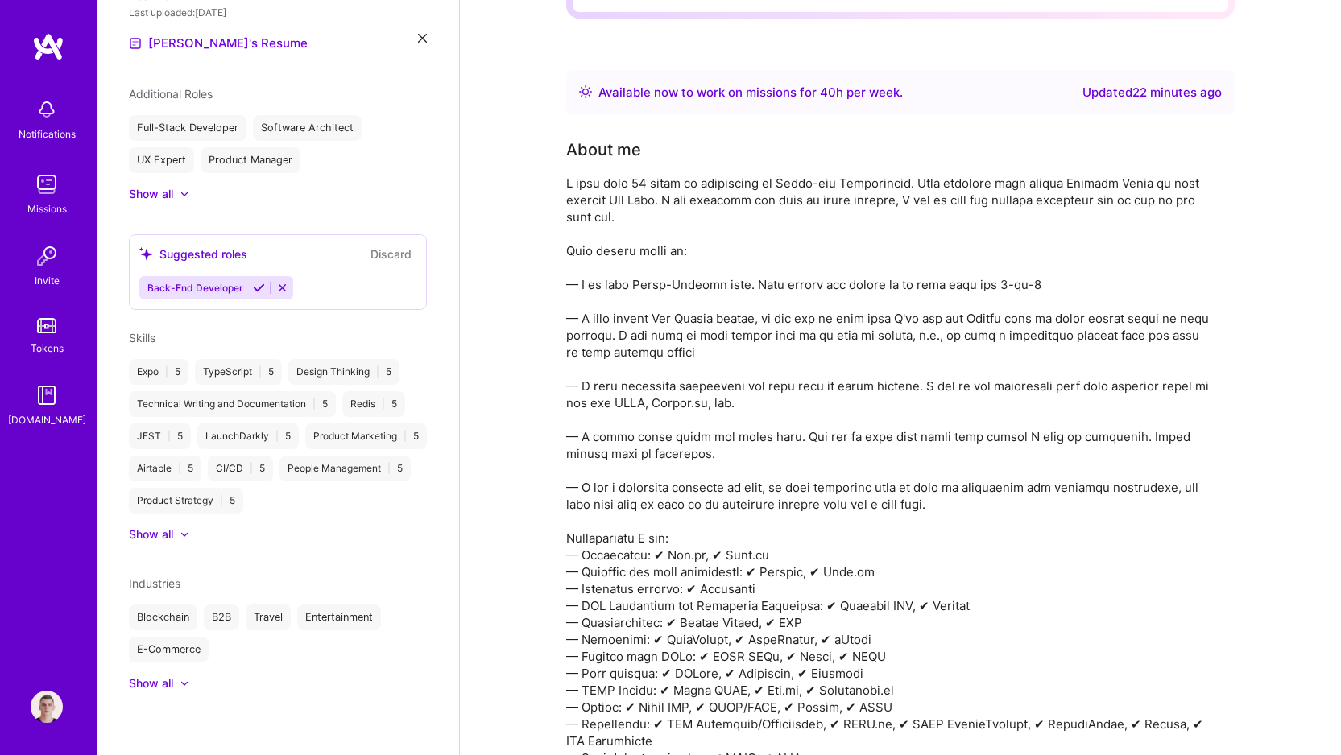
click at [936, 355] on div at bounding box center [888, 555] width 644 height 761
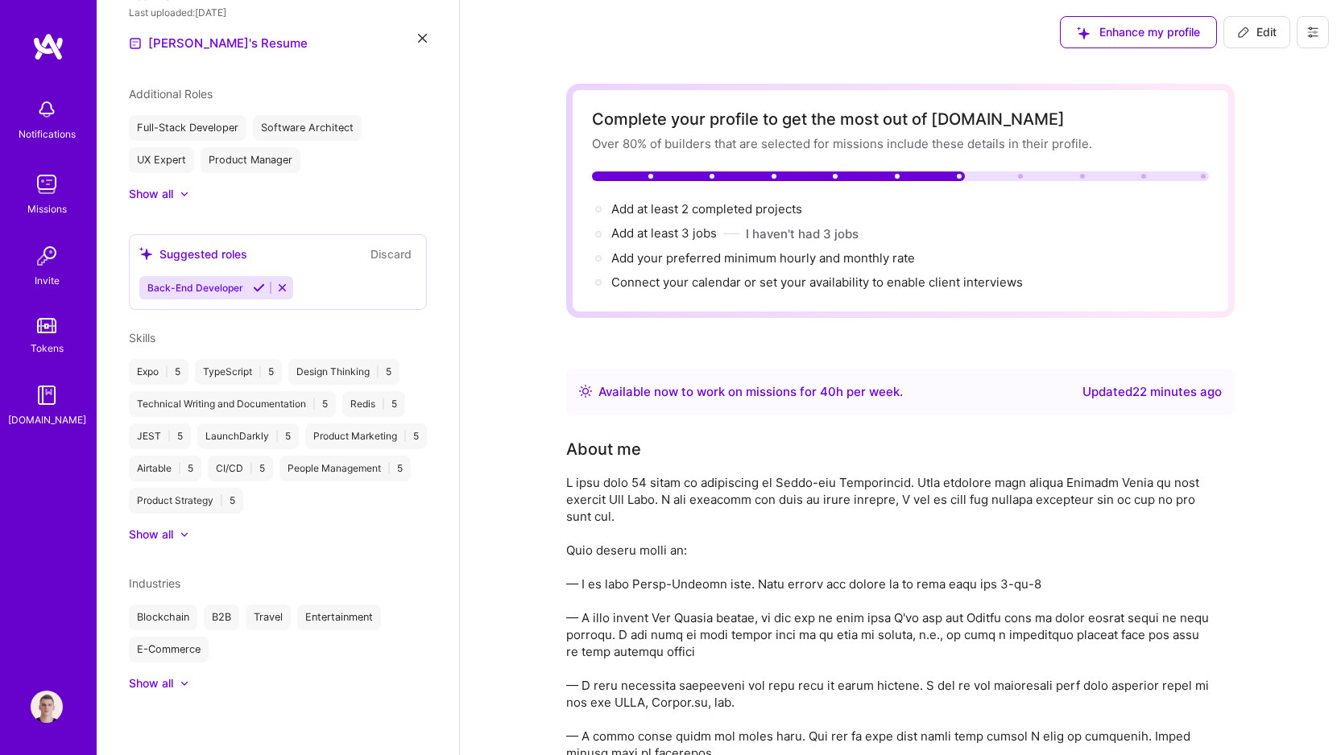
click at [1259, 32] on span "Edit" at bounding box center [1256, 32] width 39 height 16
select select "TR"
select select "Right Now"
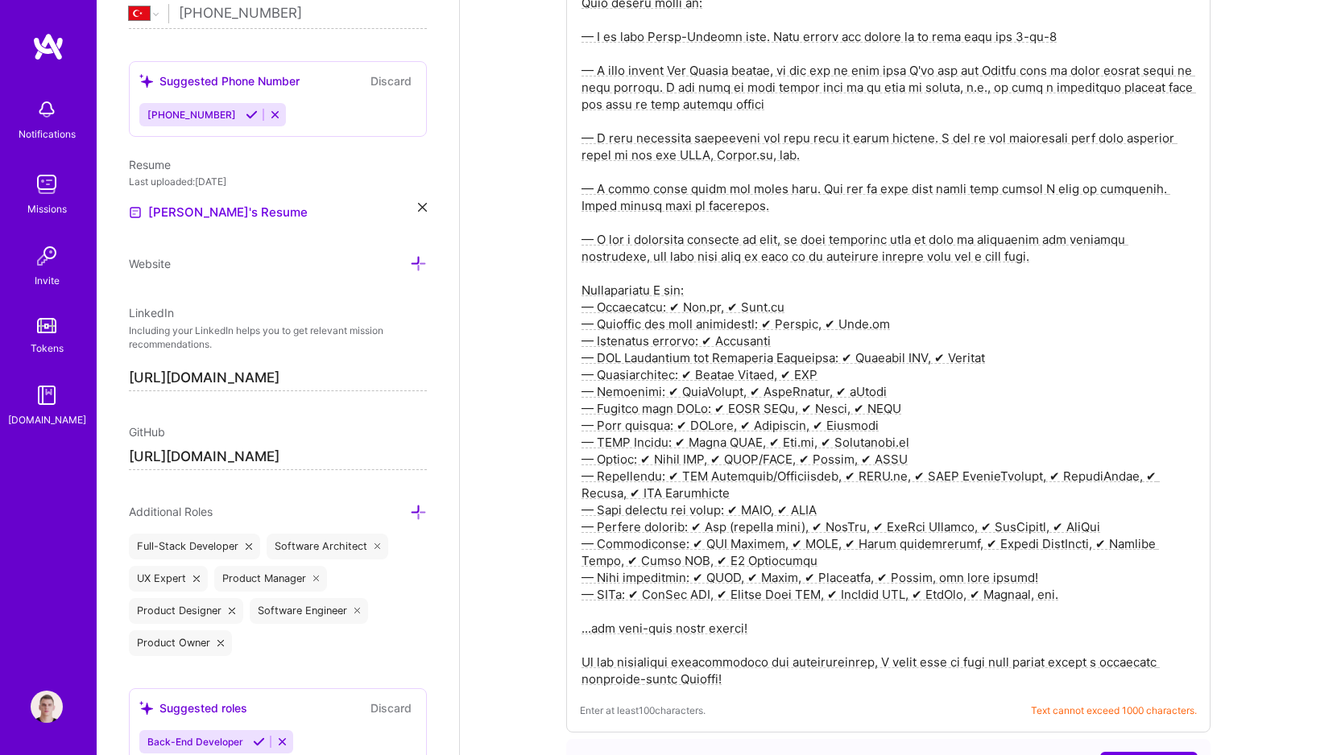
scroll to position [806, 0]
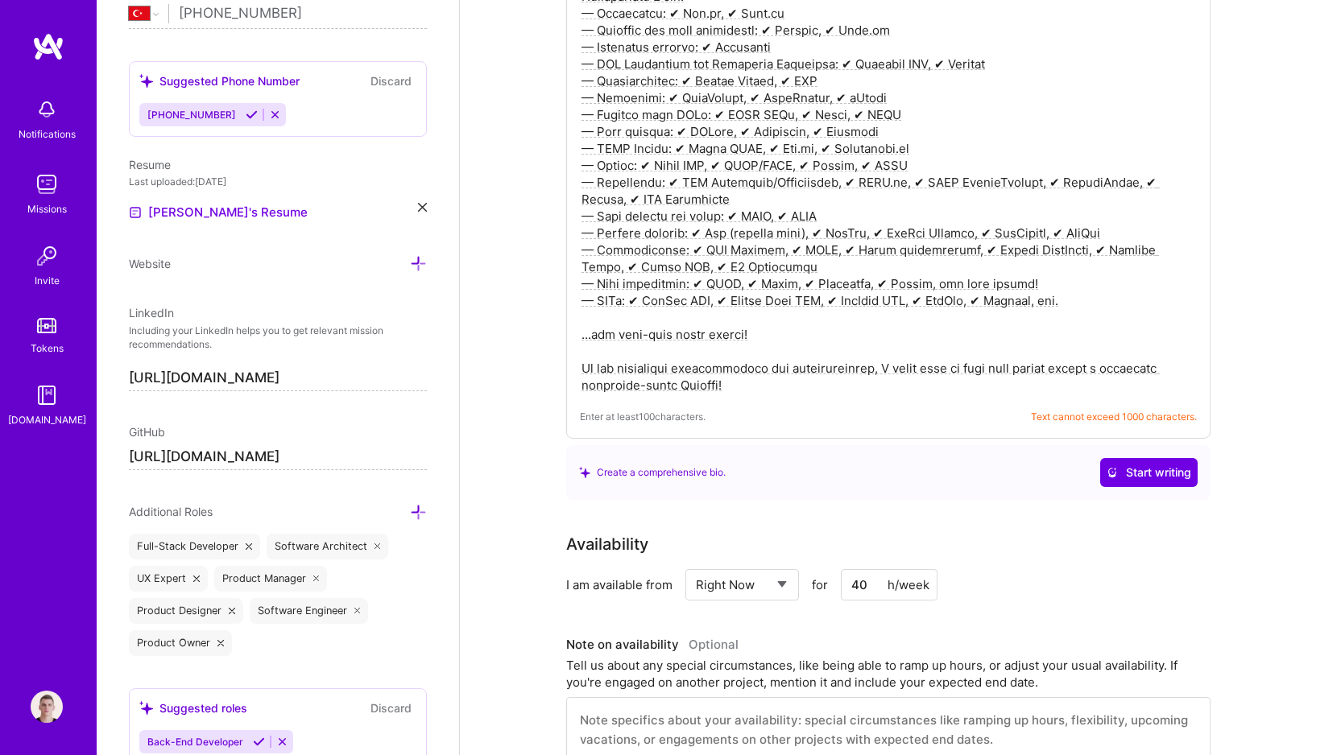
click at [804, 391] on textarea at bounding box center [888, 13] width 617 height 764
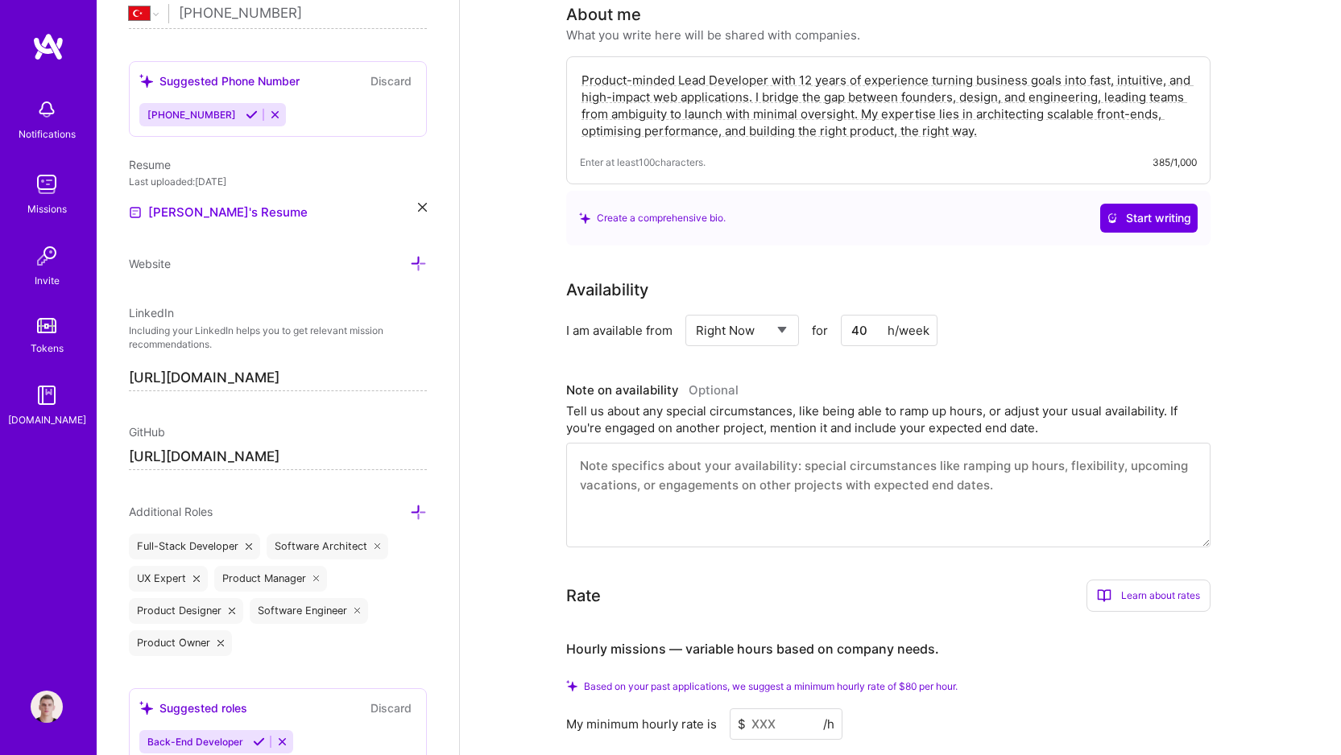
scroll to position [185, 0]
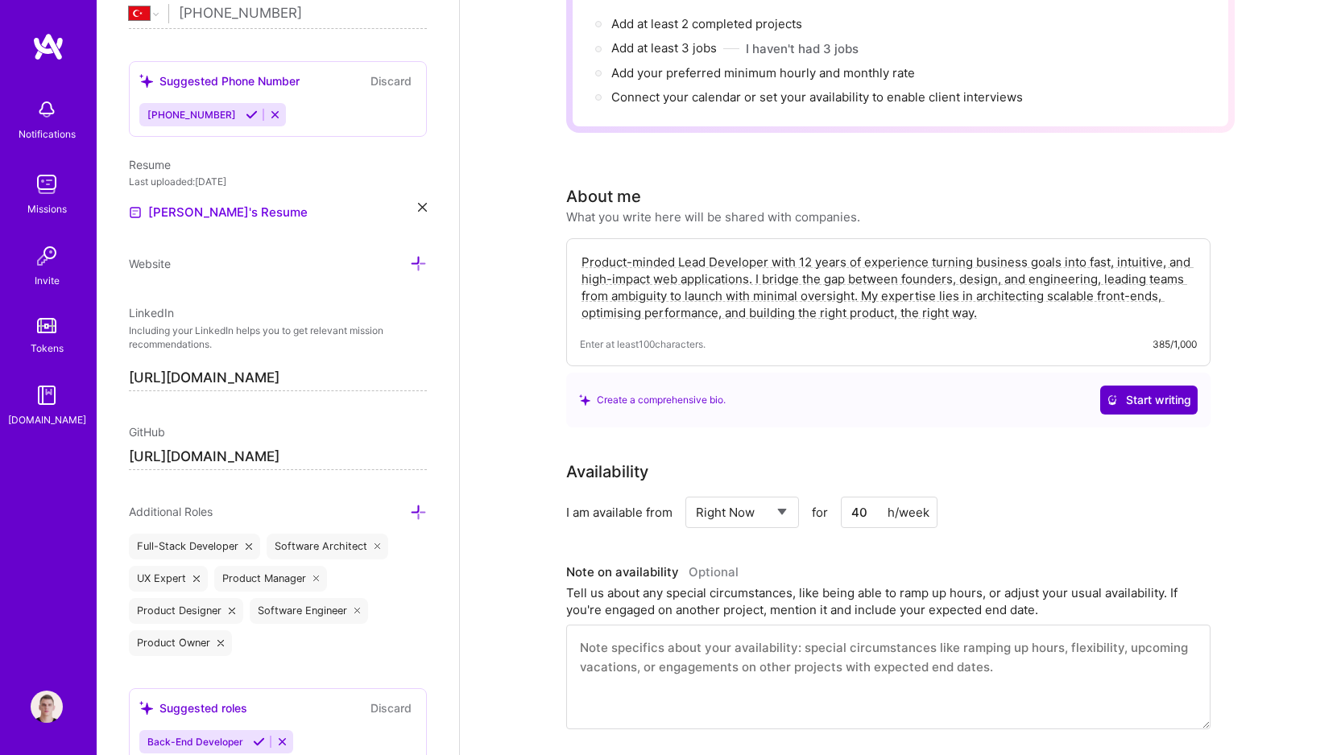
type textarea "Product-minded Lead Developer with 12 years of experience turning business goal…"
click at [1151, 394] on span "Start writing" at bounding box center [1148, 400] width 85 height 16
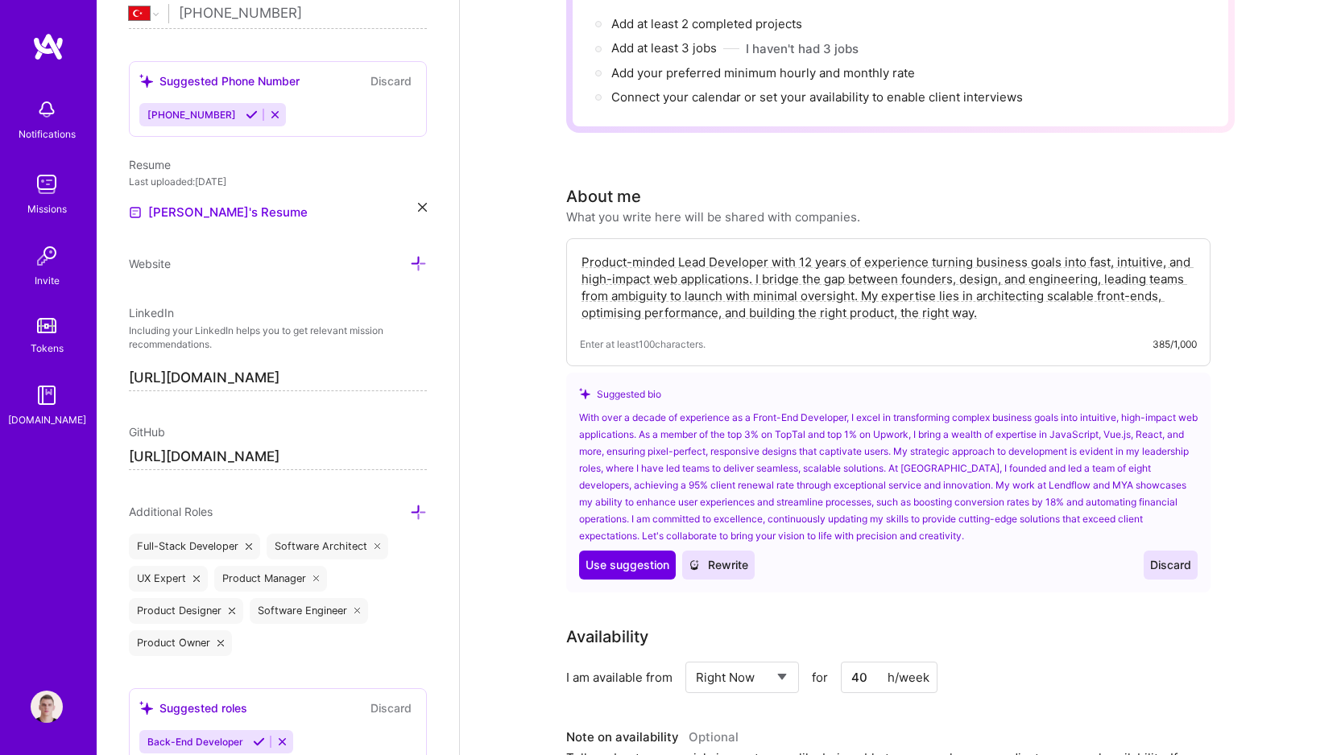
click at [1165, 552] on button "Discard" at bounding box center [1170, 565] width 54 height 29
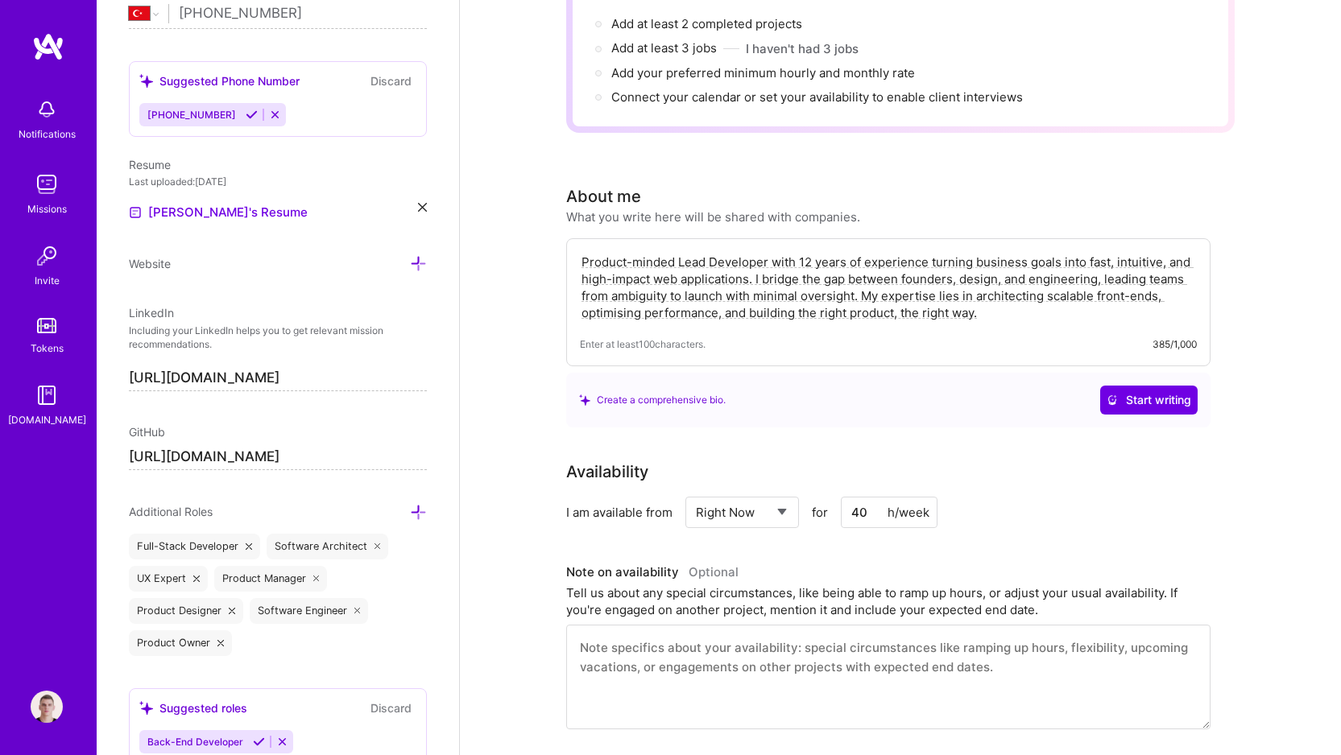
click at [1140, 500] on div "I am available from Select... Right Now Future Date Not Available for 40 h/week" at bounding box center [888, 512] width 644 height 31
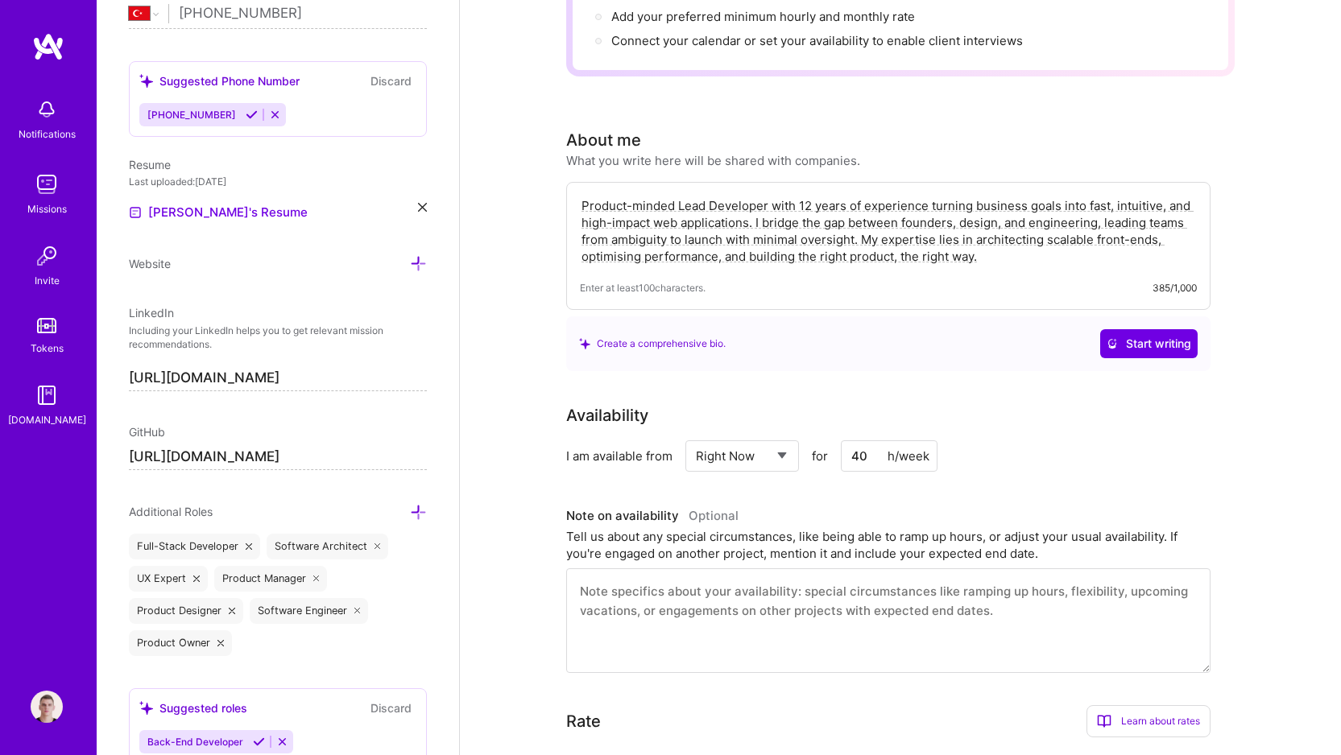
scroll to position [463, 0]
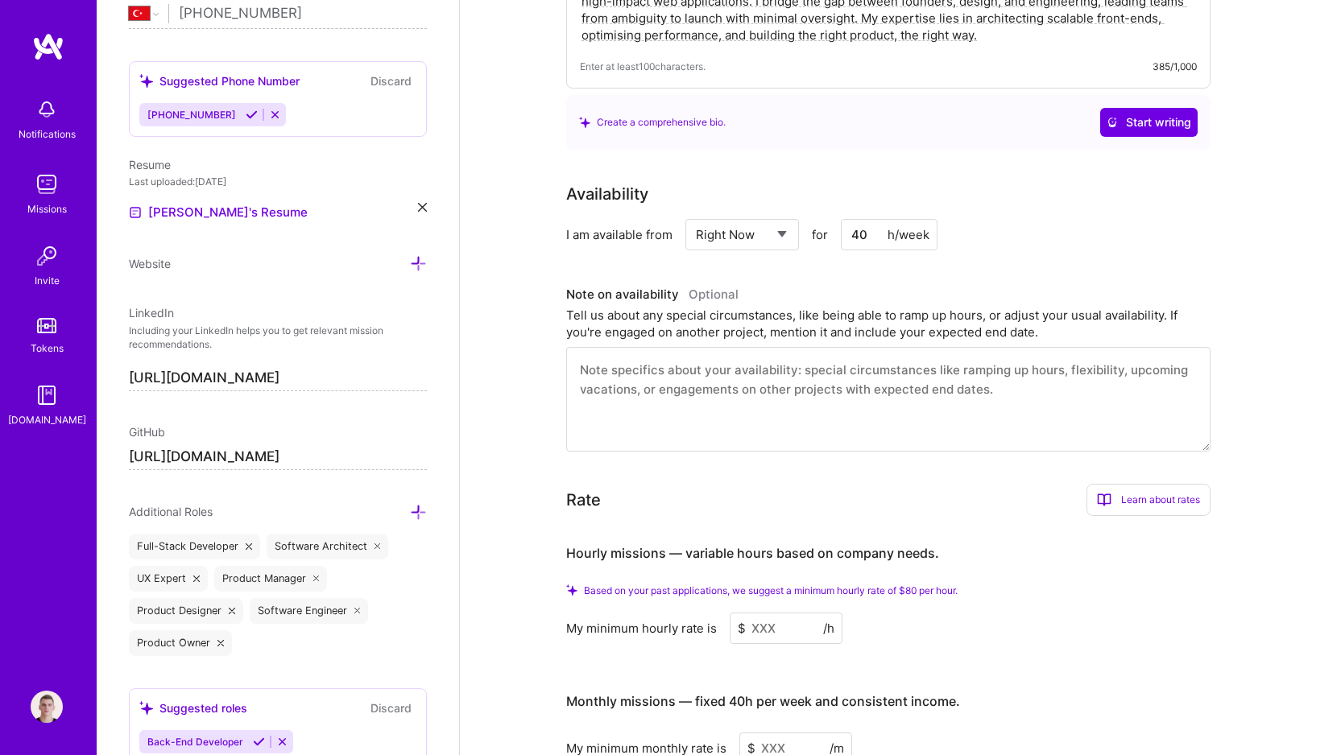
click at [854, 434] on textarea at bounding box center [888, 399] width 644 height 105
click at [932, 315] on div "Tell us about any special circumstances, like being able to ramp up hours, or a…" at bounding box center [888, 324] width 644 height 34
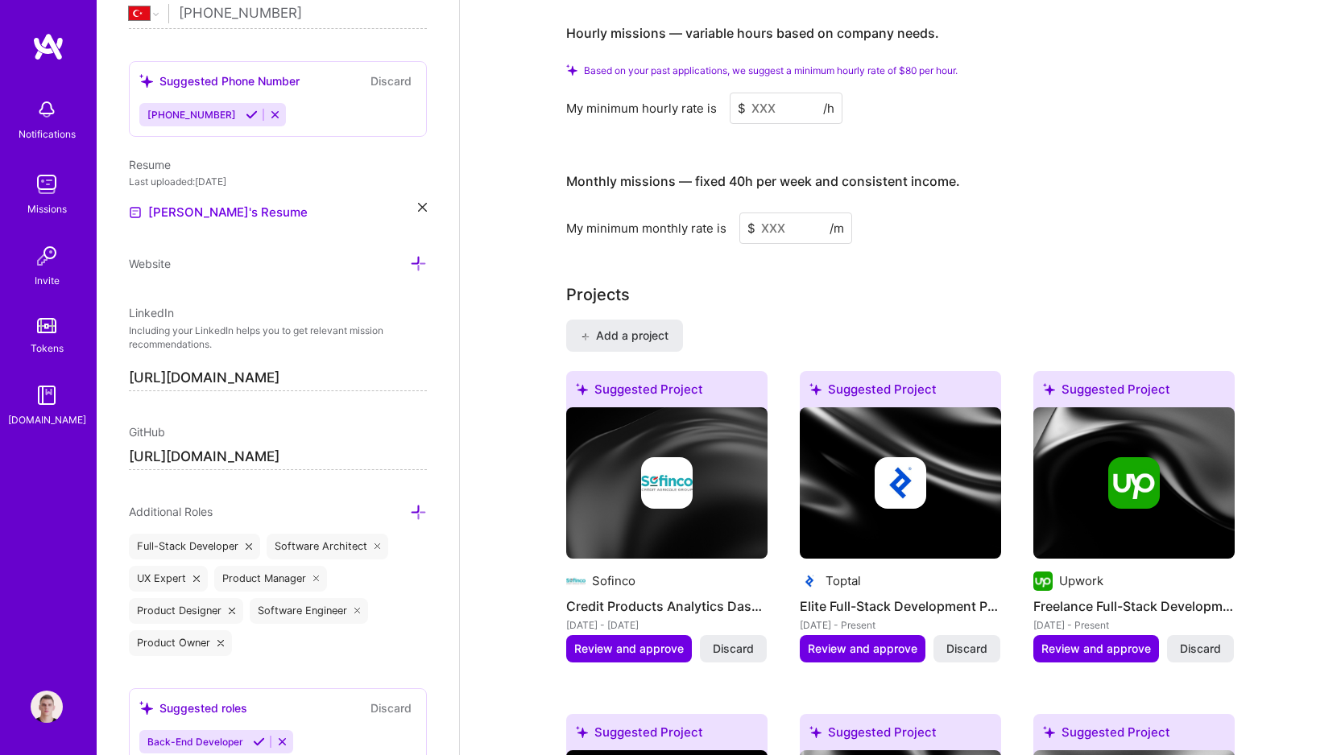
scroll to position [655, 0]
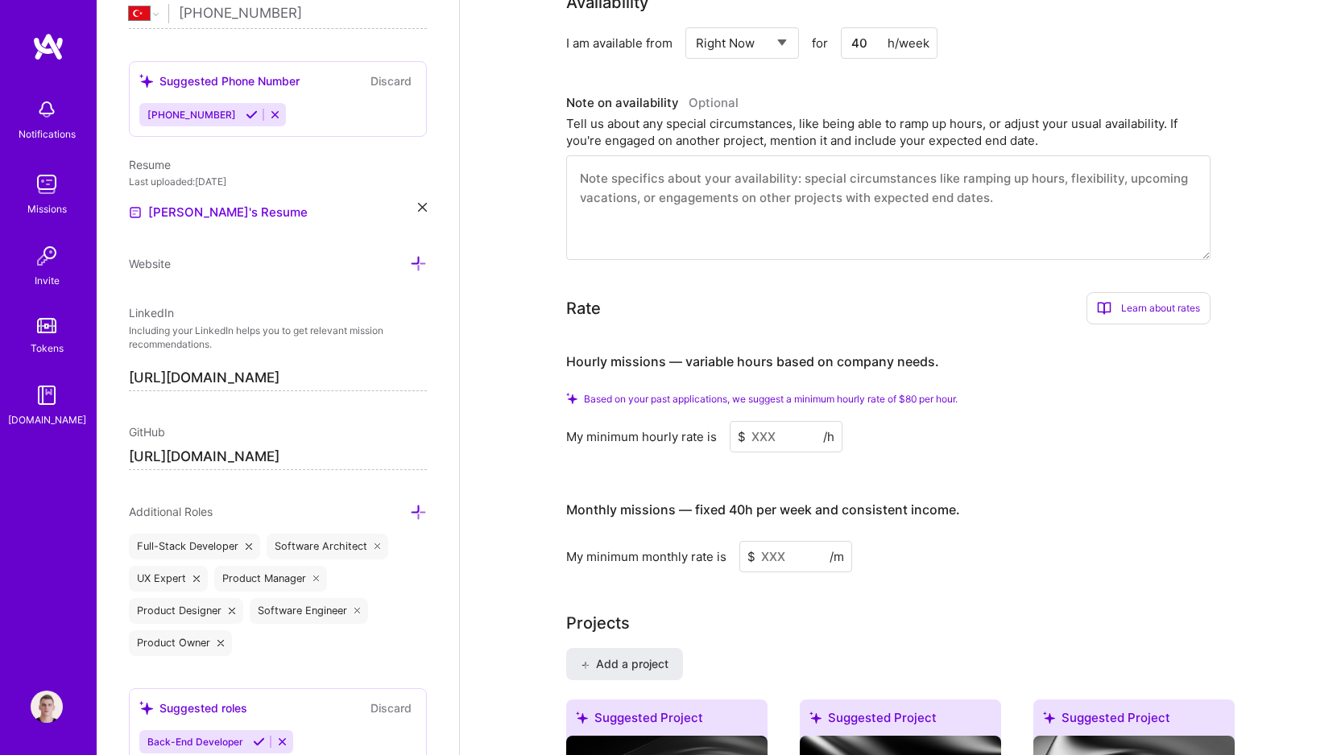
drag, startPoint x: 814, startPoint y: 428, endPoint x: 692, endPoint y: 411, distance: 122.8
click at [692, 411] on div "Based on your past applications, we suggest a minimum hourly rate of $80 per ho…" at bounding box center [888, 423] width 644 height 60
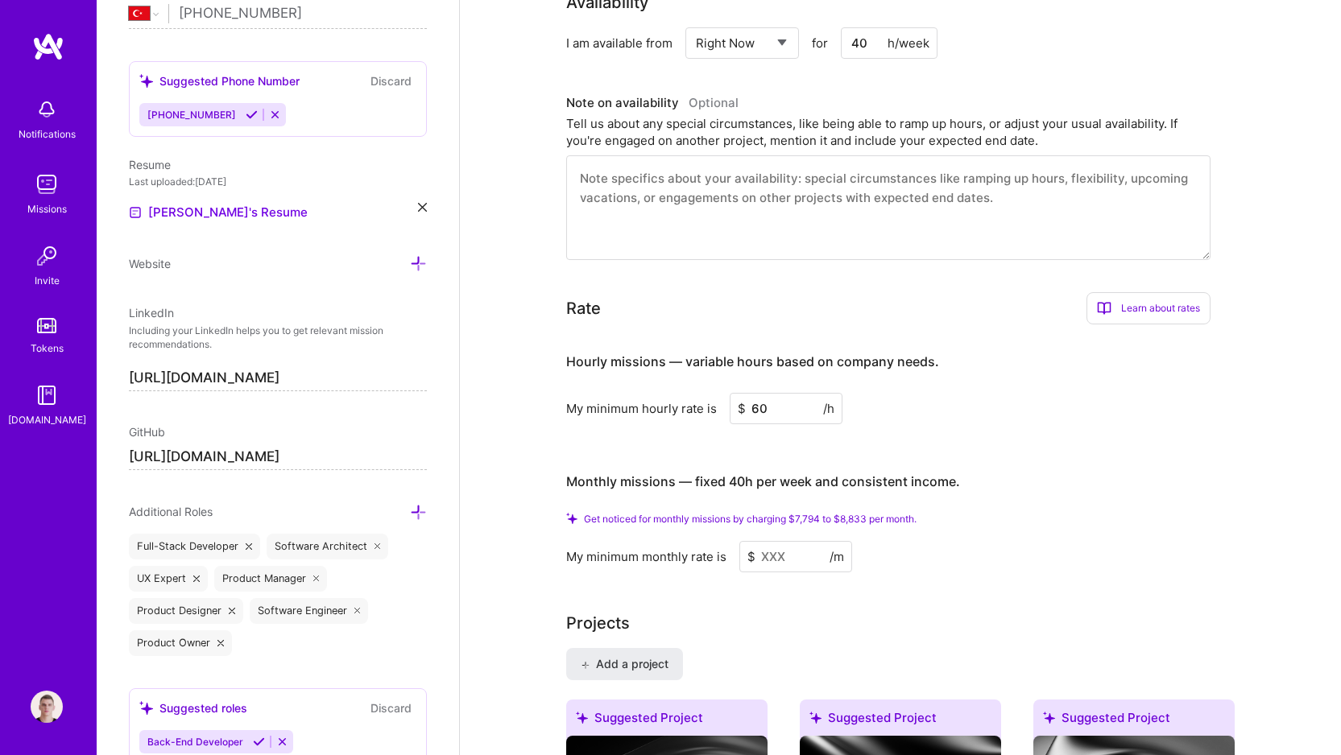
type input "60"
click at [904, 382] on div "Hourly missions — variable hours based on company needs." at bounding box center [752, 362] width 373 height 50
click at [808, 560] on input at bounding box center [795, 556] width 113 height 31
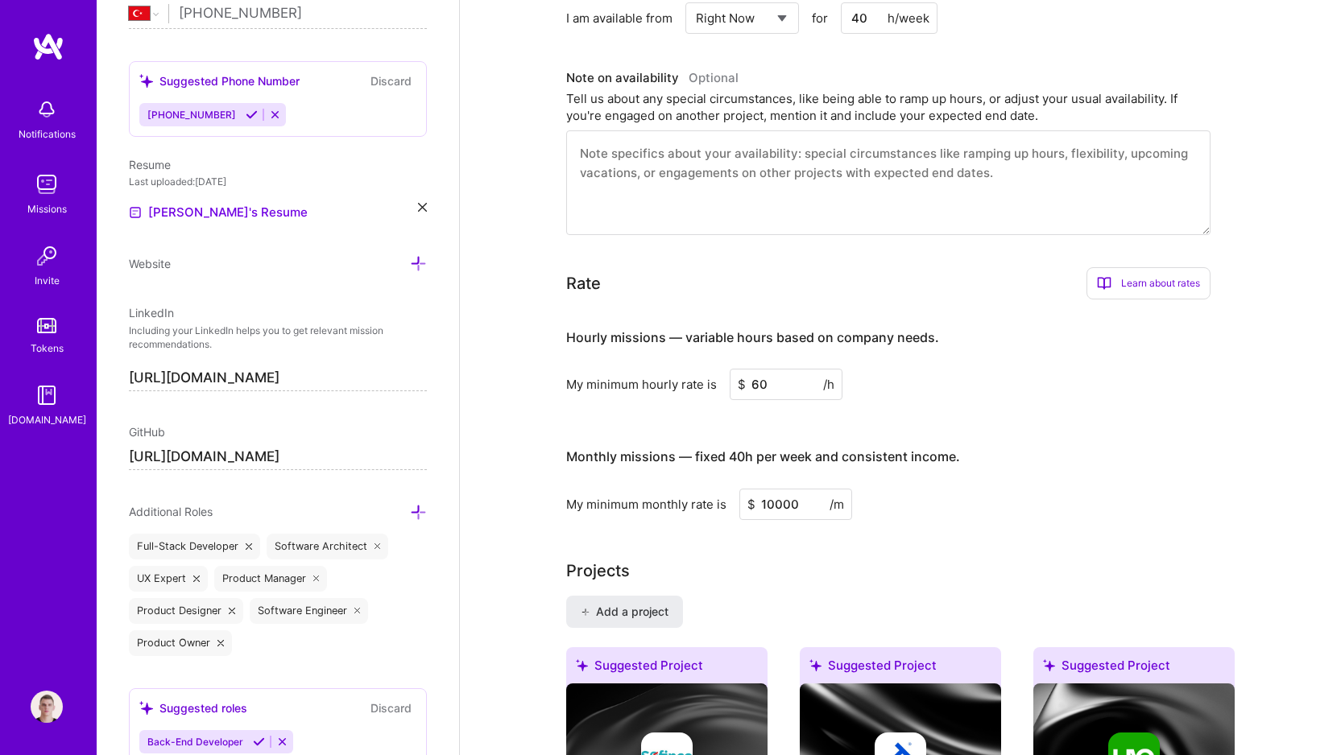
type input "10000"
drag, startPoint x: 759, startPoint y: 385, endPoint x: 731, endPoint y: 386, distance: 28.2
click at [731, 386] on input "60" at bounding box center [786, 384] width 113 height 31
drag, startPoint x: 768, startPoint y: 388, endPoint x: 691, endPoint y: 380, distance: 77.7
click at [691, 380] on div "My minimum hourly rate is $ 60 /h" at bounding box center [888, 384] width 644 height 31
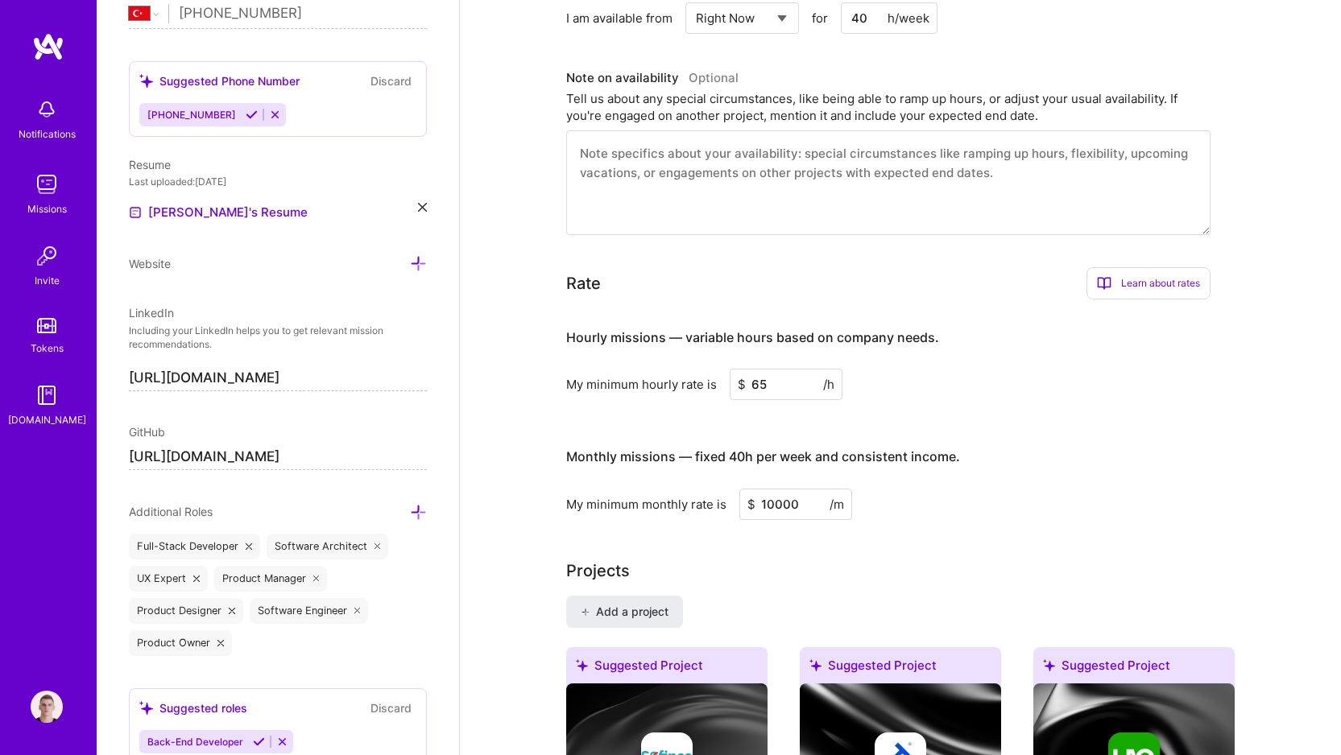
type input "6"
type input "80"
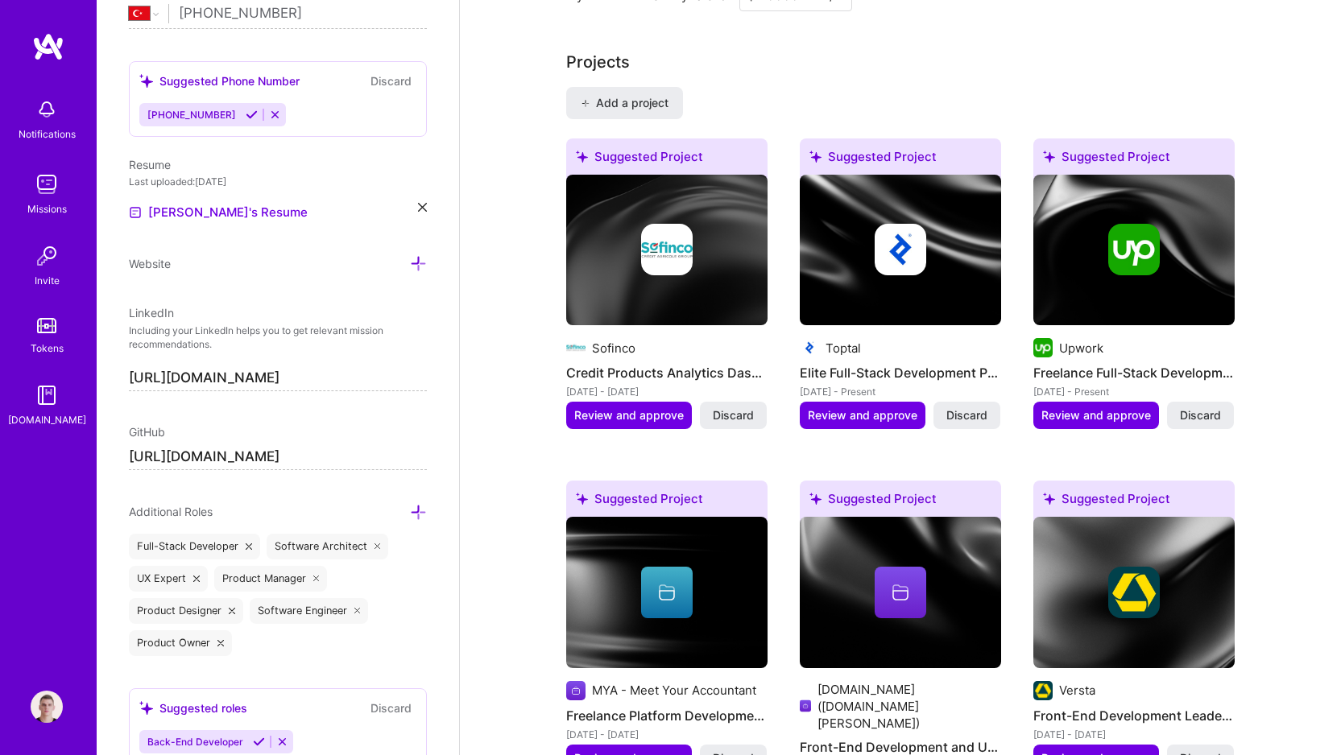
scroll to position [0, 0]
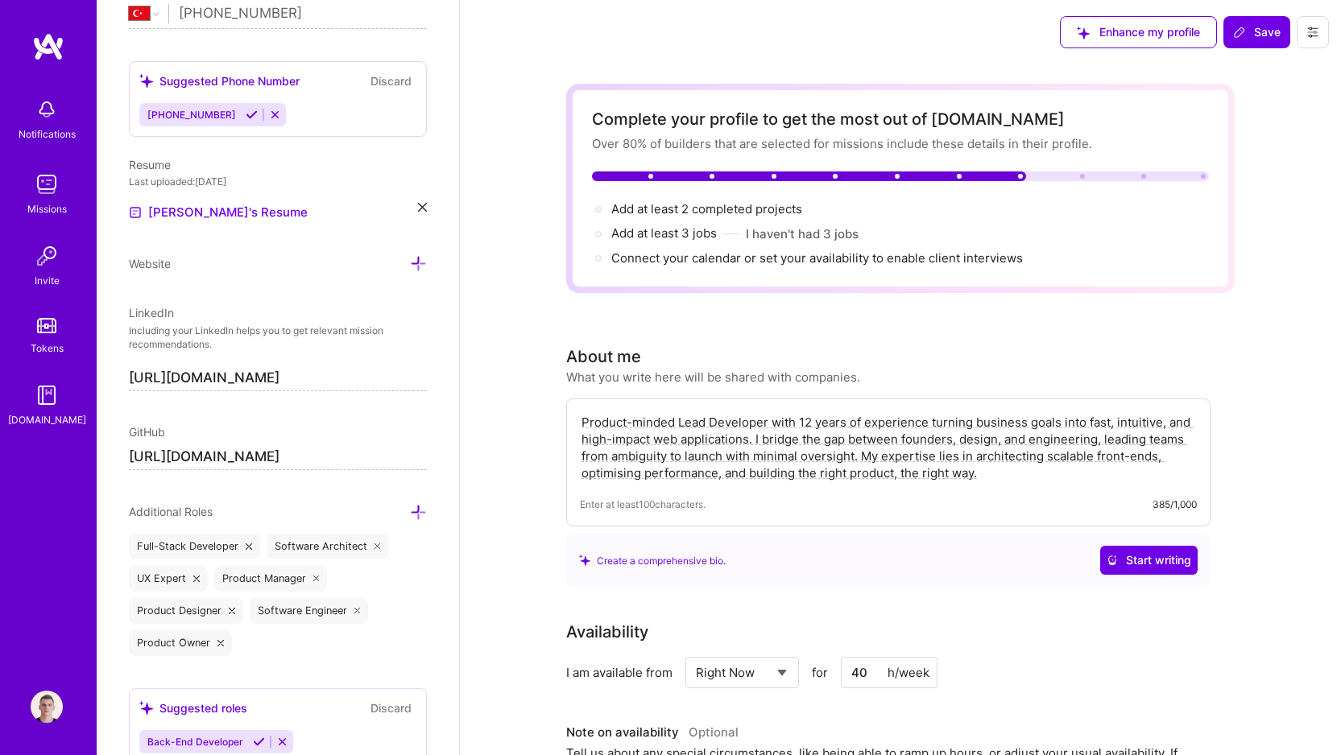
click at [1254, 51] on div "Enhance my profile Save" at bounding box center [1194, 32] width 293 height 64
click at [1254, 35] on span "Save" at bounding box center [1257, 32] width 48 height 16
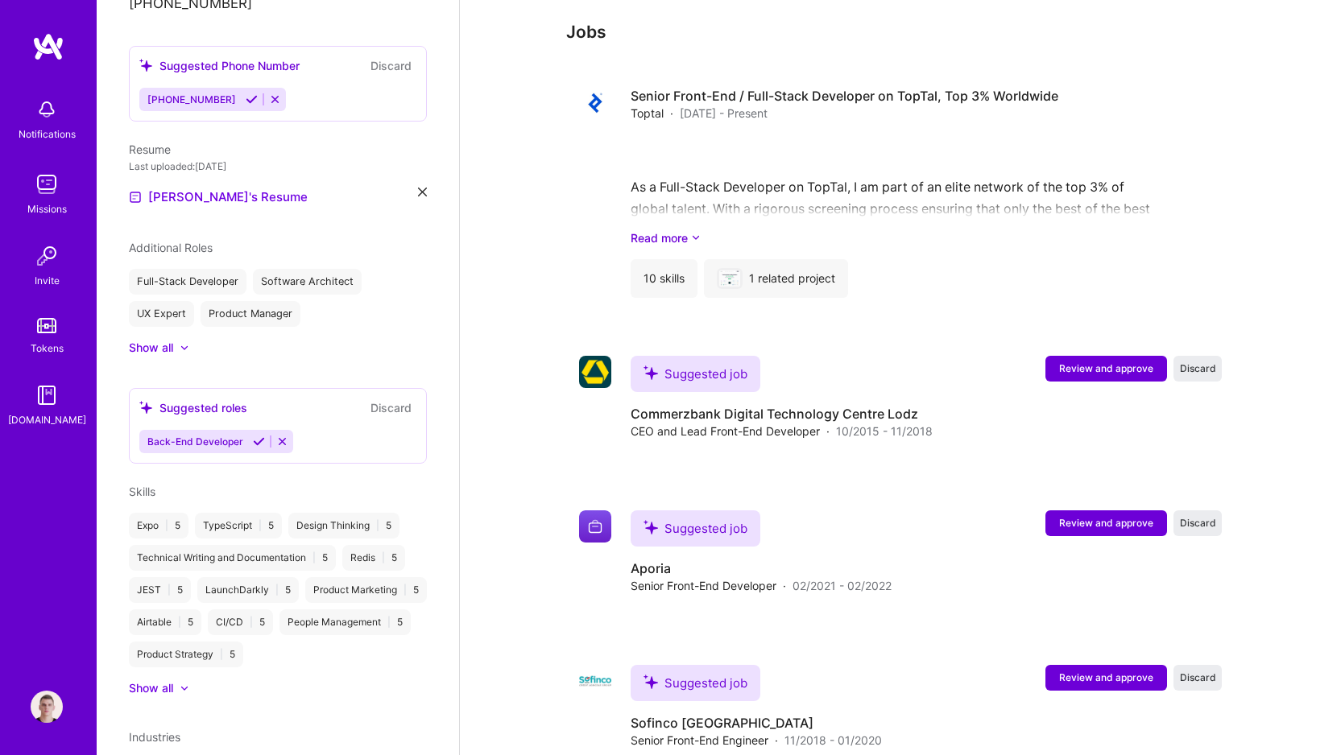
scroll to position [2069, 0]
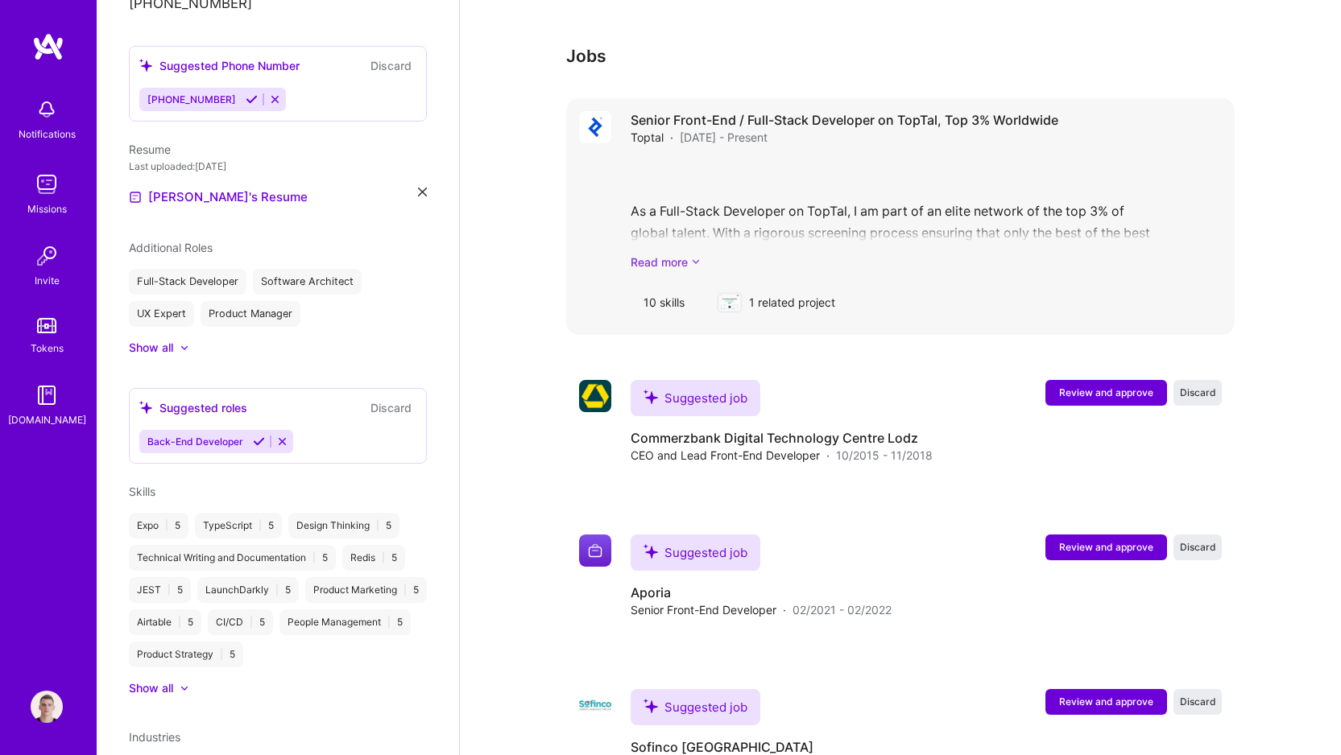
click at [663, 254] on link "Read more" at bounding box center [925, 262] width 591 height 17
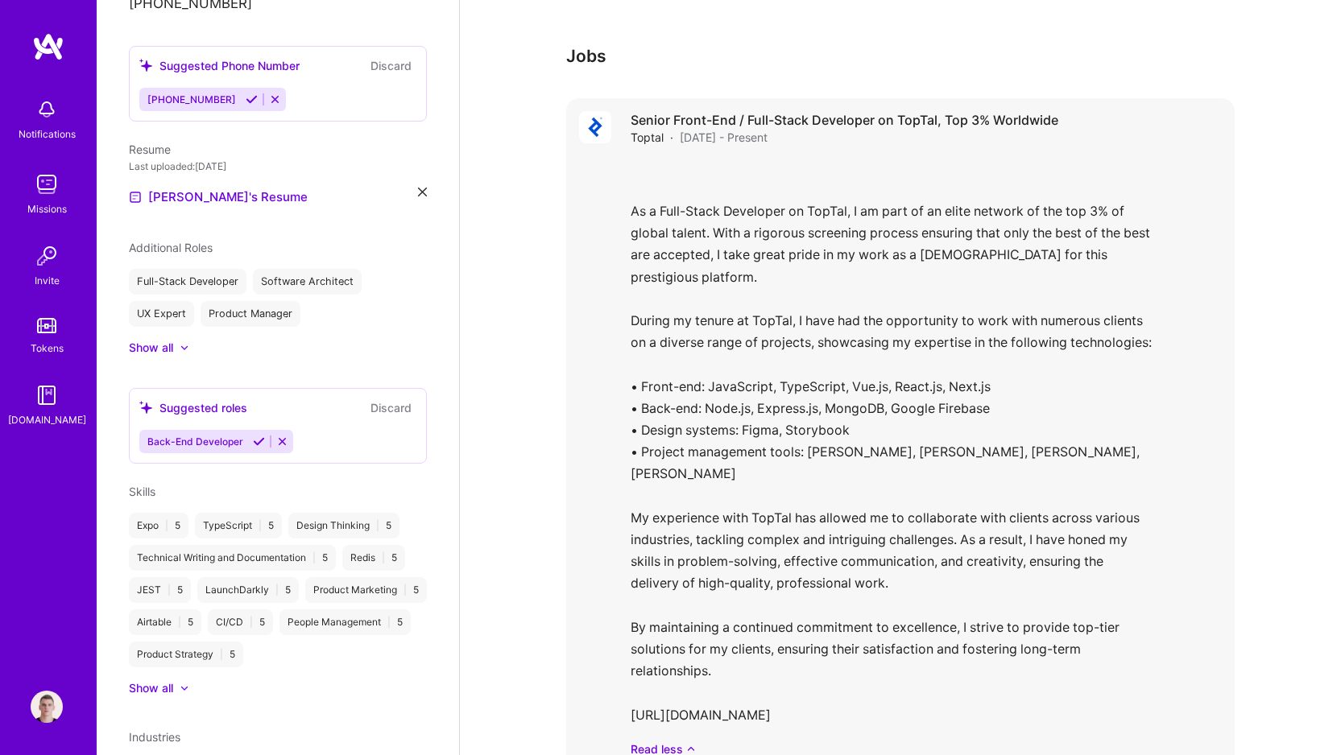
click at [1124, 190] on div "As a Full-Stack Developer on TopTal, I am part of an elite network of the top 3…" at bounding box center [925, 458] width 591 height 599
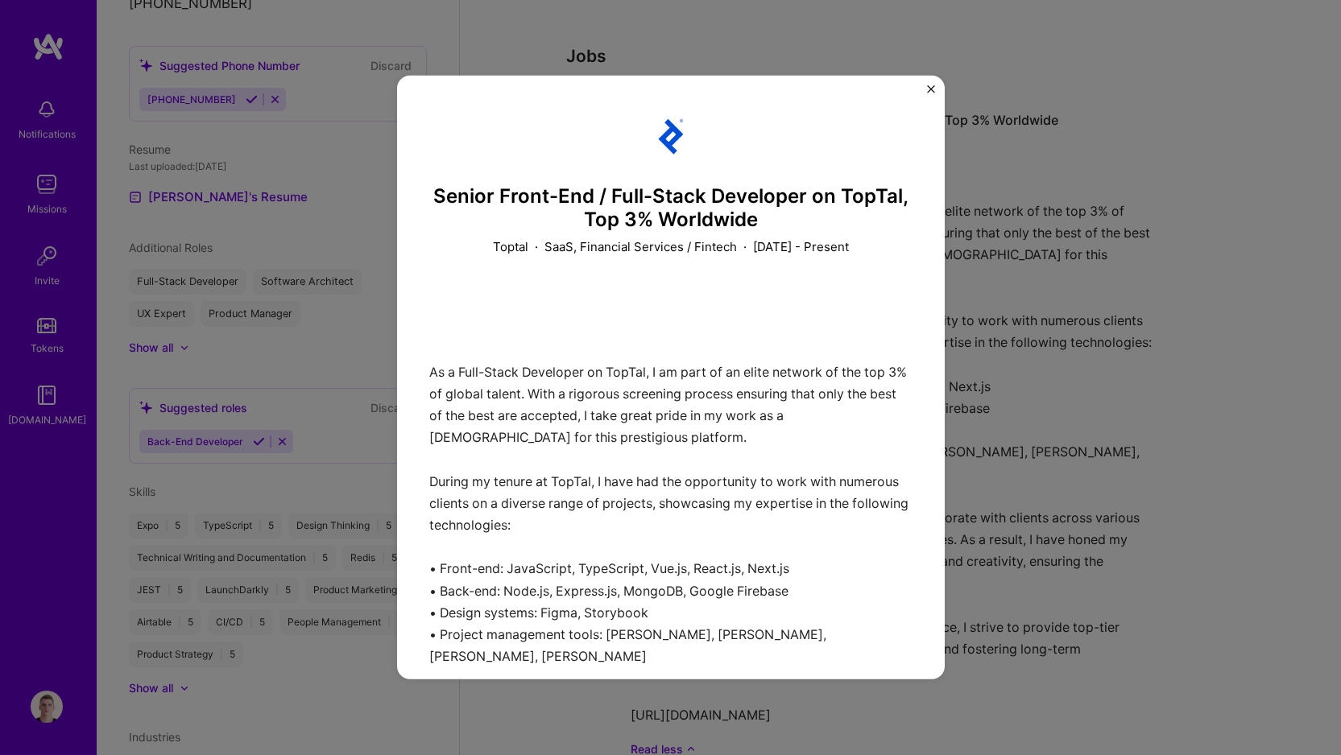
click at [988, 238] on div "Senior Front-End / Full-Stack Developer on TopTal, Top 3% Worldwide Toptal · Sa…" at bounding box center [670, 377] width 1341 height 755
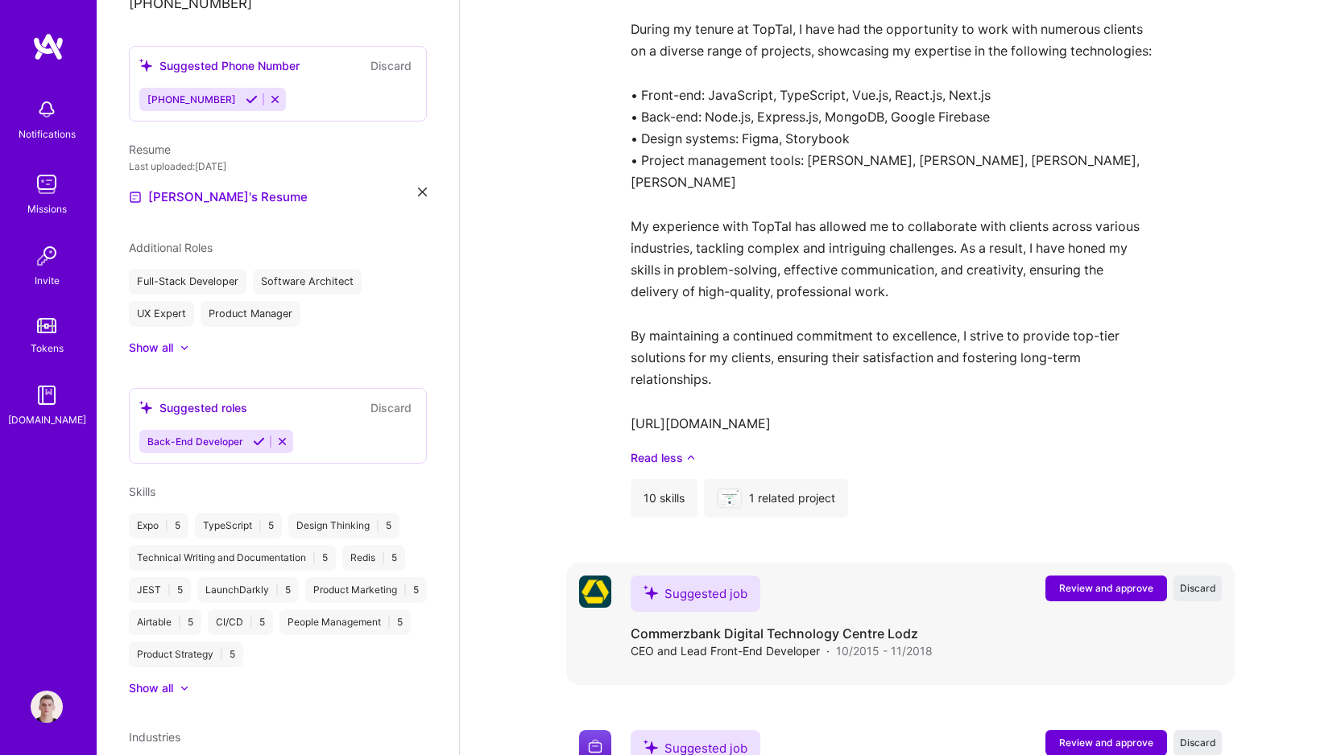
scroll to position [2428, 0]
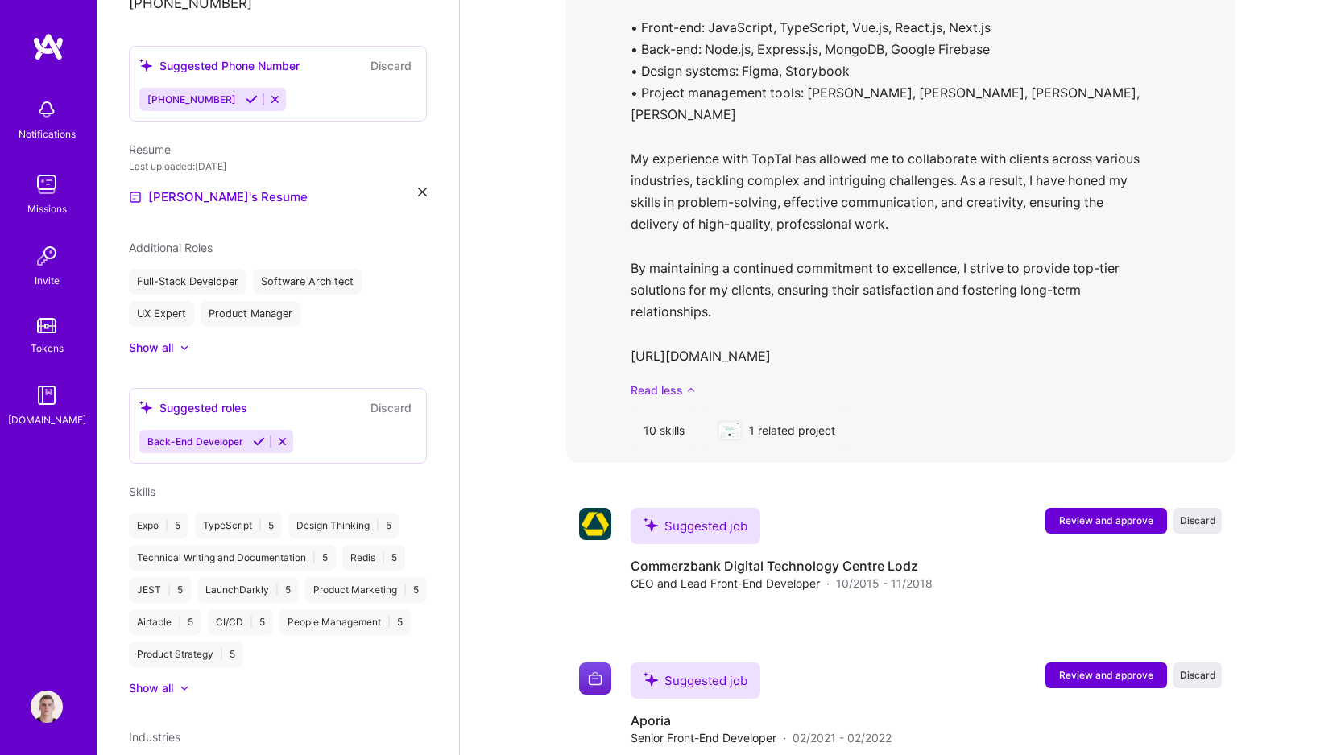
click at [676, 382] on link "Read less" at bounding box center [925, 390] width 591 height 17
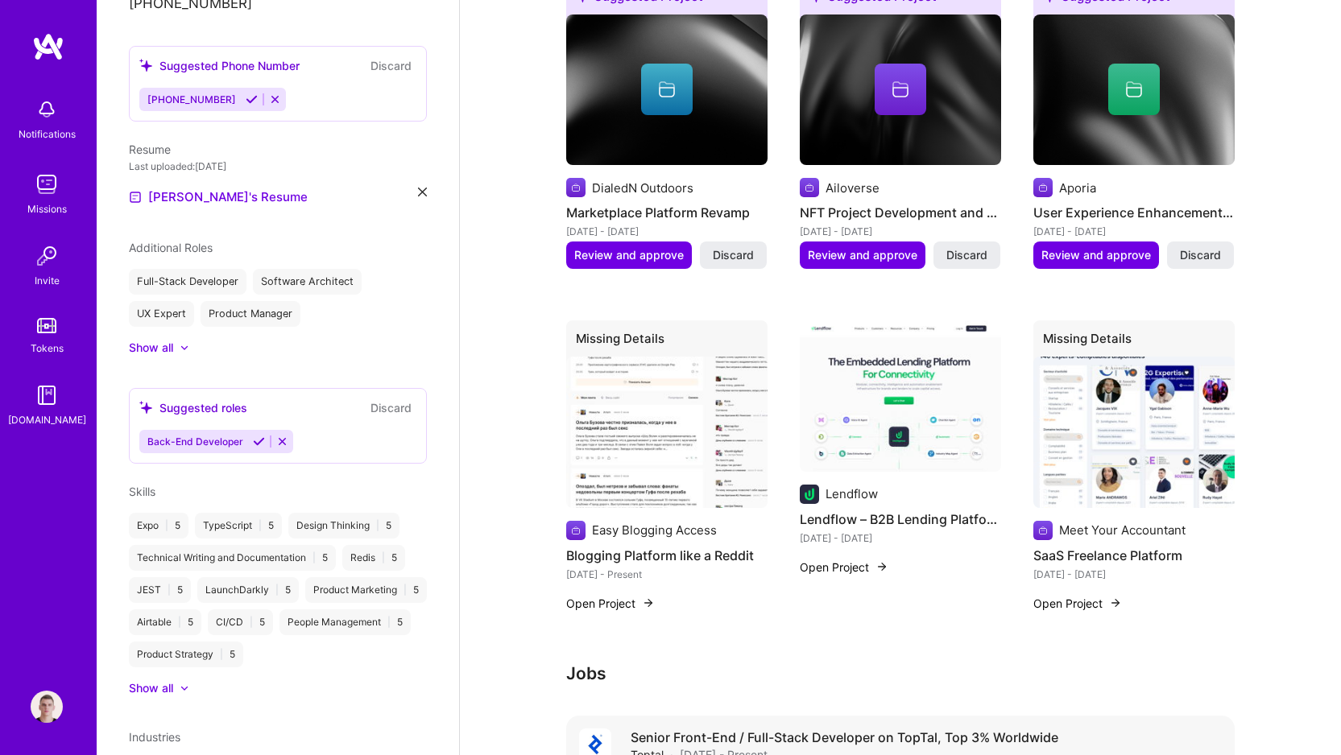
scroll to position [0, 0]
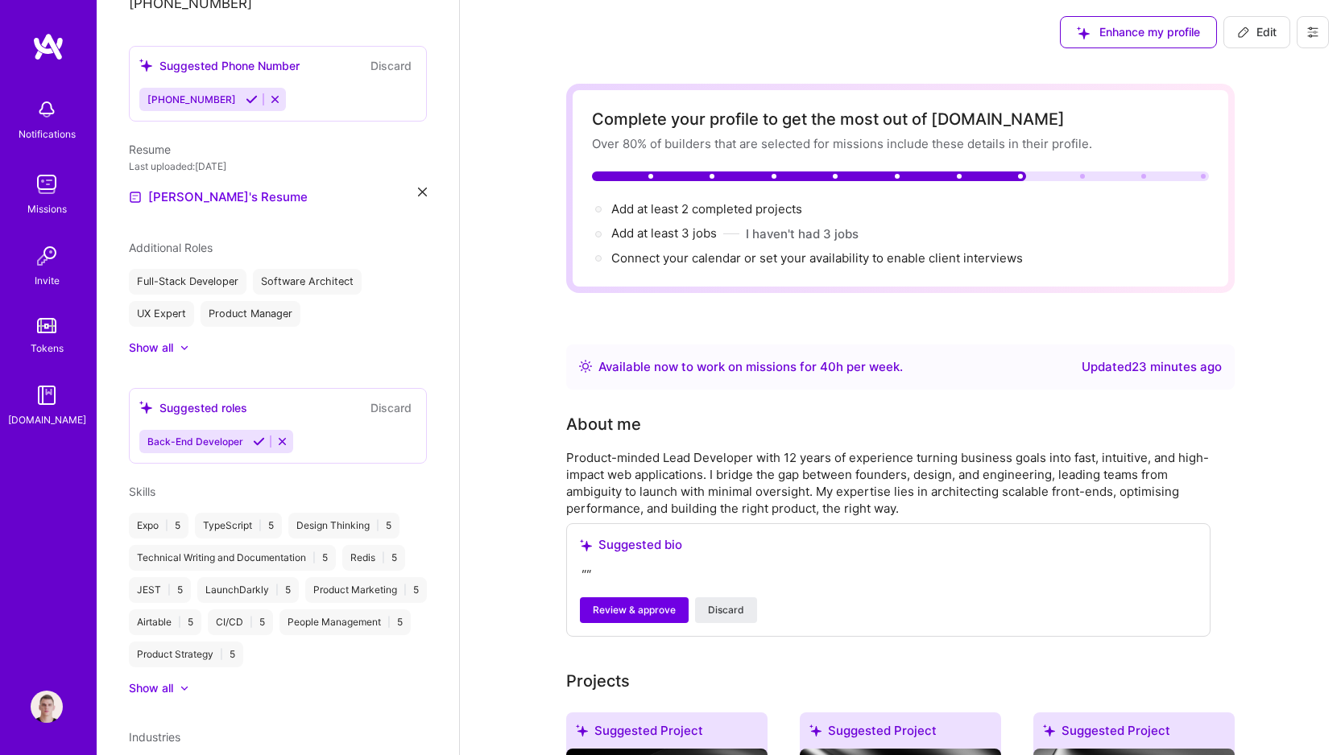
click at [1221, 39] on div "Enhance my profile Edit" at bounding box center [1194, 32] width 293 height 64
click at [1251, 31] on span "Edit" at bounding box center [1256, 32] width 39 height 16
select select "TR"
select select "Right Now"
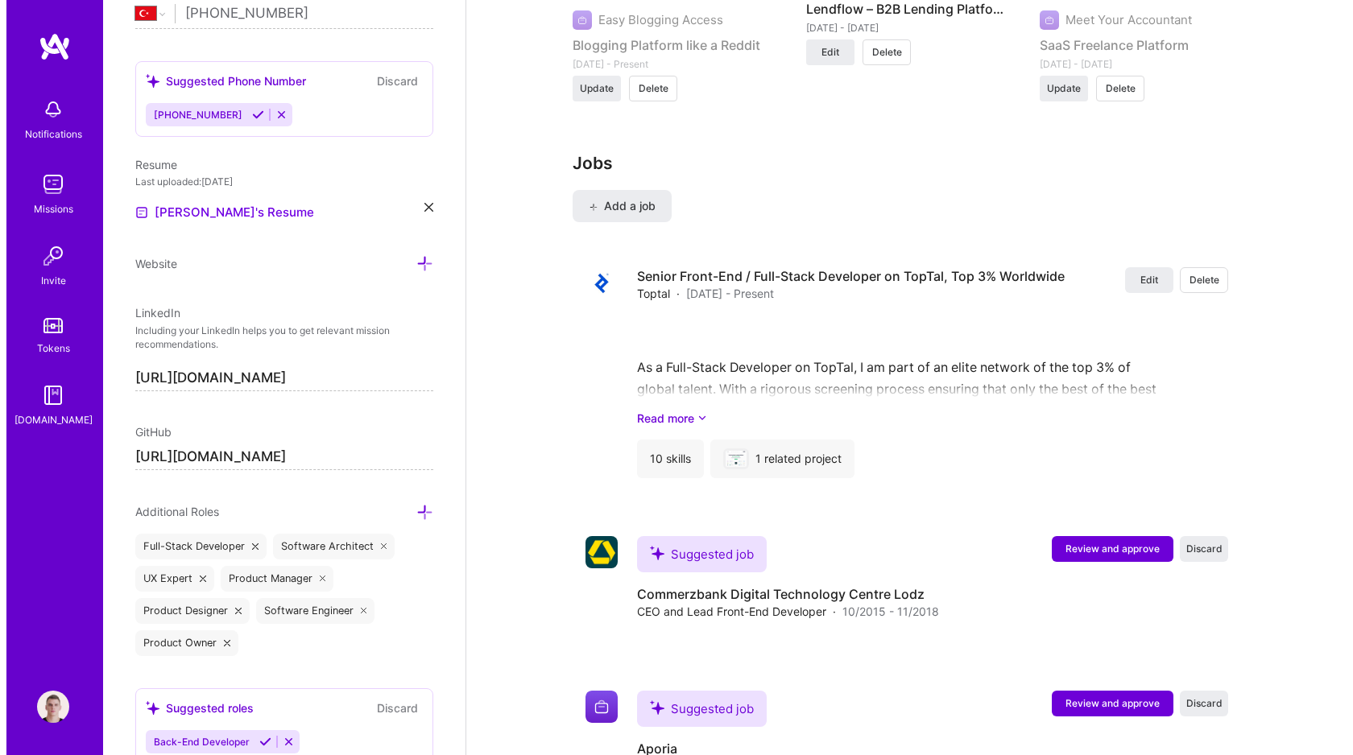
scroll to position [2597, 0]
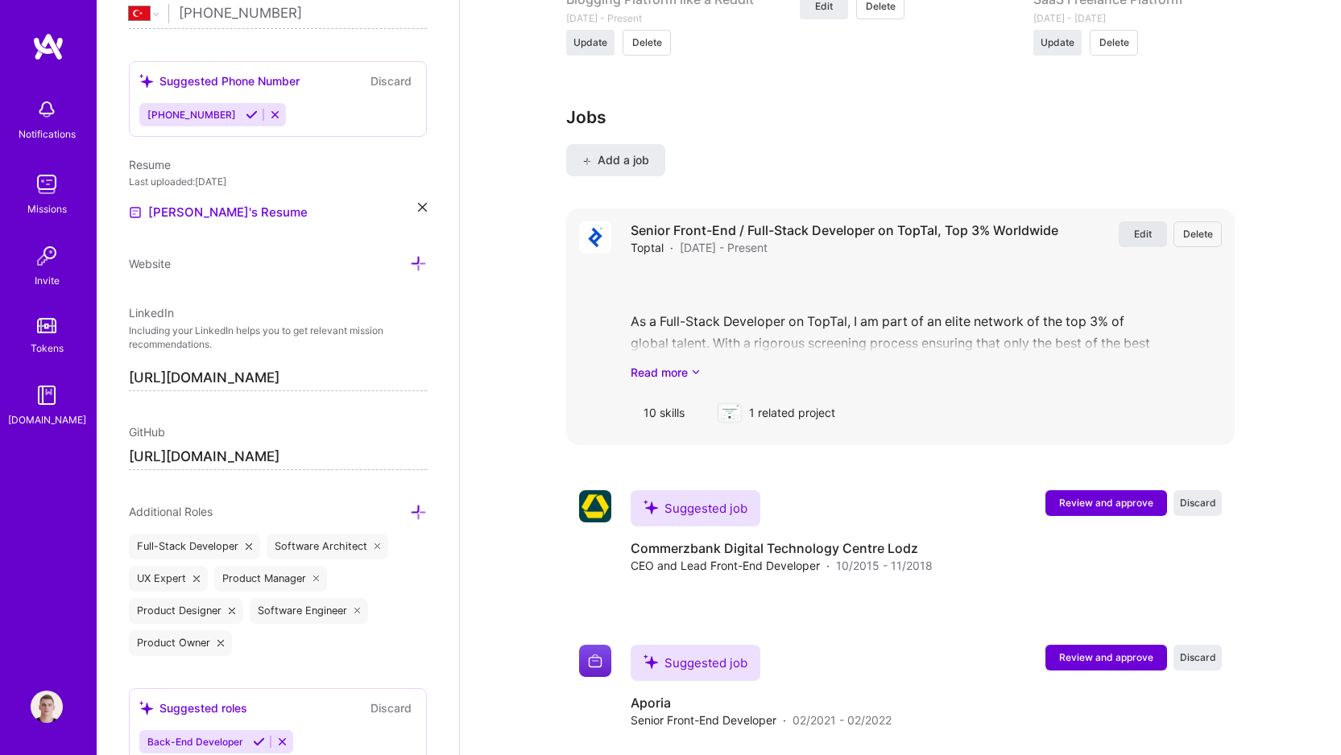
click at [1151, 221] on button "Edit" at bounding box center [1142, 234] width 48 height 26
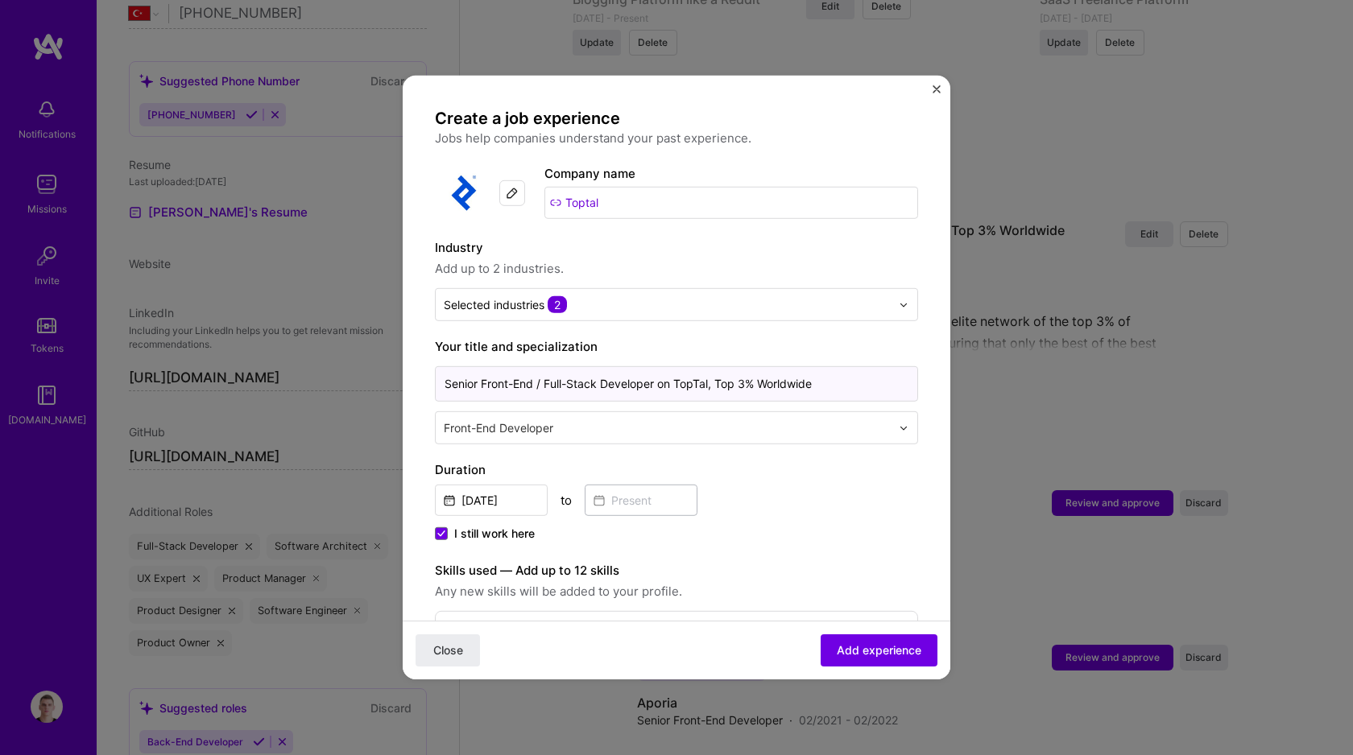
click at [548, 388] on input "Senior Front-End / Full-Stack Developer on TopTal, Top 3% Worldwide" at bounding box center [676, 383] width 483 height 35
click at [659, 389] on input "Senior Front-End / Full-Stack Developer on TopTal, Top 3% Worldwide" at bounding box center [676, 383] width 483 height 35
drag, startPoint x: 656, startPoint y: 383, endPoint x: 709, endPoint y: 382, distance: 52.3
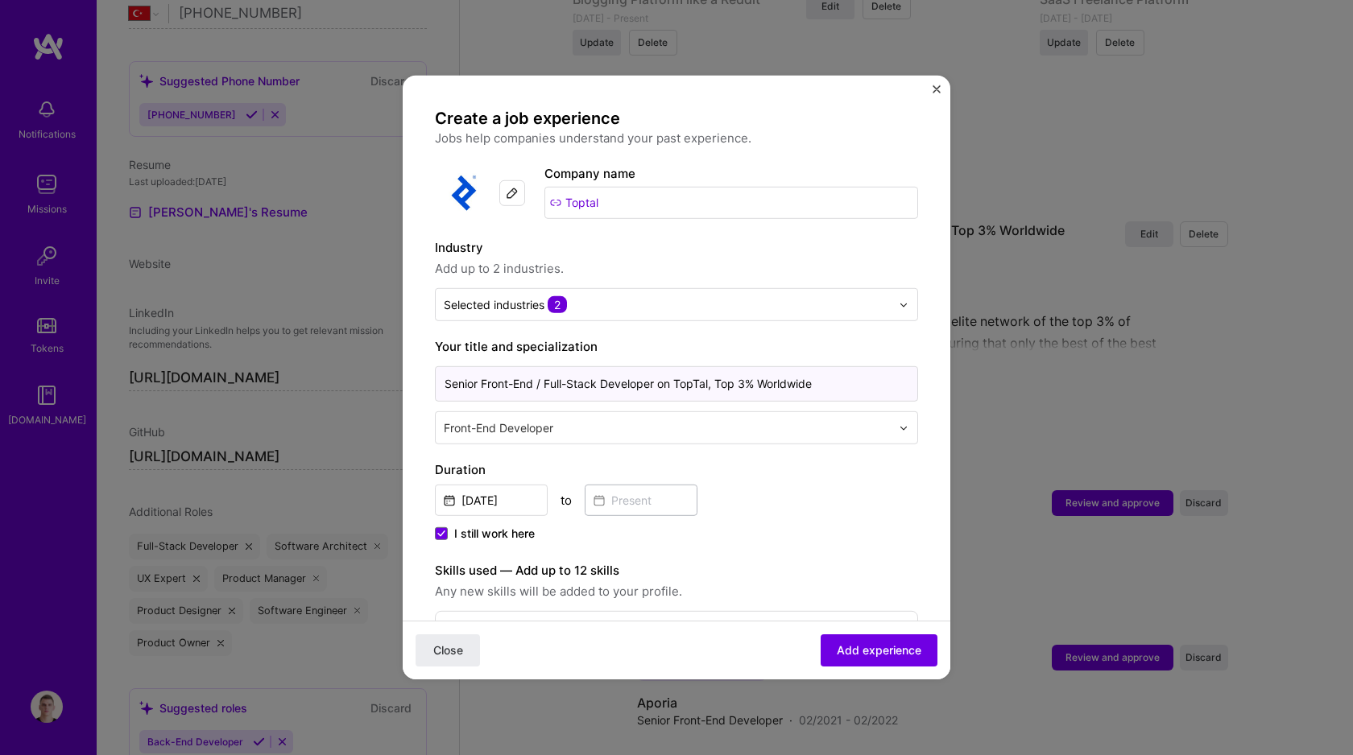
click at [709, 382] on input "Senior Front-End / Full-Stack Developer on TopTal, Top 3% Worldwide" at bounding box center [676, 383] width 483 height 35
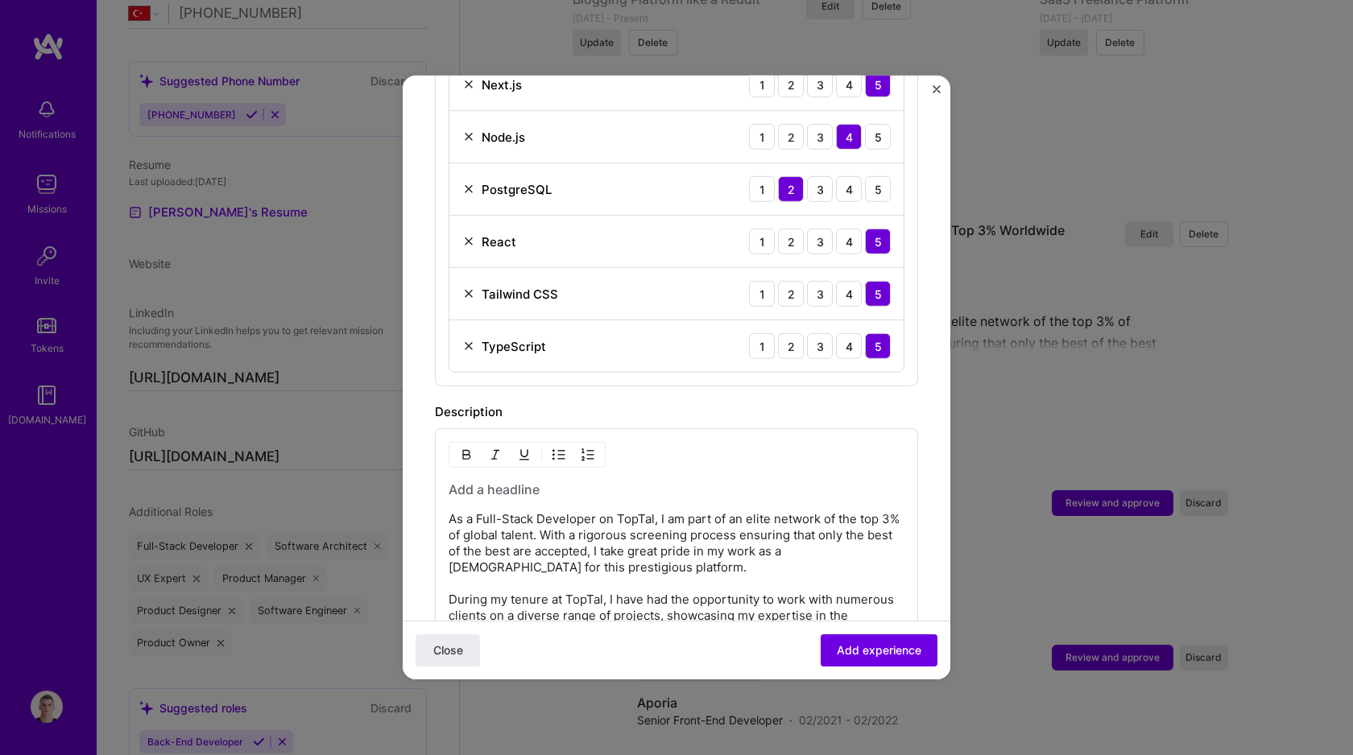
scroll to position [1114, 0]
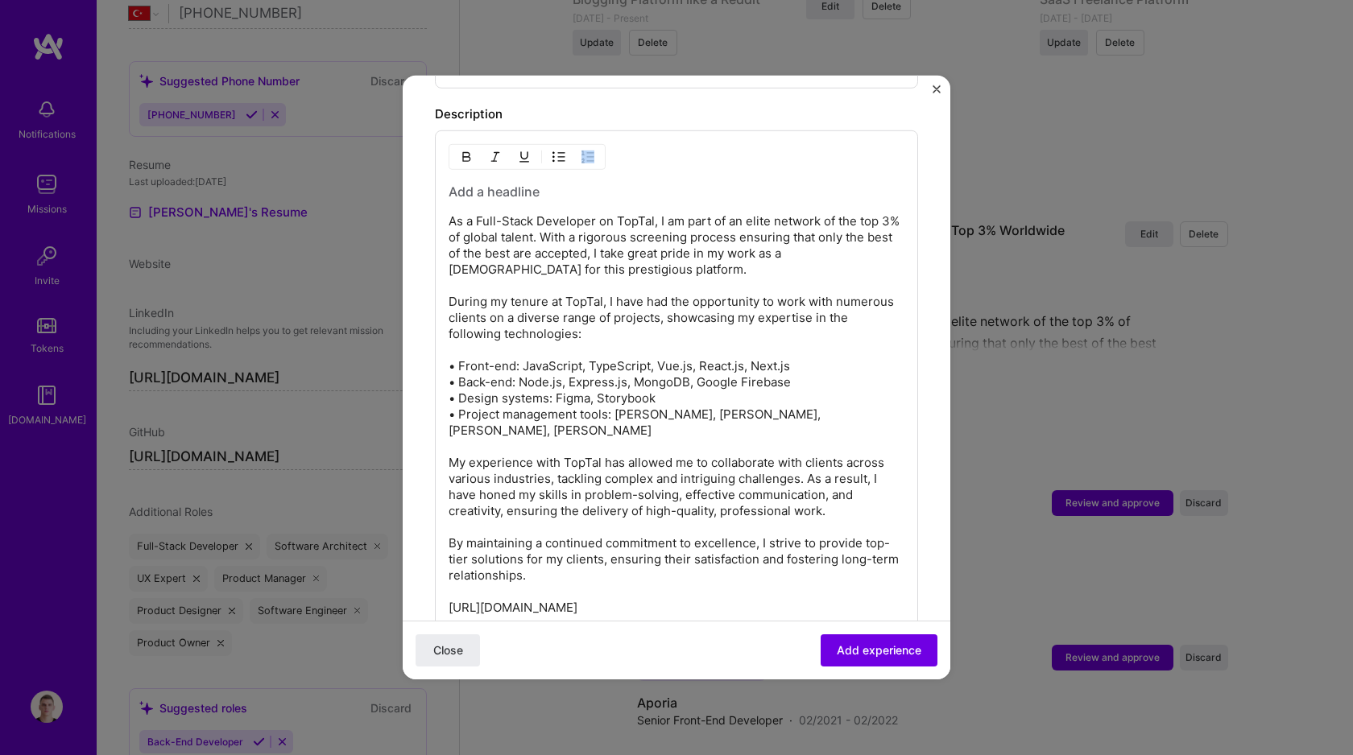
drag, startPoint x: 448, startPoint y: 225, endPoint x: 635, endPoint y: 429, distance: 277.5
click at [635, 429] on div "As a Full-Stack Developer on TopTal, I am part of an elite network of the top 3…" at bounding box center [676, 393] width 483 height 527
click at [651, 415] on p "As a Full-Stack Developer on TopTal, I am part of an elite network of the top 3…" at bounding box center [676, 414] width 456 height 403
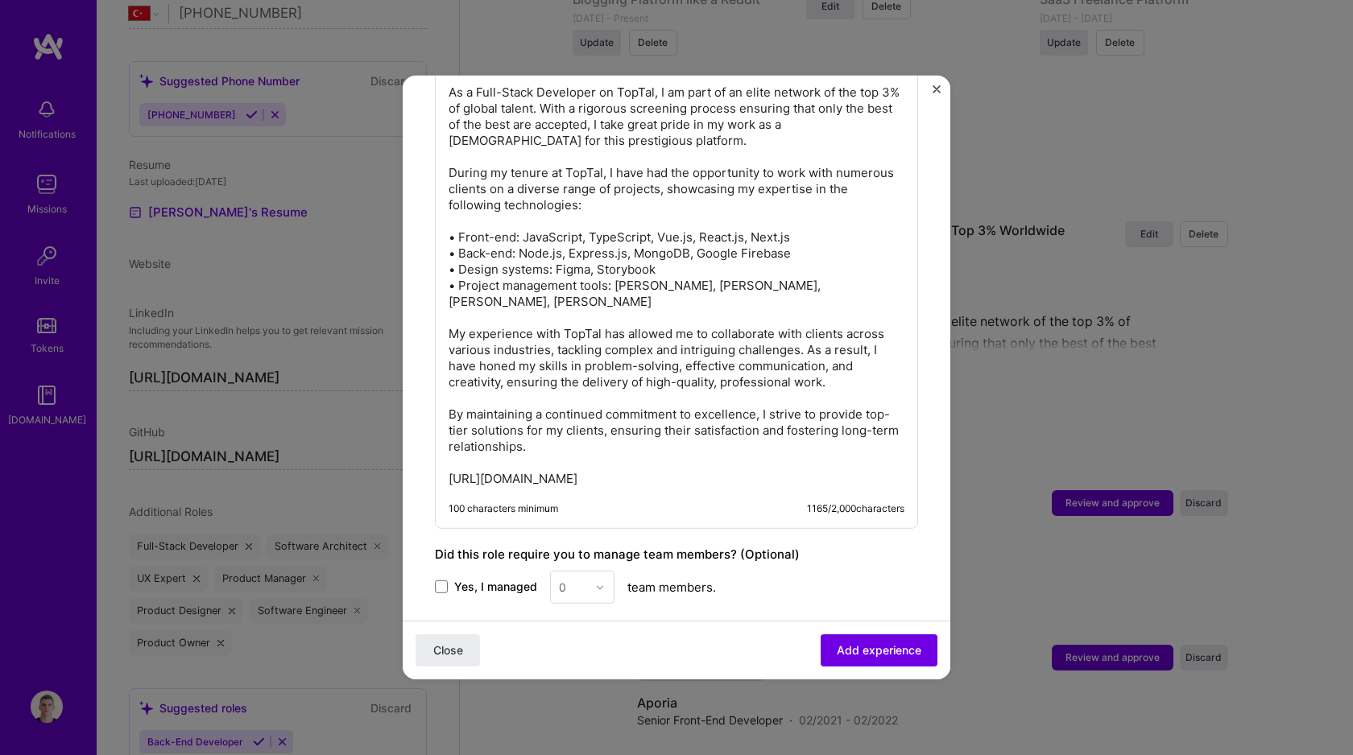
scroll to position [1424, 0]
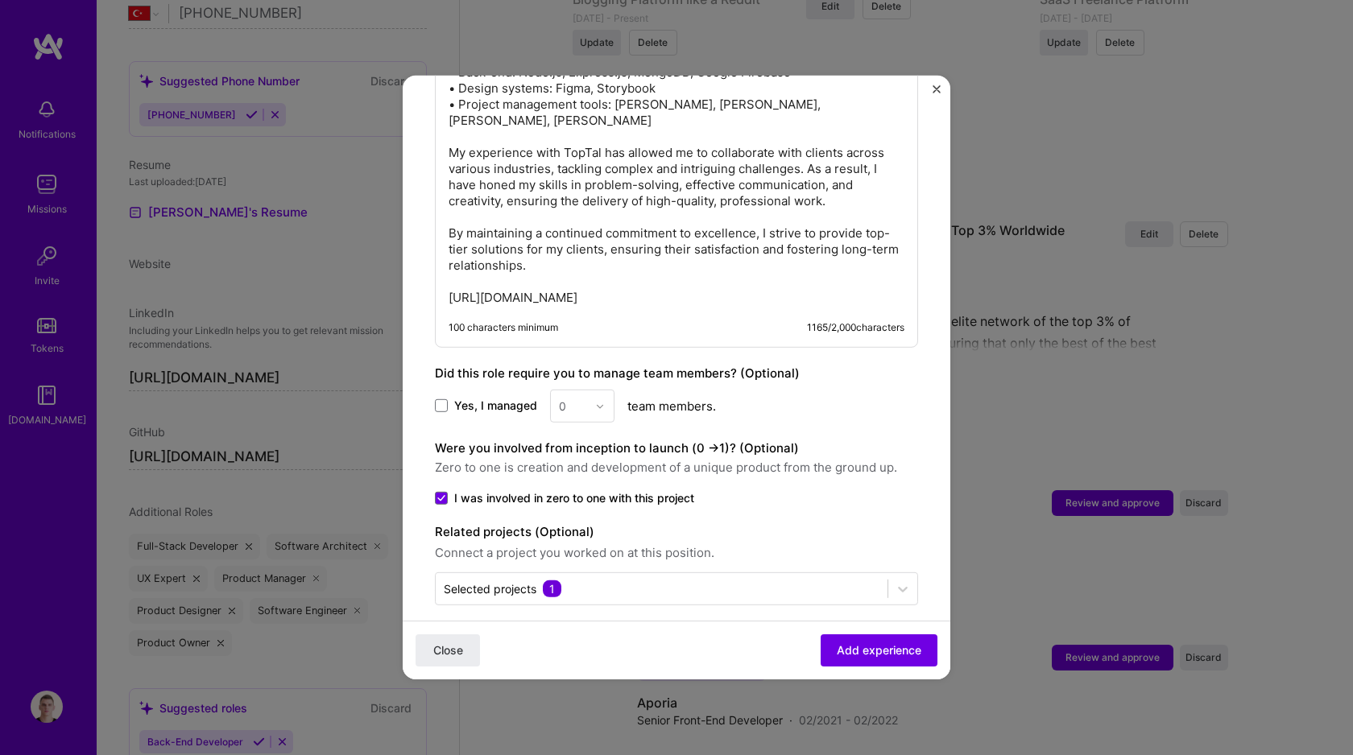
drag, startPoint x: 693, startPoint y: 275, endPoint x: 927, endPoint y: 711, distance: 494.2
click at [927, 711] on div "Create a job experience Jobs help companies understand your past experience. Co…" at bounding box center [676, 377] width 1353 height 755
click at [929, 713] on div "Create a job experience Jobs help companies understand your past experience. Co…" at bounding box center [676, 377] width 1353 height 755
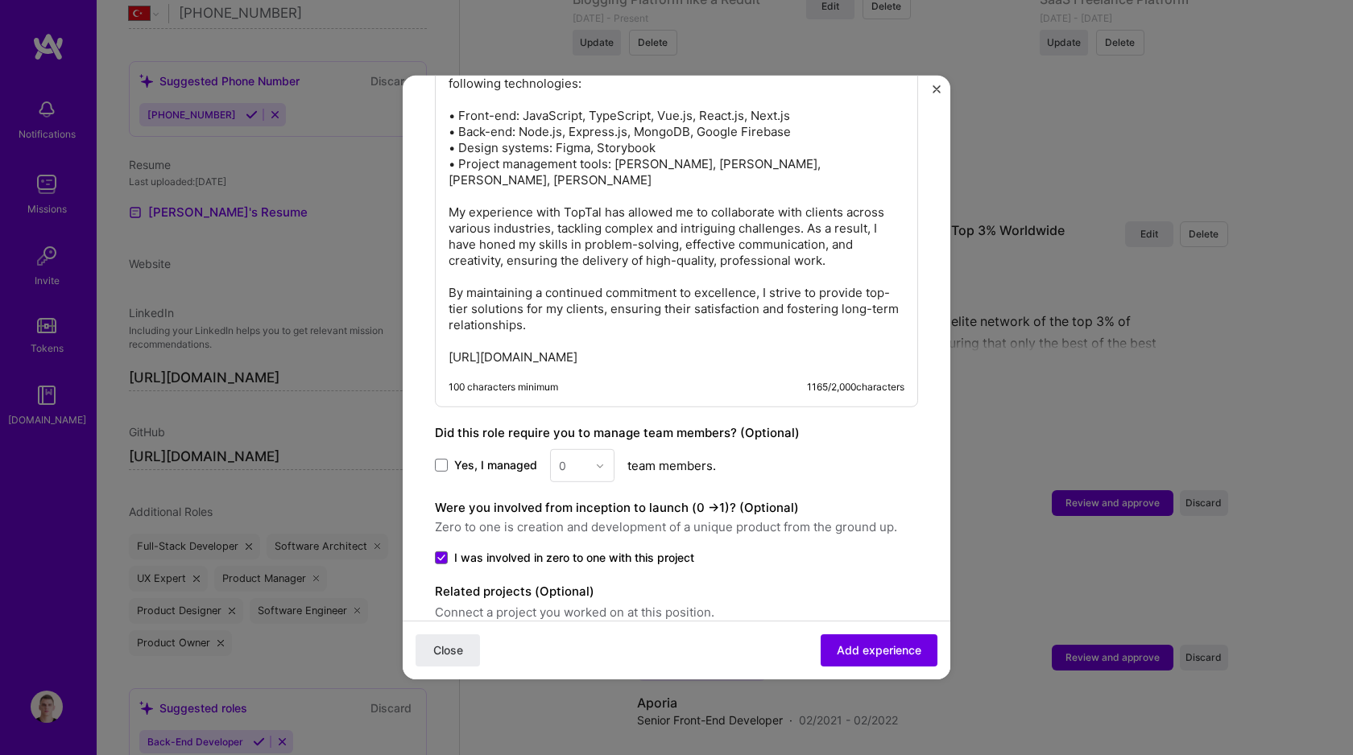
scroll to position [1179, 0]
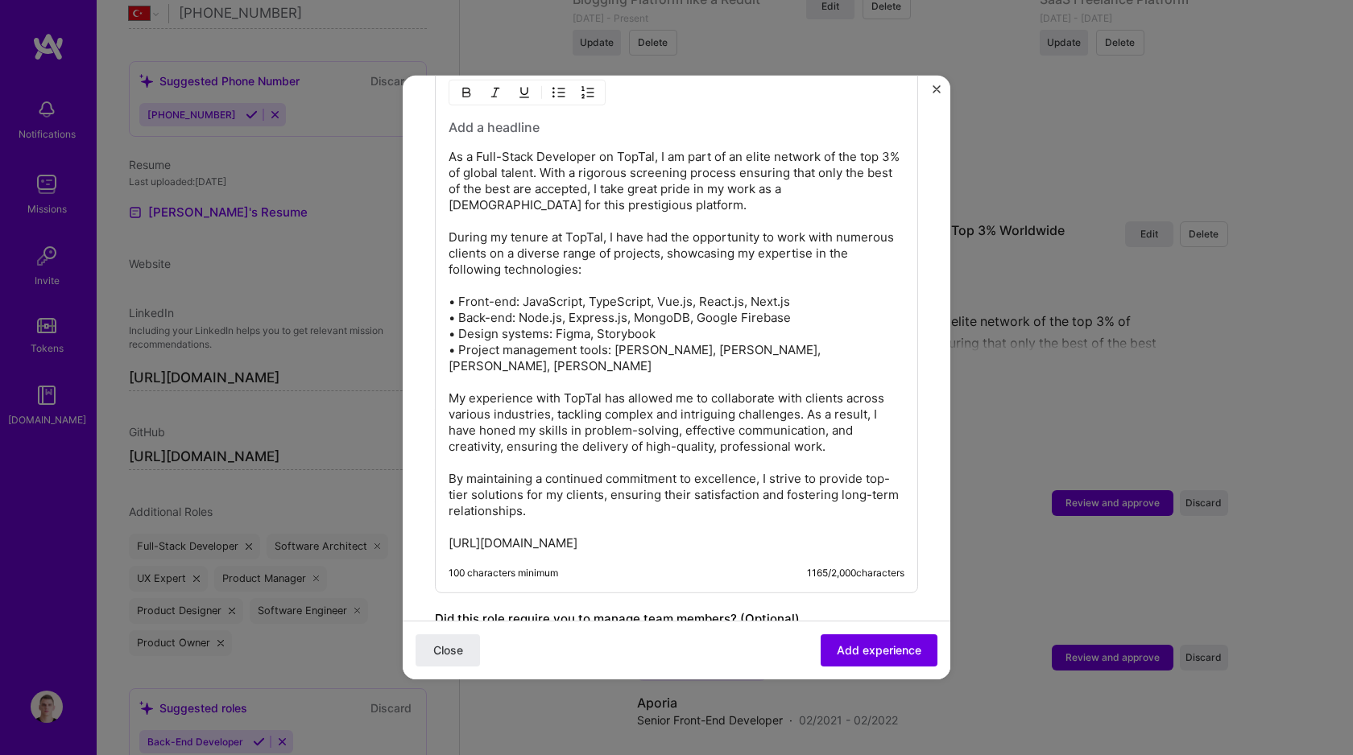
drag, startPoint x: 738, startPoint y: 279, endPoint x: 746, endPoint y: 299, distance: 20.9
click at [747, 291] on p "As a Full-Stack Developer on TopTal, I am part of an elite network of the top 3…" at bounding box center [676, 350] width 456 height 403
click at [676, 469] on p "As a Full-Stack Developer on TopTal, I am part of an elite network of the top 3…" at bounding box center [676, 350] width 456 height 403
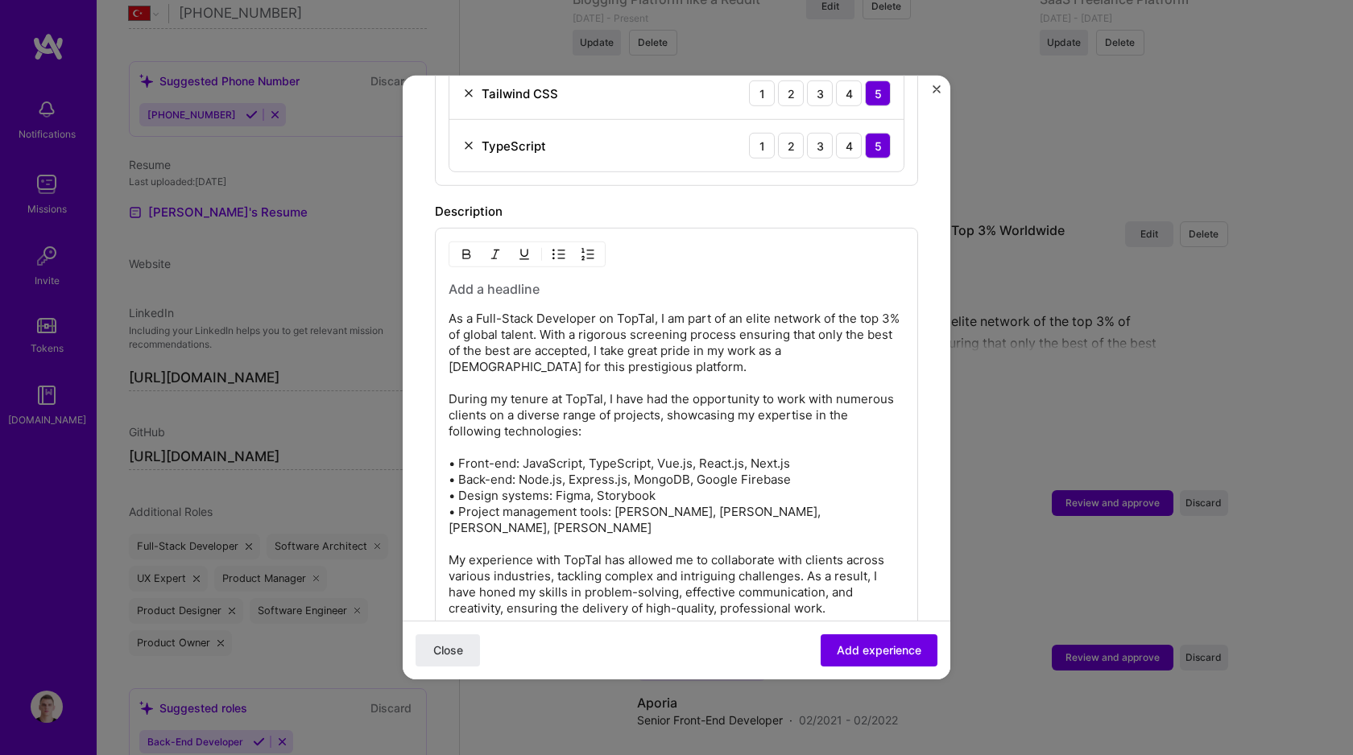
scroll to position [947, 0]
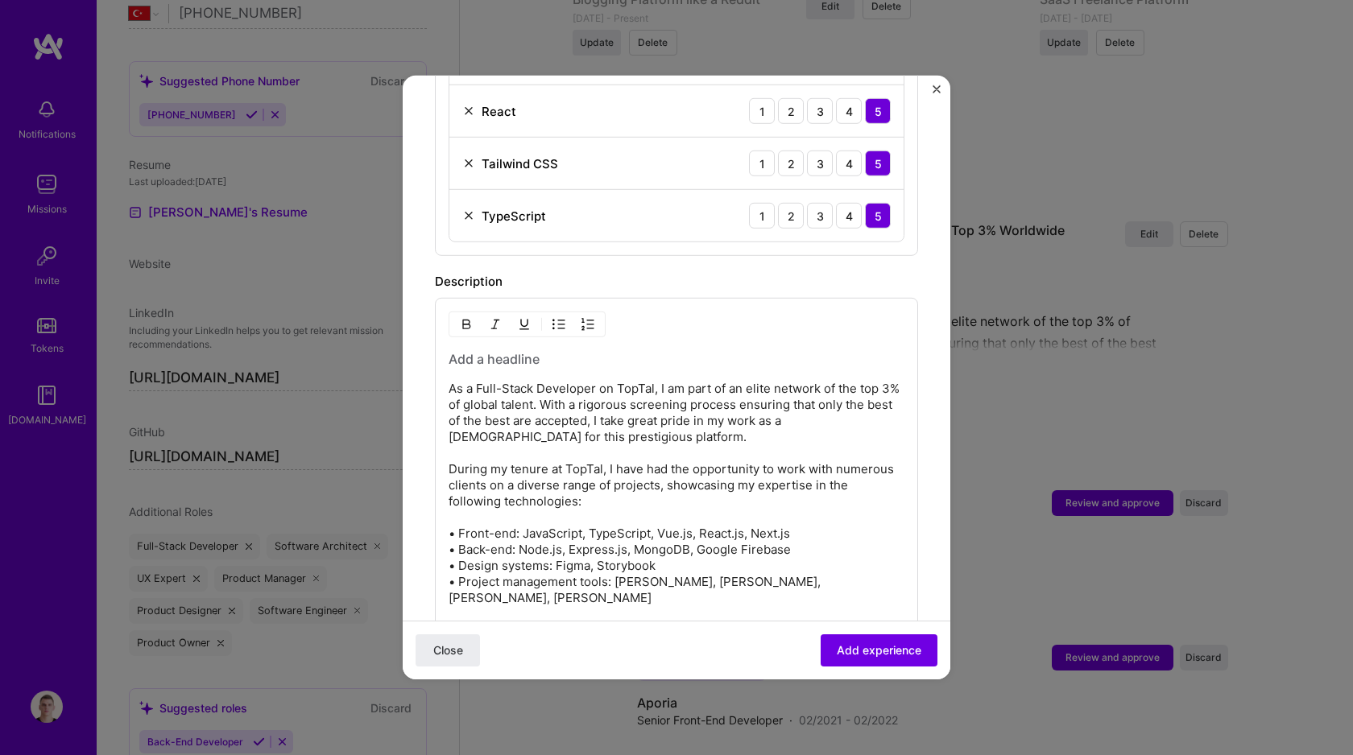
drag, startPoint x: 744, startPoint y: 527, endPoint x: 711, endPoint y: 433, distance: 99.1
click at [711, 433] on p "As a Full-Stack Developer on TopTal, I am part of an elite network of the top 3…" at bounding box center [676, 582] width 456 height 403
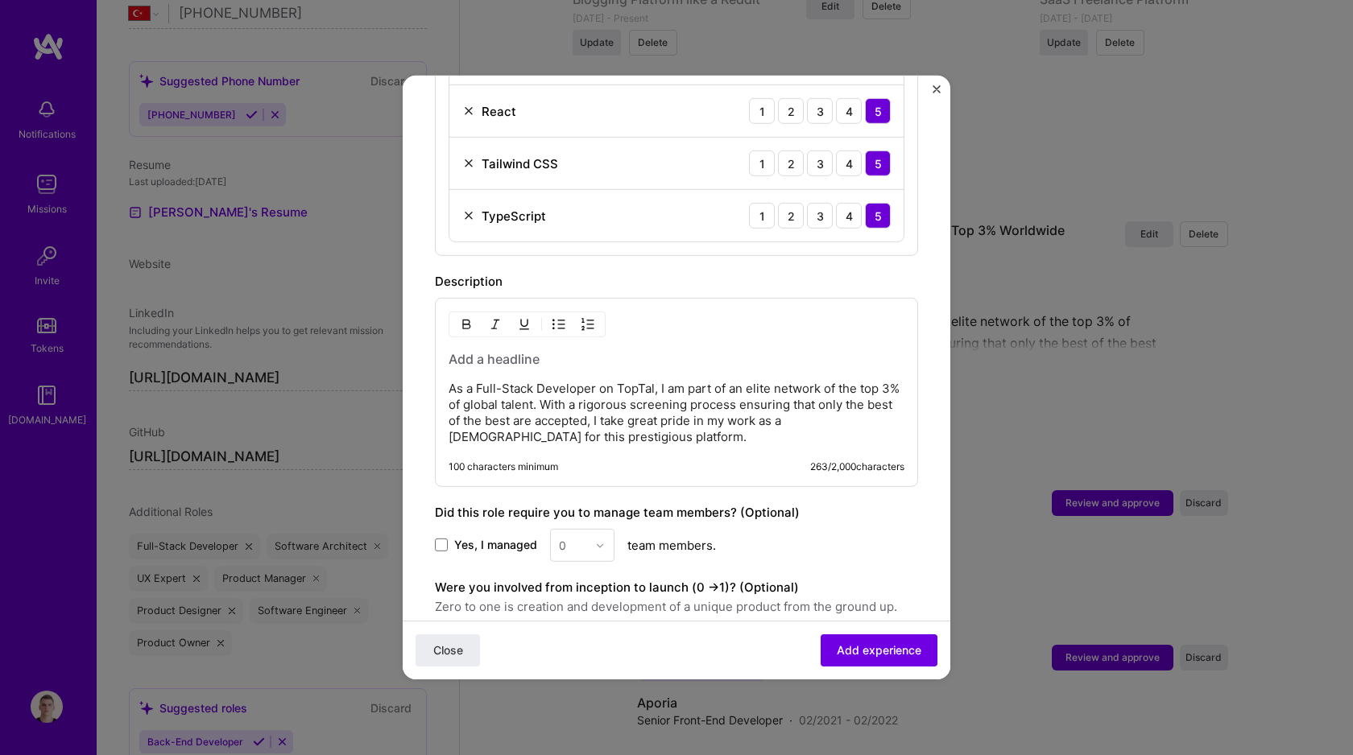
click at [552, 366] on h3 at bounding box center [676, 359] width 456 height 18
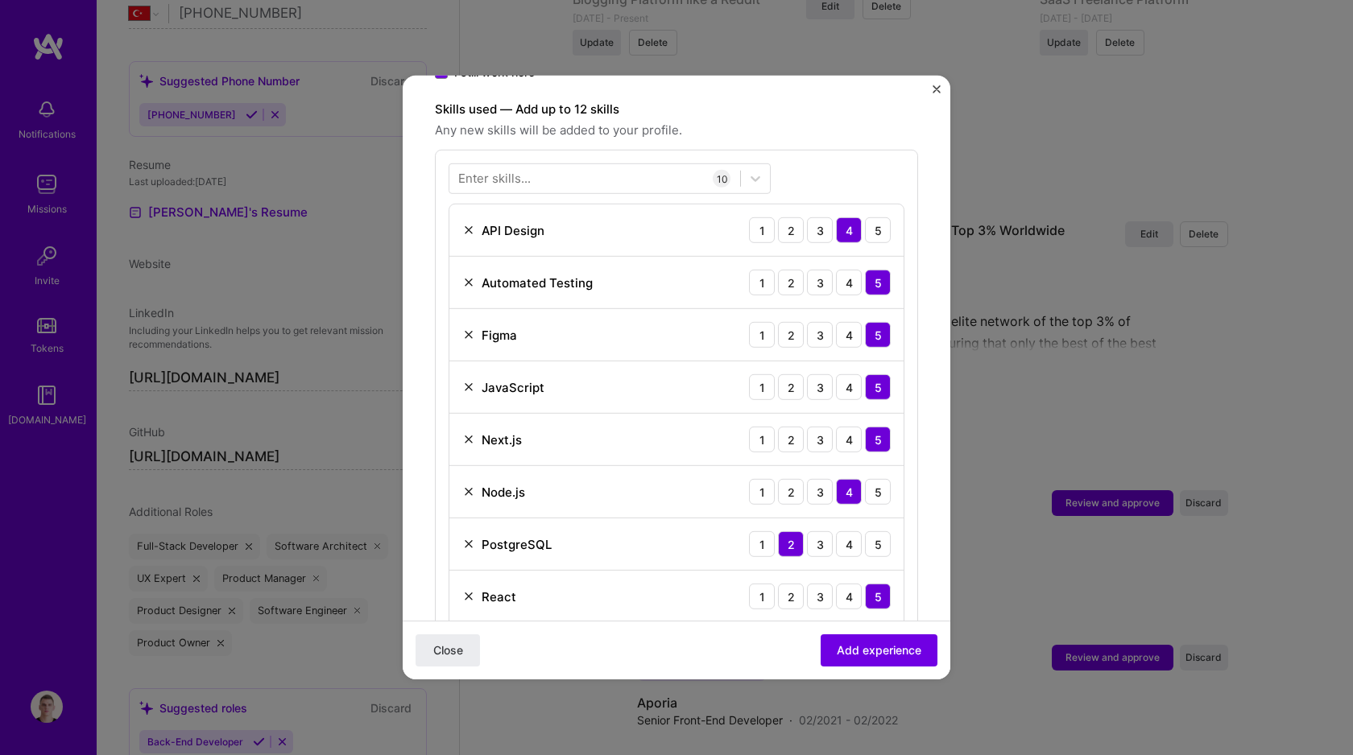
scroll to position [174, 0]
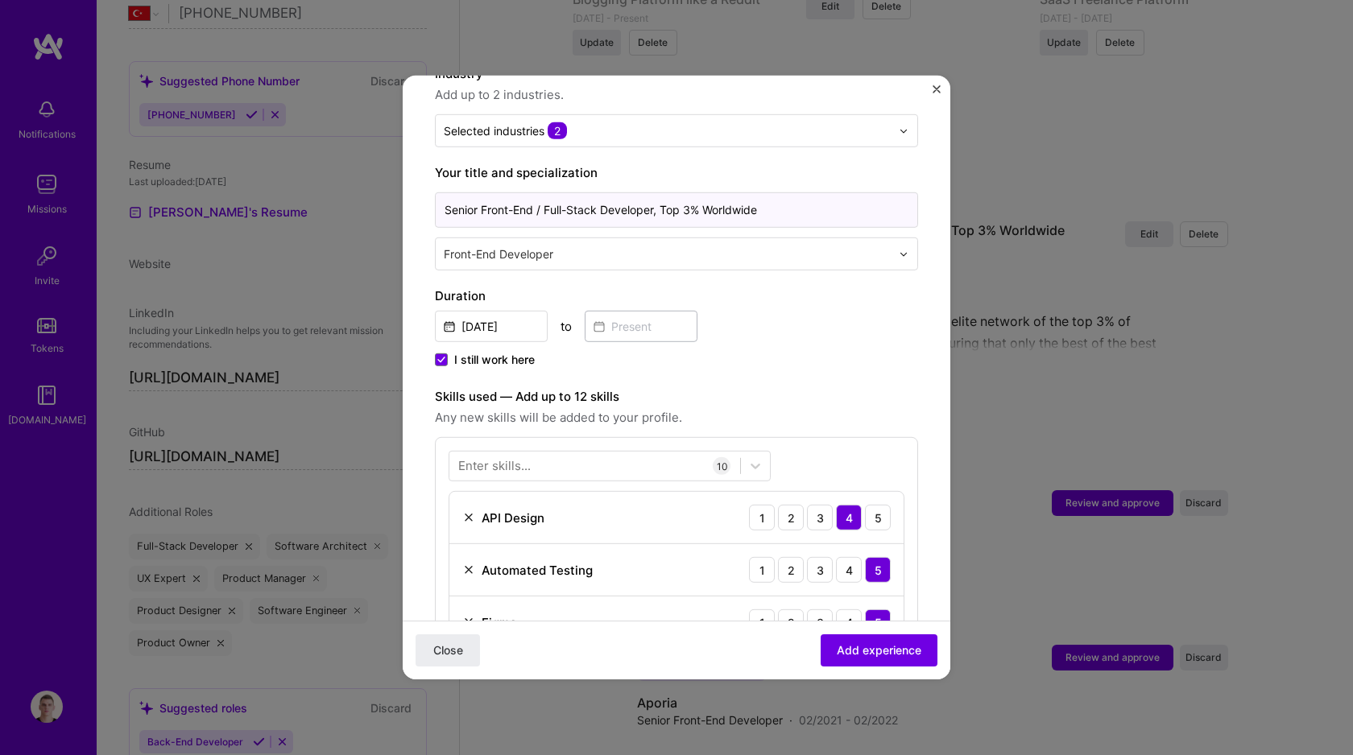
drag, startPoint x: 665, startPoint y: 209, endPoint x: 850, endPoint y: 211, distance: 185.2
click at [850, 211] on input "Senior Front-End / Full-Stack Developer, Top 3% Worldwide" at bounding box center [676, 209] width 483 height 35
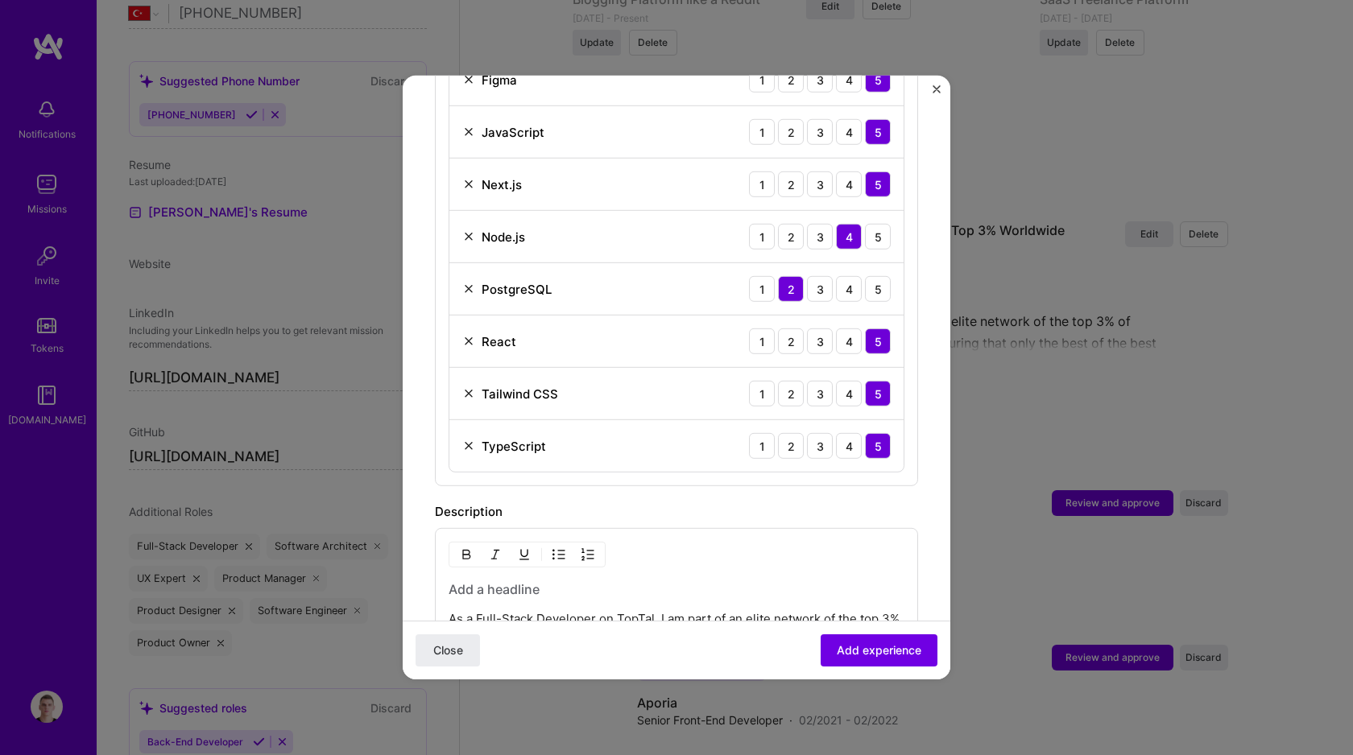
scroll to position [841, 0]
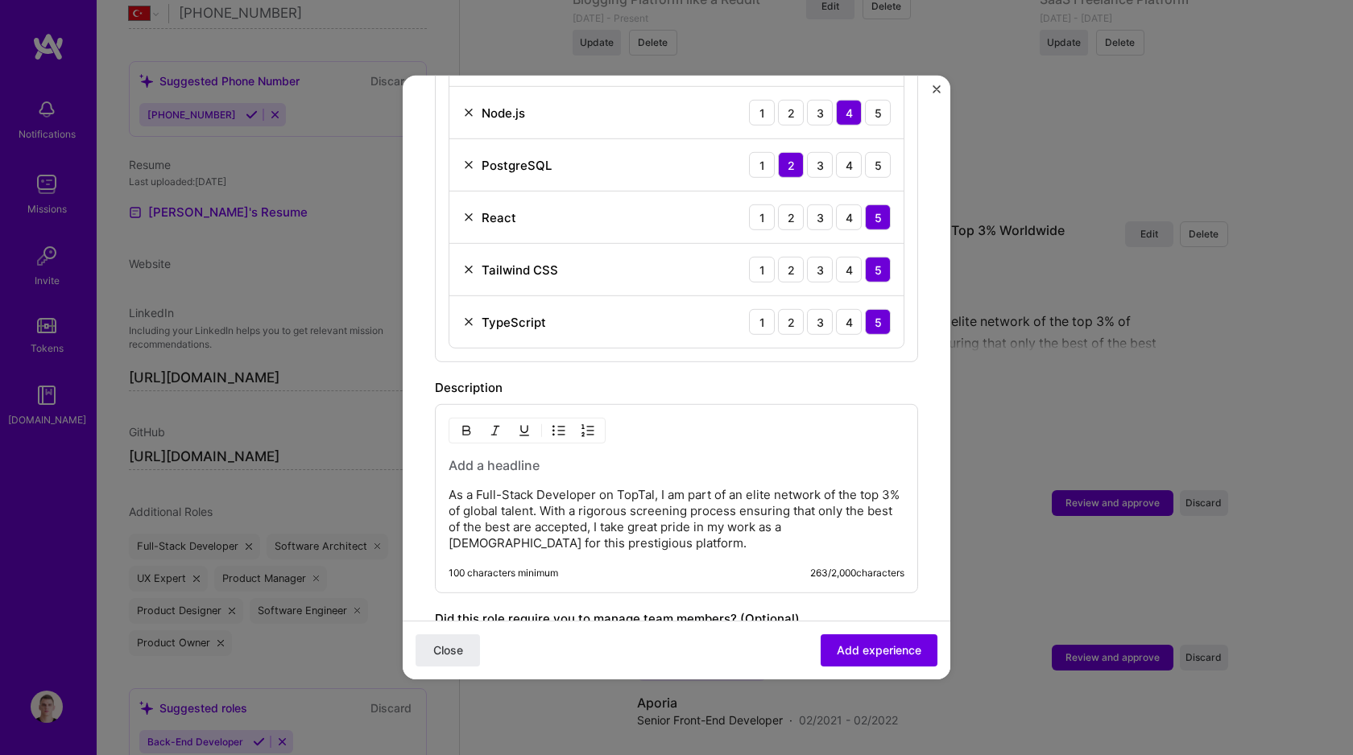
type input "Senior Front-End / Full-Stack Developer"
click at [551, 466] on h3 at bounding box center [676, 466] width 456 height 18
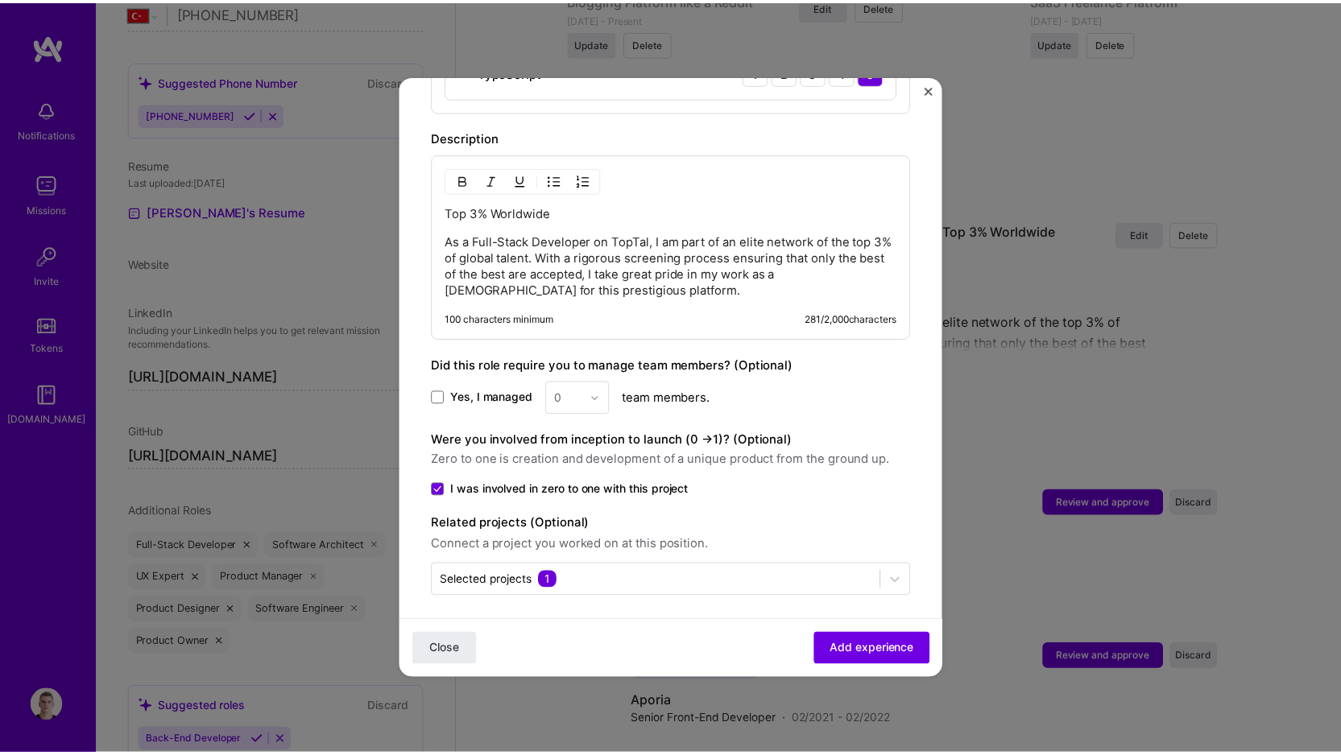
scroll to position [1099, 0]
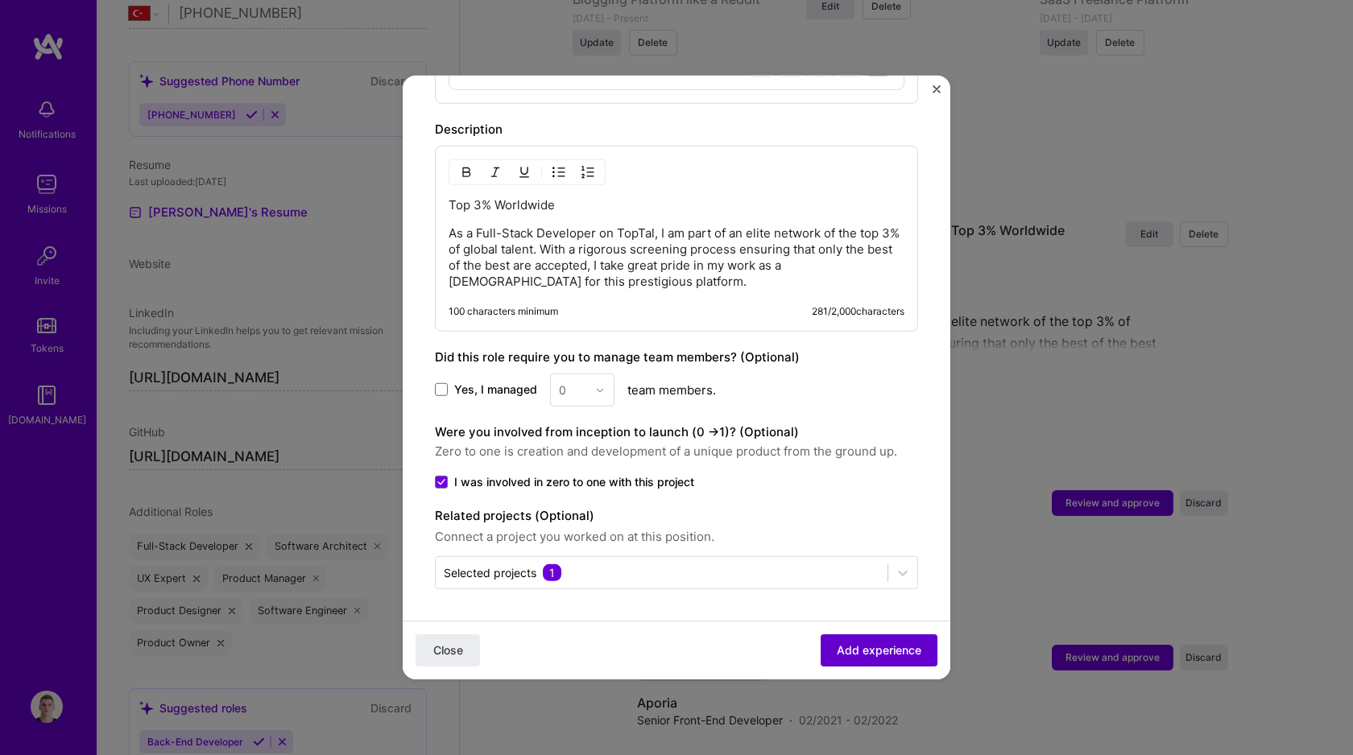
click at [887, 648] on span "Add experience" at bounding box center [879, 651] width 85 height 16
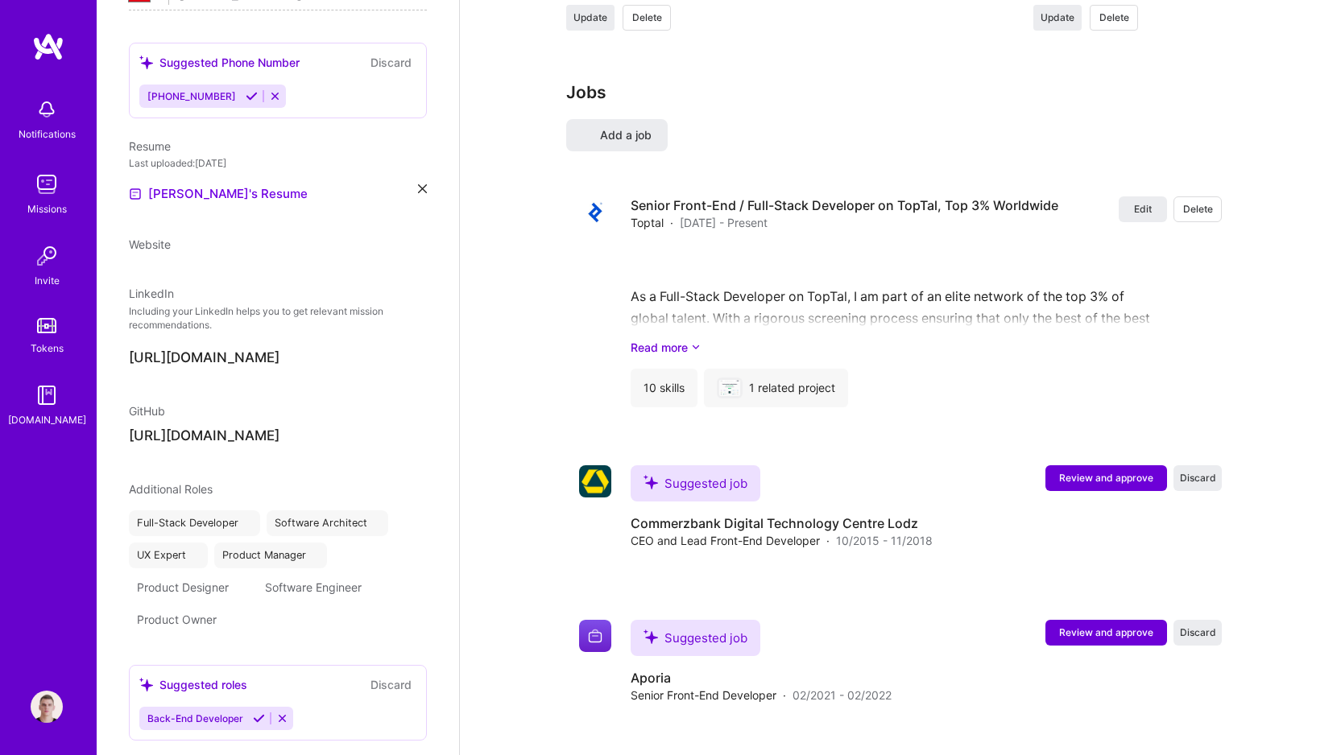
select select "TR"
select select "Right Now"
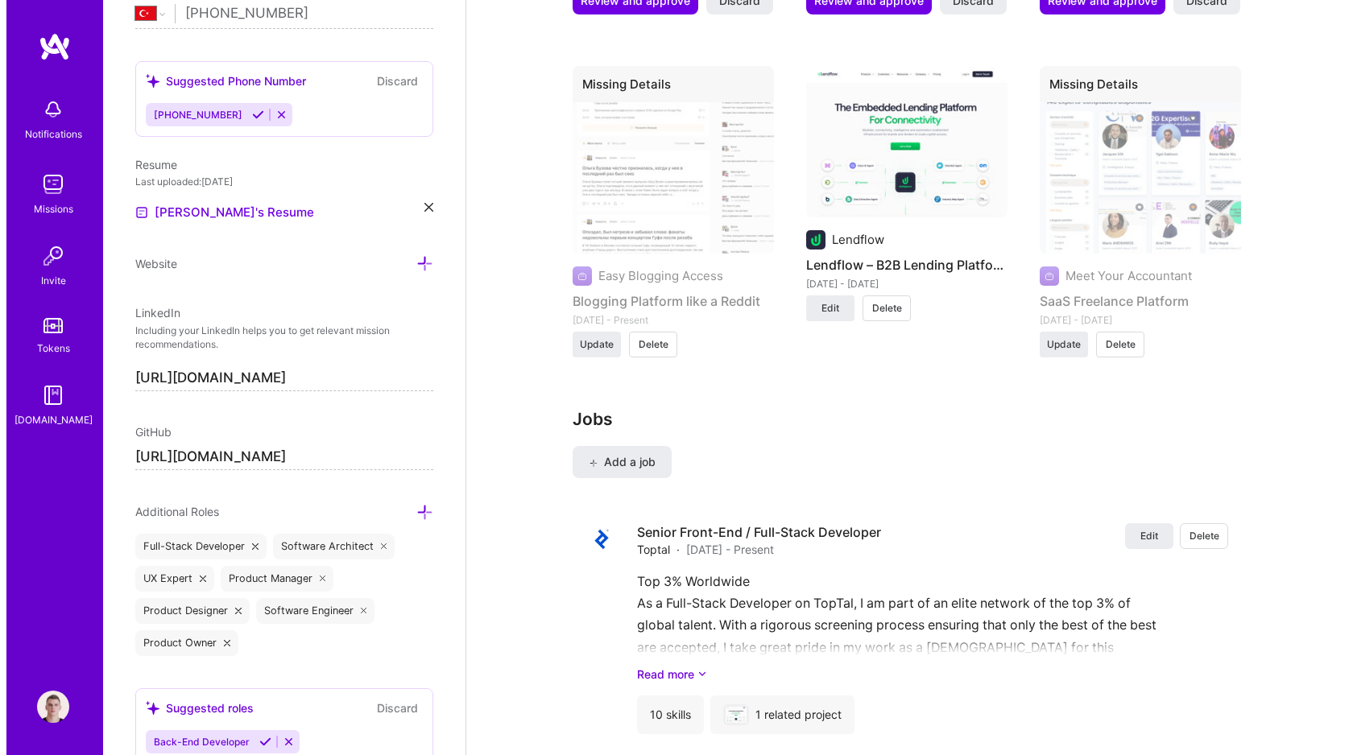
scroll to position [2553, 0]
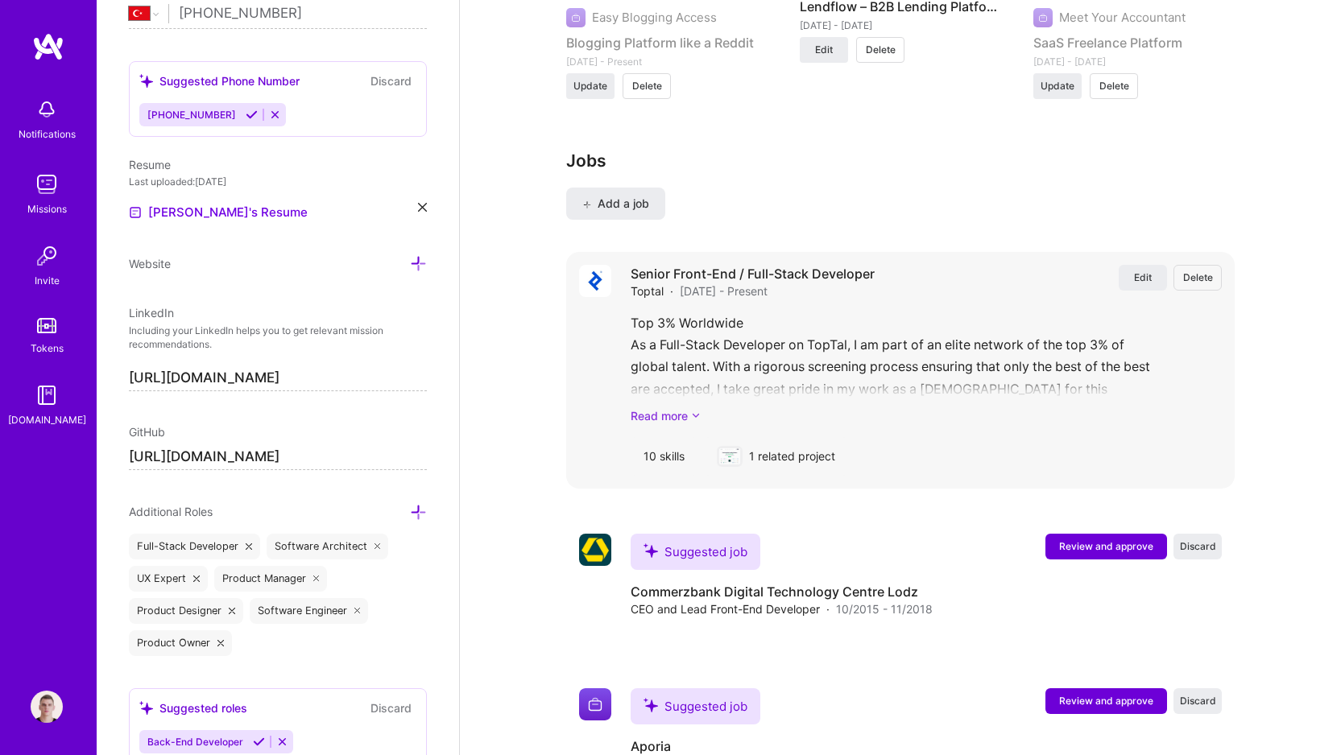
click at [669, 407] on link "Read more" at bounding box center [925, 415] width 591 height 17
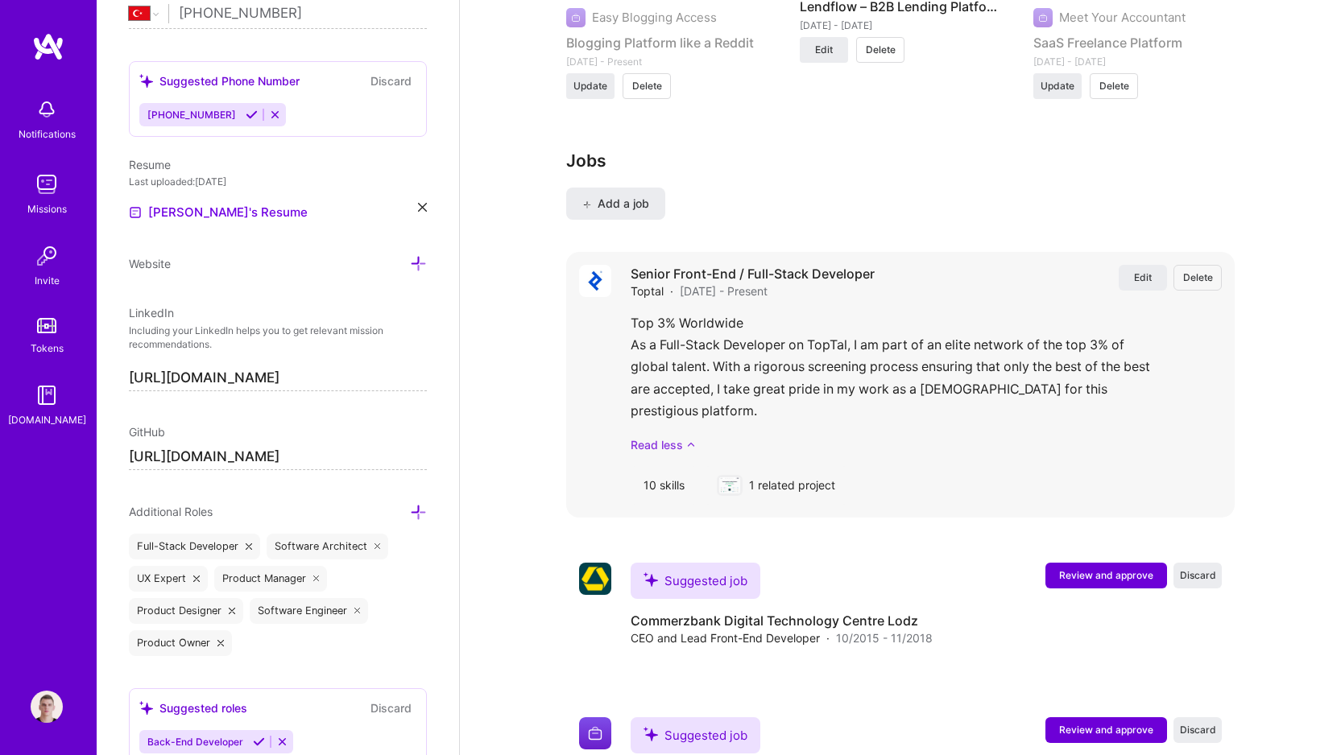
click at [668, 436] on link "Read less" at bounding box center [925, 444] width 591 height 17
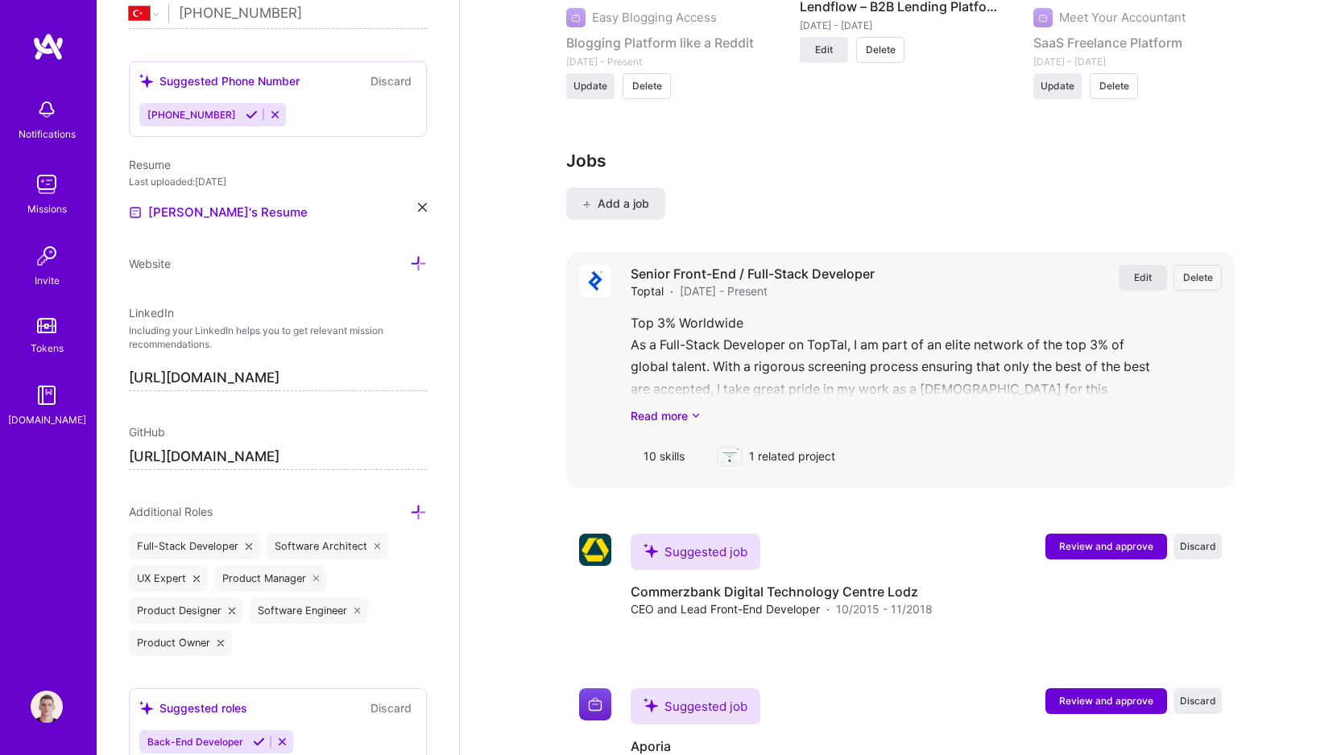
click at [1136, 271] on span "Edit" at bounding box center [1143, 278] width 18 height 14
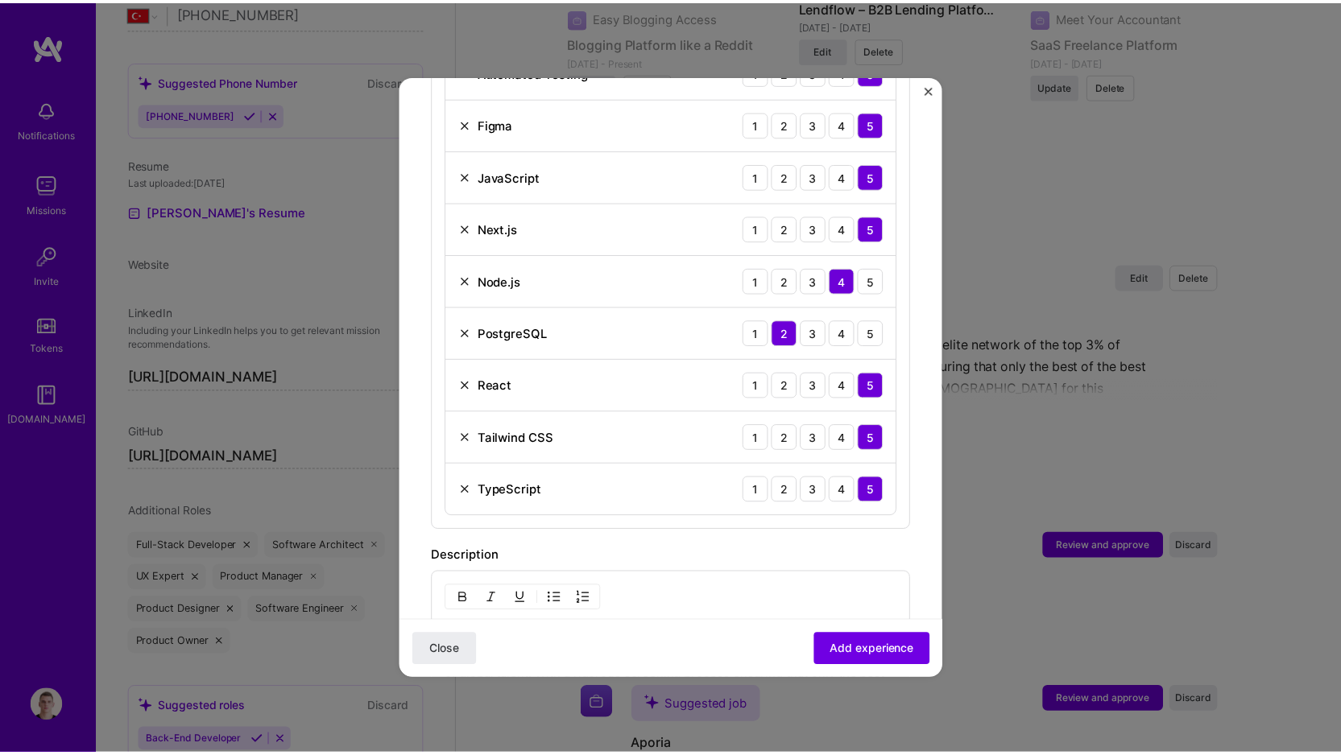
scroll to position [812, 0]
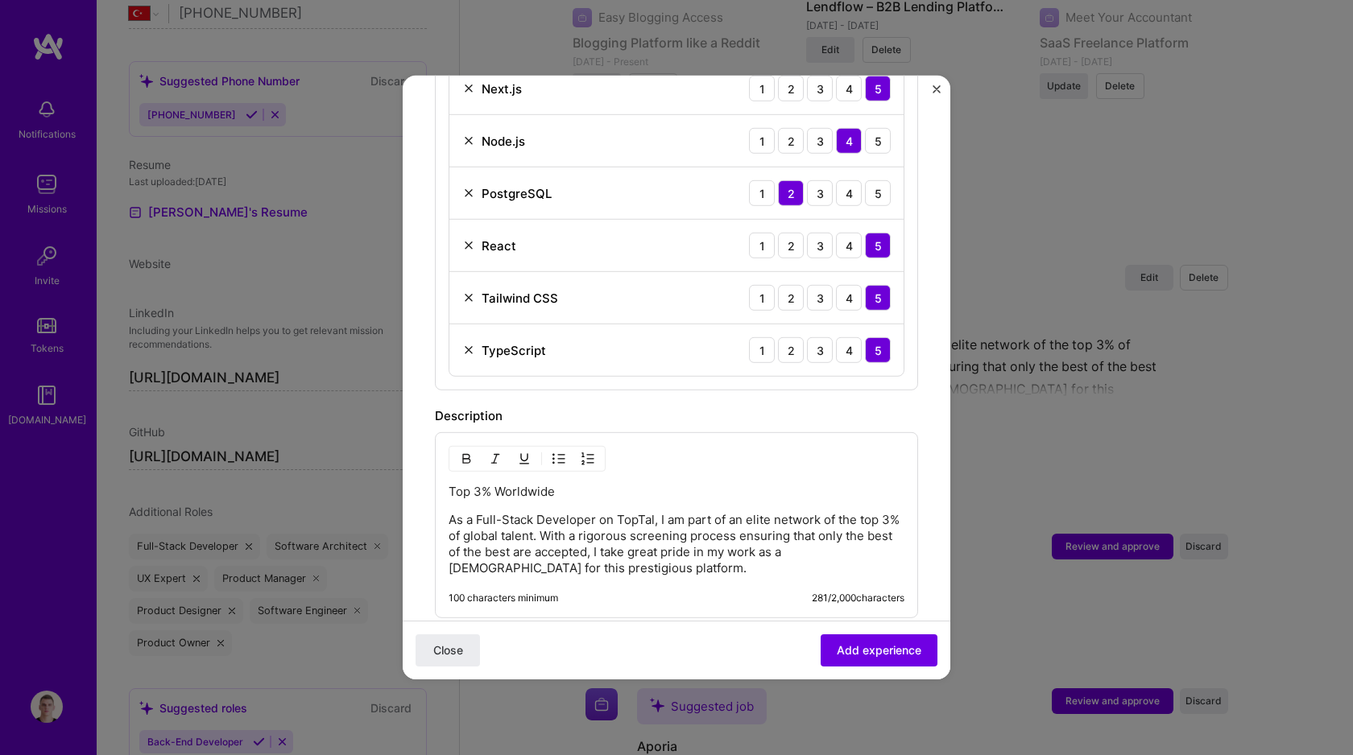
click at [505, 488] on p "Top 3% Worldwide" at bounding box center [676, 492] width 456 height 16
click at [466, 453] on img "button" at bounding box center [466, 459] width 13 height 13
click at [588, 425] on div "Description Top 3% Worldwide As a Full-Stack Developer on TopTal, I am part of …" at bounding box center [676, 513] width 483 height 212
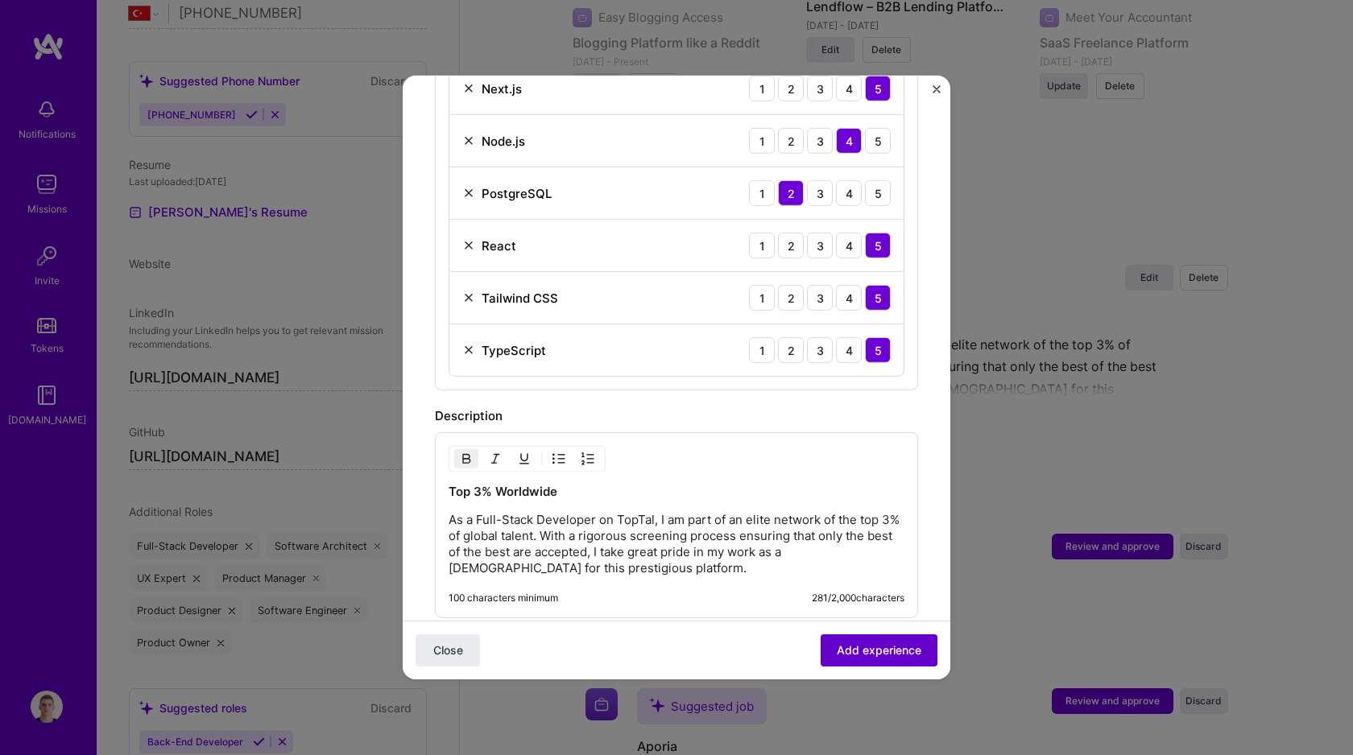
click at [878, 664] on button "Add experience" at bounding box center [878, 650] width 117 height 32
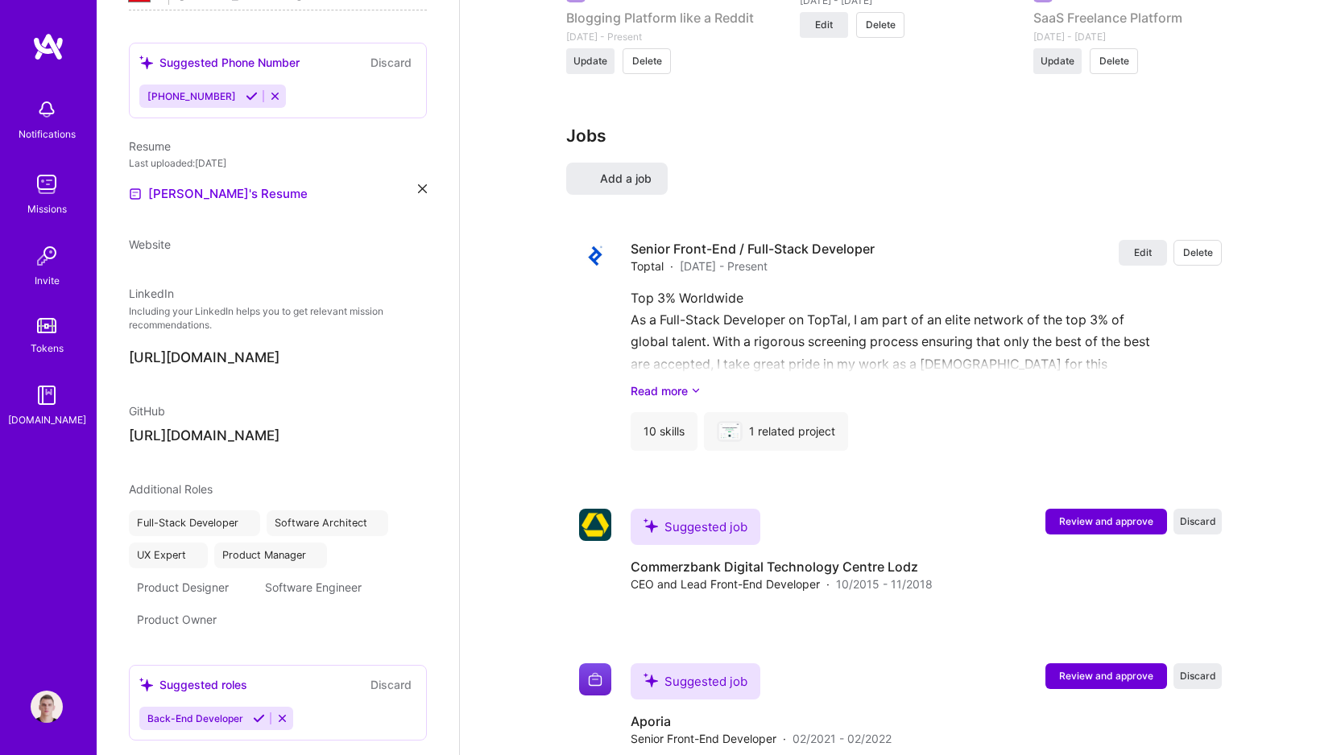
select select "TR"
select select "Right Now"
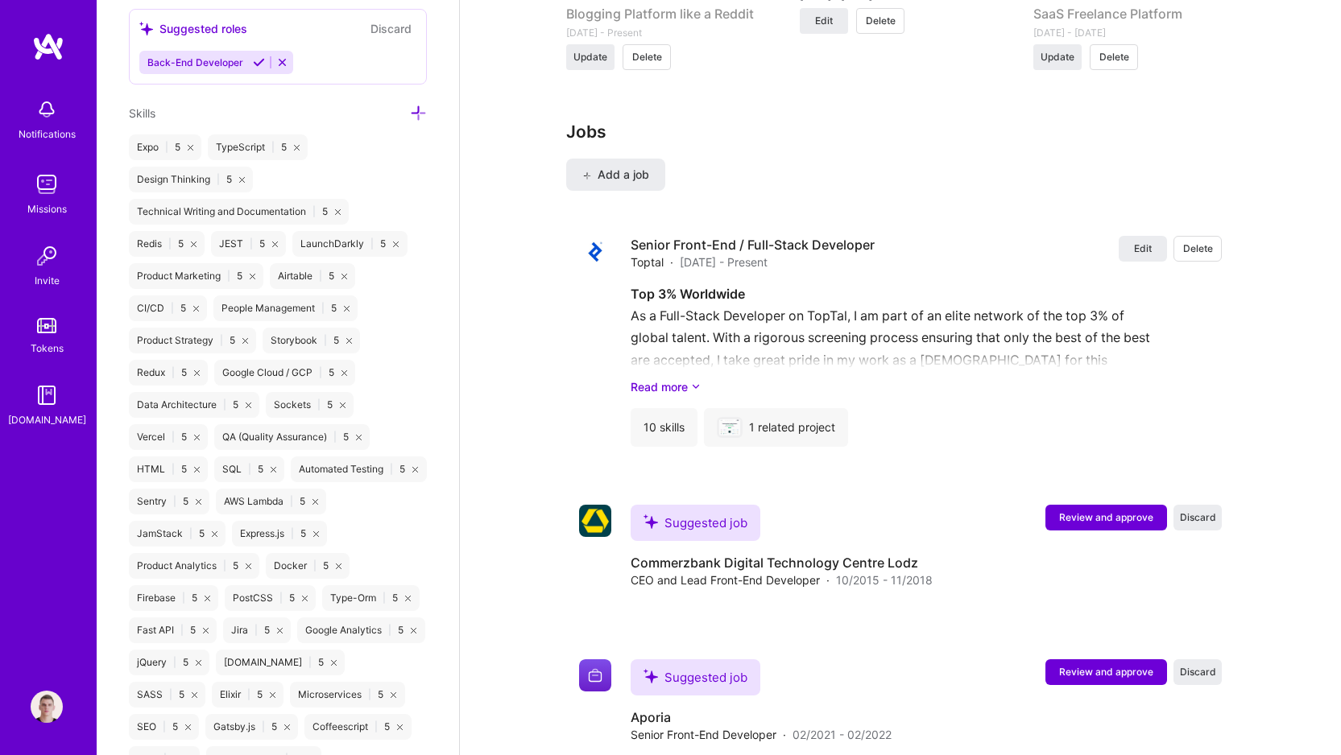
scroll to position [2656, 0]
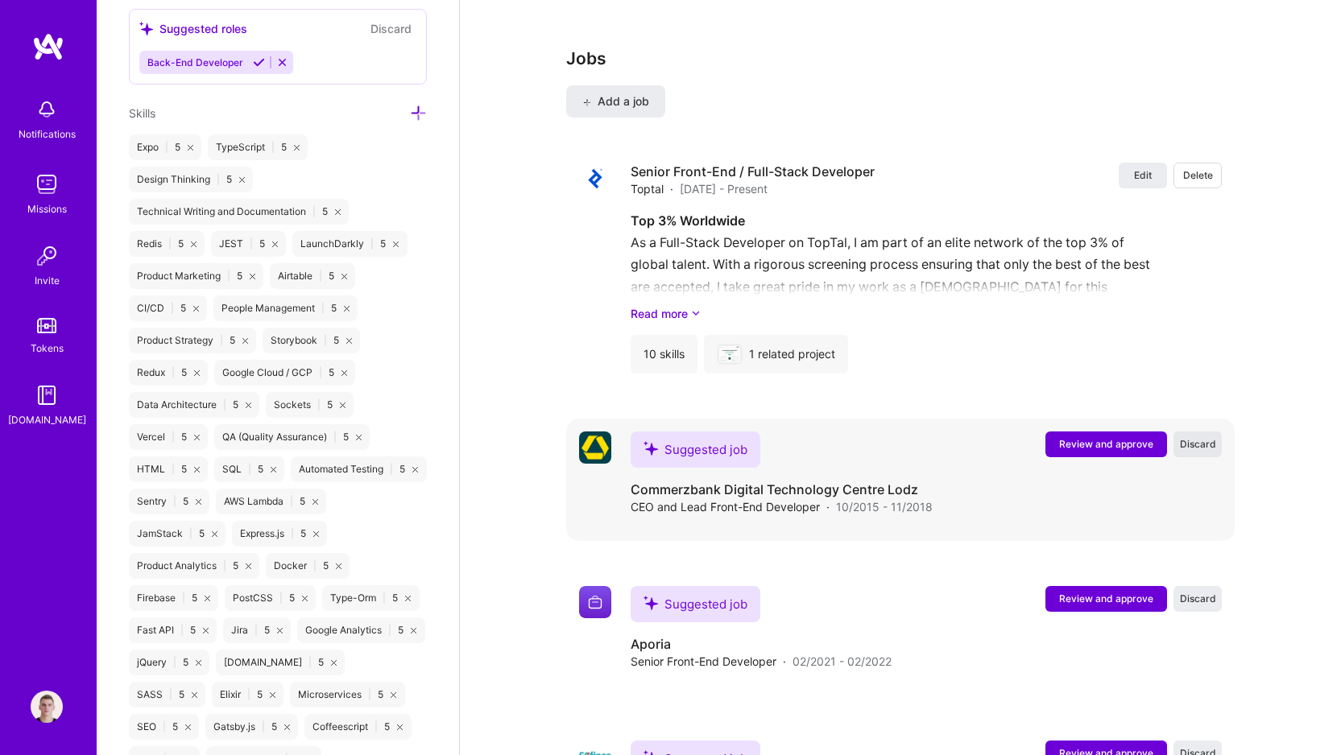
click at [1203, 437] on span "Discard" at bounding box center [1198, 444] width 36 height 14
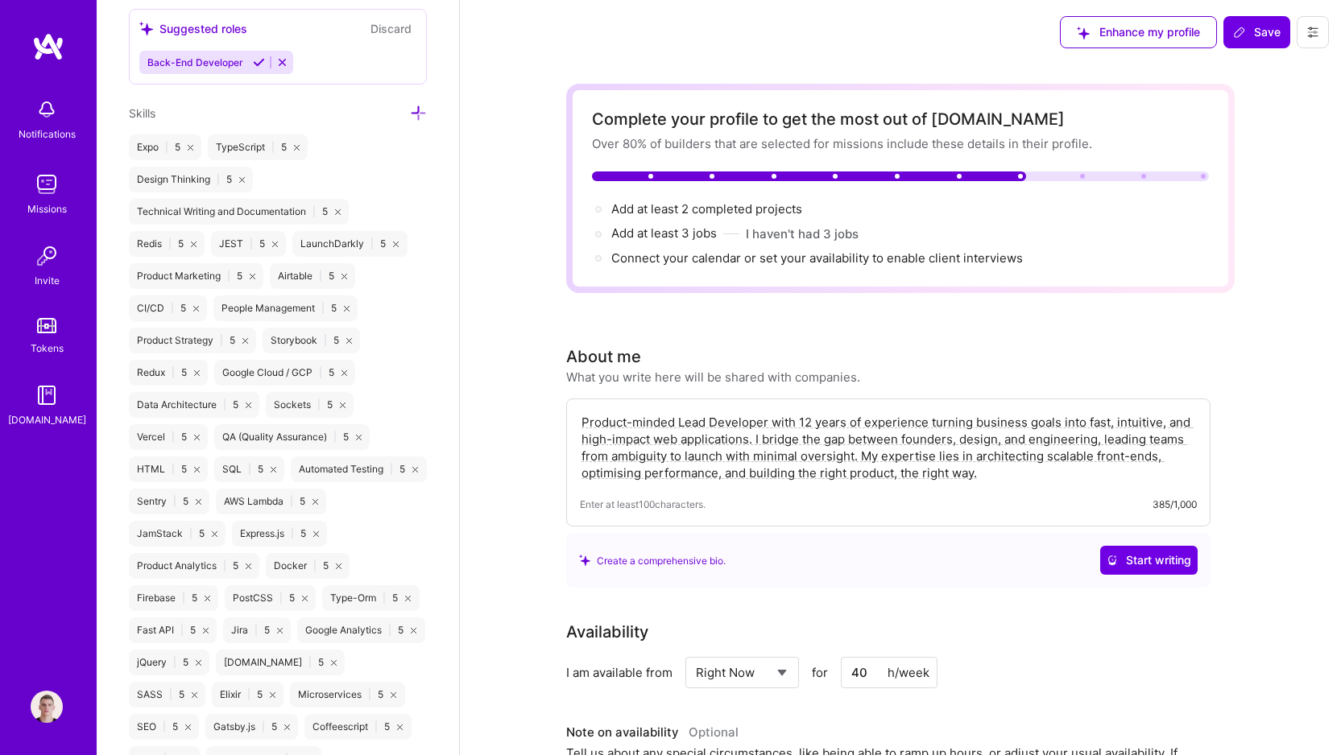
scroll to position [242, 0]
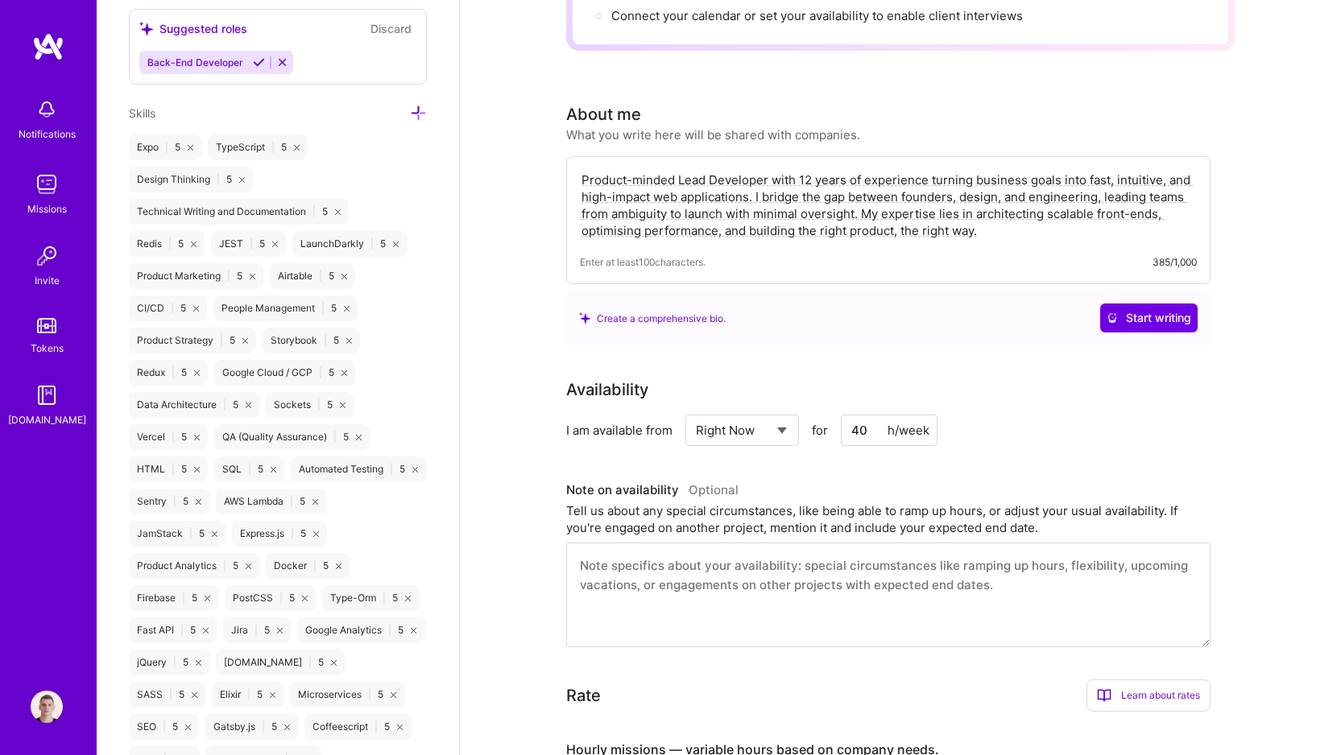
click at [618, 232] on textarea "Product-minded Lead Developer with 12 years of experience turning business goal…" at bounding box center [888, 205] width 617 height 71
type textarea "Product-minded Lead Developer with 12 years of experience turning business goal…"
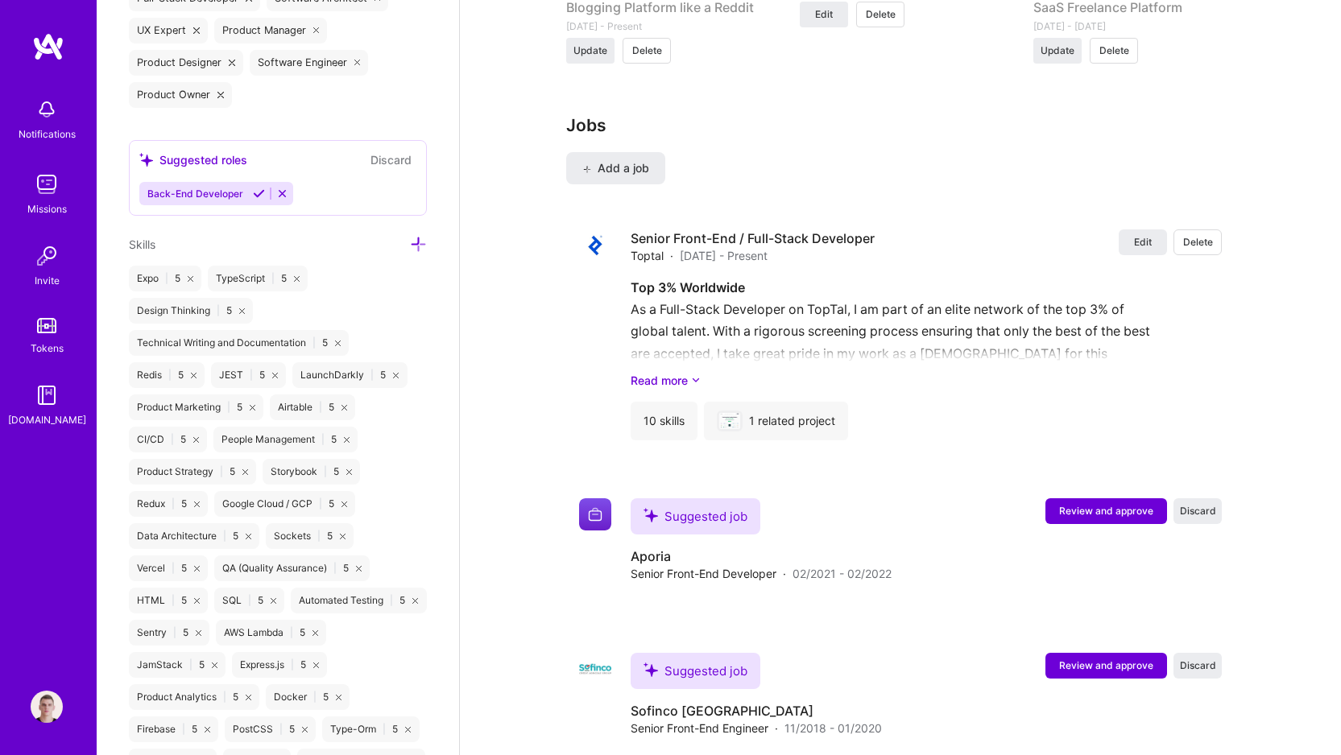
scroll to position [700, 0]
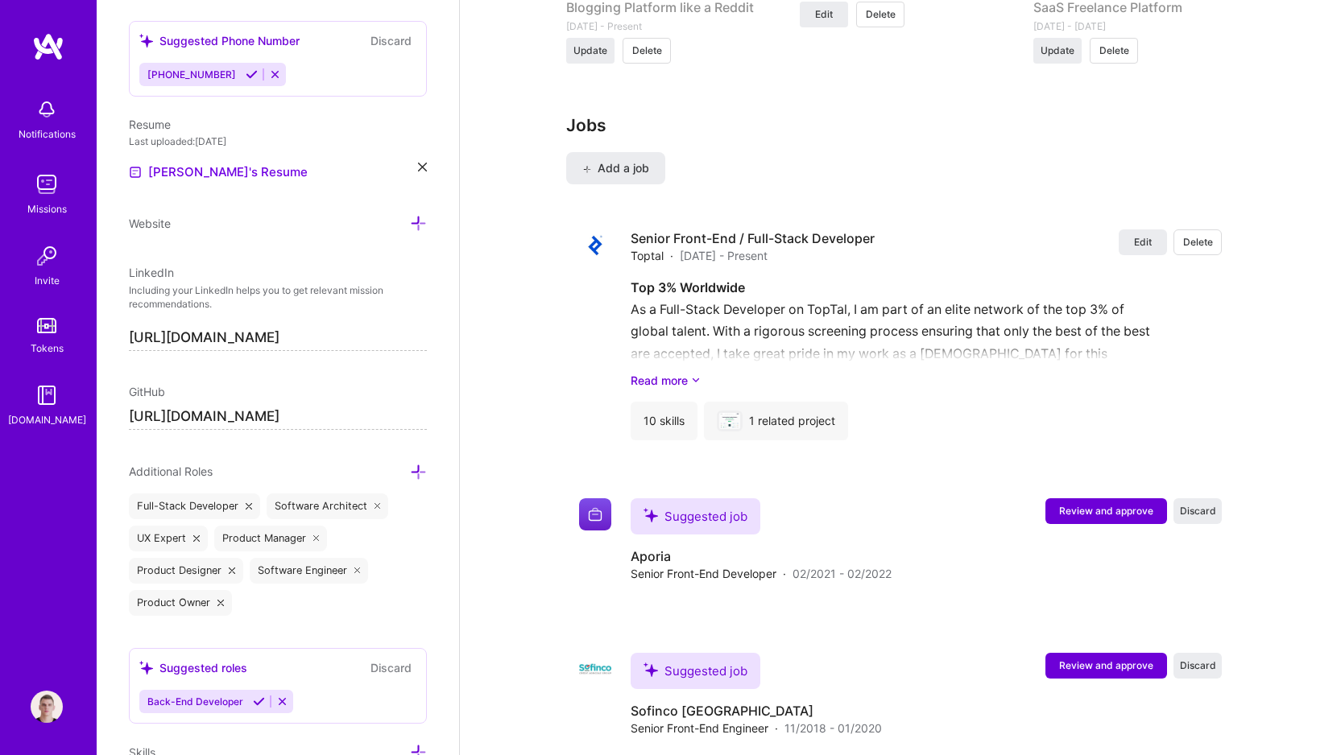
click at [253, 701] on icon at bounding box center [259, 702] width 12 height 12
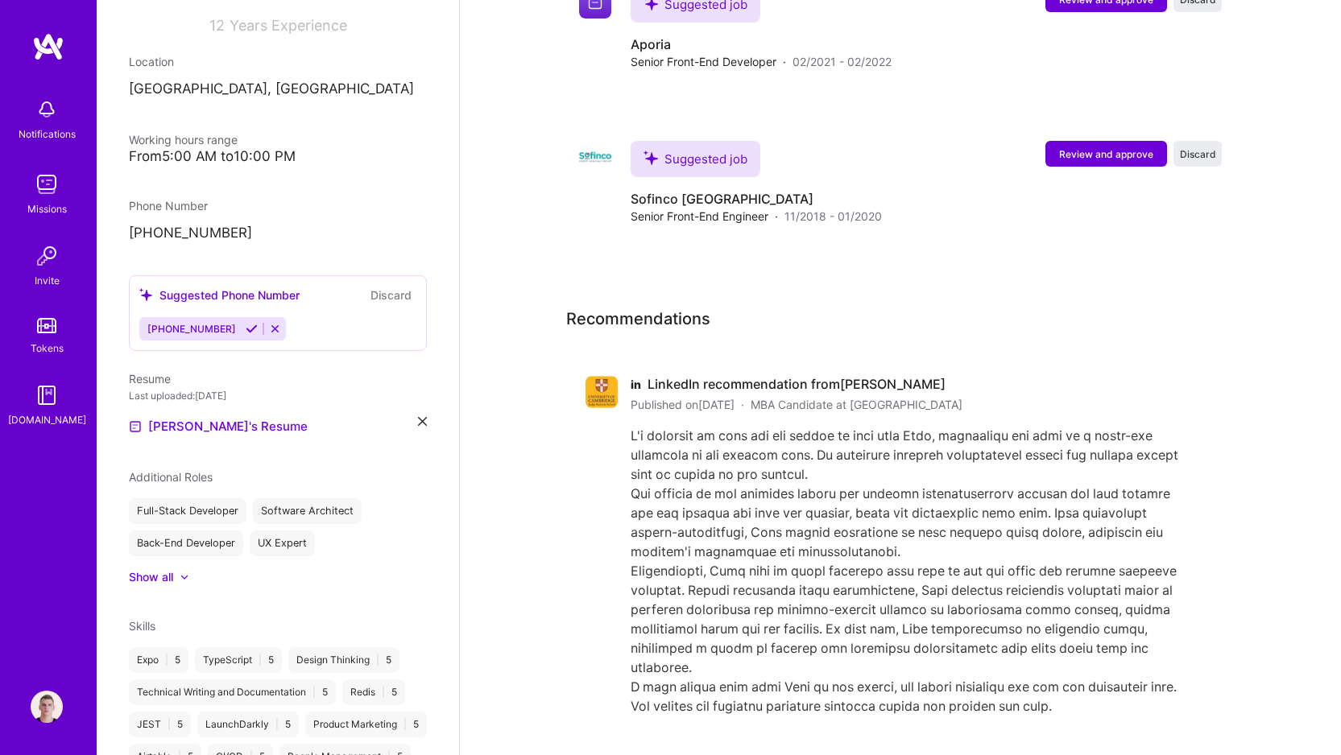
scroll to position [0, 0]
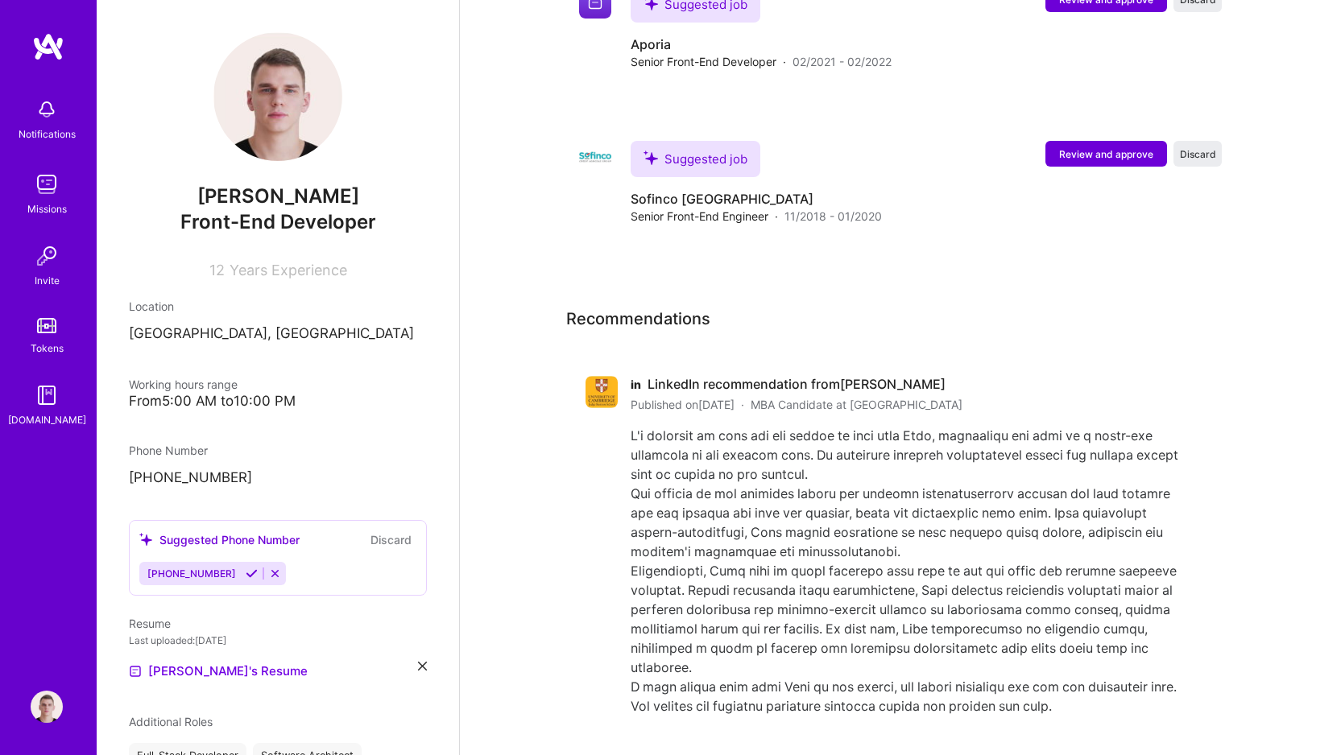
click at [246, 577] on icon at bounding box center [252, 574] width 12 height 12
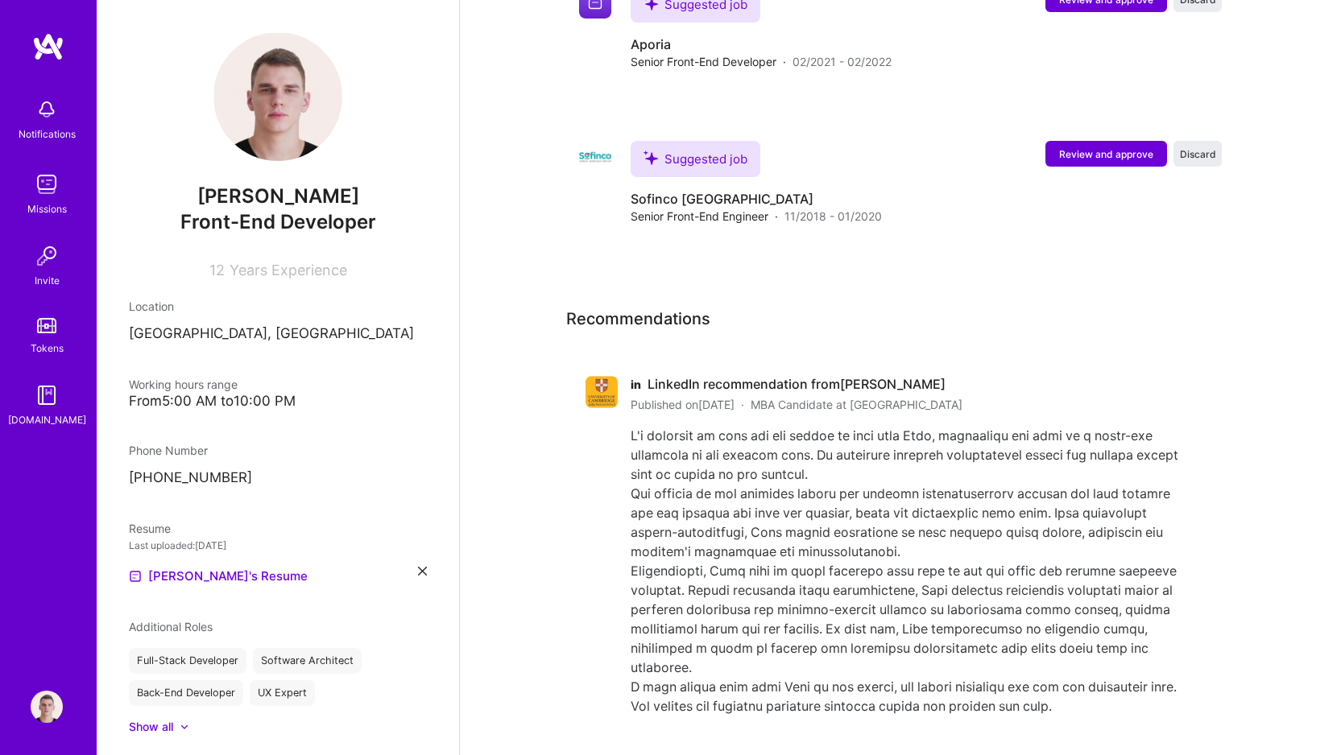
click at [198, 482] on p "+905348719112" at bounding box center [278, 478] width 298 height 19
click at [768, 312] on div "Recommendations" at bounding box center [888, 325] width 644 height 37
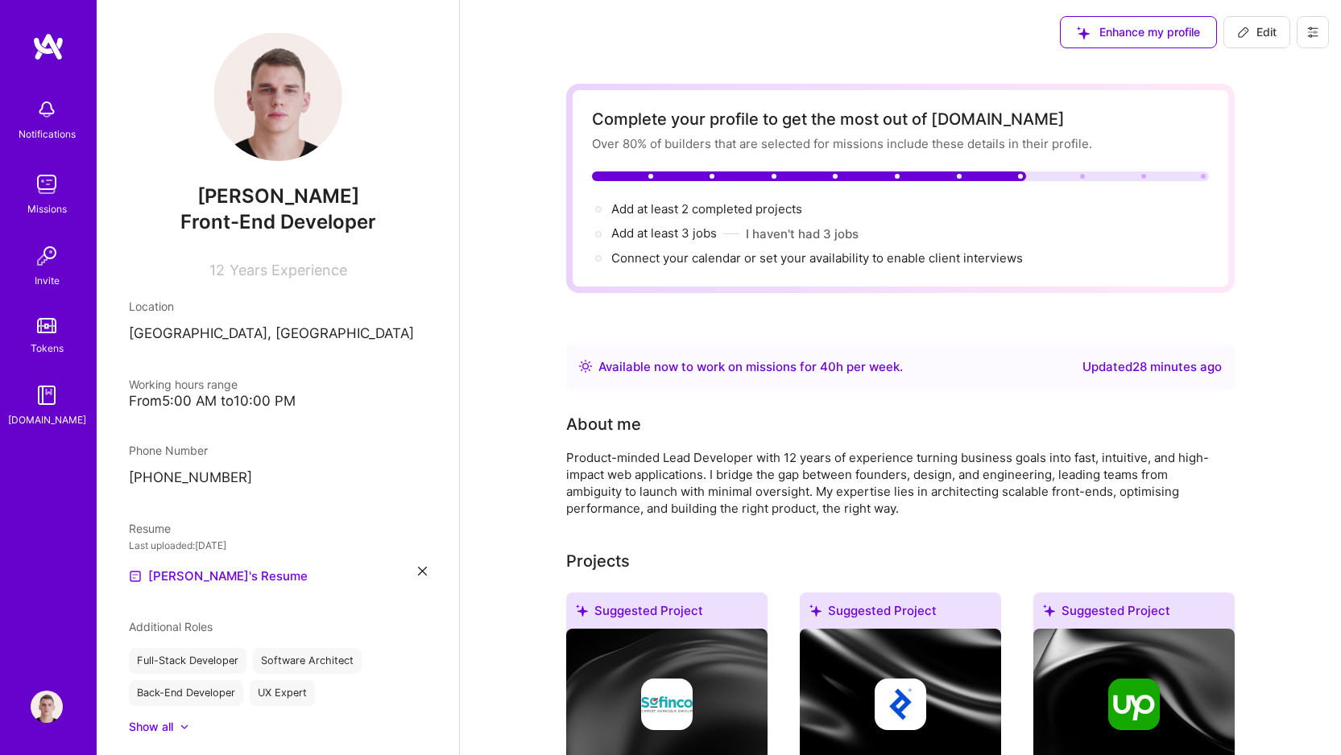
click at [1259, 32] on span "Edit" at bounding box center [1256, 32] width 39 height 16
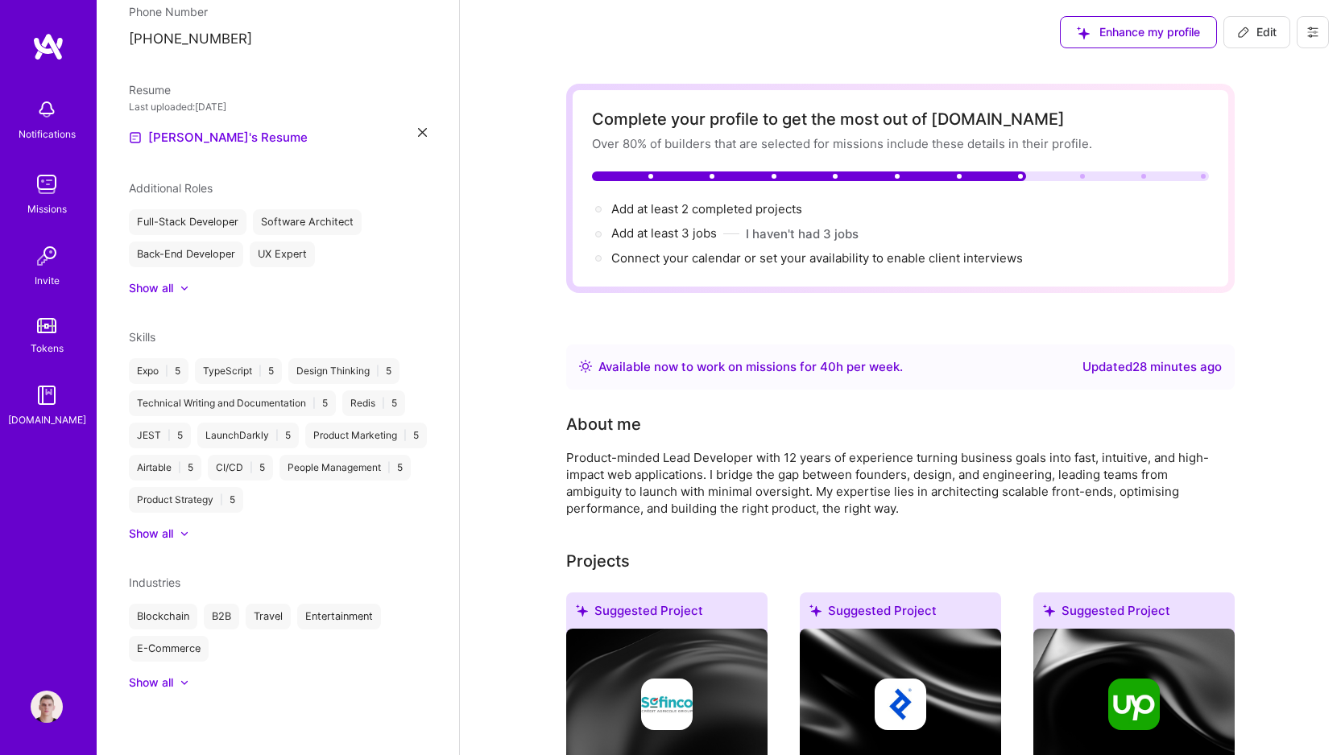
select select "GE"
select select "Right Now"
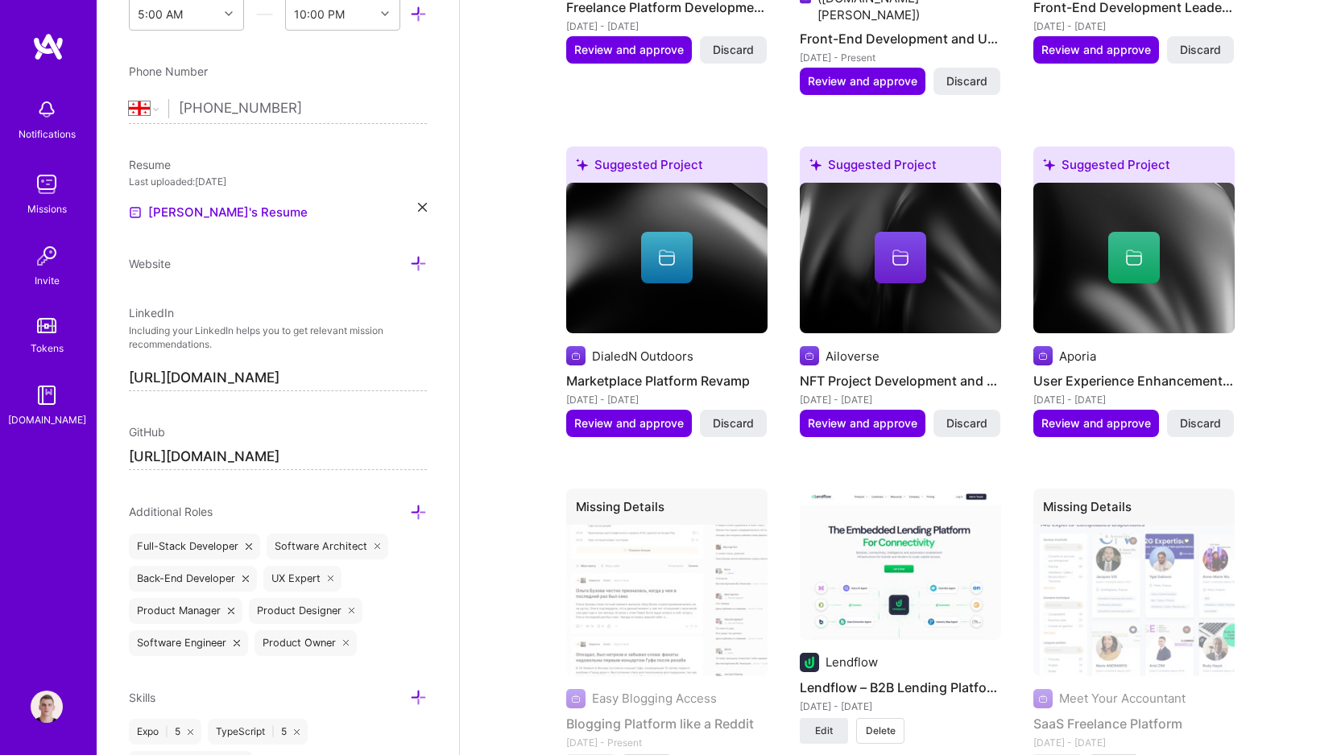
scroll to position [3186, 0]
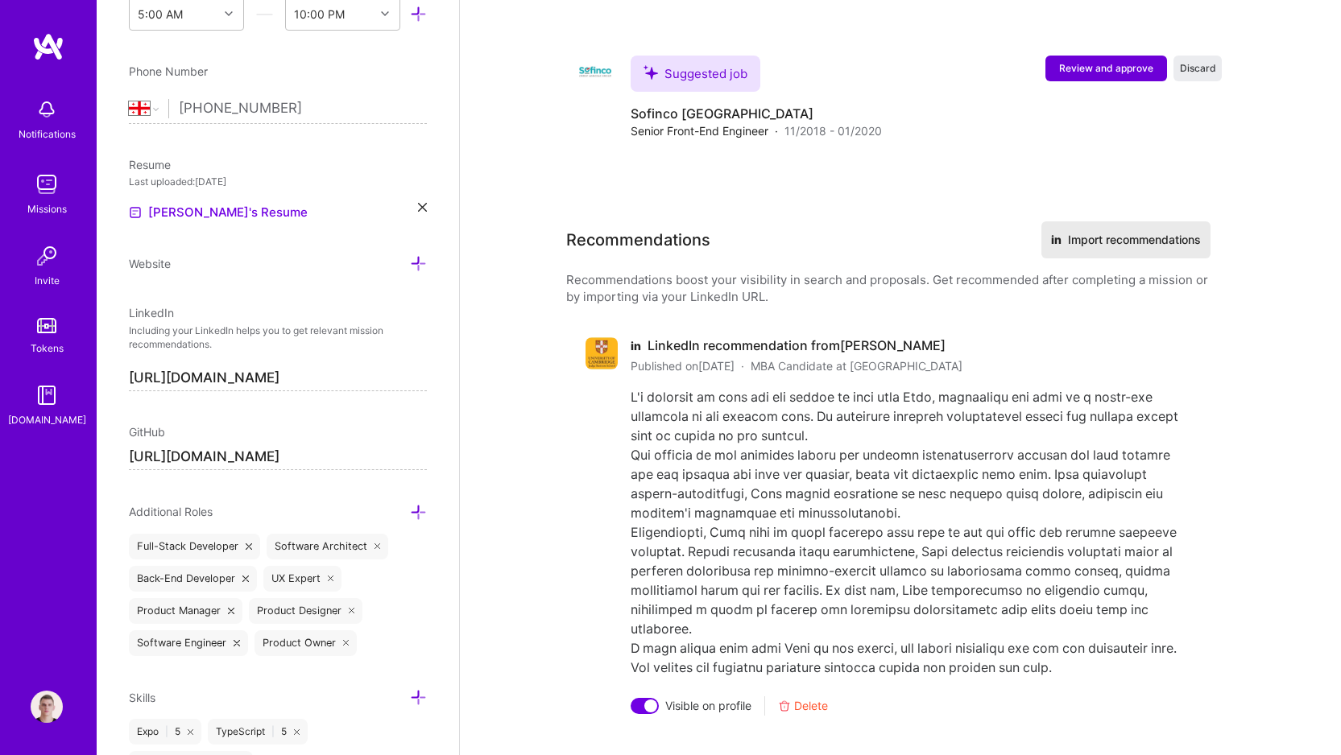
click at [1102, 221] on button "in Import recommendations" at bounding box center [1125, 239] width 169 height 37
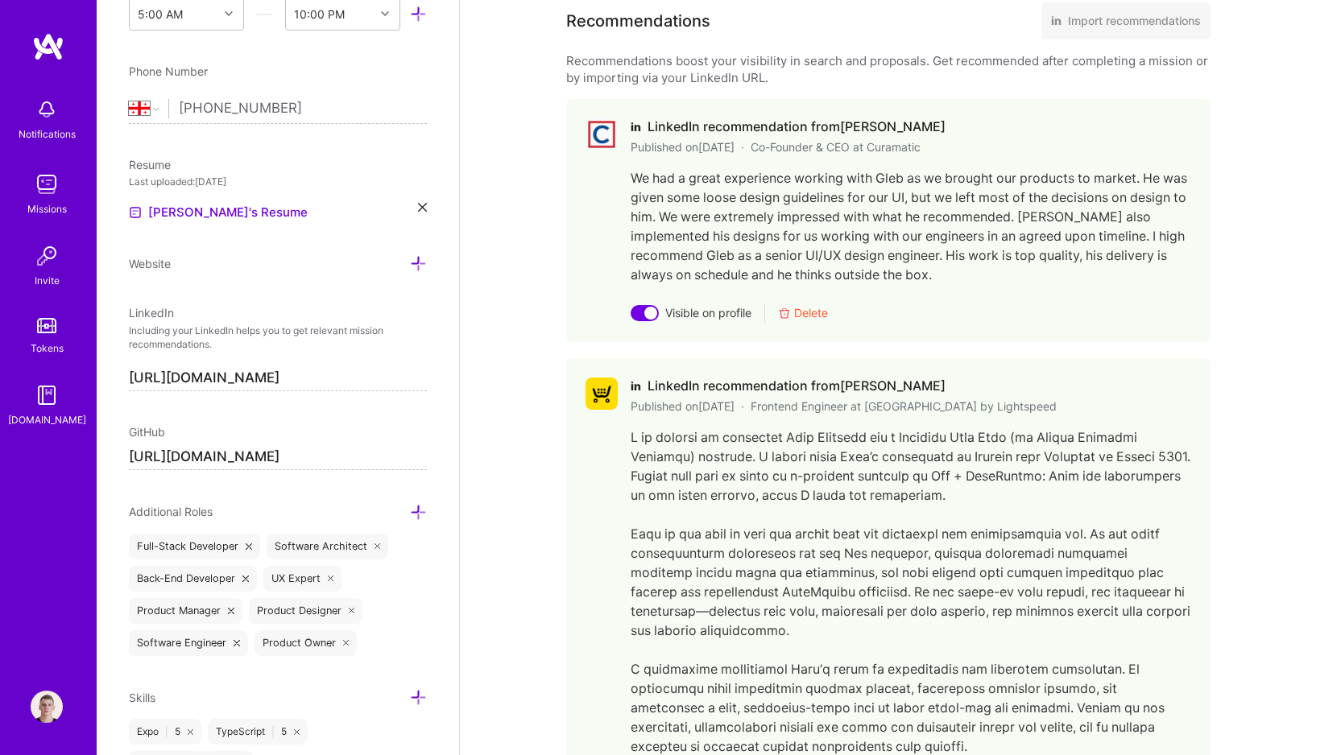
scroll to position [3681, 0]
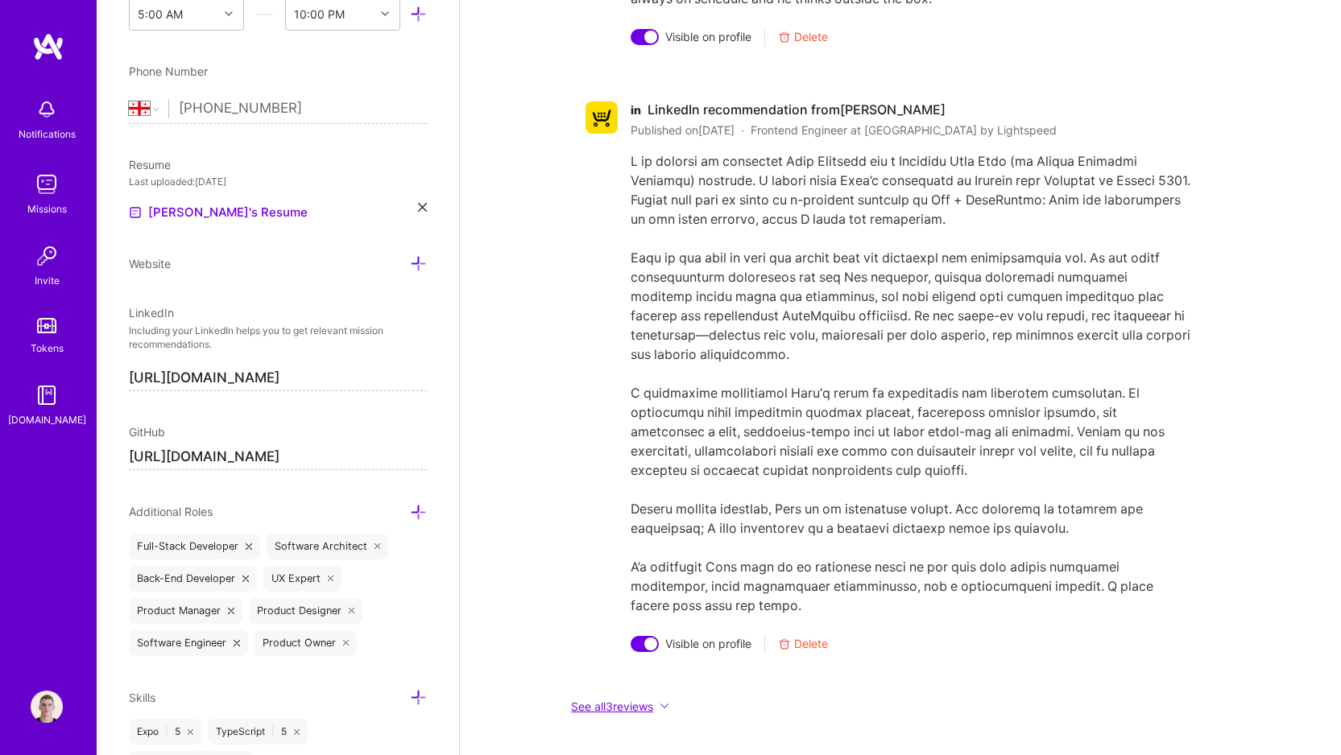
click at [647, 697] on button "See all 3 reviews" at bounding box center [888, 706] width 644 height 19
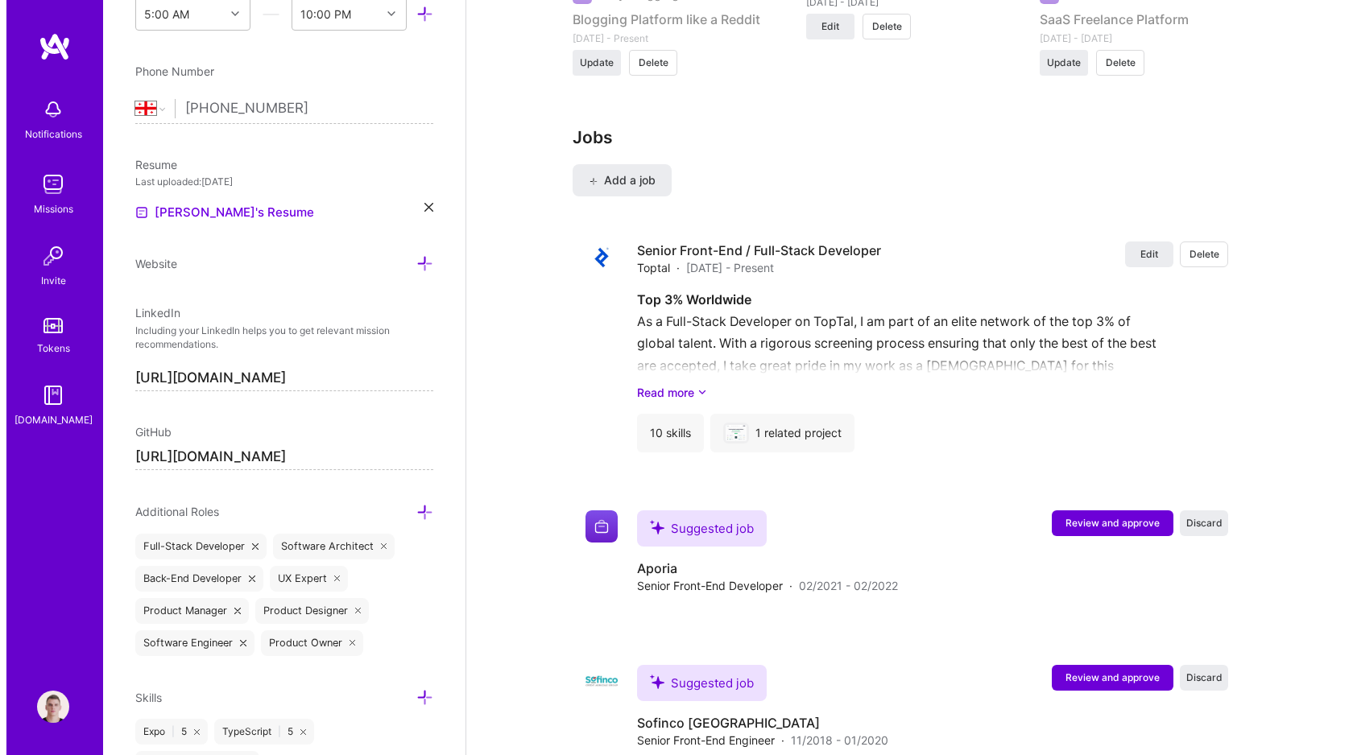
scroll to position [2577, 0]
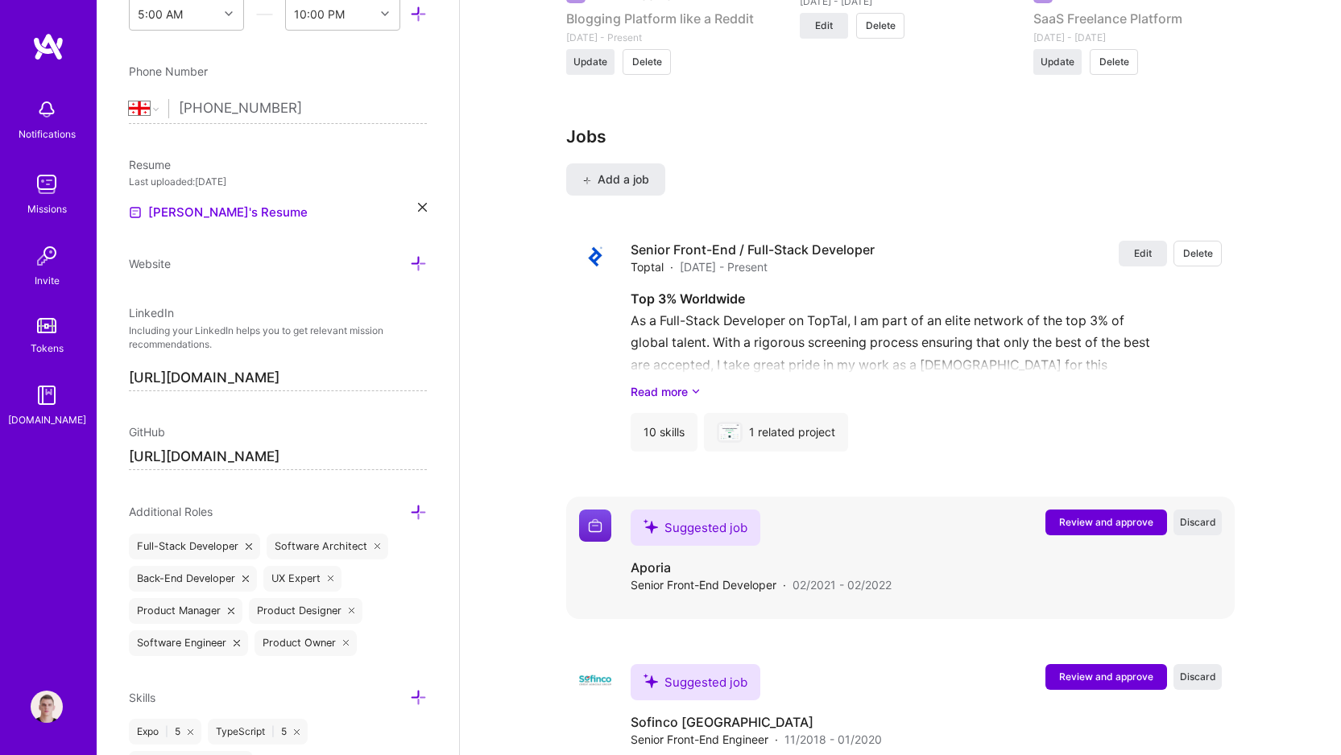
click at [1091, 515] on span "Review and approve" at bounding box center [1106, 522] width 94 height 14
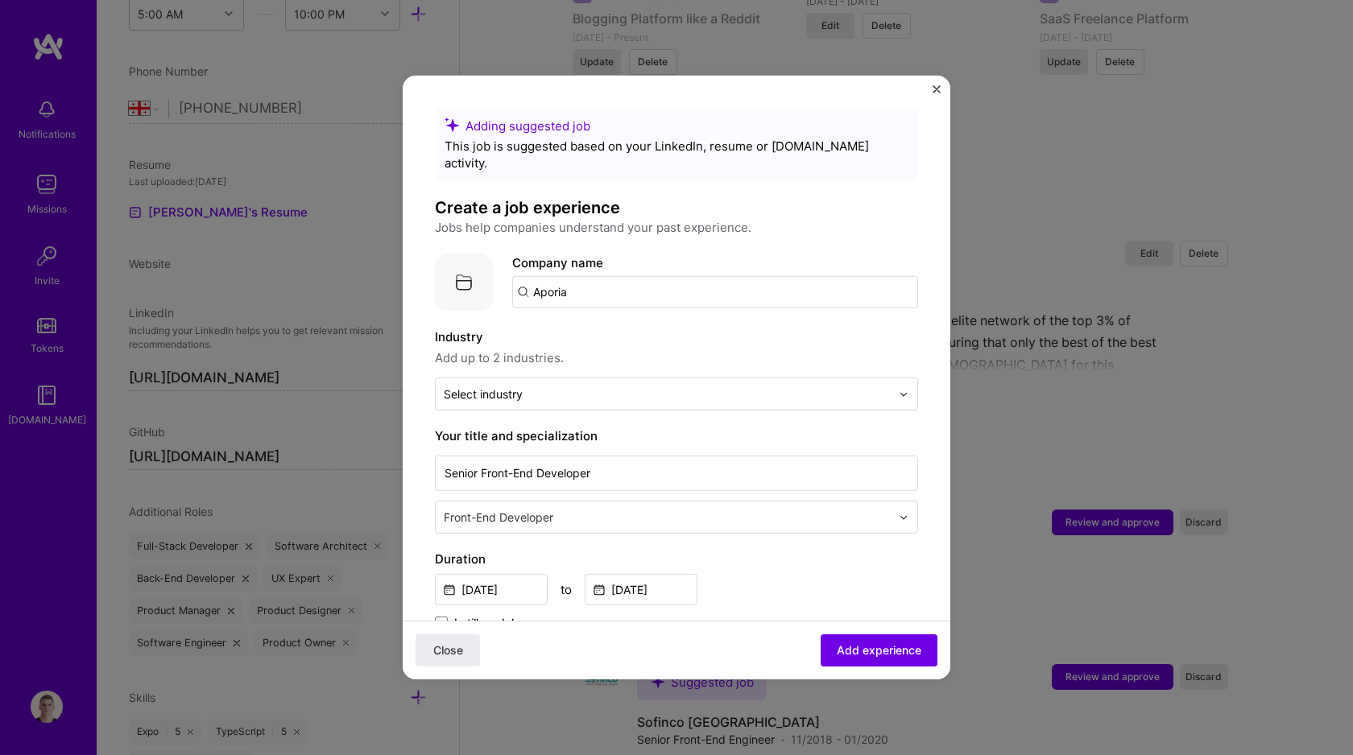
click at [725, 276] on input "Aporia" at bounding box center [715, 292] width 406 height 32
click at [730, 378] on div "Select industry 0" at bounding box center [667, 393] width 463 height 31
click at [688, 276] on input "Aporia" at bounding box center [715, 292] width 406 height 32
click at [537, 386] on div at bounding box center [667, 394] width 447 height 20
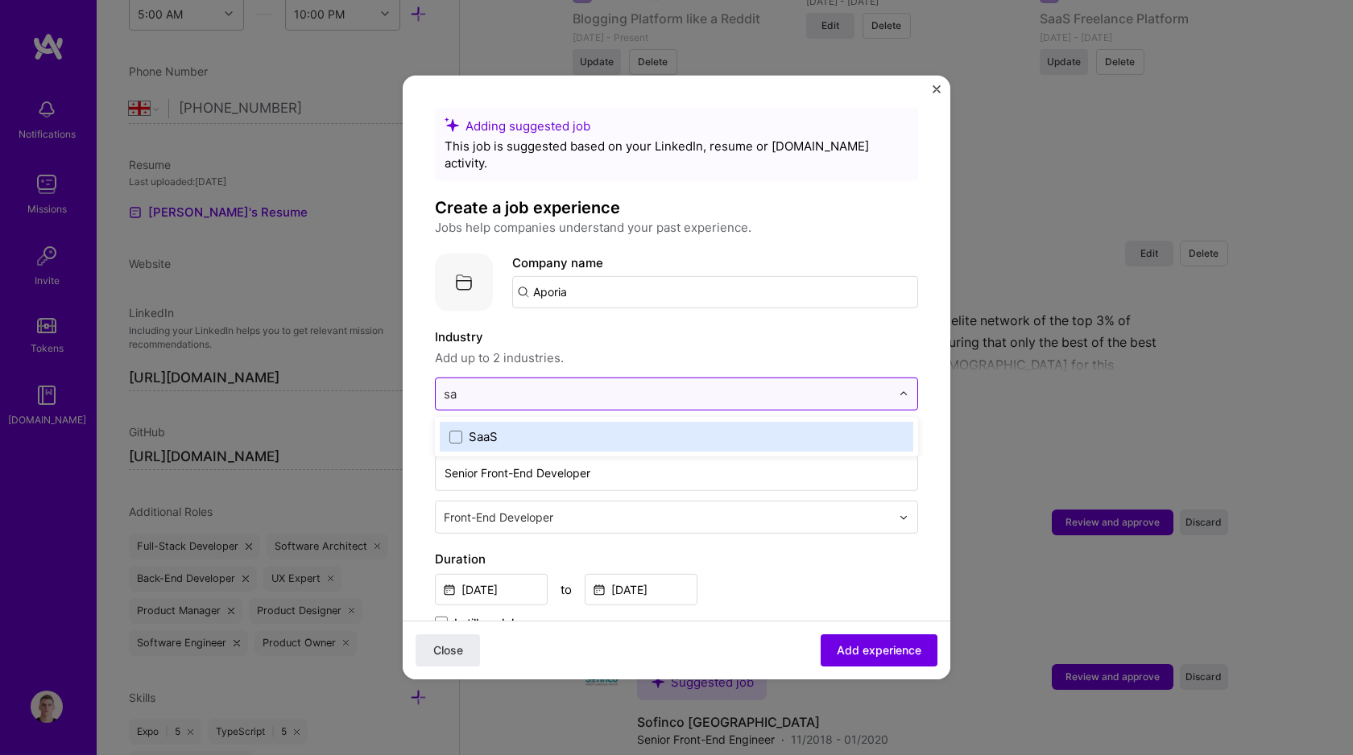
type input "saa"
click at [531, 428] on label "SaaS" at bounding box center [676, 436] width 454 height 17
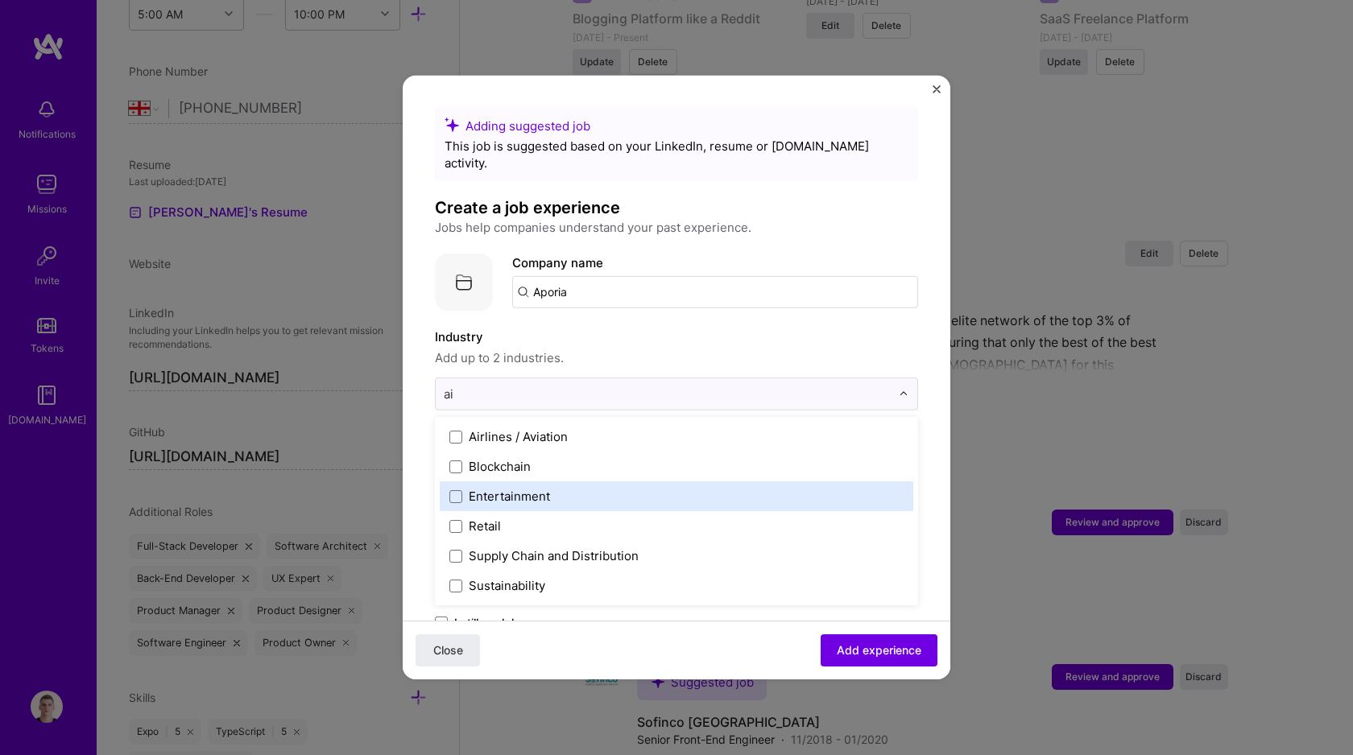
type input "a"
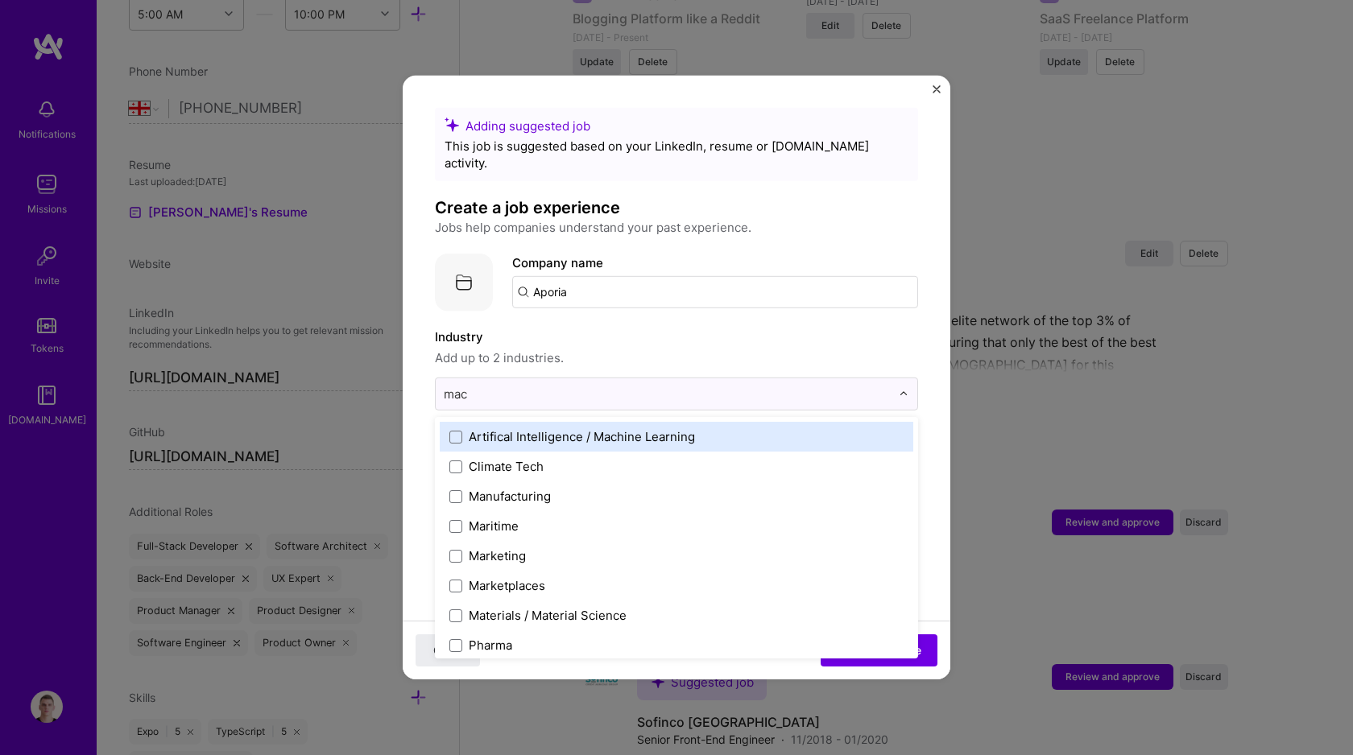
type input "mach"
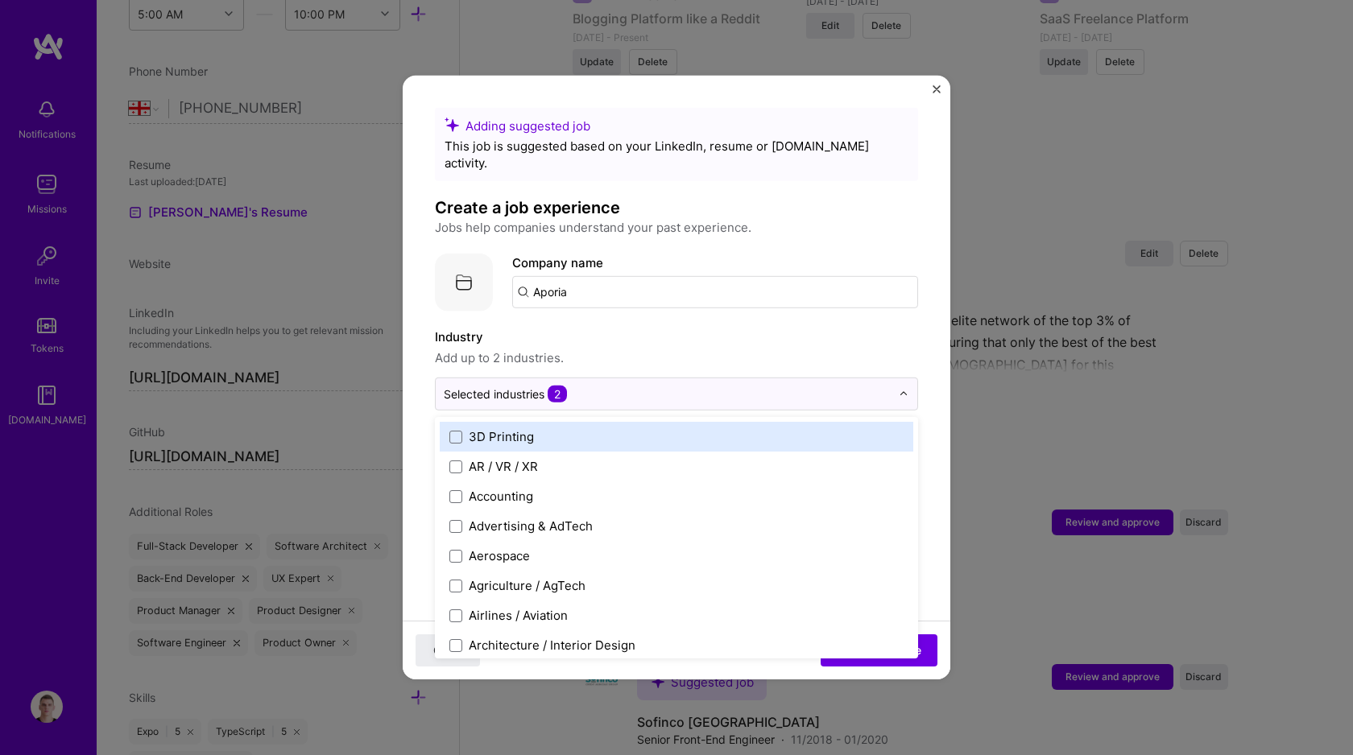
click at [401, 364] on div "Adding suggested job This job is suggested based on your LinkedIn, resume or A.…" at bounding box center [676, 377] width 1353 height 755
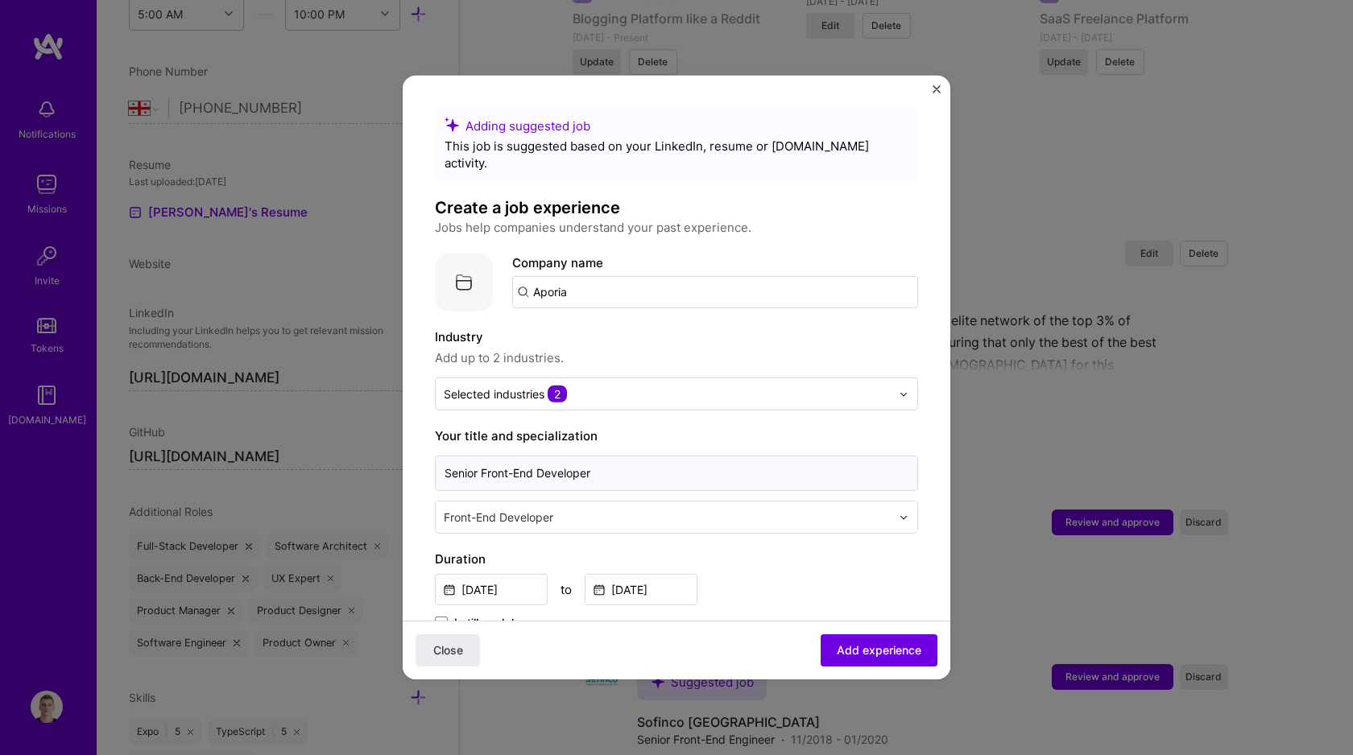
click at [560, 473] on input "Senior Front-End Developer" at bounding box center [676, 473] width 483 height 35
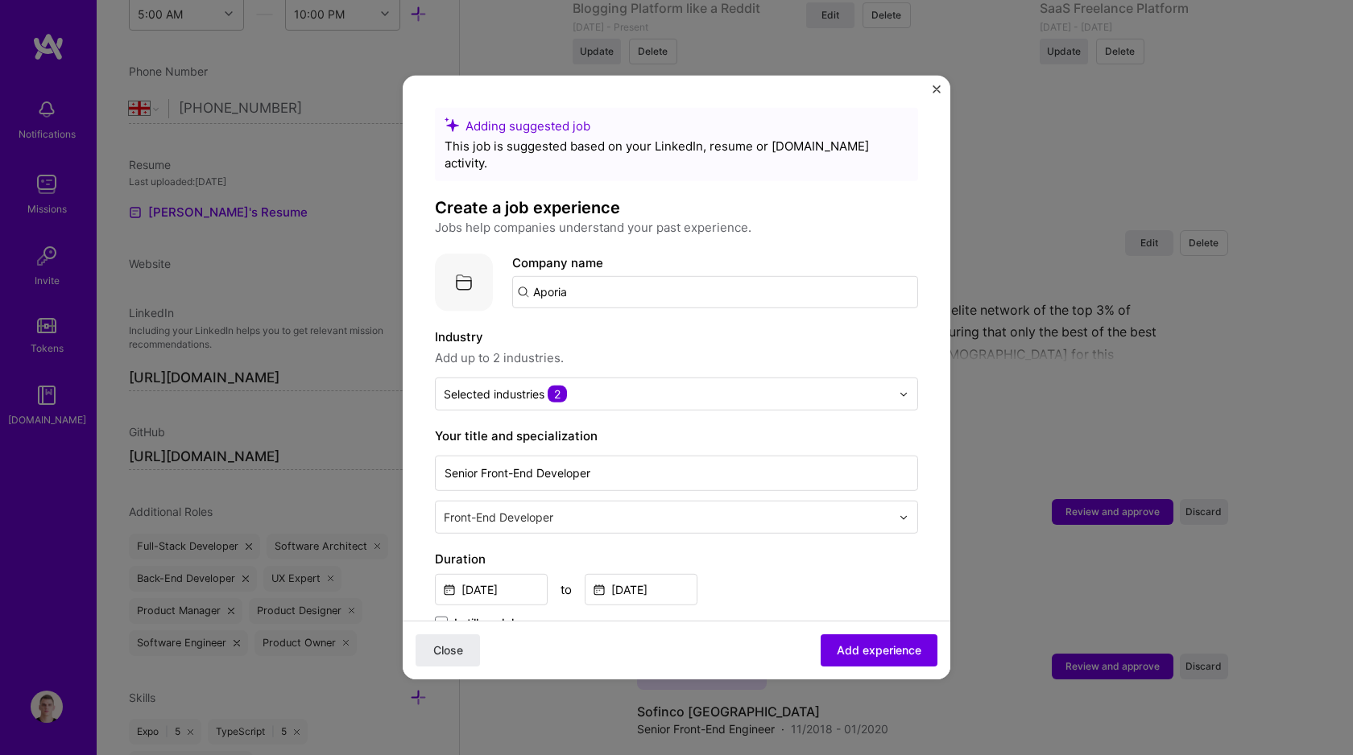
click at [560, 509] on input "text" at bounding box center [669, 517] width 450 height 17
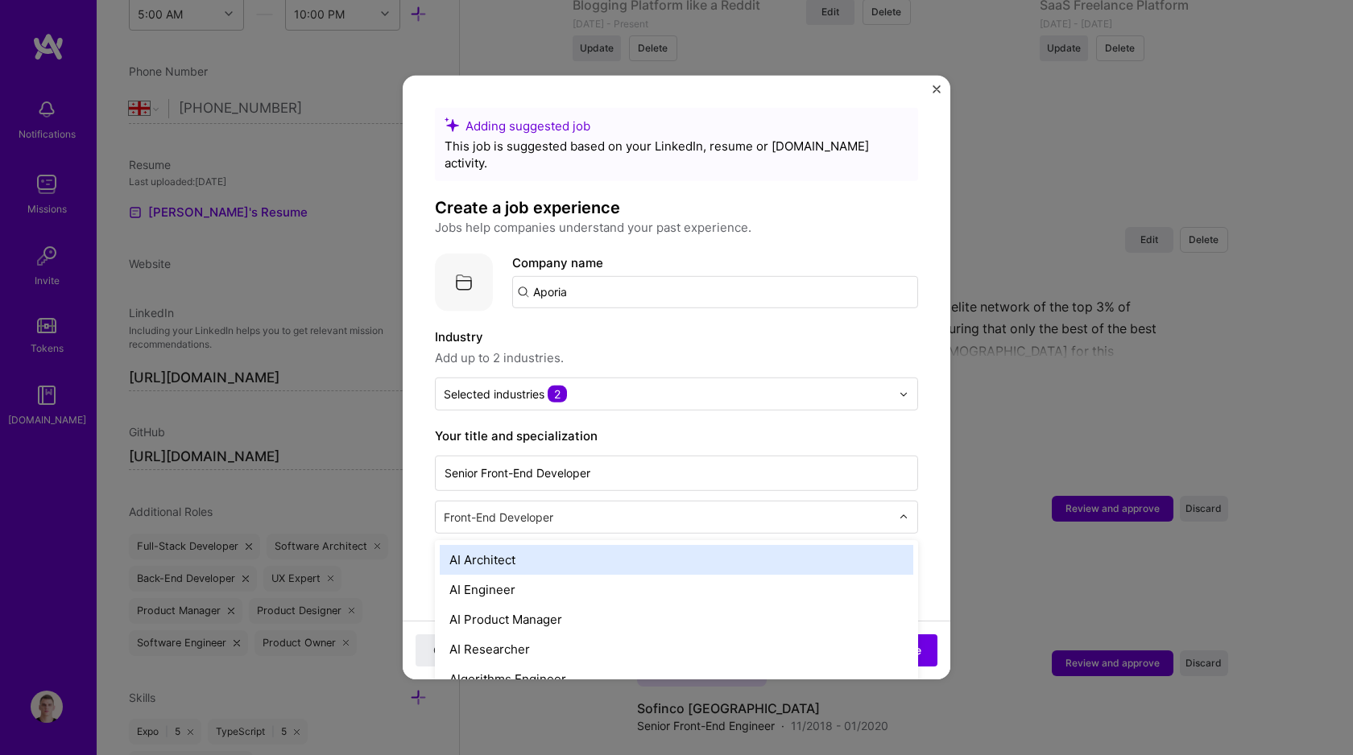
scroll to position [2594, 0]
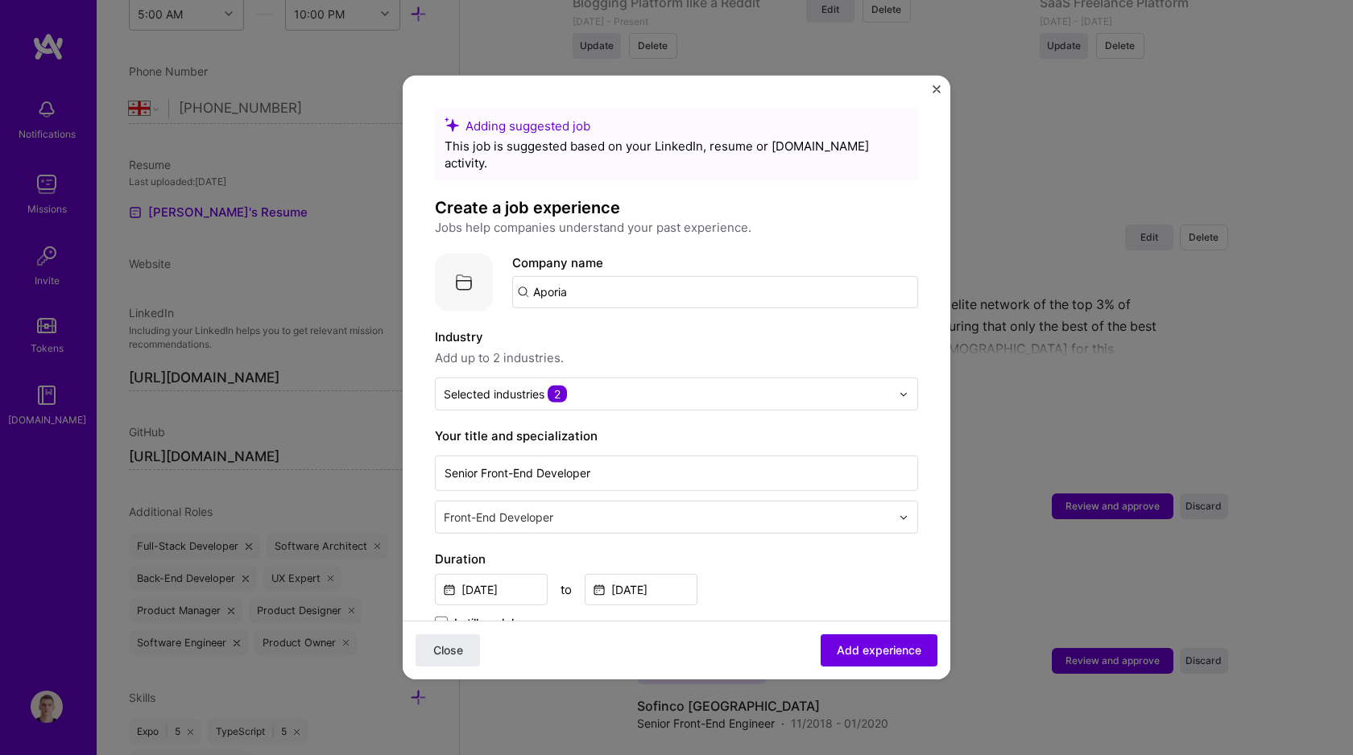
click at [429, 480] on form "Adding suggested job This job is suggested based on your LinkedIn, resume or A.…" at bounding box center [677, 764] width 548 height 1313
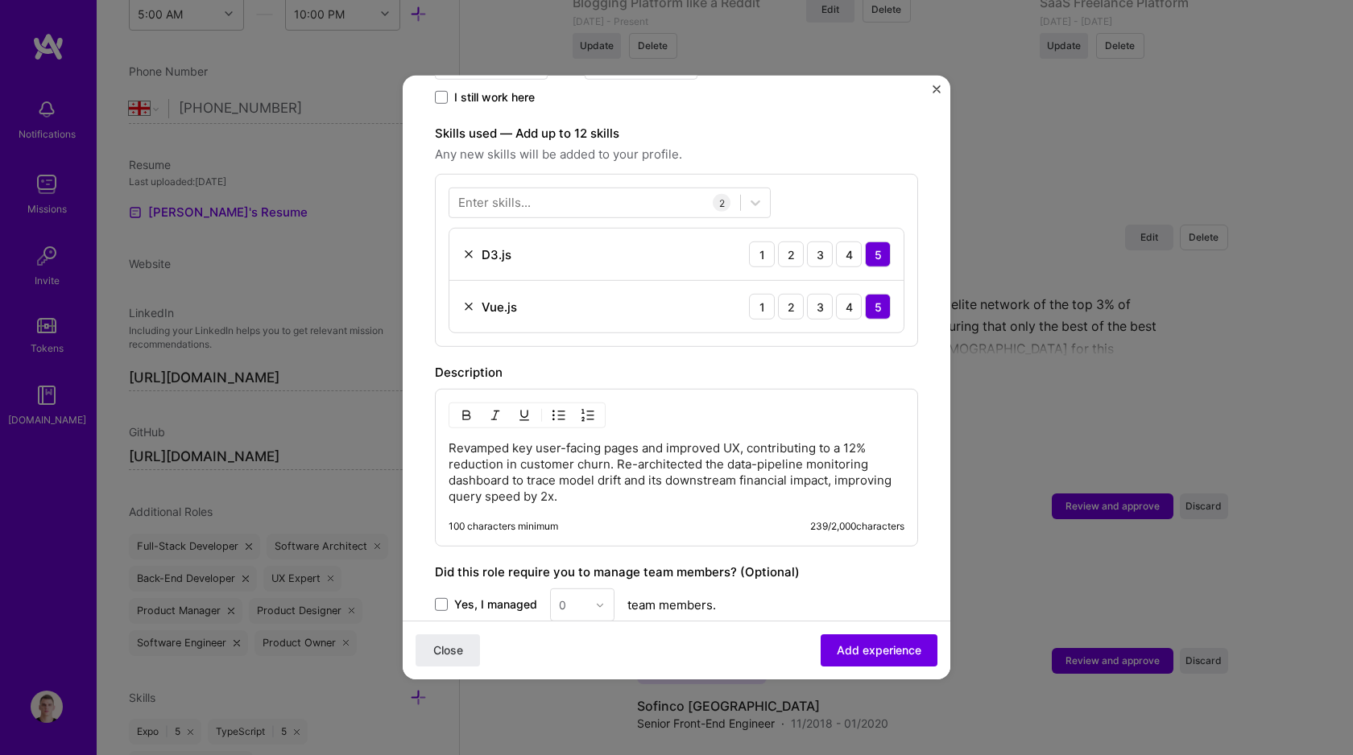
scroll to position [584, 0]
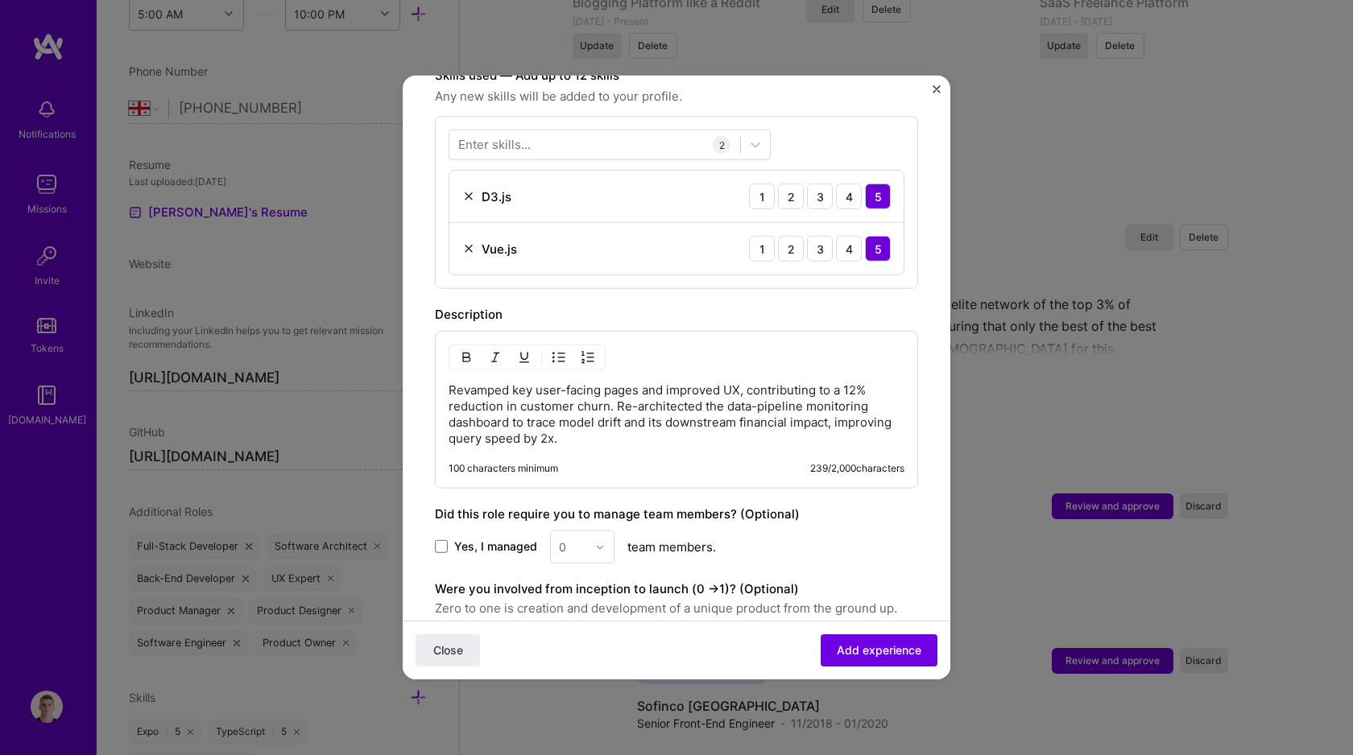
click at [465, 242] on img at bounding box center [468, 248] width 13 height 13
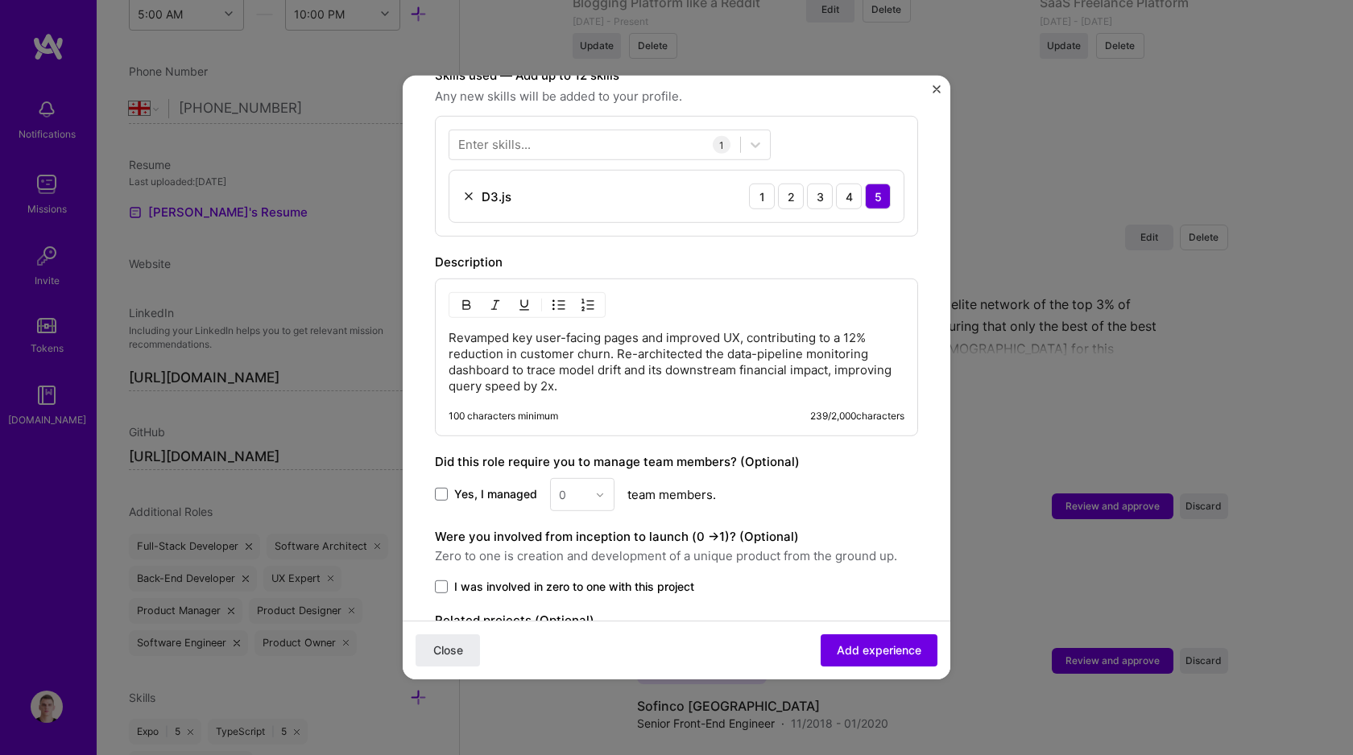
click at [545, 332] on p "Revamped key user-facing pages and improved UX, contributing to a 12% reduction…" at bounding box center [676, 362] width 456 height 64
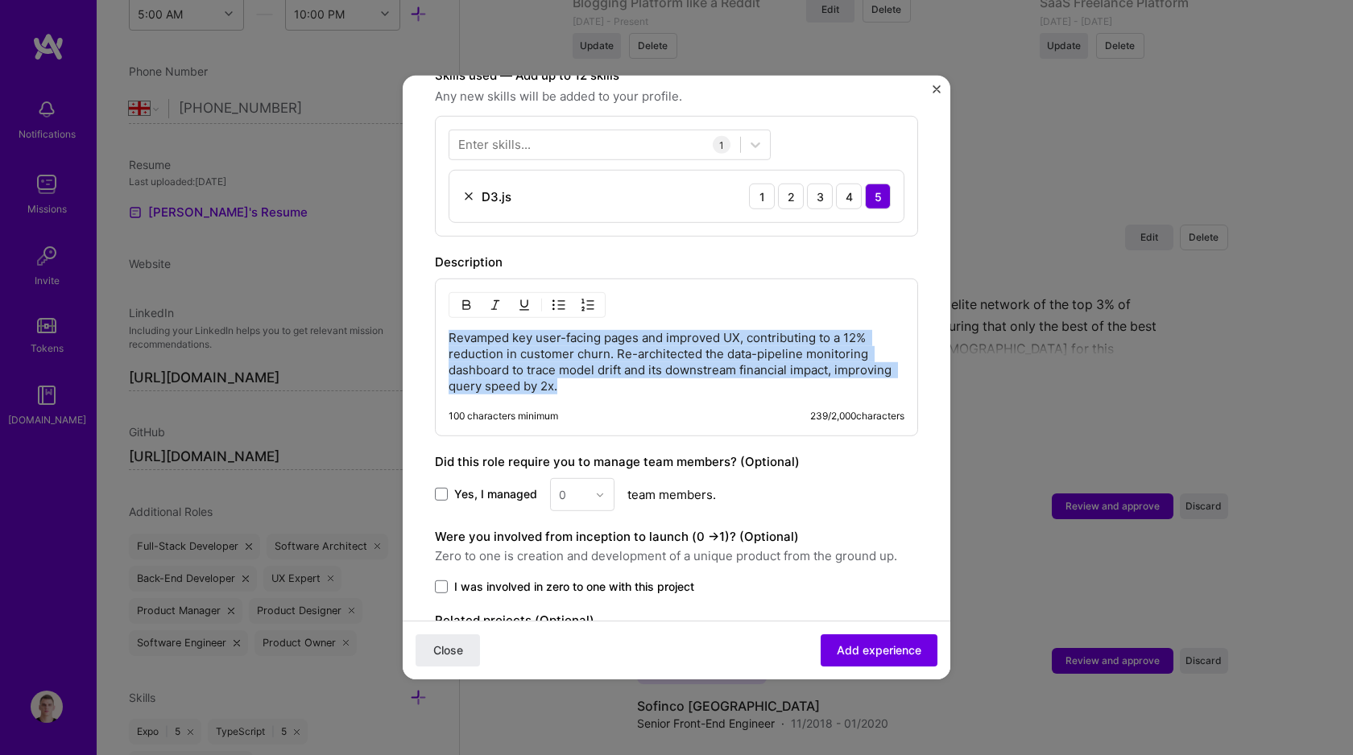
drag, startPoint x: 645, startPoint y: 376, endPoint x: 283, endPoint y: 276, distance: 375.8
click at [287, 282] on div "Adding suggested job This job is suggested based on your LinkedIn, resume or A.…" at bounding box center [676, 377] width 1353 height 755
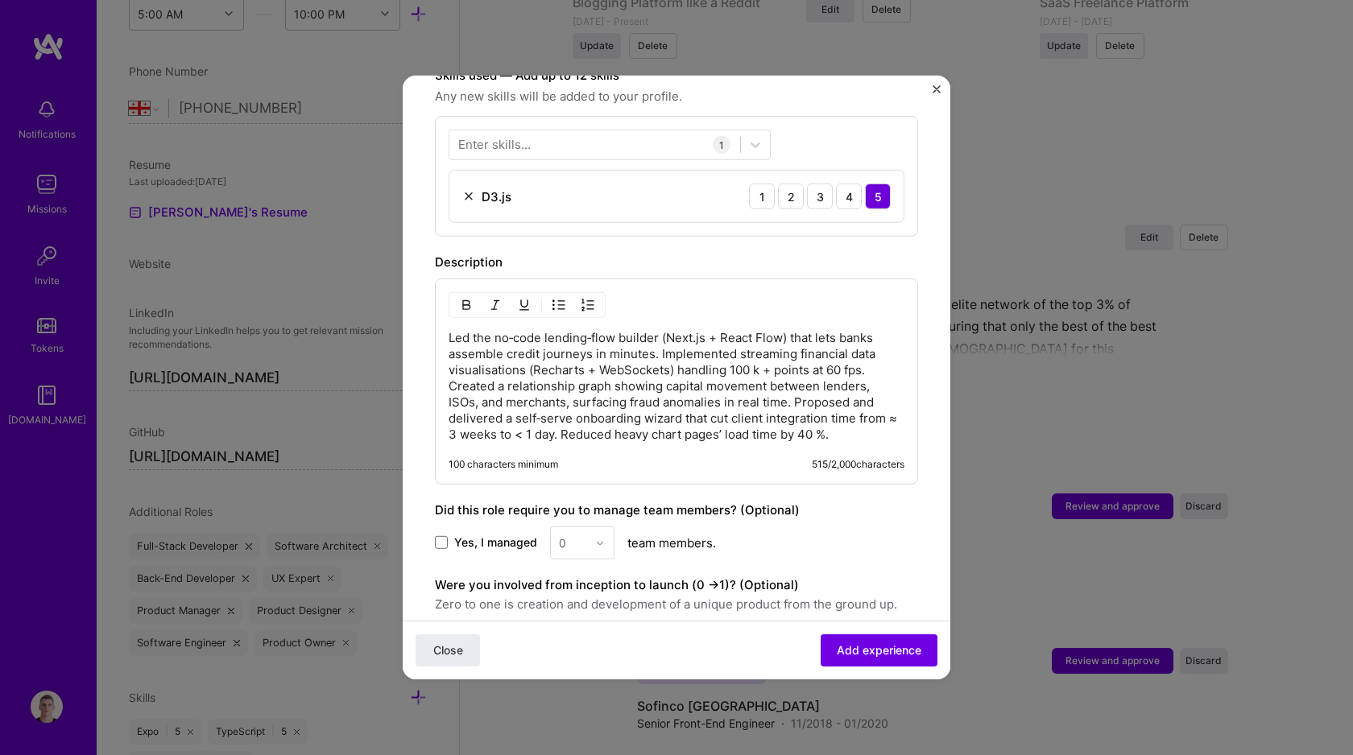
click at [659, 337] on p "Led the no‑code lending‑flow builder (Next.js + React Flow) that lets banks ass…" at bounding box center [676, 386] width 456 height 113
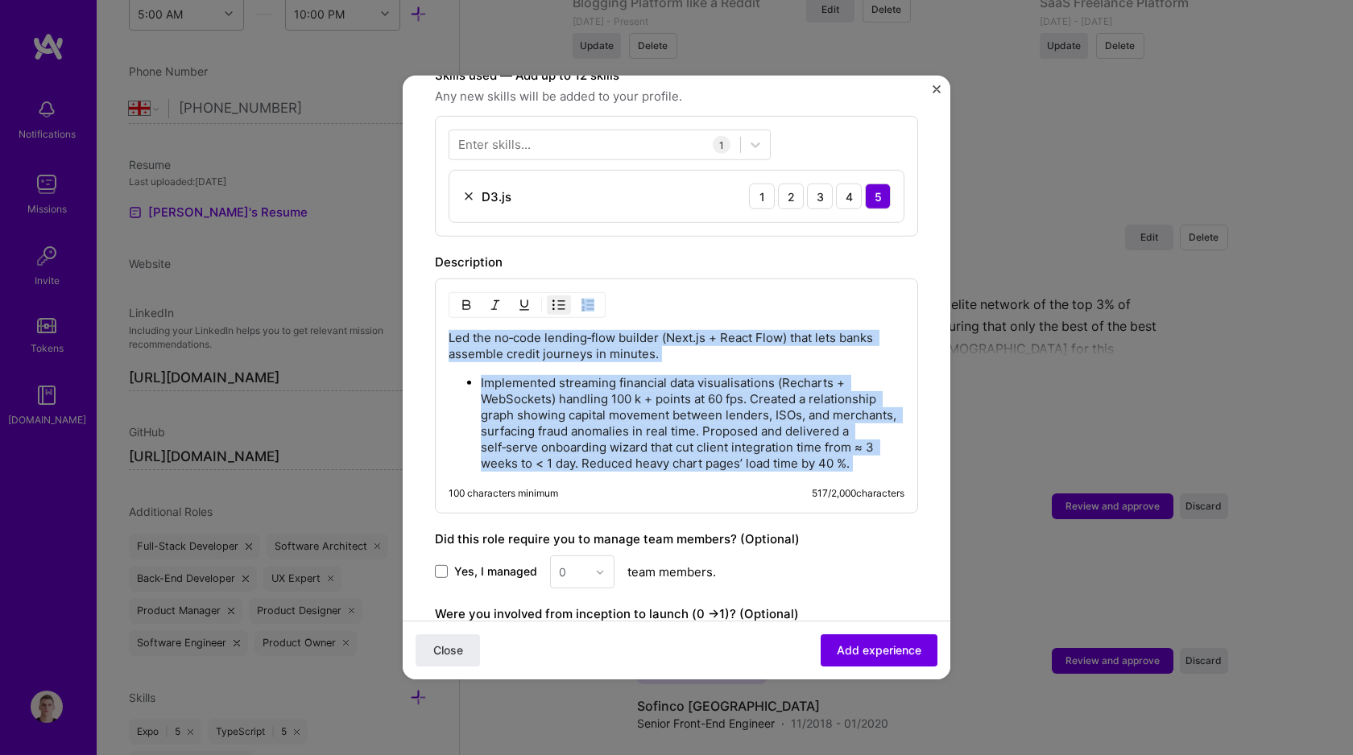
drag, startPoint x: 682, startPoint y: 483, endPoint x: 621, endPoint y: 469, distance: 62.7
click at [651, 473] on div "Led the no‑code lending‑flow builder (Next.js + React Flow) that lets banks ass…" at bounding box center [676, 396] width 483 height 235
click at [596, 465] on p "Implemented streaming financial data visualisations (Recharts + WebSockets) han…" at bounding box center [693, 423] width 424 height 97
drag, startPoint x: 558, startPoint y: 464, endPoint x: 337, endPoint y: 244, distance: 311.4
click at [338, 245] on div "Adding suggested job This job is suggested based on your LinkedIn, resume or A.…" at bounding box center [676, 377] width 1353 height 755
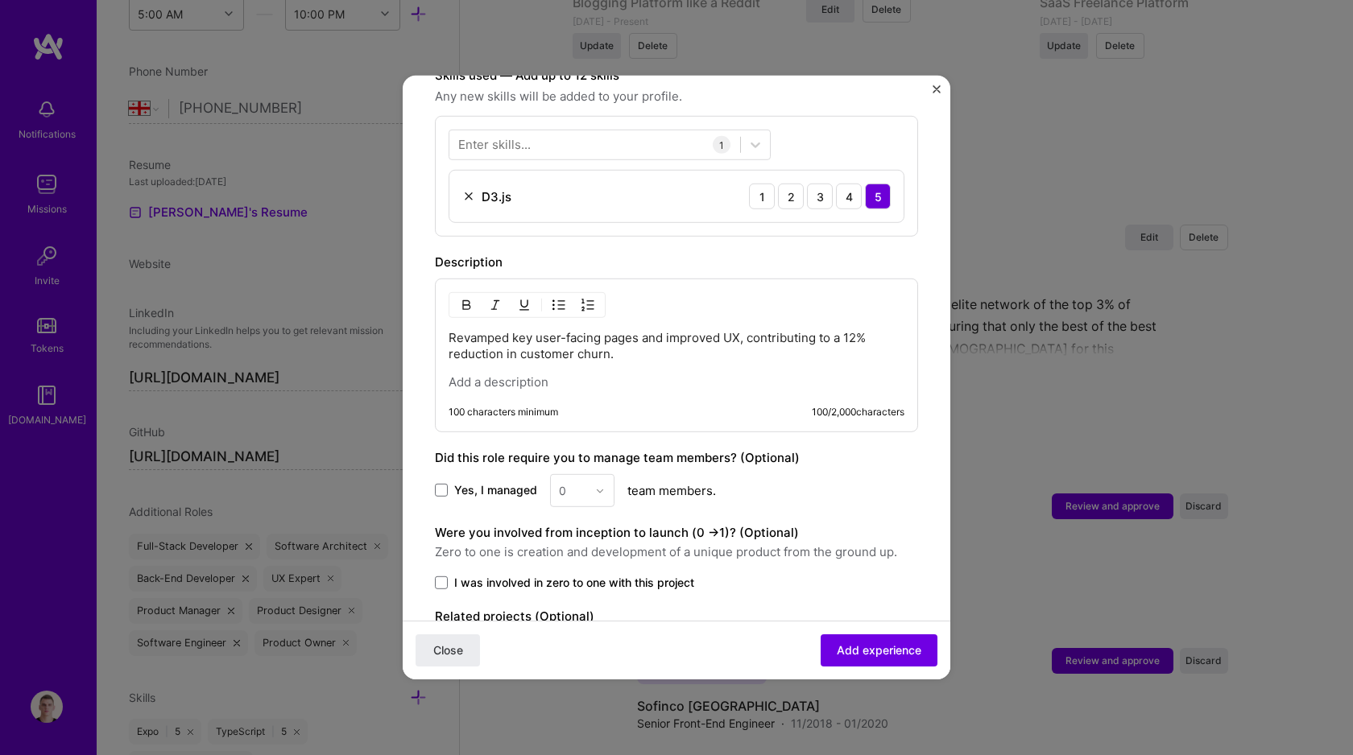
click at [473, 374] on p at bounding box center [676, 382] width 456 height 16
click at [567, 296] on button "button" at bounding box center [559, 305] width 24 height 19
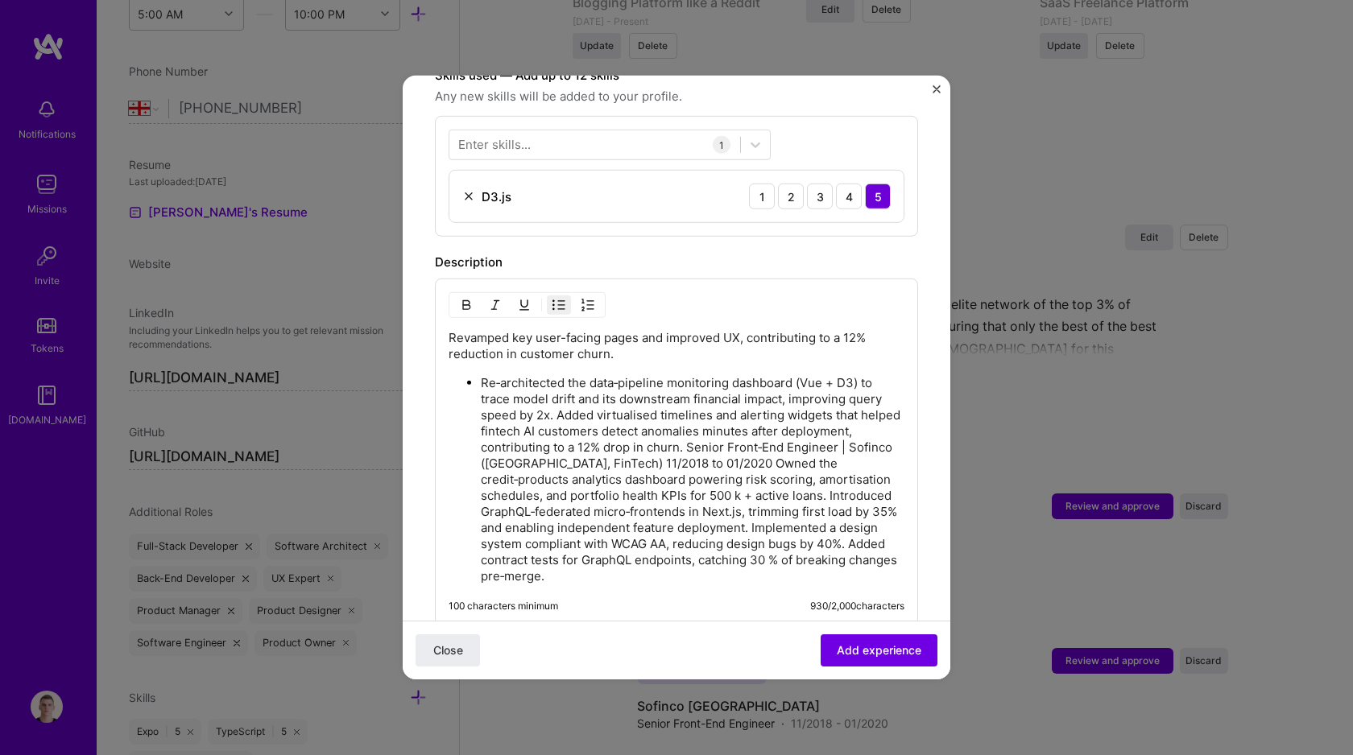
click at [561, 401] on p "Re‑architected the data‑pipeline monitoring dashboard (Vue + D3) to trace model…" at bounding box center [693, 479] width 424 height 209
click at [557, 403] on p "Re‑architected the data‑pipeline monitoring dashboard (Vue + D3) to trace model…" at bounding box center [693, 479] width 424 height 209
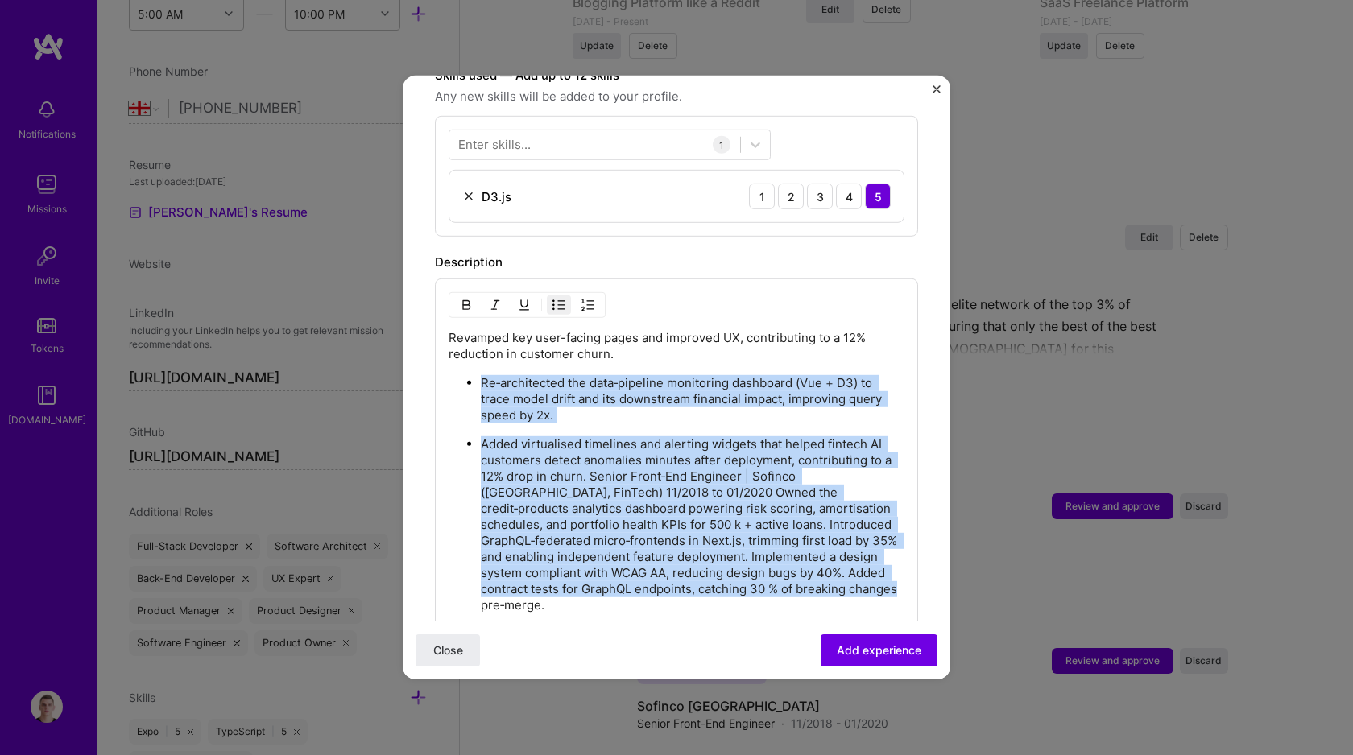
drag, startPoint x: 479, startPoint y: 358, endPoint x: 751, endPoint y: 631, distance: 385.5
click at [751, 631] on form "Adding suggested job This job is suggested based on your LinkedIn, resume or A.…" at bounding box center [677, 264] width 548 height 1480
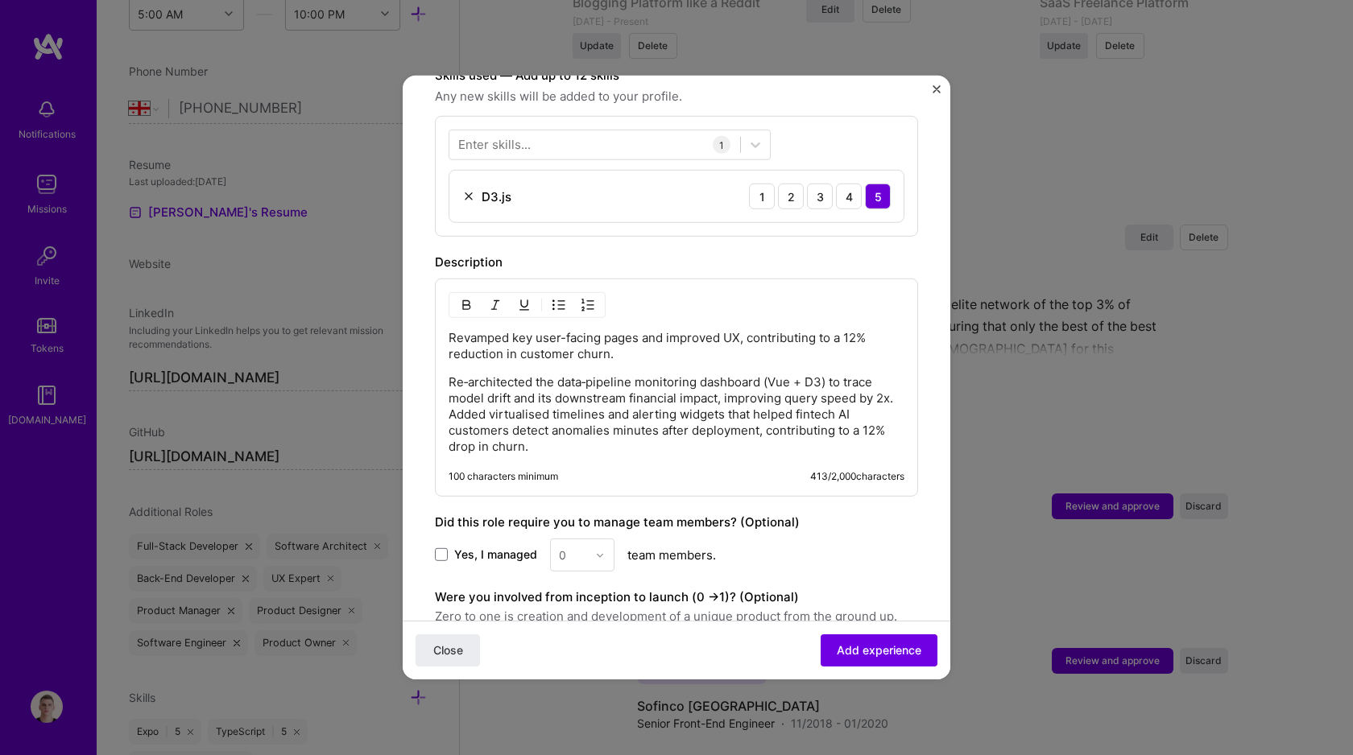
click at [469, 395] on p "Re‑architected the data‑pipeline monitoring dashboard (Vue + D3) to trace model…" at bounding box center [676, 414] width 456 height 81
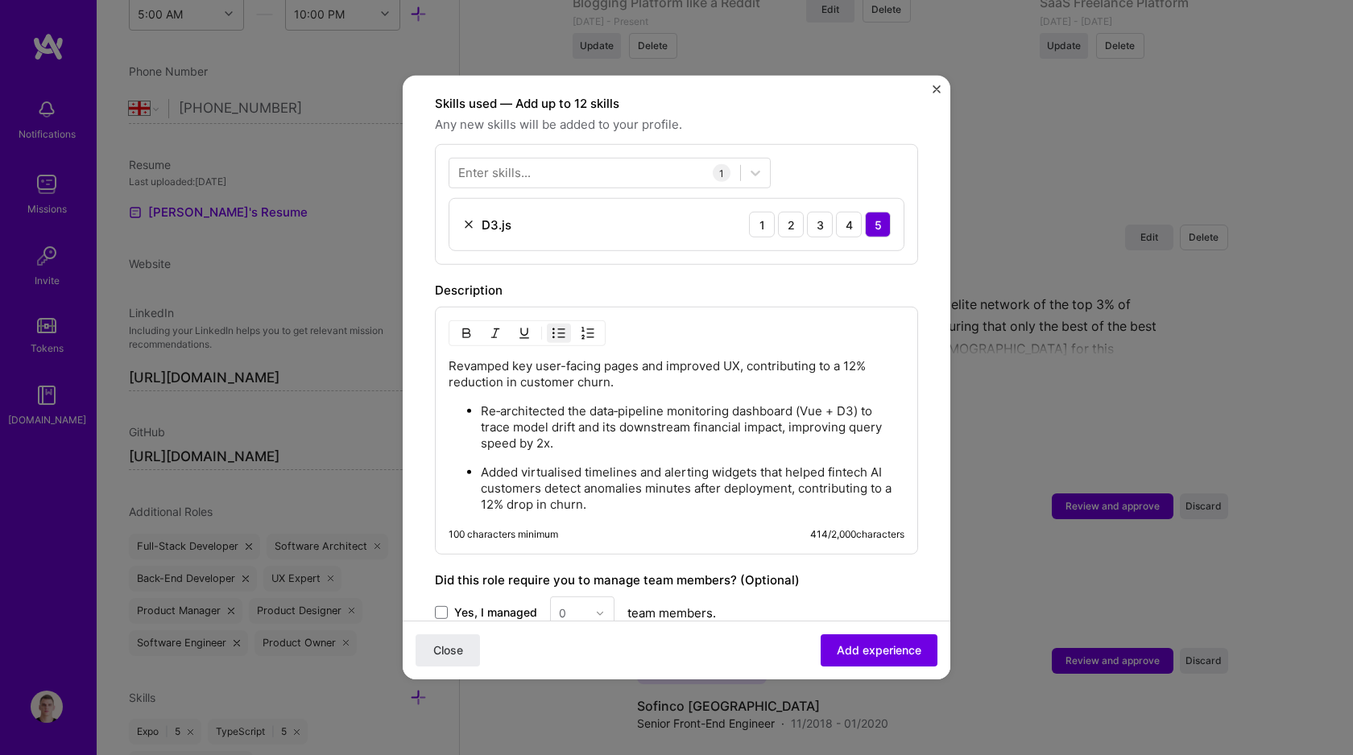
scroll to position [555, 0]
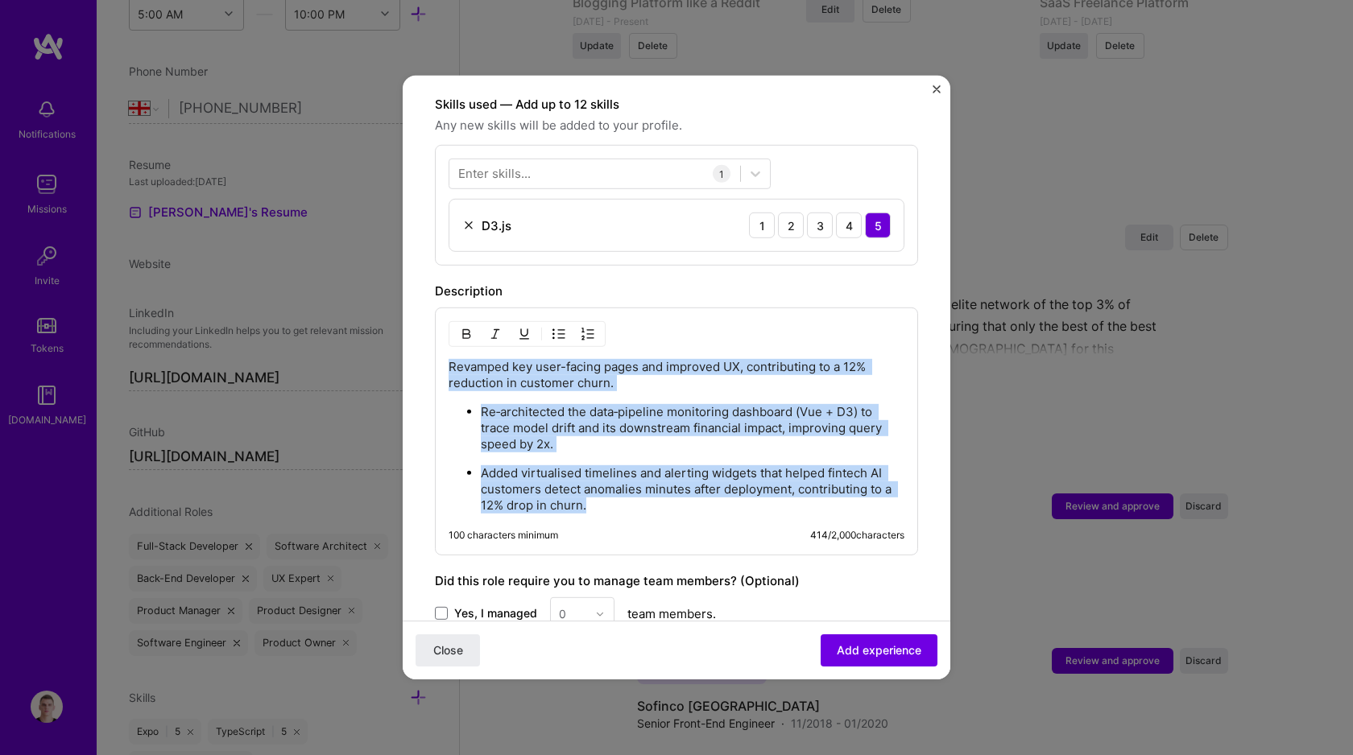
drag, startPoint x: 627, startPoint y: 495, endPoint x: 398, endPoint y: 388, distance: 253.2
click at [398, 388] on div "Adding suggested job This job is suggested based on your LinkedIn, resume or A.…" at bounding box center [676, 377] width 1353 height 755
click at [600, 414] on p "Re‑architected the data‑pipeline monitoring dashboard (Vue + D3) to trace model…" at bounding box center [693, 428] width 424 height 48
drag, startPoint x: 606, startPoint y: 490, endPoint x: 490, endPoint y: 397, distance: 148.4
click at [490, 403] on ul "Re‑architected the data‑pipeline monitoring dashboard (Vue + D3) to trace model…" at bounding box center [676, 458] width 456 height 110
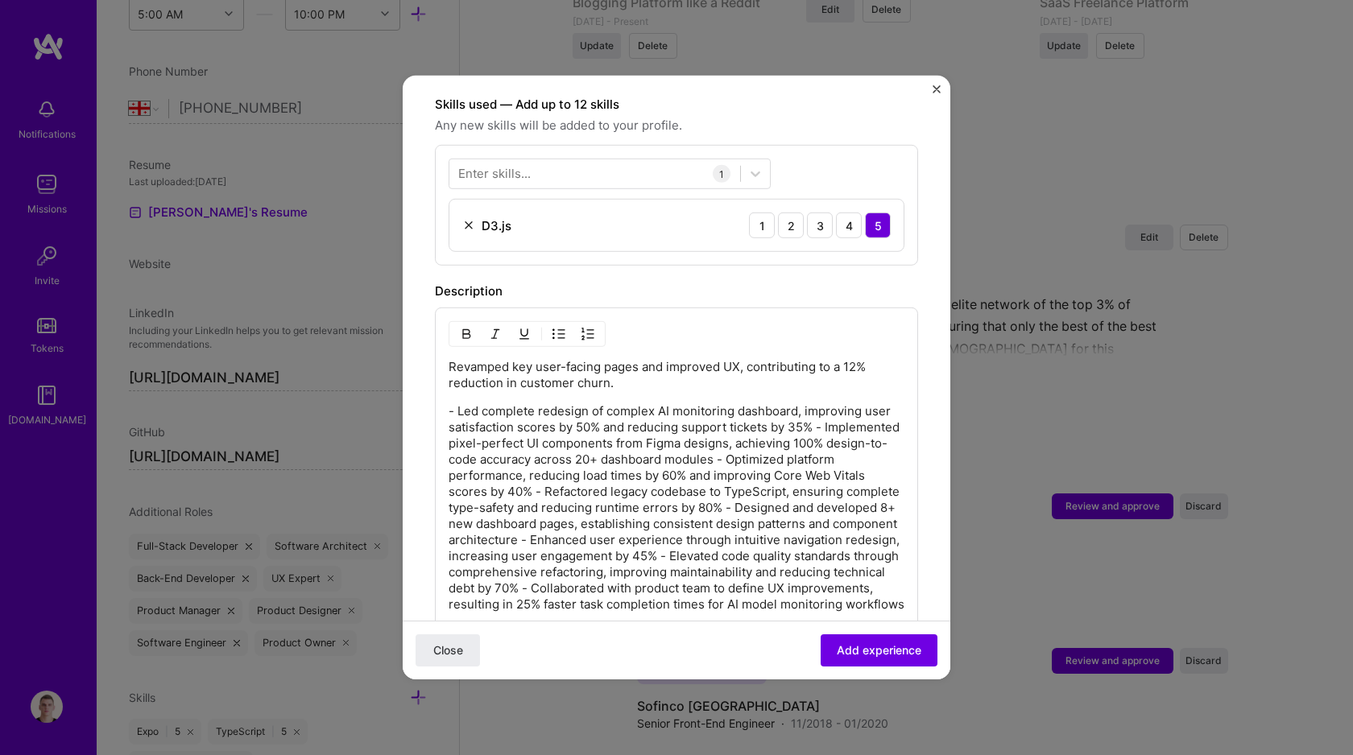
click at [456, 403] on p "- Led complete redesign of complex AI monitoring dashboard, improving user sati…" at bounding box center [676, 507] width 456 height 209
click at [831, 413] on p "Led complete redesign of complex AI monitoring dashboard, improving user satisf…" at bounding box center [676, 507] width 456 height 209
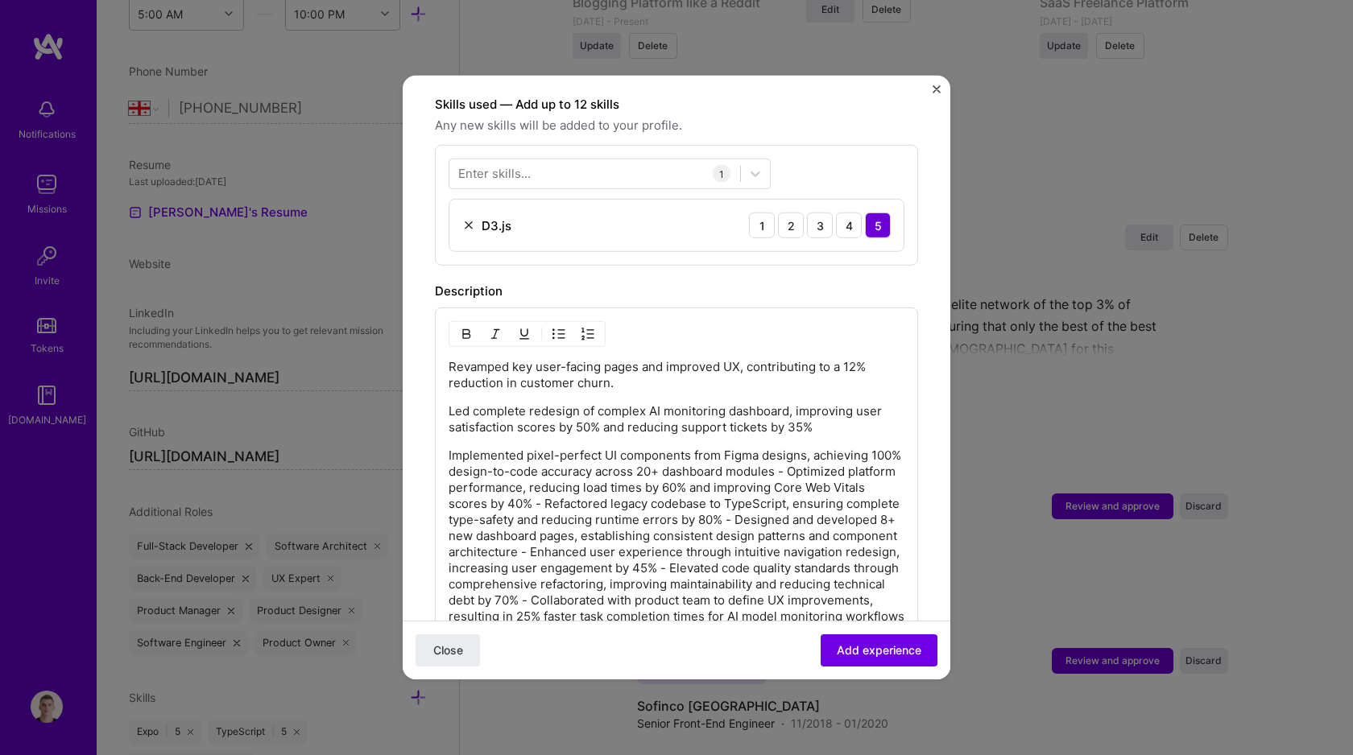
scroll to position [518, 0]
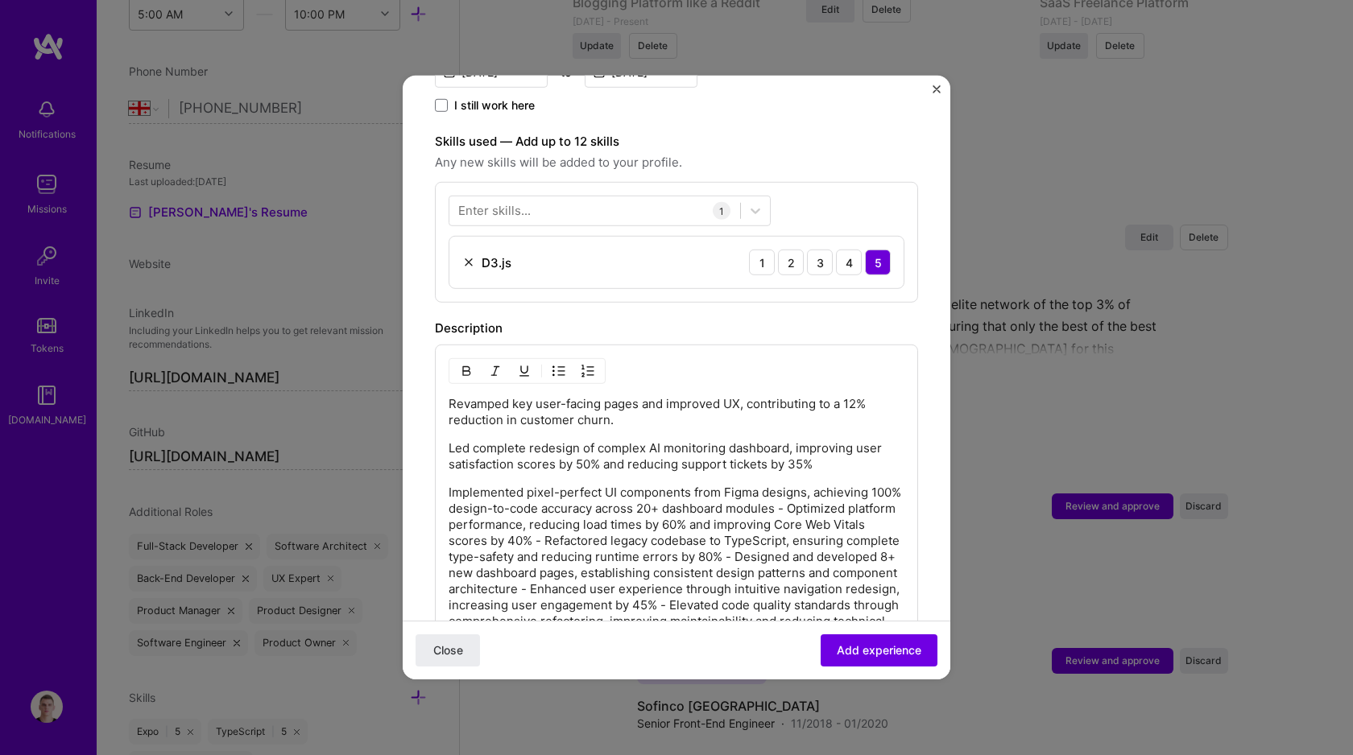
click at [823, 494] on p "Implemented pixel-perfect UI components from Figma designs, achieving 100% desi…" at bounding box center [676, 573] width 456 height 177
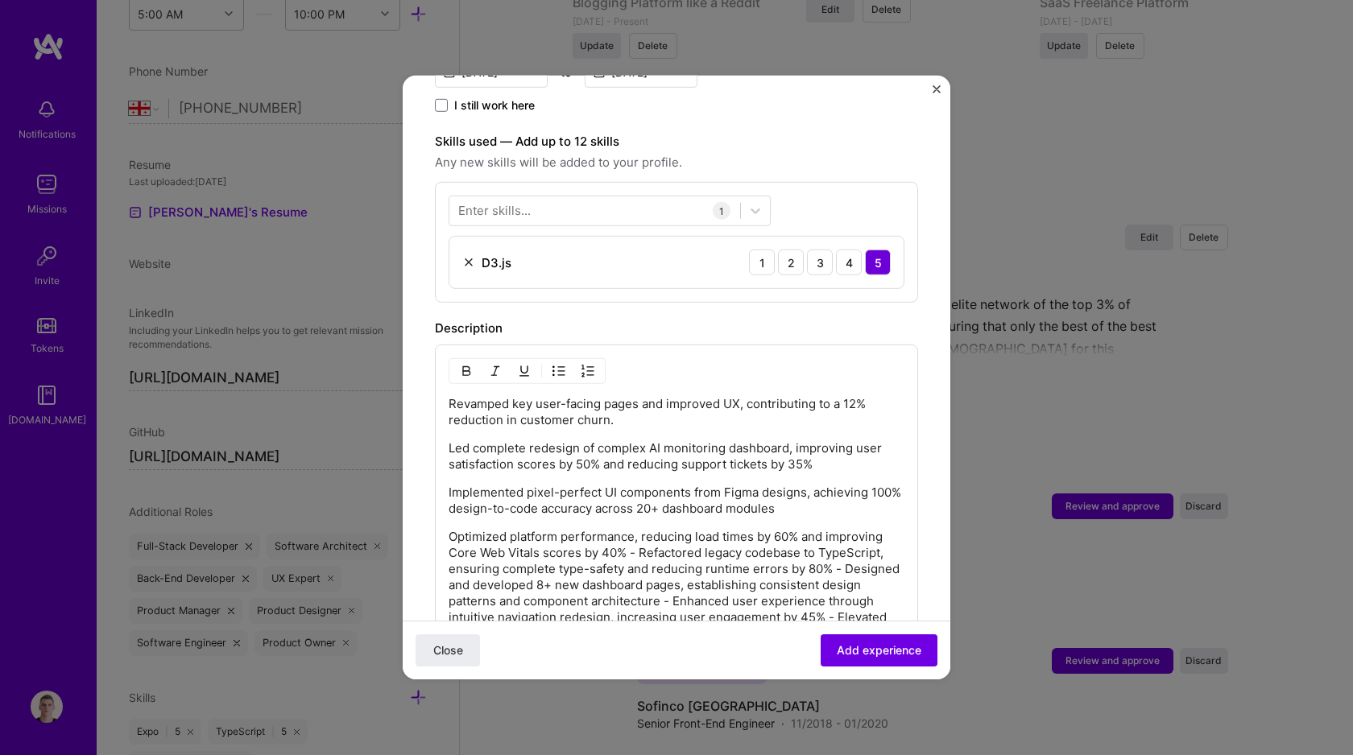
scroll to position [640, 0]
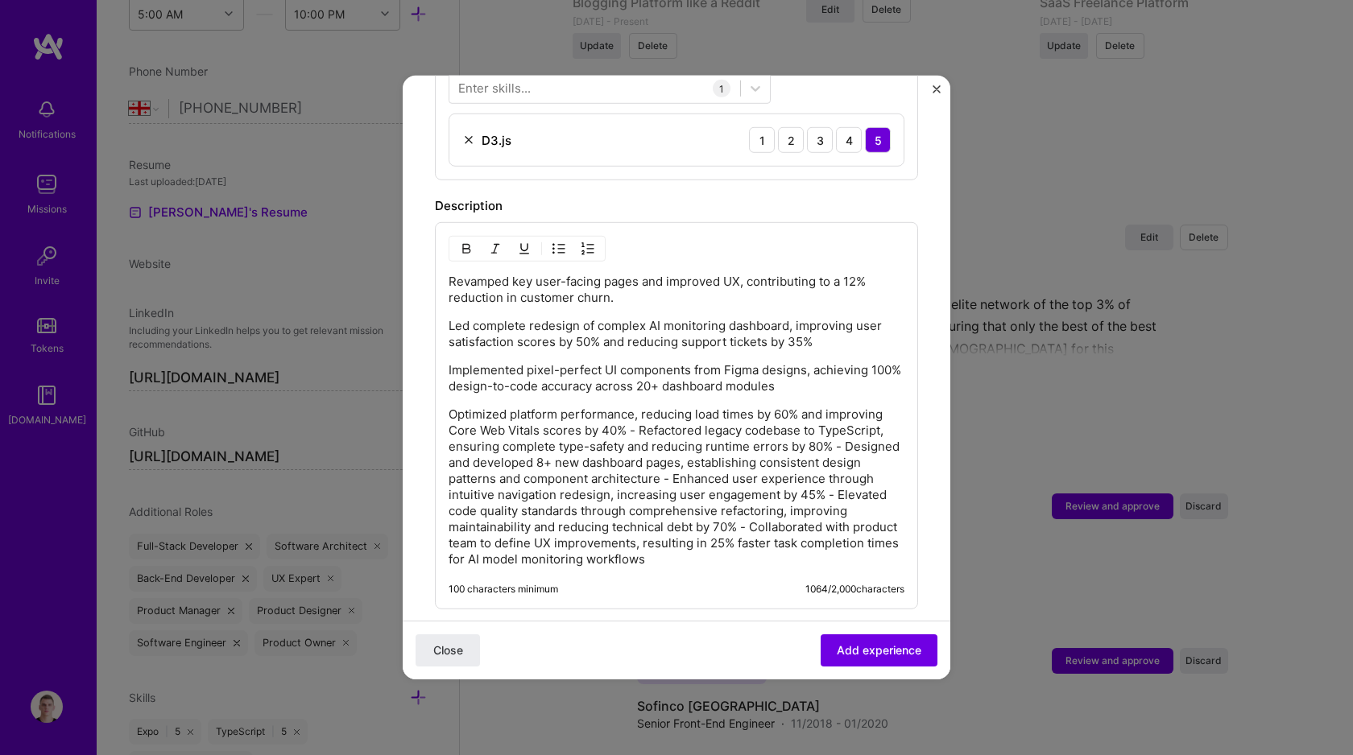
click at [647, 411] on p "Optimized platform performance, reducing load times by 60% and improving Core W…" at bounding box center [676, 487] width 456 height 161
click at [637, 420] on p "Optimized platform performance, reducing load times by 60% and improving Core W…" at bounding box center [676, 487] width 456 height 161
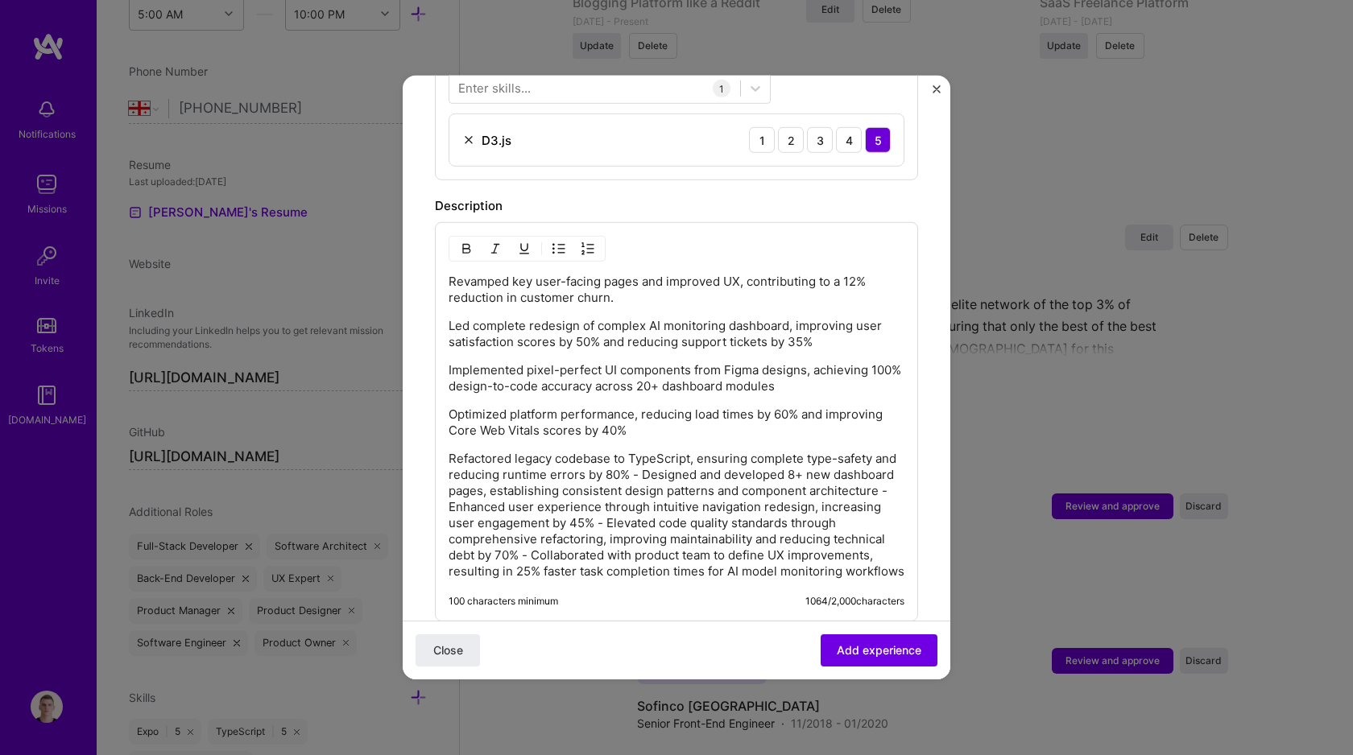
click at [658, 461] on p "Refactored legacy codebase to TypeScript, ensuring complete type-safety and red…" at bounding box center [676, 515] width 456 height 129
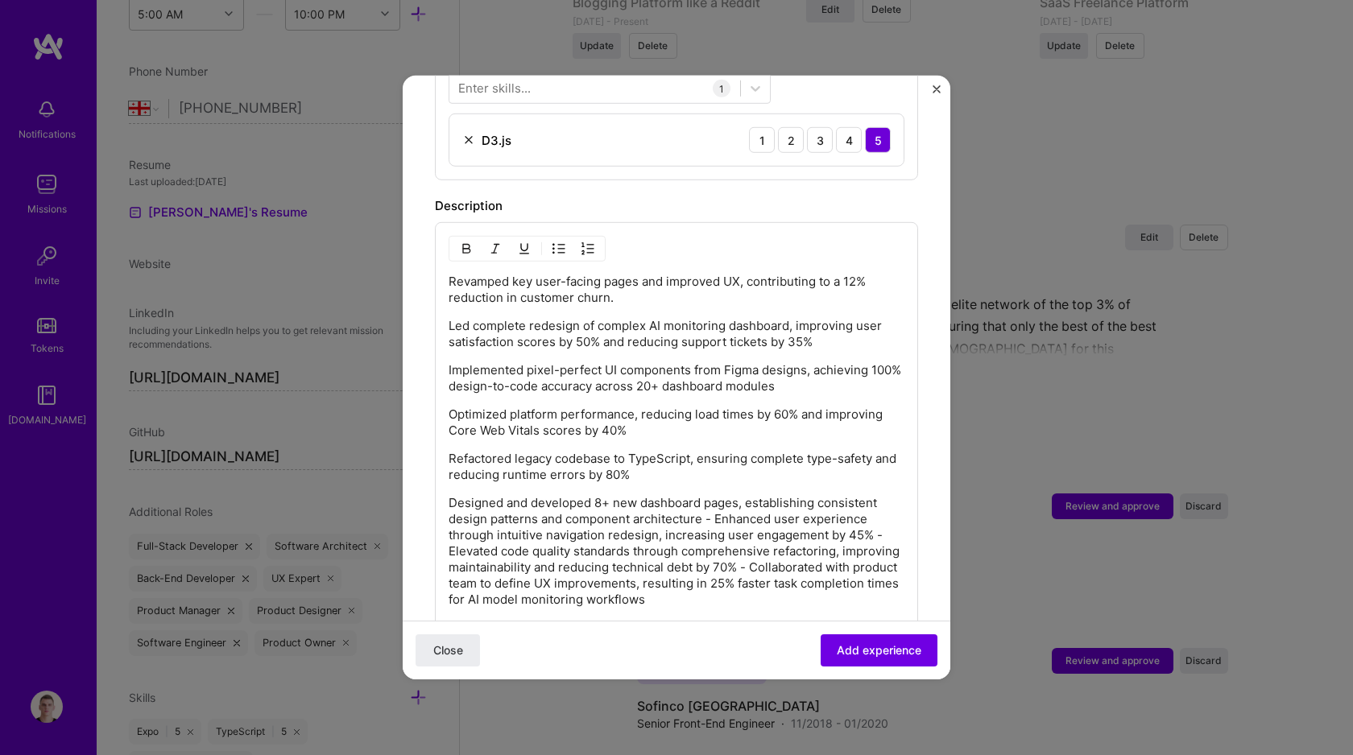
click at [711, 503] on p "Designed and developed 8+ new dashboard pages, establishing consistent design p…" at bounding box center [676, 551] width 456 height 113
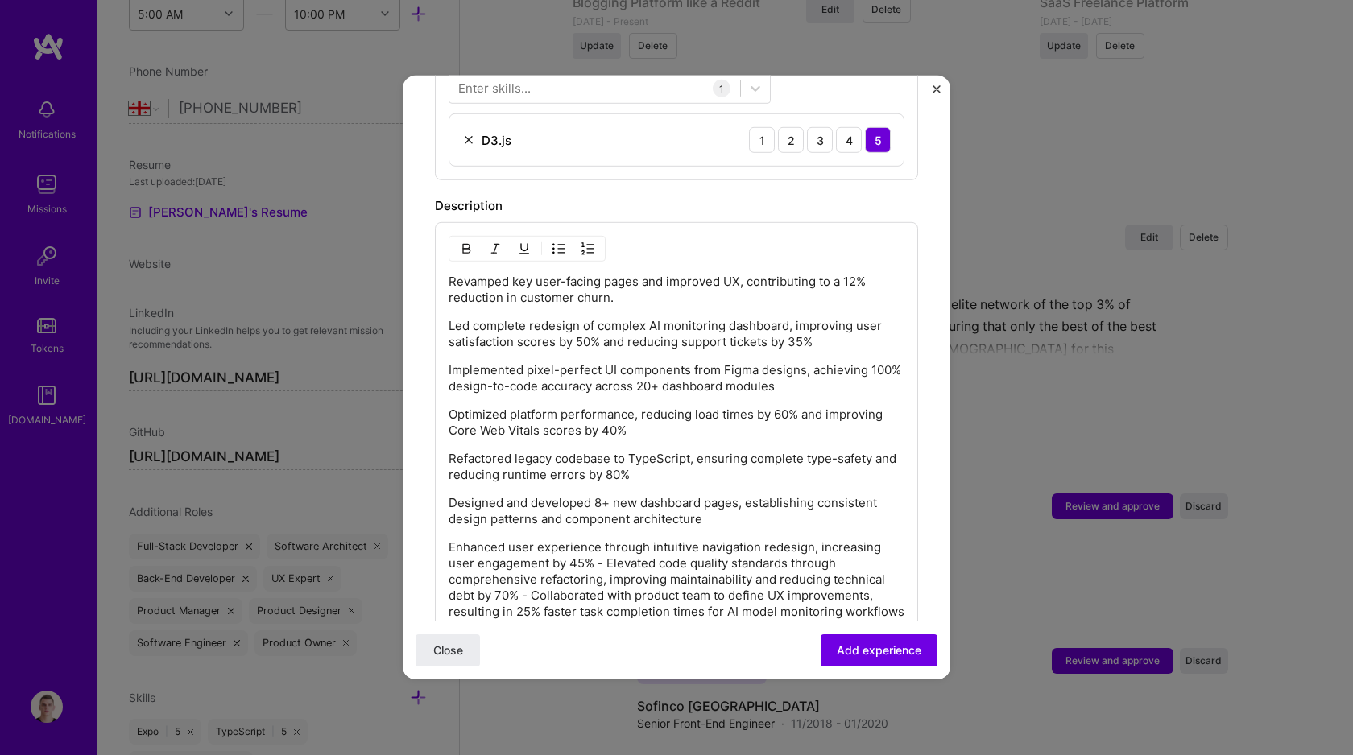
click at [604, 541] on p "Enhanced user experience through intuitive navigation redesign, increasing user…" at bounding box center [676, 579] width 456 height 81
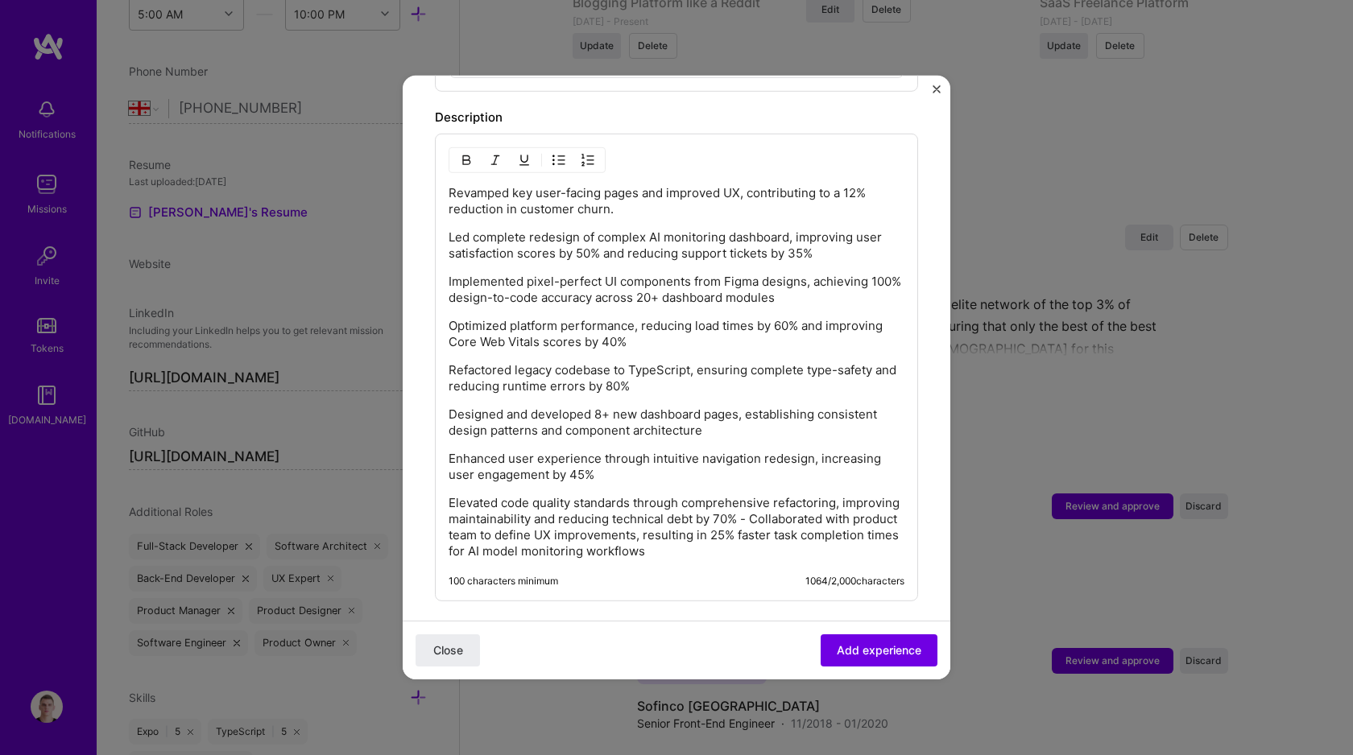
scroll to position [744, 0]
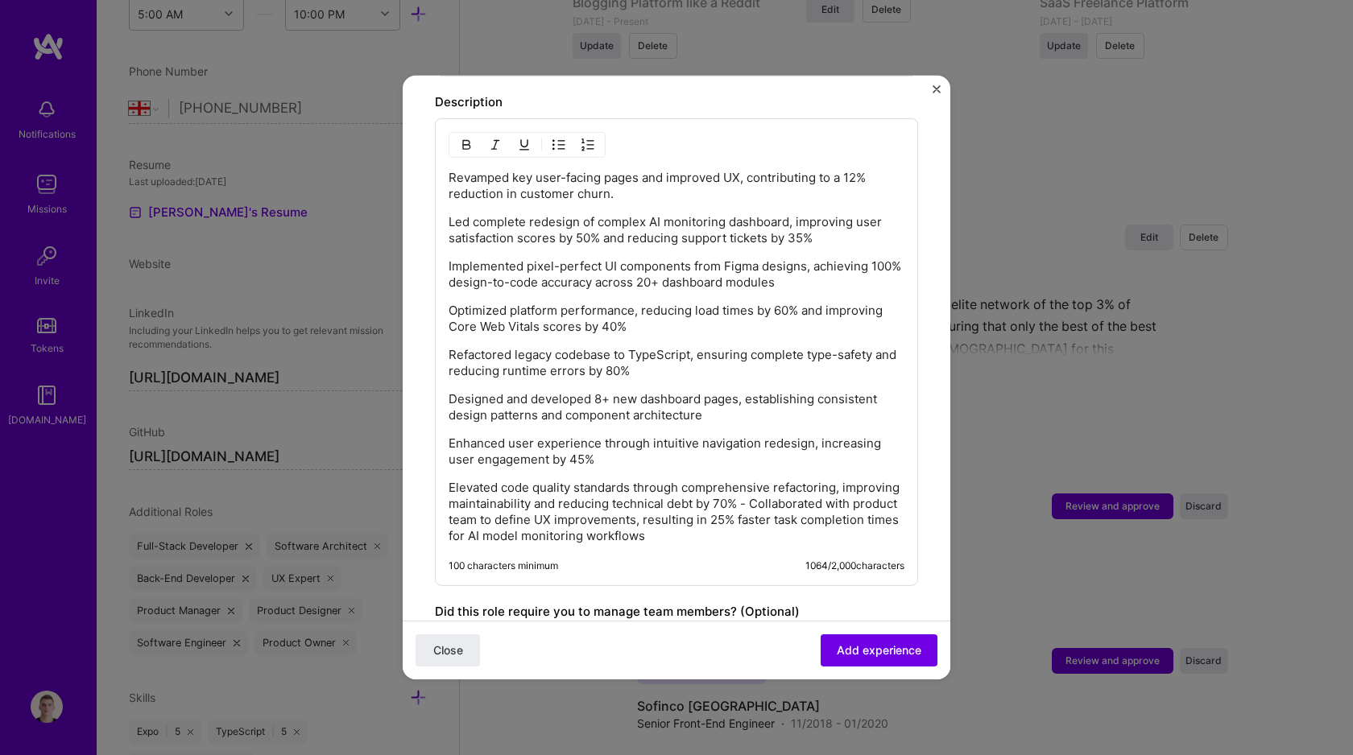
click at [814, 483] on p "Elevated code quality standards through comprehensive refactoring, improving ma…" at bounding box center [676, 512] width 456 height 64
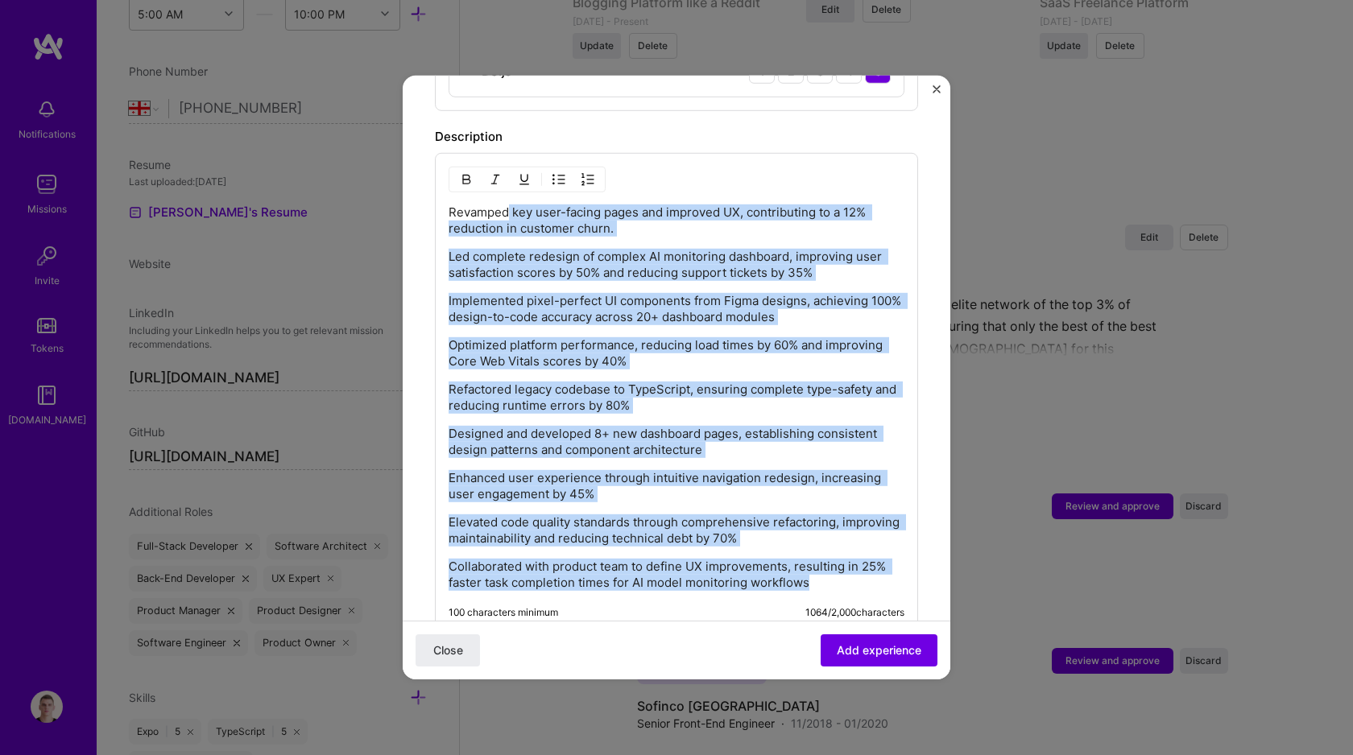
scroll to position [631, 0]
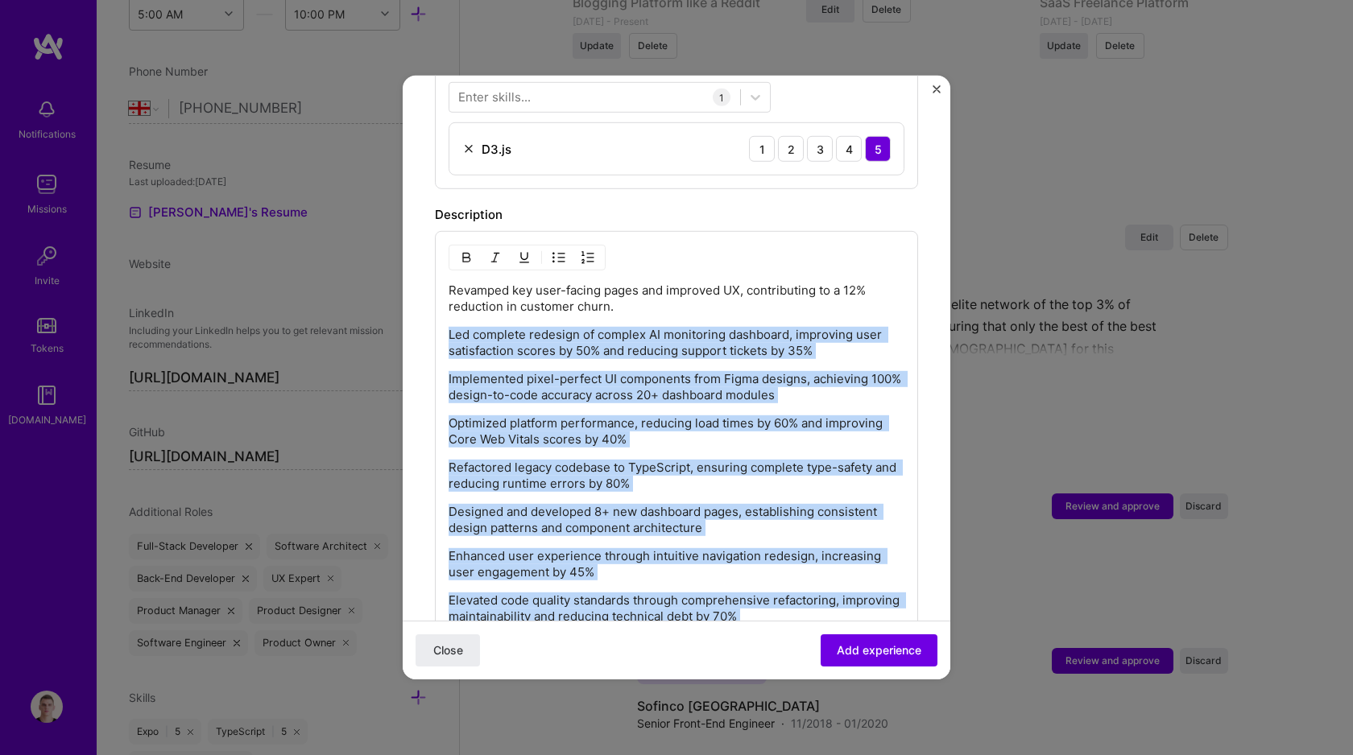
drag, startPoint x: 827, startPoint y: 528, endPoint x: 420, endPoint y: 319, distance: 458.1
click at [420, 319] on form "Adding suggested job This job is suggested based on your LinkedIn, resume or A.…" at bounding box center [677, 268] width 548 height 1583
click at [557, 251] on img "button" at bounding box center [558, 257] width 13 height 13
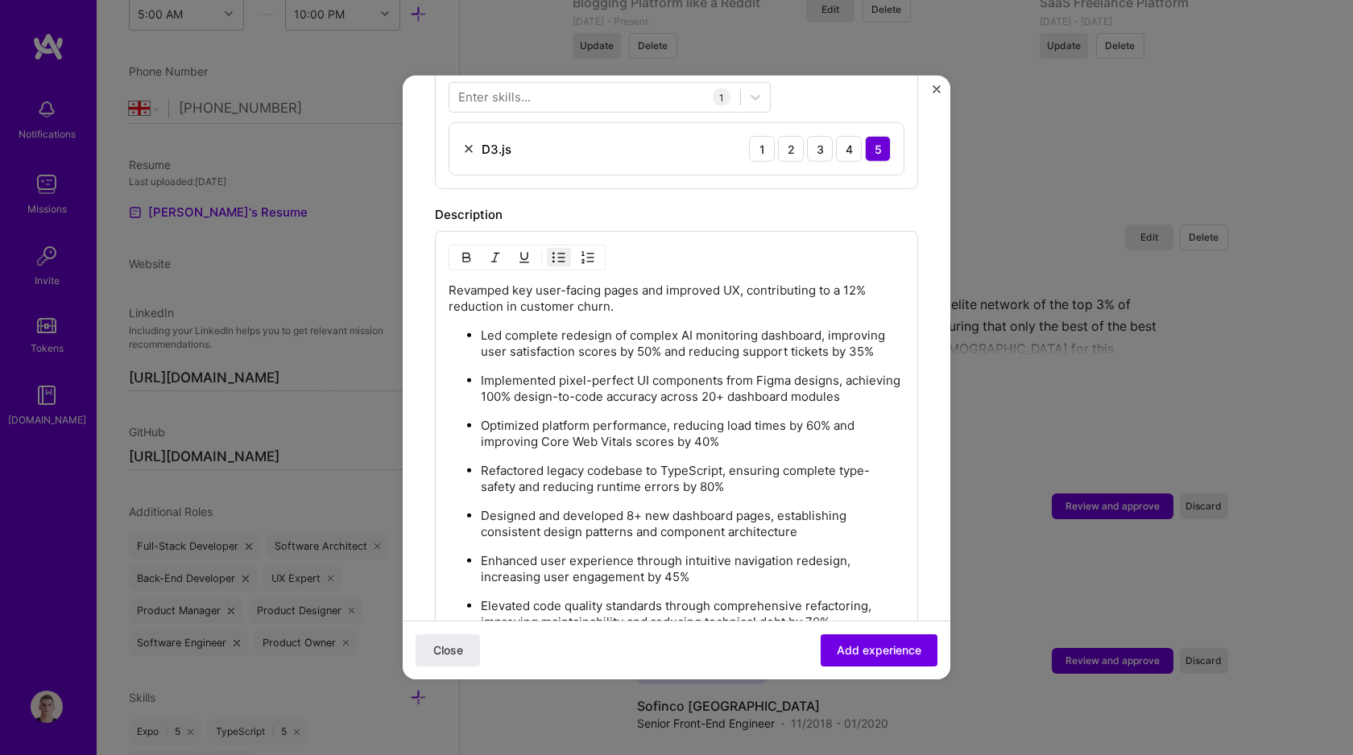
click at [659, 328] on p "Led complete redesign of complex AI monitoring dashboard, improving user satisf…" at bounding box center [693, 344] width 424 height 32
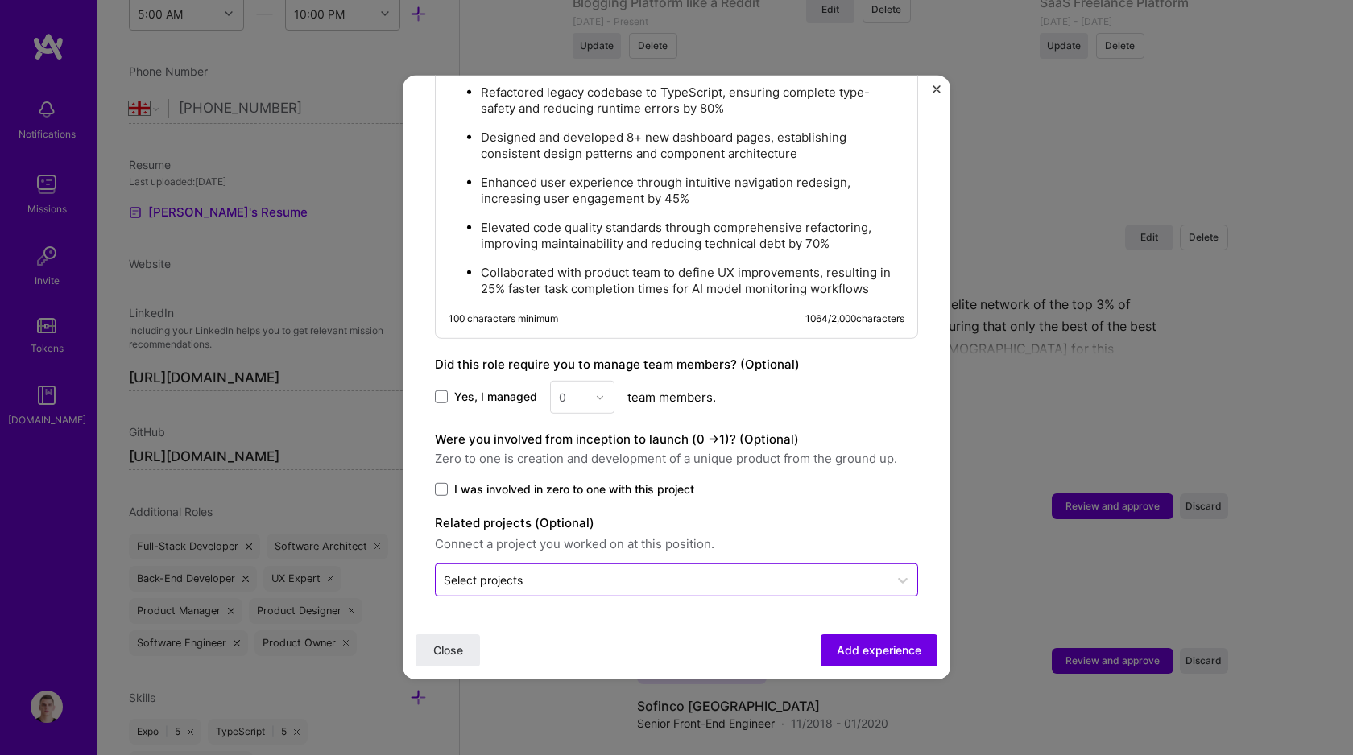
scroll to position [1013, 0]
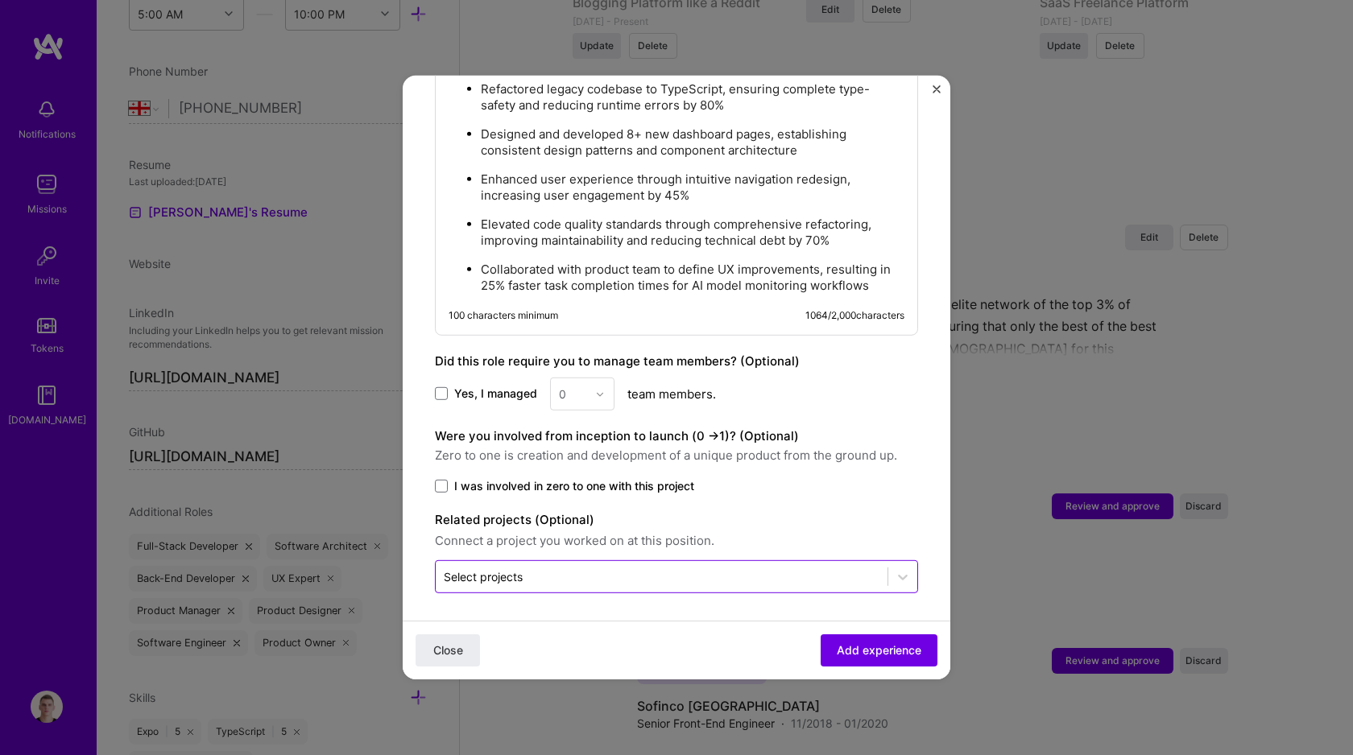
click at [775, 574] on input "text" at bounding box center [662, 576] width 436 height 17
click at [861, 647] on span "Add experience" at bounding box center [879, 651] width 85 height 16
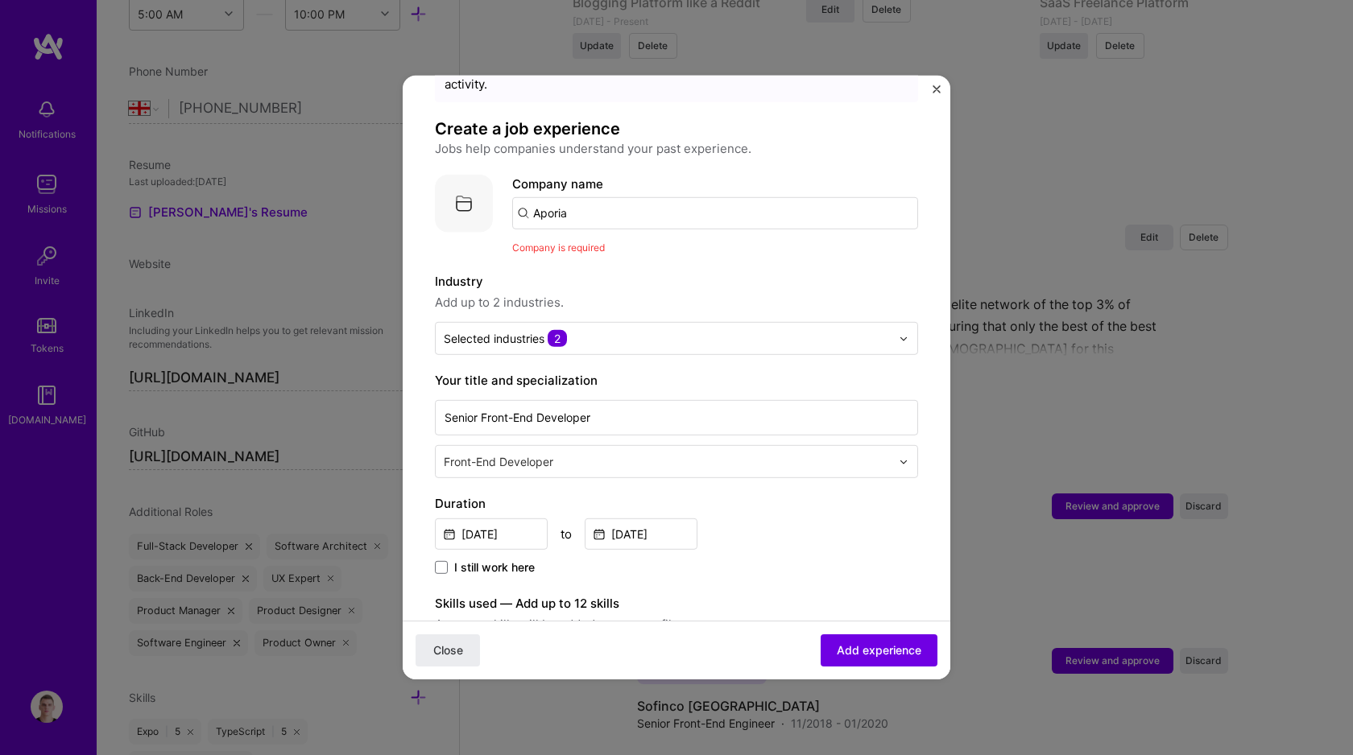
scroll to position [0, 0]
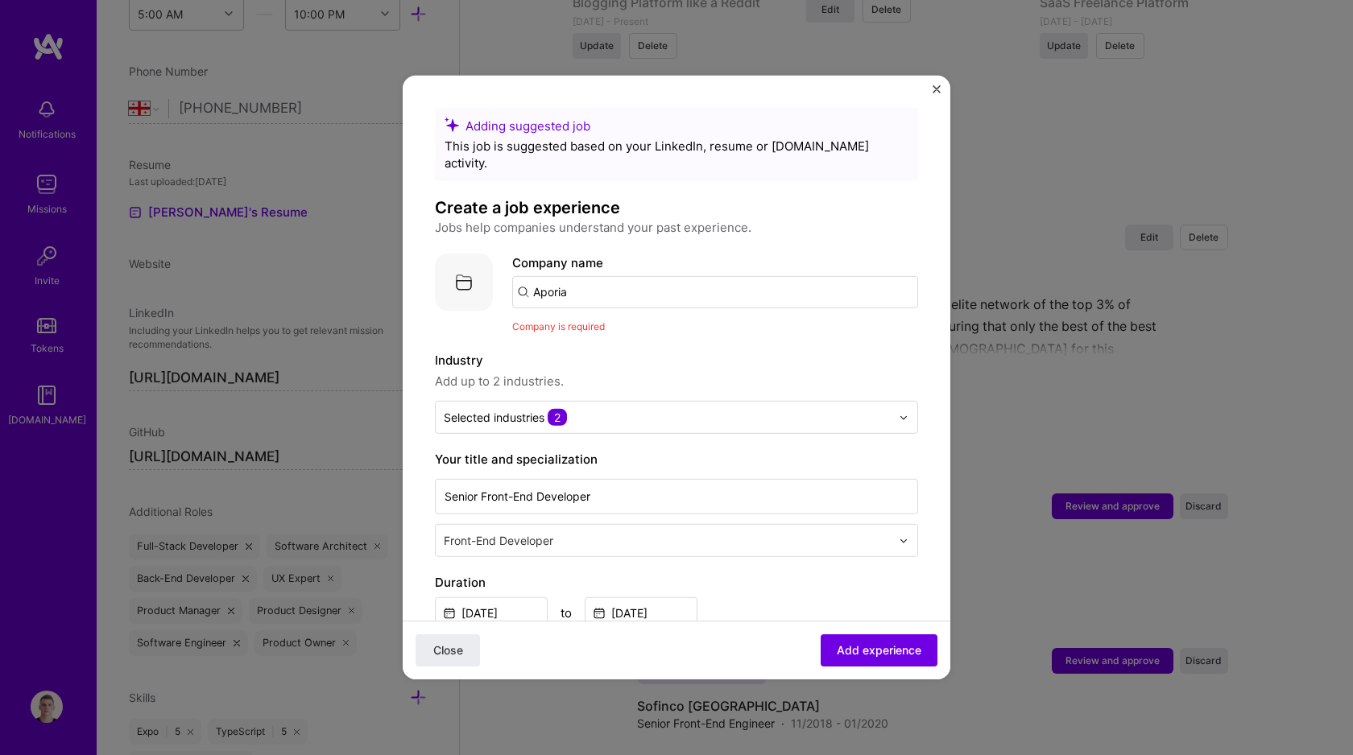
click at [612, 280] on input "Aporia" at bounding box center [715, 292] width 406 height 32
type input "Aporia"
click at [634, 323] on div "Aporia" at bounding box center [627, 337] width 51 height 28
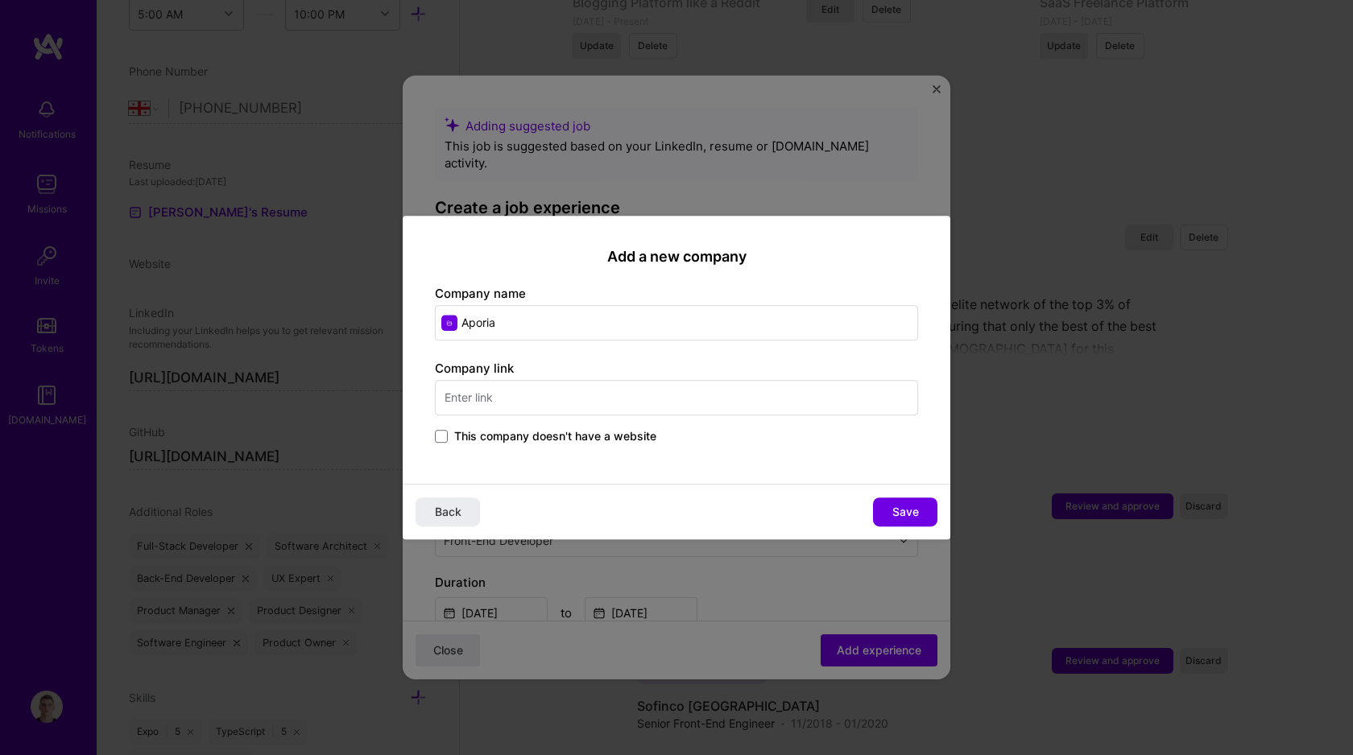
click at [631, 373] on div "Company link This company doesn't have a website" at bounding box center [676, 403] width 483 height 87
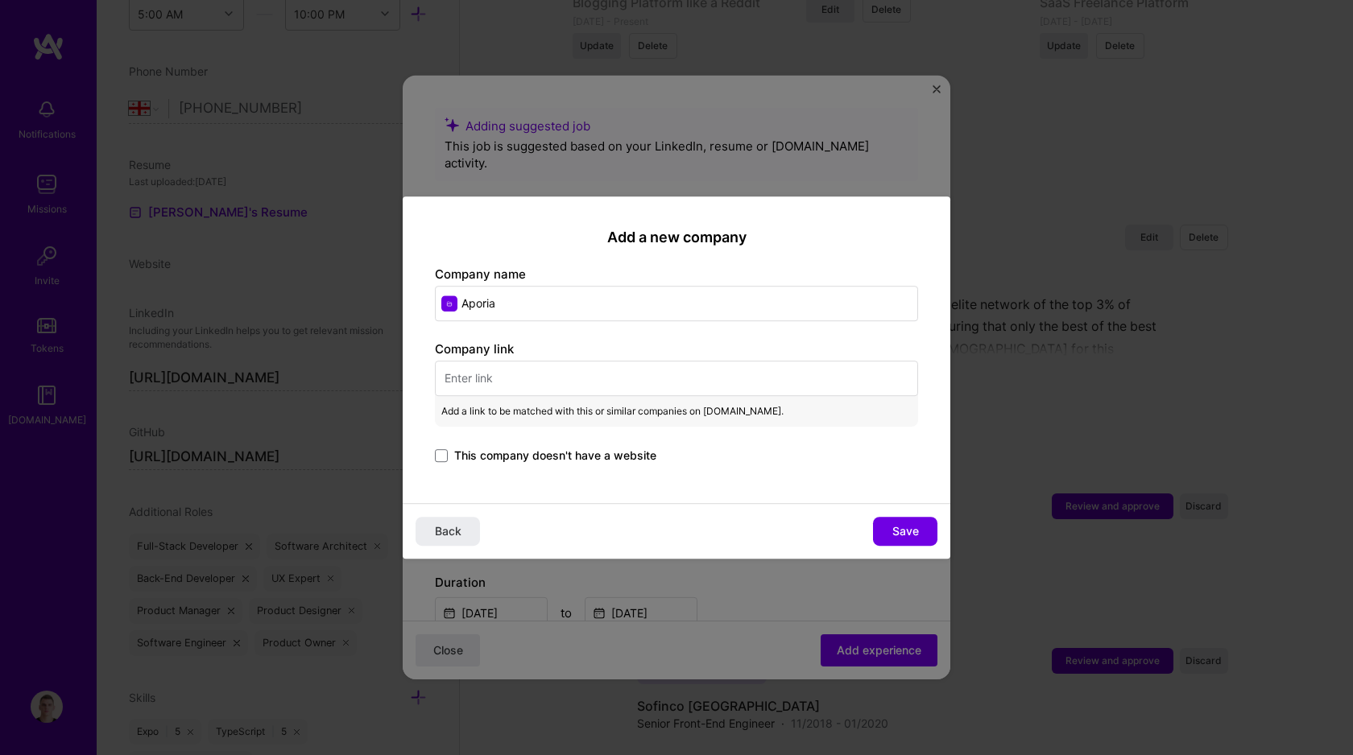
click at [648, 395] on input "text" at bounding box center [676, 378] width 483 height 35
click at [664, 369] on input "text" at bounding box center [676, 378] width 483 height 35
paste input "https://www.aporia.com/"
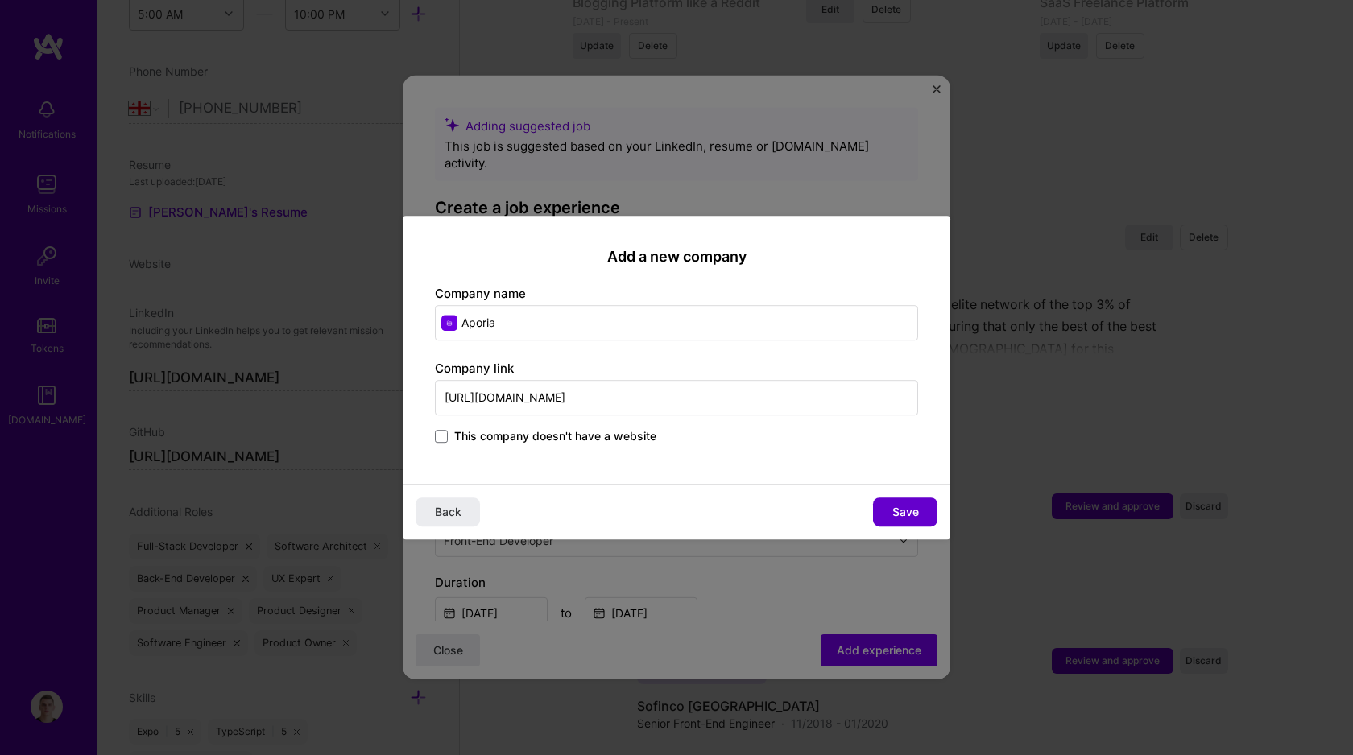
type input "https://www.aporia.com/"
click at [911, 509] on span "Save" at bounding box center [905, 512] width 27 height 16
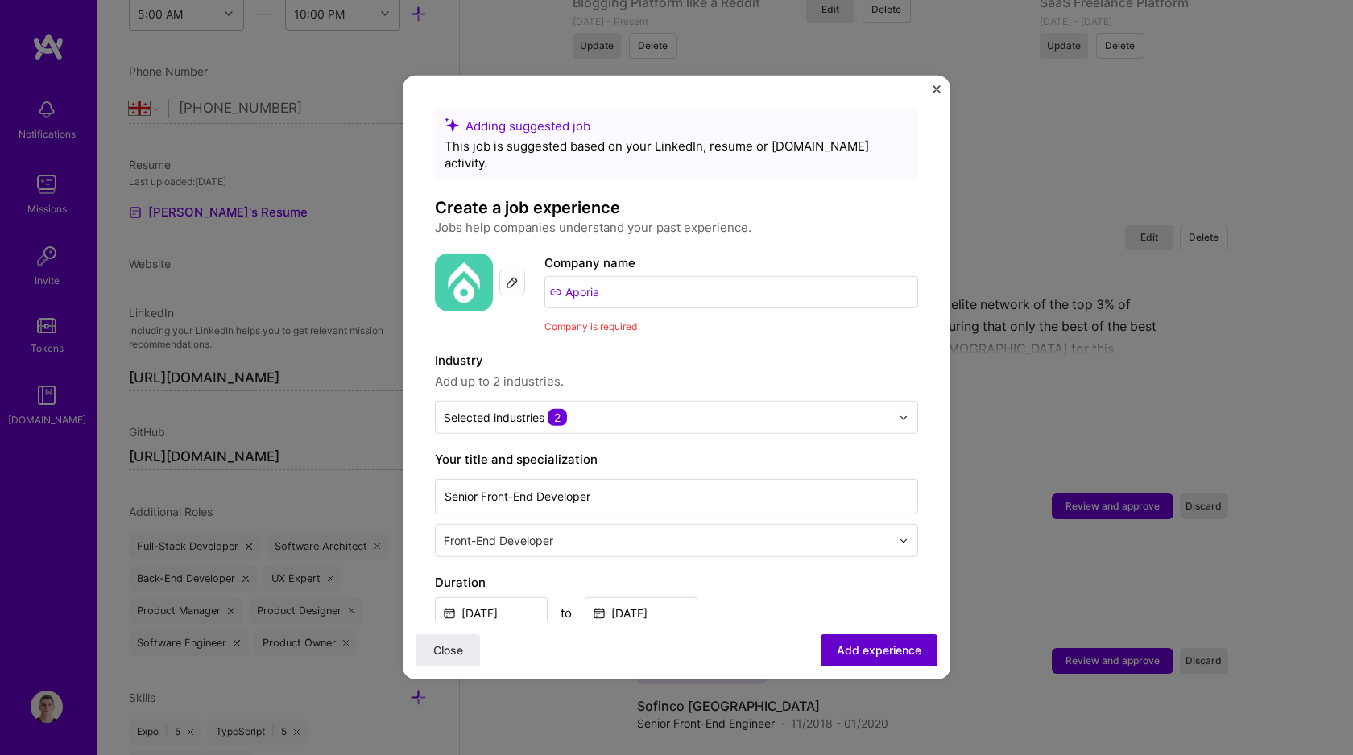
click at [866, 649] on span "Add experience" at bounding box center [879, 651] width 85 height 16
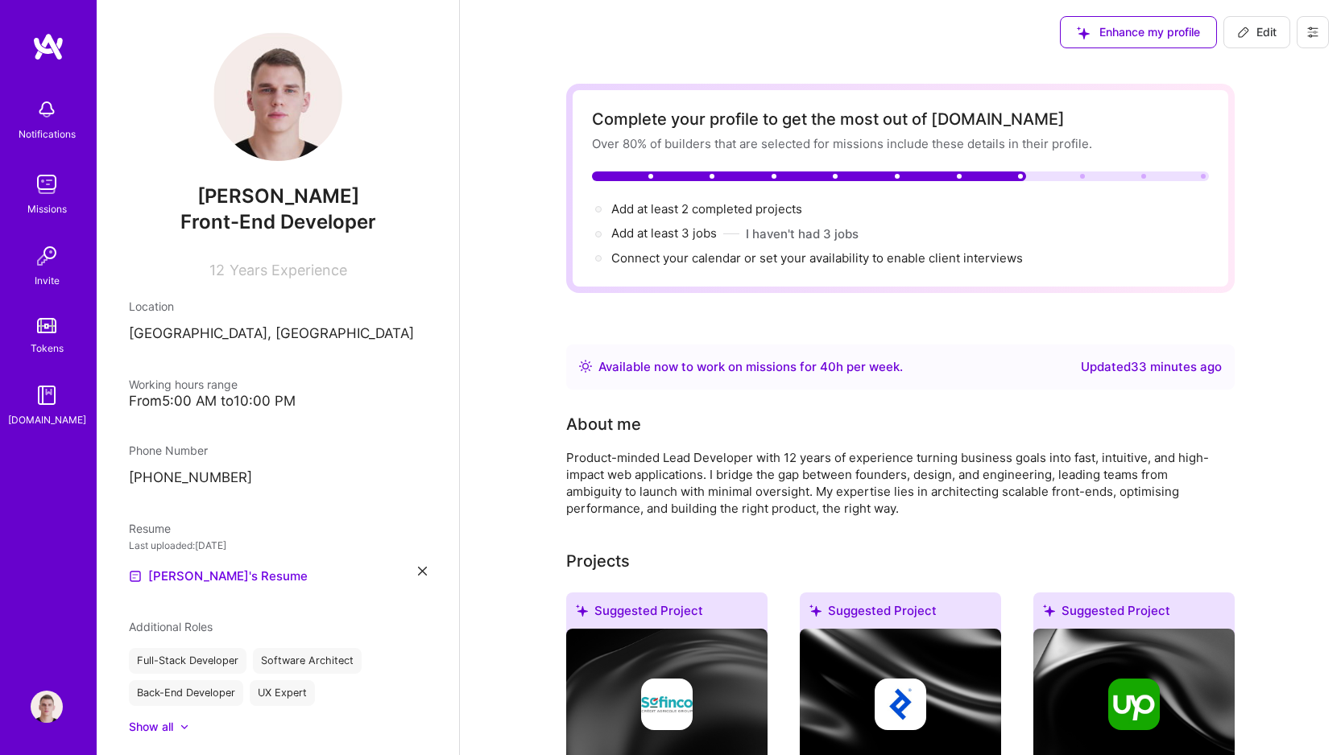
click at [52, 190] on img at bounding box center [47, 184] width 32 height 32
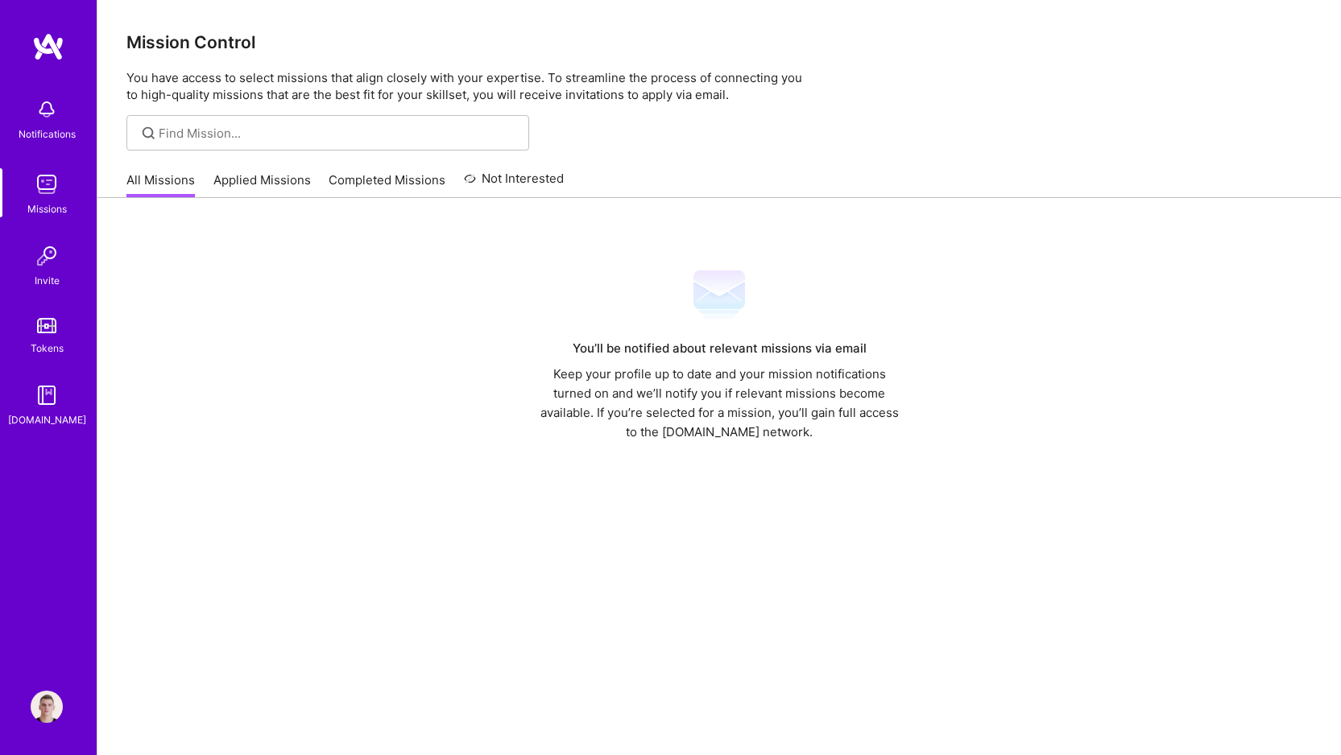
click at [246, 186] on link "Applied Missions" at bounding box center [261, 185] width 97 height 27
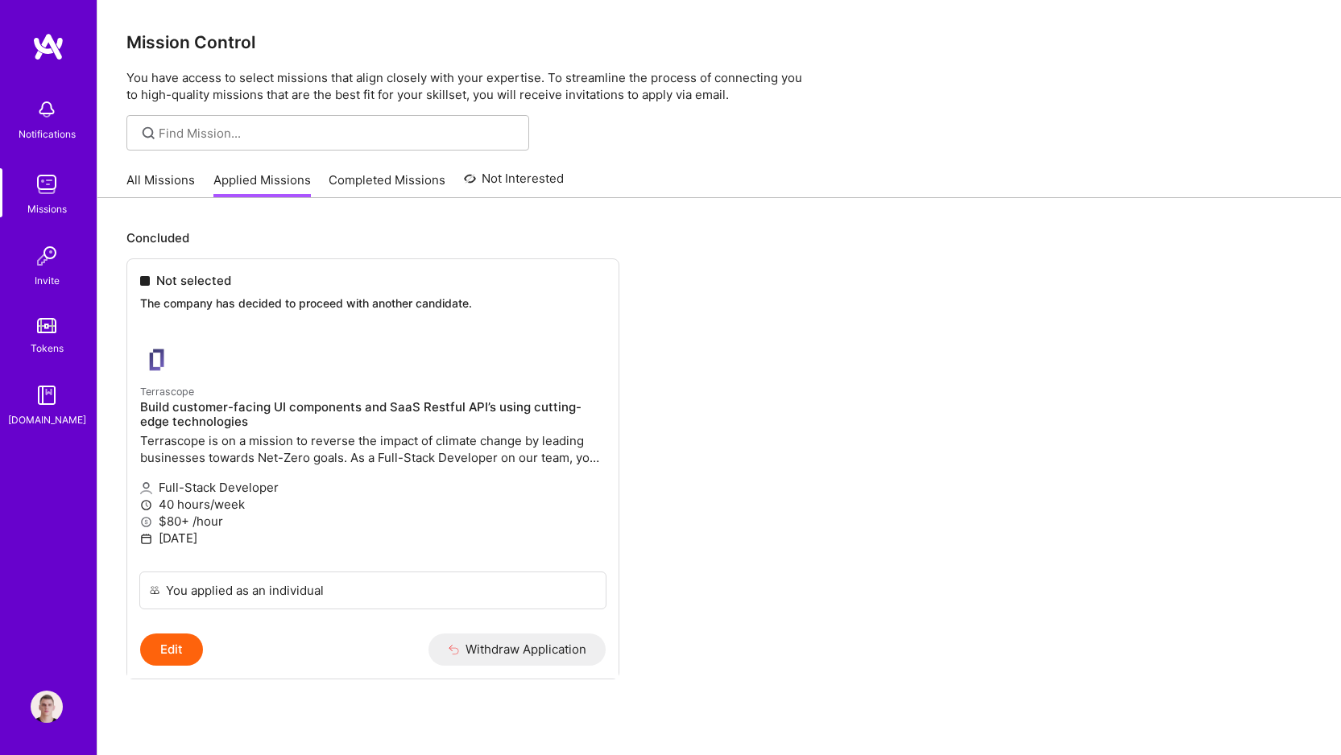
click at [192, 180] on link "All Missions" at bounding box center [160, 185] width 68 height 27
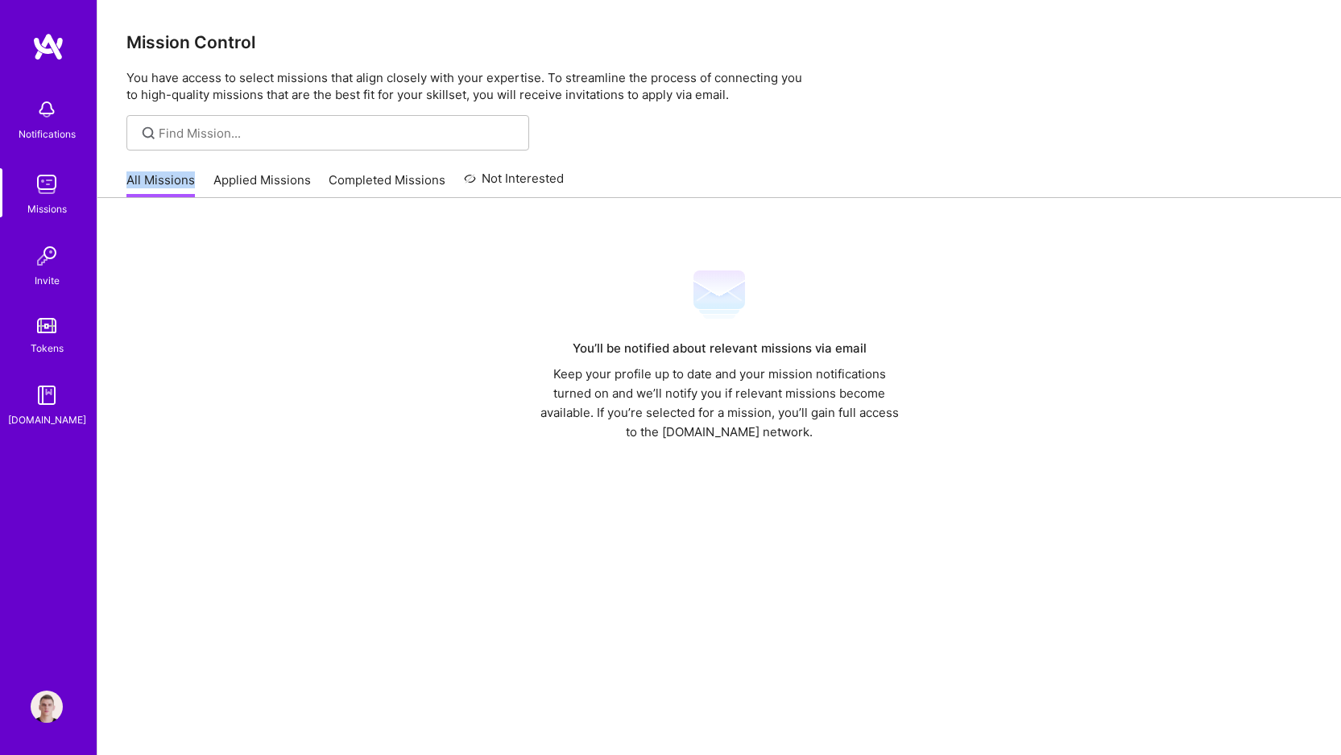
click at [381, 185] on link "Completed Missions" at bounding box center [387, 185] width 117 height 27
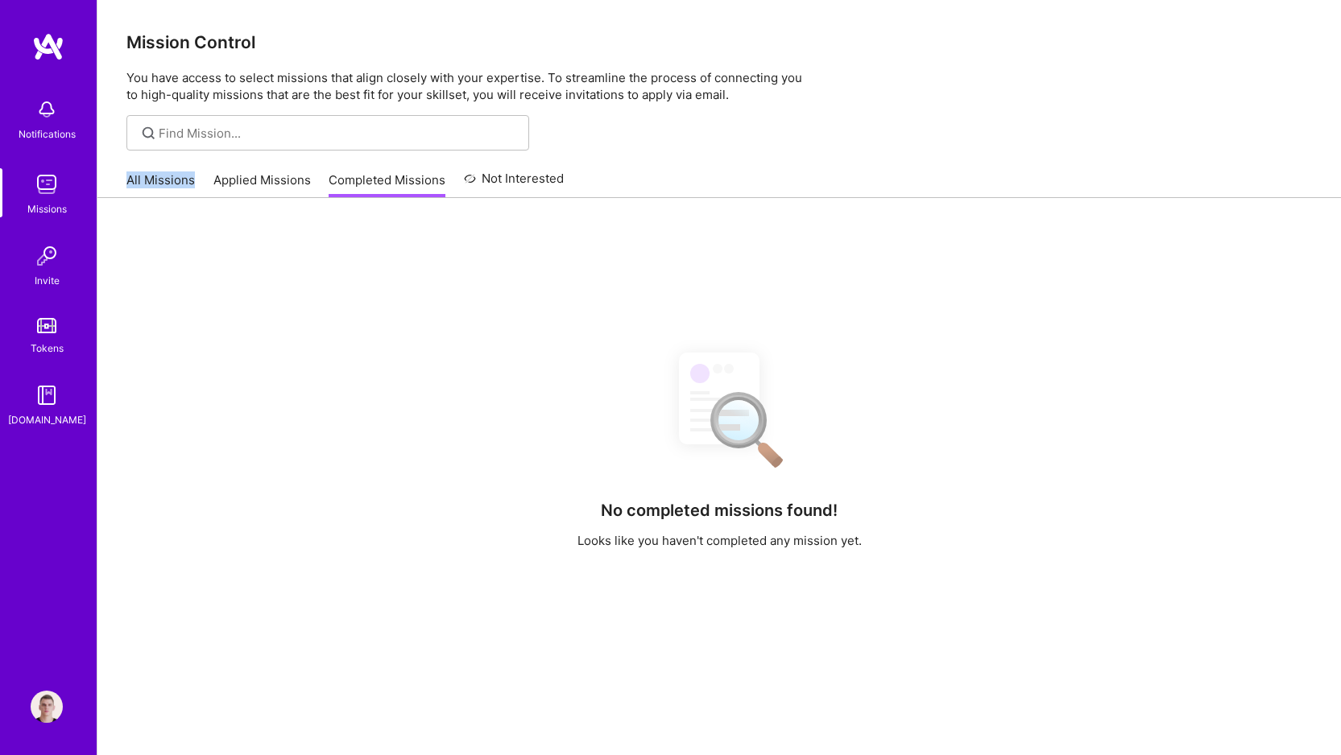
click at [505, 185] on link "Not Interested" at bounding box center [514, 183] width 101 height 29
click at [173, 181] on link "All Missions" at bounding box center [160, 185] width 68 height 27
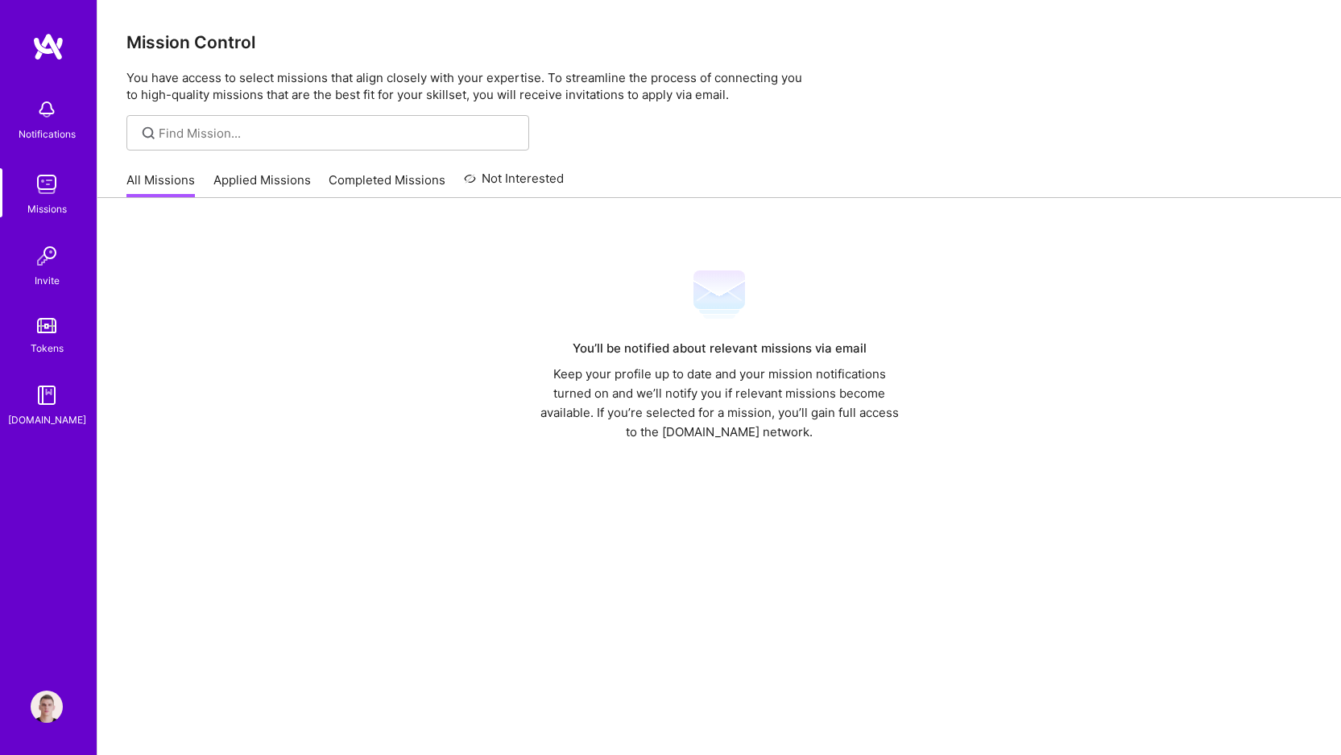
click at [249, 254] on div "You’ll be notified about relevant missions via email Keep your profile up to da…" at bounding box center [718, 500] width 1243 height 604
click at [55, 122] on img at bounding box center [47, 109] width 32 height 32
click at [558, 109] on div "Notifications Missions Invite Tokens [DOMAIN_NAME] Profile Close Show all notif…" at bounding box center [670, 397] width 1341 height 795
